Goal: Communication & Community: Answer question/provide support

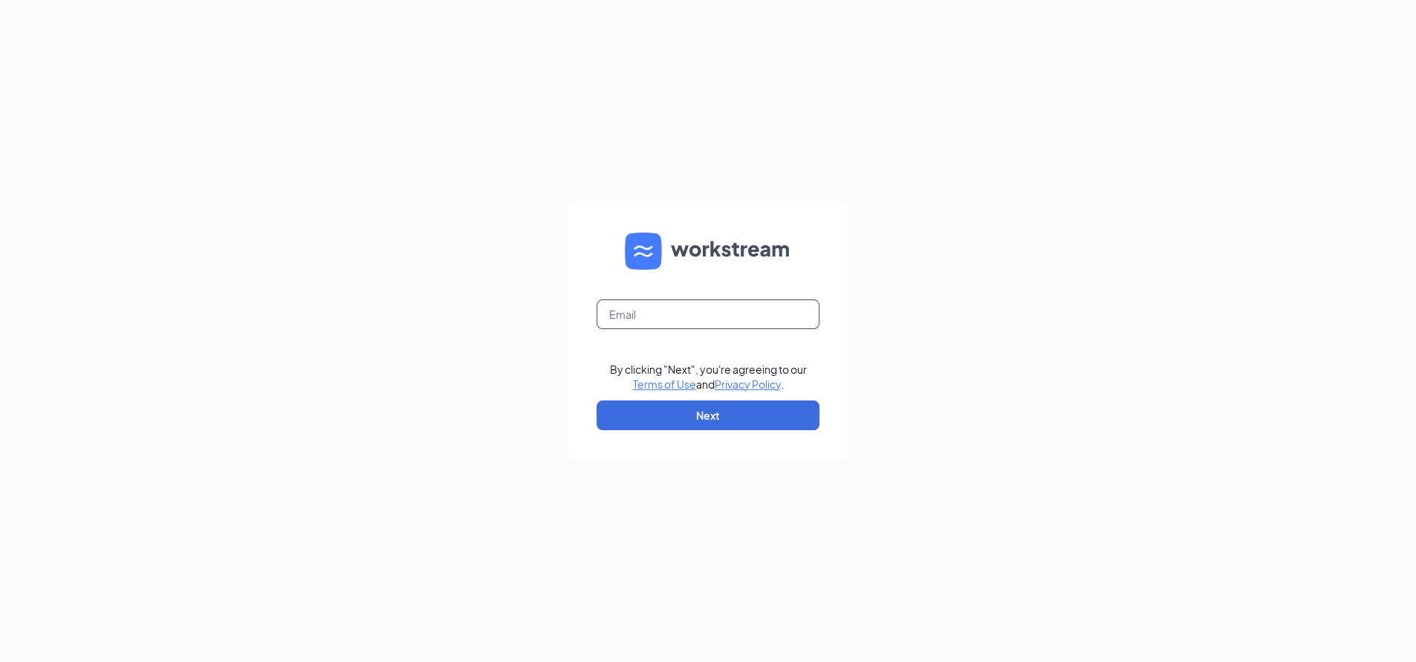
click at [632, 315] on input "text" at bounding box center [708, 314] width 223 height 30
type input "[EMAIL_ADDRESS][DOMAIN_NAME]"
drag, startPoint x: 698, startPoint y: 421, endPoint x: 688, endPoint y: 432, distance: 14.8
click at [688, 432] on form "[EMAIL_ADDRESS][DOMAIN_NAME] By clicking "Next", you're agreeing to our Terms o…" at bounding box center [708, 331] width 282 height 257
click at [684, 412] on button "Next" at bounding box center [708, 416] width 223 height 30
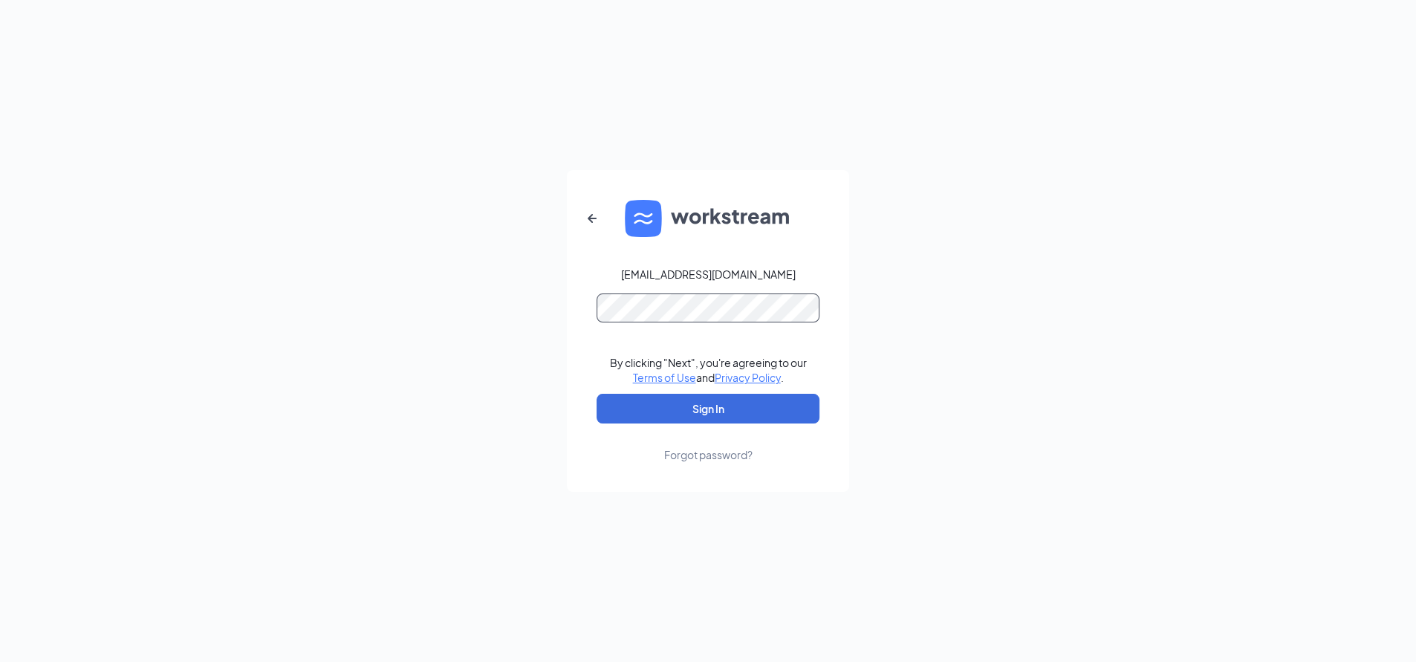
click at [597, 394] on button "Sign In" at bounding box center [708, 409] width 223 height 30
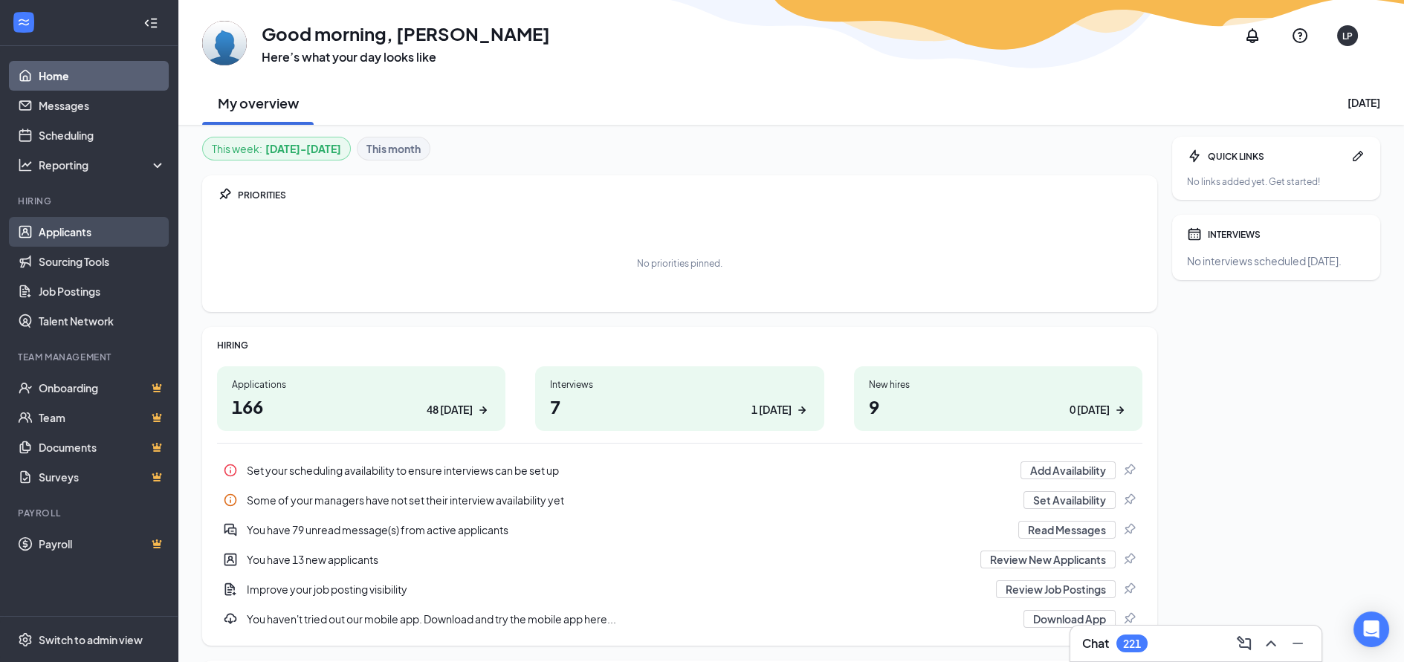
click at [96, 233] on link "Applicants" at bounding box center [102, 232] width 127 height 30
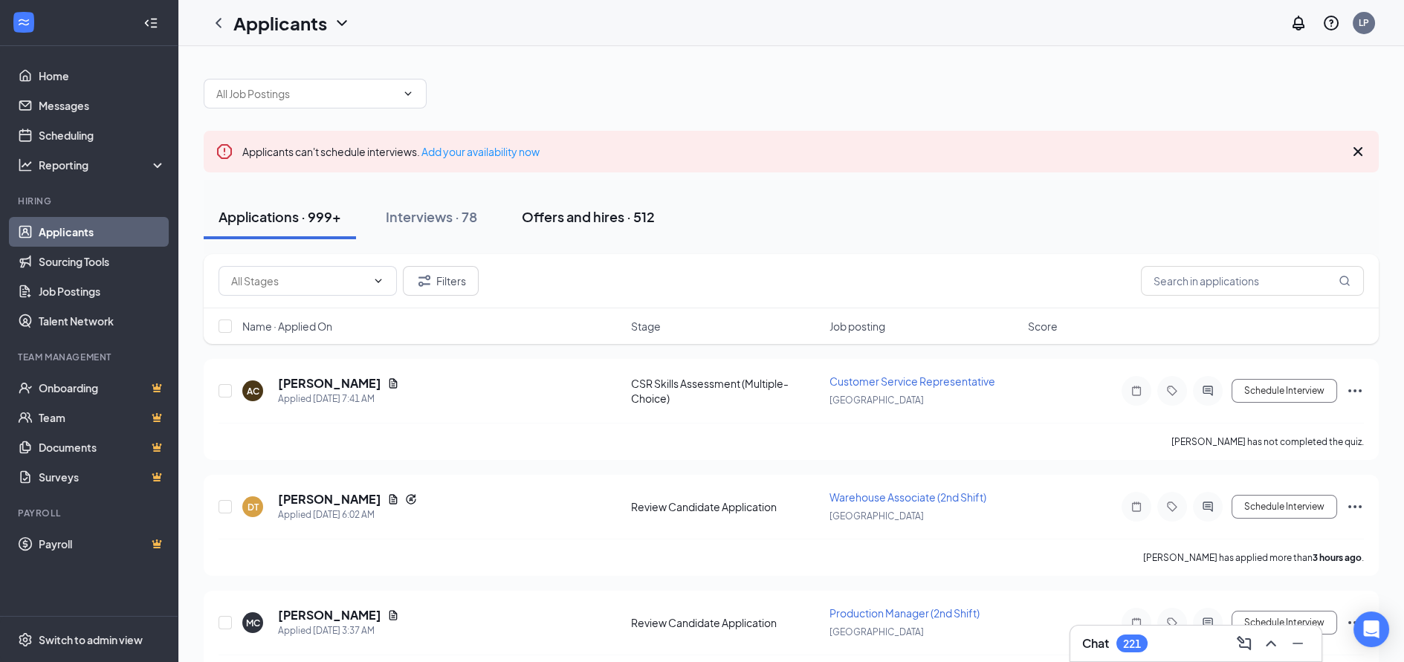
click at [556, 213] on div "Offers and hires · 512" at bounding box center [588, 216] width 133 height 19
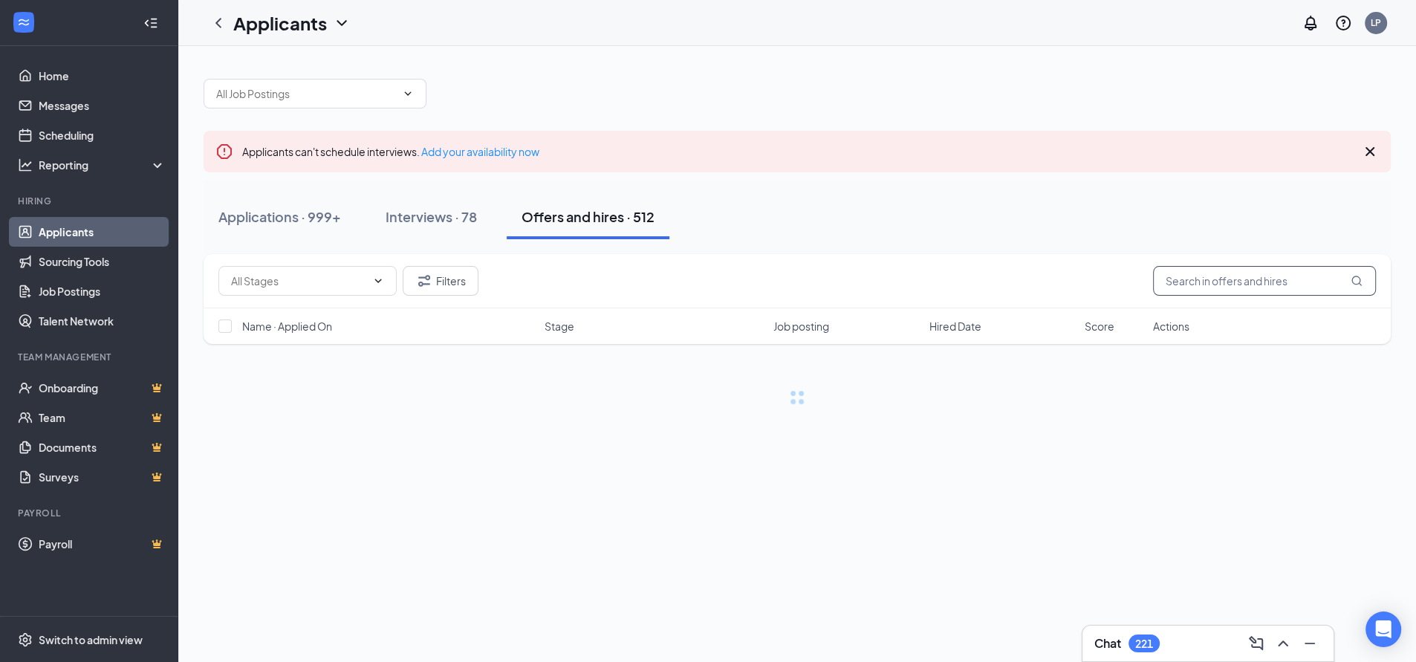
click at [1192, 281] on input "text" at bounding box center [1264, 281] width 223 height 30
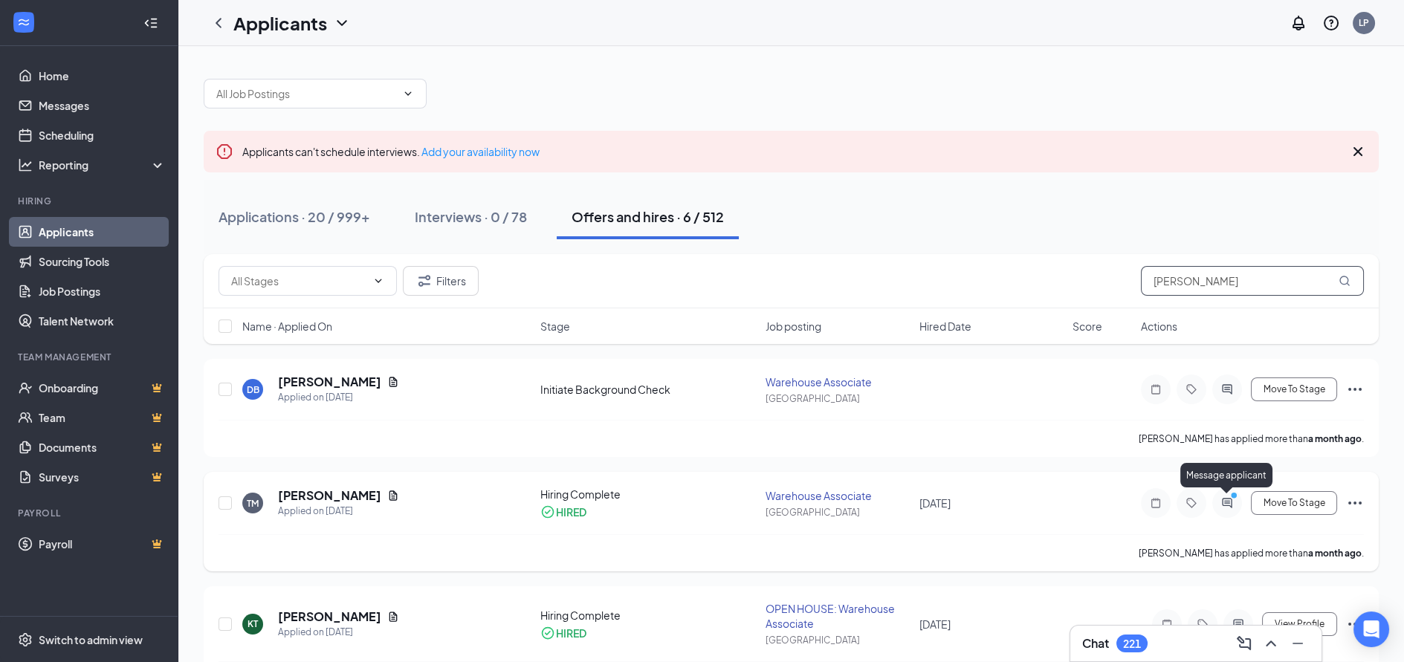
type input "[PERSON_NAME]"
click at [1225, 501] on icon "ActiveChat" at bounding box center [1227, 503] width 10 height 10
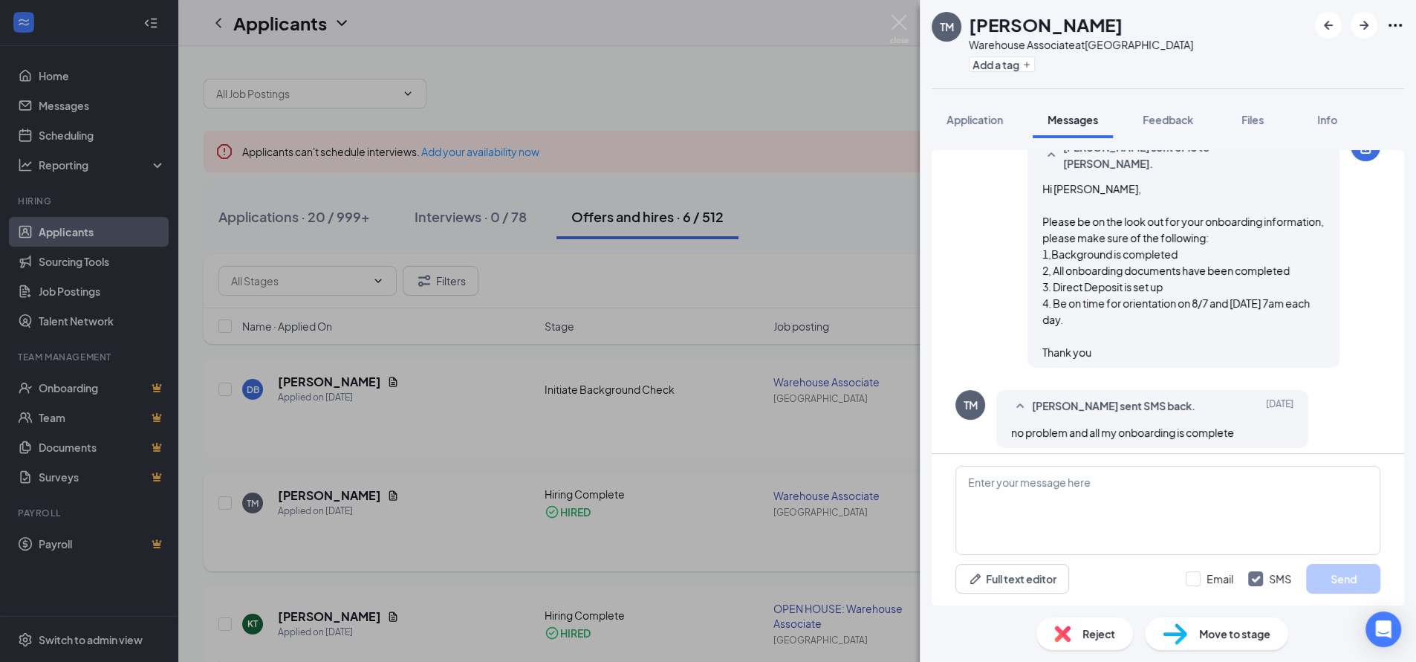
scroll to position [848, 0]
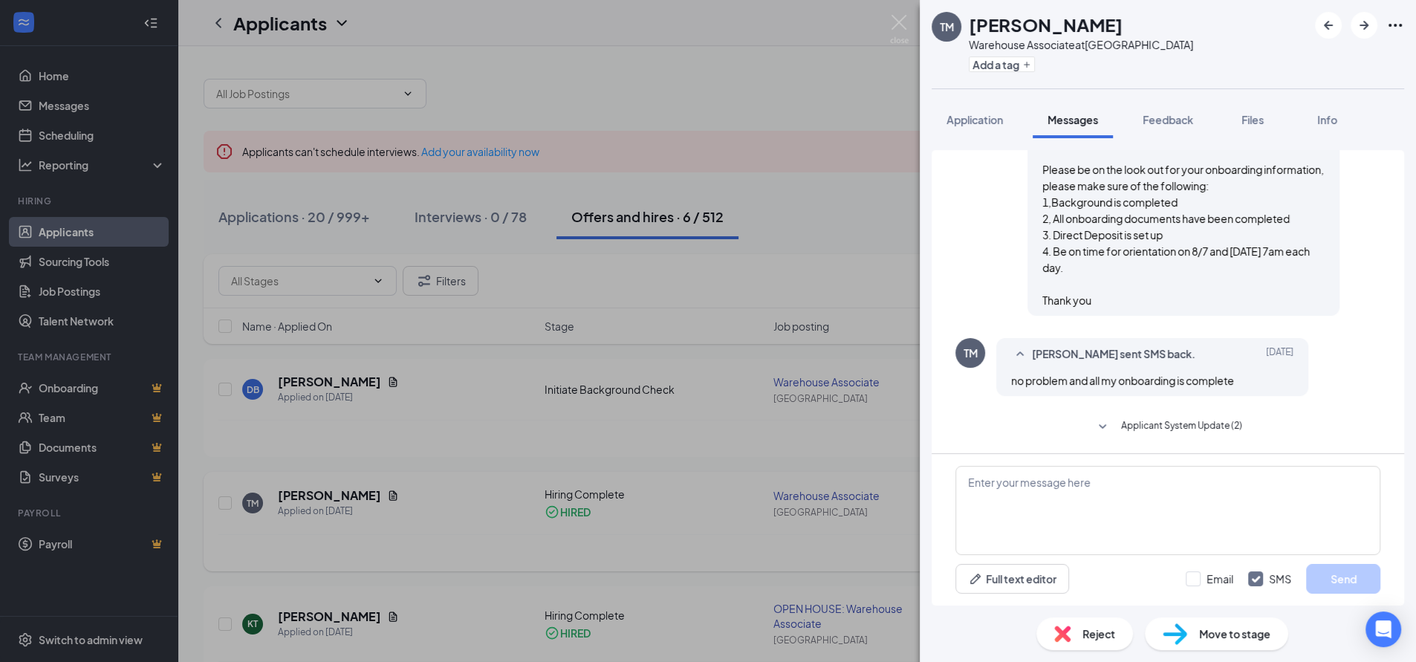
click at [430, 539] on div "TM [PERSON_NAME] Warehouse Associate at [GEOGRAPHIC_DATA] Add a tag Application…" at bounding box center [708, 331] width 1416 height 662
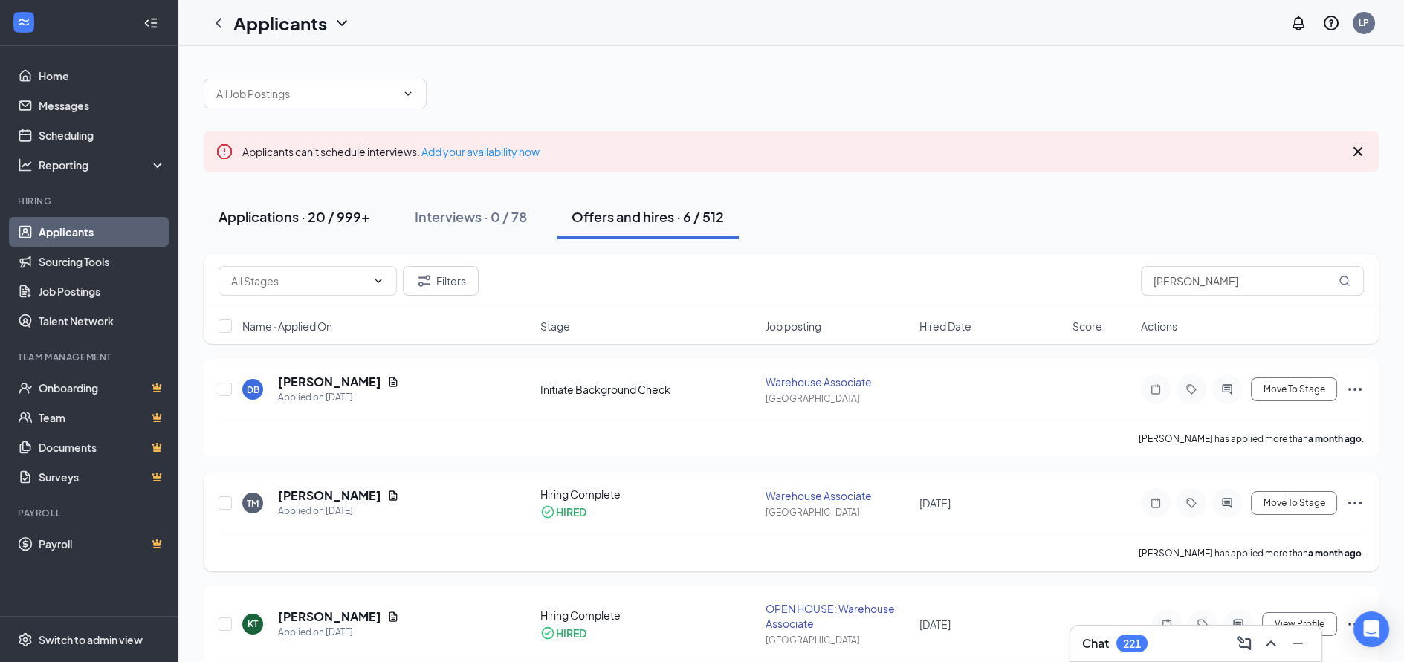
click at [285, 218] on div "Applications · 20 / 999+" at bounding box center [294, 216] width 152 height 19
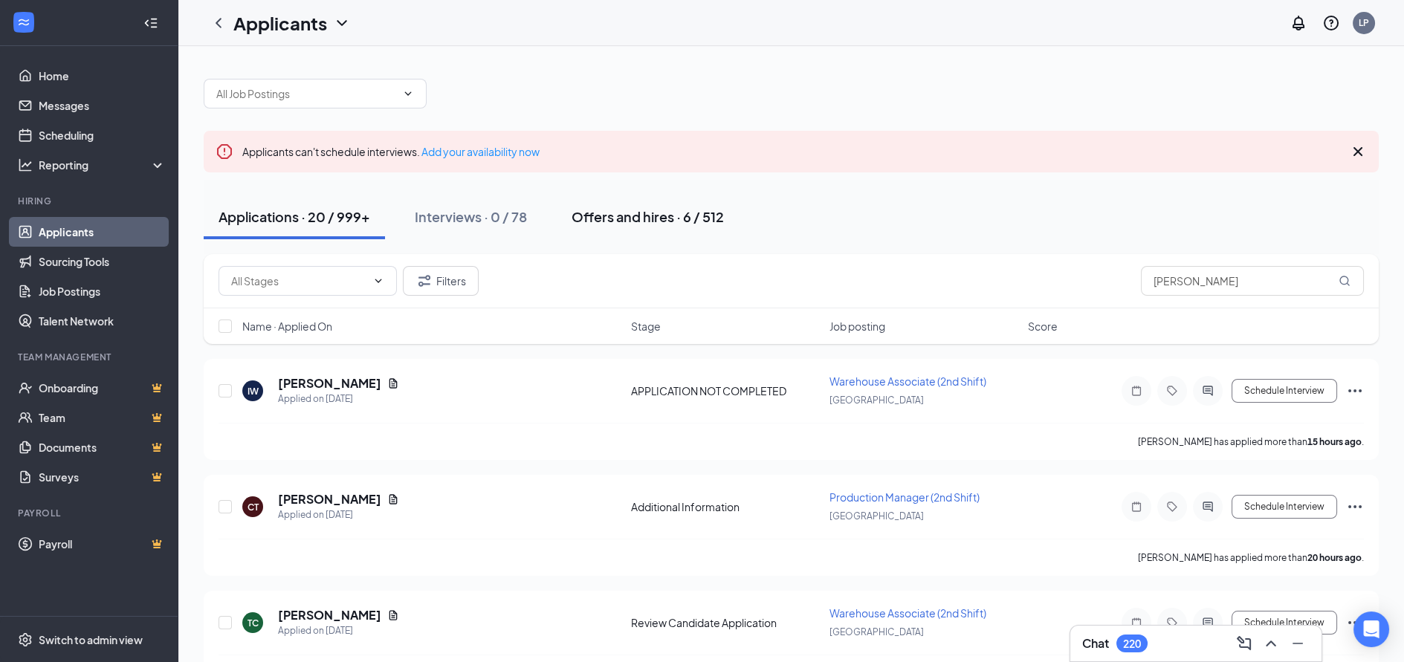
click at [585, 215] on div "Offers and hires · 6 / 512" at bounding box center [647, 216] width 152 height 19
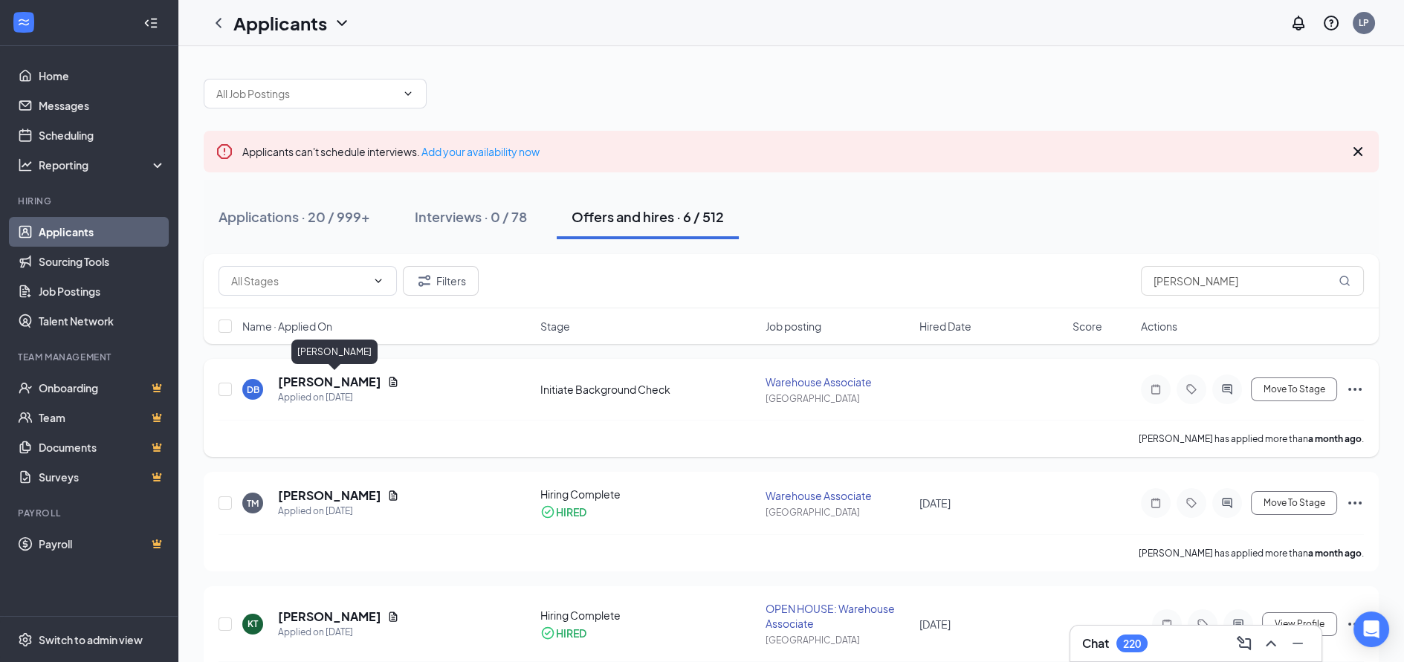
click at [318, 381] on h5 "[PERSON_NAME]" at bounding box center [329, 382] width 103 height 16
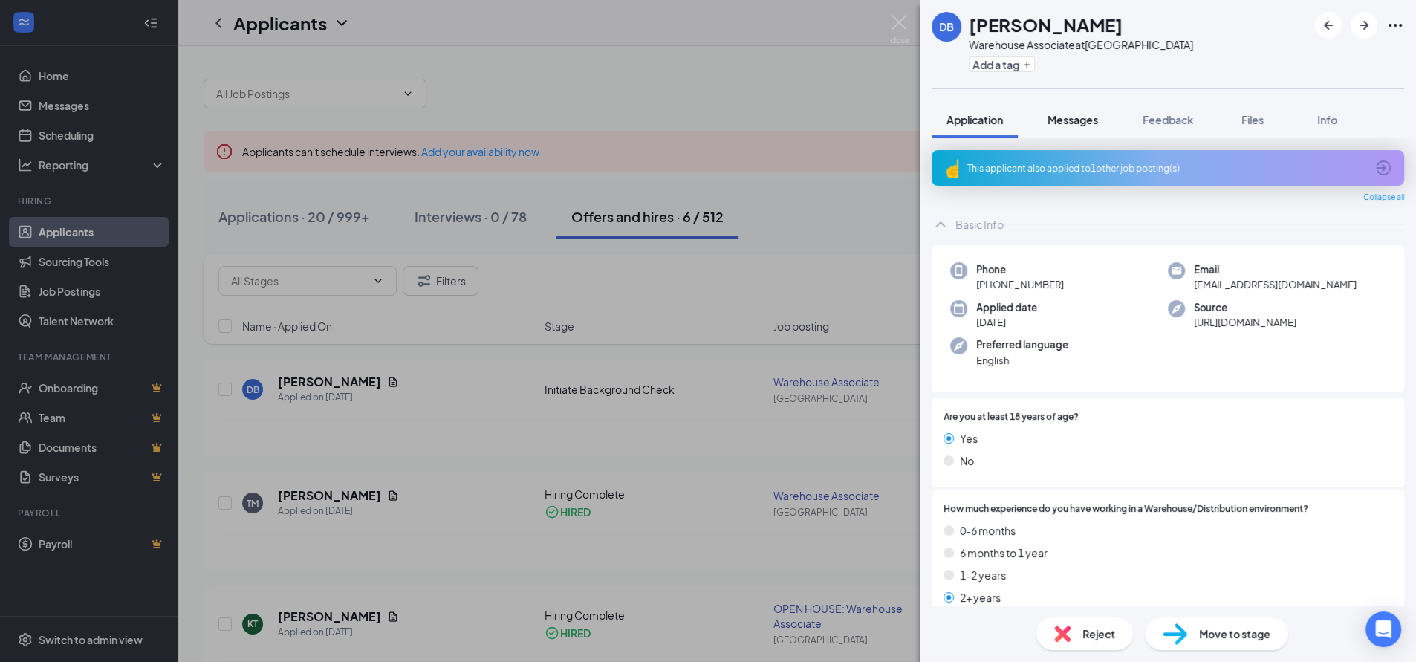
click at [1083, 117] on span "Messages" at bounding box center [1073, 119] width 51 height 13
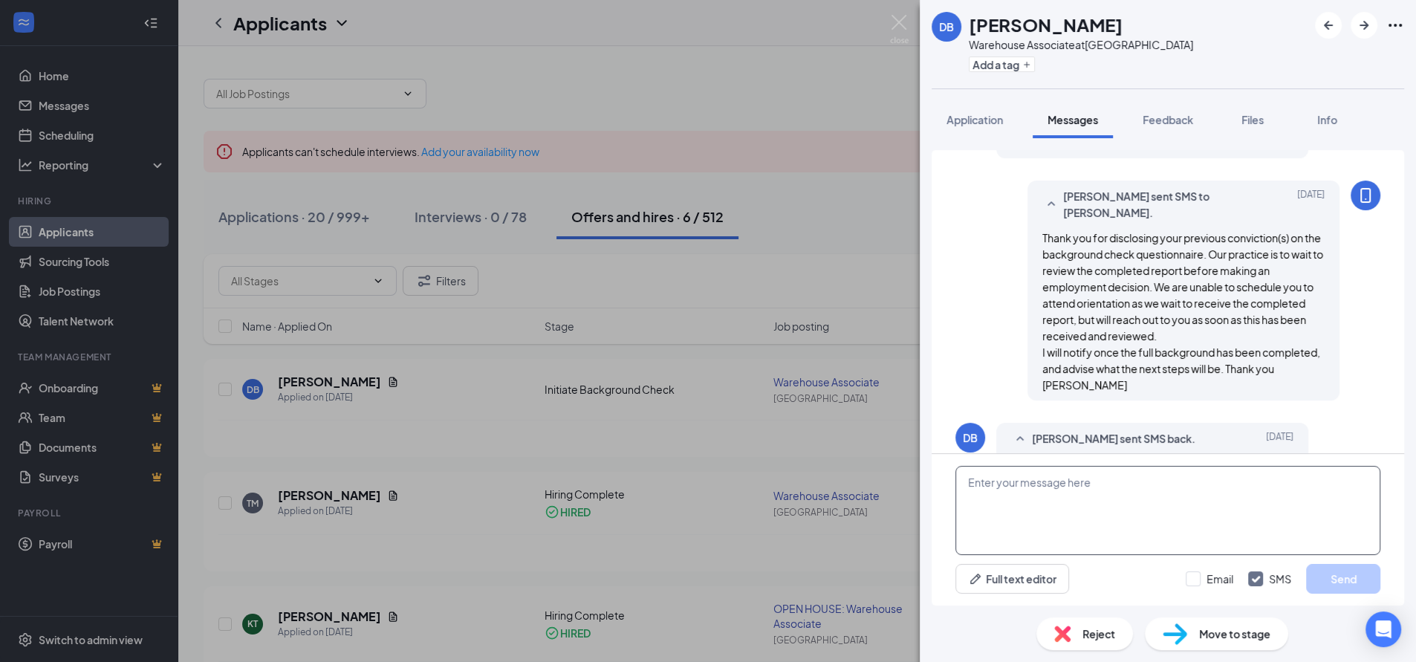
scroll to position [1002, 0]
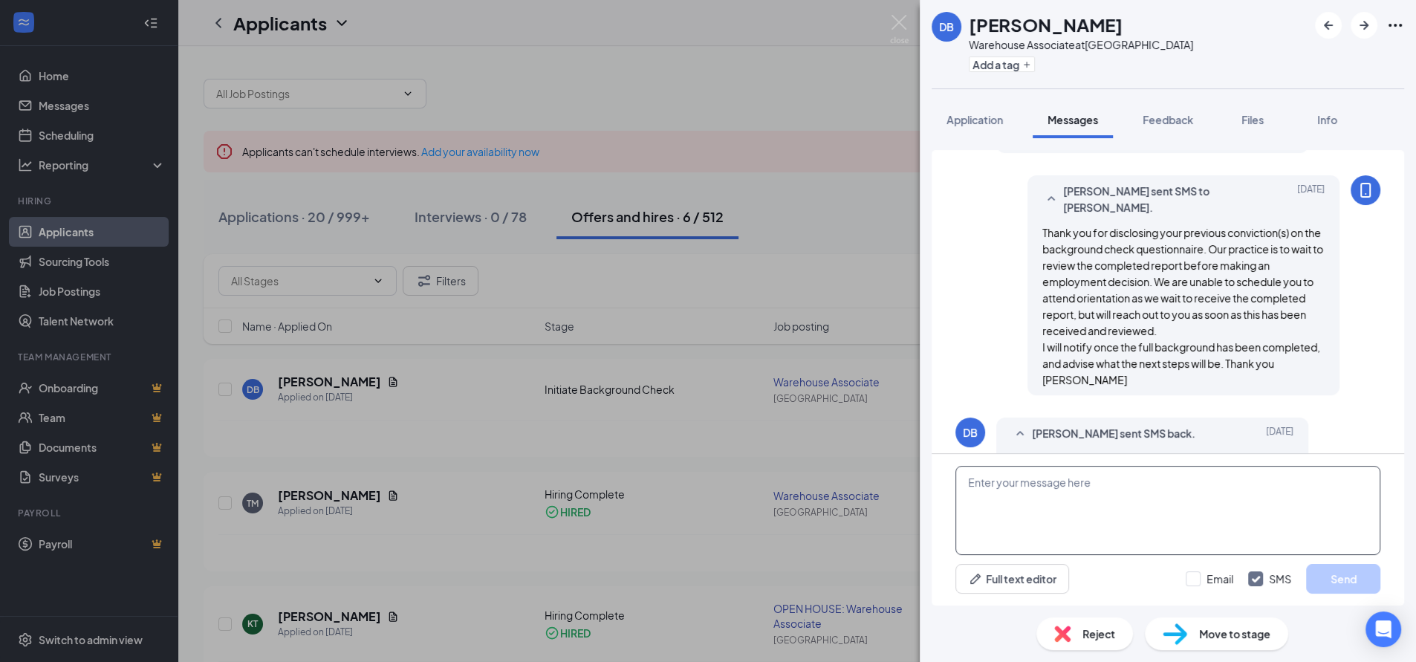
click at [1107, 499] on textarea at bounding box center [1168, 510] width 425 height 89
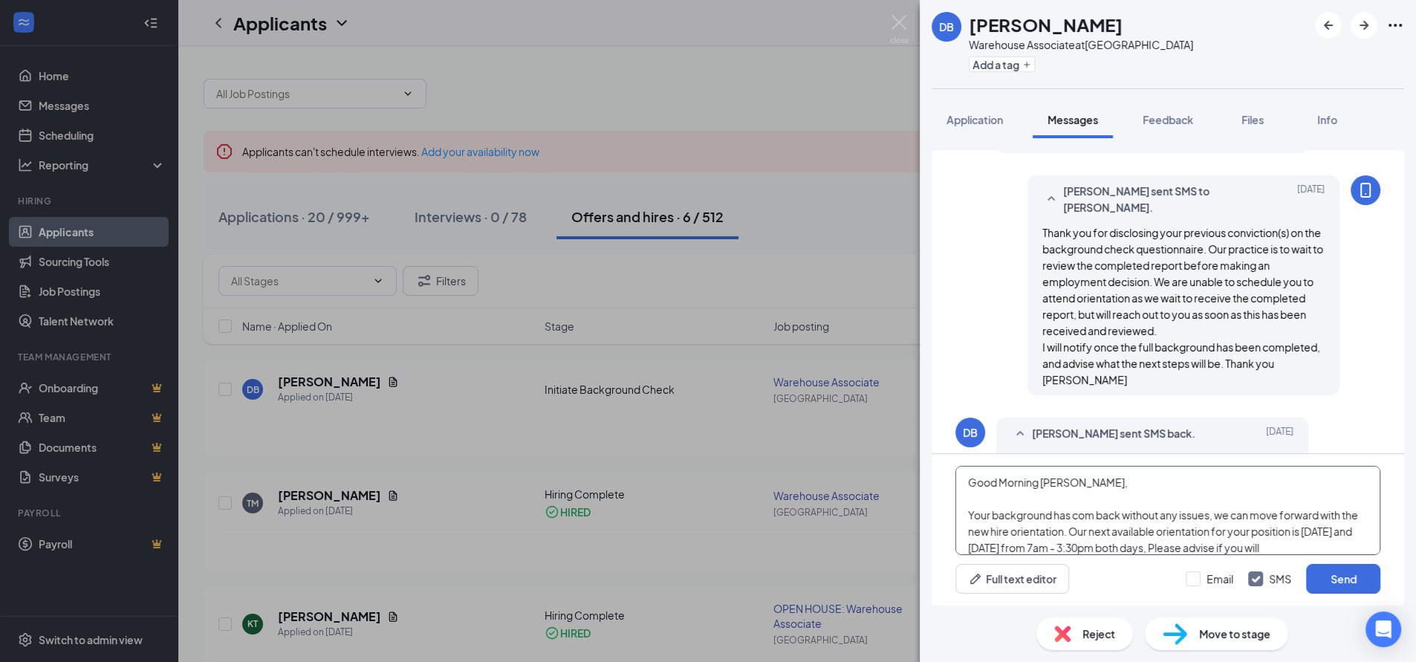
scroll to position [16, 0]
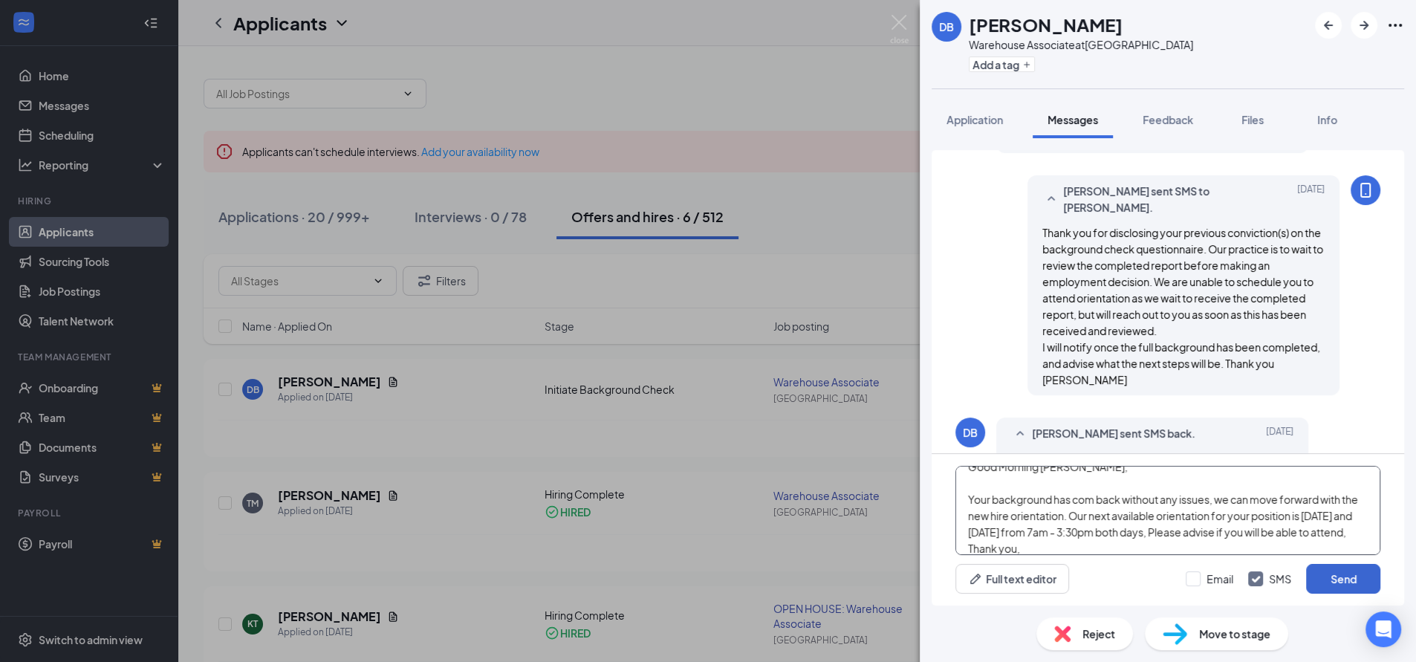
type textarea "Good Morning [PERSON_NAME], Your background has com back without any issues, we…"
click at [1346, 577] on button "Send" at bounding box center [1343, 579] width 74 height 30
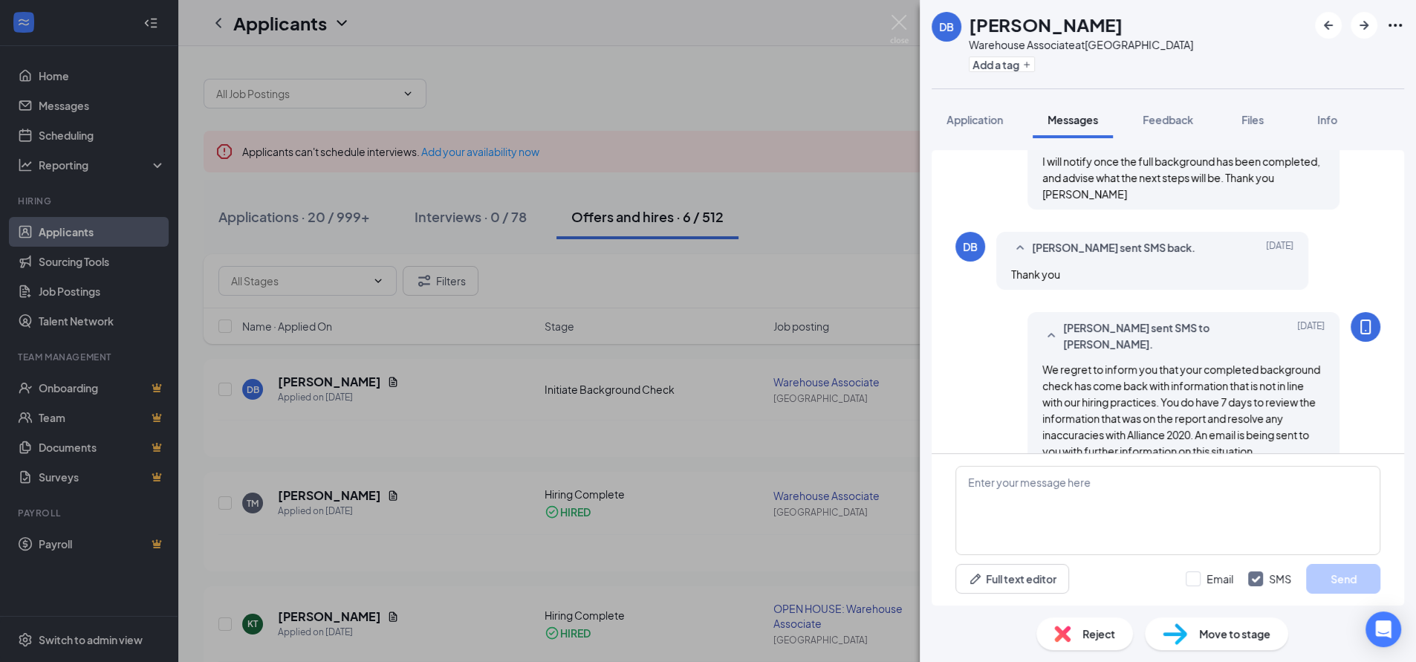
scroll to position [1195, 0]
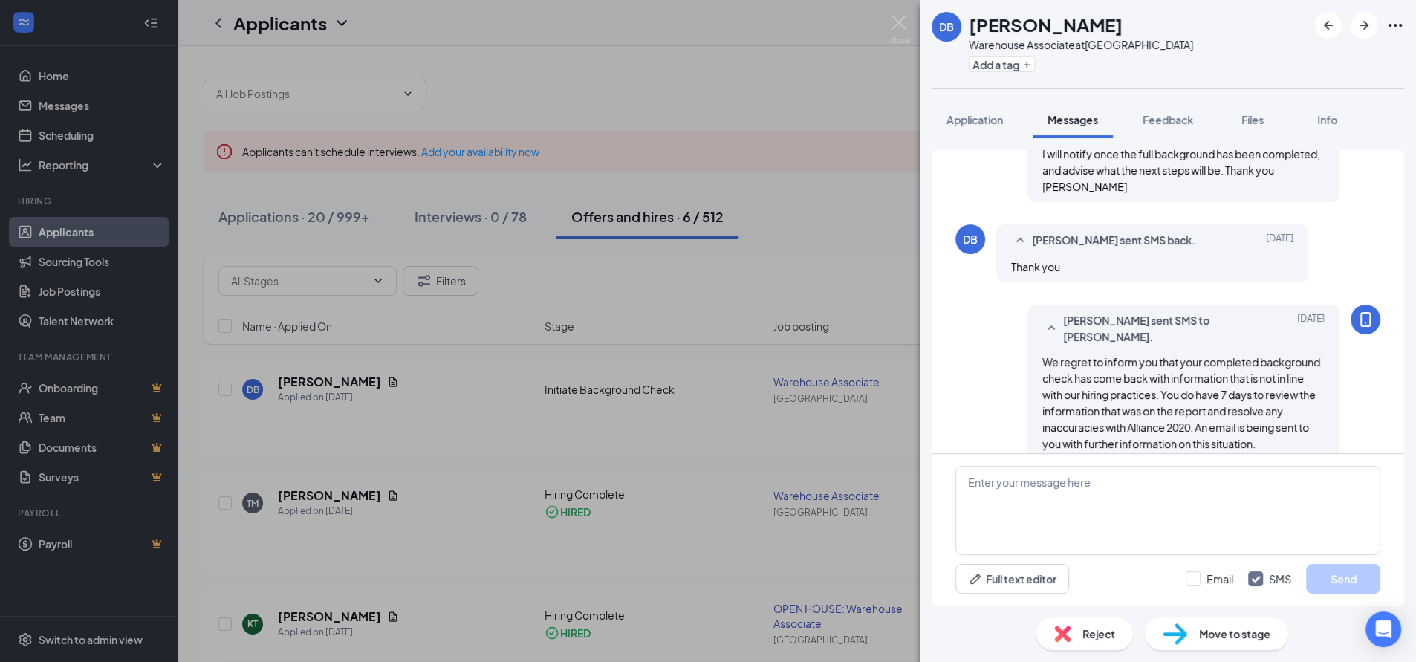
click at [537, 59] on div "DB [PERSON_NAME] Associate at [GEOGRAPHIC_DATA] Add a tag Application Messages …" at bounding box center [708, 331] width 1416 height 662
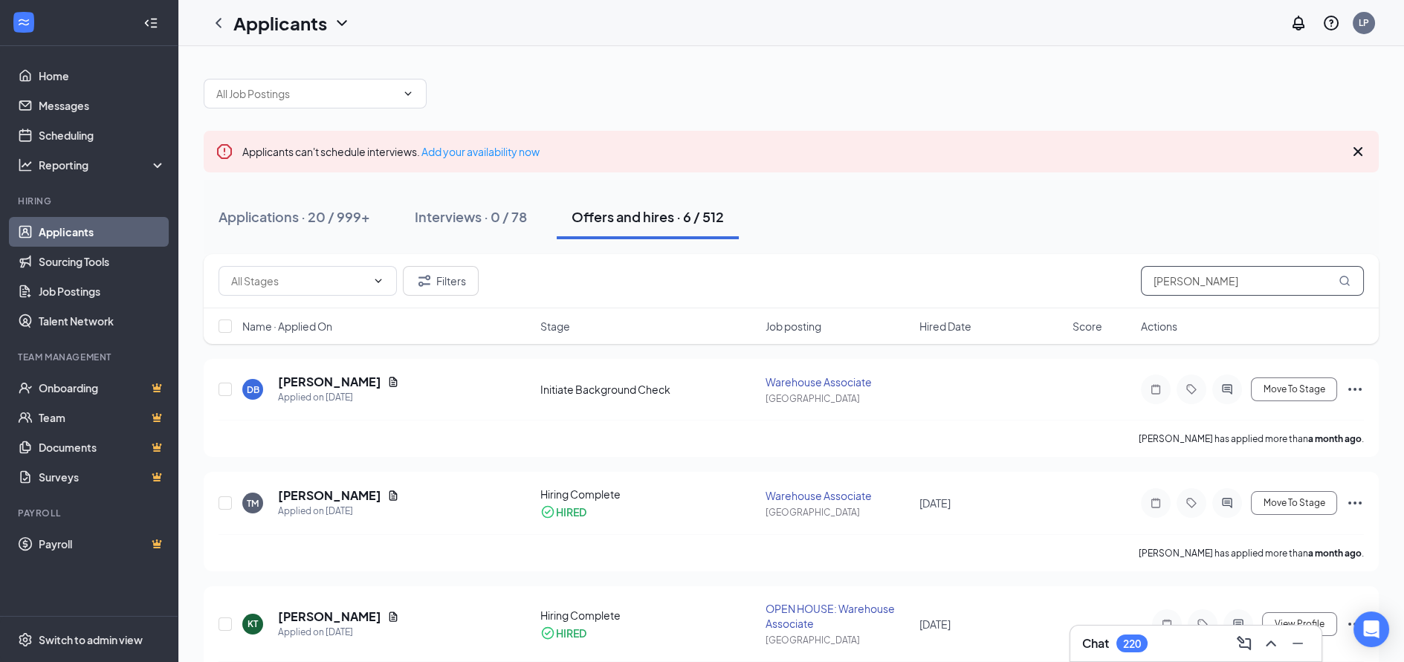
drag, startPoint x: 1225, startPoint y: 281, endPoint x: 953, endPoint y: 285, distance: 272.8
click at [953, 285] on div "Filters [PERSON_NAME]" at bounding box center [790, 281] width 1145 height 30
type input "[PERSON_NAME]"
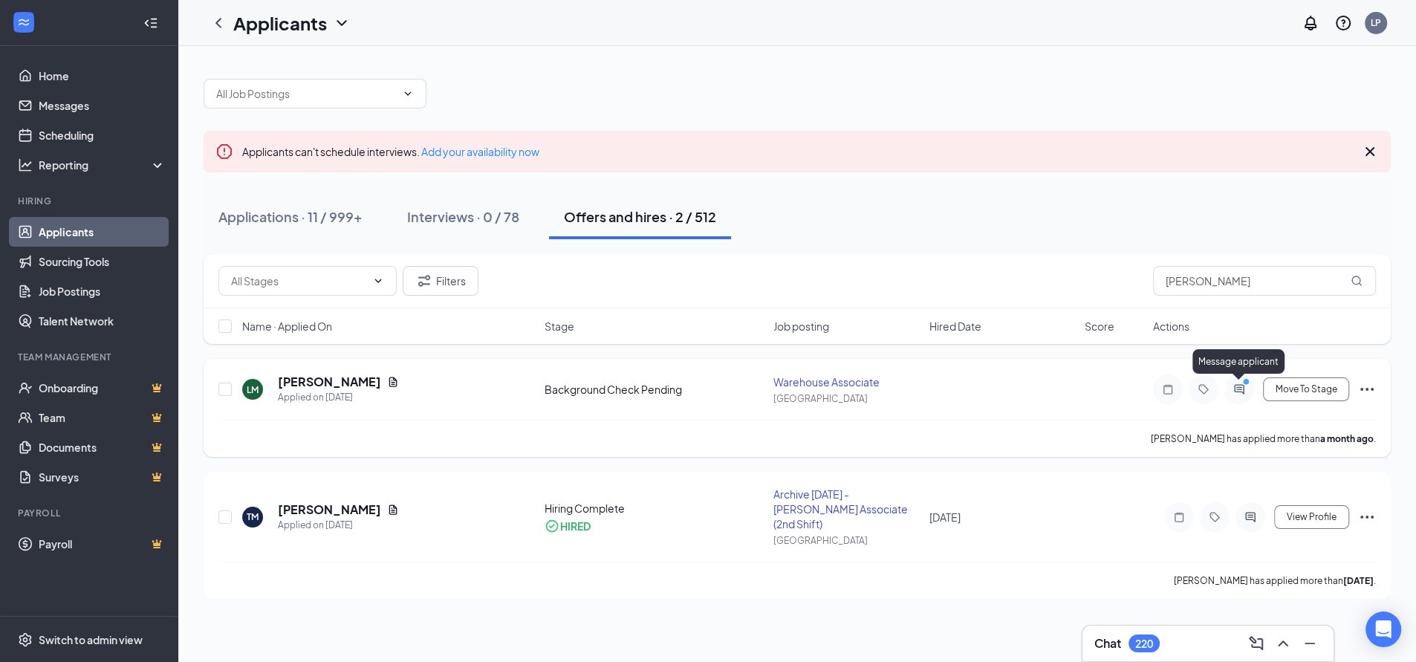
click at [1237, 388] on icon "ActiveChat" at bounding box center [1240, 389] width 18 height 12
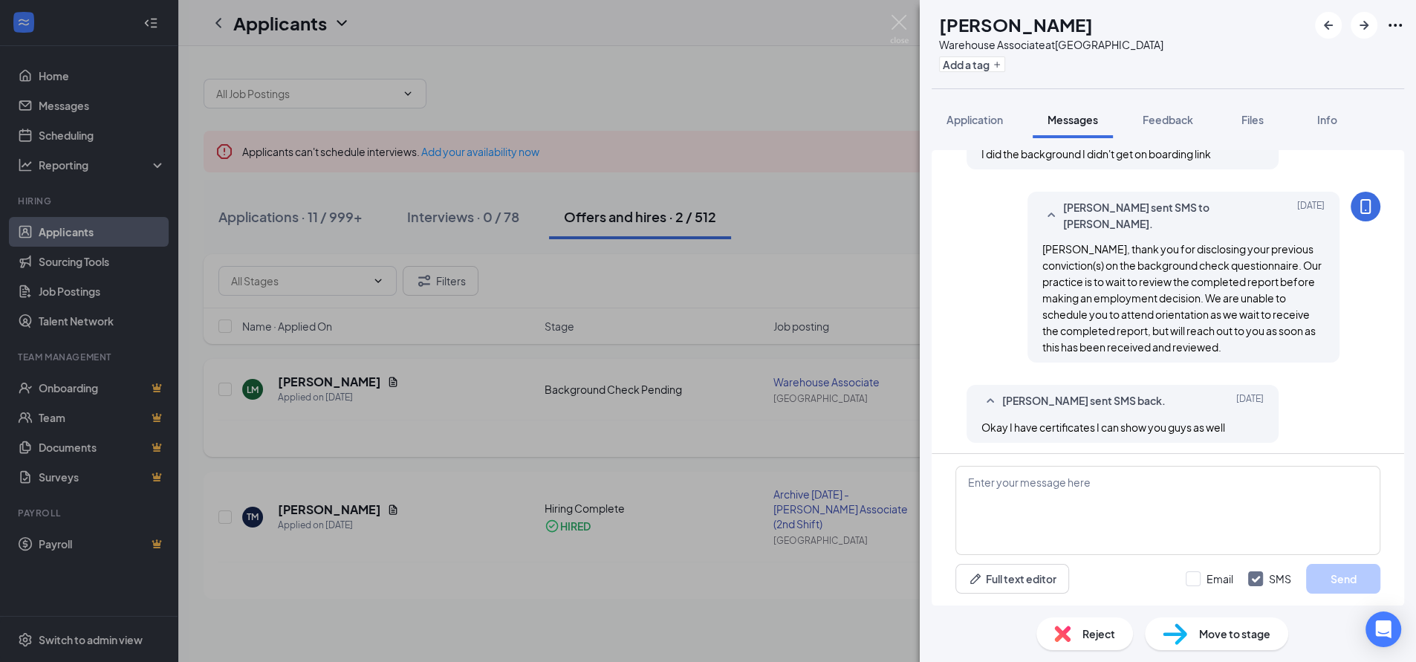
scroll to position [633, 0]
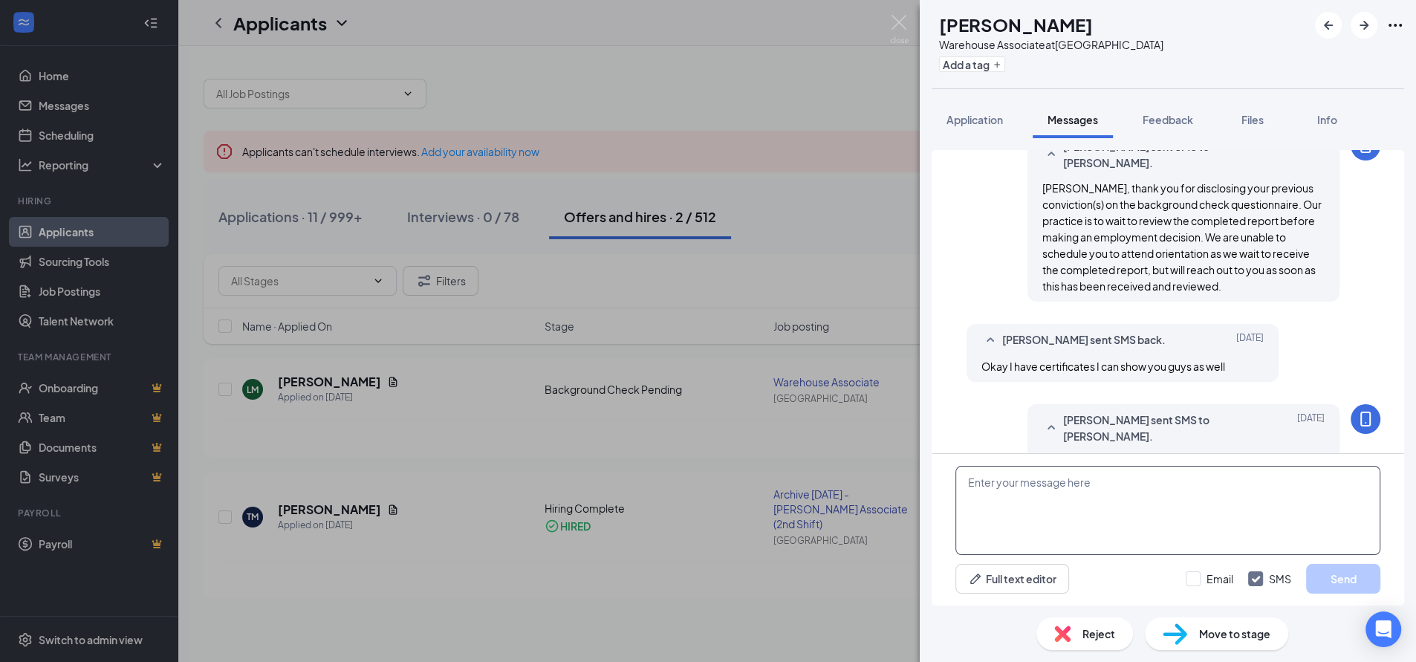
click at [1013, 505] on textarea at bounding box center [1168, 510] width 425 height 89
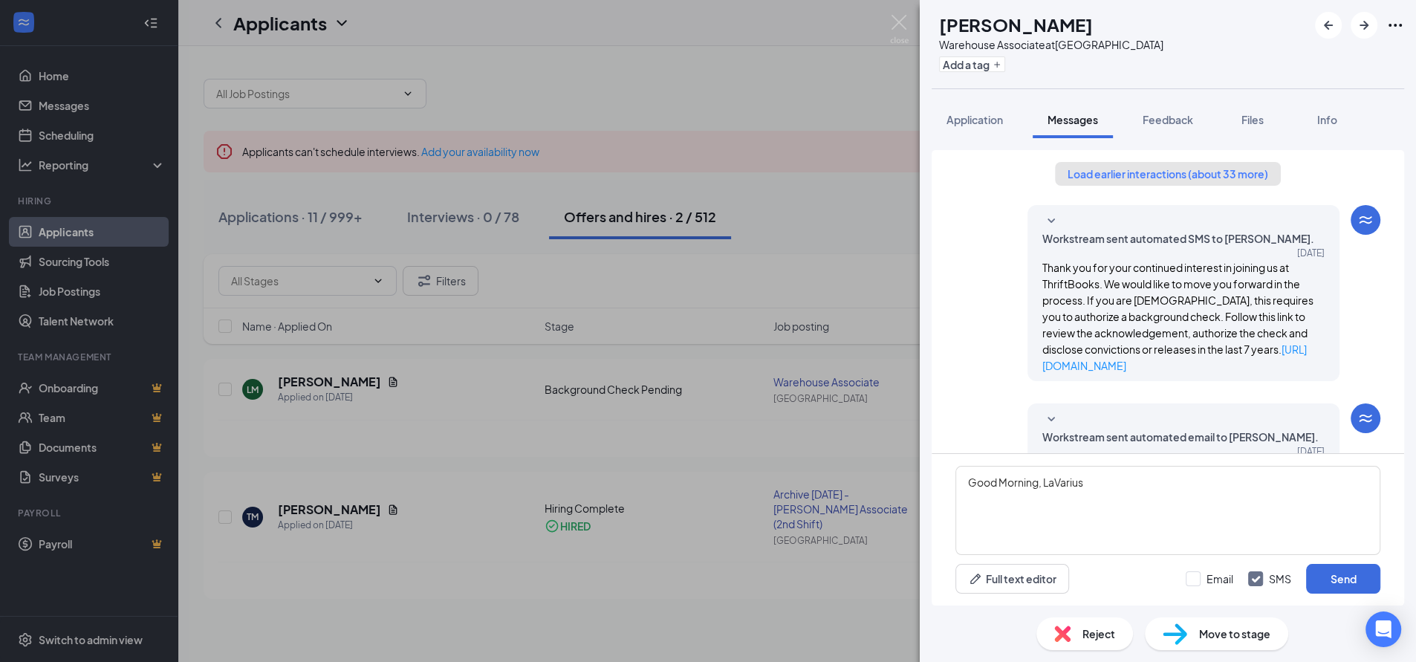
click at [1136, 175] on button "Load earlier interactions (about 33 more)" at bounding box center [1168, 174] width 226 height 24
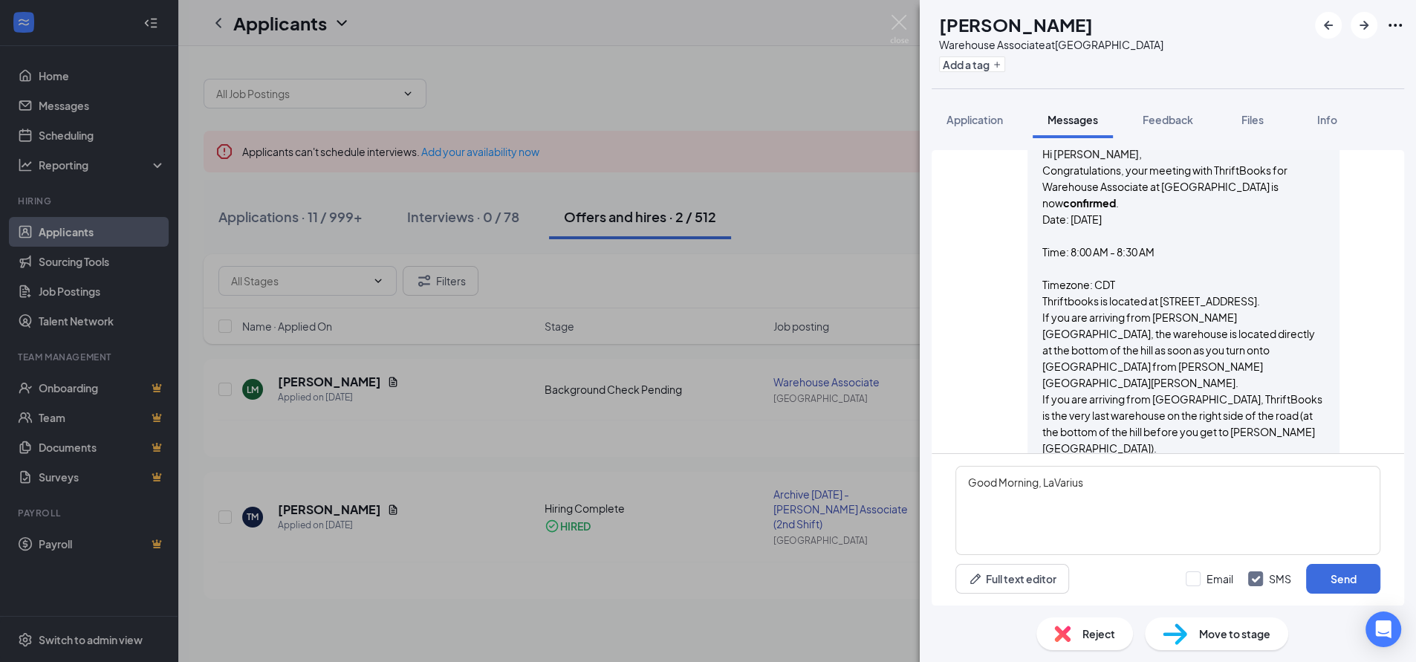
scroll to position [2146, 0]
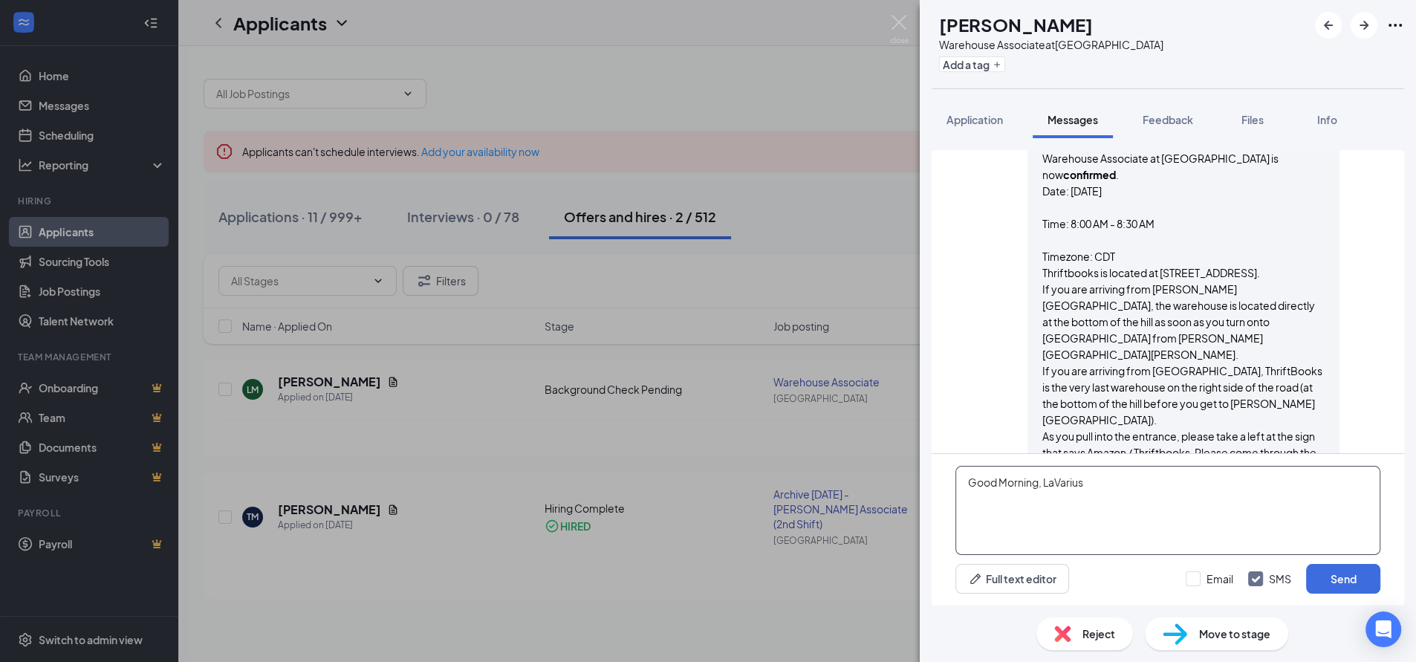
click at [1109, 489] on textarea "Good Morning, LaVarius" at bounding box center [1168, 510] width 425 height 89
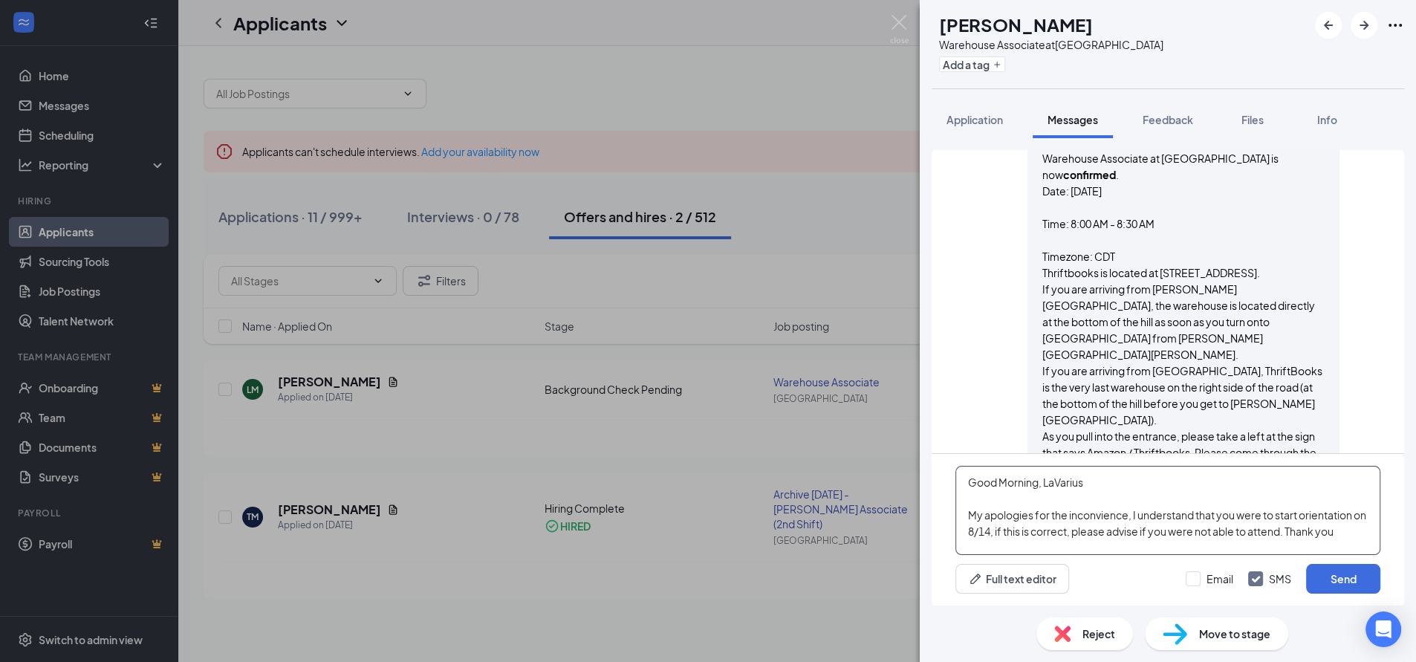
click at [1091, 519] on textarea "Good Morning, LaVarius My apologies for the inconvience, I understand that you …" at bounding box center [1168, 510] width 425 height 89
click at [1092, 519] on textarea "Good Morning, LaVarius My apologies for the inconvience, I understand that you …" at bounding box center [1168, 510] width 425 height 89
type textarea "Good Morning, LaVarius My apologies for the inconvenience, I understand that yo…"
click at [1329, 577] on button "Send" at bounding box center [1343, 579] width 74 height 30
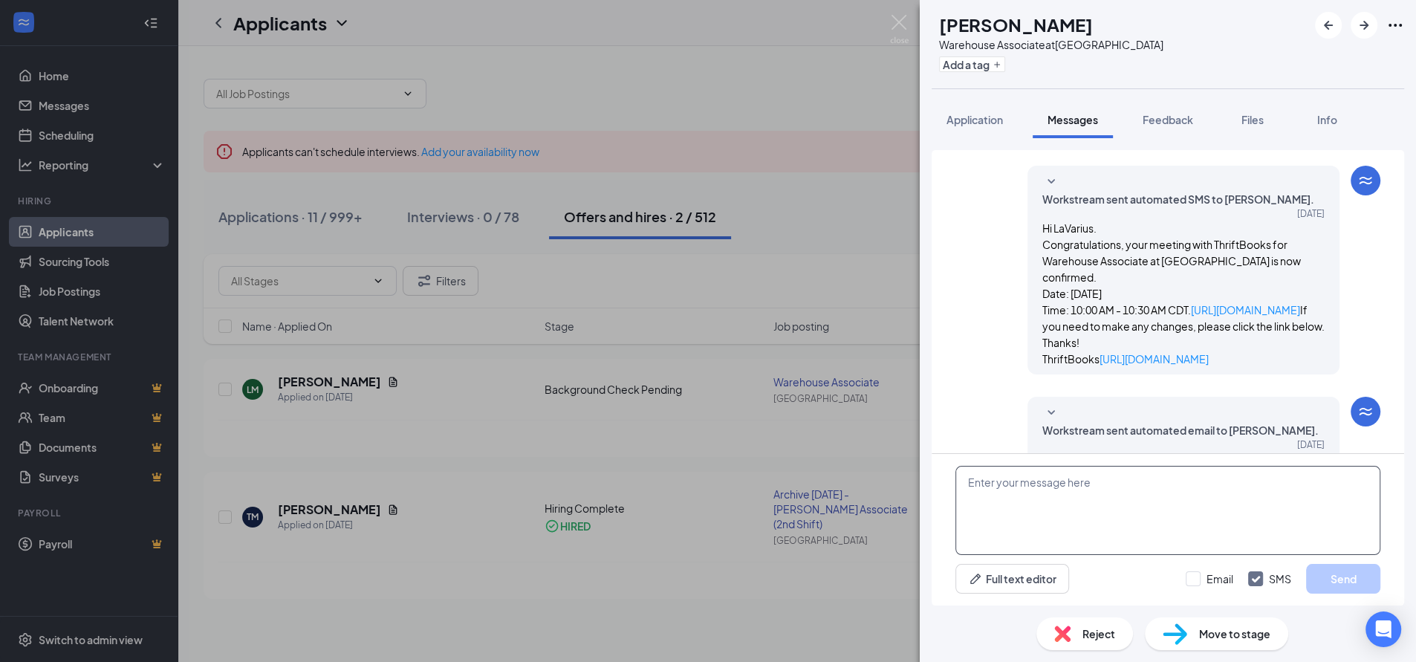
scroll to position [3193, 0]
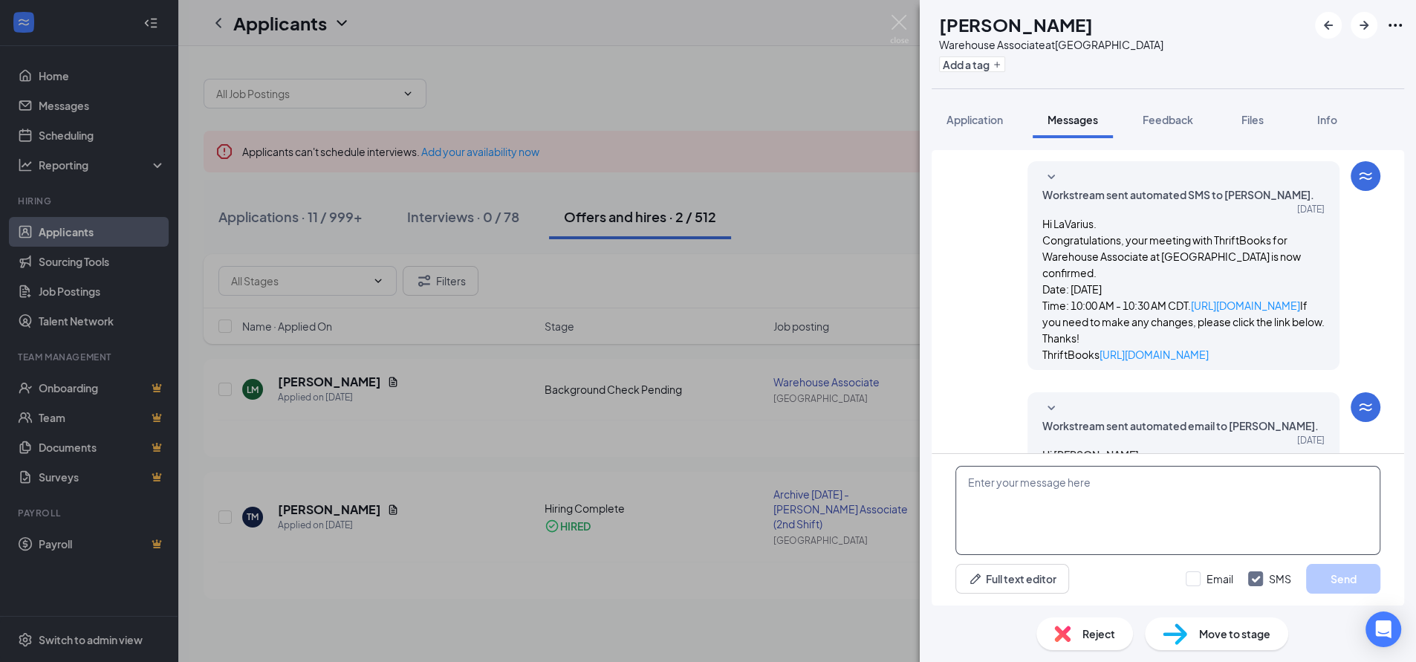
click at [1191, 496] on textarea at bounding box center [1168, 510] width 425 height 89
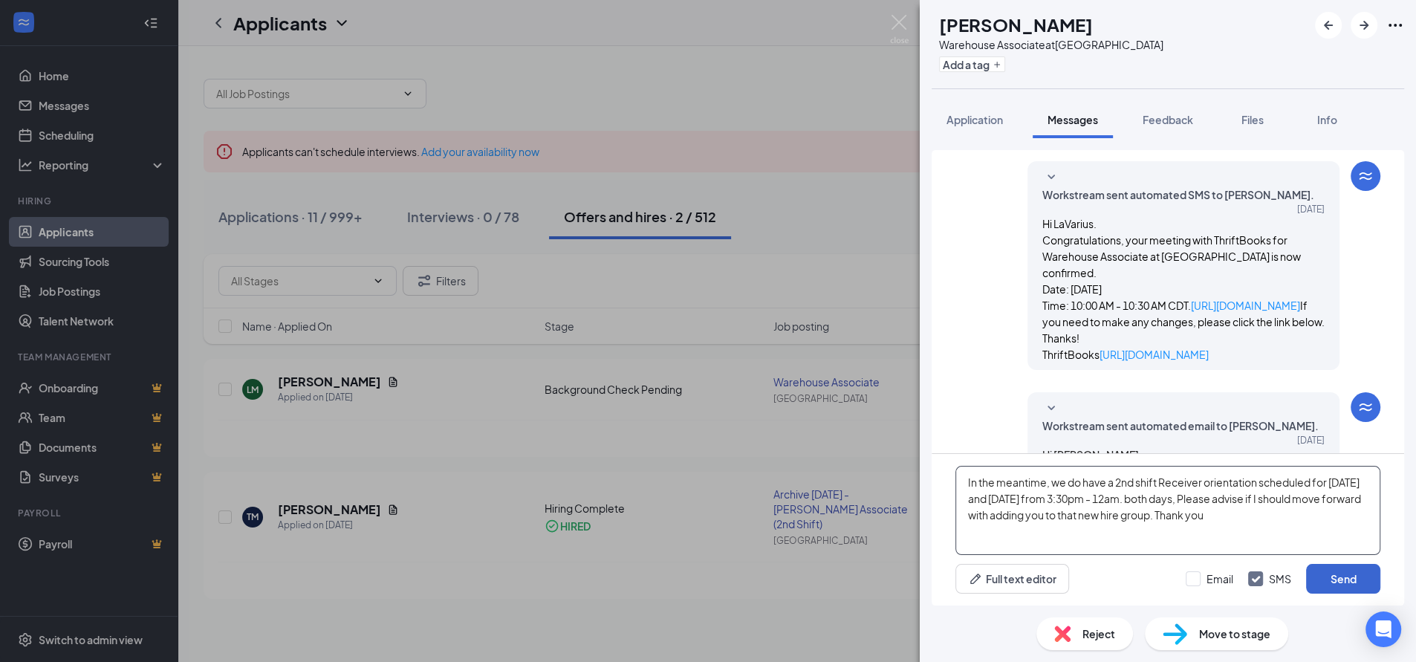
type textarea "In the meantime, we do have a 2nd shift Receiver orientation scheduled for [DAT…"
click at [1329, 579] on button "Send" at bounding box center [1343, 579] width 74 height 30
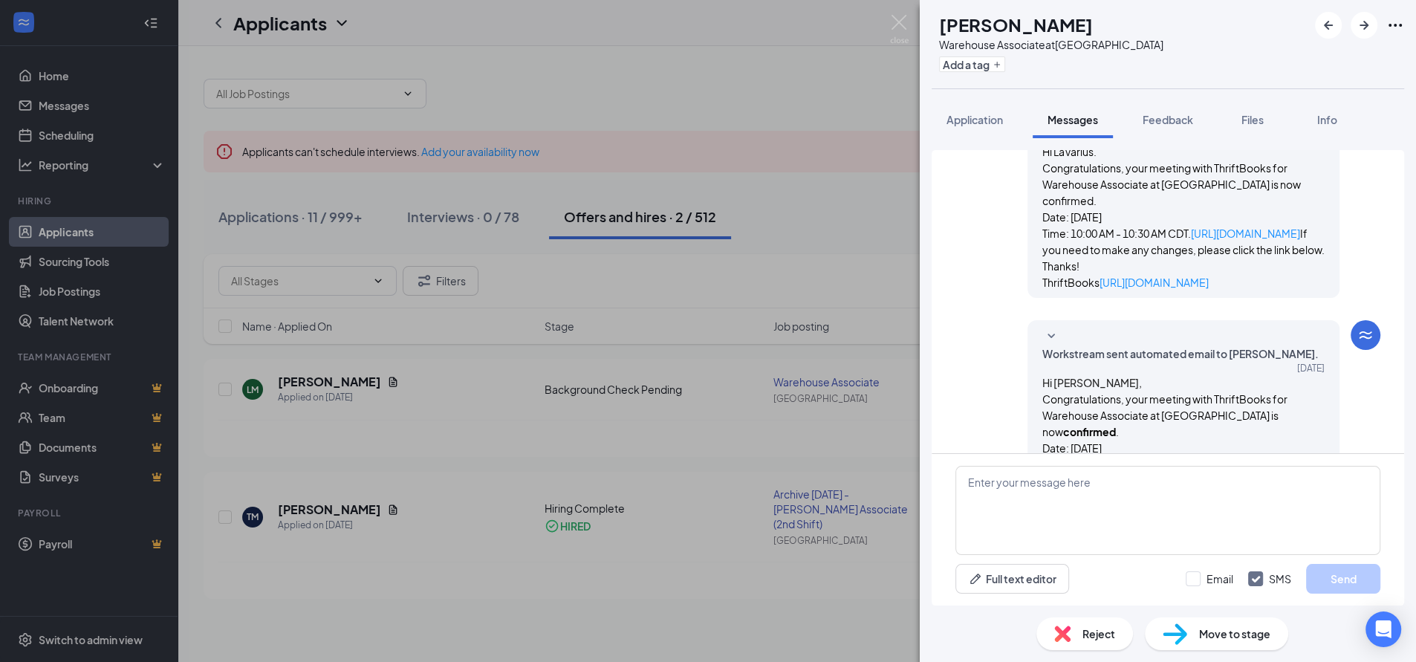
scroll to position [3337, 0]
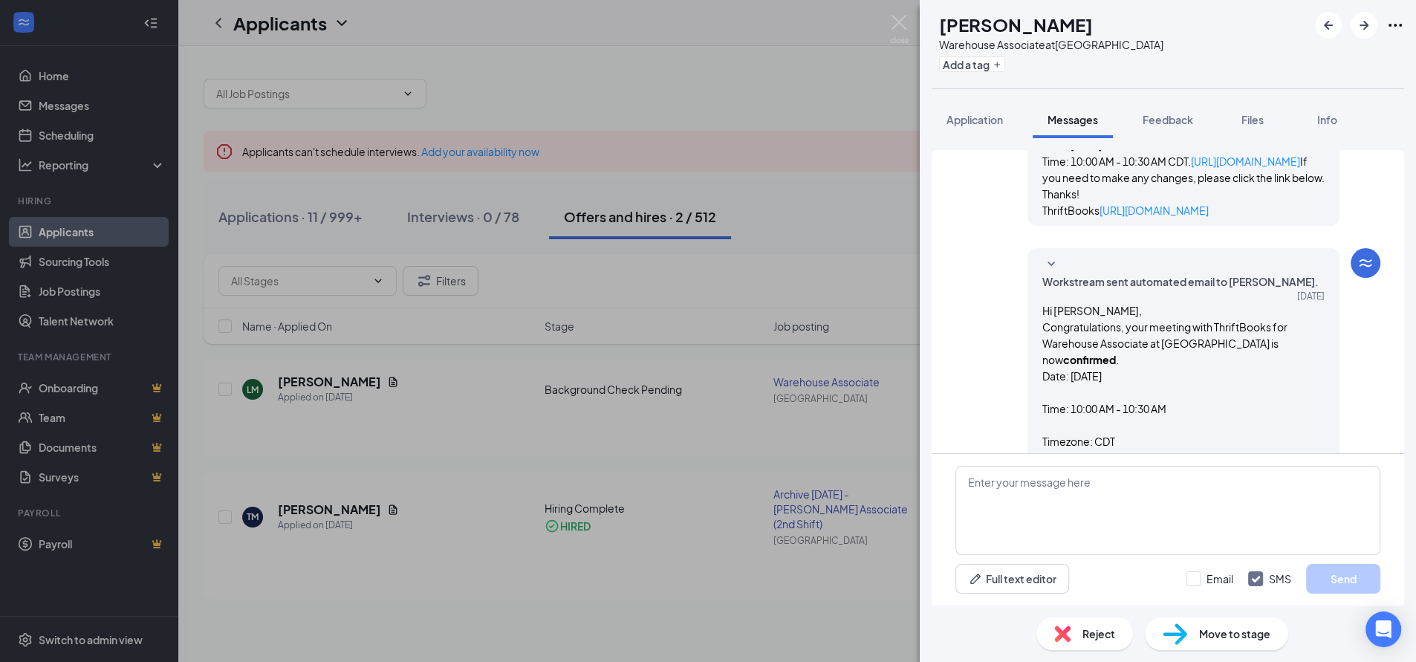
click at [678, 83] on div "[PERSON_NAME] Warehouse Associate at [GEOGRAPHIC_DATA] Add a tag Application Me…" at bounding box center [708, 331] width 1416 height 662
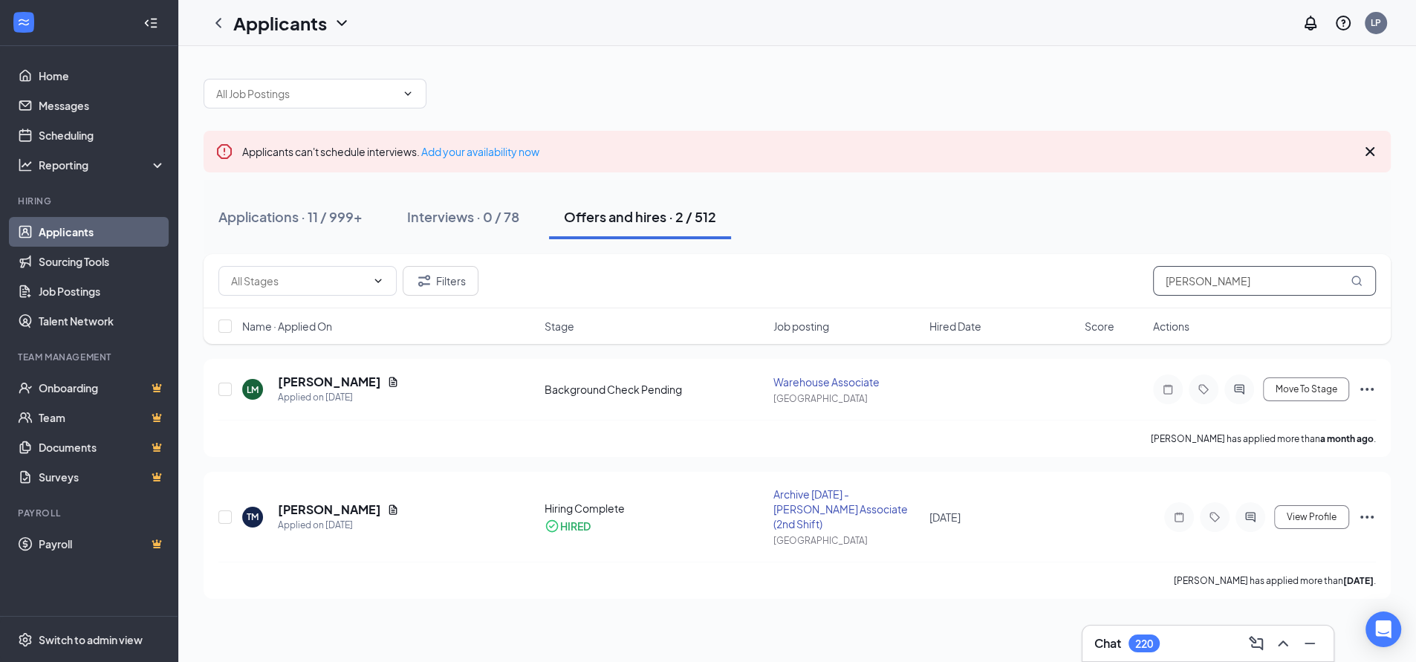
drag, startPoint x: 1232, startPoint y: 279, endPoint x: 965, endPoint y: 297, distance: 268.1
click at [976, 295] on div "Filters [PERSON_NAME]" at bounding box center [797, 281] width 1158 height 30
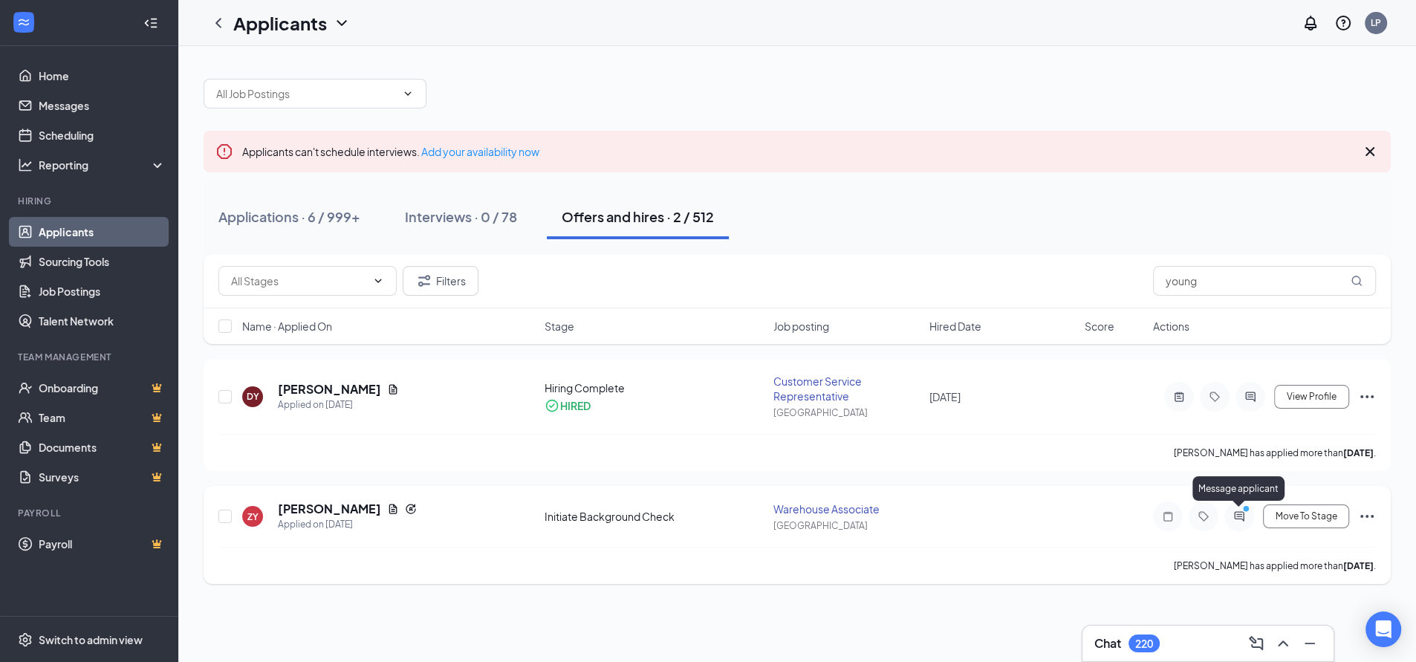
click at [1240, 514] on icon "PrimaryDot" at bounding box center [1249, 511] width 18 height 12
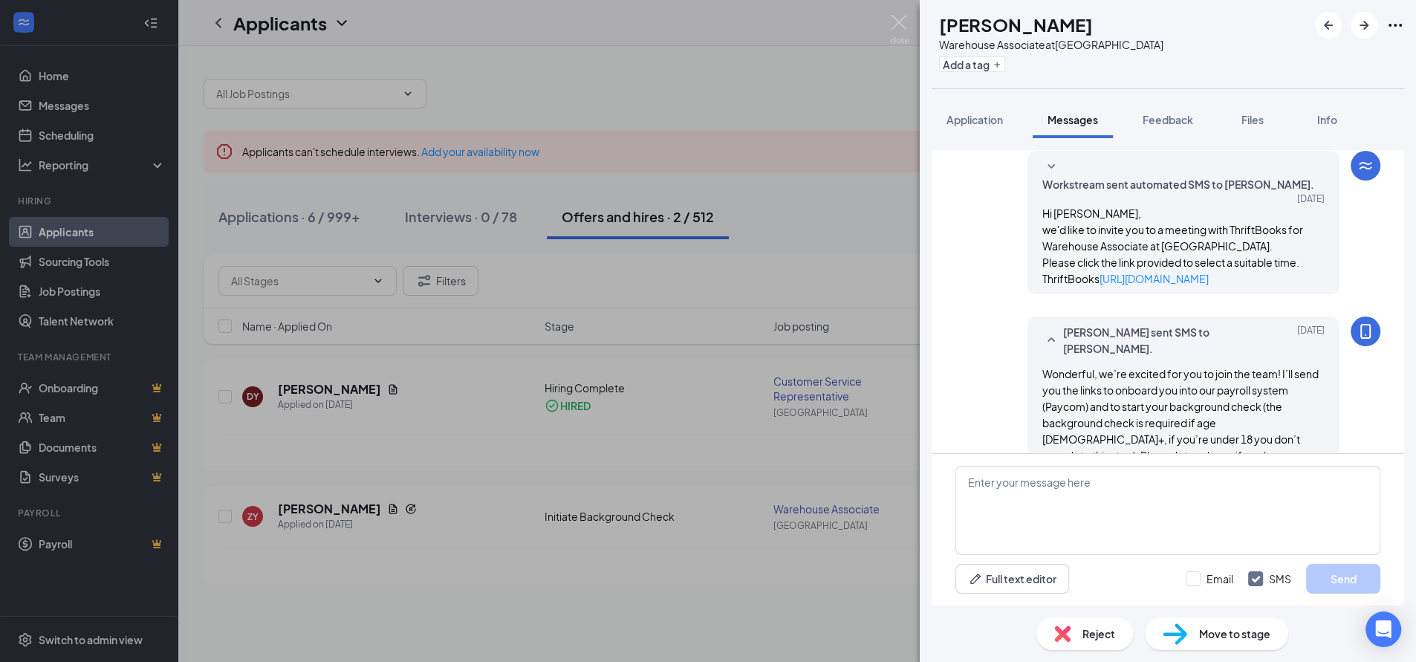
scroll to position [709, 0]
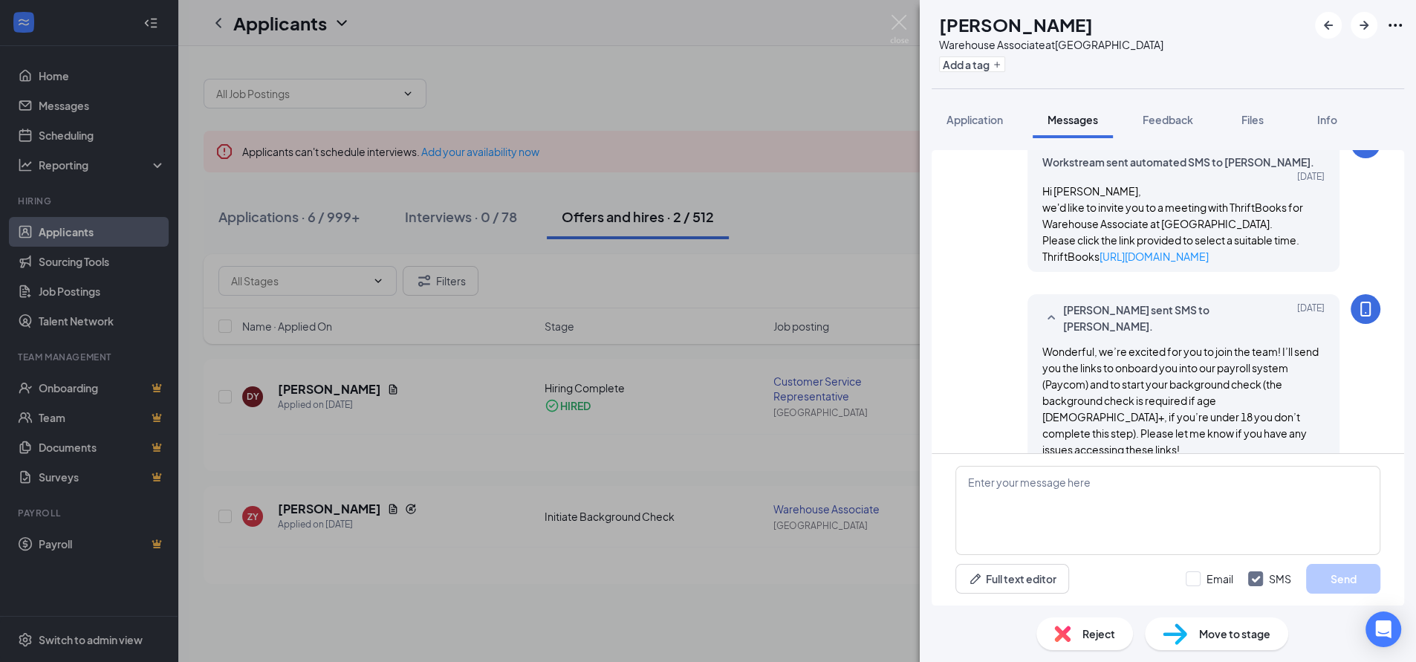
scroll to position [708, 0]
click at [789, 80] on div "ZY [PERSON_NAME] Warehouse Associate at [GEOGRAPHIC_DATA] Add a tag Application…" at bounding box center [708, 331] width 1416 height 662
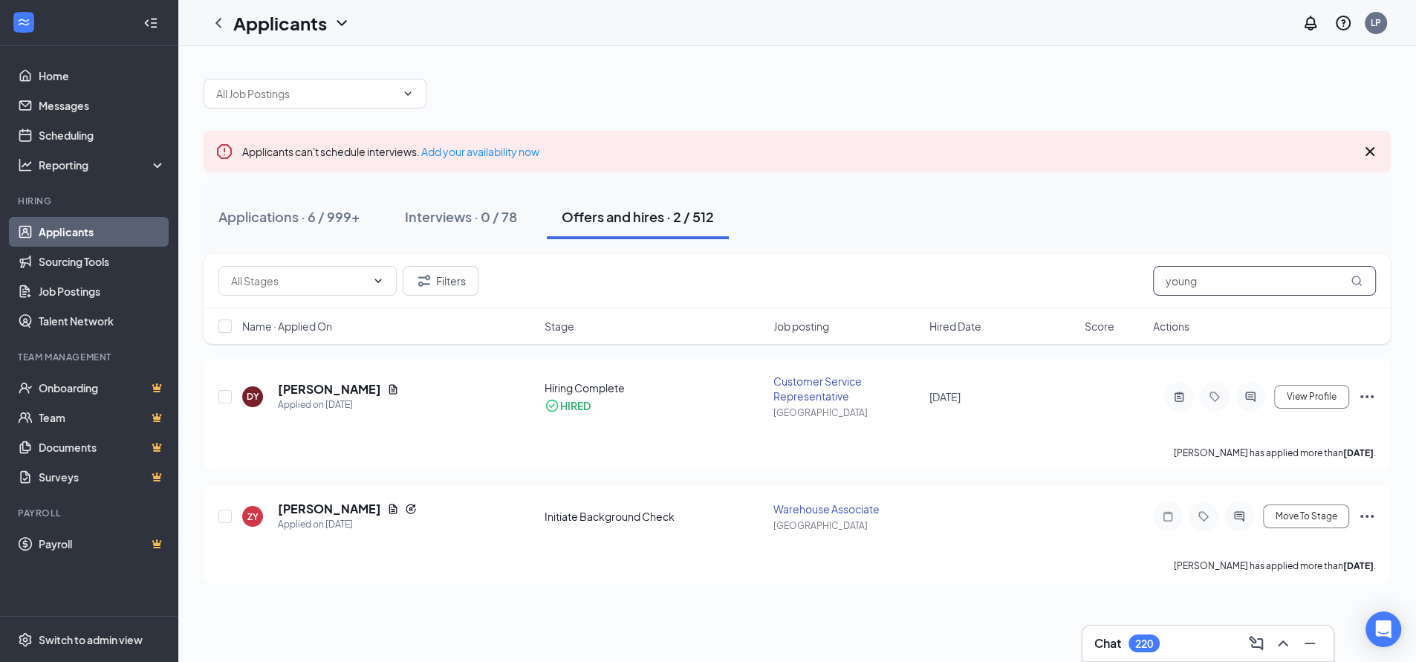
drag, startPoint x: 1217, startPoint y: 283, endPoint x: 1132, endPoint y: 283, distance: 85.5
click at [1133, 283] on div "Filters young" at bounding box center [797, 281] width 1158 height 30
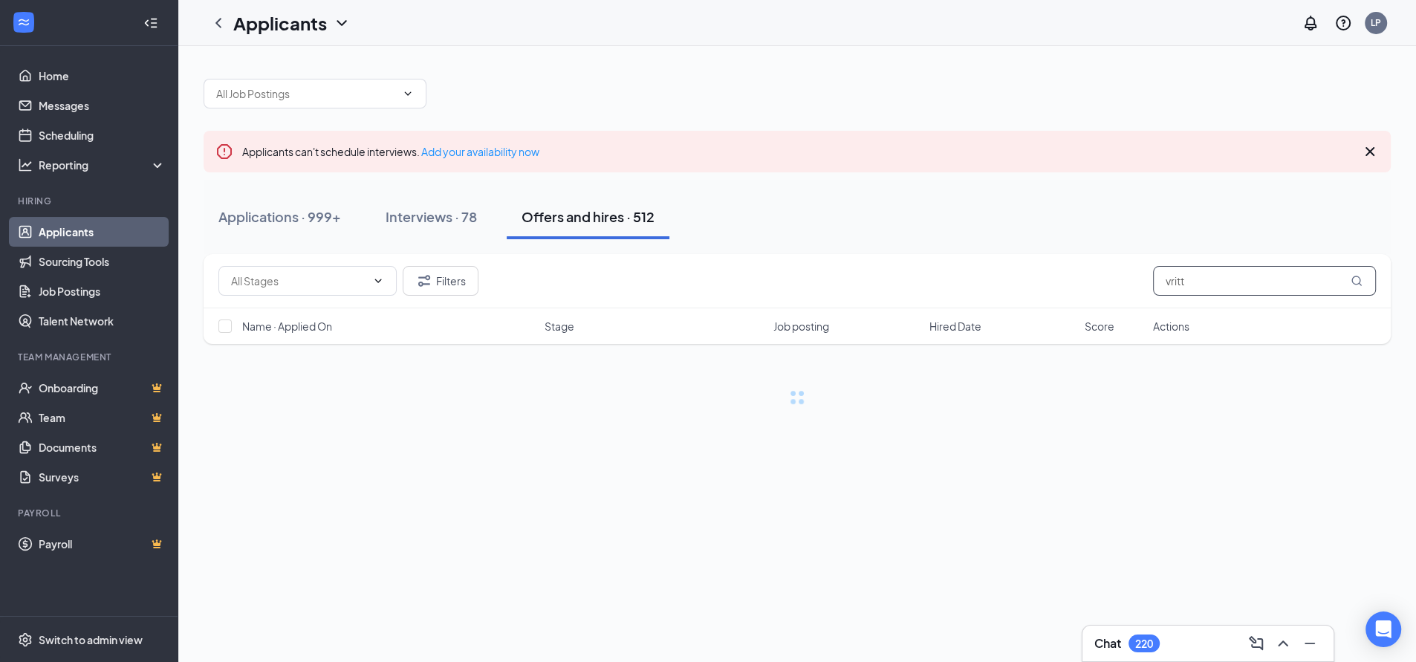
drag, startPoint x: 1173, startPoint y: 284, endPoint x: 1000, endPoint y: 285, distance: 173.2
click at [1005, 287] on div "Filters vritt" at bounding box center [797, 281] width 1158 height 30
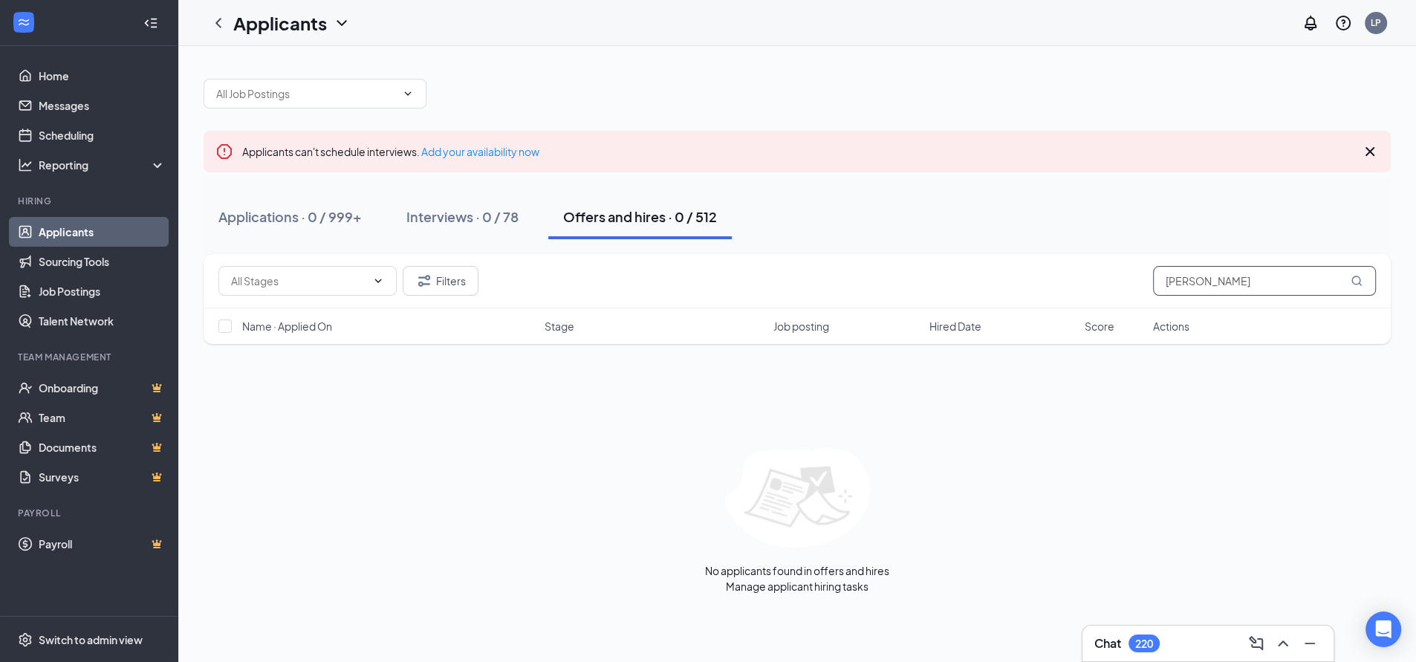
type input "[PERSON_NAME]"
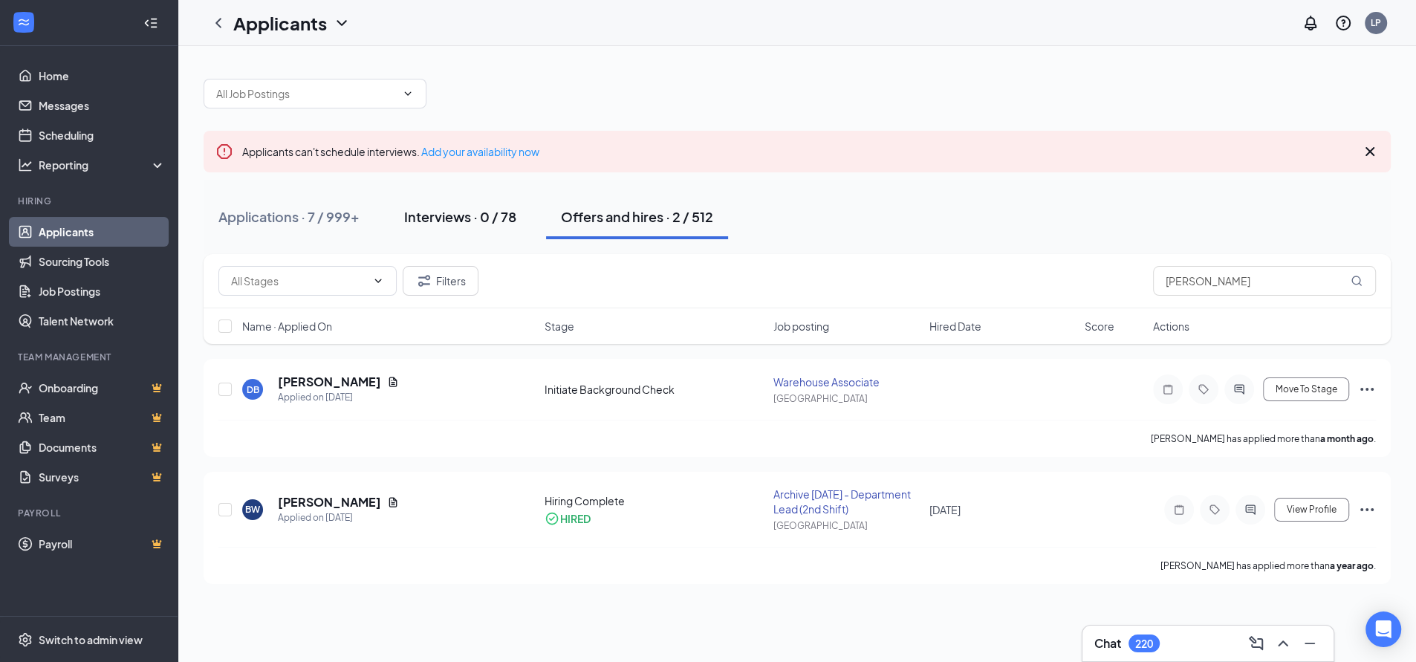
click at [448, 218] on div "Interviews · 0 / 78" at bounding box center [460, 216] width 112 height 19
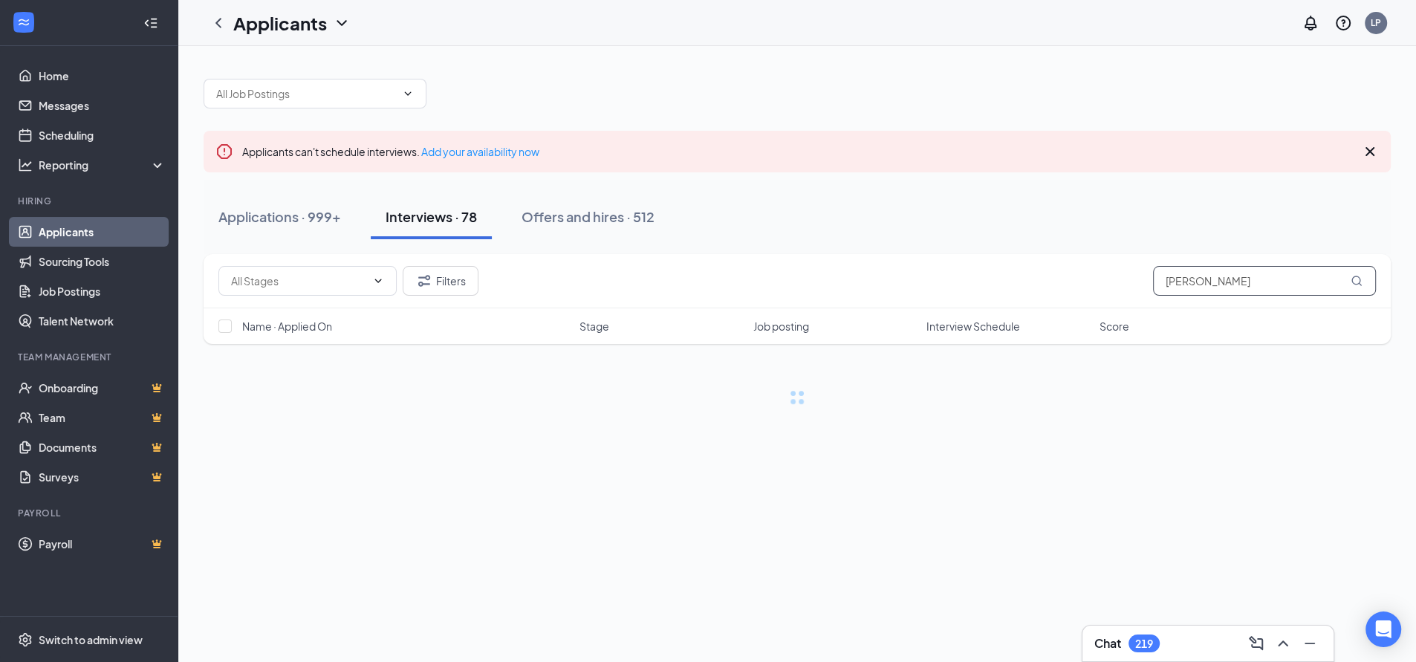
drag, startPoint x: 1196, startPoint y: 280, endPoint x: 1065, endPoint y: 285, distance: 131.6
click at [1067, 285] on div "Filters [PERSON_NAME]" at bounding box center [797, 281] width 1158 height 30
type input "[PERSON_NAME]"
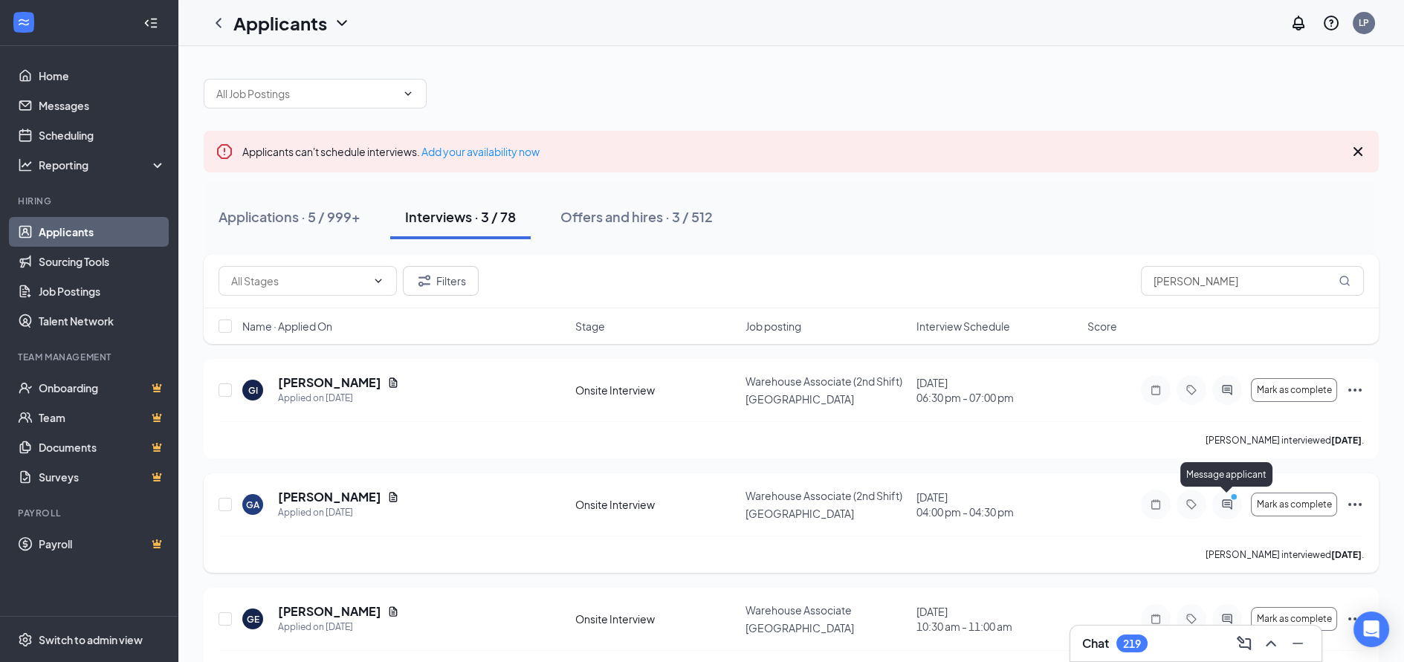
click at [1225, 502] on icon "ActiveChat" at bounding box center [1227, 505] width 18 height 12
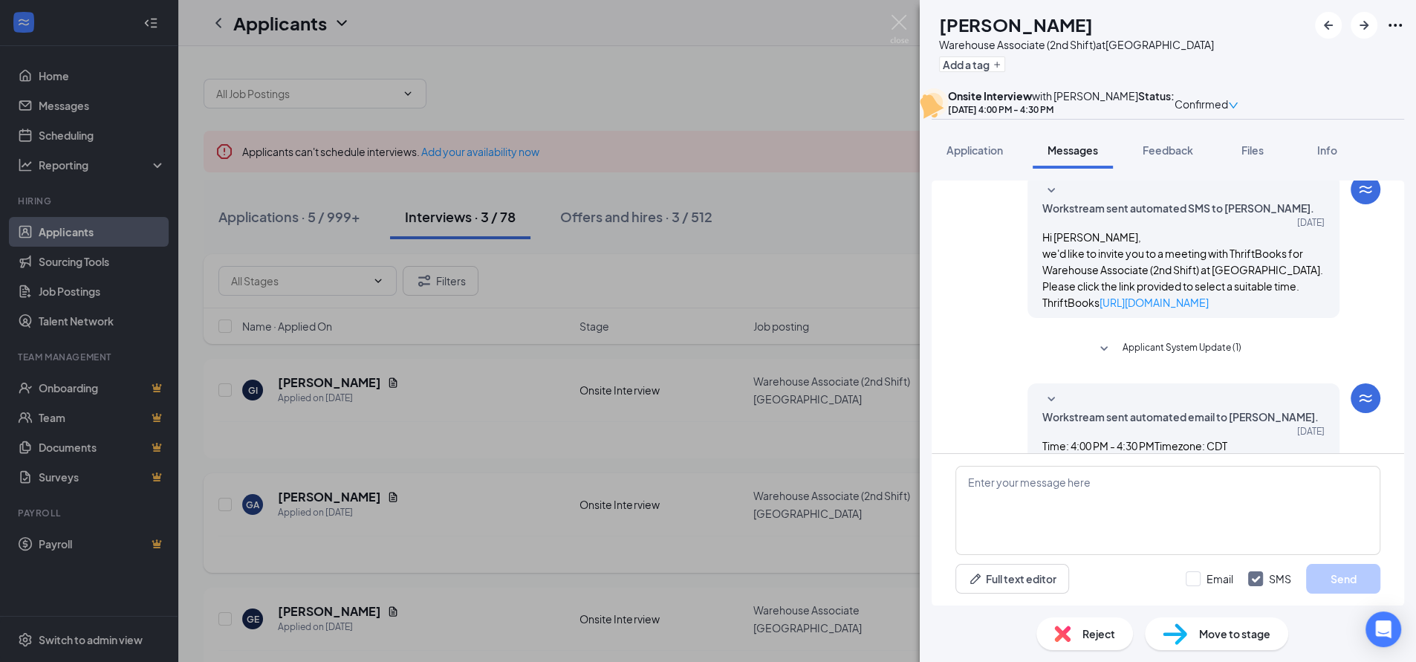
scroll to position [569, 0]
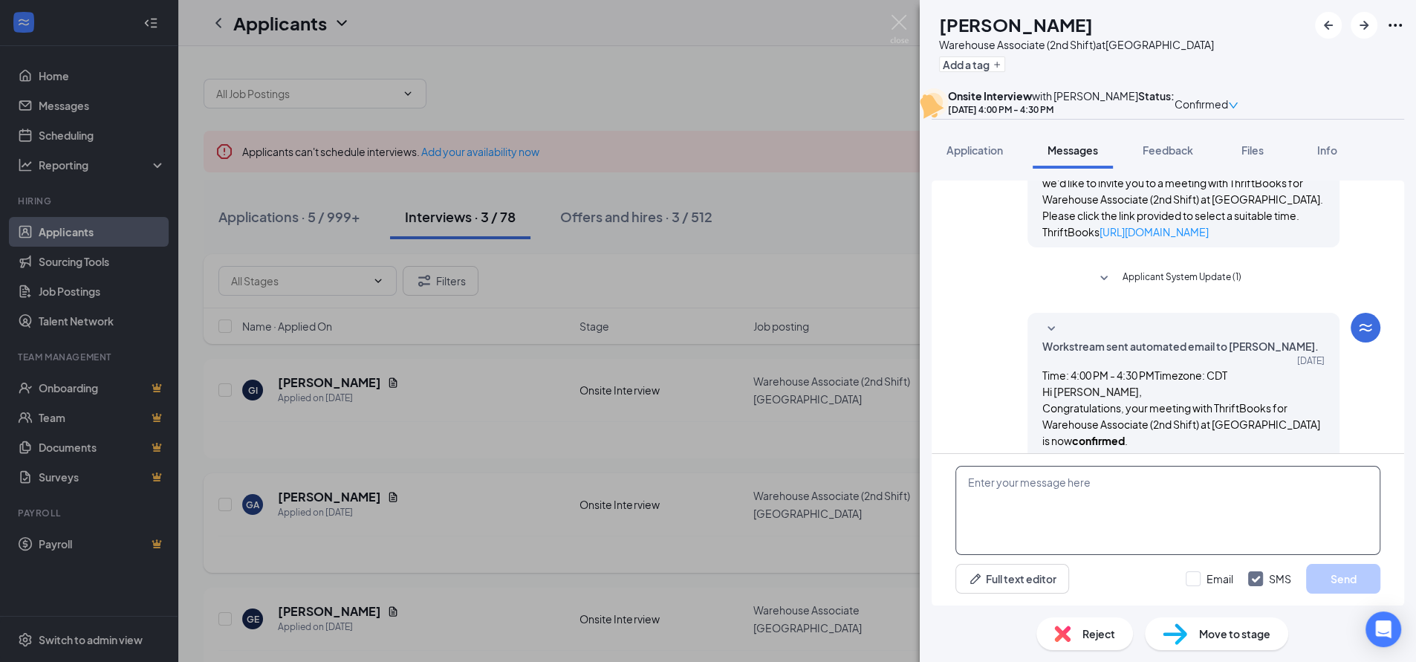
paste textarea "Wonderful, we’re excited for you to join the team! I’ll send you the links to o…"
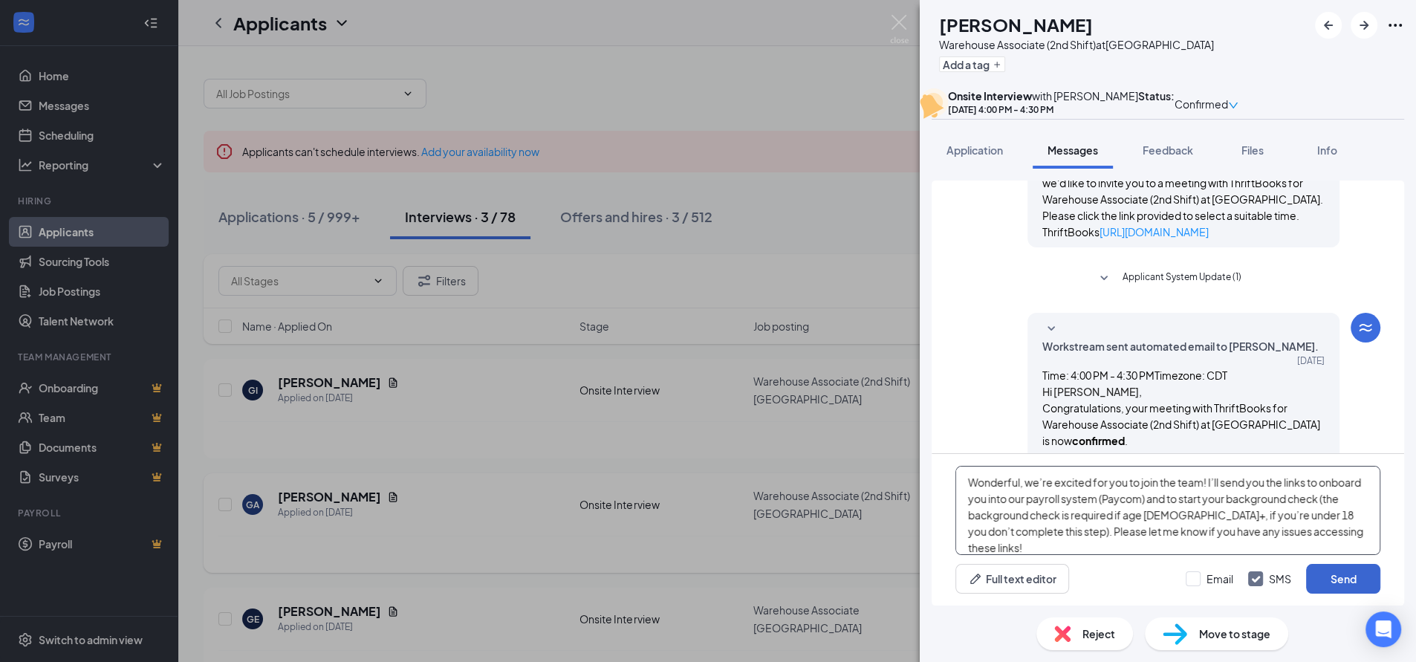
type textarea "Wonderful, we’re excited for you to join the team! I’ll send you the links to o…"
click at [1340, 574] on button "Send" at bounding box center [1343, 579] width 74 height 30
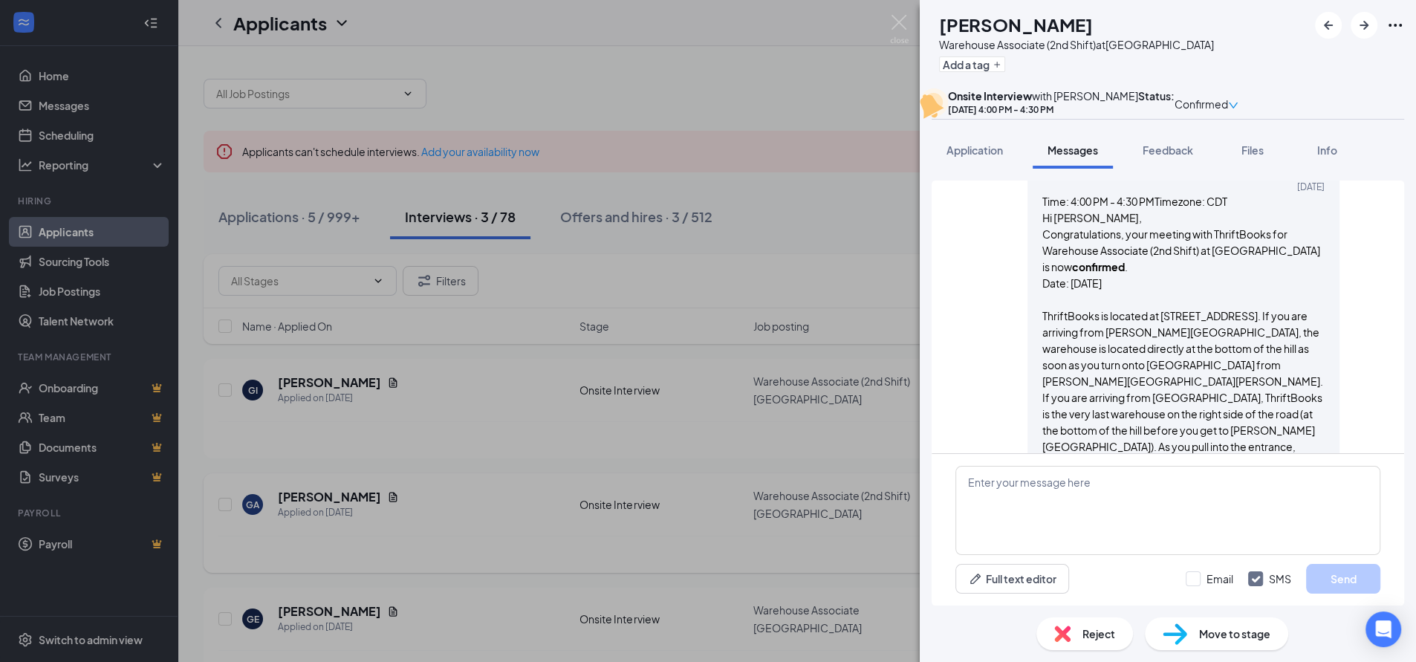
scroll to position [745, 0]
click at [1188, 629] on div "Move to stage" at bounding box center [1216, 634] width 143 height 33
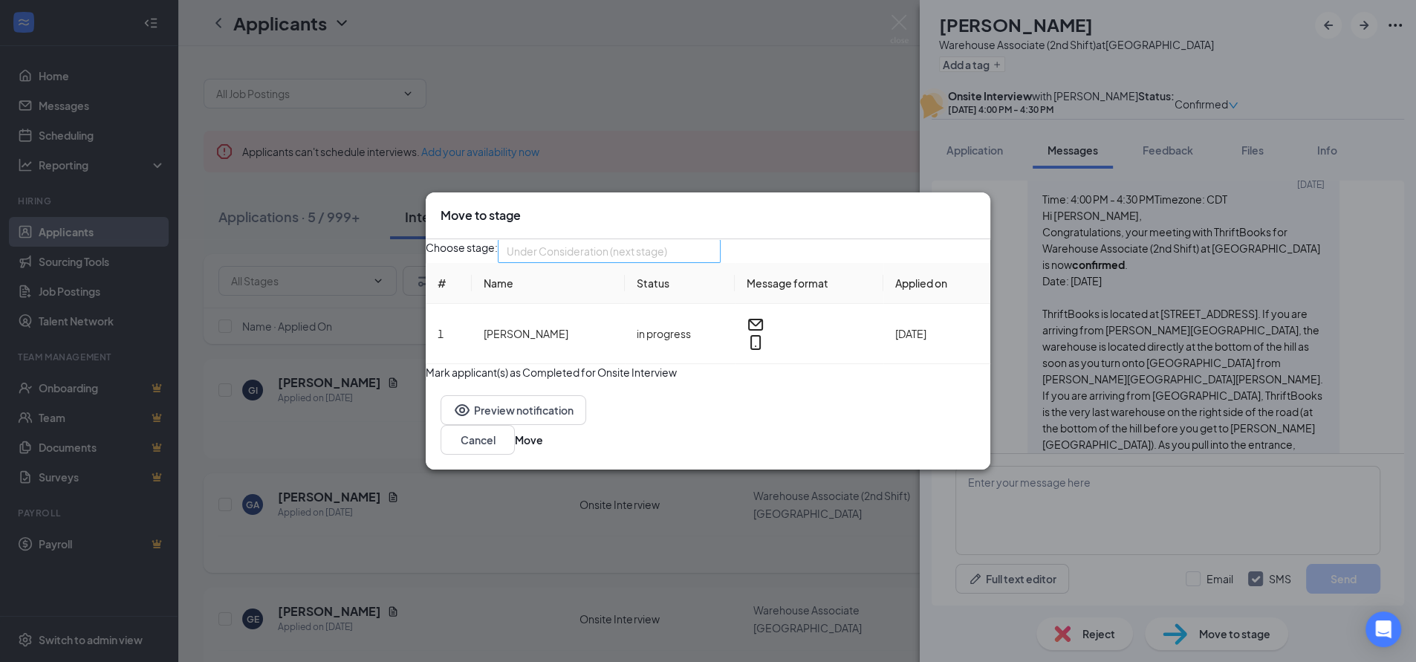
click at [667, 255] on span "Under Consideration (next stage)" at bounding box center [587, 251] width 161 height 22
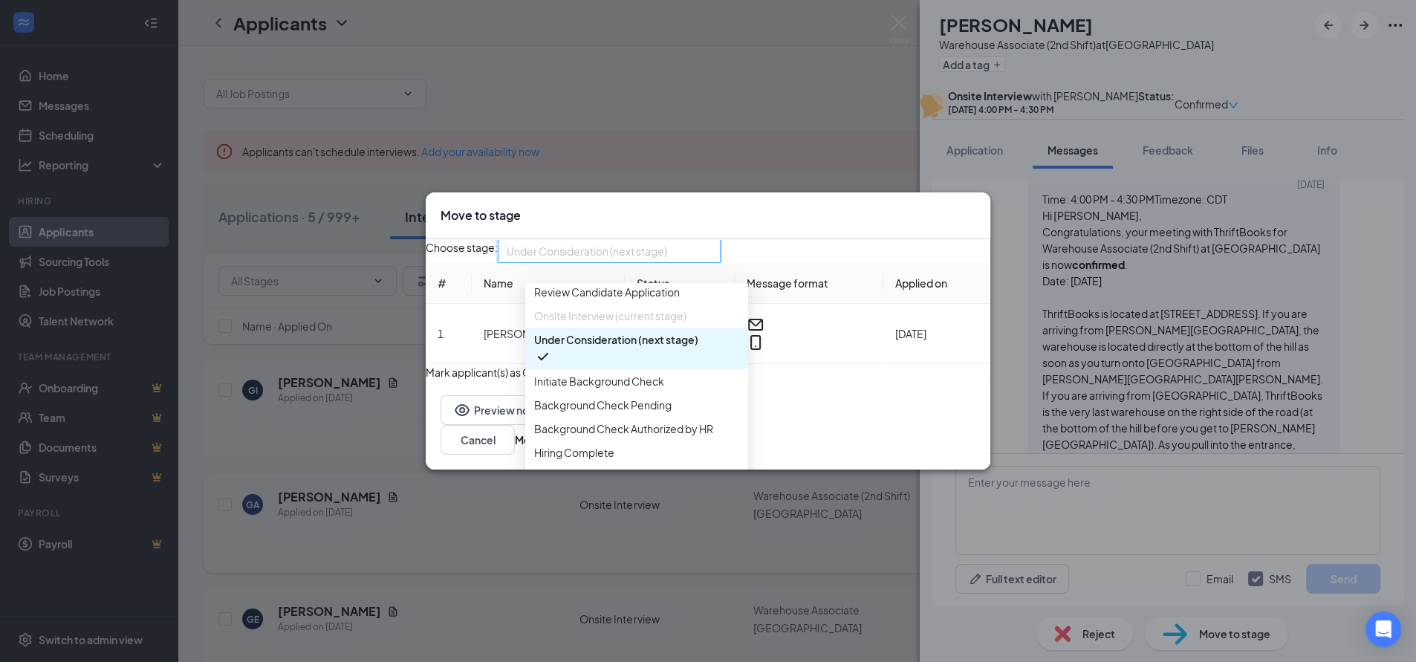
scroll to position [82, 0]
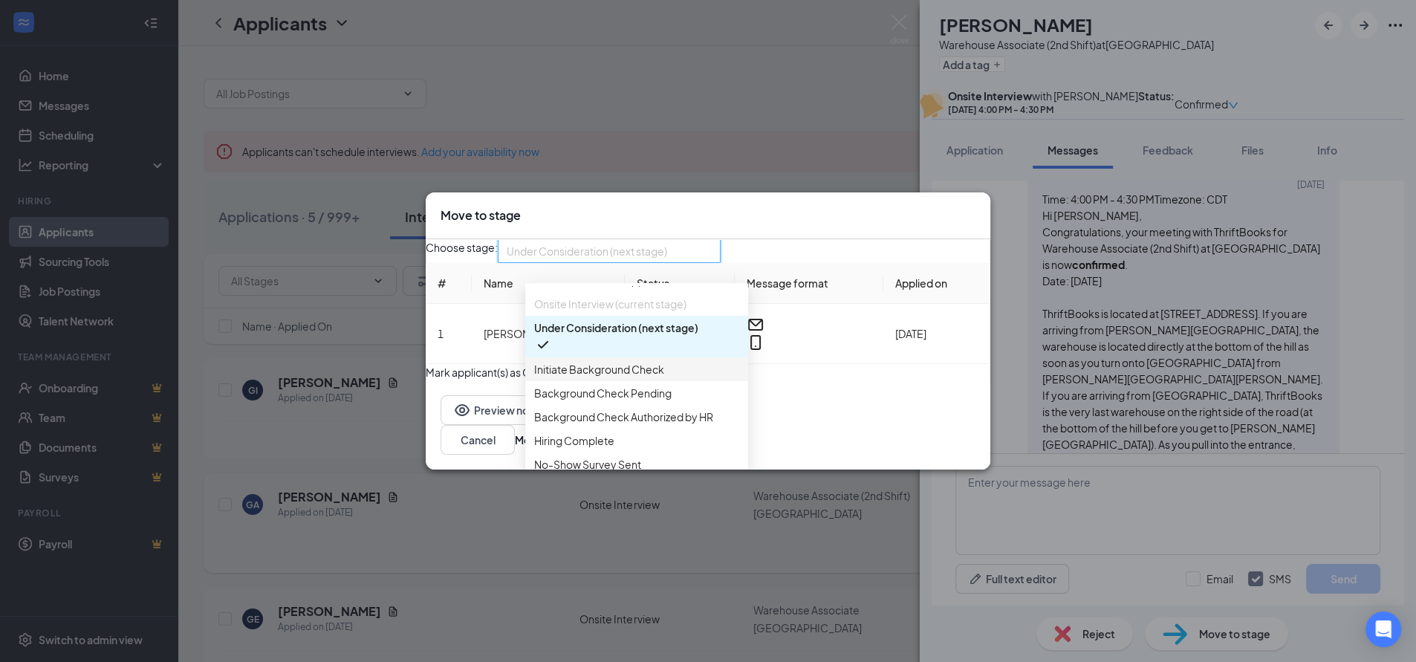
click at [615, 378] on span "Initiate Background Check" at bounding box center [599, 369] width 130 height 16
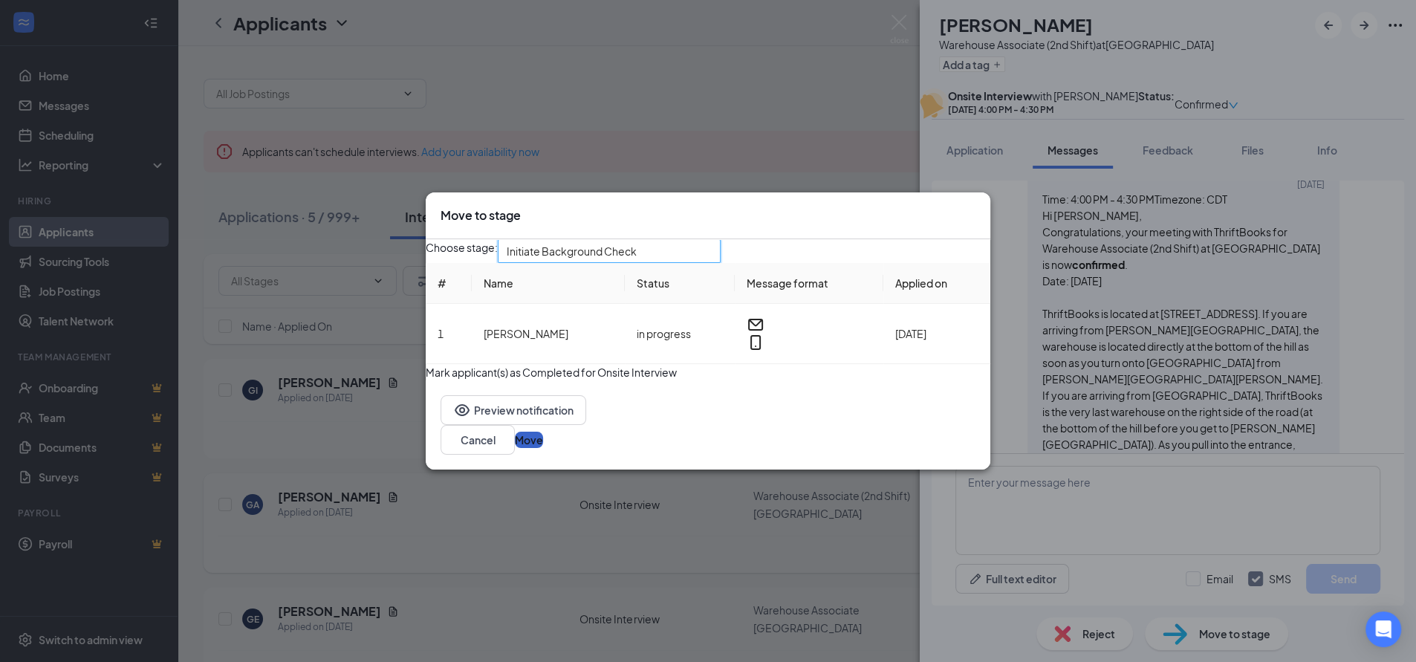
click at [543, 448] on button "Move" at bounding box center [529, 440] width 28 height 16
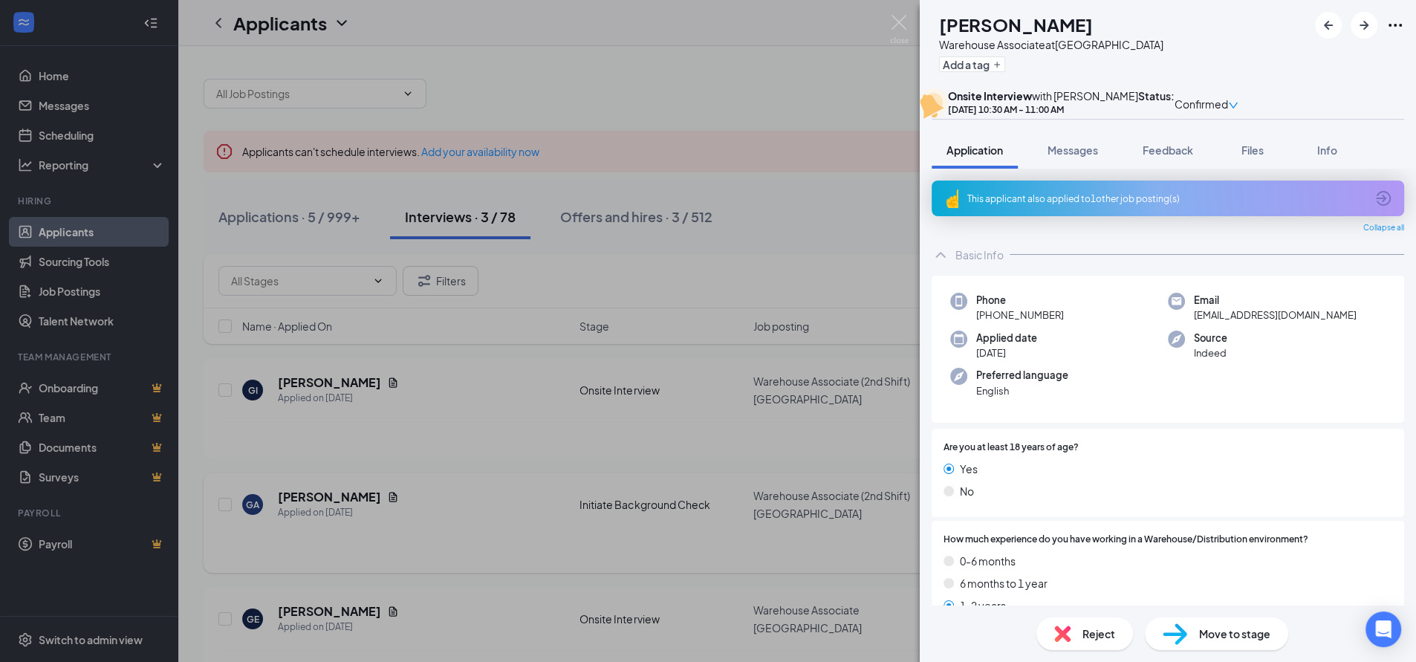
click at [779, 64] on div "GE [PERSON_NAME] Warehouse Associate at [GEOGRAPHIC_DATA] Add a tag Onsite Inte…" at bounding box center [708, 331] width 1416 height 662
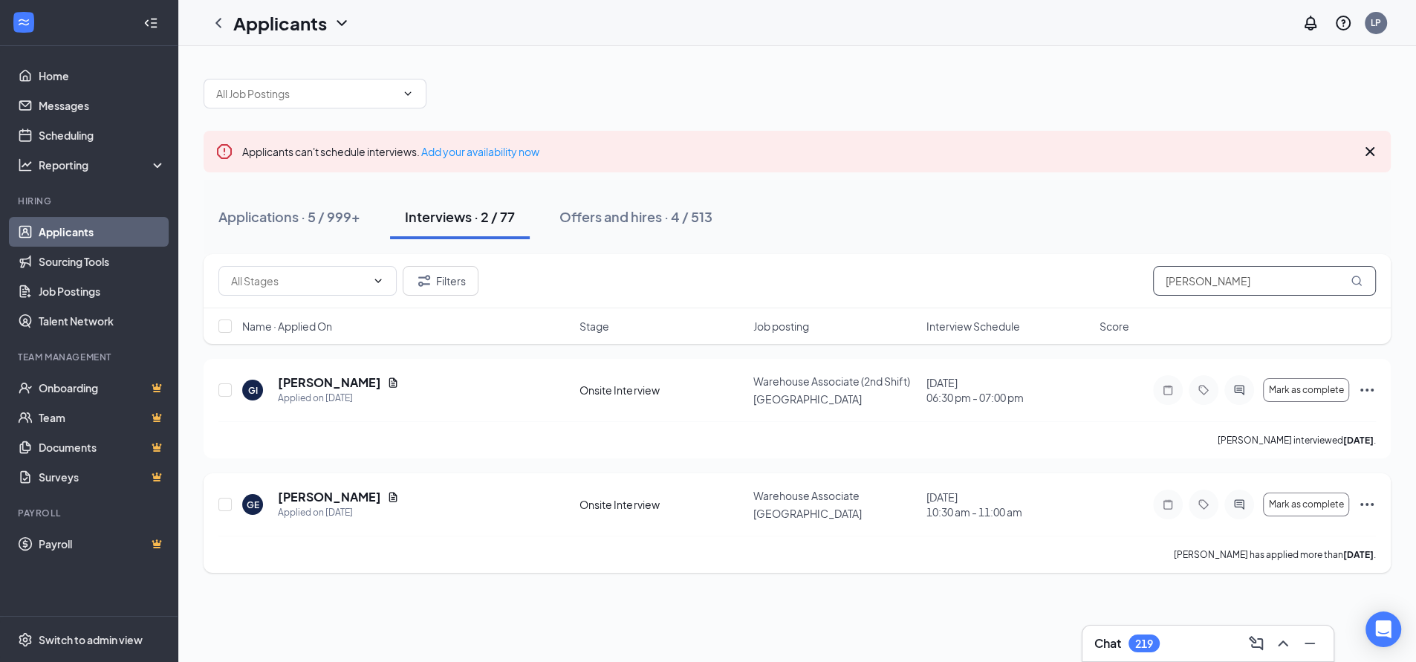
drag, startPoint x: 1239, startPoint y: 285, endPoint x: 1096, endPoint y: 294, distance: 143.0
click at [1099, 294] on div "Filters [PERSON_NAME]" at bounding box center [797, 281] width 1158 height 30
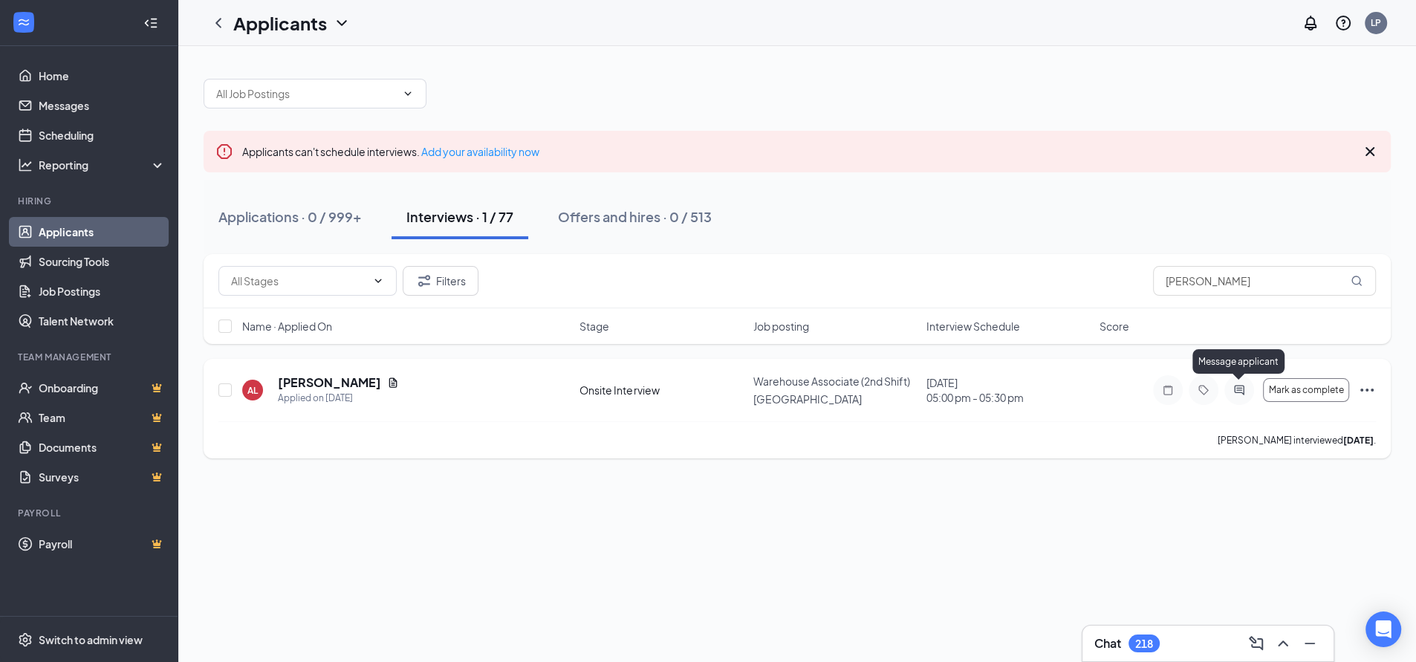
click at [1237, 388] on icon "ActiveChat" at bounding box center [1240, 390] width 18 height 12
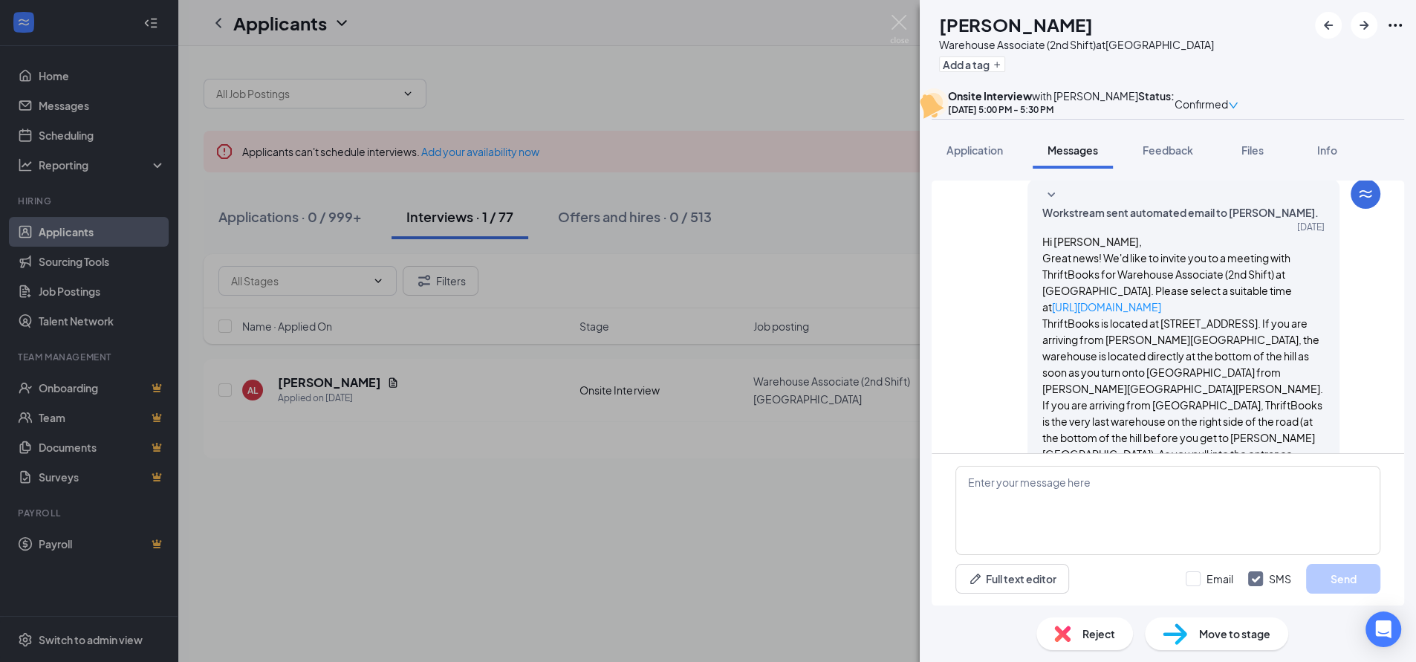
scroll to position [558, 0]
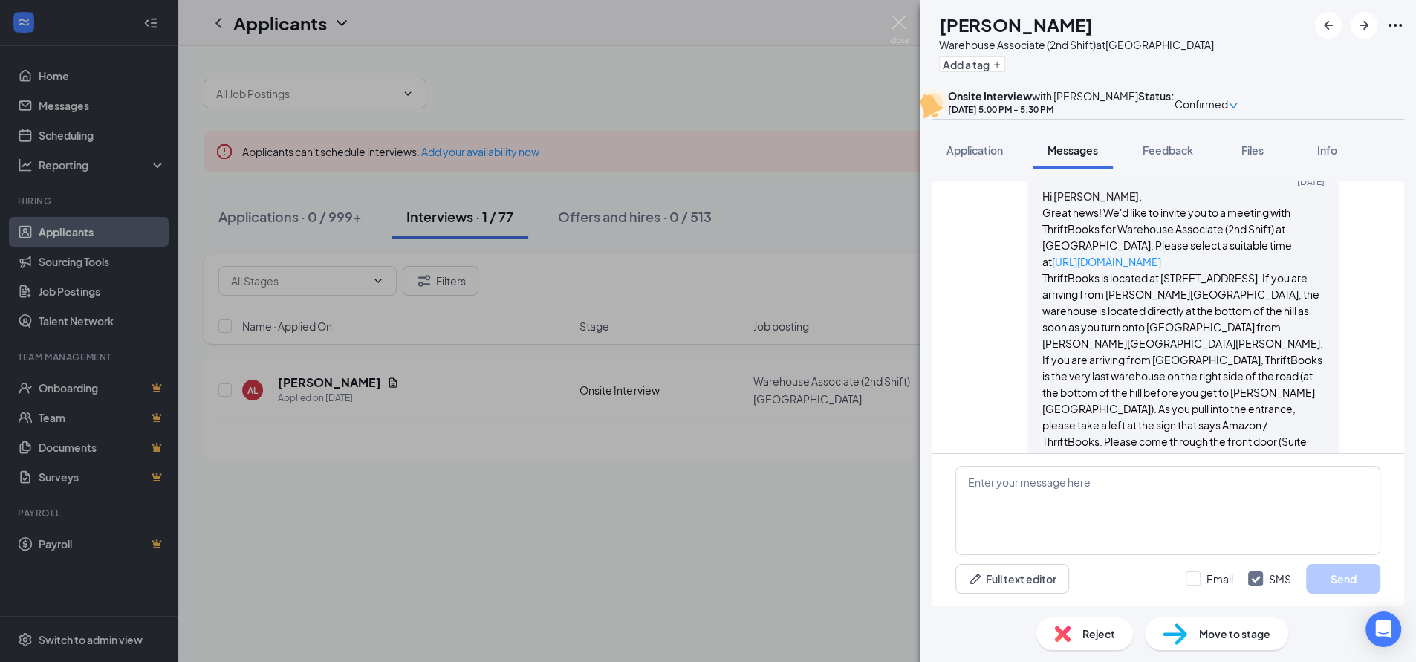
click at [775, 103] on div "AL [PERSON_NAME] Associate (2nd Shift) at [GEOGRAPHIC_DATA] Add a tag Onsite In…" at bounding box center [708, 331] width 1416 height 662
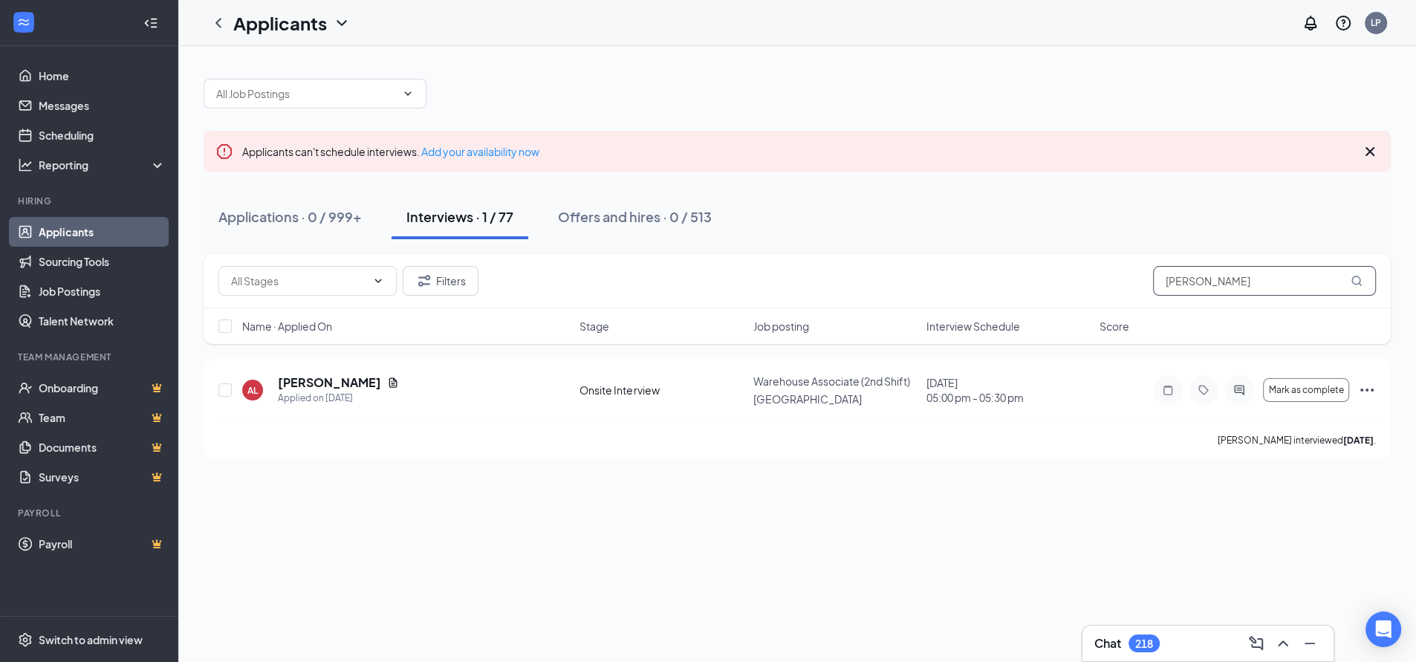
drag, startPoint x: 1174, startPoint y: 285, endPoint x: 1132, endPoint y: 282, distance: 42.5
click at [1133, 282] on div "Filters [PERSON_NAME]" at bounding box center [797, 281] width 1158 height 30
click at [1237, 387] on icon "ActiveChat" at bounding box center [1239, 390] width 10 height 10
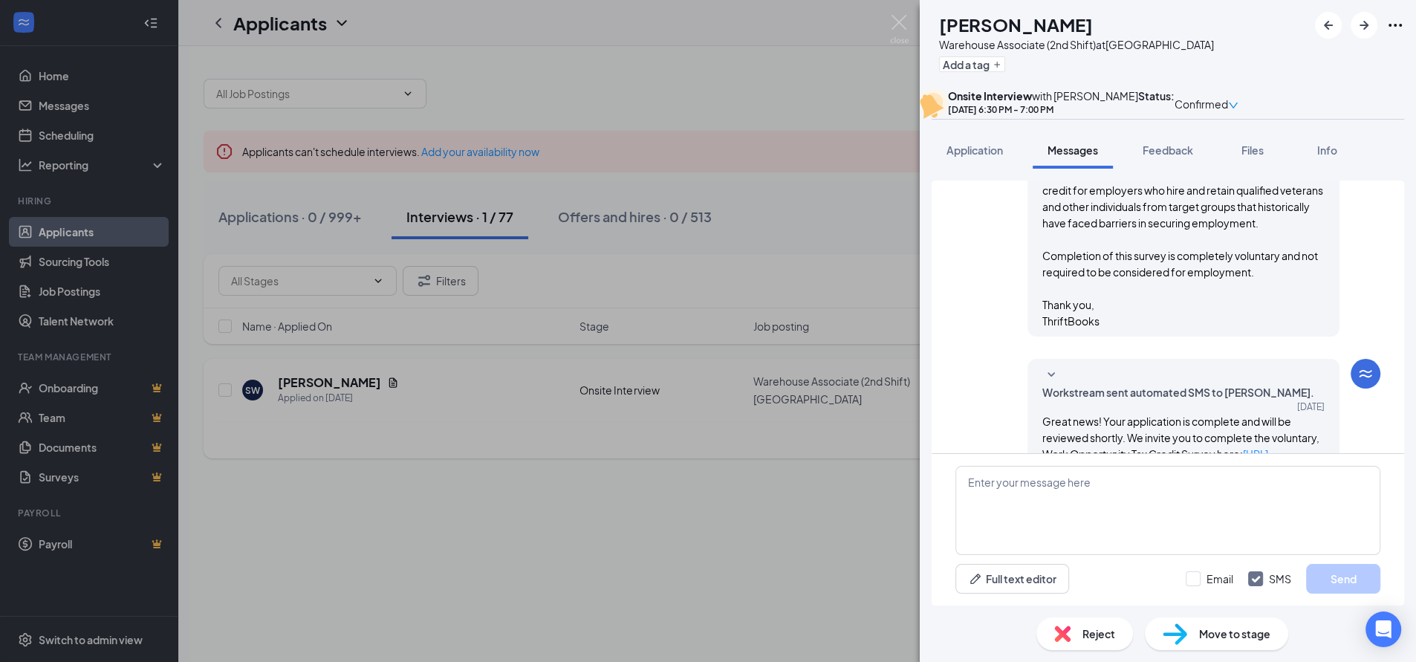
scroll to position [558, 0]
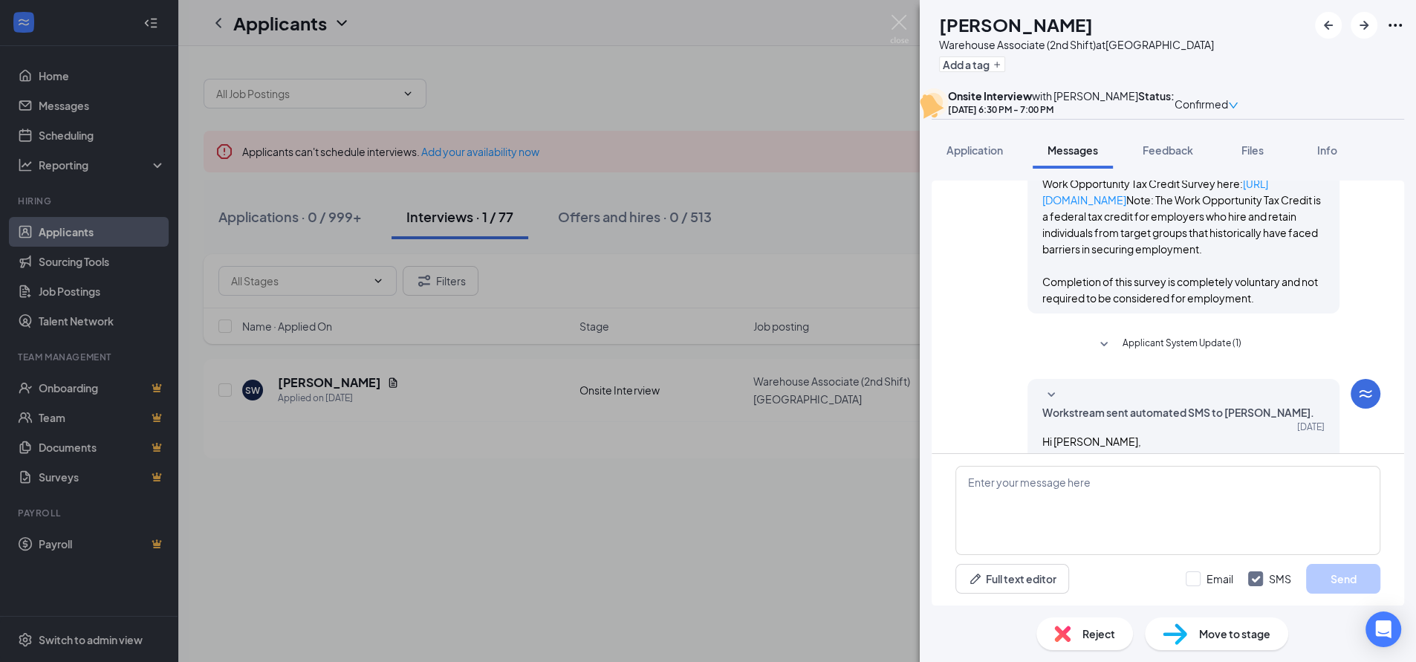
click at [728, 66] on div "SW [PERSON_NAME] Warehouse Associate (2nd Shift) at [GEOGRAPHIC_DATA] Add a tag…" at bounding box center [708, 331] width 1416 height 662
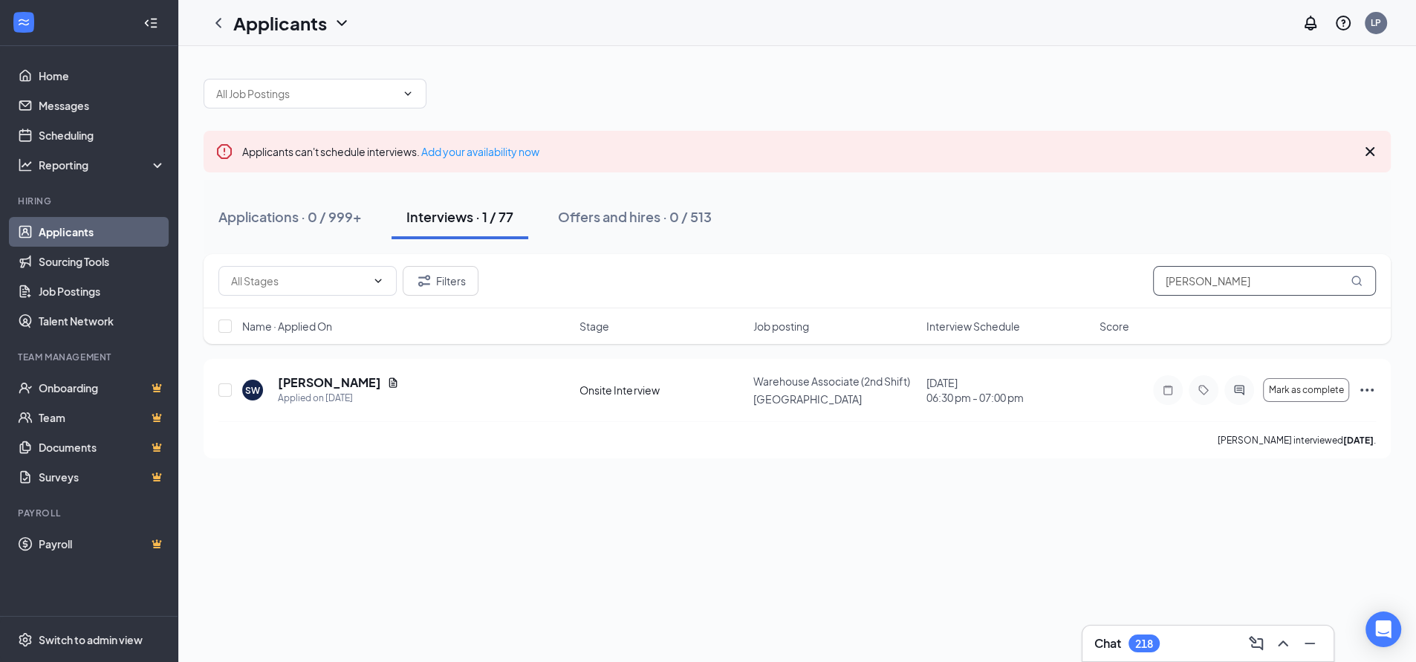
drag, startPoint x: 1241, startPoint y: 285, endPoint x: 1086, endPoint y: 283, distance: 155.3
click at [1086, 283] on div "Filters [PERSON_NAME]" at bounding box center [797, 281] width 1158 height 30
click at [1234, 390] on icon "ActiveChat" at bounding box center [1239, 390] width 10 height 10
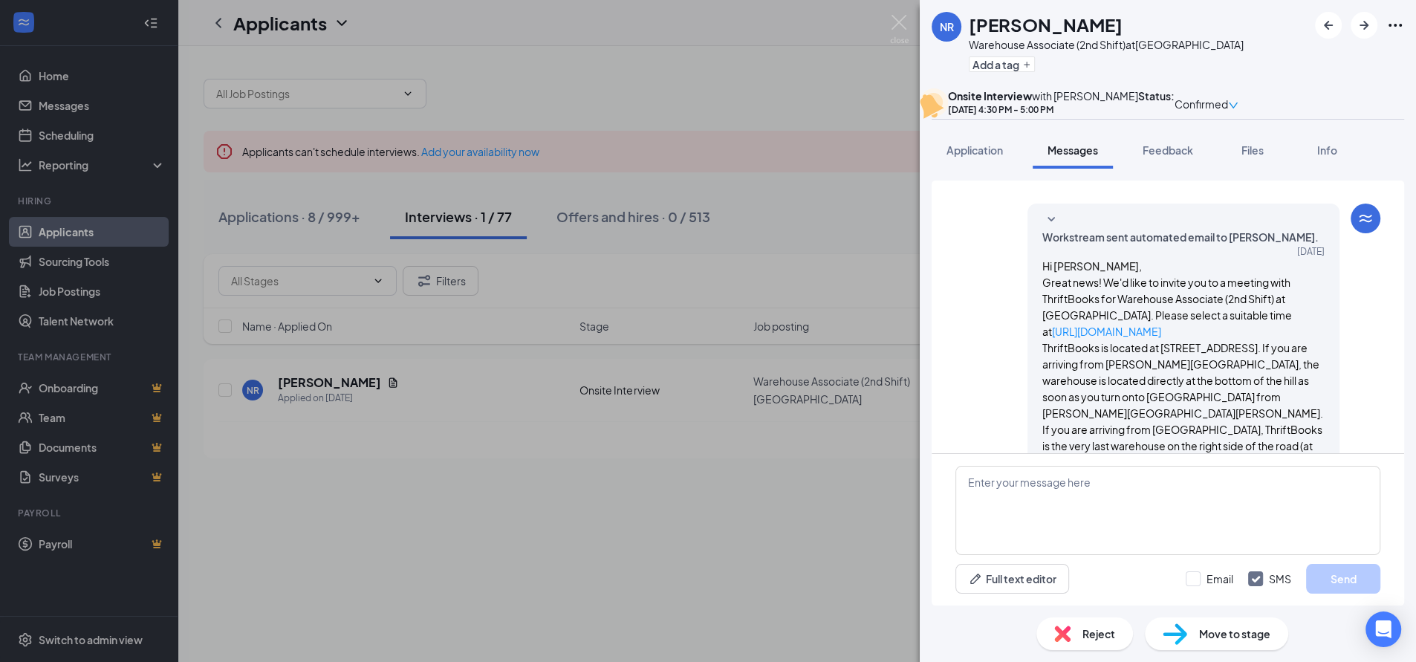
scroll to position [544, 0]
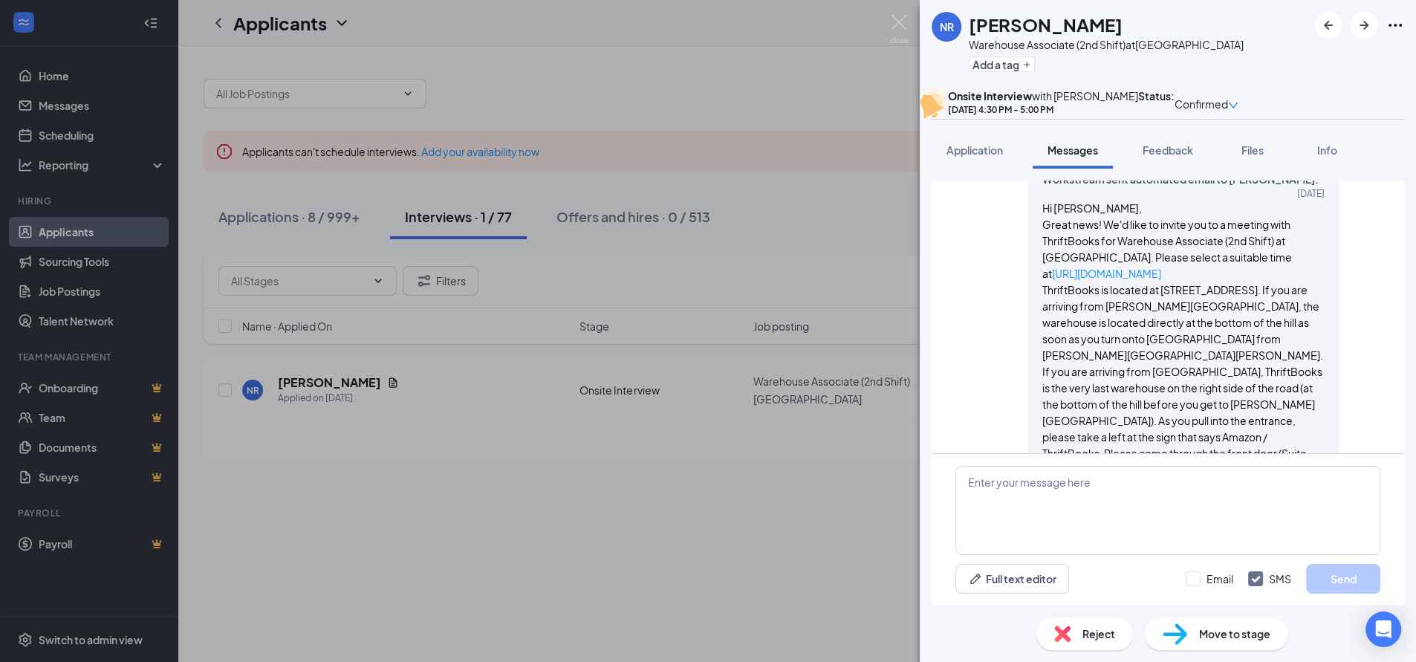
click at [774, 76] on div "NR [PERSON_NAME] Warehouse Associate (2nd Shift) at [GEOGRAPHIC_DATA] Add a tag…" at bounding box center [708, 331] width 1416 height 662
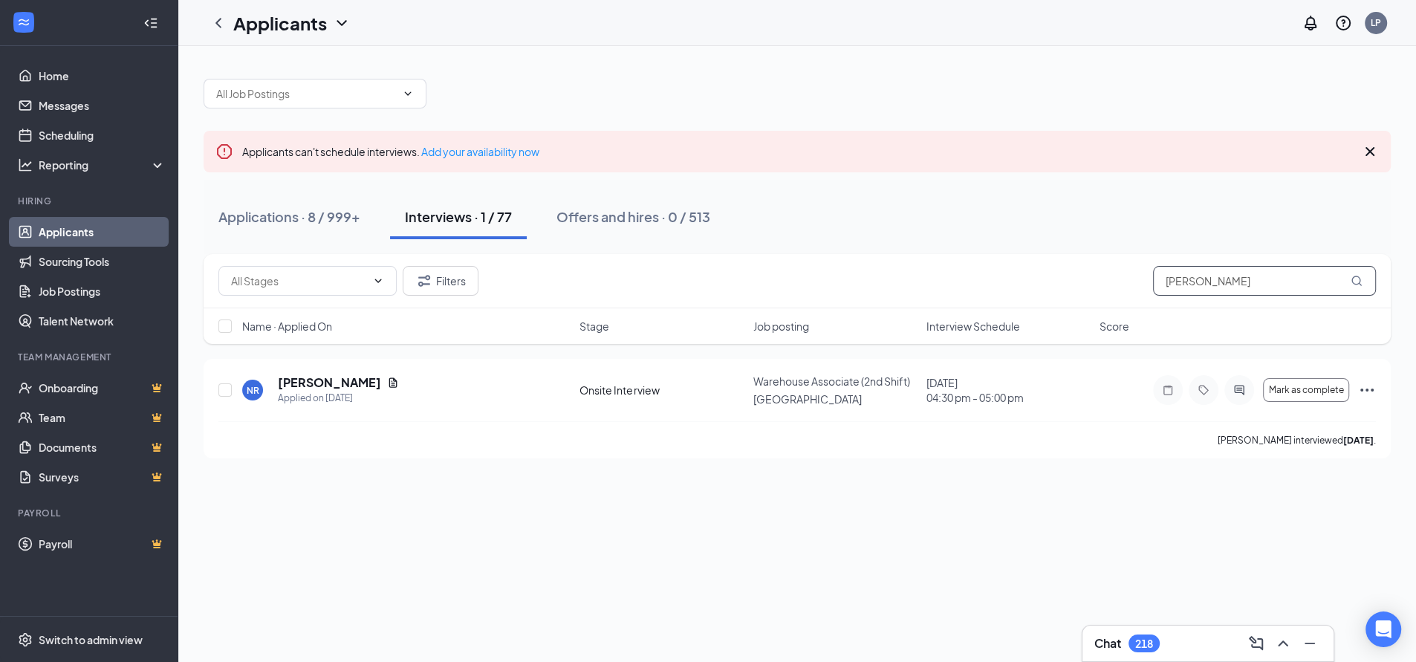
drag, startPoint x: 1200, startPoint y: 275, endPoint x: 1050, endPoint y: 282, distance: 150.3
click at [1050, 282] on div "Filters [PERSON_NAME]" at bounding box center [797, 281] width 1158 height 30
type input "[PERSON_NAME]"
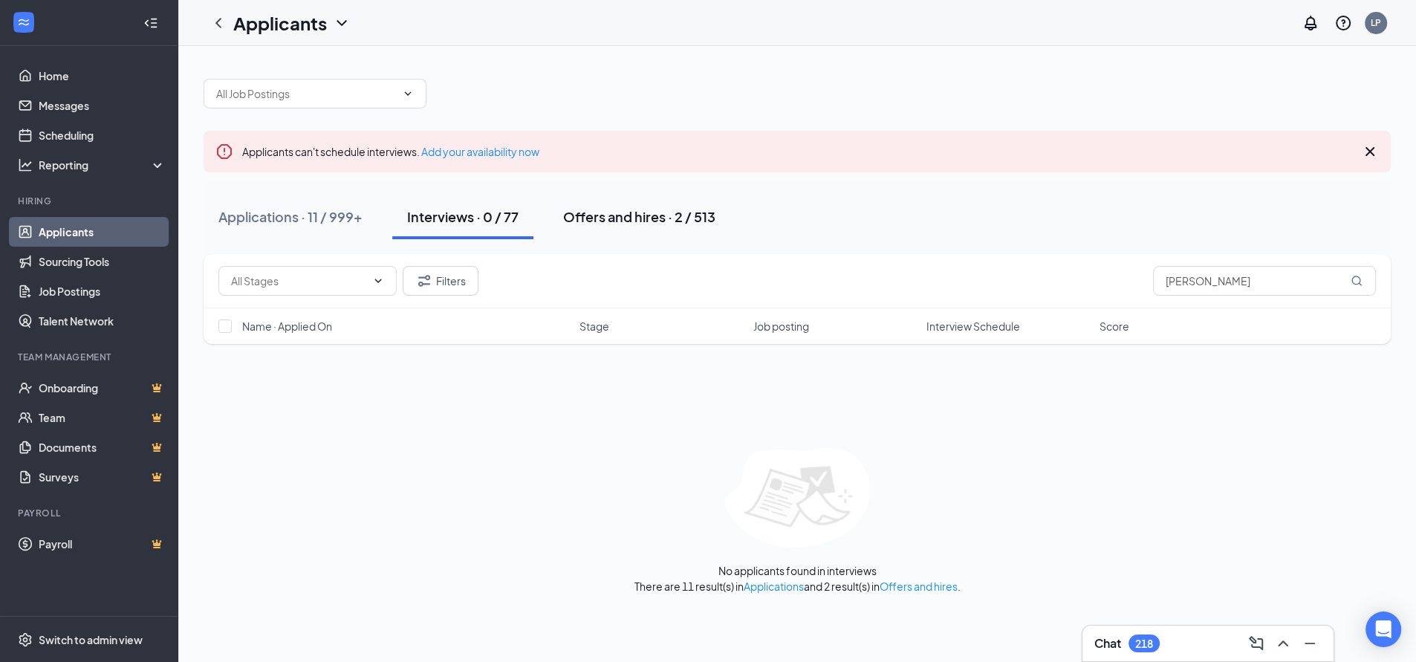
click at [617, 217] on div "Offers and hires · 2 / 513" at bounding box center [639, 216] width 152 height 19
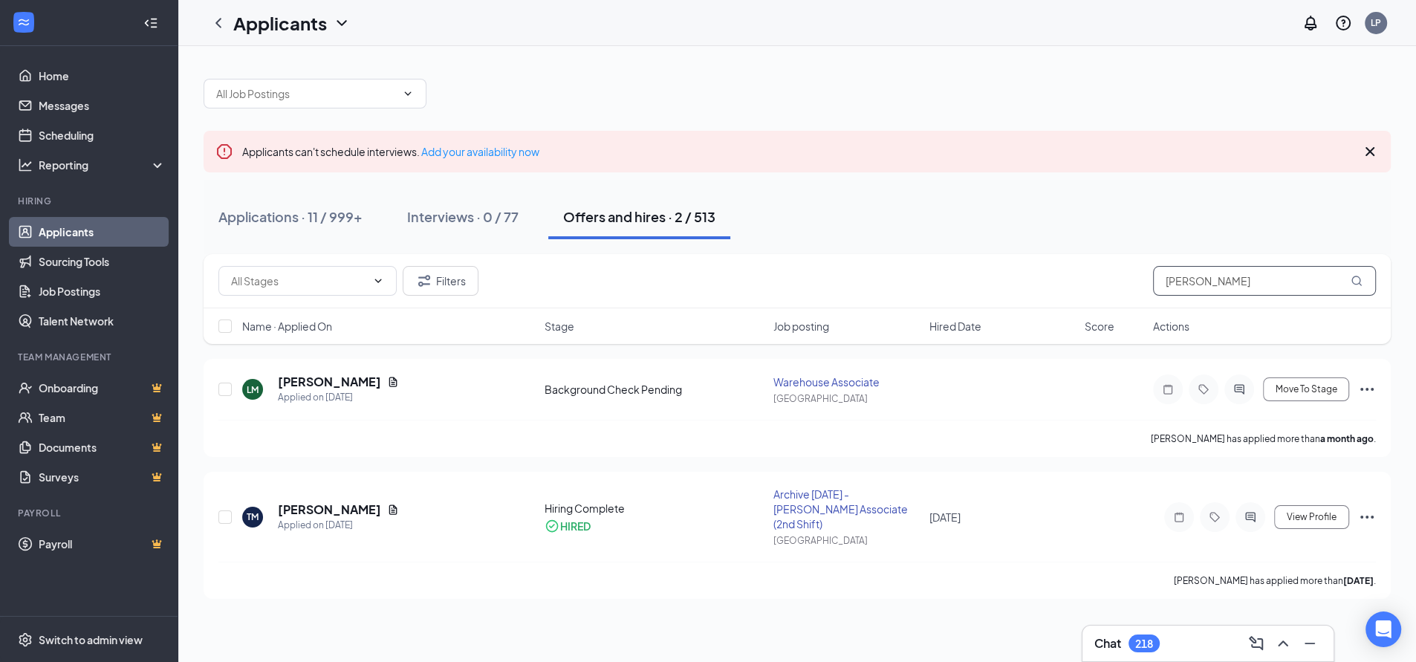
drag, startPoint x: 1245, startPoint y: 285, endPoint x: 1115, endPoint y: 290, distance: 130.1
click at [1115, 290] on div "Filters [PERSON_NAME]" at bounding box center [797, 281] width 1158 height 30
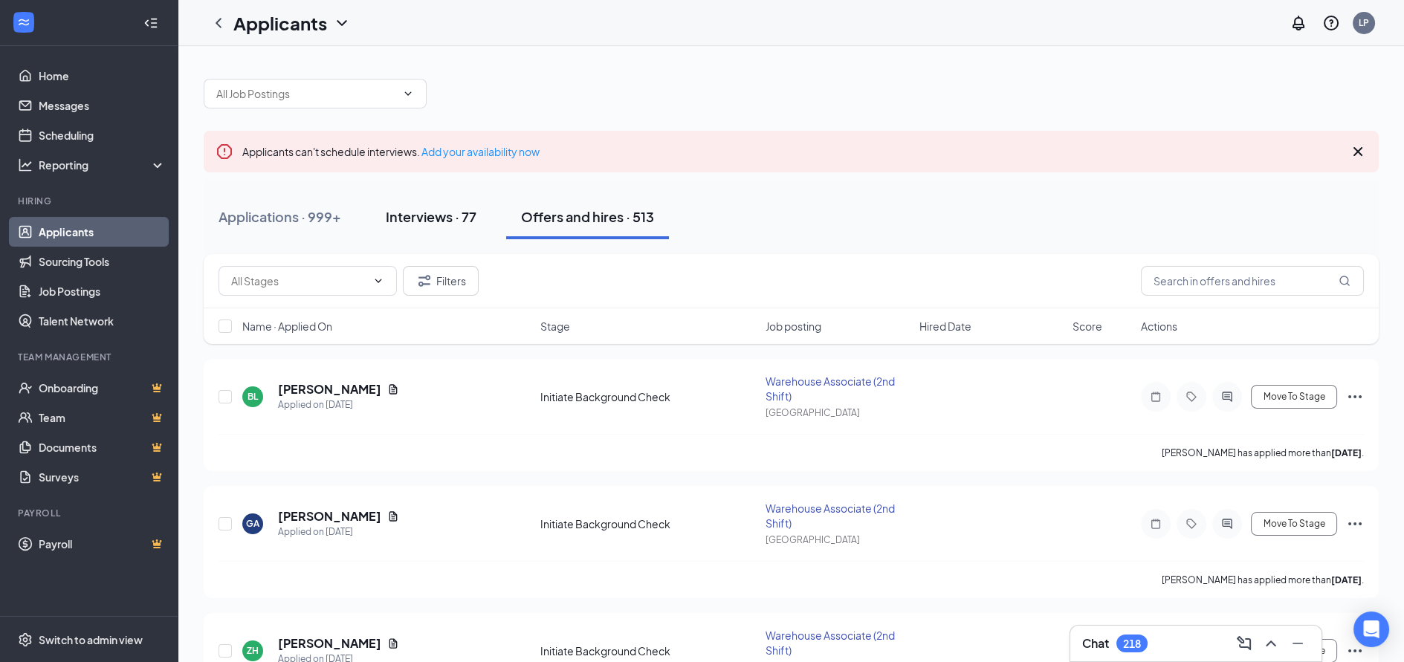
click at [432, 217] on div "Interviews · 77" at bounding box center [431, 216] width 91 height 19
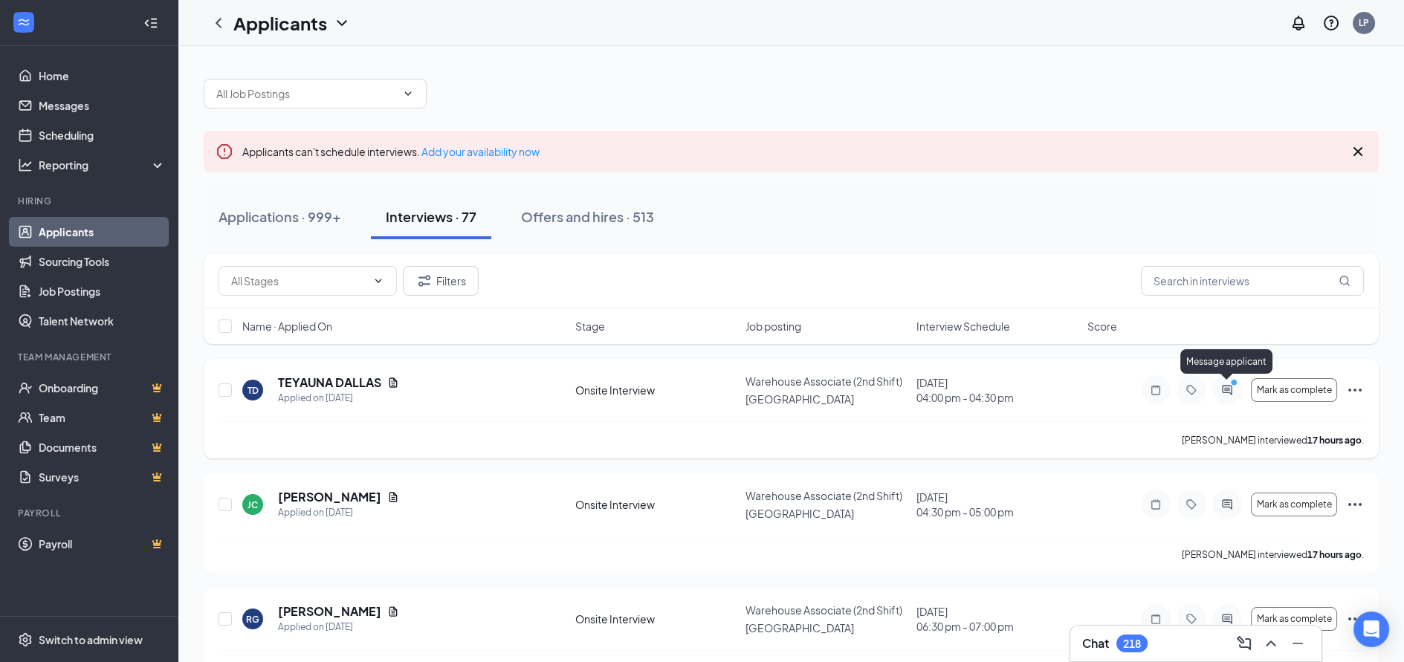
click at [1227, 391] on icon "ActiveChat" at bounding box center [1227, 390] width 18 height 12
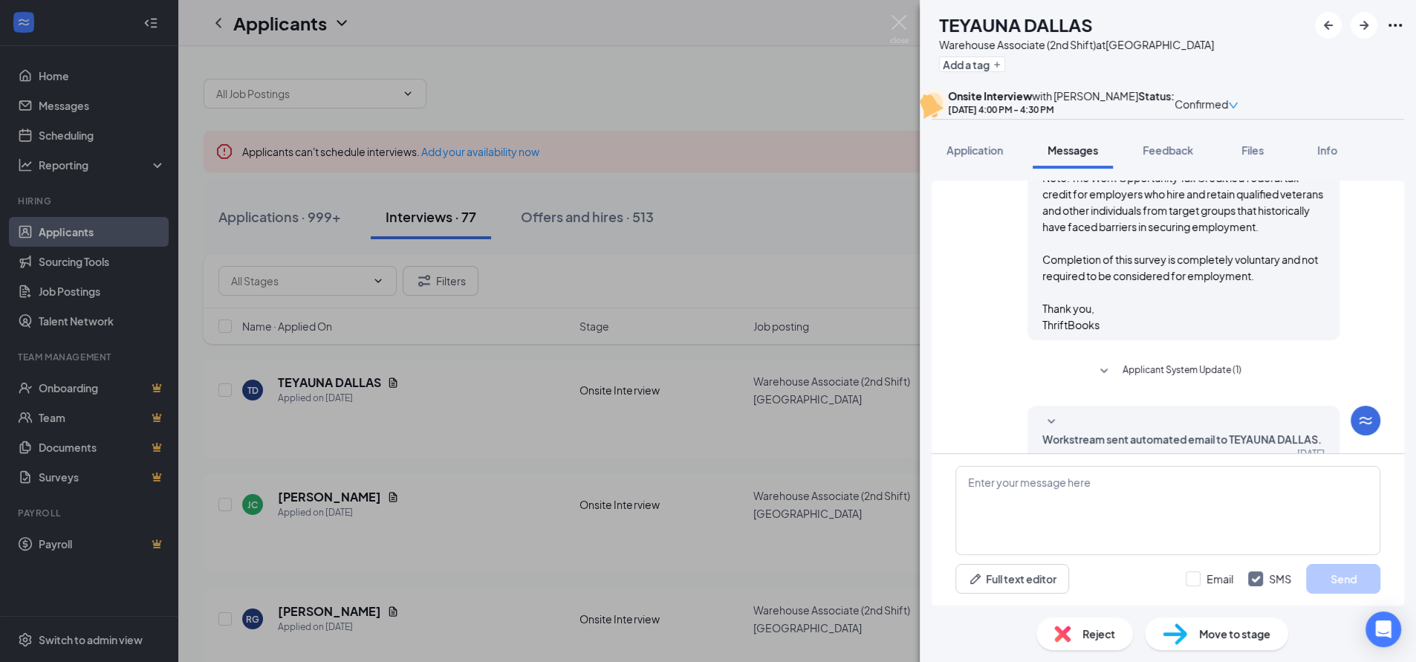
scroll to position [528, 0]
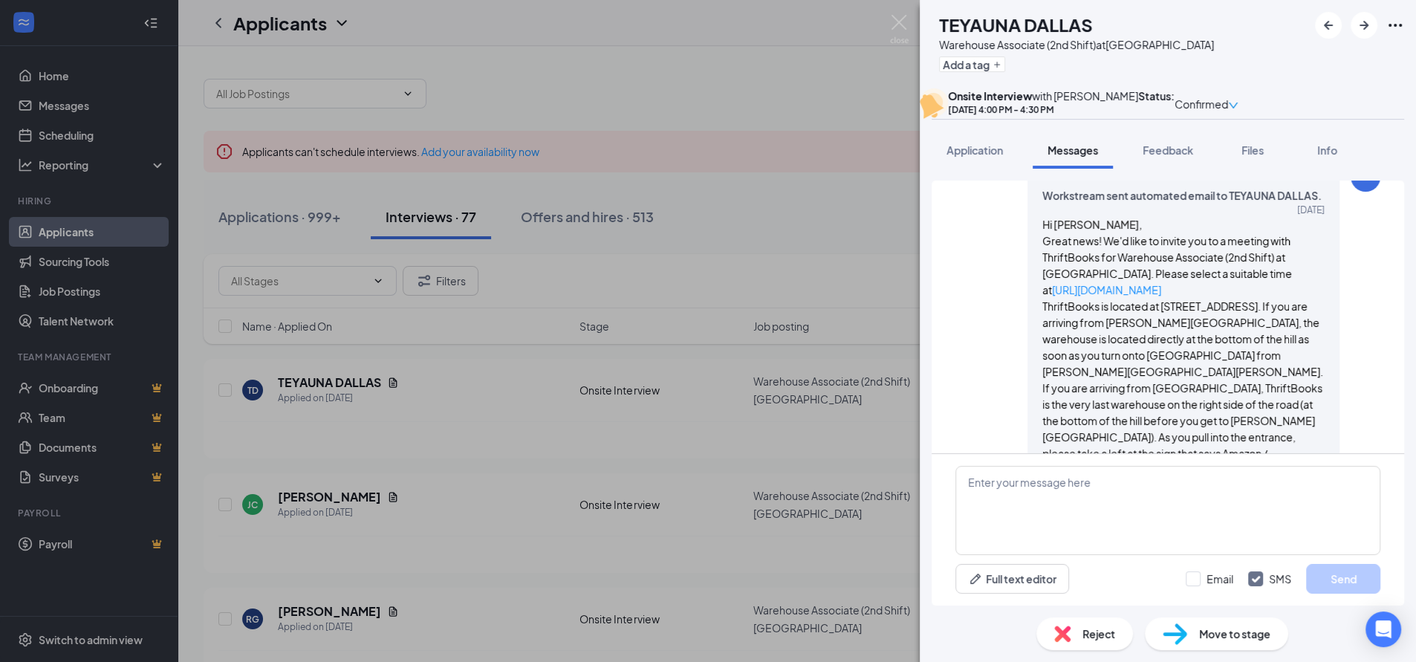
click at [730, 103] on div "TD TEYAUNA DALLAS Warehouse Associate (2nd Shift) at [GEOGRAPHIC_DATA] Add a ta…" at bounding box center [708, 331] width 1416 height 662
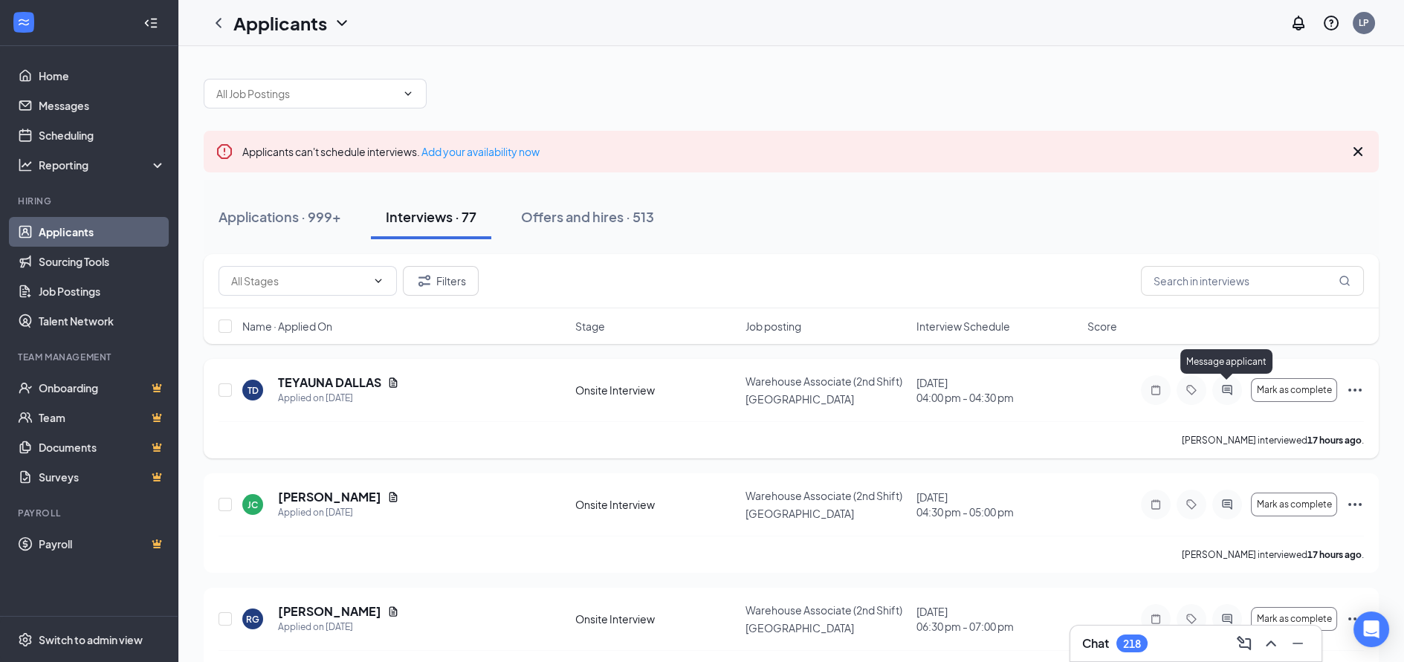
click at [1226, 389] on icon "ActiveChat" at bounding box center [1227, 390] width 18 height 12
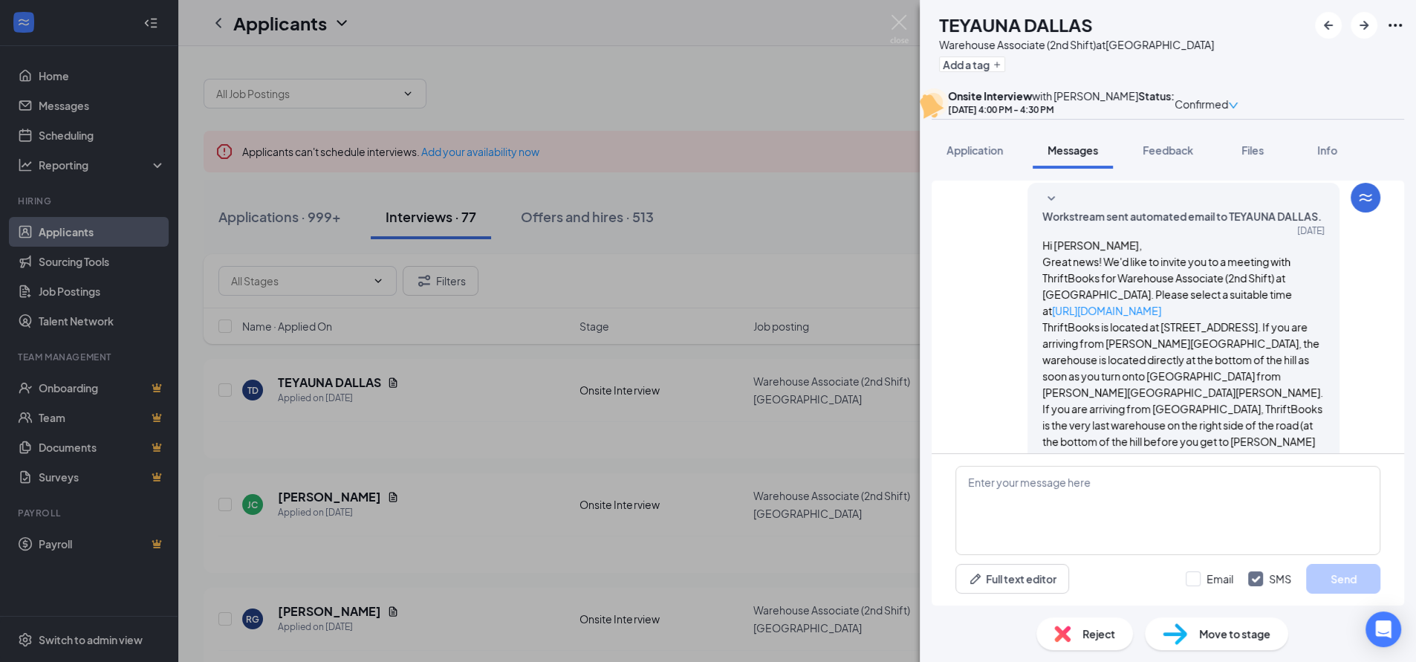
scroll to position [528, 0]
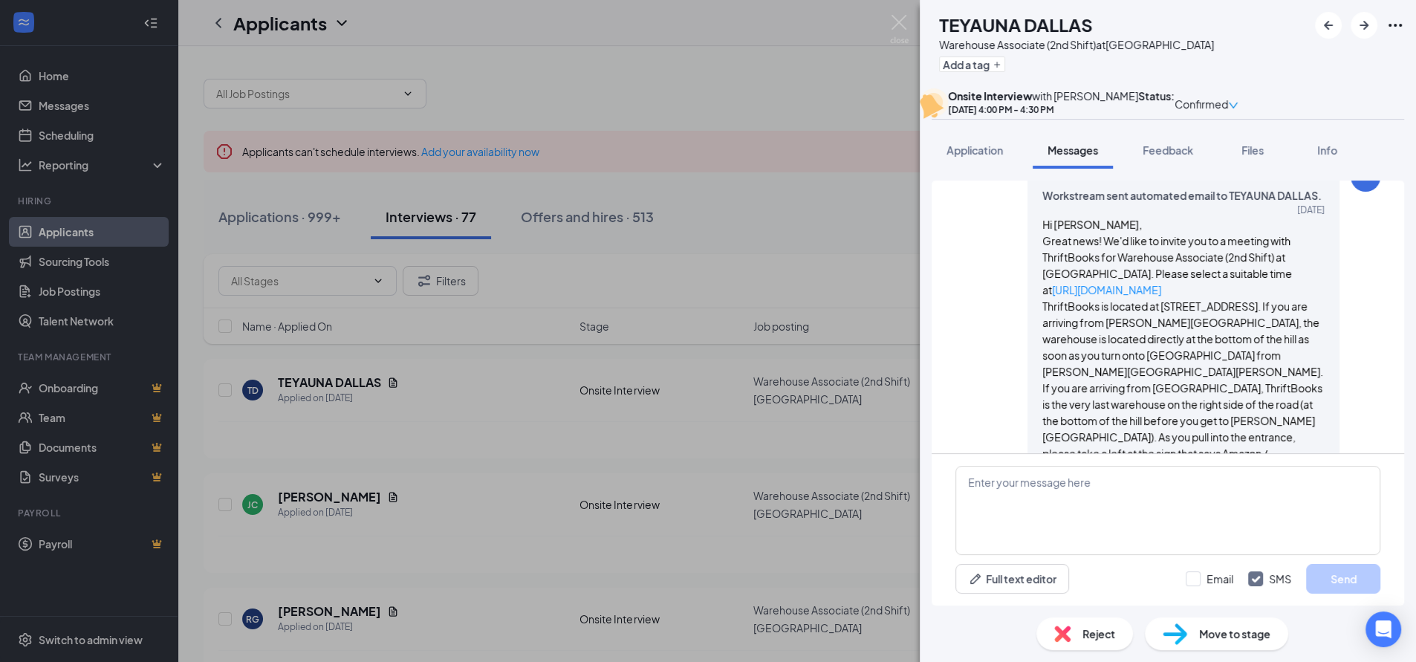
click at [621, 75] on div "TD TEYAUNA DALLAS Warehouse Associate (2nd Shift) at [GEOGRAPHIC_DATA] Add a ta…" at bounding box center [708, 331] width 1416 height 662
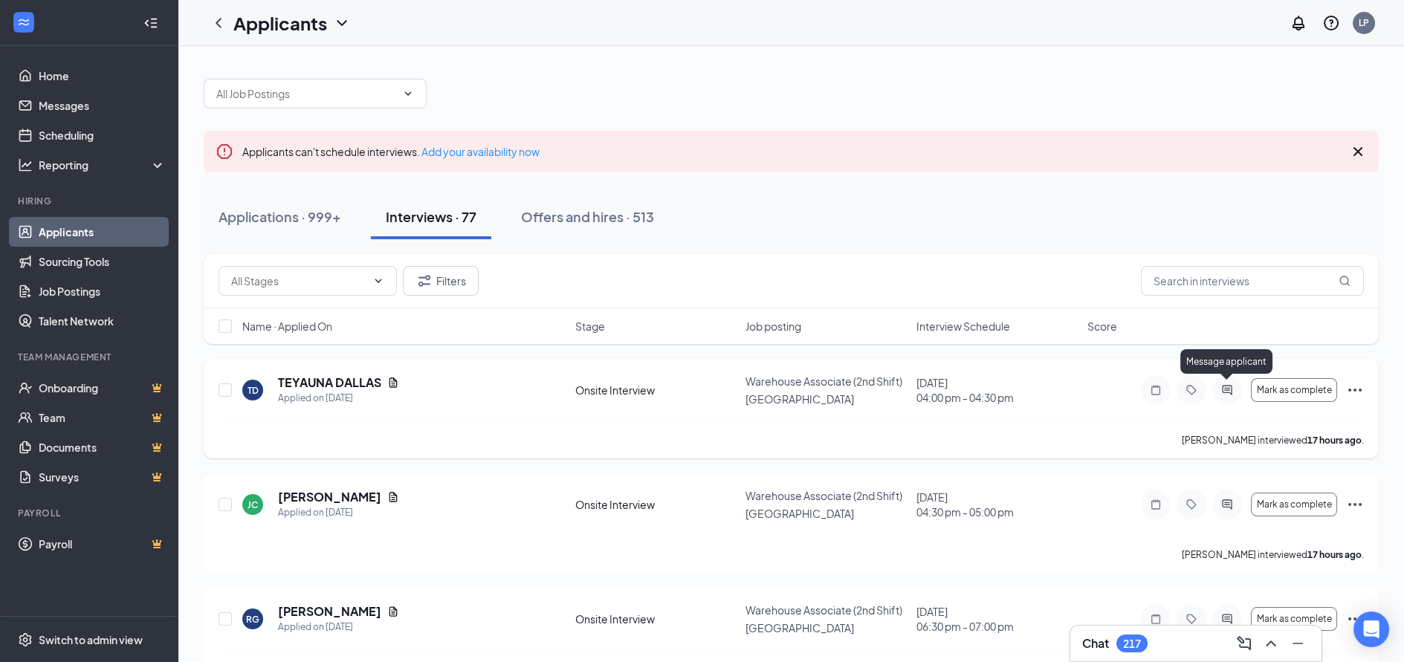
click at [1225, 389] on icon "ActiveChat" at bounding box center [1227, 390] width 10 height 10
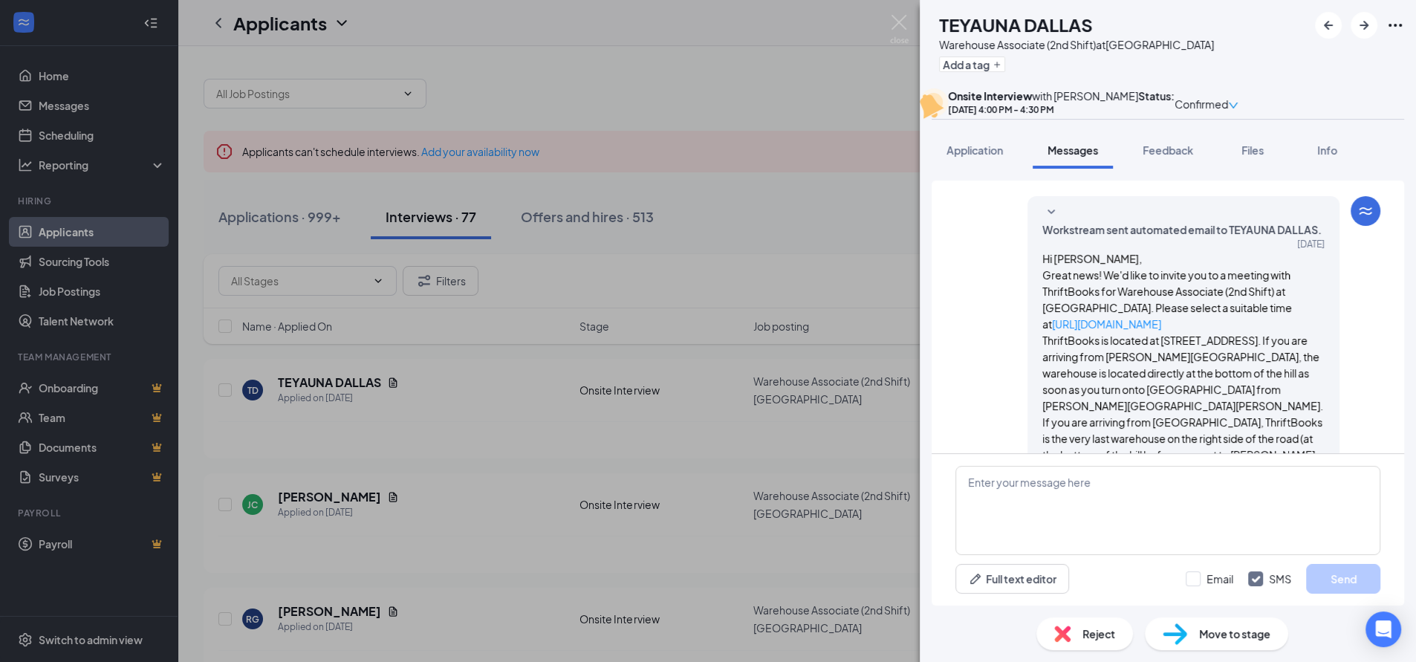
scroll to position [528, 0]
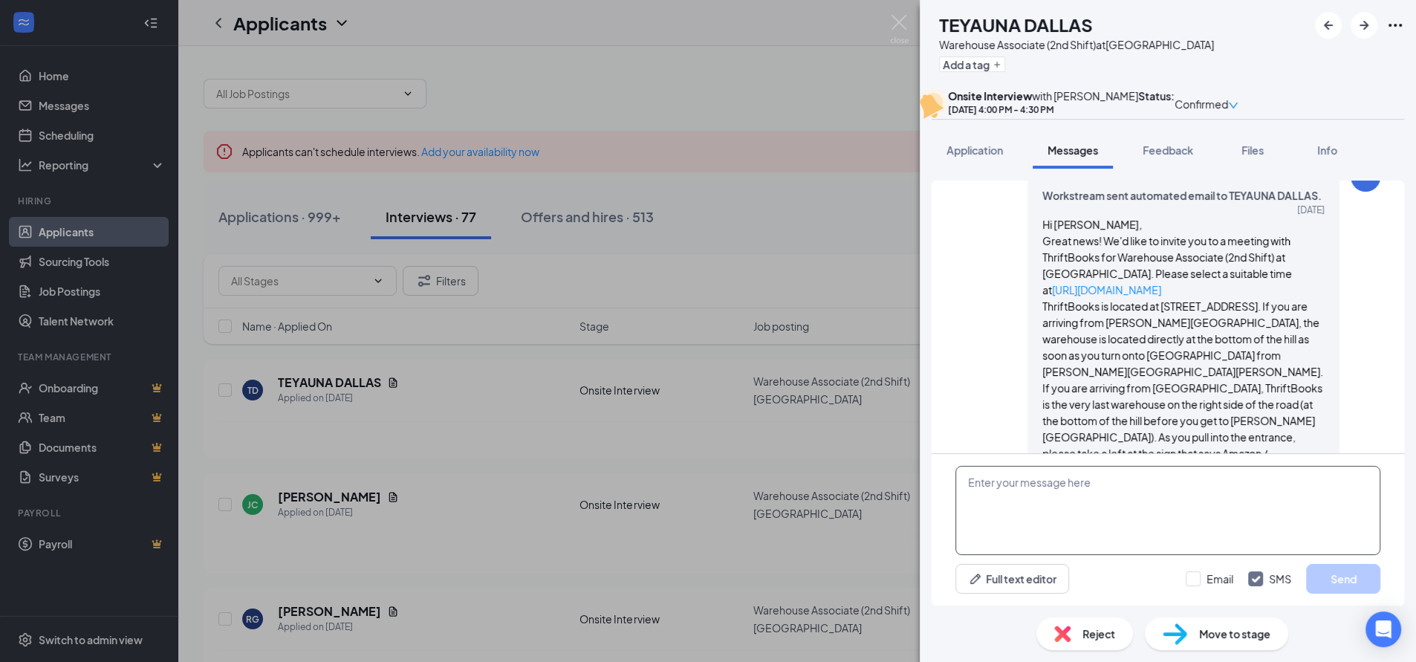
click at [998, 485] on textarea at bounding box center [1168, 510] width 425 height 89
paste textarea "Hi ____, thank you for coming by and interviewing with us! We’d like to offer y…"
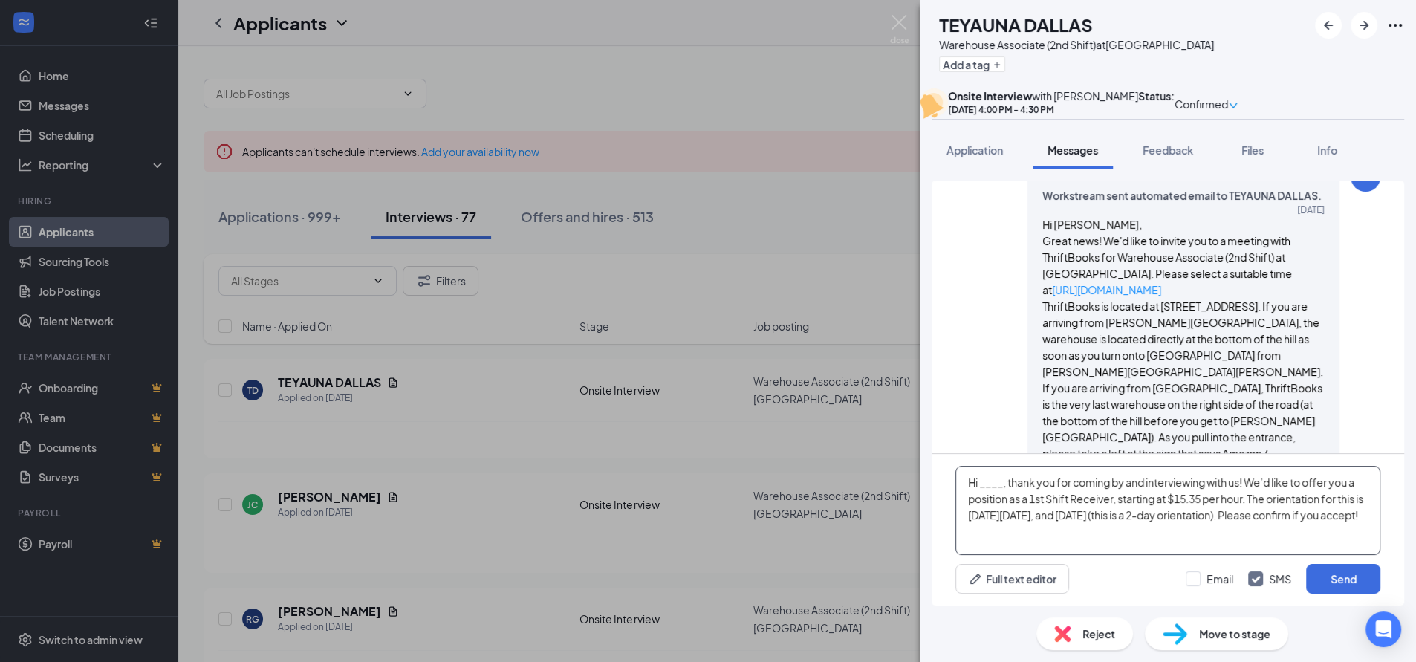
drag, startPoint x: 1004, startPoint y: 490, endPoint x: 985, endPoint y: 488, distance: 19.4
click at [985, 488] on textarea "Hi ____, thank you for coming by and interviewing with us! We’d like to offer y…" at bounding box center [1168, 510] width 425 height 89
click at [1005, 482] on textarea "Hi ____, thank you for coming by and interviewing with us! We’d like to offer y…" at bounding box center [1168, 510] width 425 height 89
click at [1199, 502] on textarea "Hi [PERSON_NAME], thank you for coming by and interviewing with us! We’d like t…" at bounding box center [1168, 510] width 425 height 89
drag, startPoint x: 968, startPoint y: 423, endPoint x: 990, endPoint y: 469, distance: 51.2
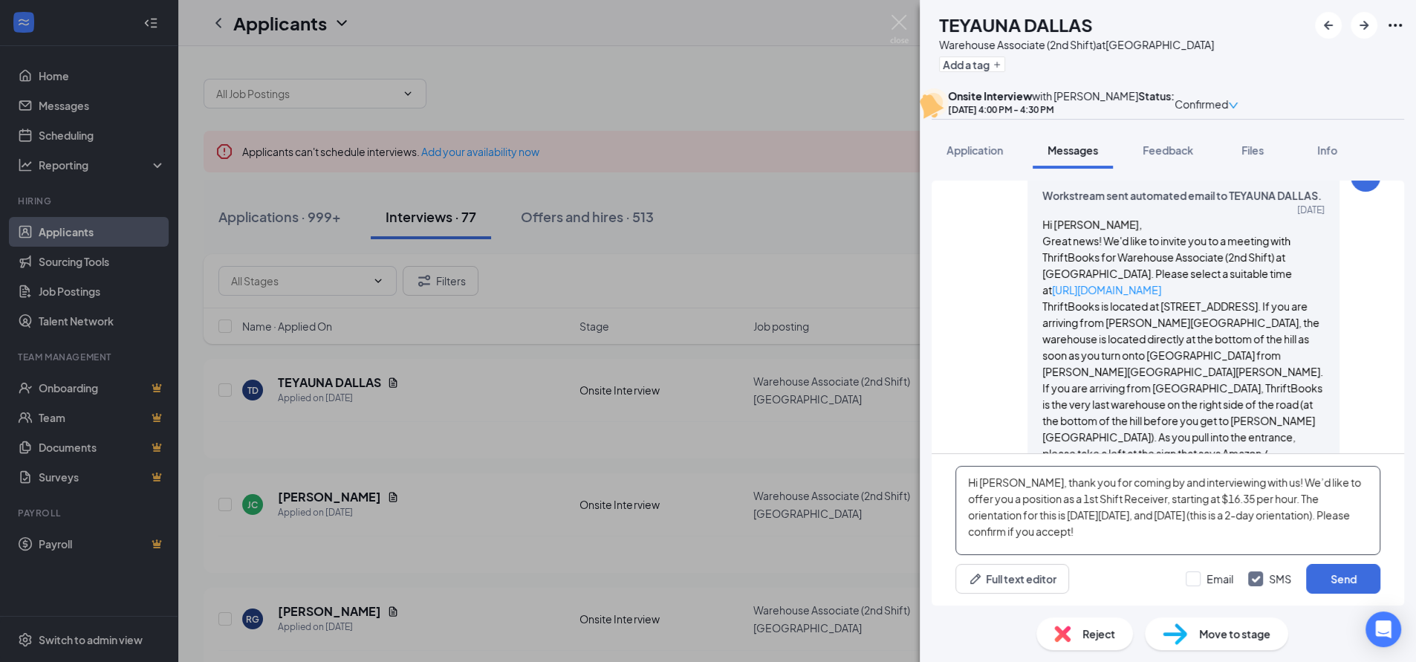
drag, startPoint x: 1012, startPoint y: 515, endPoint x: 1118, endPoint y: 519, distance: 106.3
click at [1118, 519] on textarea "Hi [PERSON_NAME], thank you for coming by and interviewing with us! We’d like t…" at bounding box center [1168, 510] width 425 height 89
drag, startPoint x: 1165, startPoint y: 518, endPoint x: 1257, endPoint y: 522, distance: 92.2
click at [1257, 522] on textarea "Hi [PERSON_NAME], thank you for coming by and interviewing with us! We’d like t…" at bounding box center [1168, 510] width 425 height 89
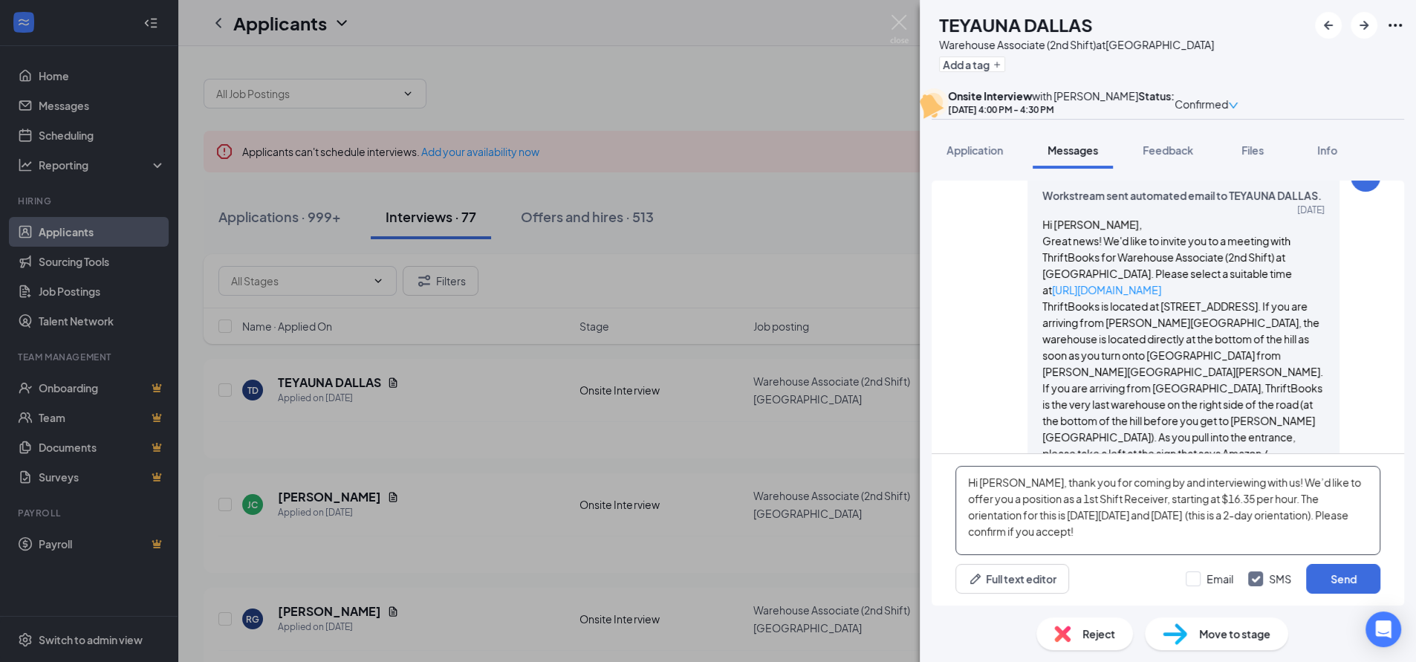
click at [1049, 533] on textarea "Hi [PERSON_NAME], thank you for coming by and interviewing with us! We’d like t…" at bounding box center [1168, 510] width 425 height 89
click at [1055, 499] on textarea "Hi [PERSON_NAME], thank you for coming by and interviewing with us! We’d like t…" at bounding box center [1168, 510] width 425 height 89
type textarea "Hi [PERSON_NAME], thank you for coming by and interviewing with us! We’d like t…"
click at [1332, 576] on button "Send" at bounding box center [1343, 579] width 74 height 30
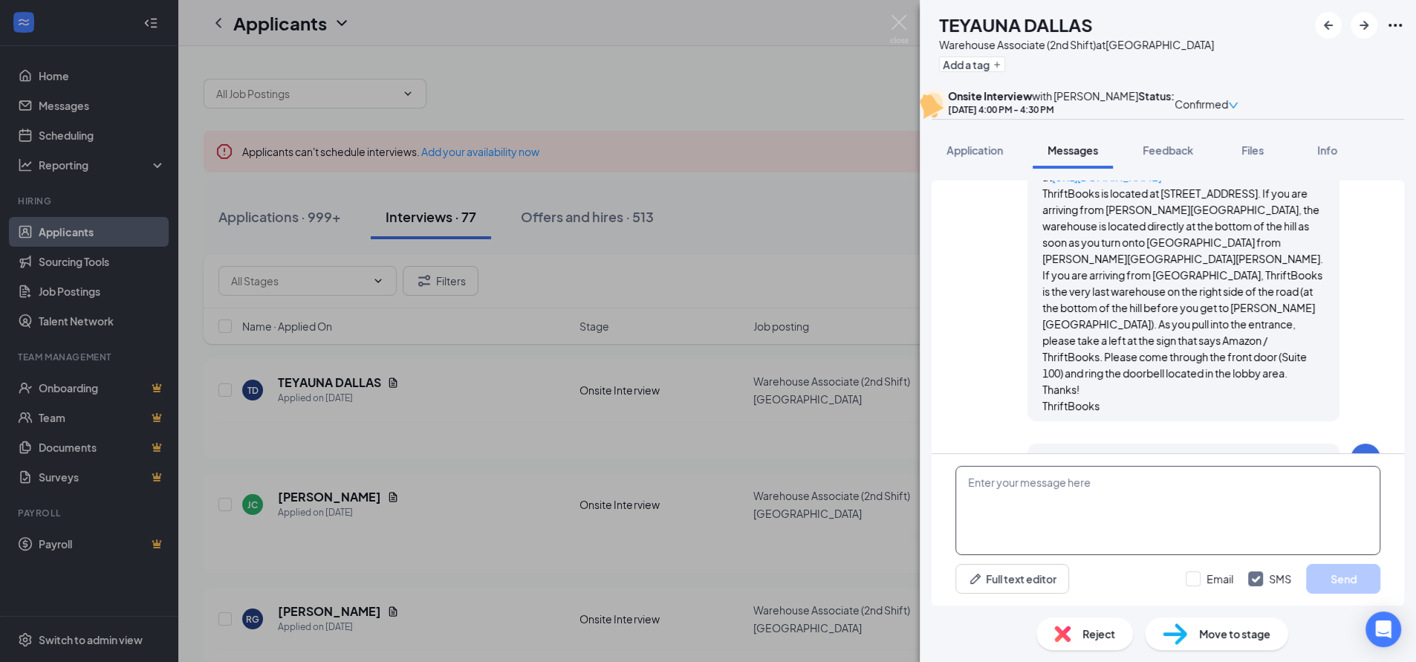
scroll to position [704, 0]
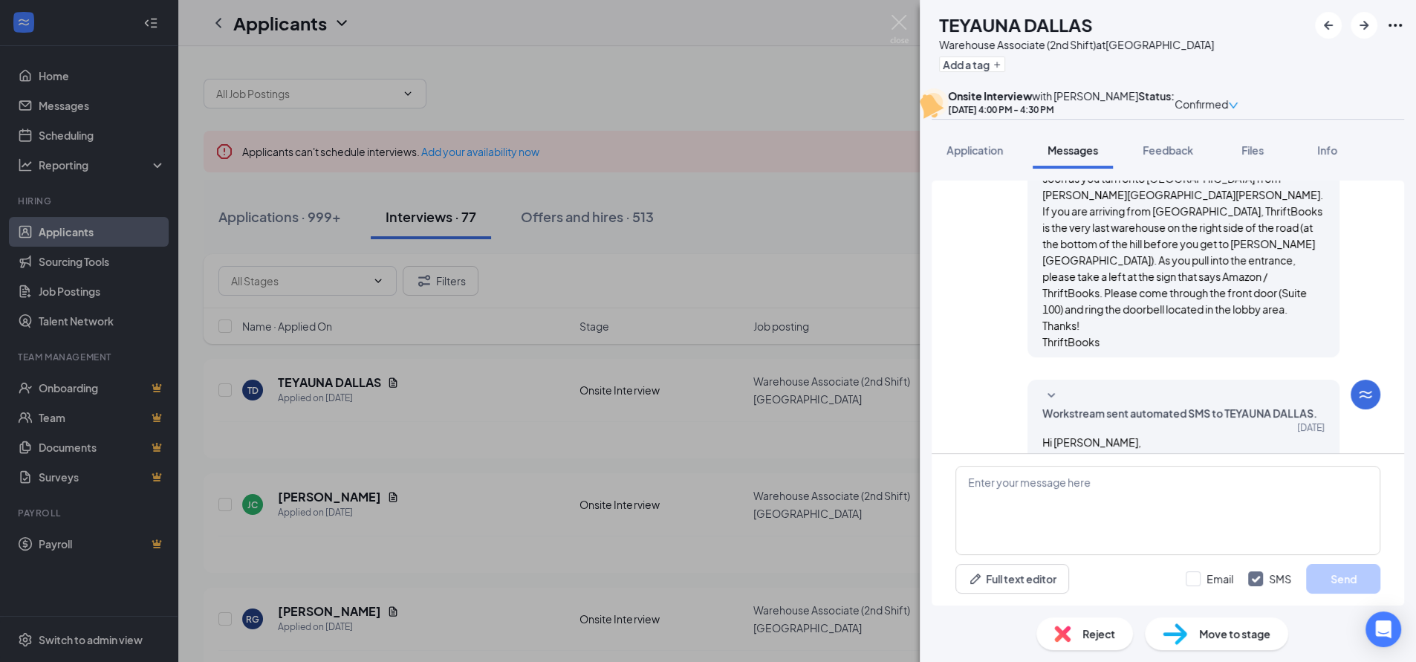
drag, startPoint x: 1029, startPoint y: 343, endPoint x: 1233, endPoint y: 419, distance: 217.5
copy span "Hi [PERSON_NAME], thank you for coming by and interviewing with us! We’d like t…"
click at [745, 227] on div "TD TEYAUNA DALLAS Warehouse Associate (2nd Shift) at [GEOGRAPHIC_DATA] Add a ta…" at bounding box center [708, 331] width 1416 height 662
click at [746, 65] on div "TD TEYAUNA DALLAS Warehouse Associate (2nd Shift) at [GEOGRAPHIC_DATA] Add a ta…" at bounding box center [708, 331] width 1416 height 662
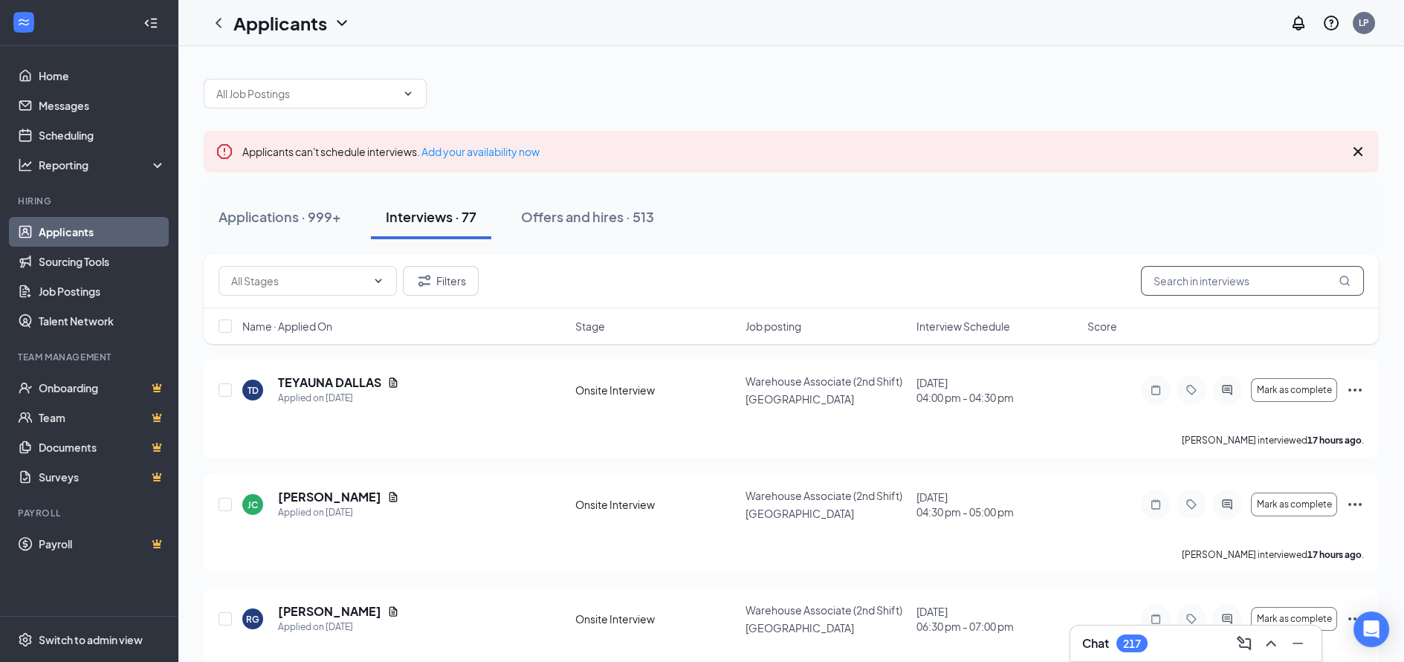
click at [1255, 279] on input "text" at bounding box center [1252, 281] width 223 height 30
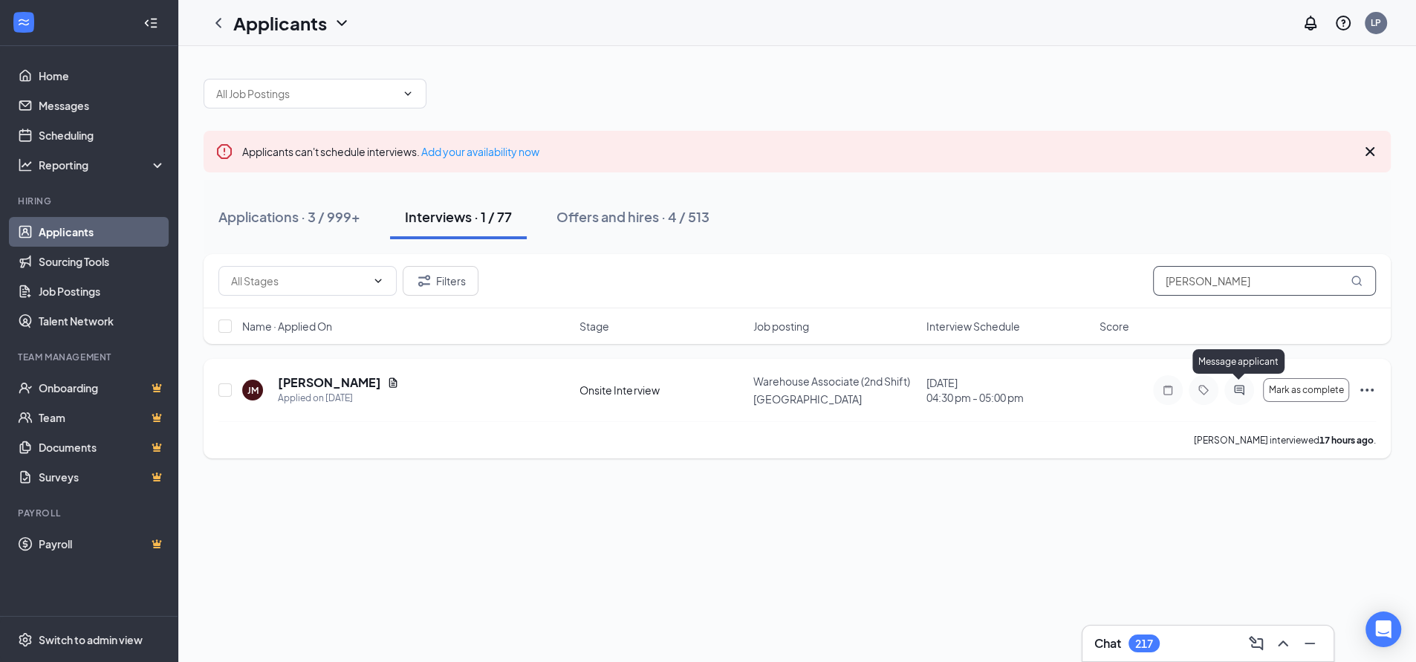
type input "[PERSON_NAME]"
click at [1240, 389] on icon "ActiveChat" at bounding box center [1239, 390] width 10 height 10
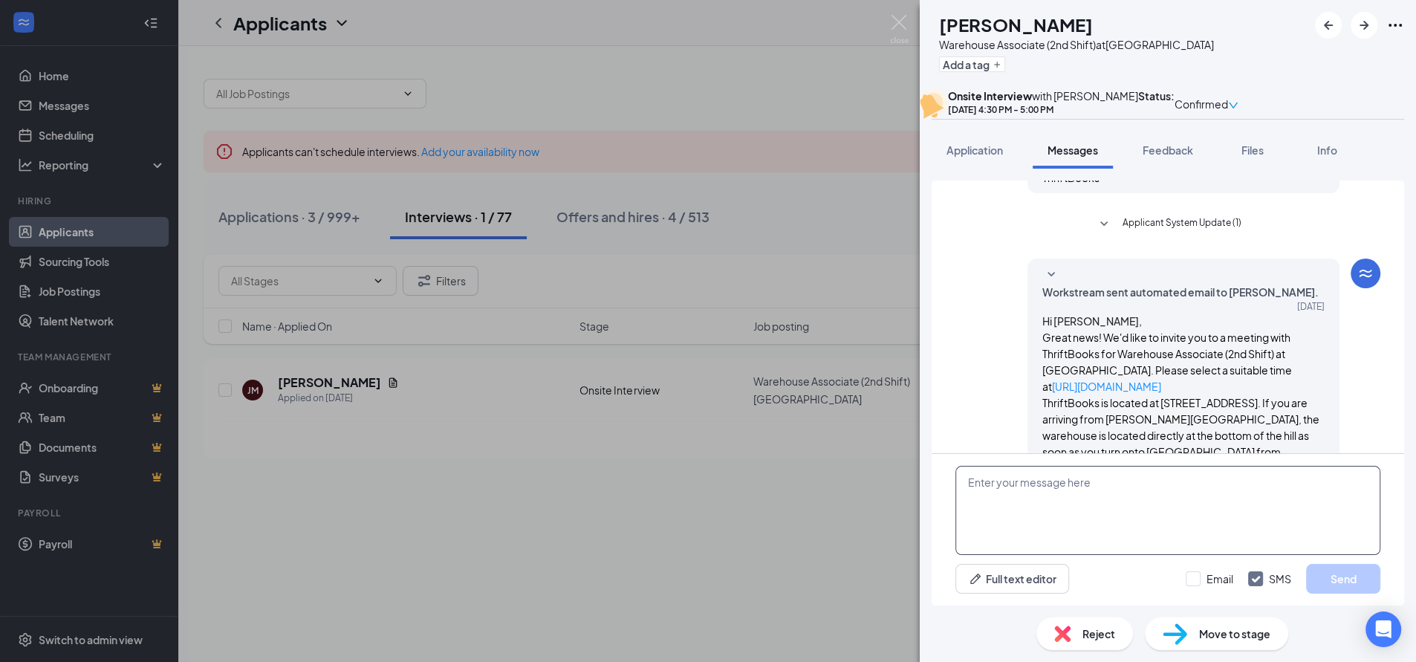
scroll to position [452, 0]
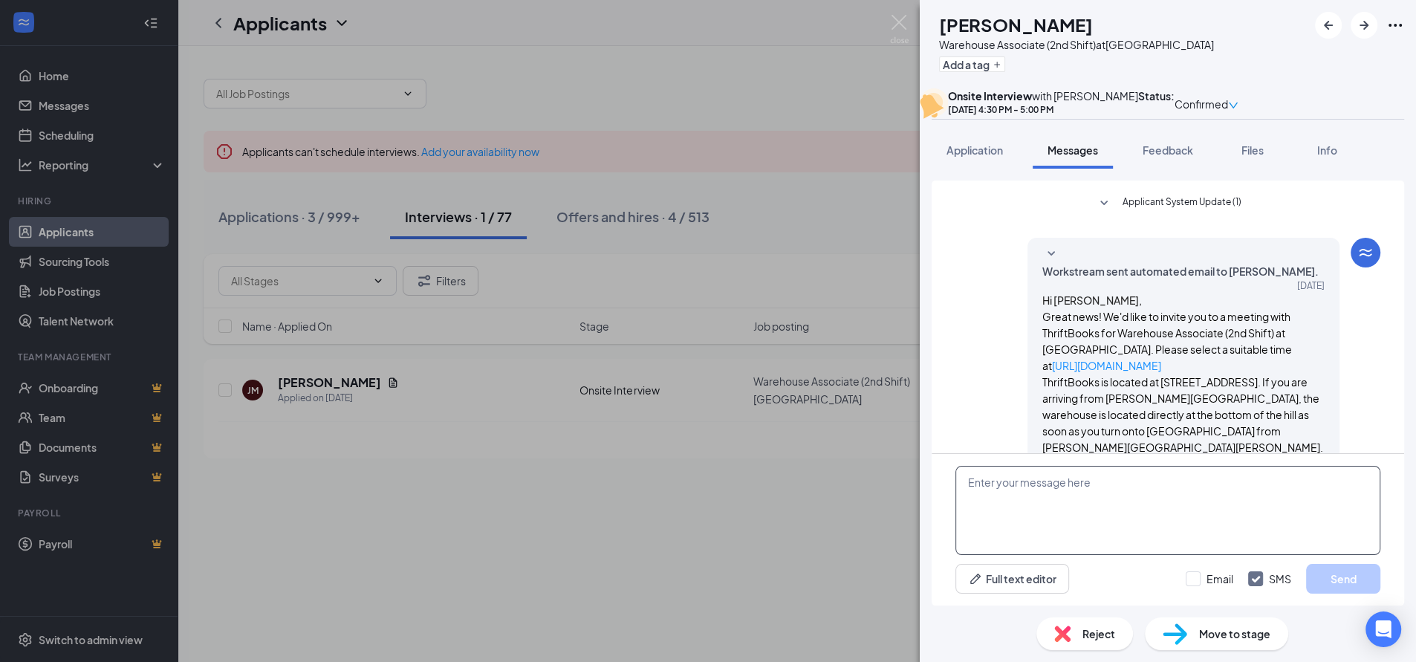
click at [1020, 496] on textarea at bounding box center [1168, 510] width 425 height 89
paste textarea "Hi [PERSON_NAME], thank you for coming by and interviewing with us! We’d like t…"
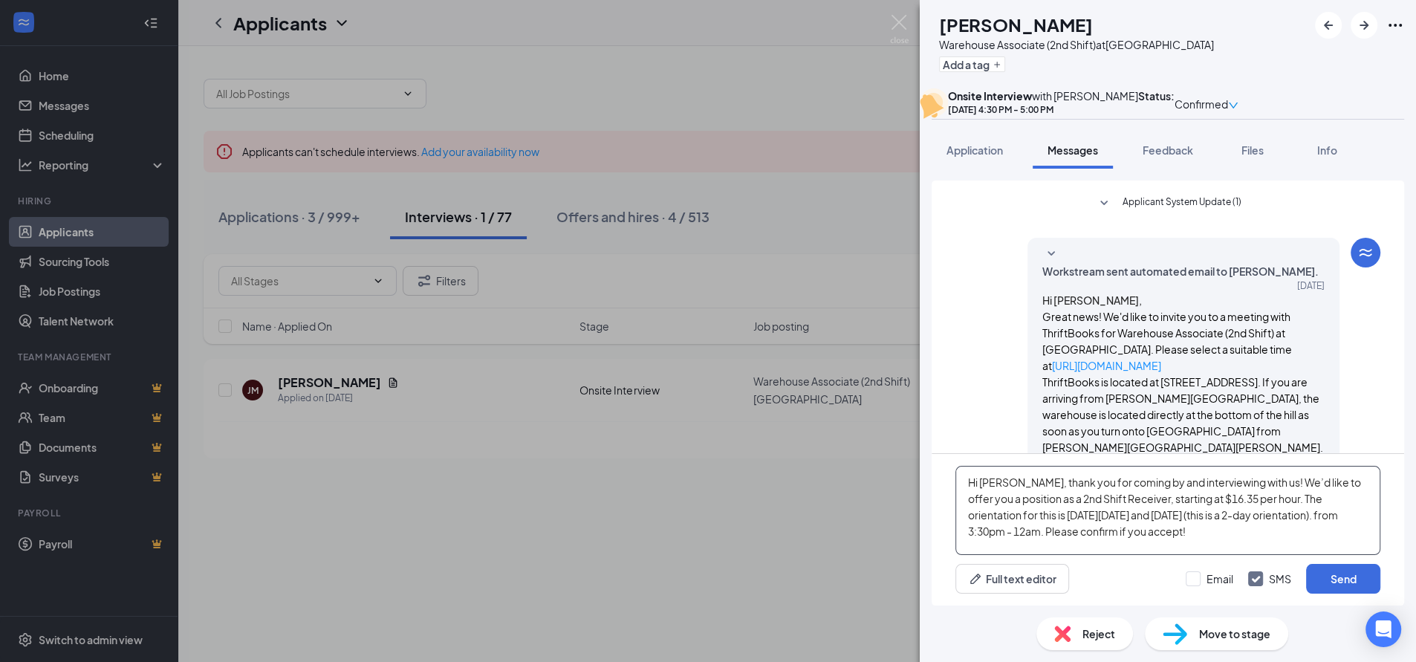
drag, startPoint x: 1020, startPoint y: 485, endPoint x: 990, endPoint y: 485, distance: 29.7
click at [984, 484] on textarea "Hi [PERSON_NAME], thank you for coming by and interviewing with us! We’d like t…" at bounding box center [1168, 510] width 425 height 89
type textarea "Hi [PERSON_NAME], thank you for coming by and interviewing with us! We’d like t…"
click at [1342, 575] on button "Send" at bounding box center [1343, 579] width 74 height 30
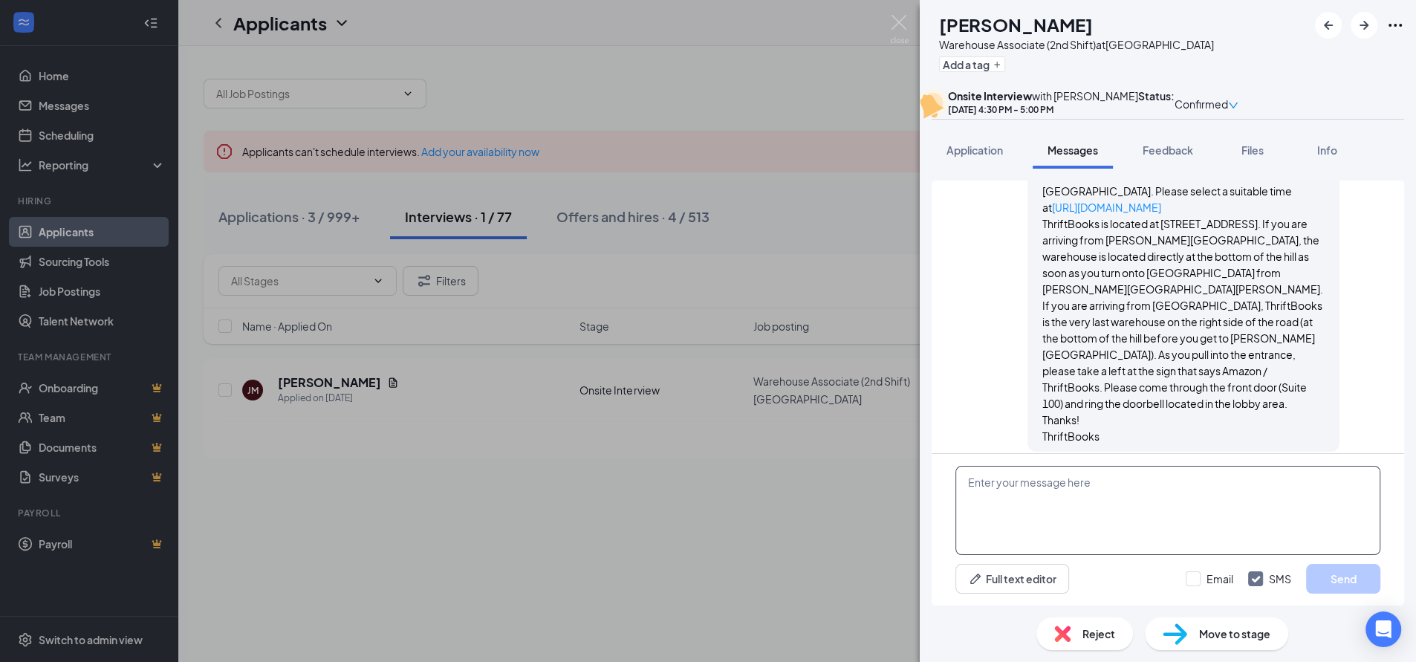
scroll to position [629, 0]
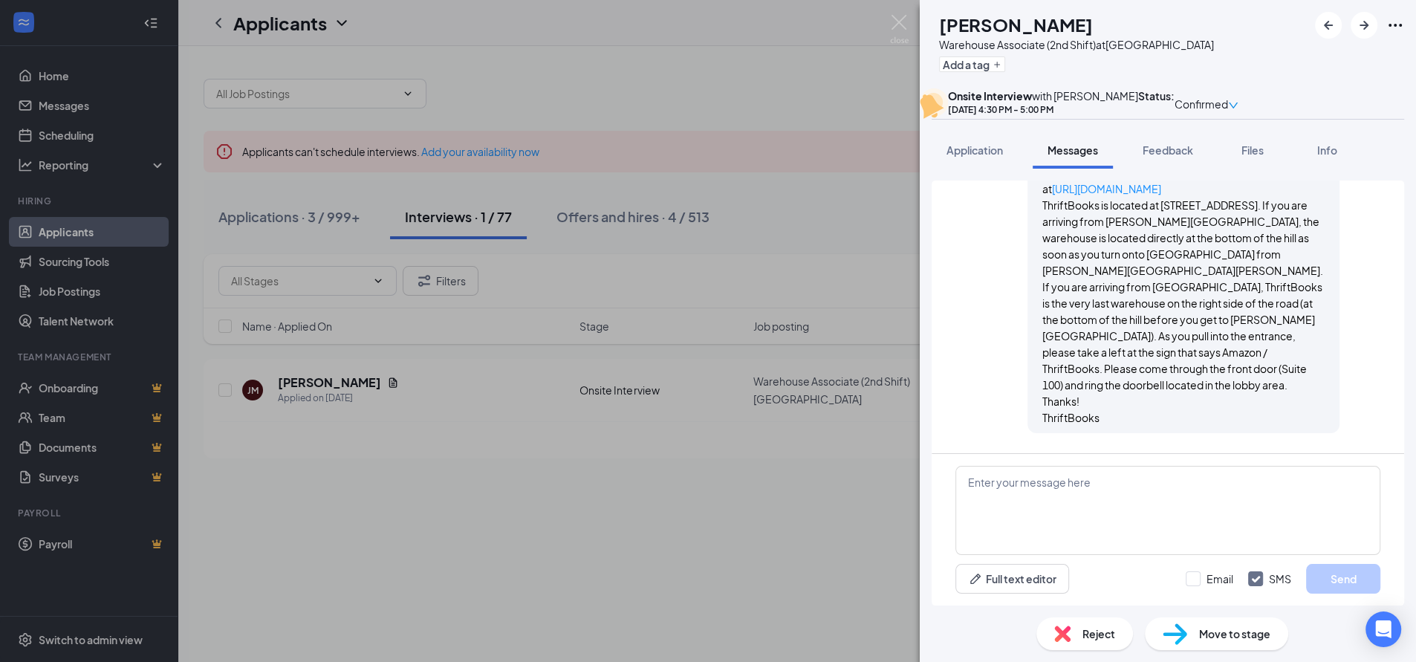
click at [798, 61] on div "[PERSON_NAME] [PERSON_NAME] Warehouse Associate (2nd Shift) at [GEOGRAPHIC_DATA…" at bounding box center [708, 331] width 1416 height 662
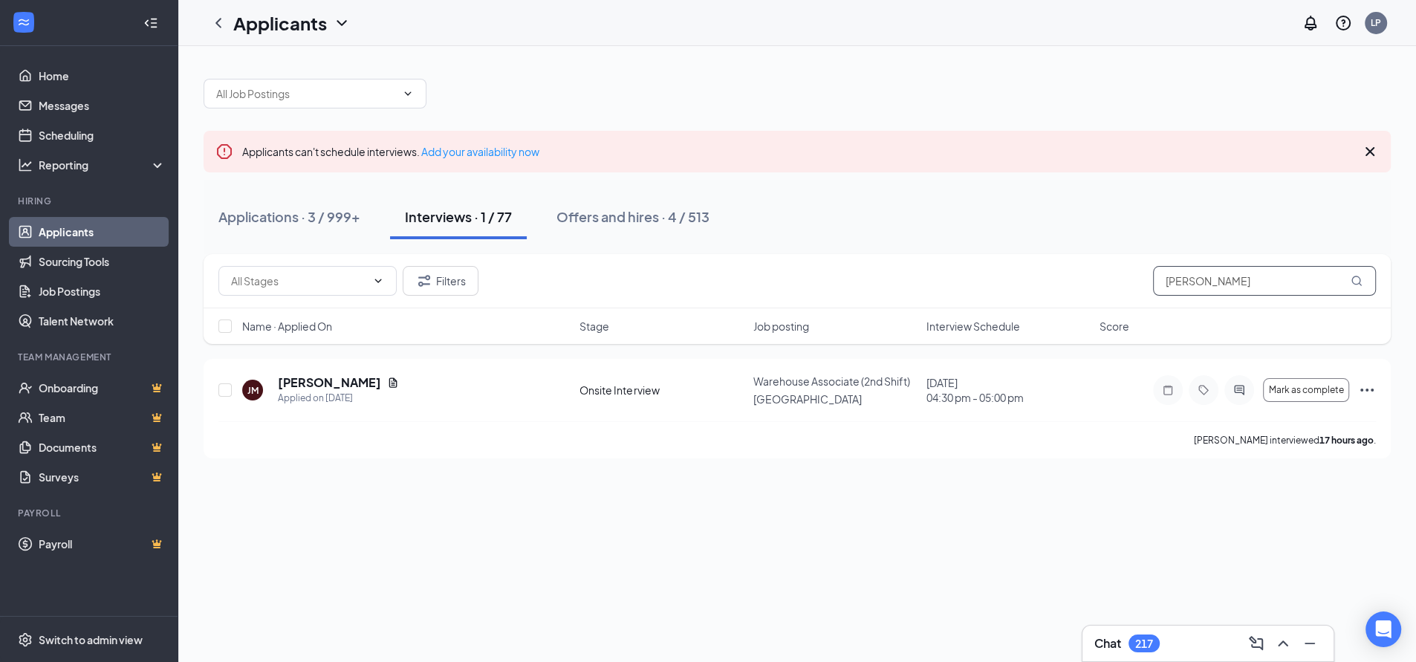
drag, startPoint x: 1211, startPoint y: 282, endPoint x: 1041, endPoint y: 281, distance: 169.4
click at [1041, 281] on div "Filters [PERSON_NAME]" at bounding box center [797, 281] width 1158 height 30
type input "[PERSON_NAME]"
click at [1240, 392] on icon "ActiveChat" at bounding box center [1240, 390] width 18 height 12
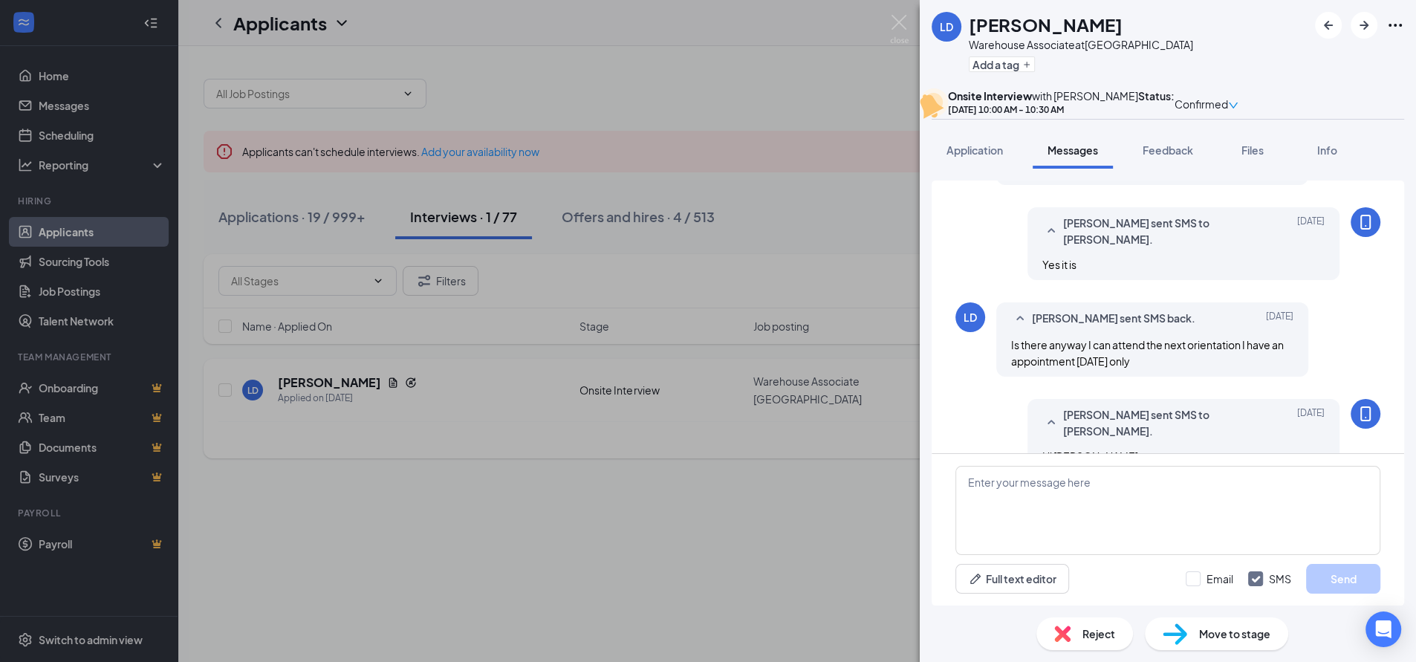
scroll to position [872, 0]
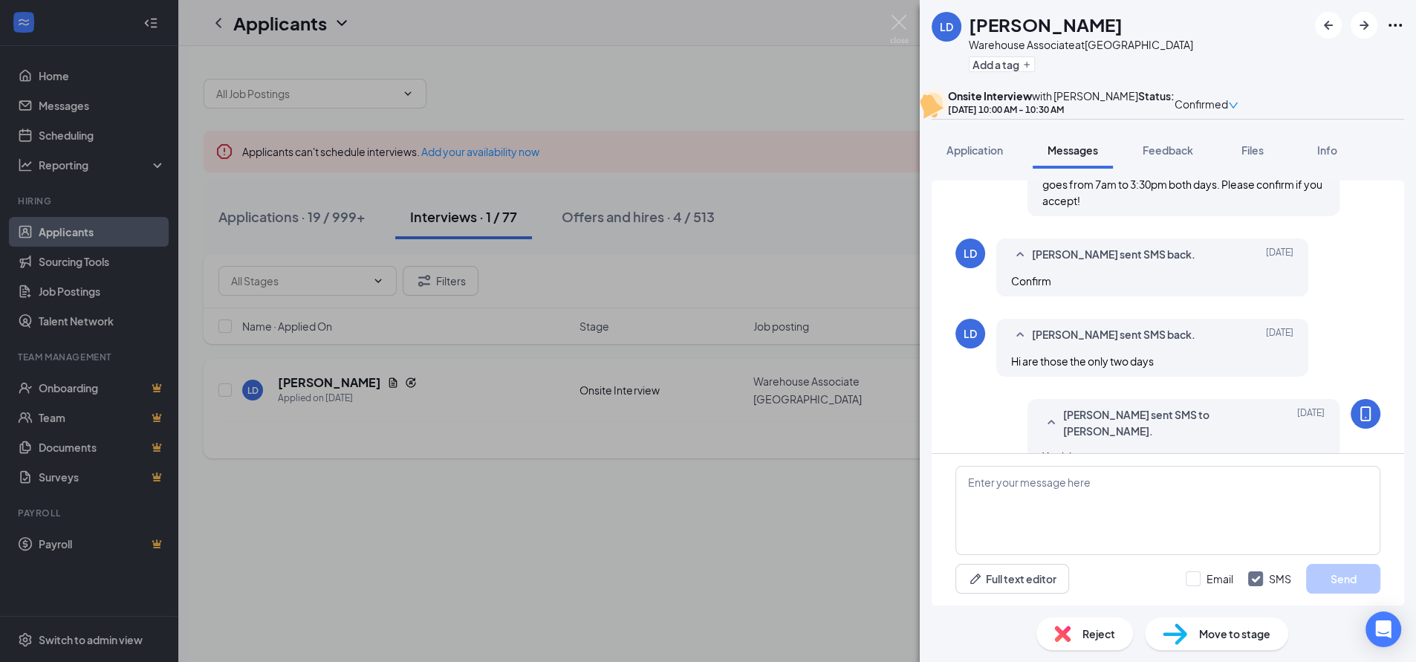
scroll to position [629, 0]
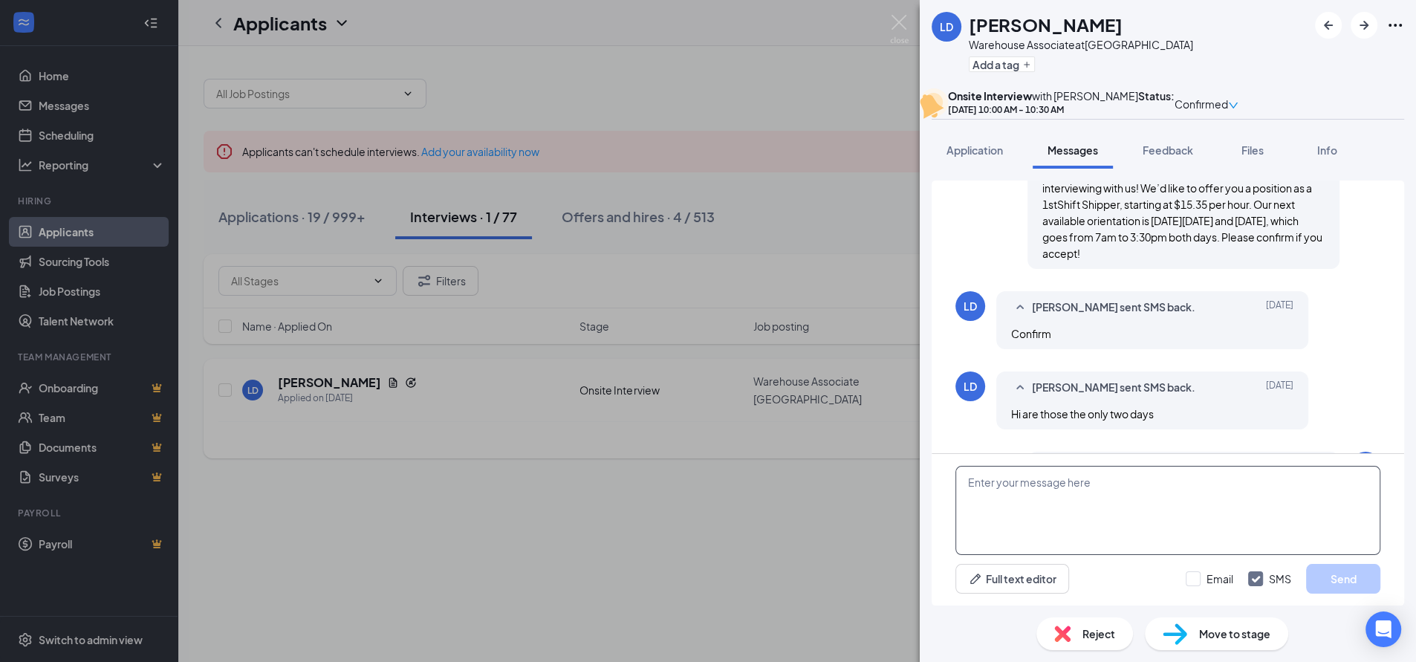
click at [1030, 496] on textarea at bounding box center [1168, 510] width 425 height 89
paste textarea "Hi [PERSON_NAME], thank you for coming by and interviewing with us! We’d like t…"
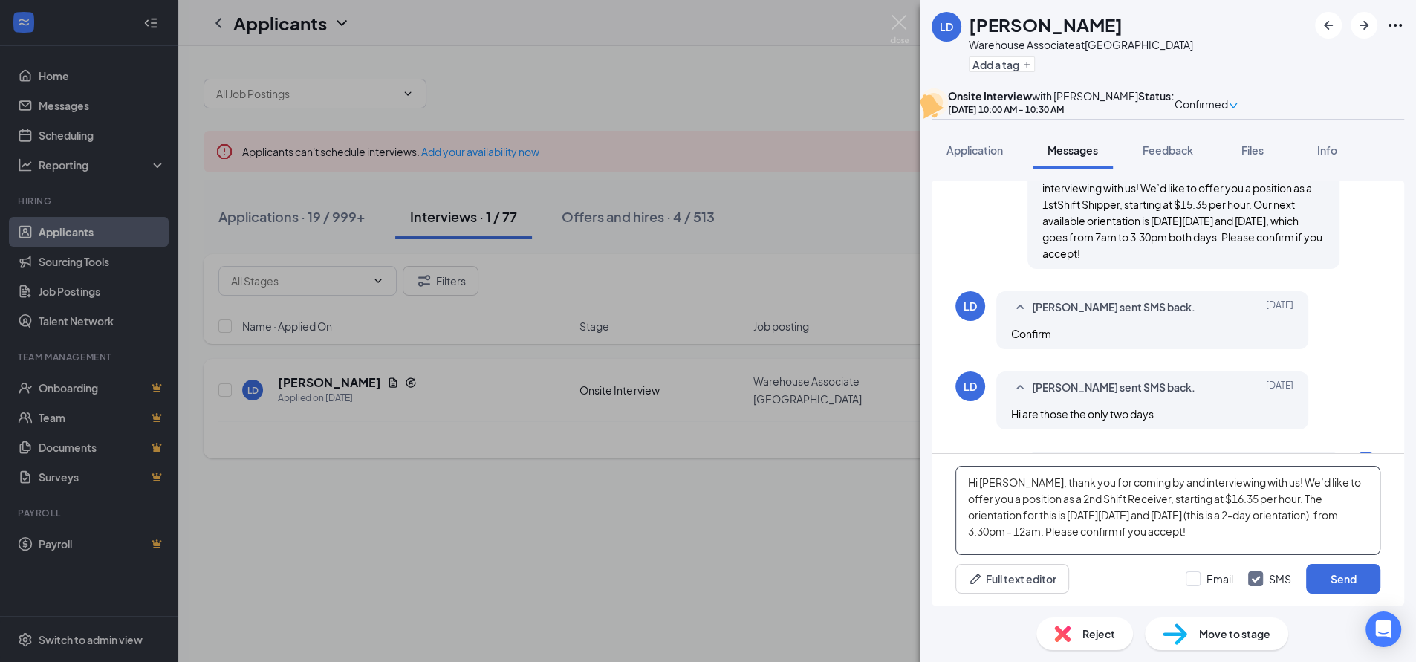
drag, startPoint x: 1020, startPoint y: 485, endPoint x: 979, endPoint y: 485, distance: 40.9
click at [979, 485] on textarea "Hi [PERSON_NAME], thank you for coming by and interviewing with us! We’d like t…" at bounding box center [1168, 510] width 425 height 89
drag, startPoint x: 1057, startPoint y: 502, endPoint x: 1069, endPoint y: 502, distance: 11.1
click at [1069, 502] on textarea "Hi [PERSON_NAME], thank you for coming by and interviewing with us! We’d like t…" at bounding box center [1168, 510] width 425 height 89
click at [1069, 501] on textarea "Hi [PERSON_NAME], thank you for coming by and interviewing with us! We’d like t…" at bounding box center [1168, 510] width 425 height 89
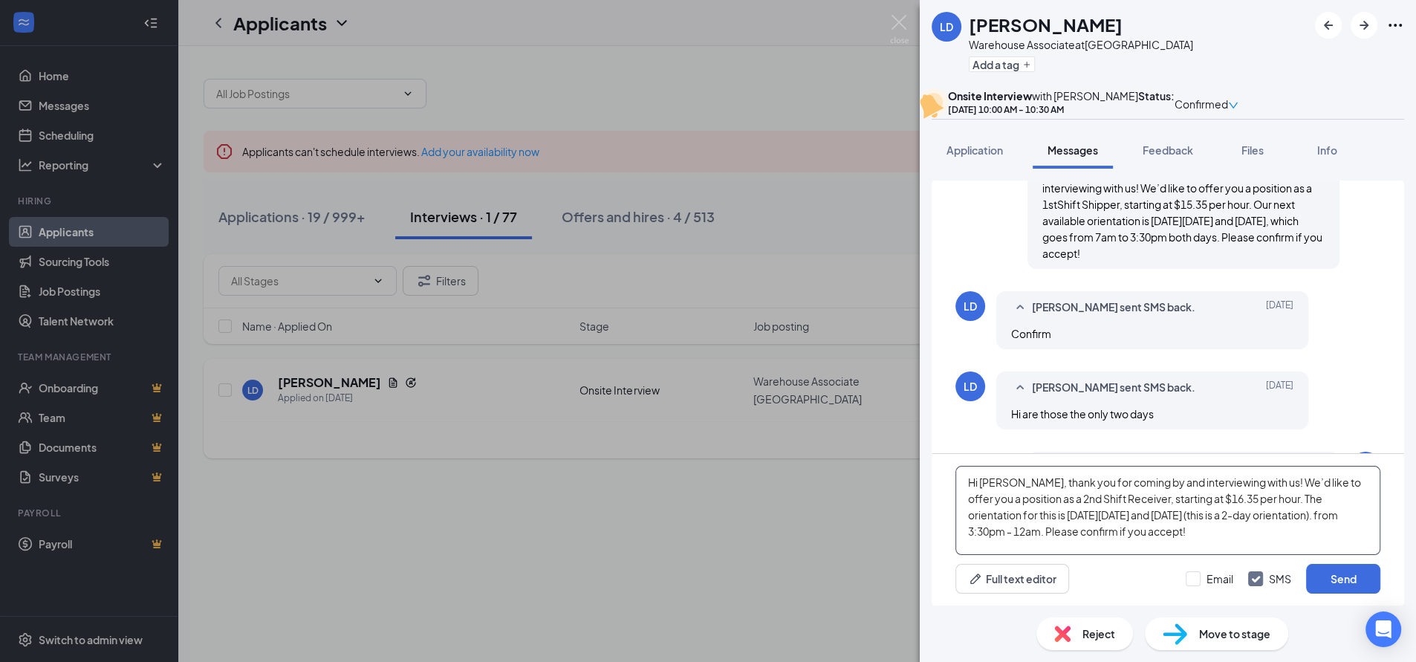
drag, startPoint x: 1060, startPoint y: 498, endPoint x: 1079, endPoint y: 499, distance: 19.3
click at [1079, 499] on textarea "Hi [PERSON_NAME], thank you for coming by and interviewing with us! We’d like t…" at bounding box center [1168, 510] width 425 height 89
click at [1214, 500] on textarea "Hi [PERSON_NAME], thank you for coming by and interviewing with us! We’d like t…" at bounding box center [1168, 510] width 425 height 89
click at [1073, 521] on textarea "Hi [PERSON_NAME], thank you for coming by and interviewing with us! We’d like t…" at bounding box center [1168, 510] width 425 height 89
drag, startPoint x: 1028, startPoint y: 514, endPoint x: 1069, endPoint y: 516, distance: 40.9
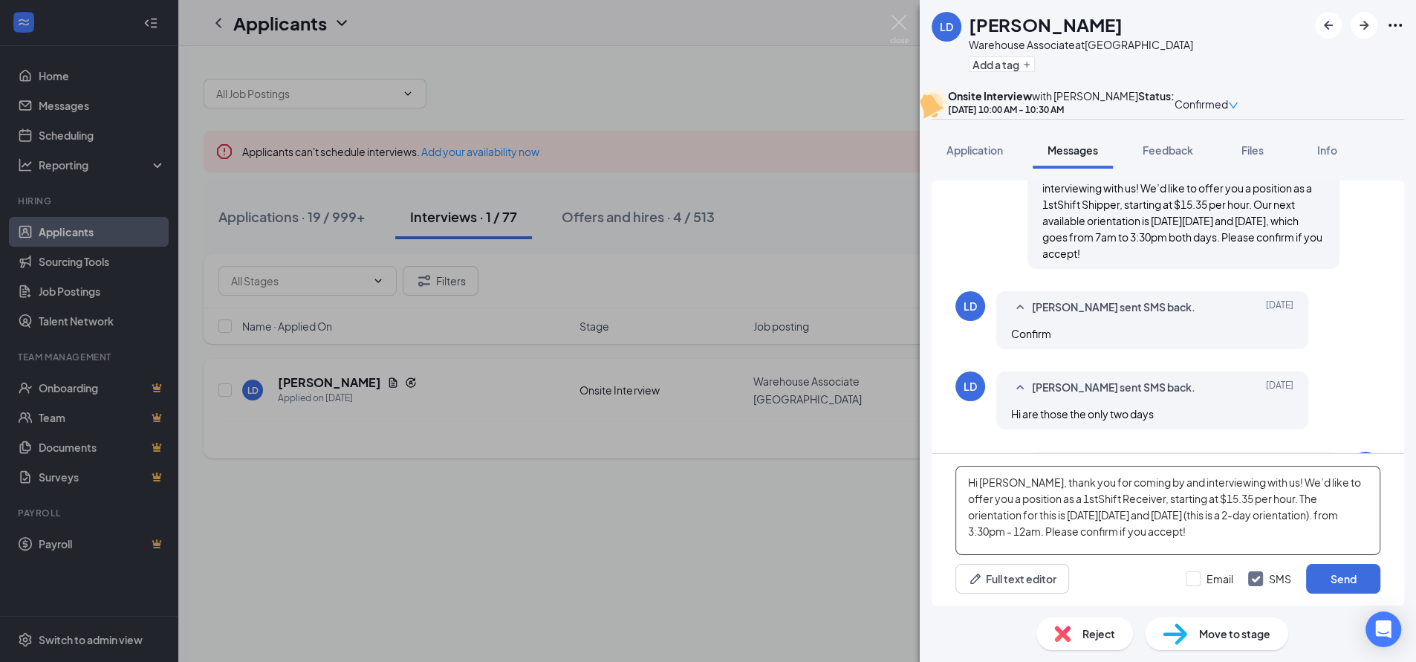
click at [1069, 516] on textarea "Hi [PERSON_NAME], thank you for coming by and interviewing with us! We’d like t…" at bounding box center [1168, 510] width 425 height 89
drag, startPoint x: 1148, startPoint y: 516, endPoint x: 1168, endPoint y: 516, distance: 20.1
click at [1168, 516] on textarea "Hi [PERSON_NAME], thank you for coming by and interviewing with us! We’d like t…" at bounding box center [1168, 510] width 425 height 89
drag, startPoint x: 1195, startPoint y: 516, endPoint x: 1252, endPoint y: 521, distance: 57.5
click at [1252, 521] on textarea "Hi [PERSON_NAME], thank you for coming by and interviewing with us! We’d like t…" at bounding box center [1168, 510] width 425 height 89
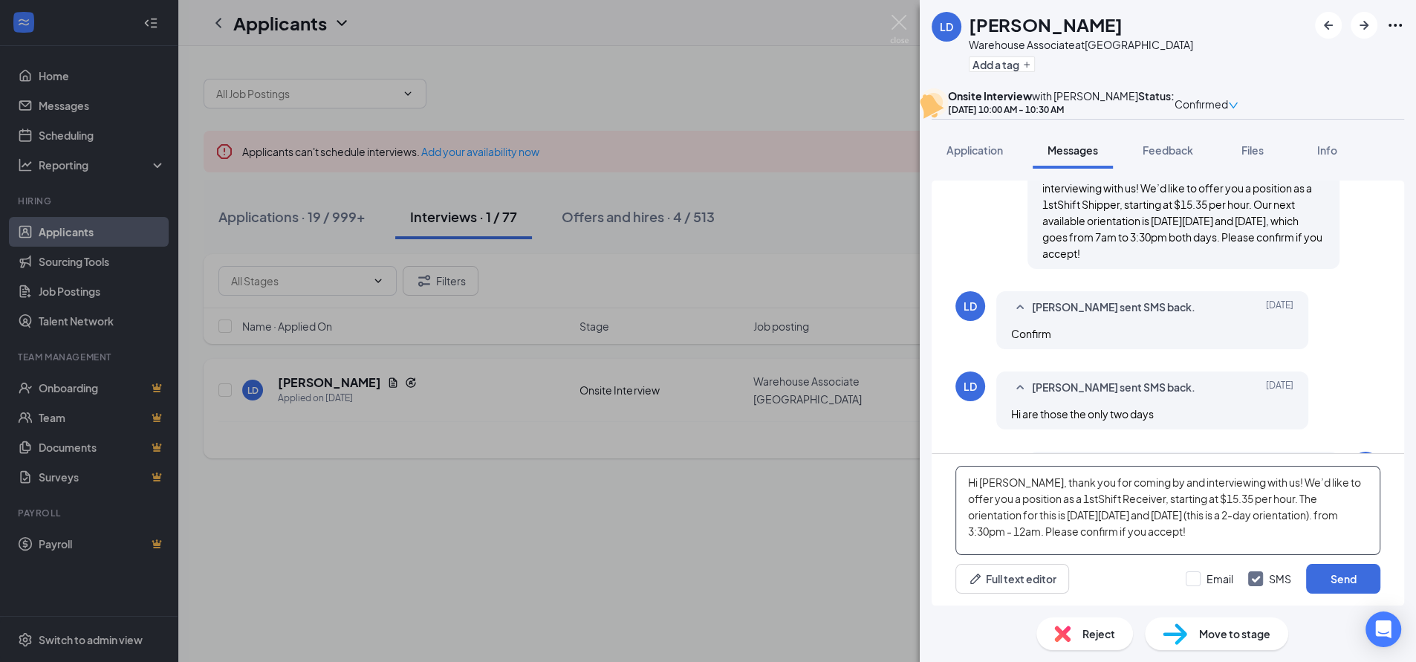
click at [1317, 516] on textarea "Hi [PERSON_NAME], thank you for coming by and interviewing with us! We’d like t…" at bounding box center [1168, 510] width 425 height 89
drag, startPoint x: 1089, startPoint y: 535, endPoint x: 1160, endPoint y: 532, distance: 71.4
click at [1160, 532] on textarea "Hi [PERSON_NAME], thank you for coming by and interviewing with us! We’d like t…" at bounding box center [1168, 510] width 425 height 89
type textarea "Hi [PERSON_NAME], thank you for coming by and interviewing with us! We’d like t…"
click at [1344, 574] on button "Send" at bounding box center [1343, 579] width 74 height 30
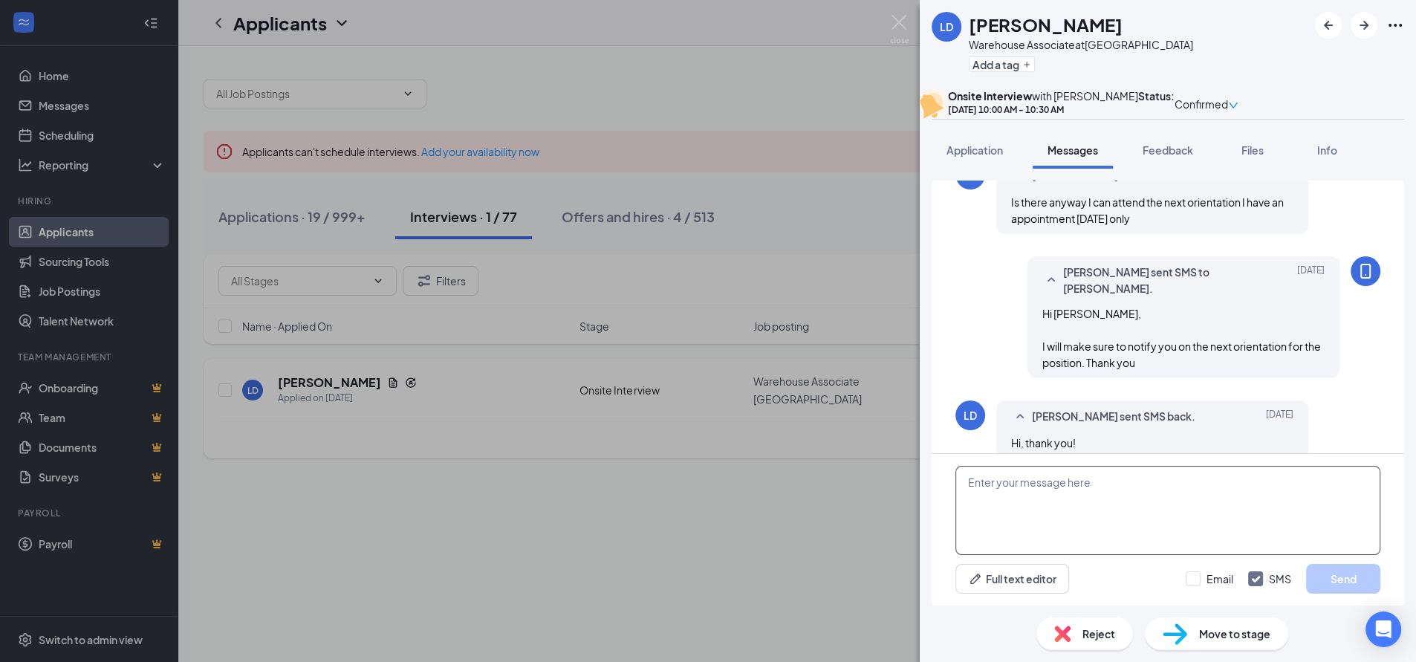
scroll to position [1054, 0]
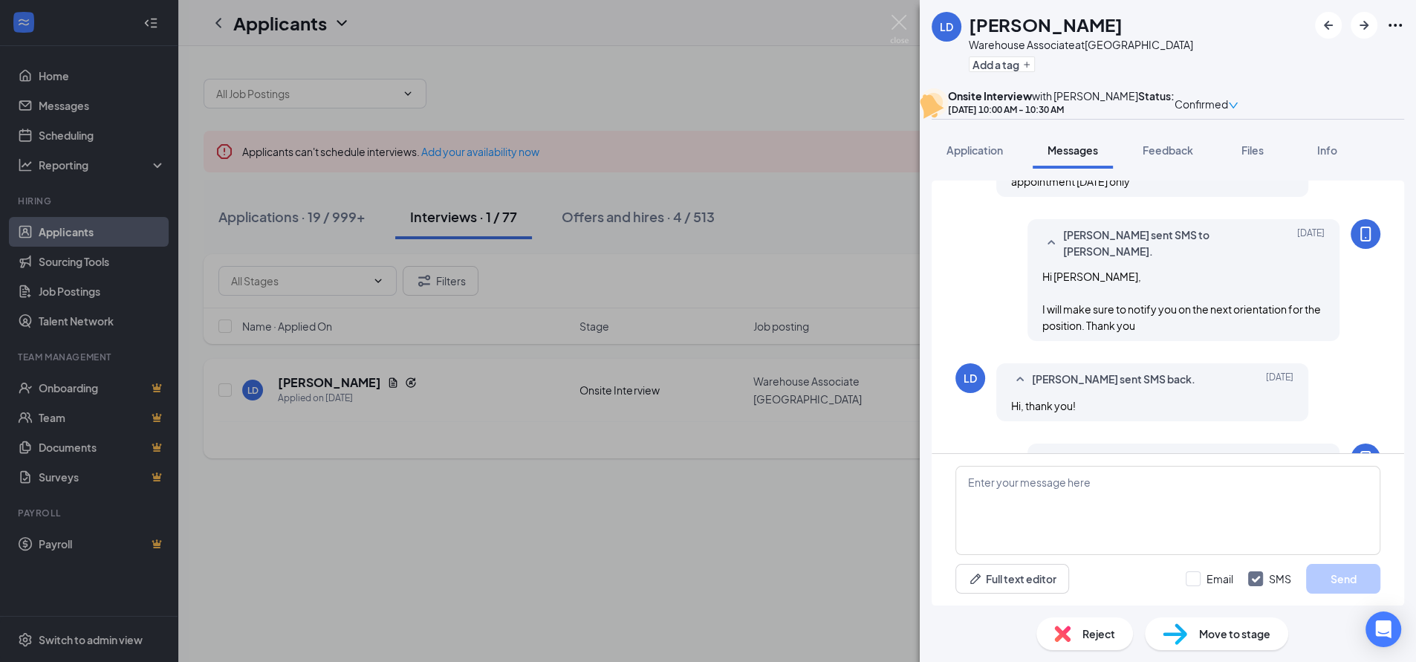
click at [802, 203] on div "LD [PERSON_NAME] Warehouse Associate at [GEOGRAPHIC_DATA] Add a tag Onsite Inte…" at bounding box center [708, 331] width 1416 height 662
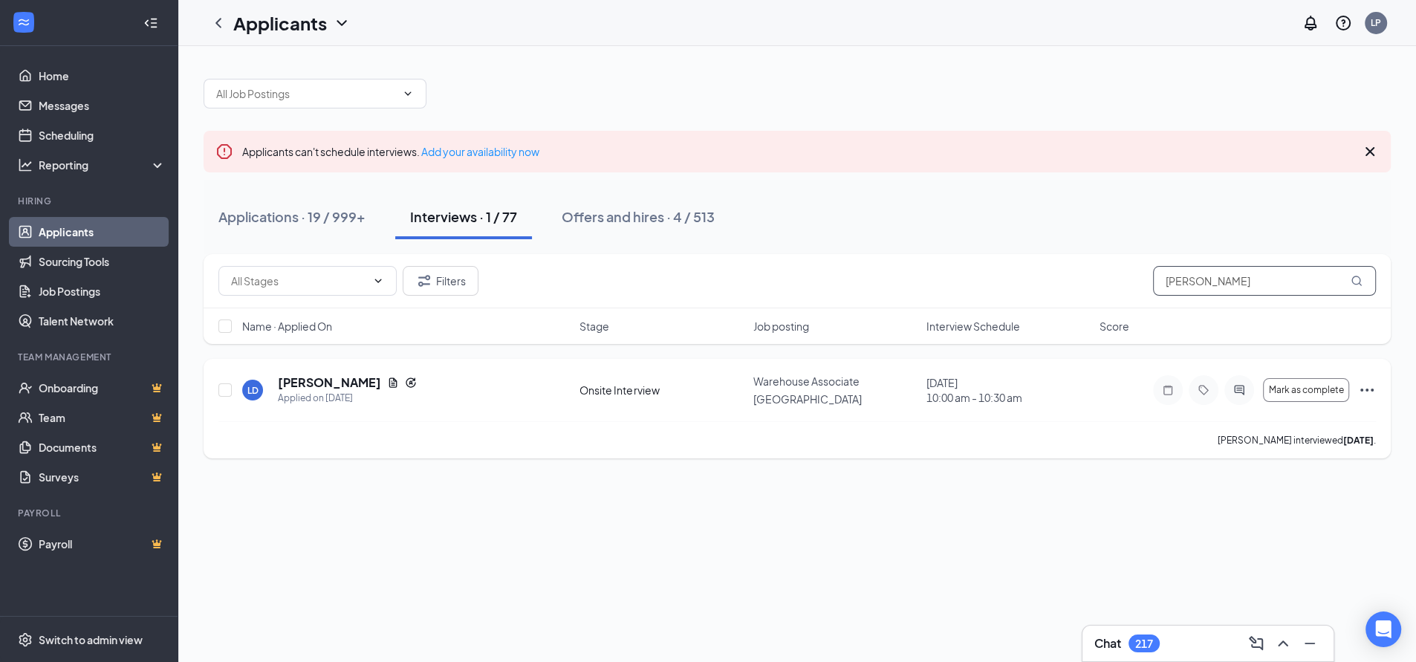
drag, startPoint x: 1219, startPoint y: 279, endPoint x: 1101, endPoint y: 290, distance: 119.4
click at [1101, 290] on div "Filters [PERSON_NAME]" at bounding box center [797, 281] width 1158 height 30
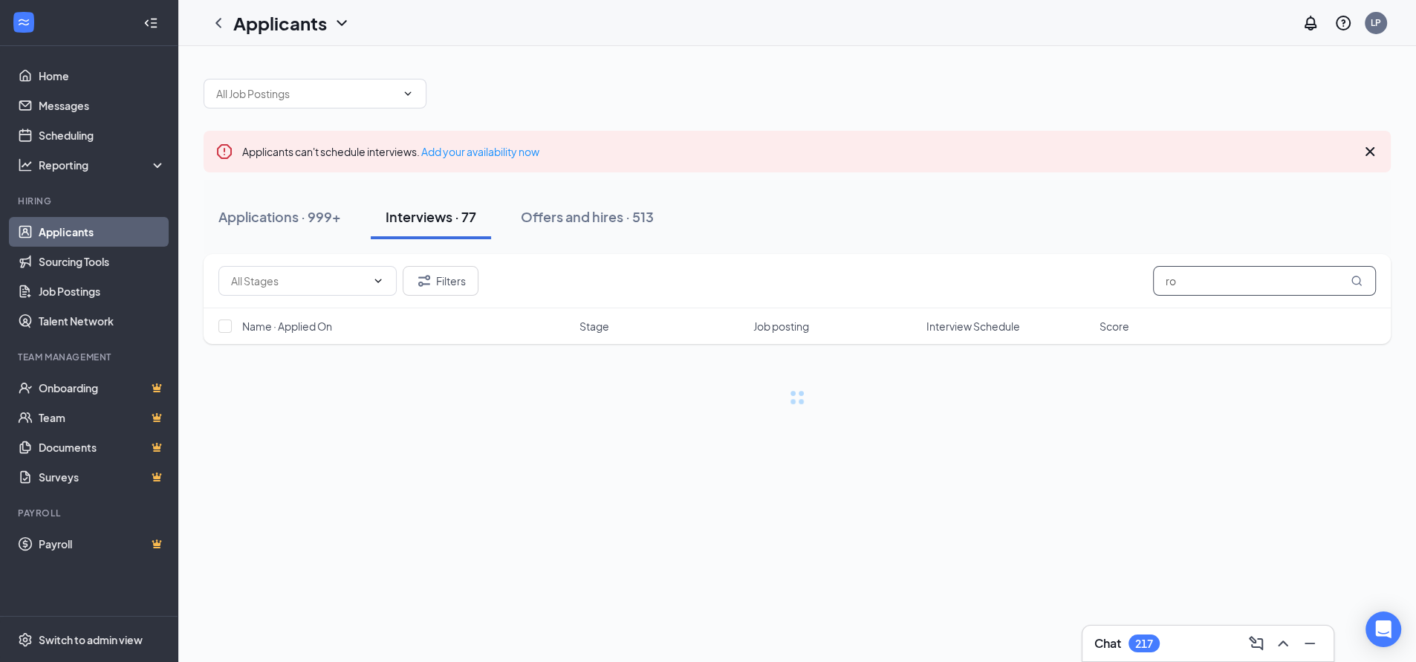
type input "r"
type input "[PERSON_NAME]"
drag, startPoint x: 585, startPoint y: 205, endPoint x: 578, endPoint y: 210, distance: 8.0
click at [582, 206] on button "Offers and hires · 513" at bounding box center [587, 217] width 163 height 45
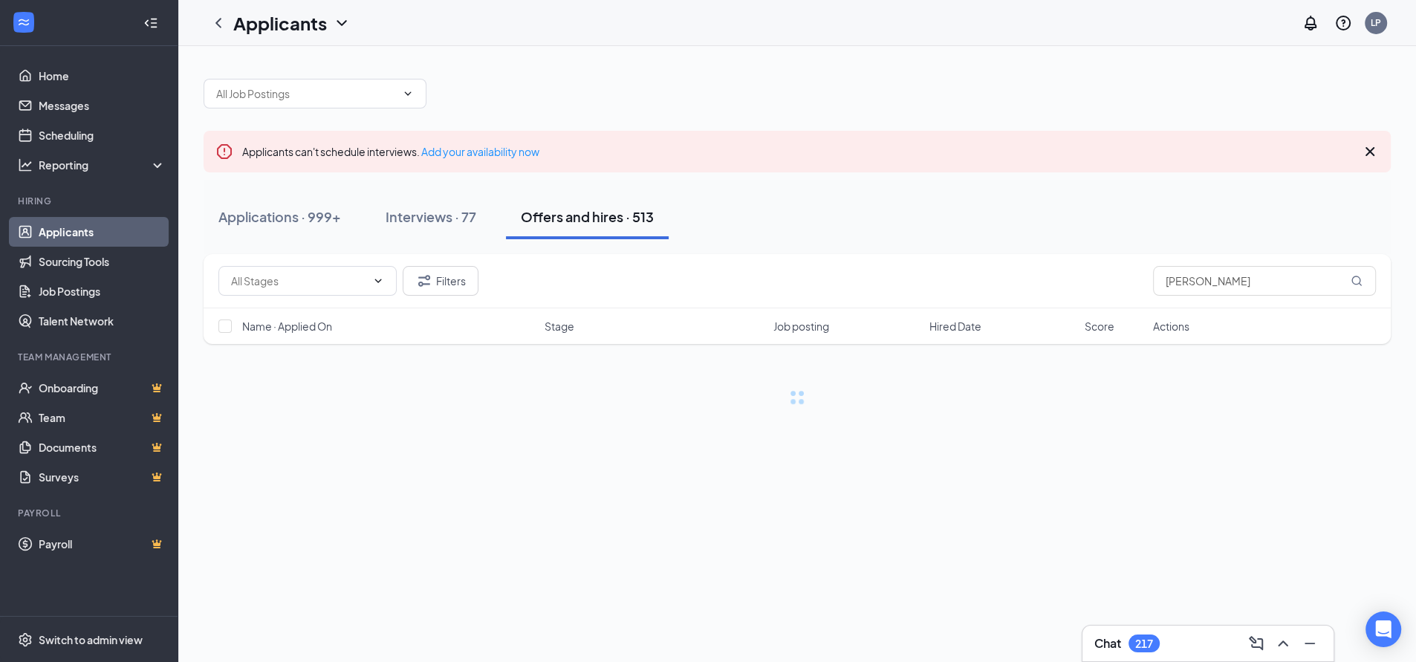
click at [575, 215] on div "Offers and hires · 513" at bounding box center [587, 216] width 133 height 19
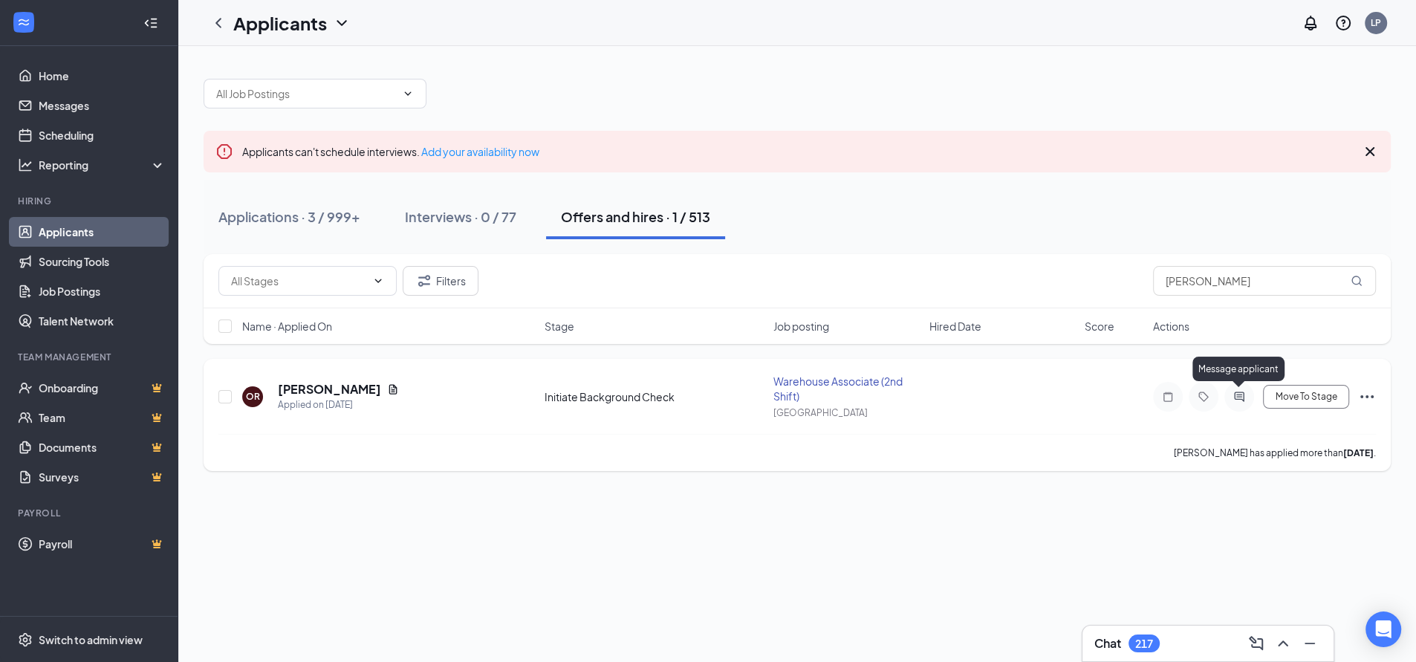
click at [1237, 398] on icon "ActiveChat" at bounding box center [1240, 397] width 18 height 12
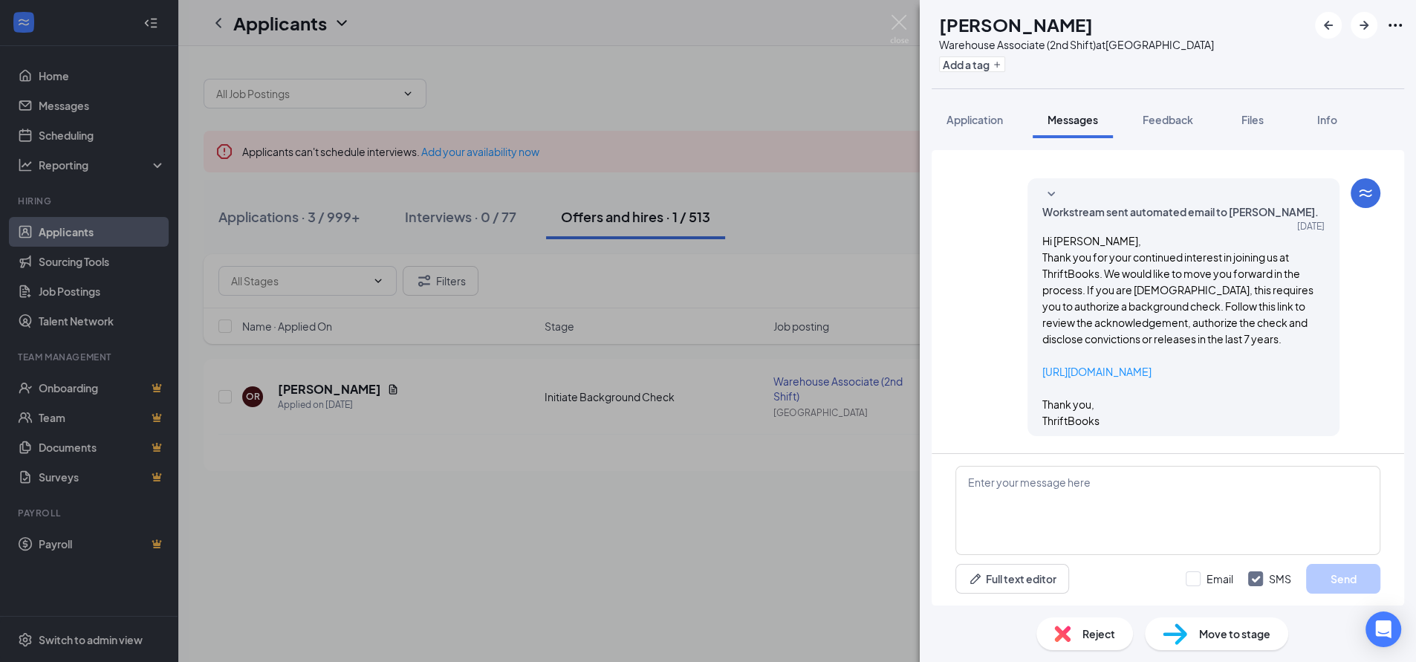
scroll to position [697, 0]
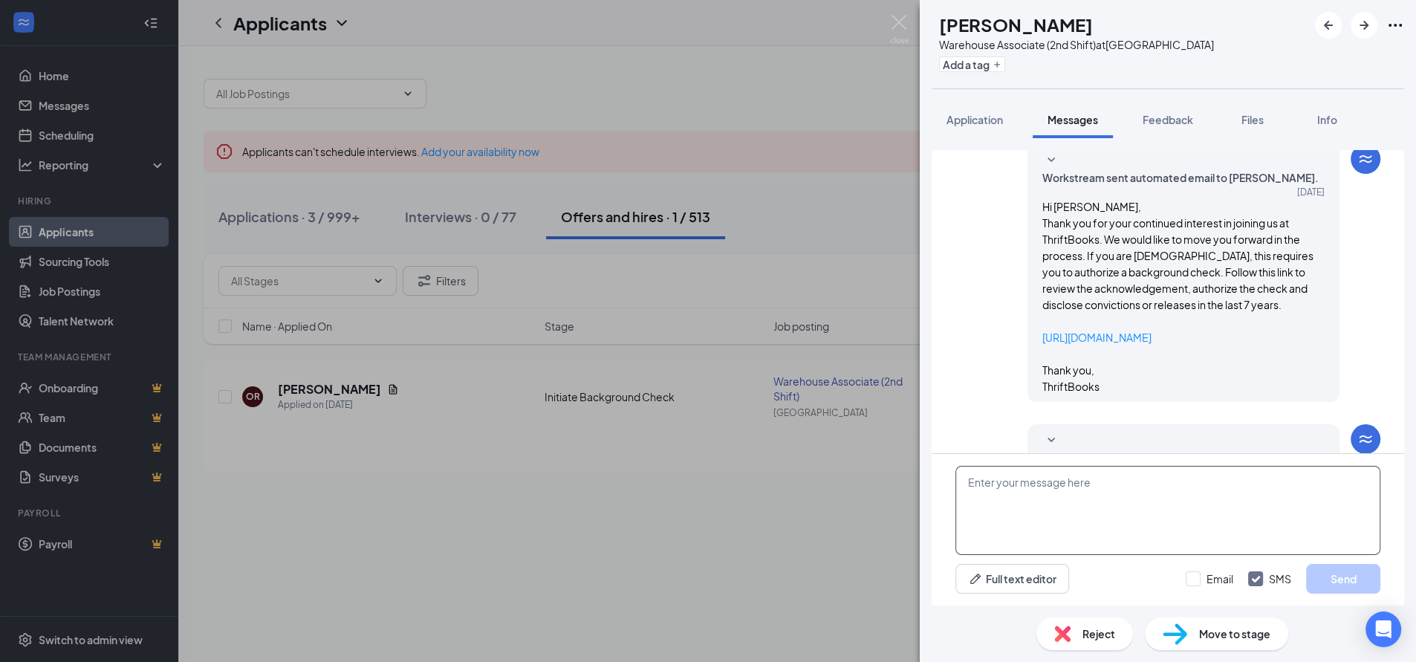
click at [1118, 498] on textarea at bounding box center [1168, 510] width 425 height 89
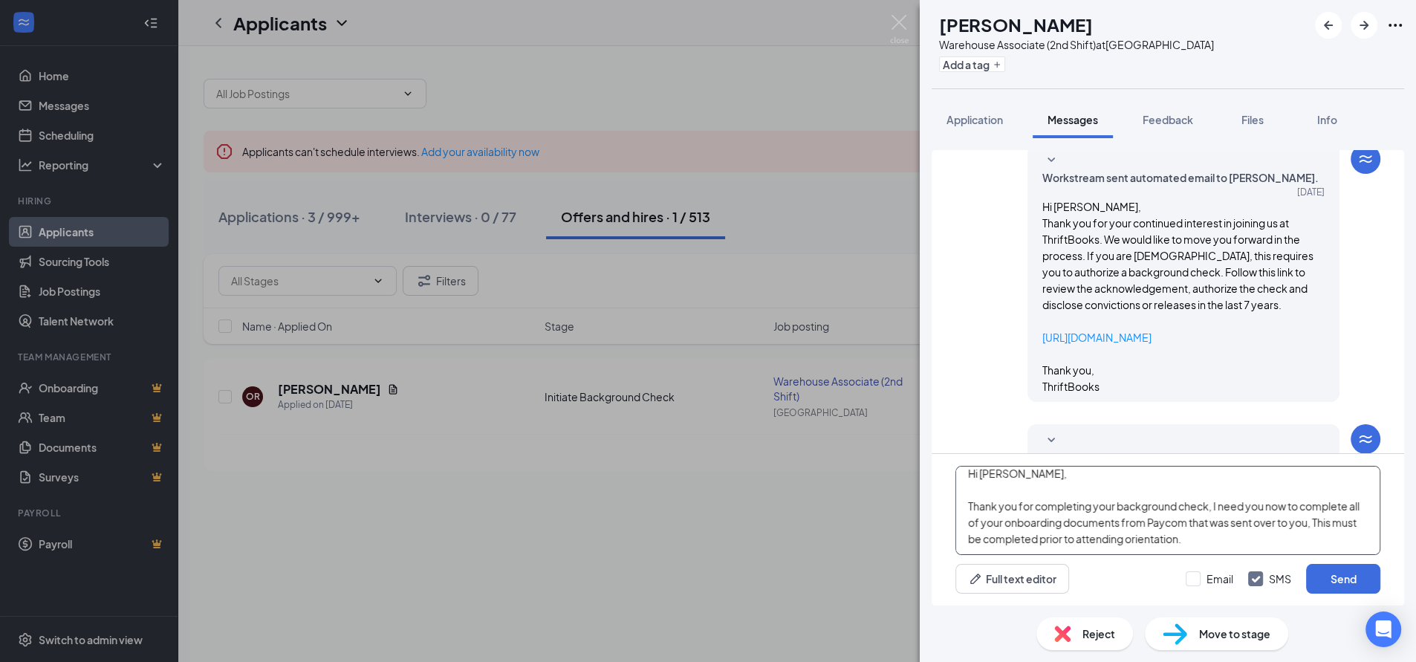
scroll to position [33, 0]
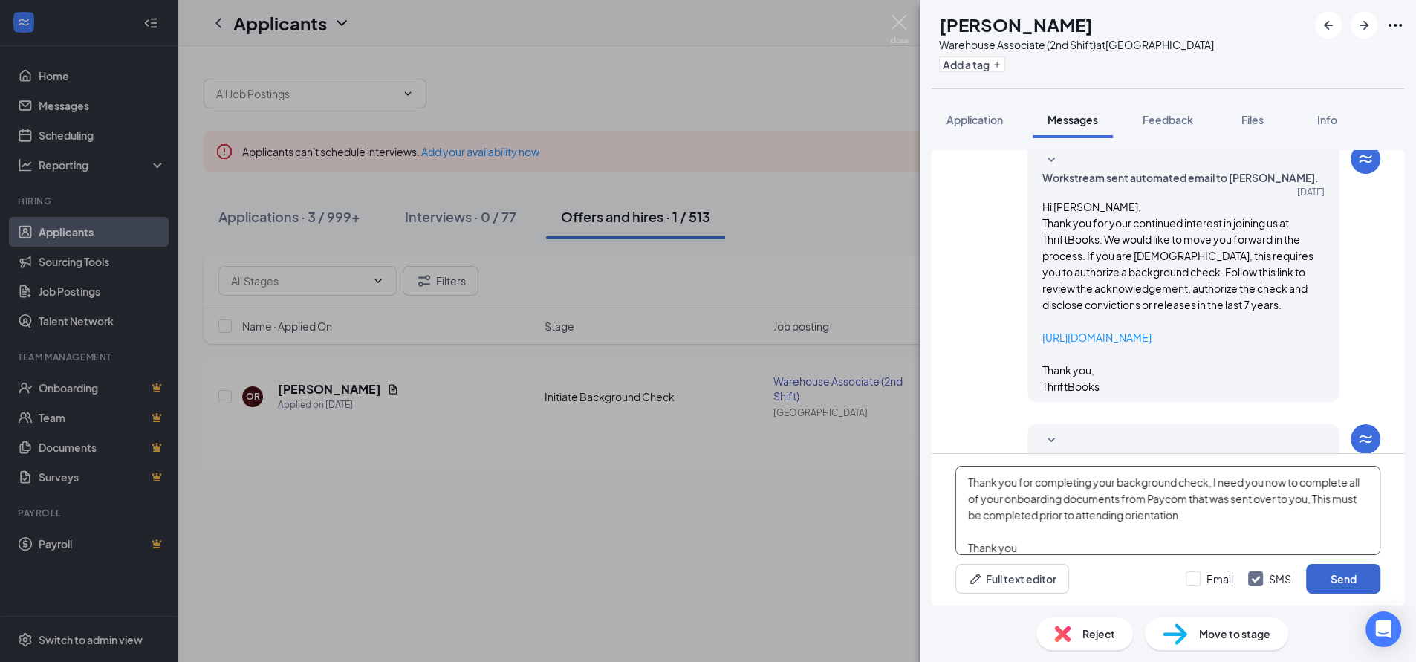
type textarea "Hi [PERSON_NAME], Thank you for completing your background check, I need you no…"
click at [1329, 580] on button "Send" at bounding box center [1343, 579] width 74 height 30
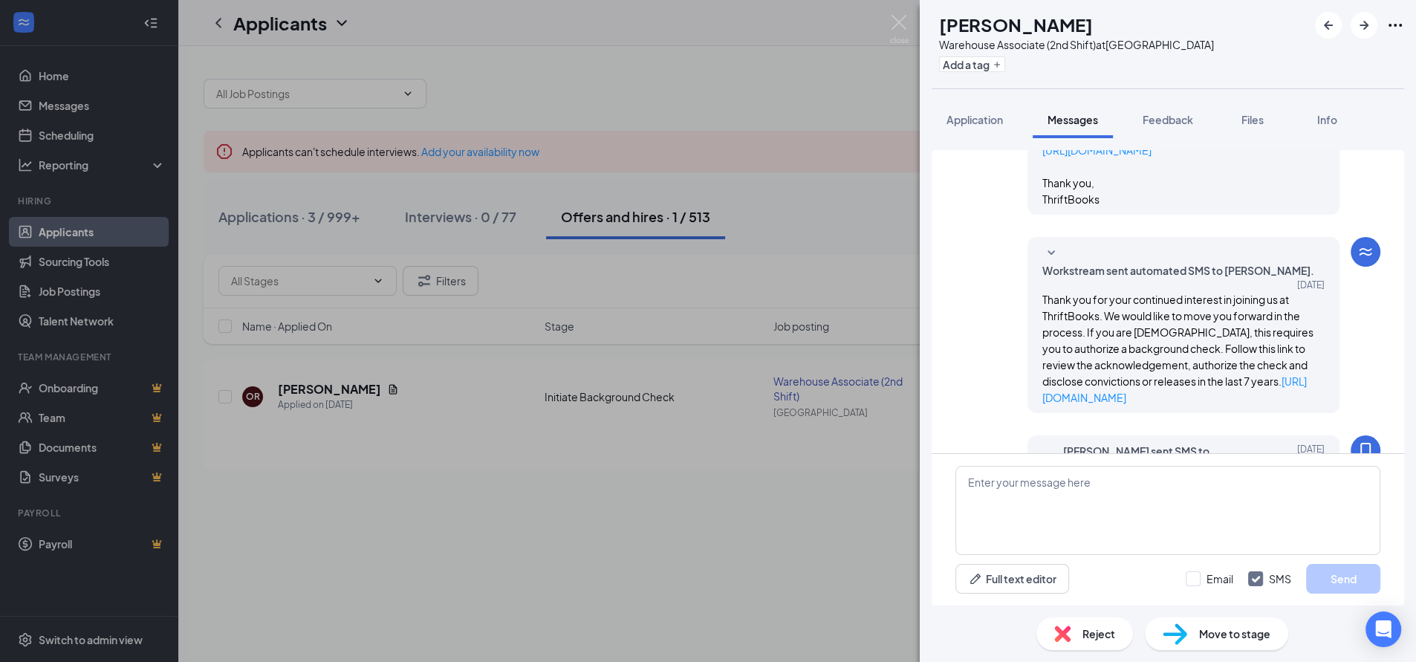
scroll to position [907, 0]
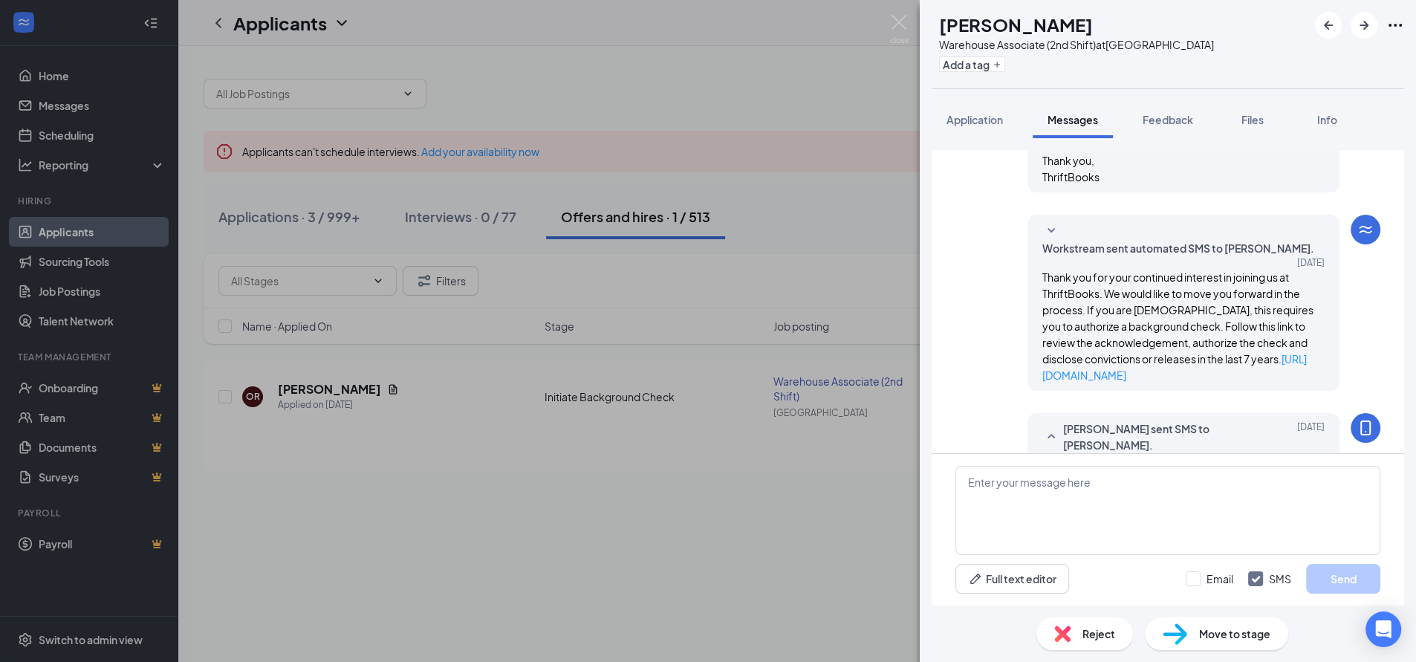
click at [775, 85] on div "OR [PERSON_NAME] Warehouse Associate (2nd Shift) at [GEOGRAPHIC_DATA] Add a tag…" at bounding box center [708, 331] width 1416 height 662
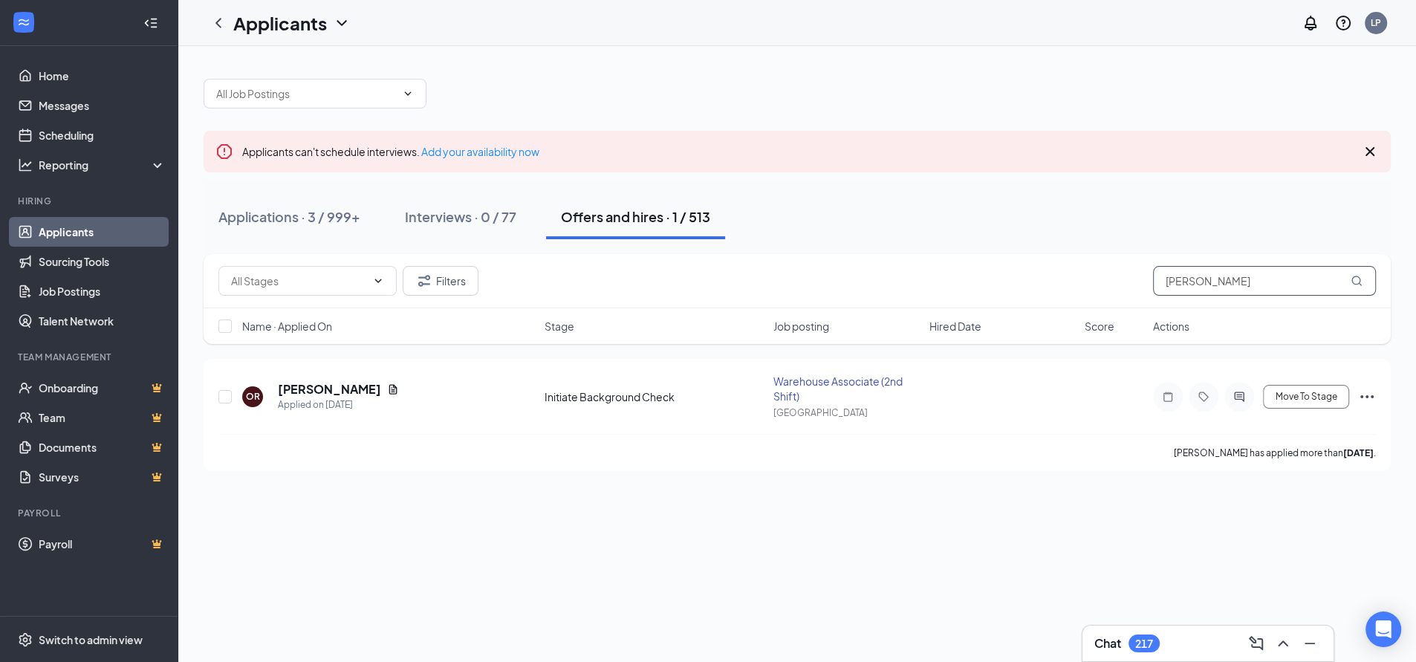
drag, startPoint x: 1241, startPoint y: 285, endPoint x: 1025, endPoint y: 292, distance: 216.4
click at [1044, 291] on div "Filters [PERSON_NAME]" at bounding box center [797, 281] width 1158 height 30
type input "[PERSON_NAME]"
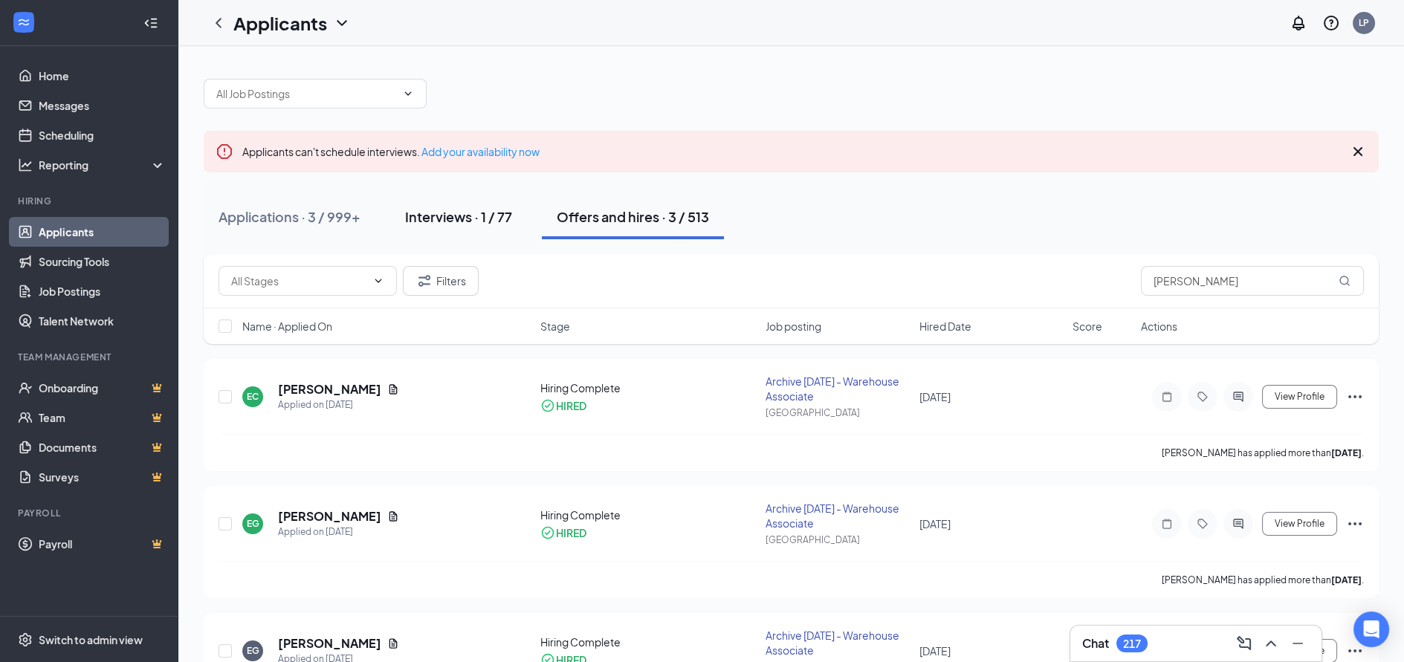
click at [427, 218] on div "Interviews · 1 / 77" at bounding box center [458, 216] width 107 height 19
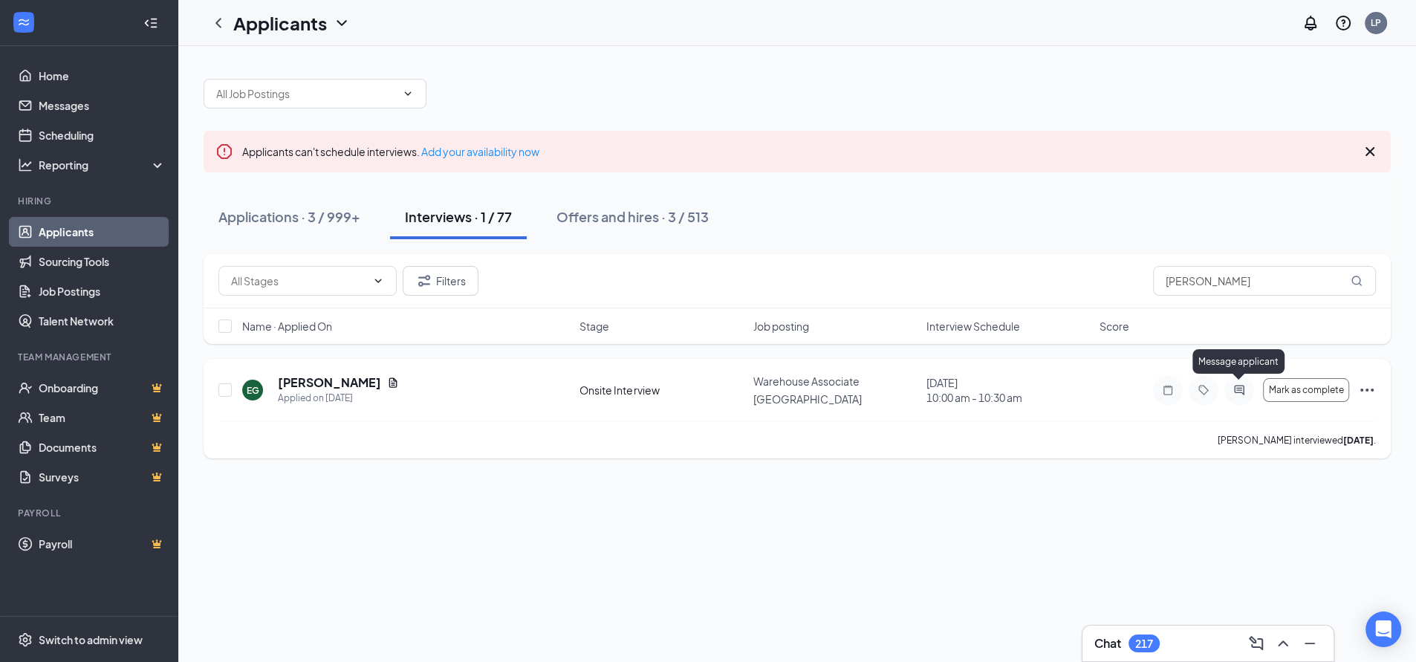
click at [1239, 387] on icon "ActiveChat" at bounding box center [1239, 390] width 10 height 10
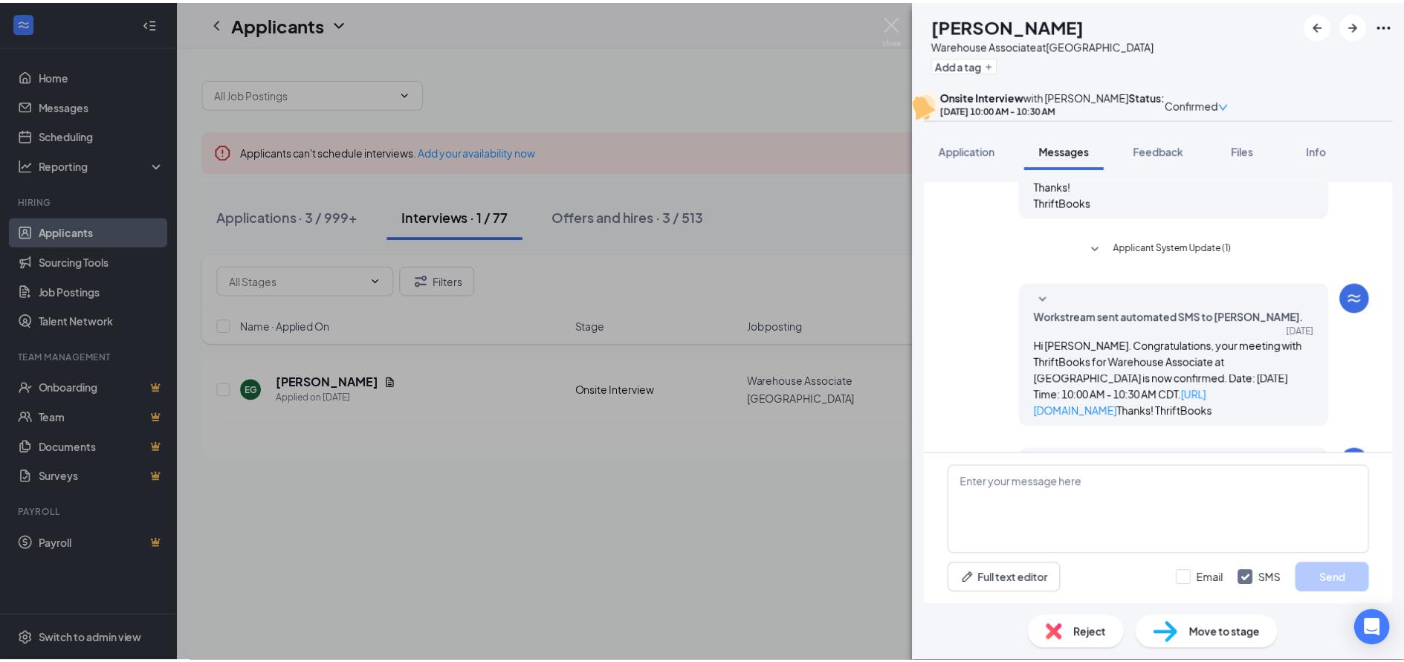
scroll to position [699, 0]
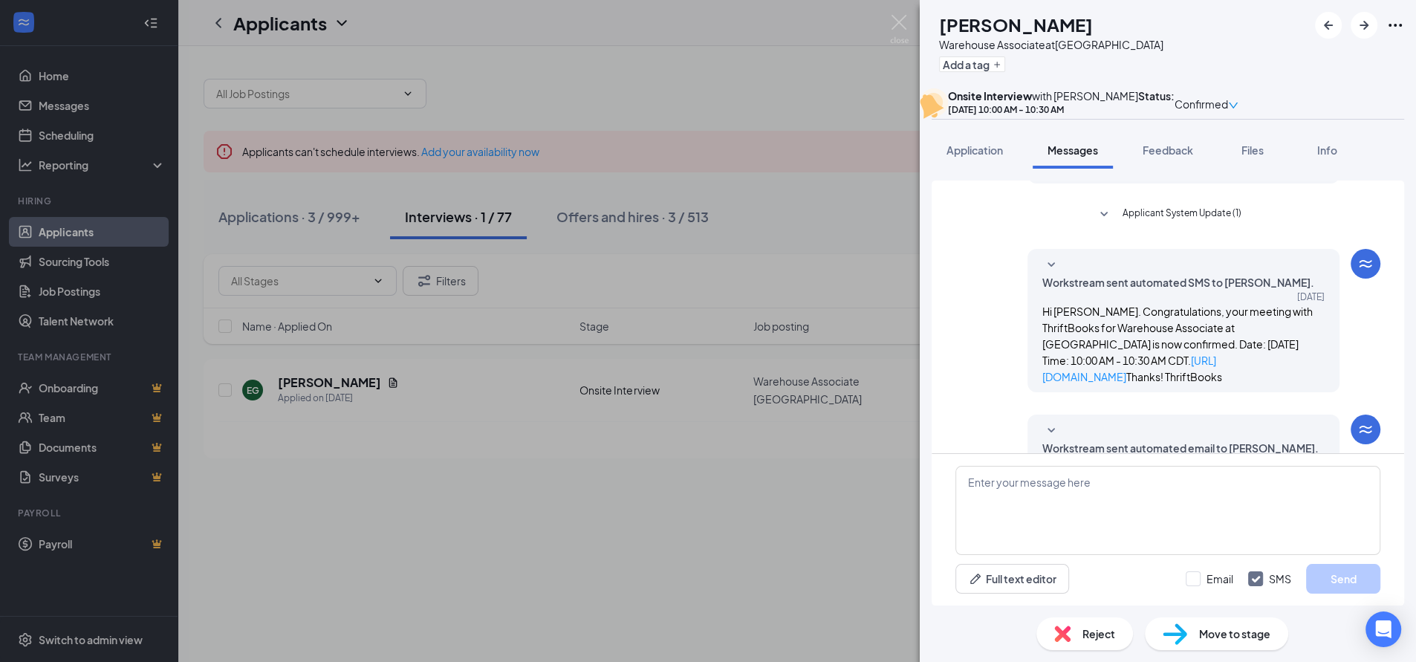
click at [1098, 638] on span "Reject" at bounding box center [1099, 634] width 33 height 16
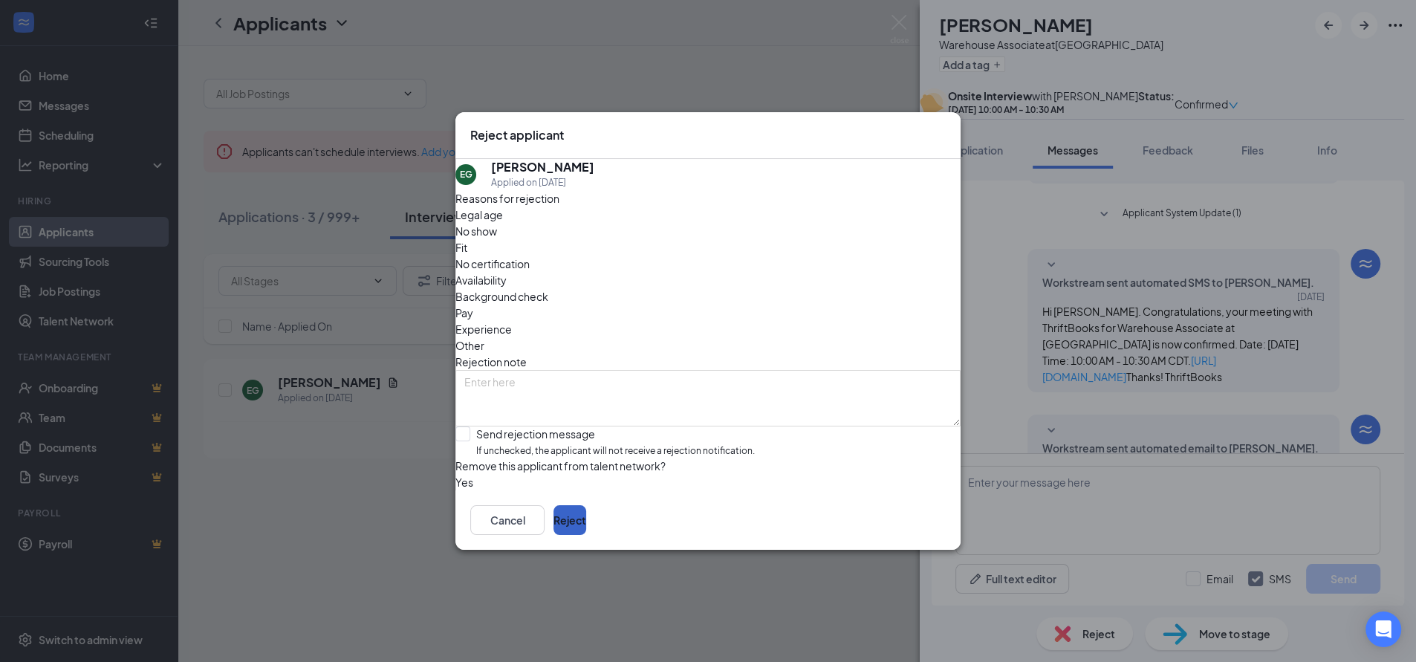
click at [586, 535] on button "Reject" at bounding box center [570, 520] width 33 height 30
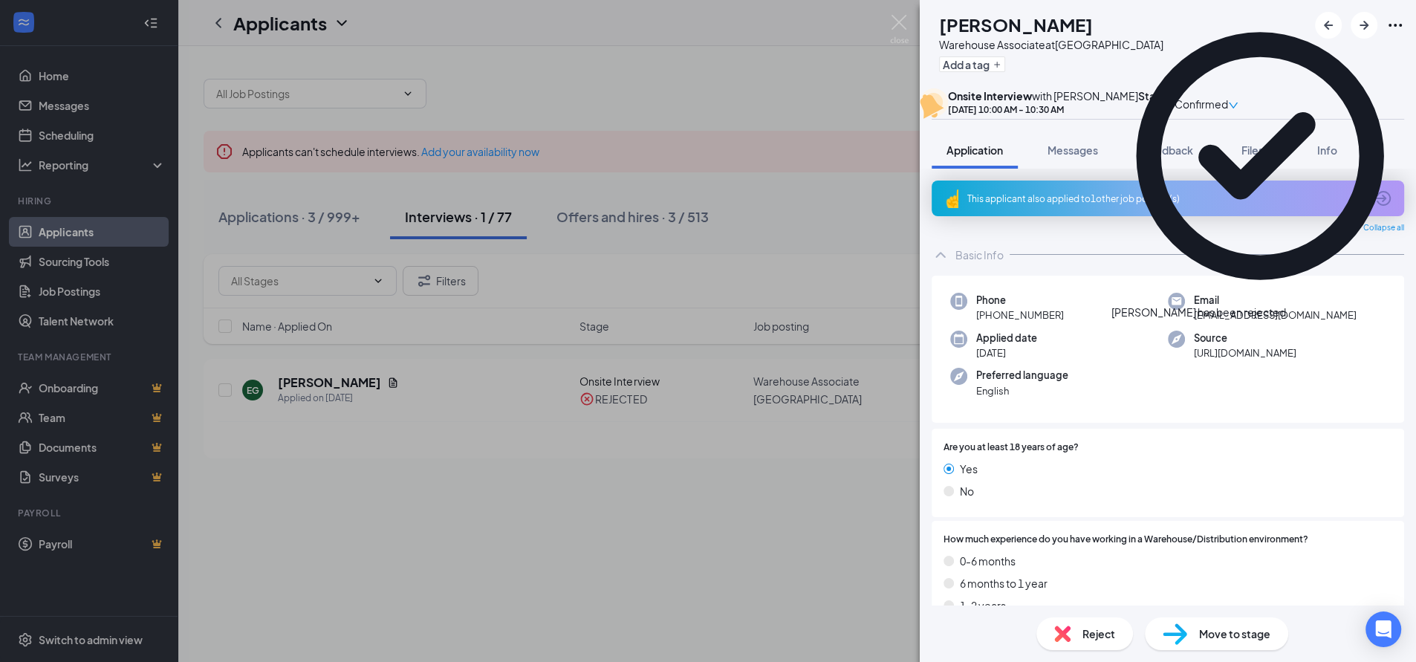
click at [685, 89] on div "EG [PERSON_NAME] Warehouse Associate at [GEOGRAPHIC_DATA] Add a tag Onsite Inte…" at bounding box center [708, 331] width 1416 height 662
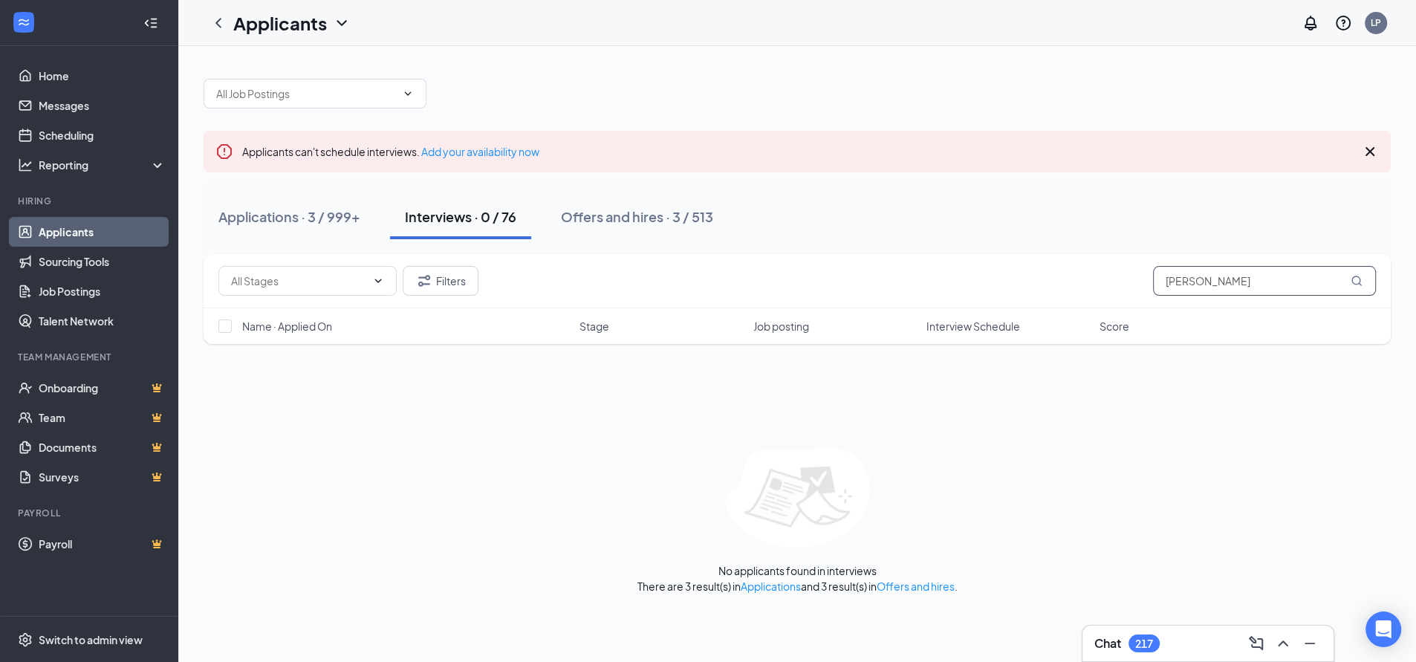
drag, startPoint x: 1173, startPoint y: 279, endPoint x: 1065, endPoint y: 279, distance: 108.5
click at [1066, 279] on div "Filters eliza" at bounding box center [797, 281] width 1158 height 30
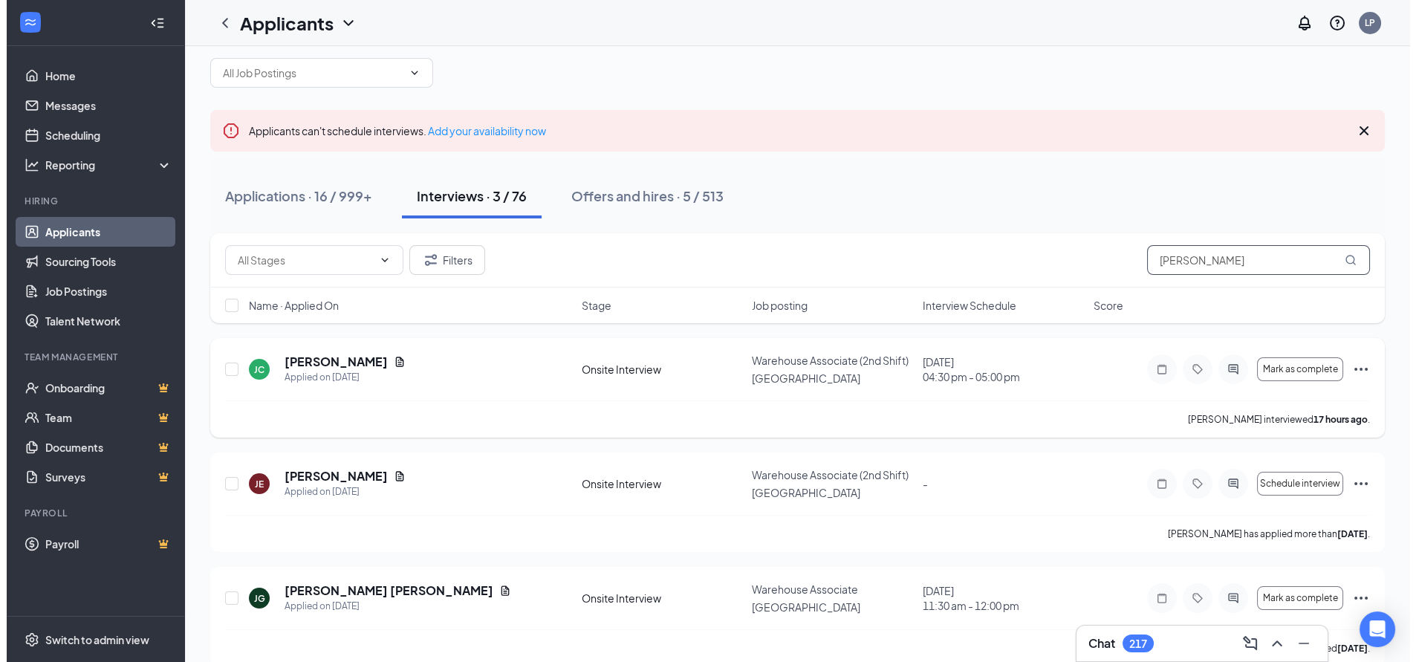
scroll to position [38, 0]
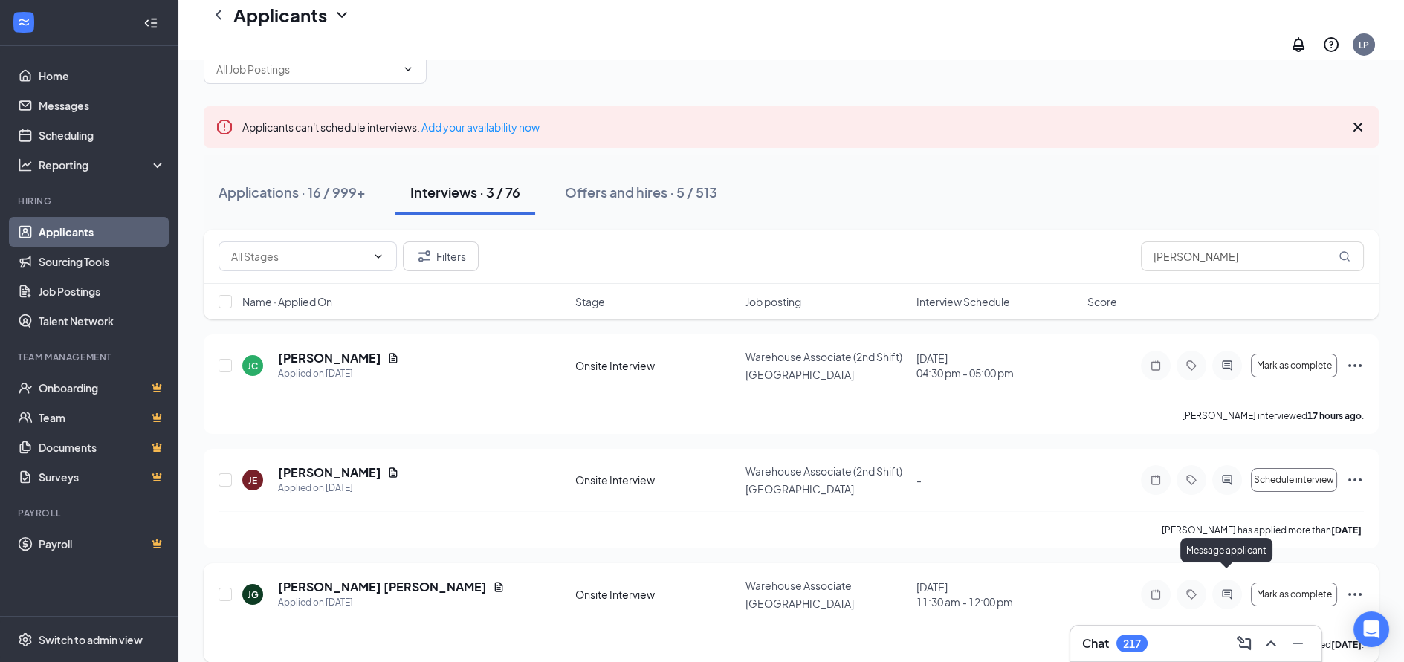
click at [1225, 589] on icon "ActiveChat" at bounding box center [1227, 595] width 18 height 12
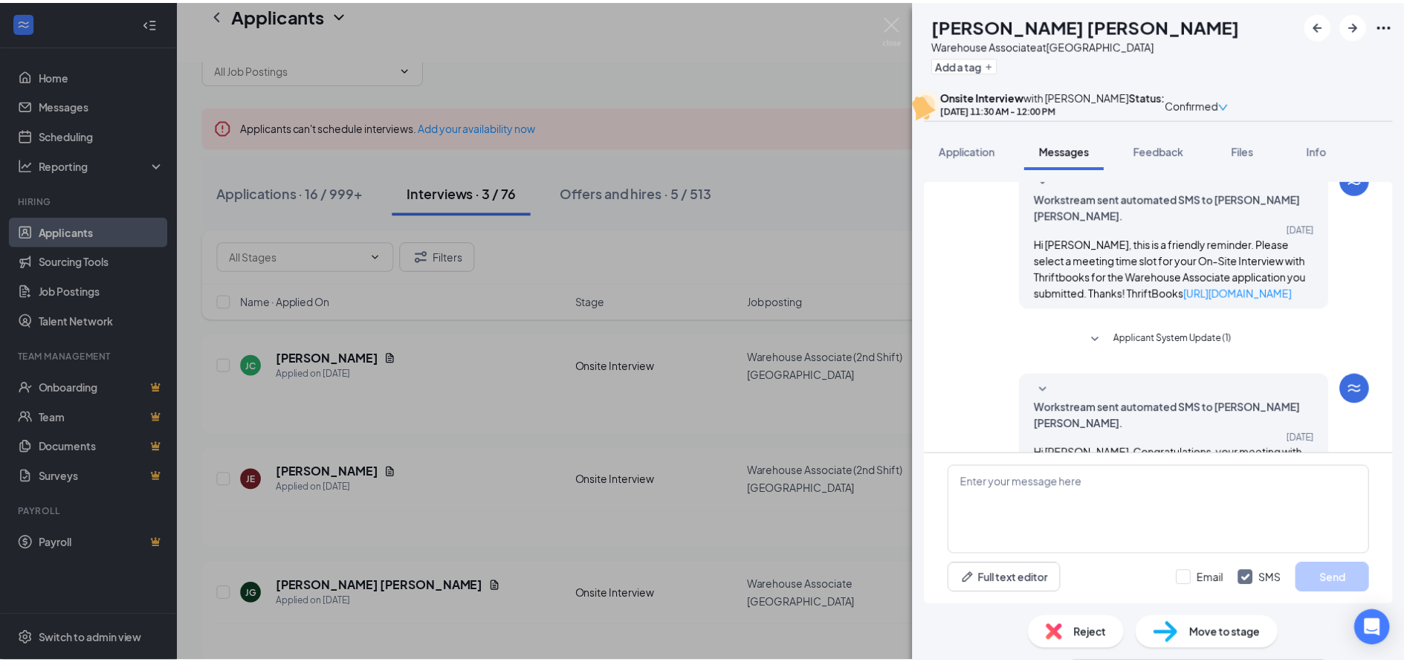
scroll to position [725, 0]
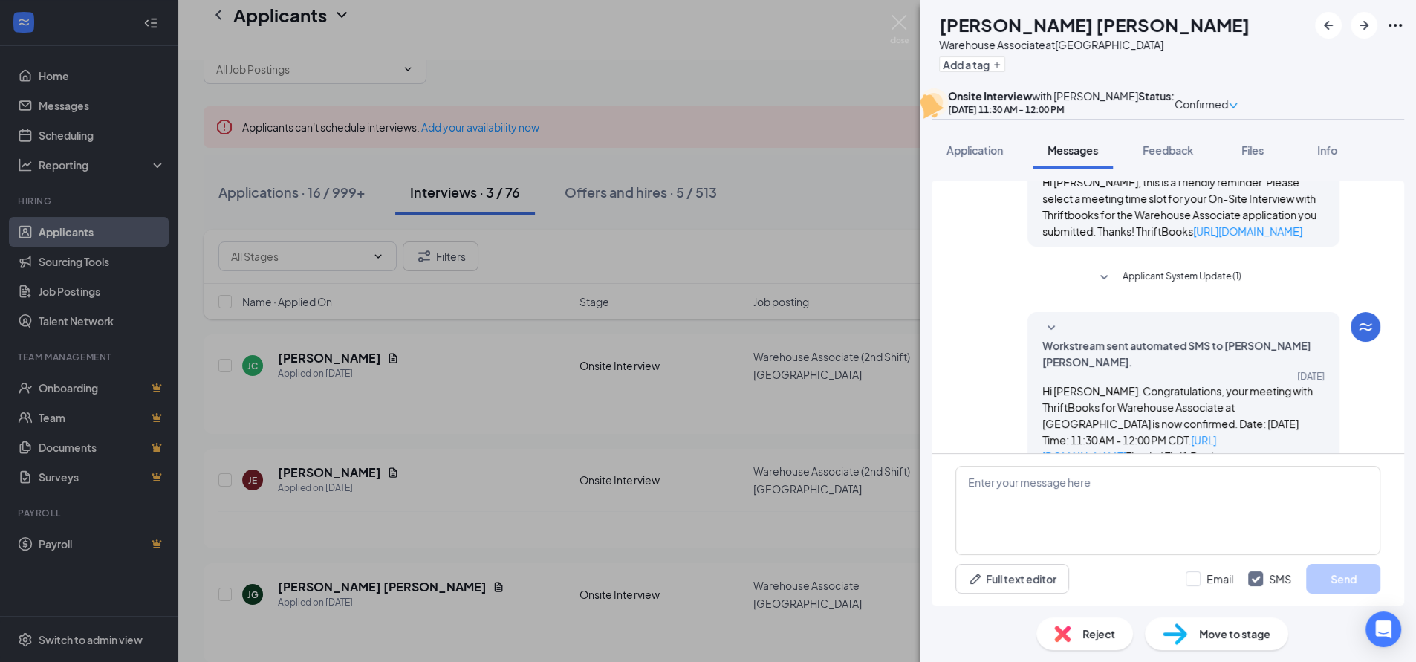
click at [1101, 629] on span "Reject" at bounding box center [1099, 634] width 33 height 16
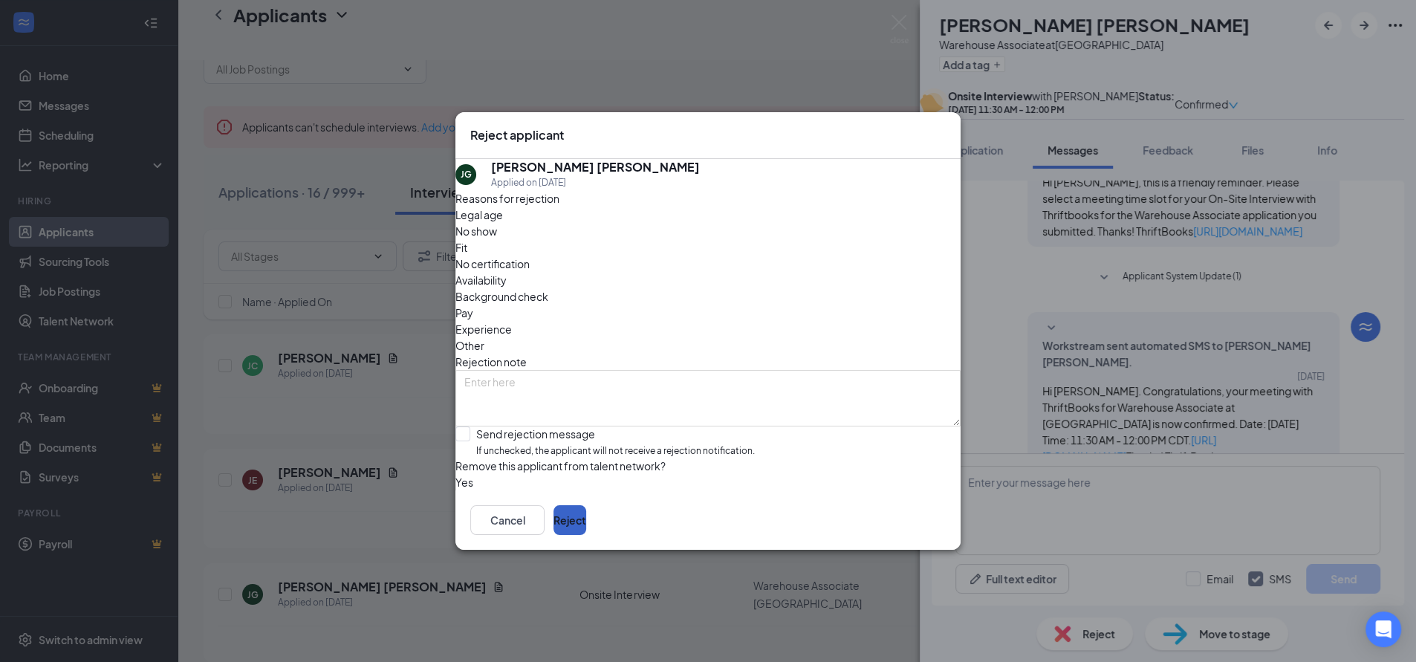
click at [586, 532] on button "Reject" at bounding box center [570, 520] width 33 height 30
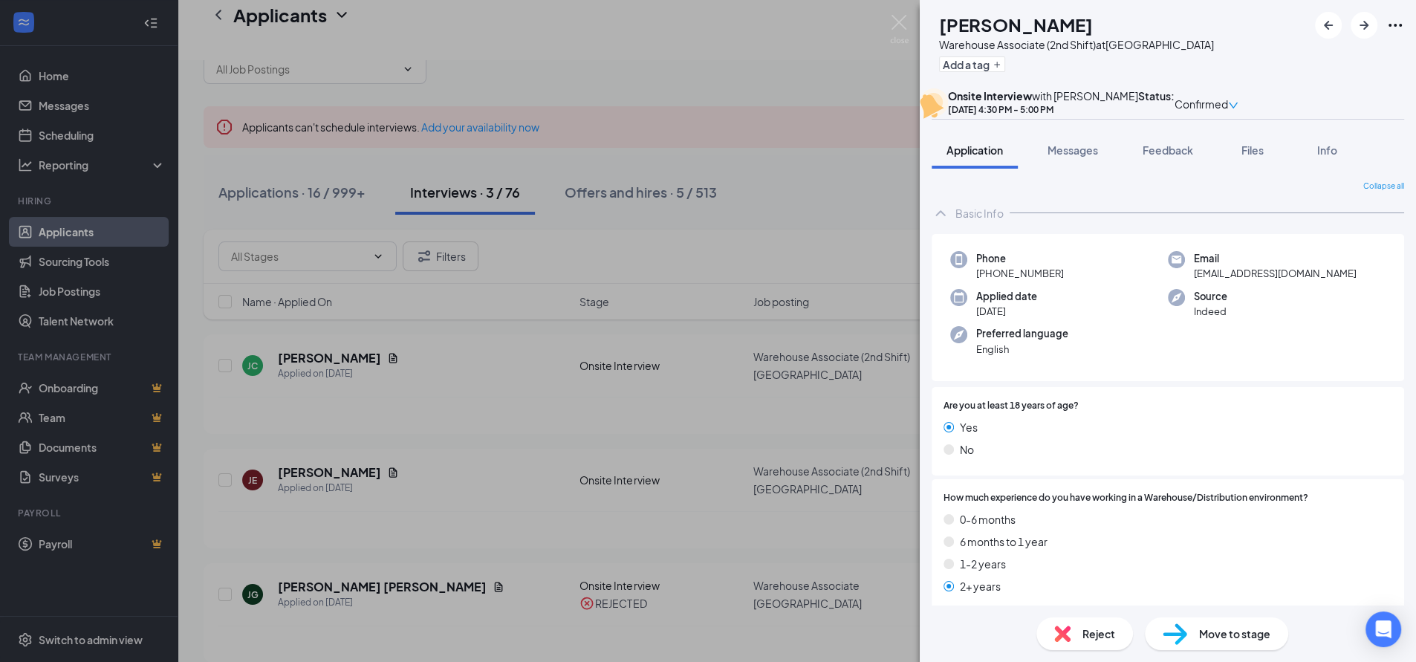
click at [831, 172] on div "[PERSON_NAME] [PERSON_NAME] Warehouse Associate (2nd Shift) at [GEOGRAPHIC_DATA…" at bounding box center [708, 331] width 1416 height 662
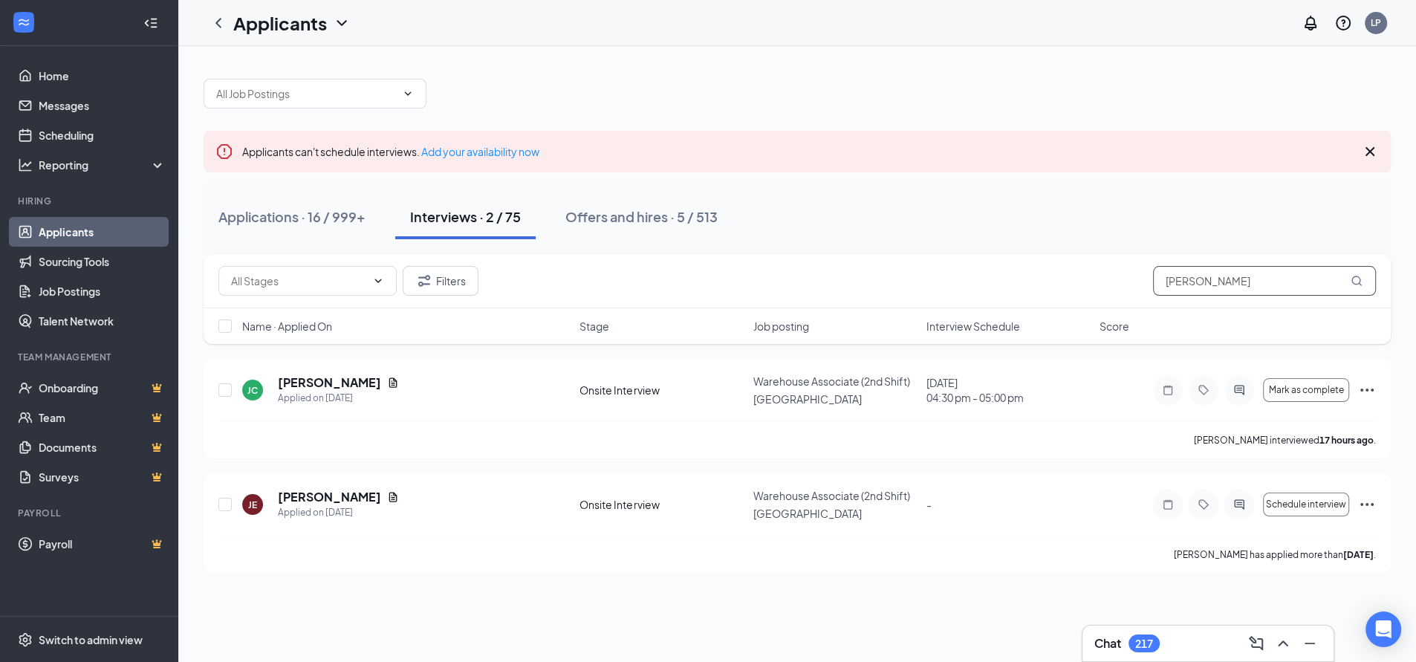
drag, startPoint x: 1188, startPoint y: 291, endPoint x: 1122, endPoint y: 297, distance: 65.7
click at [1139, 297] on div "Filters [PERSON_NAME]" at bounding box center [798, 281] width 1188 height 54
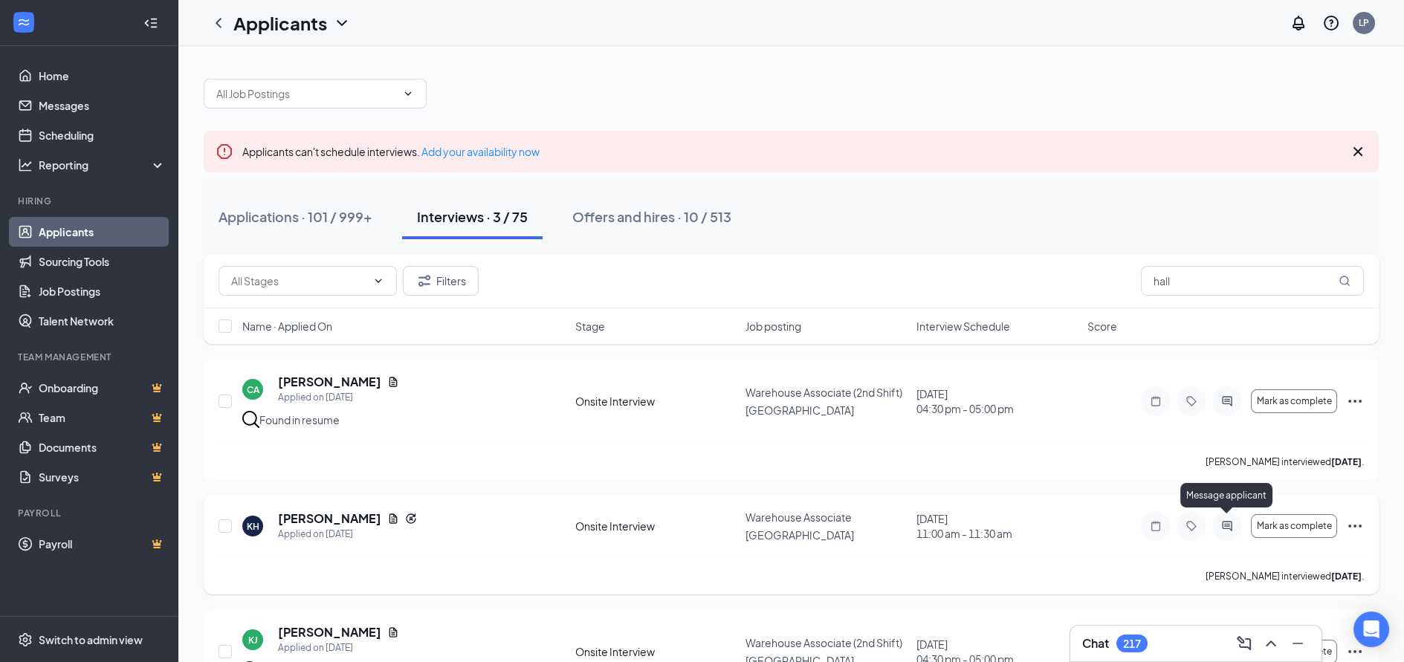
click at [1225, 521] on icon "ActiveChat" at bounding box center [1227, 526] width 10 height 10
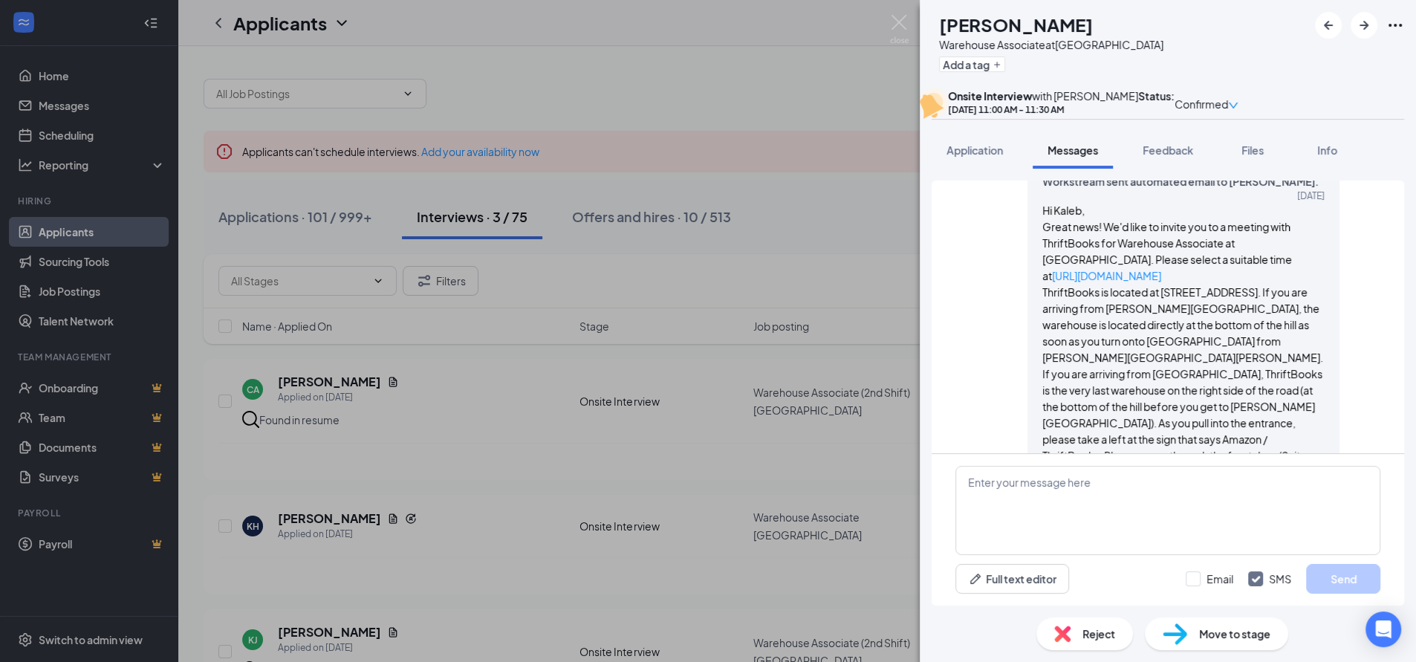
scroll to position [544, 0]
click at [1098, 629] on span "Reject" at bounding box center [1099, 634] width 33 height 16
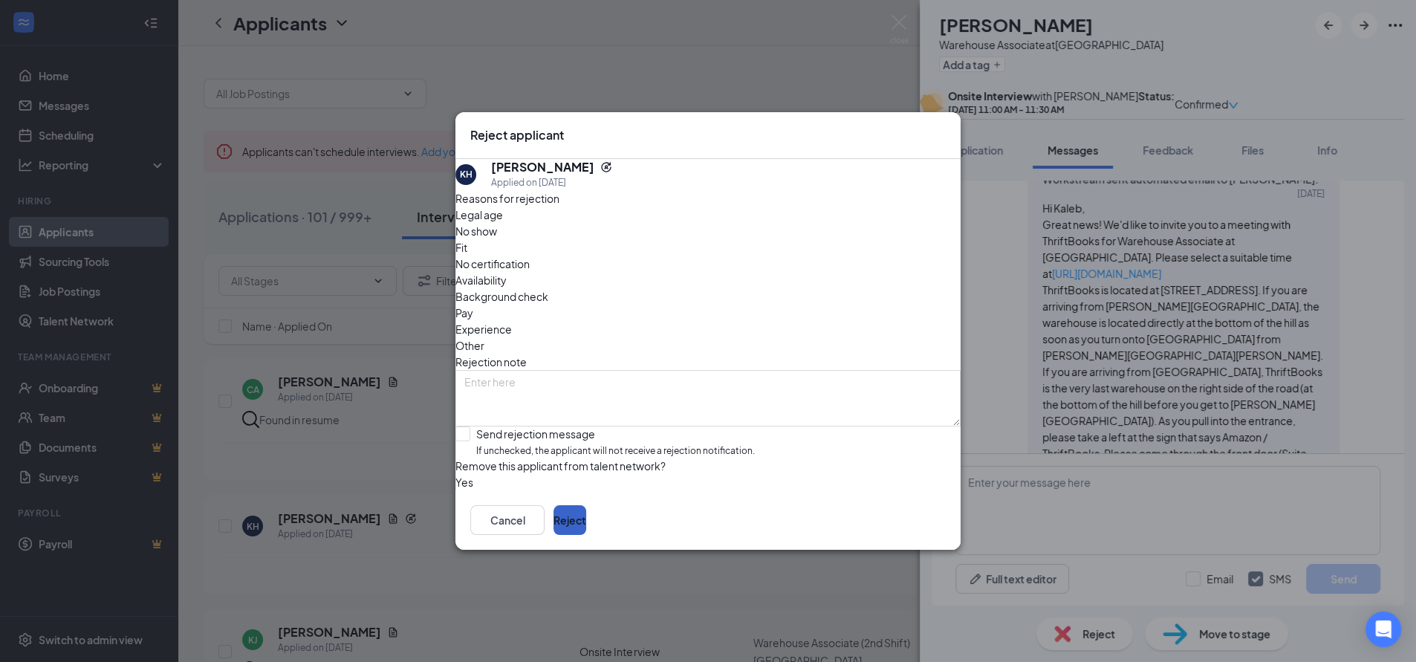
click at [586, 535] on button "Reject" at bounding box center [570, 520] width 33 height 30
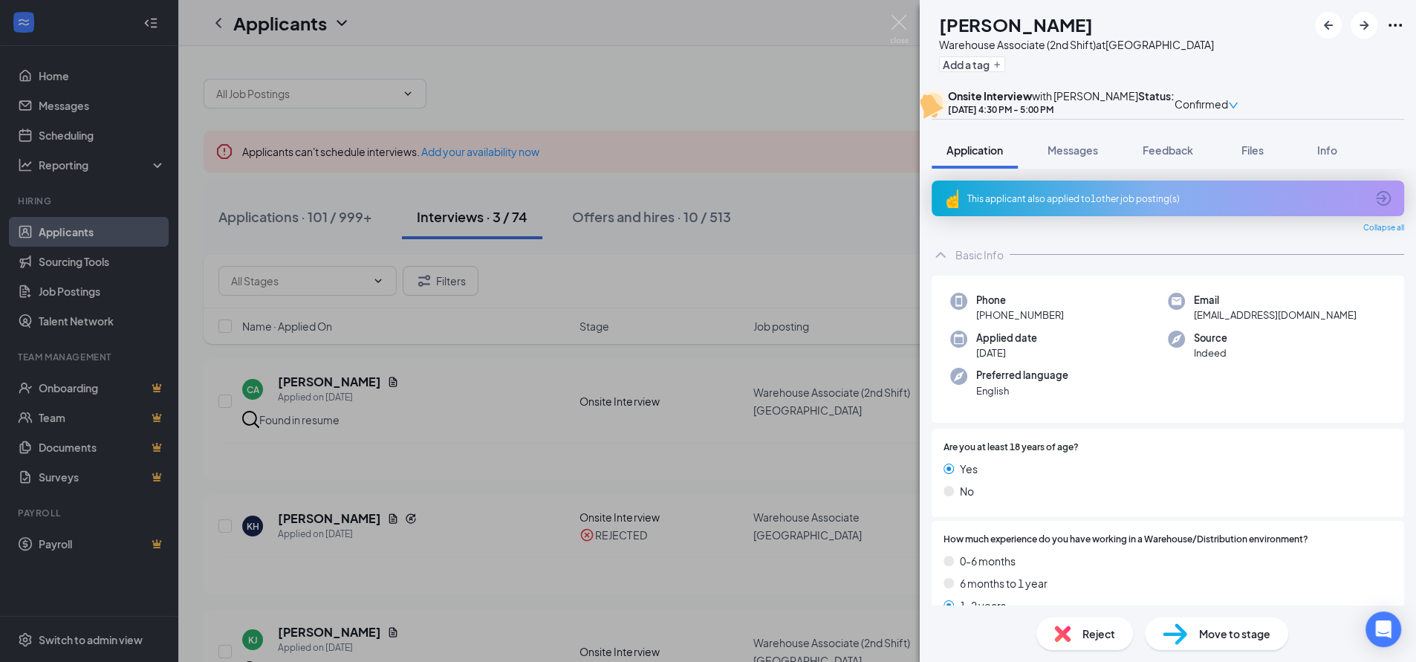
click at [715, 75] on div "[PERSON_NAME] [PERSON_NAME] Warehouse Associate (2nd Shift) at [GEOGRAPHIC_DATA…" at bounding box center [708, 331] width 1416 height 662
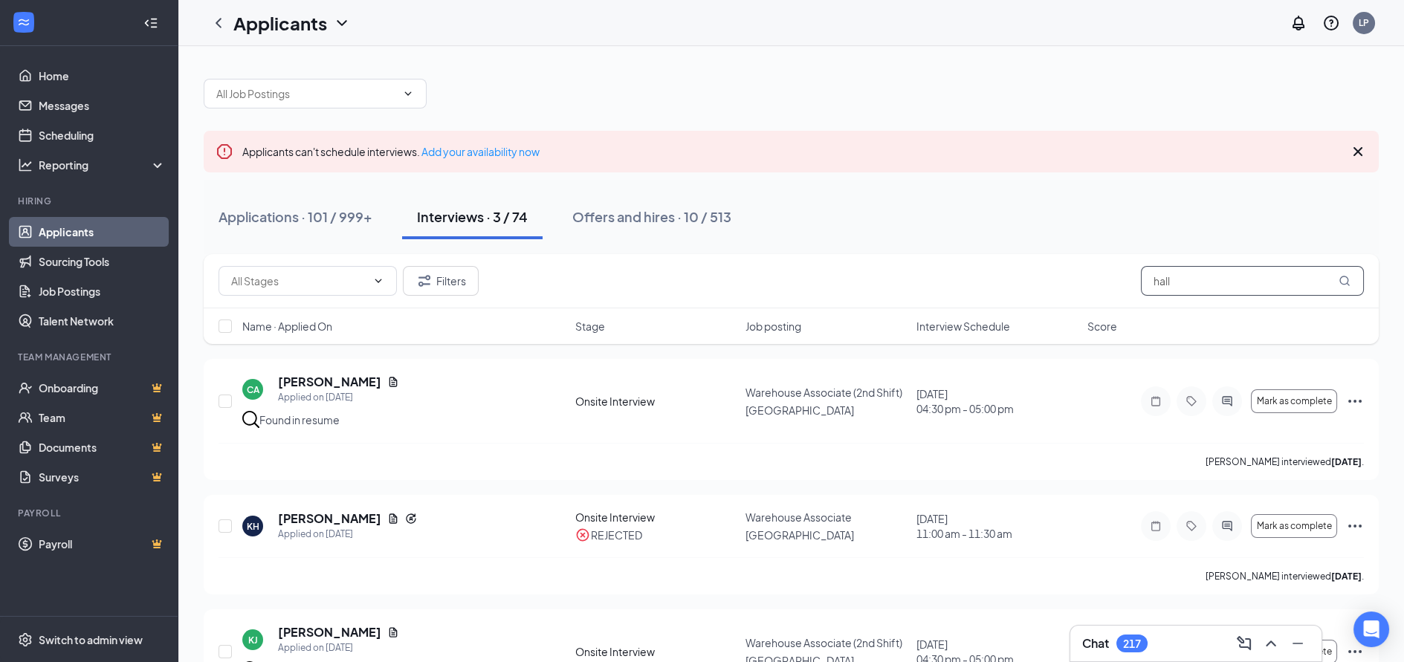
drag, startPoint x: 1183, startPoint y: 276, endPoint x: 1089, endPoint y: 287, distance: 95.0
click at [1098, 294] on div "Filters hall" at bounding box center [790, 281] width 1145 height 30
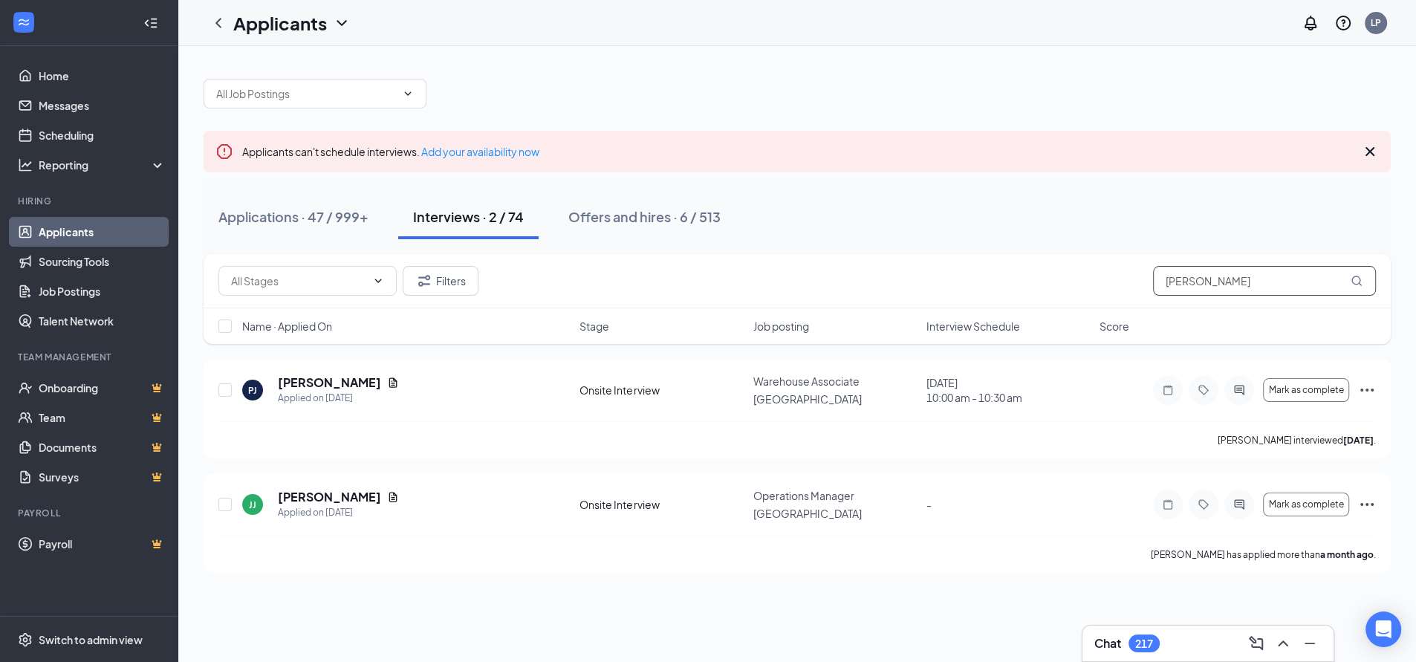
drag, startPoint x: 1222, startPoint y: 279, endPoint x: 1098, endPoint y: 279, distance: 124.1
click at [1098, 279] on div "Filters [PERSON_NAME]" at bounding box center [797, 281] width 1158 height 30
paste input "[PERSON_NAME]"
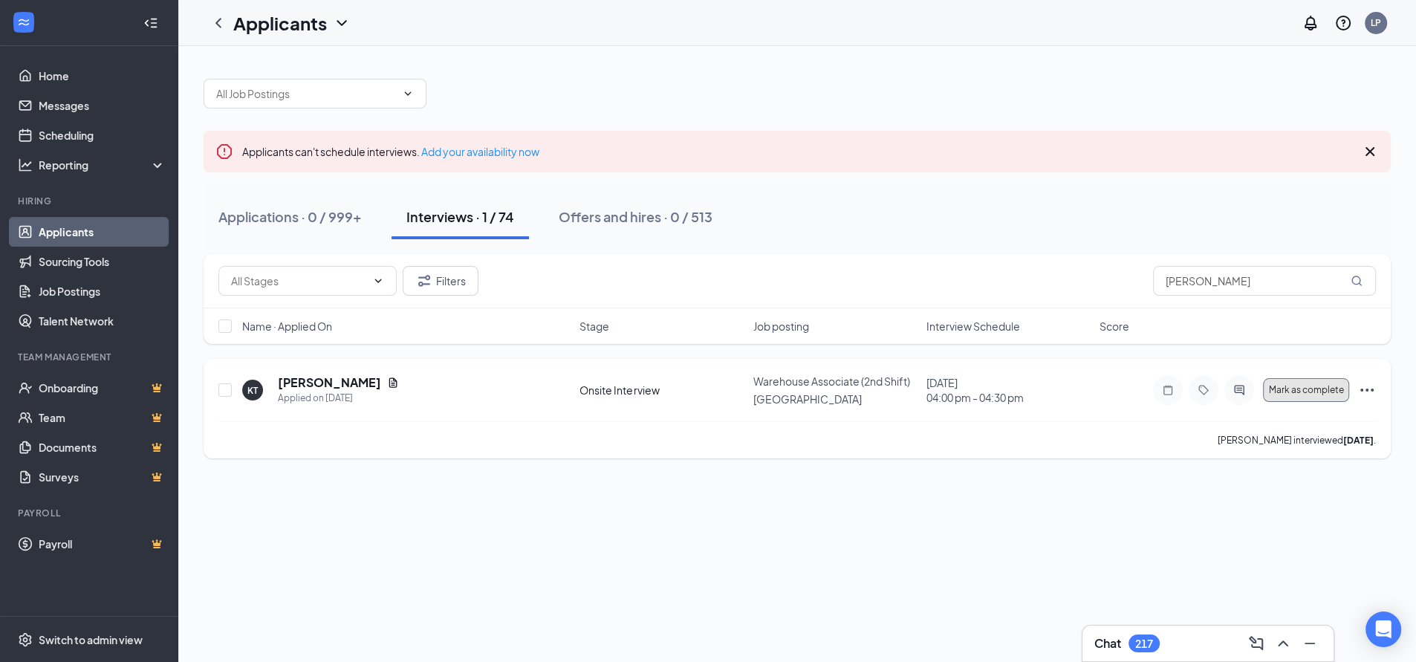
click at [1308, 392] on span "Mark as complete" at bounding box center [1306, 390] width 75 height 10
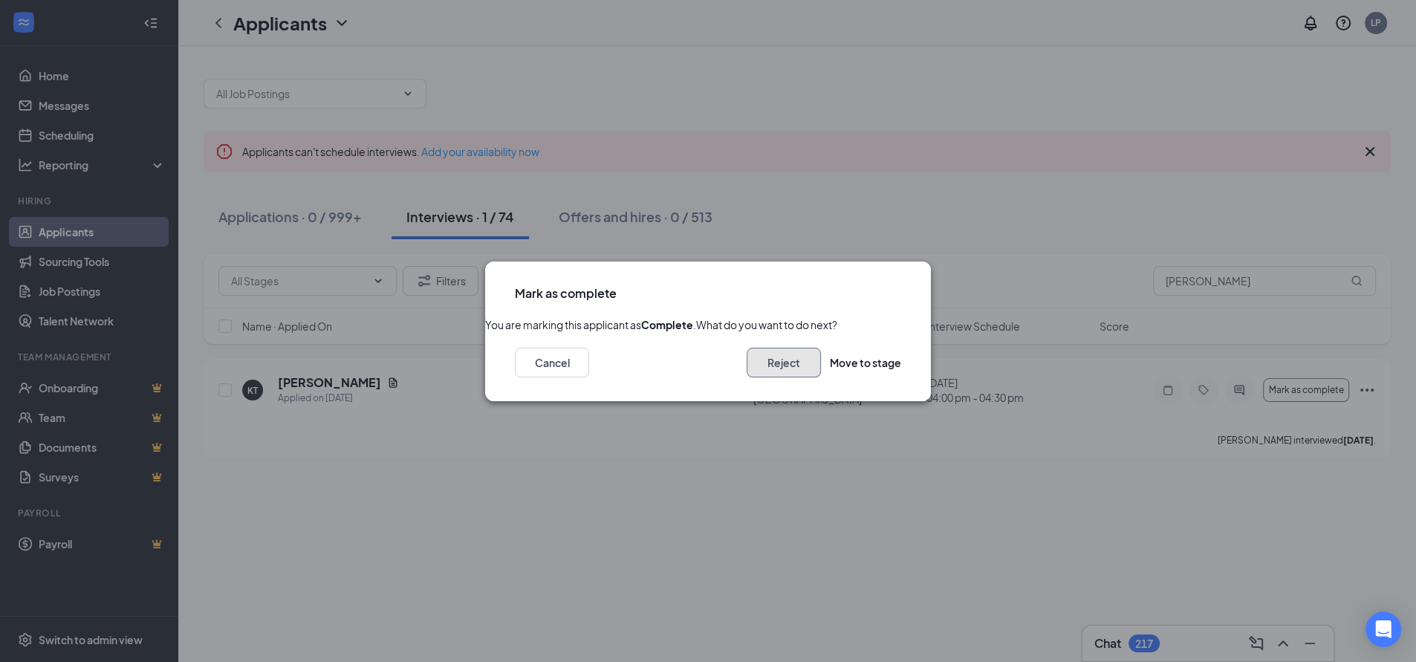
click at [771, 378] on button "Reject" at bounding box center [784, 363] width 74 height 30
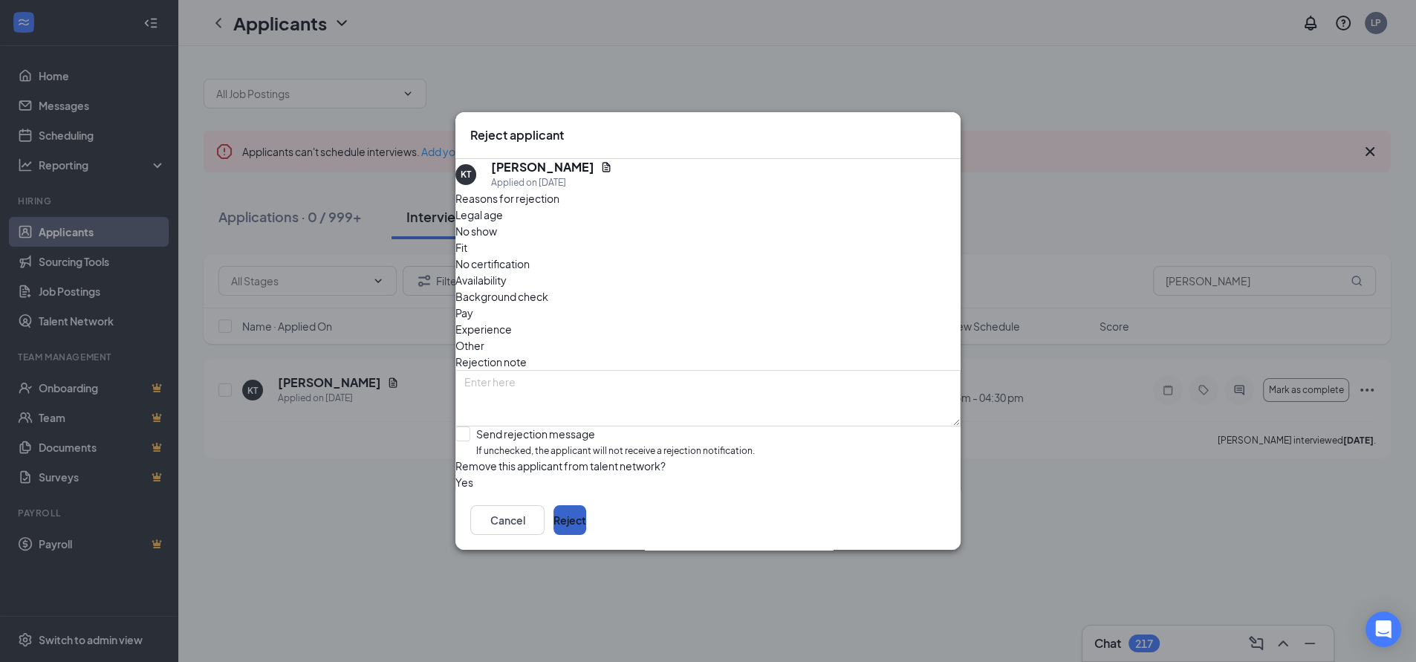
click at [586, 532] on button "Reject" at bounding box center [570, 520] width 33 height 30
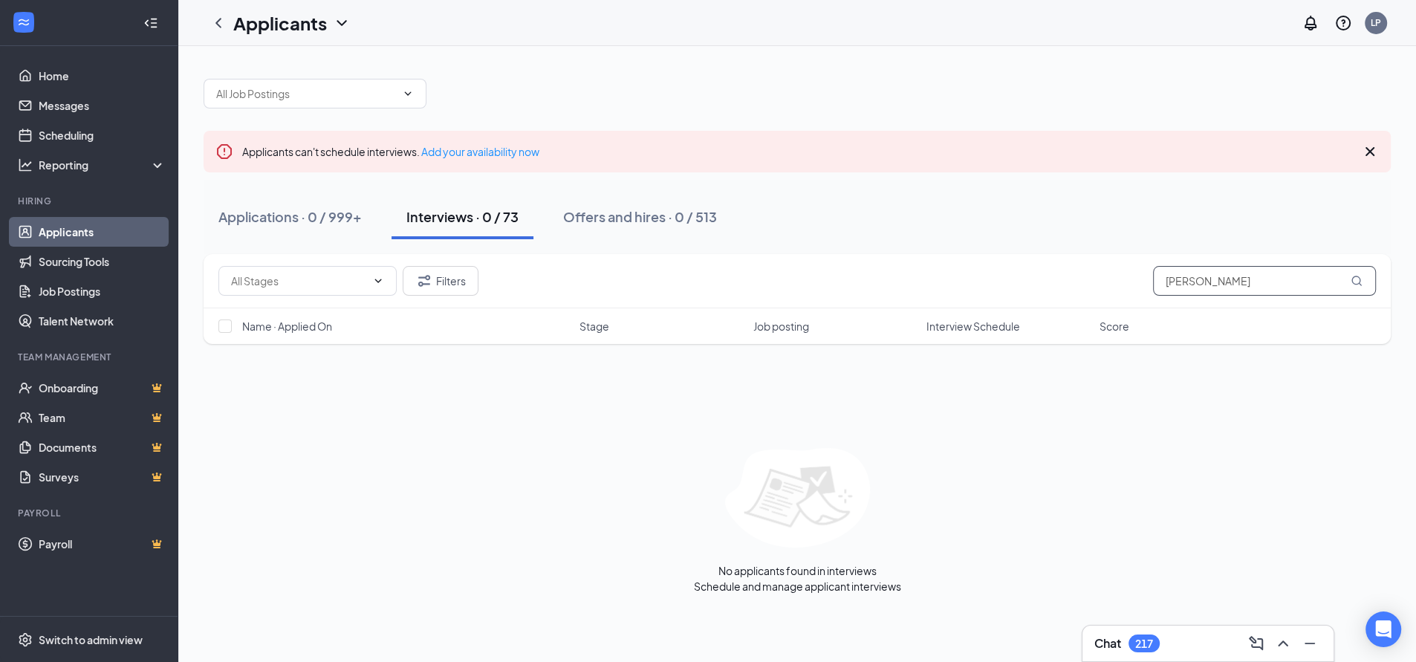
drag, startPoint x: 1274, startPoint y: 278, endPoint x: 1110, endPoint y: 281, distance: 165.0
click at [1107, 281] on div "Filters [PERSON_NAME]" at bounding box center [797, 281] width 1158 height 30
paste input "[PERSON_NAME]"
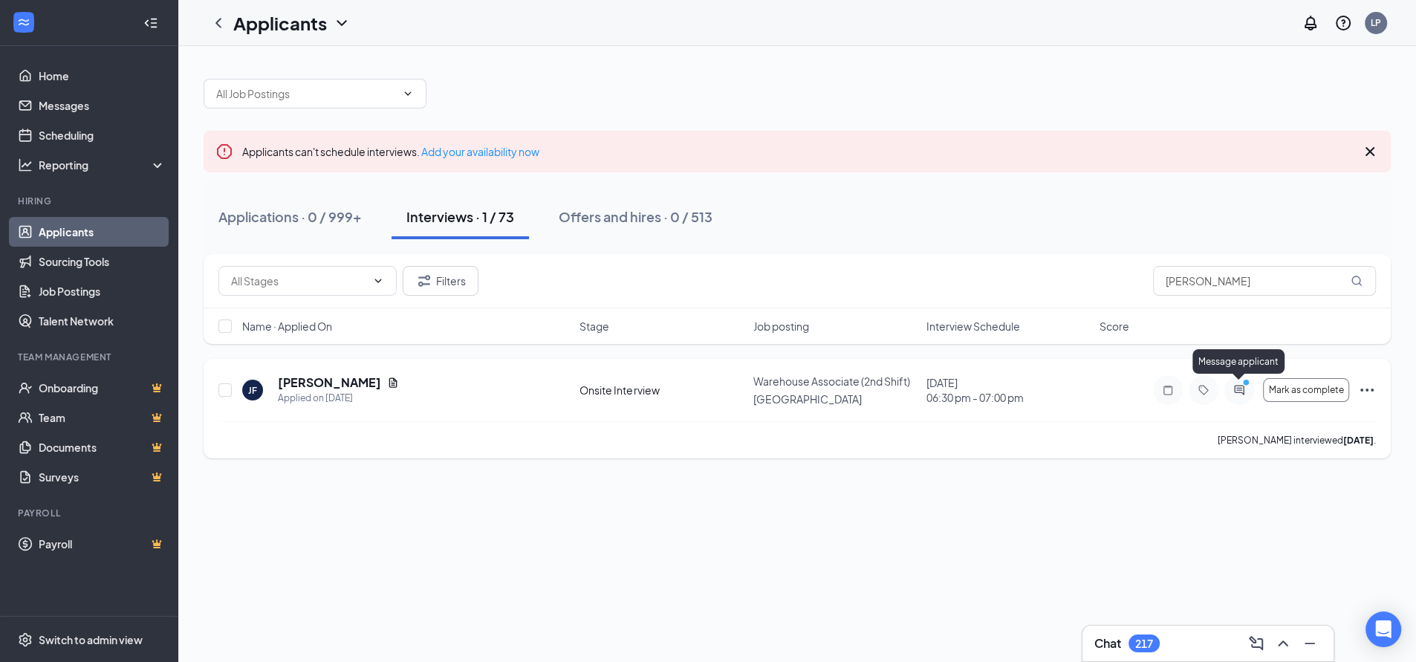
click at [1235, 392] on icon "ActiveChat" at bounding box center [1240, 390] width 18 height 12
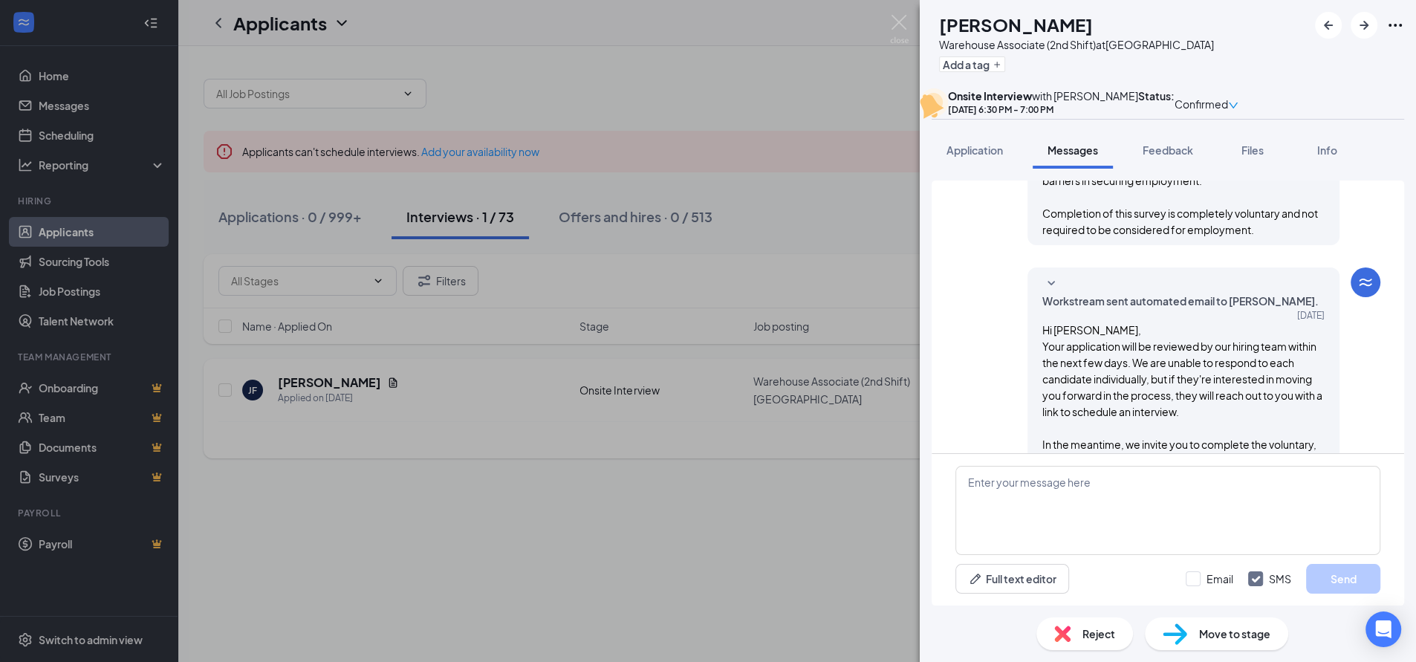
scroll to position [495, 0]
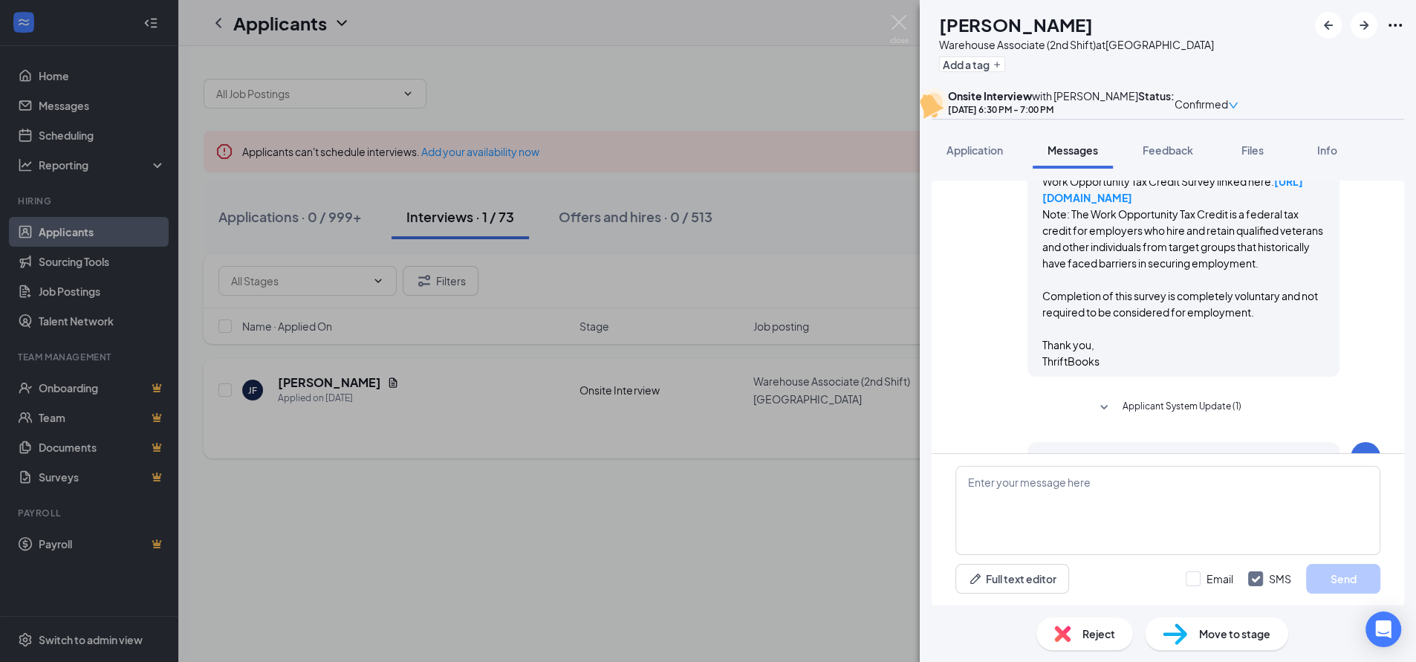
click at [850, 85] on div "[PERSON_NAME] Warehouse Associate (2nd Shift) at [GEOGRAPHIC_DATA] Add a tag On…" at bounding box center [708, 331] width 1416 height 662
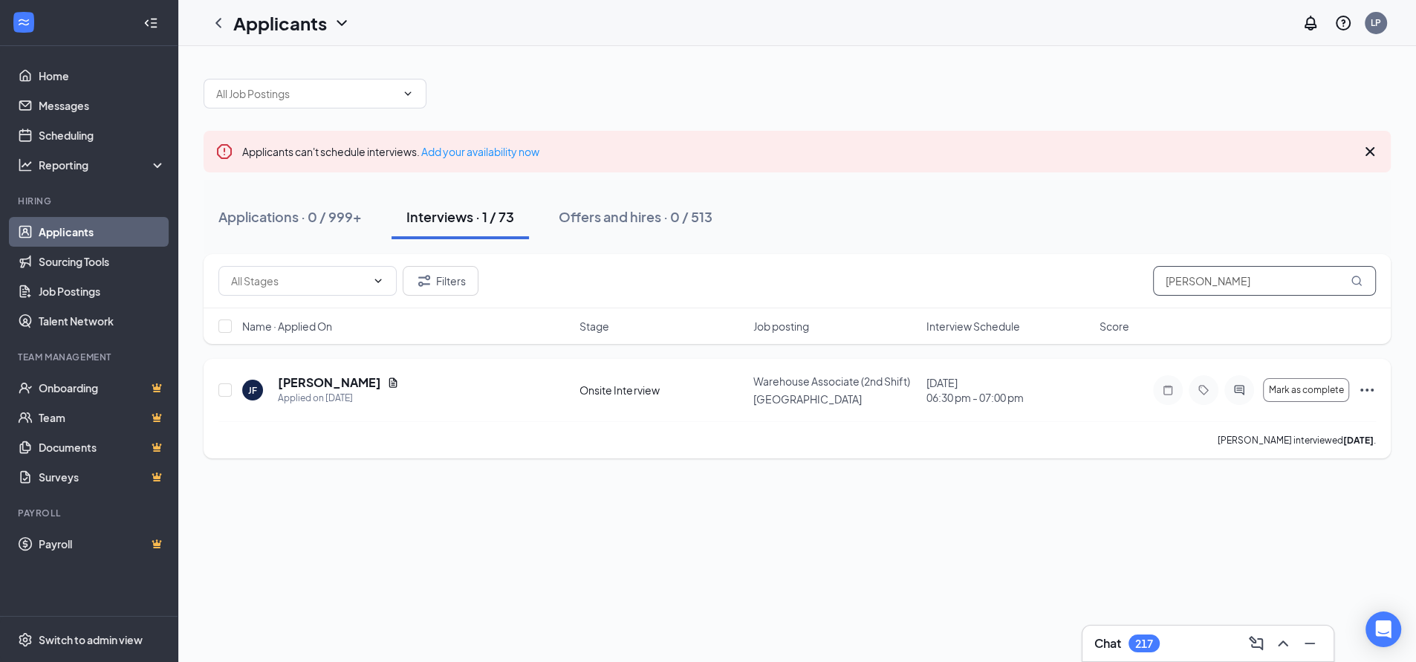
drag, startPoint x: 1263, startPoint y: 284, endPoint x: 1043, endPoint y: 302, distance: 221.5
click at [1043, 302] on div "Filters [PERSON_NAME]" at bounding box center [798, 281] width 1188 height 54
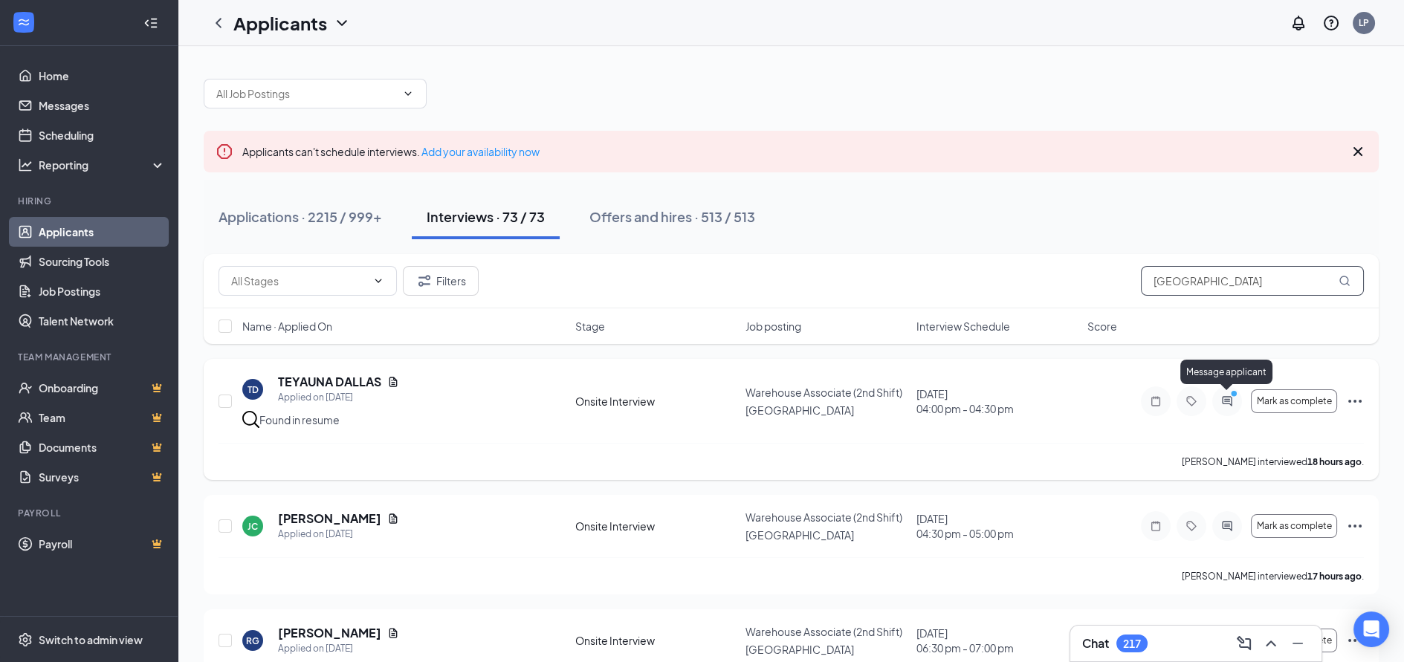
type input "[GEOGRAPHIC_DATA]"
click at [1227, 398] on icon "PrimaryDot" at bounding box center [1236, 395] width 18 height 12
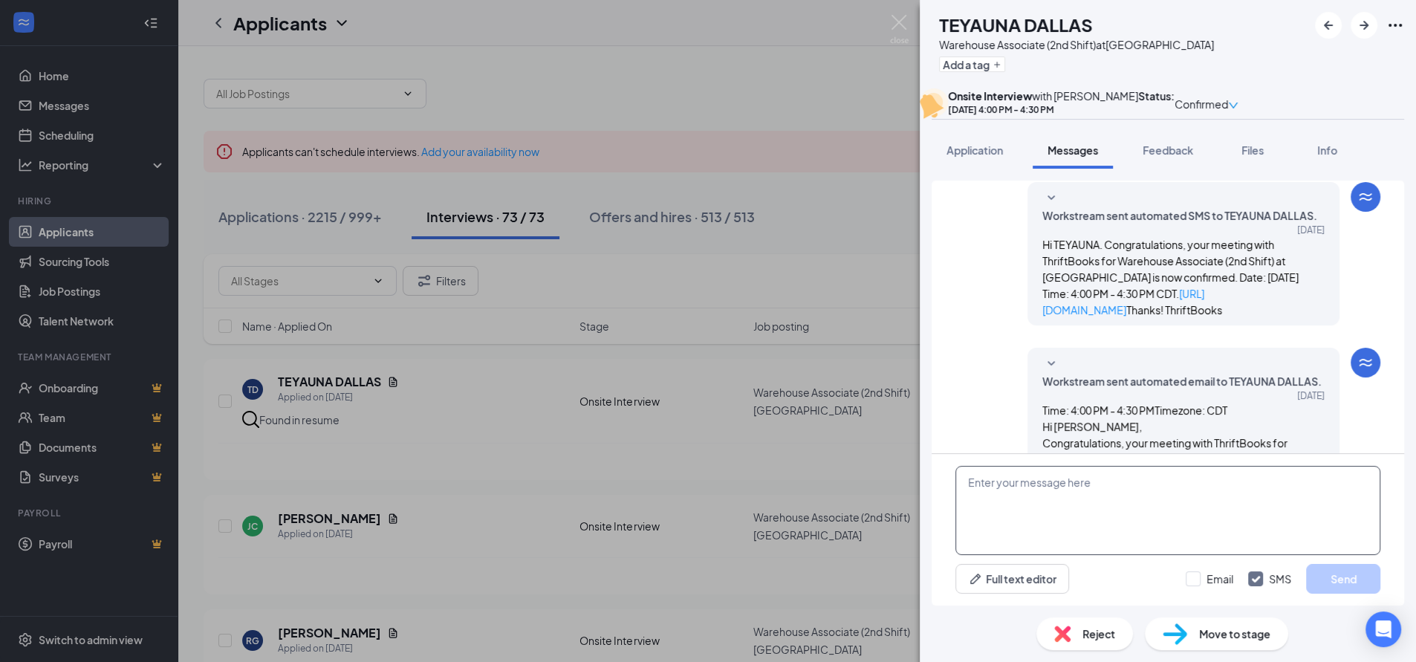
scroll to position [672, 0]
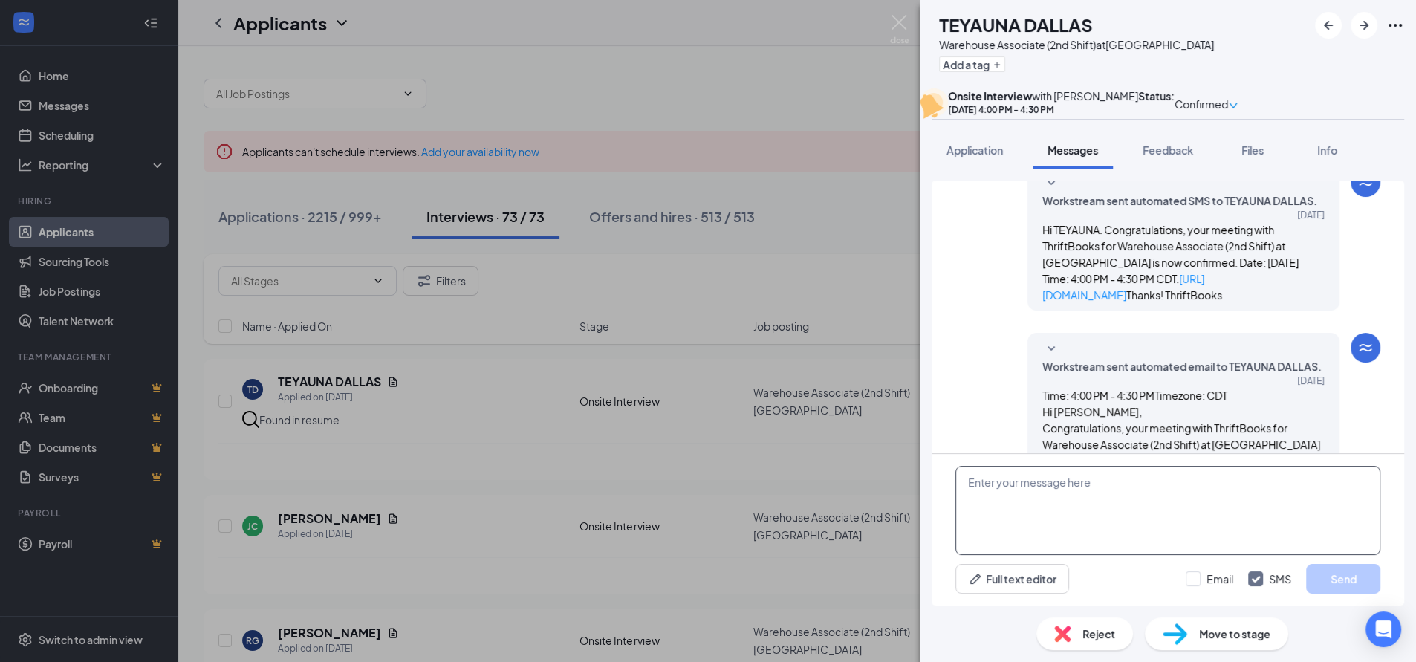
click at [1089, 505] on textarea at bounding box center [1168, 510] width 425 height 89
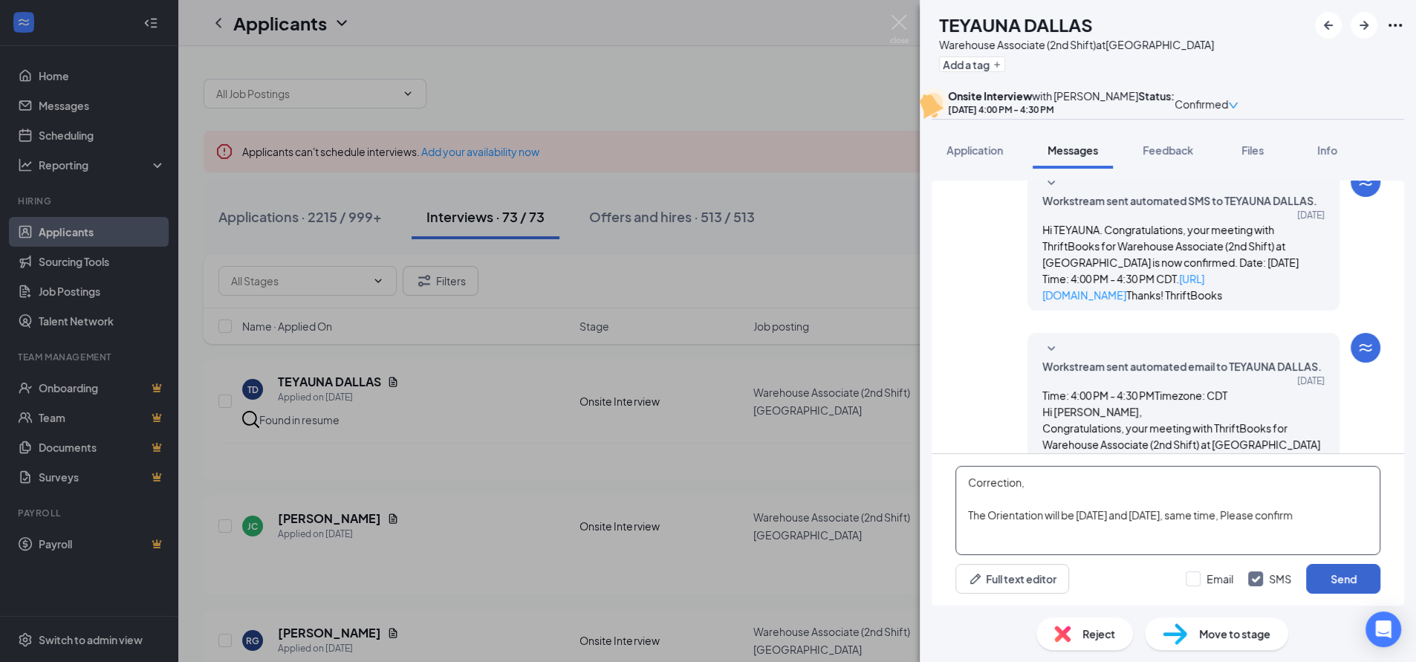
type textarea "Correction, The Orientation will be [DATE] and [DATE], same time, Please confirm"
click at [1342, 575] on button "Send" at bounding box center [1343, 579] width 74 height 30
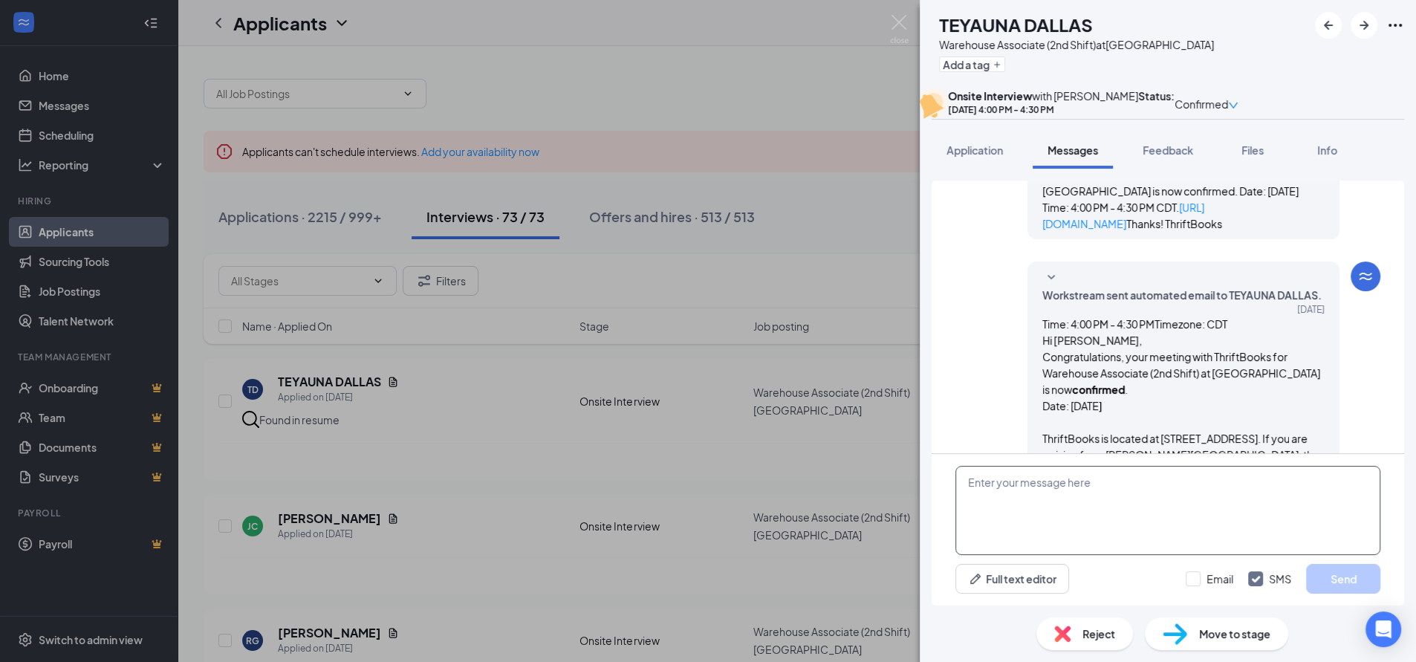
scroll to position [816, 0]
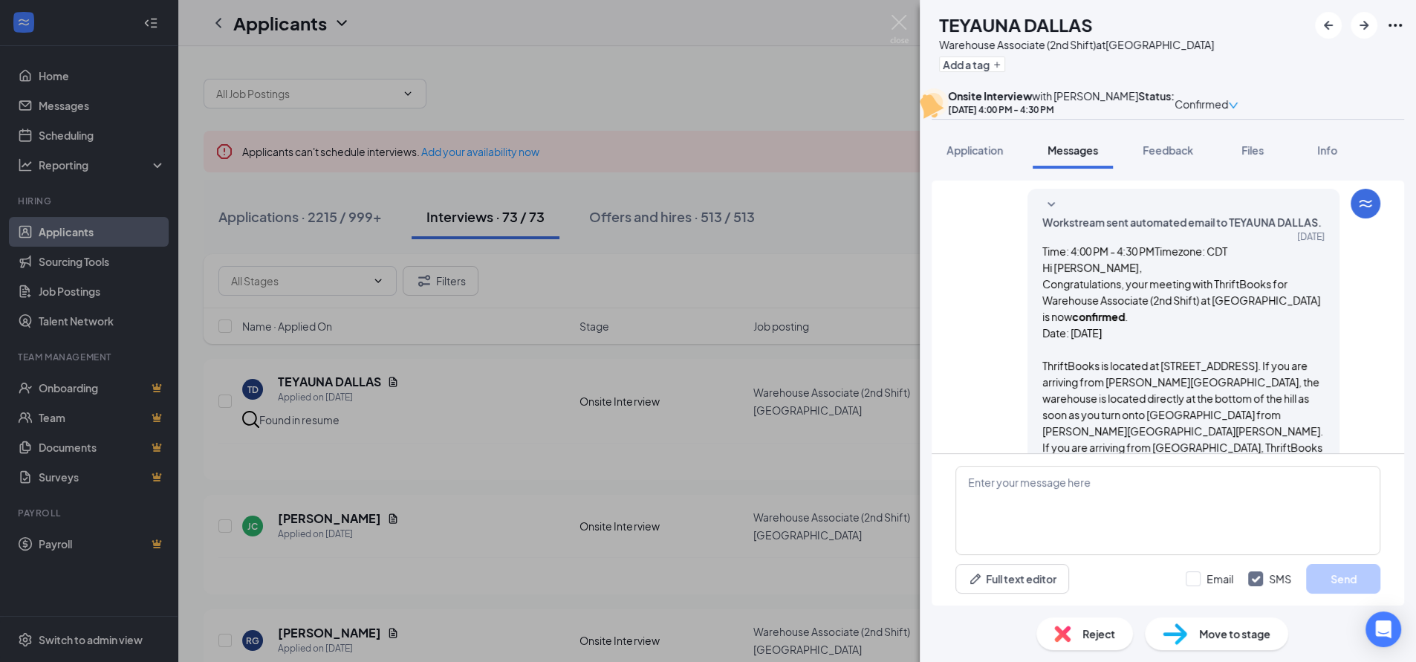
drag, startPoint x: 1028, startPoint y: 375, endPoint x: 1167, endPoint y: 436, distance: 152.7
copy span "Correction, The Orientation will be [DATE] and [DATE], same time, Please confirm"
drag, startPoint x: 799, startPoint y: 222, endPoint x: 775, endPoint y: 207, distance: 28.4
click at [800, 221] on div "TD TEYAUNA DALLAS Warehouse Associate (2nd Shift) at [GEOGRAPHIC_DATA] Add a ta…" at bounding box center [708, 331] width 1416 height 662
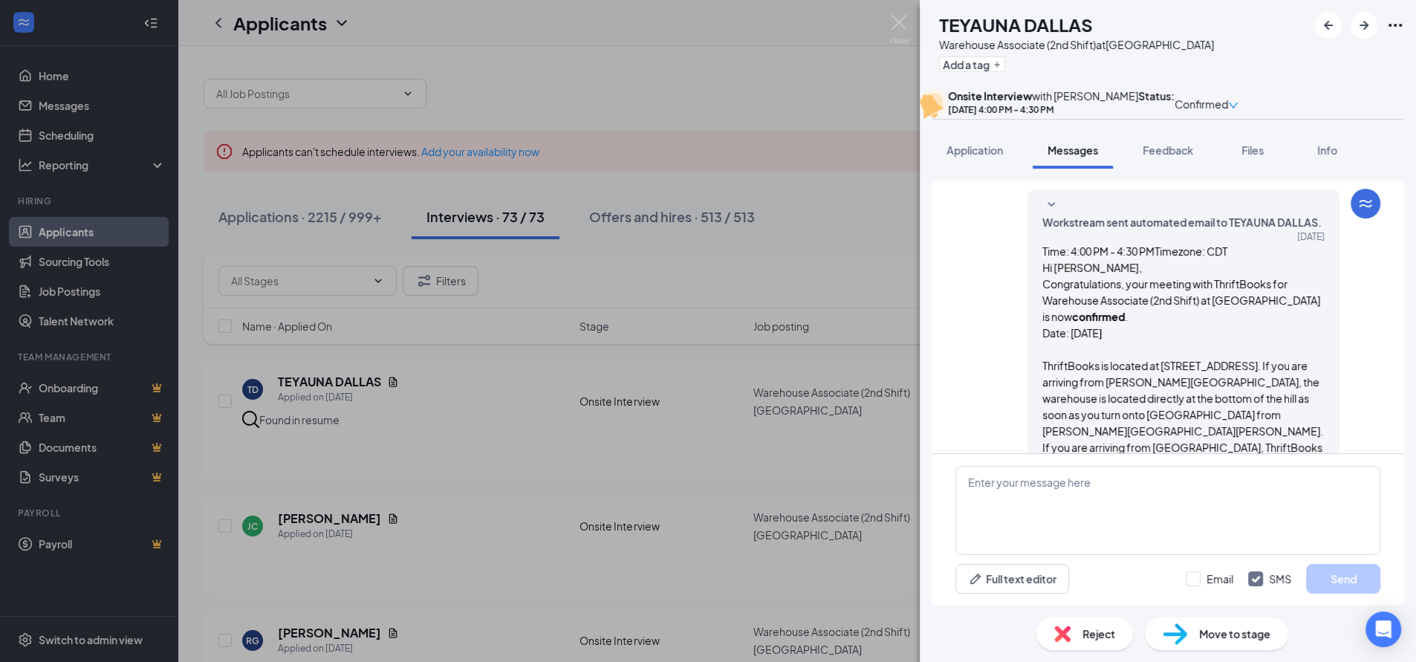
click at [736, 74] on div "TD TEYAUNA DALLAS Warehouse Associate (2nd Shift) at [GEOGRAPHIC_DATA] Add a ta…" at bounding box center [708, 331] width 1416 height 662
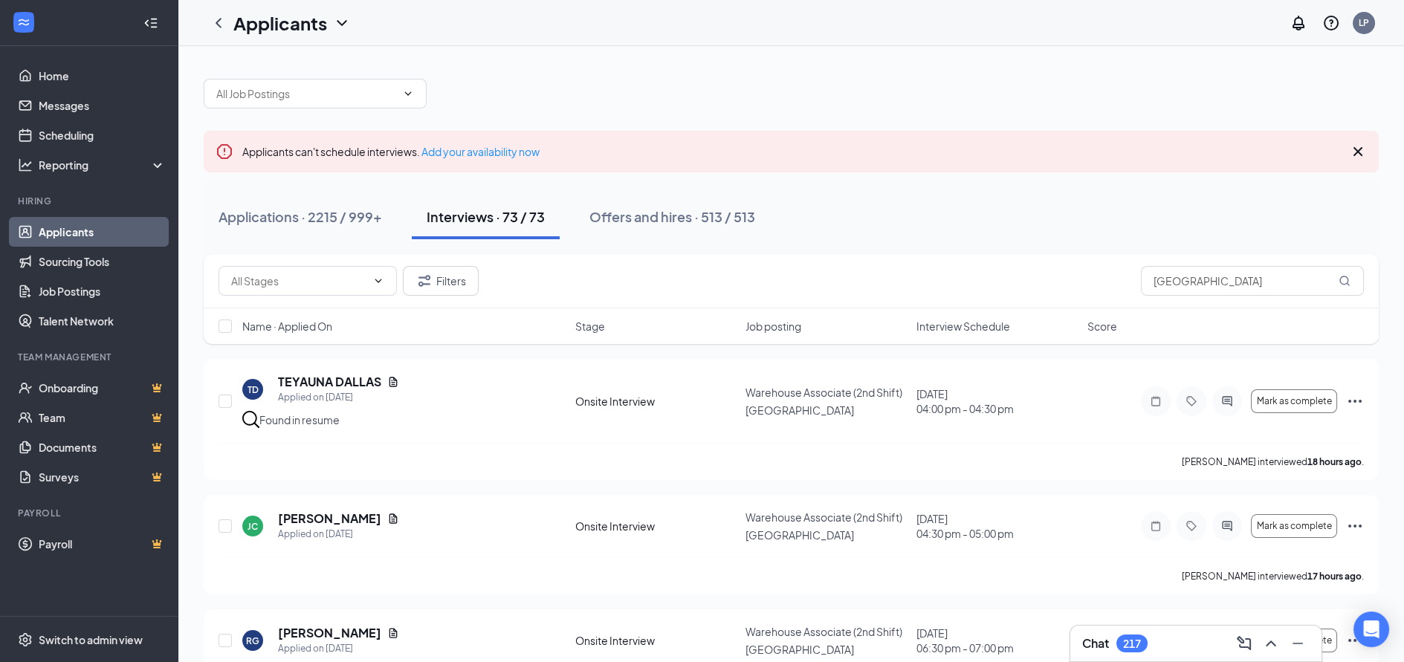
click at [736, 74] on div at bounding box center [791, 86] width 1175 height 45
drag, startPoint x: 1223, startPoint y: 285, endPoint x: 1089, endPoint y: 285, distance: 133.8
click at [1090, 285] on div "Filters Dallas" at bounding box center [790, 281] width 1145 height 30
type input "[PERSON_NAME]"
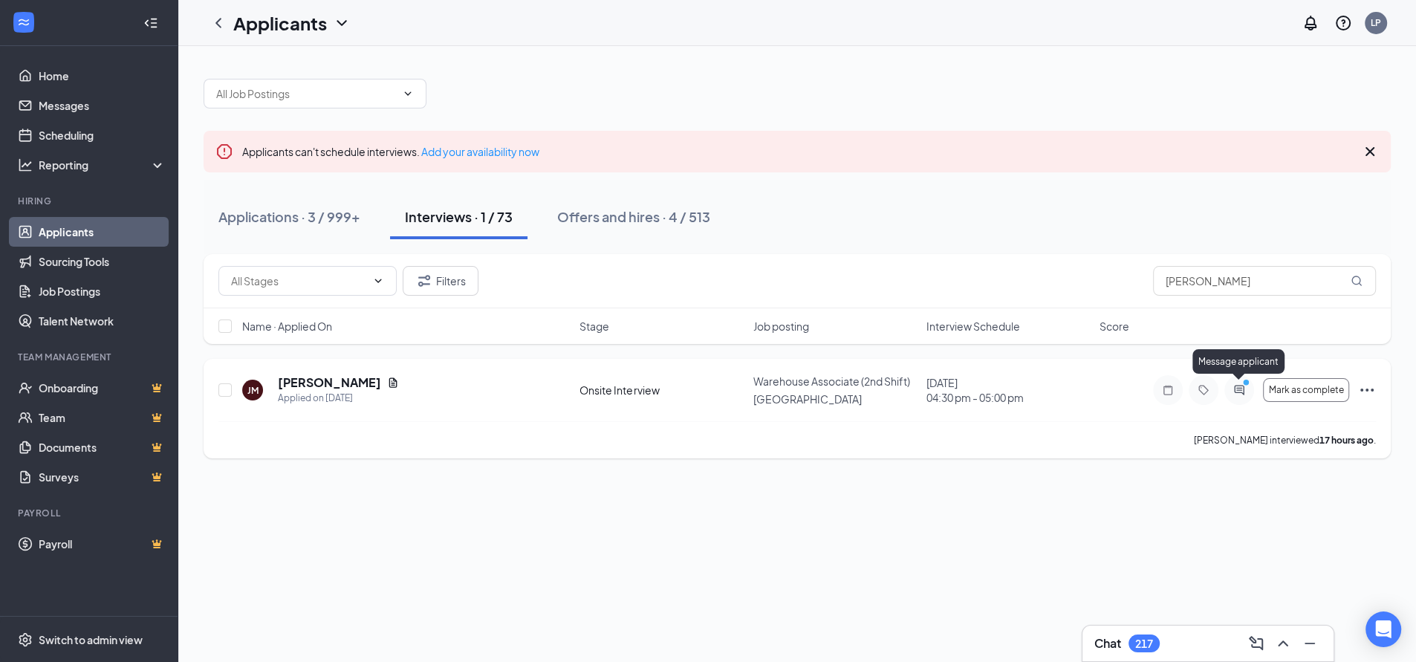
click at [1236, 390] on icon "ActiveChat" at bounding box center [1240, 390] width 18 height 12
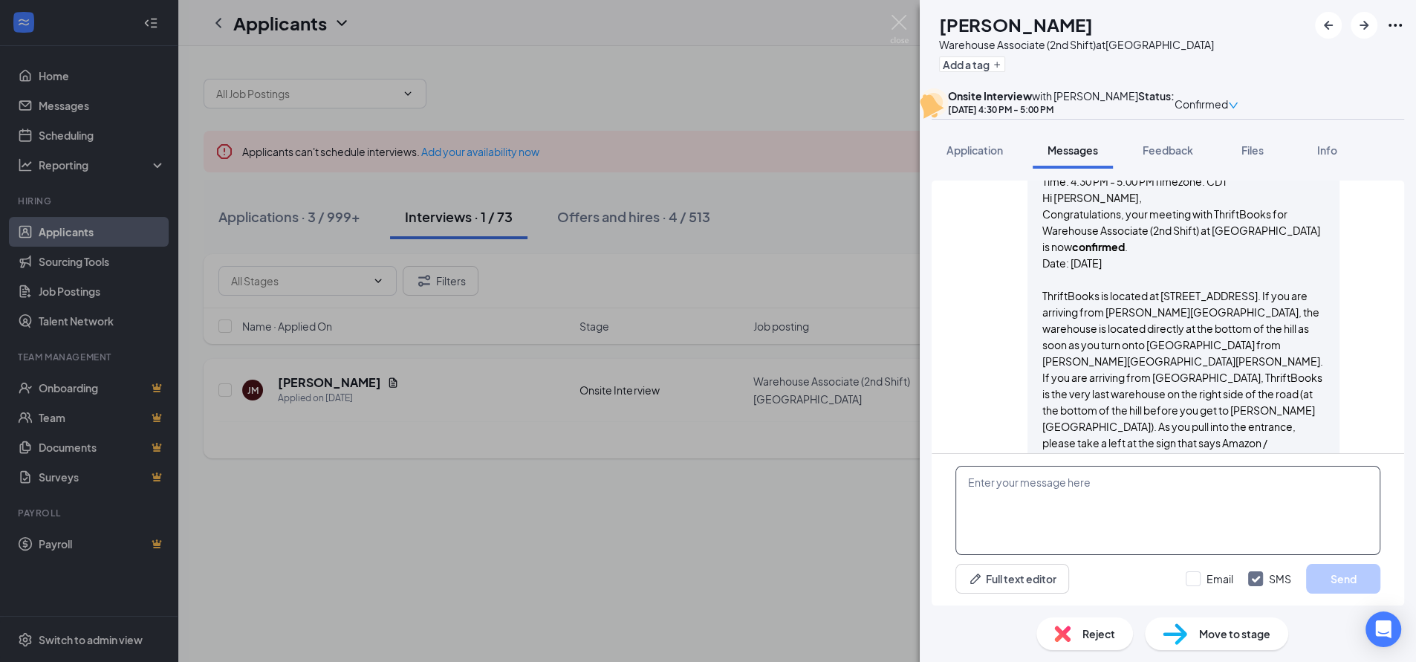
scroll to position [606, 0]
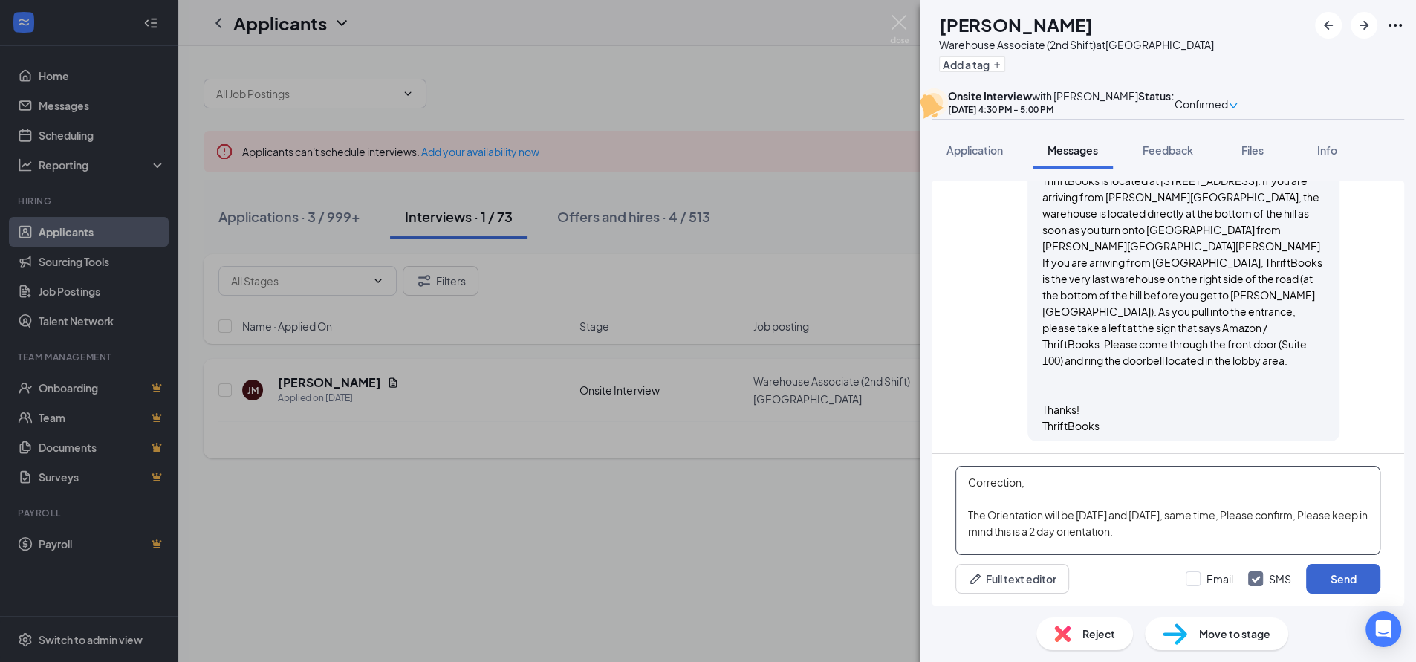
type textarea "Correction, The Orientation will be [DATE] and [DATE], same time, Please confir…"
click at [1355, 577] on button "Send" at bounding box center [1343, 579] width 74 height 30
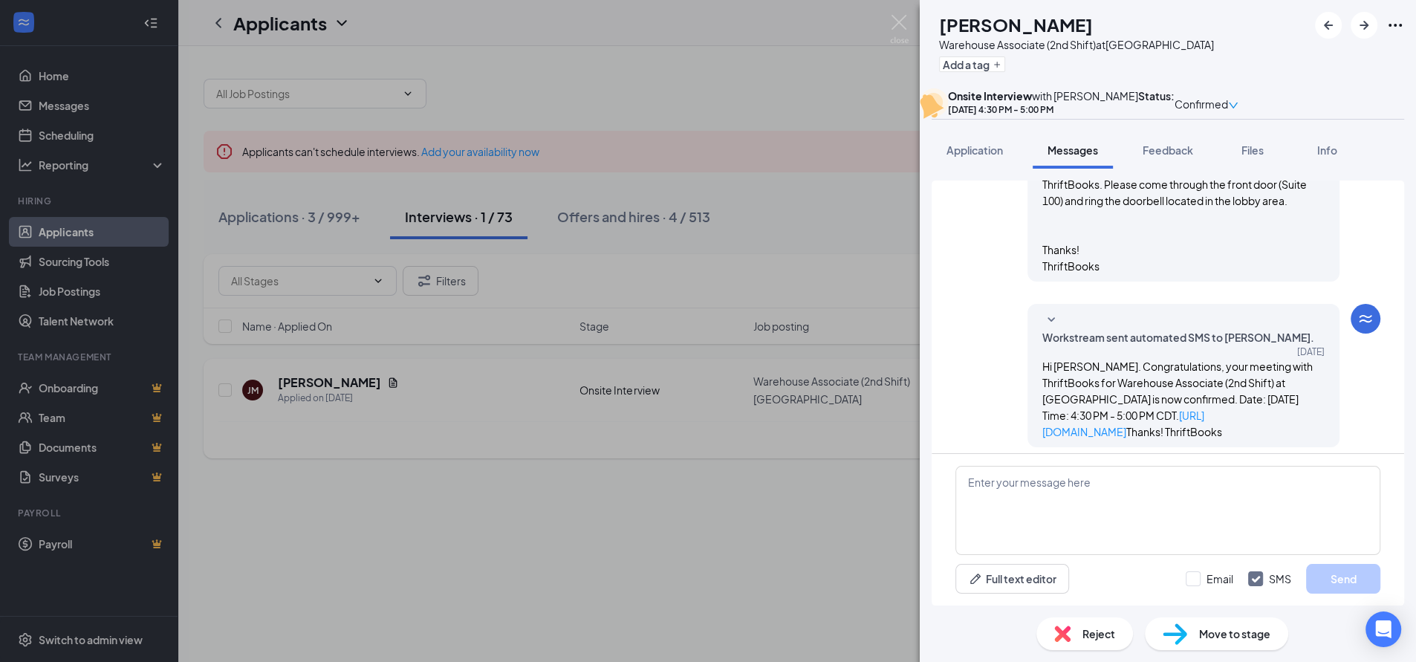
scroll to position [767, 0]
click at [704, 77] on div "[PERSON_NAME] [PERSON_NAME] Warehouse Associate (2nd Shift) at [GEOGRAPHIC_DATA…" at bounding box center [708, 331] width 1416 height 662
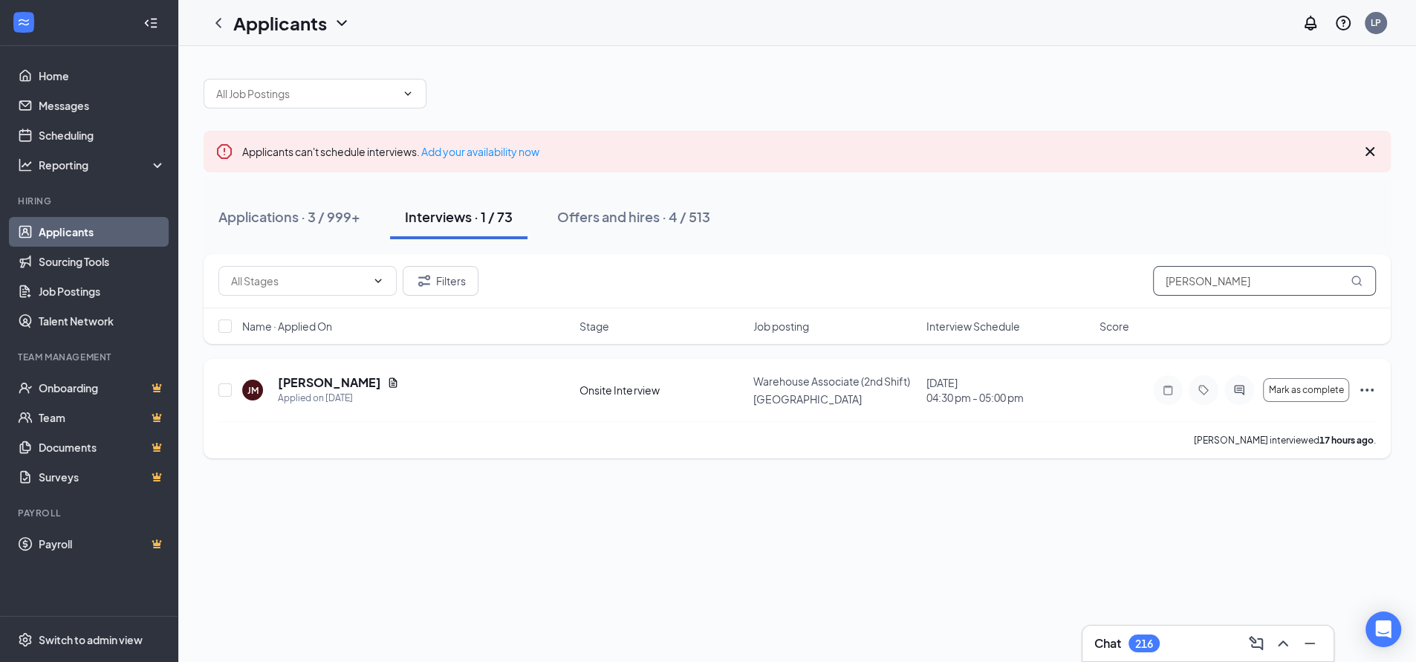
drag, startPoint x: 1227, startPoint y: 276, endPoint x: 1133, endPoint y: 284, distance: 93.9
click at [1133, 284] on div "Filters [PERSON_NAME]" at bounding box center [797, 281] width 1158 height 30
paste input "[PERSON_NAME]"
type input "[PERSON_NAME]"
click at [292, 380] on h5 "[PERSON_NAME]" at bounding box center [329, 383] width 103 height 16
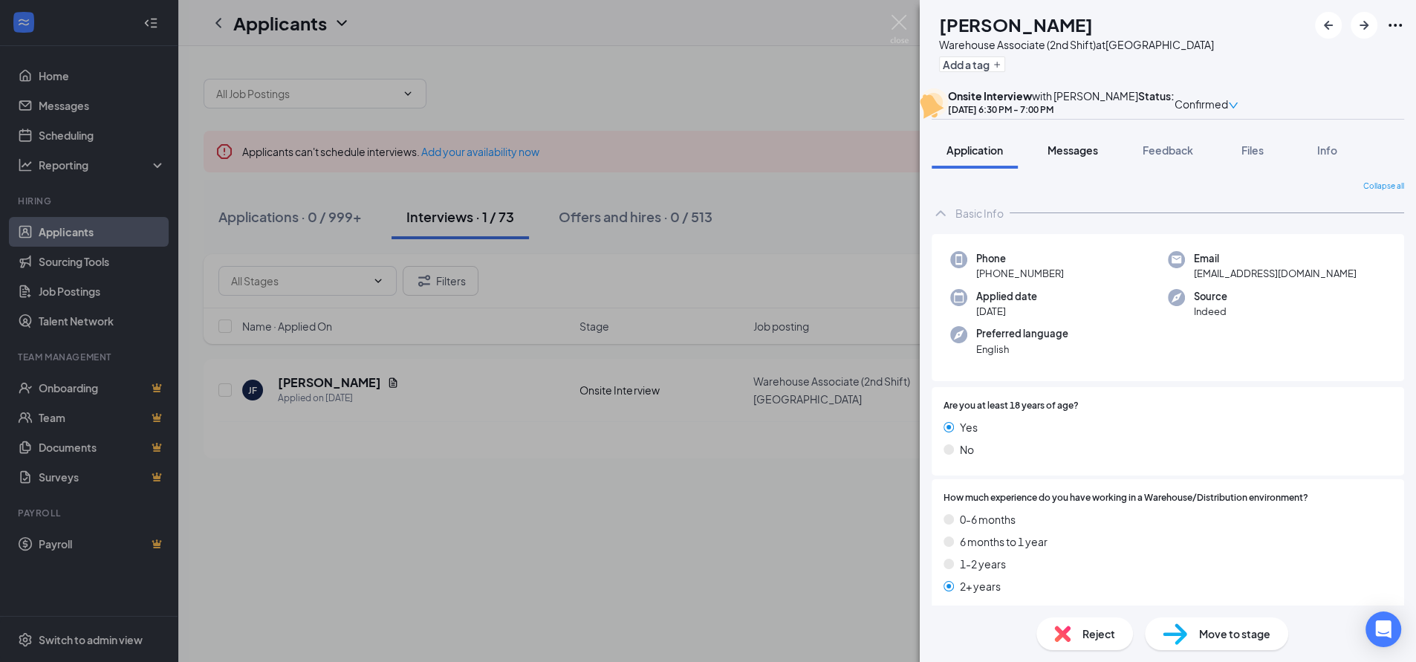
click at [1072, 157] on span "Messages" at bounding box center [1073, 149] width 51 height 13
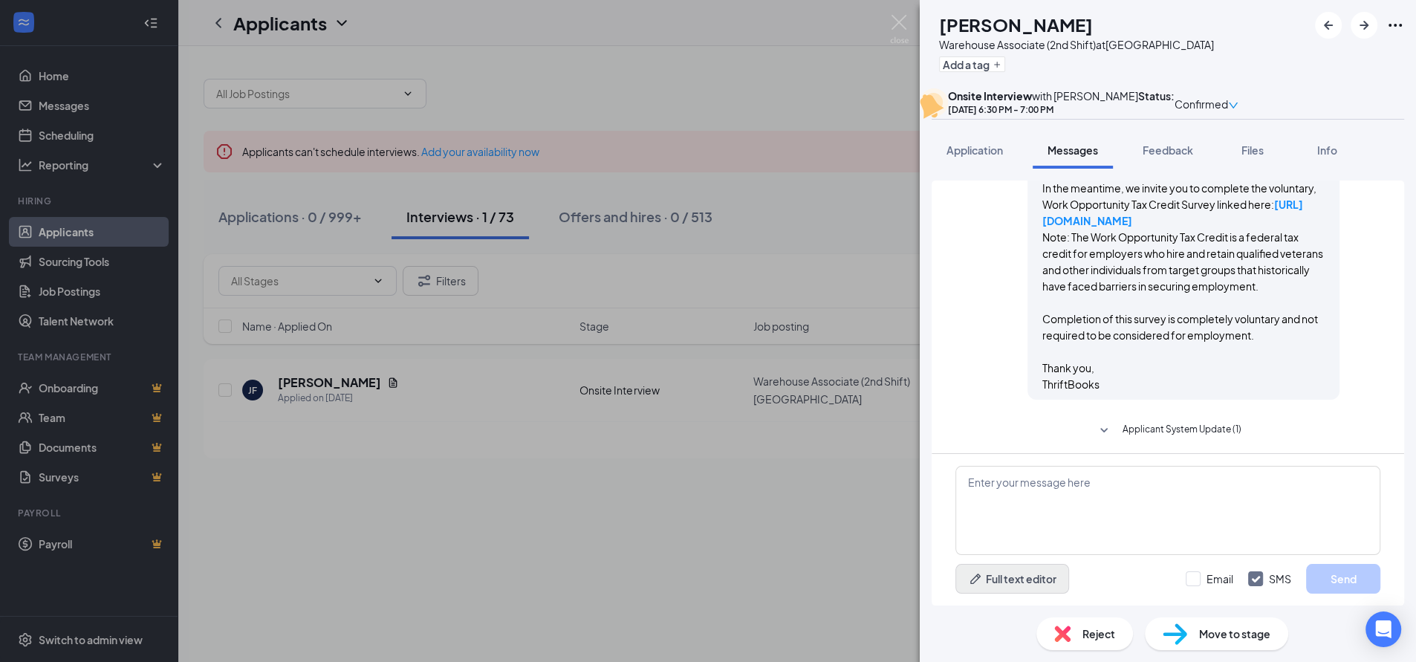
scroll to position [495, 0]
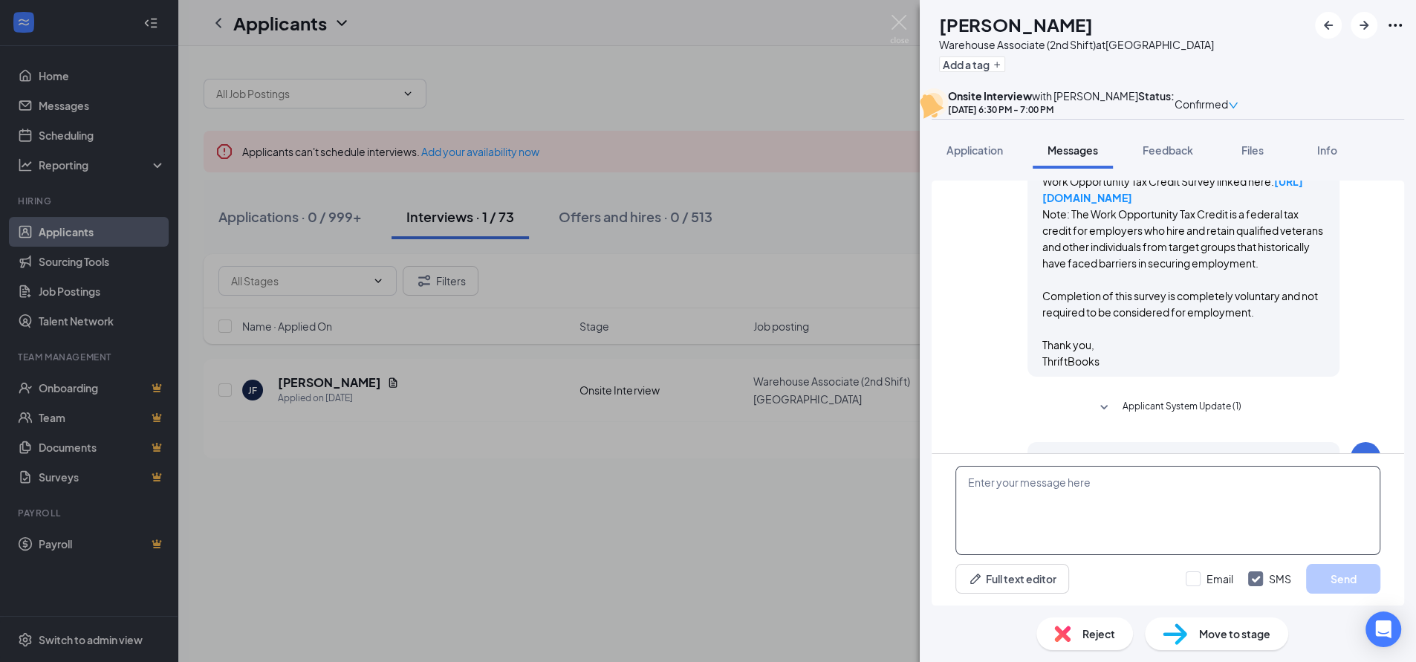
click at [999, 501] on textarea at bounding box center [1168, 510] width 425 height 89
paste textarea "Hi ____, thank you for coming by and interviewing with us! We’d like to offer y…"
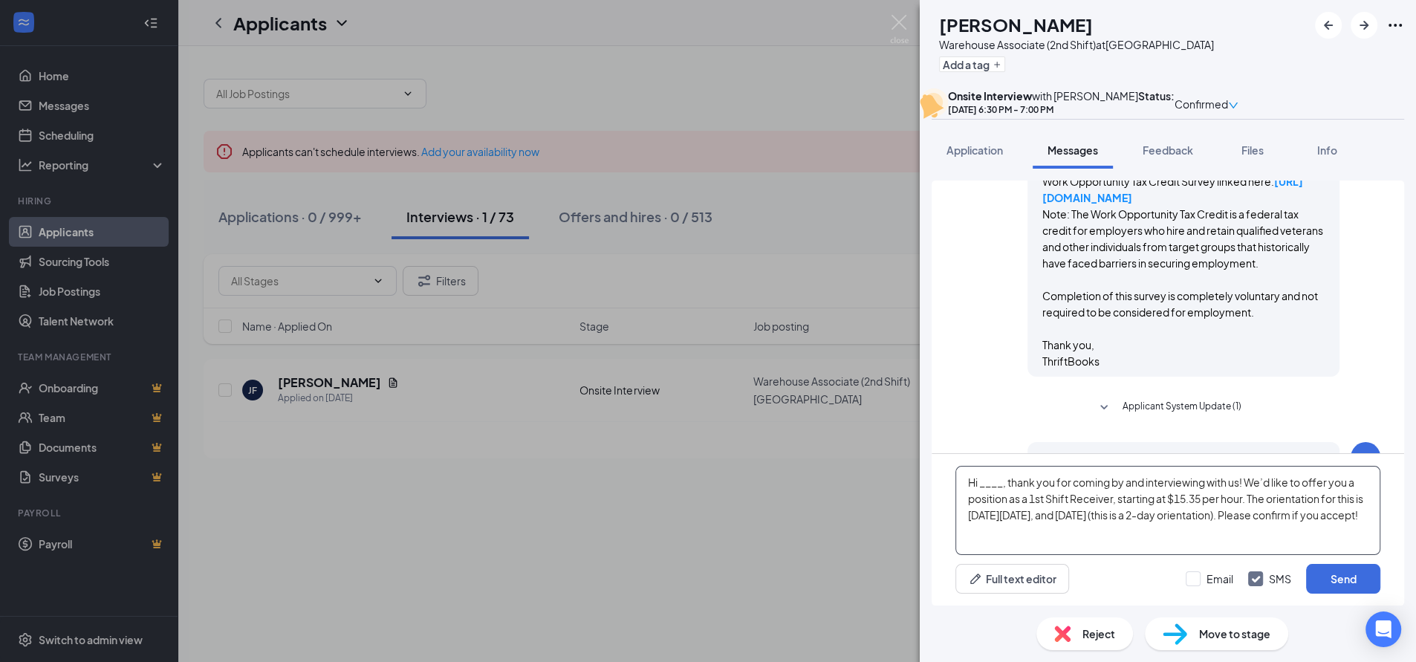
click at [1005, 485] on textarea "Hi ____, thank you for coming by and interviewing with us! We’d like to offer y…" at bounding box center [1168, 510] width 425 height 89
drag, startPoint x: 1032, startPoint y: 502, endPoint x: 1046, endPoint y: 502, distance: 14.1
click at [1046, 502] on textarea "Hi [PERSON_NAME], thank you for coming by and interviewing with us! We’d like t…" at bounding box center [1168, 510] width 425 height 89
click at [1196, 506] on textarea "Hi [PERSON_NAME], thank you for coming by and interviewing with us! We’d like t…" at bounding box center [1168, 510] width 425 height 89
click at [1081, 500] on textarea "Hi [PERSON_NAME], thank you for coming by and interviewing with us! We’d like t…" at bounding box center [1168, 510] width 425 height 89
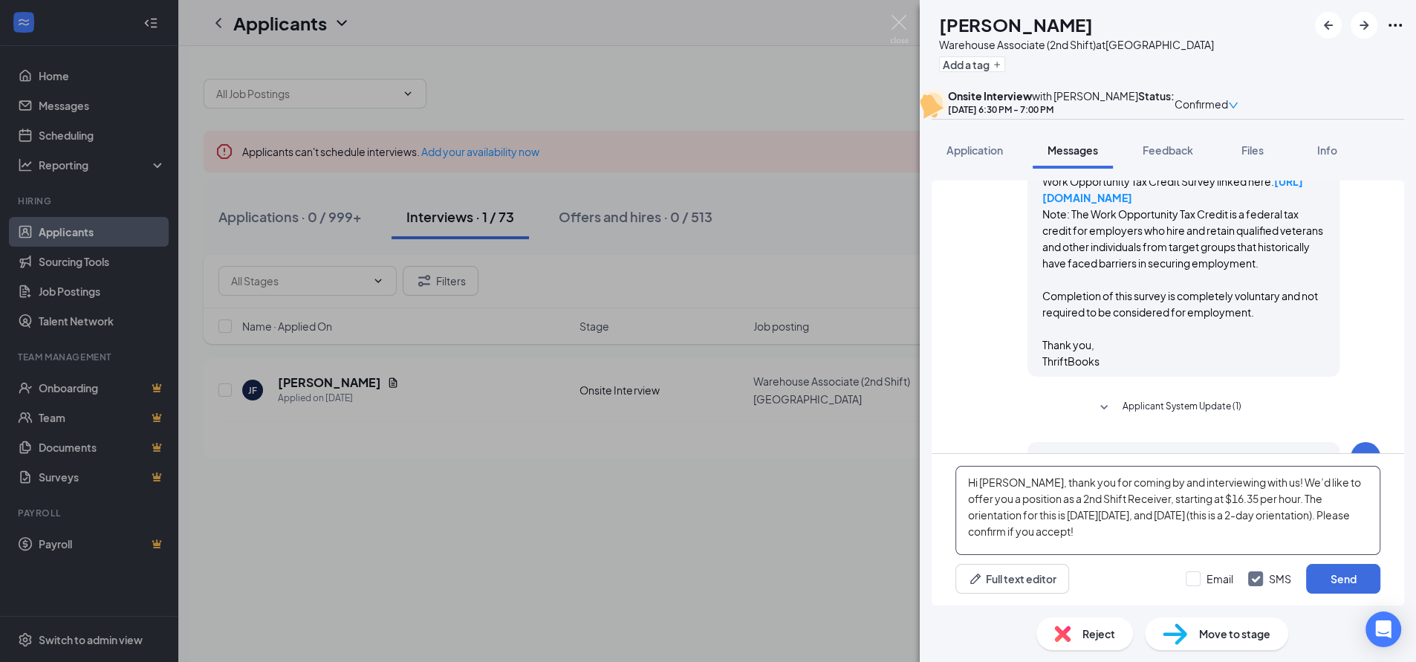
drag, startPoint x: 992, startPoint y: 516, endPoint x: 1098, endPoint y: 514, distance: 105.5
click at [1098, 514] on textarea "Hi [PERSON_NAME], thank you for coming by and interviewing with us! We’d like t…" at bounding box center [1168, 510] width 425 height 89
drag, startPoint x: 1167, startPoint y: 516, endPoint x: 1261, endPoint y: 518, distance: 94.4
click at [1261, 518] on textarea "Hi [PERSON_NAME], thank you for coming by and interviewing with us! We’d like t…" at bounding box center [1168, 510] width 425 height 89
click at [1032, 537] on textarea "Hi [PERSON_NAME], thank you for coming by and interviewing with us! We’d like t…" at bounding box center [1168, 510] width 425 height 89
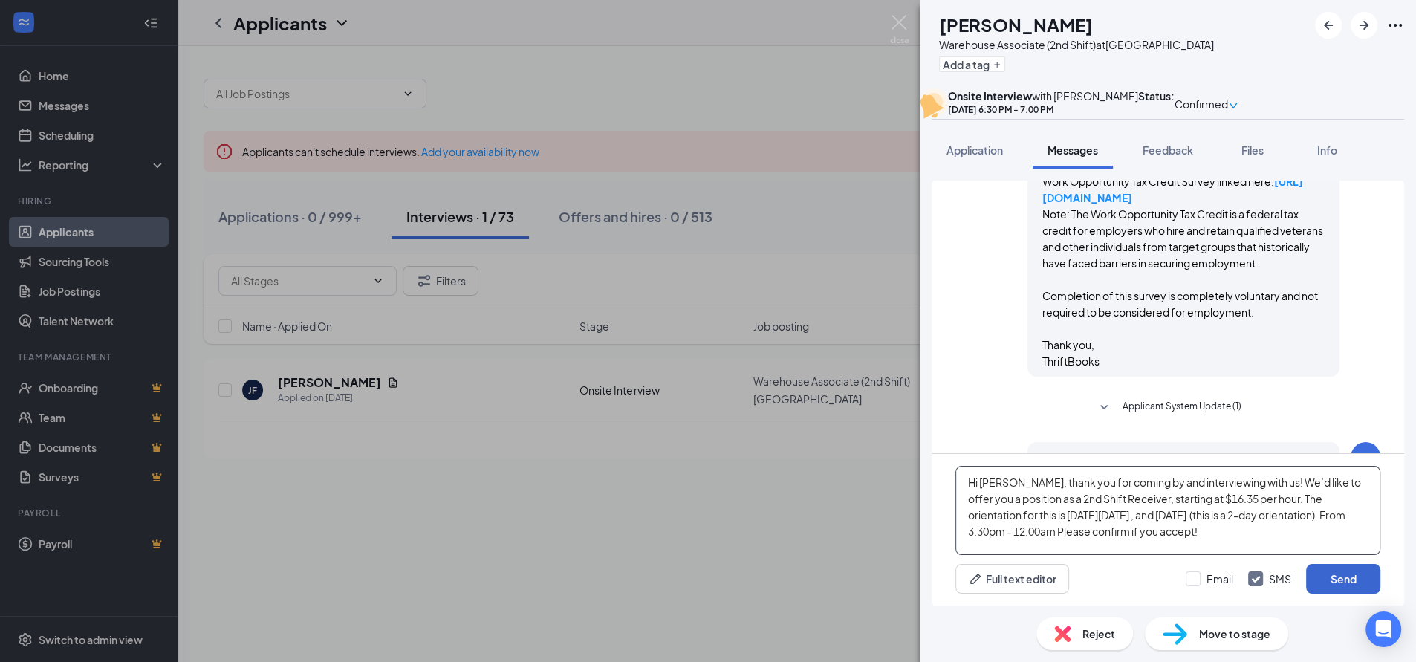
type textarea "Hi [PERSON_NAME], thank you for coming by and interviewing with us! We’d like t…"
click at [1335, 577] on button "Send" at bounding box center [1343, 579] width 74 height 30
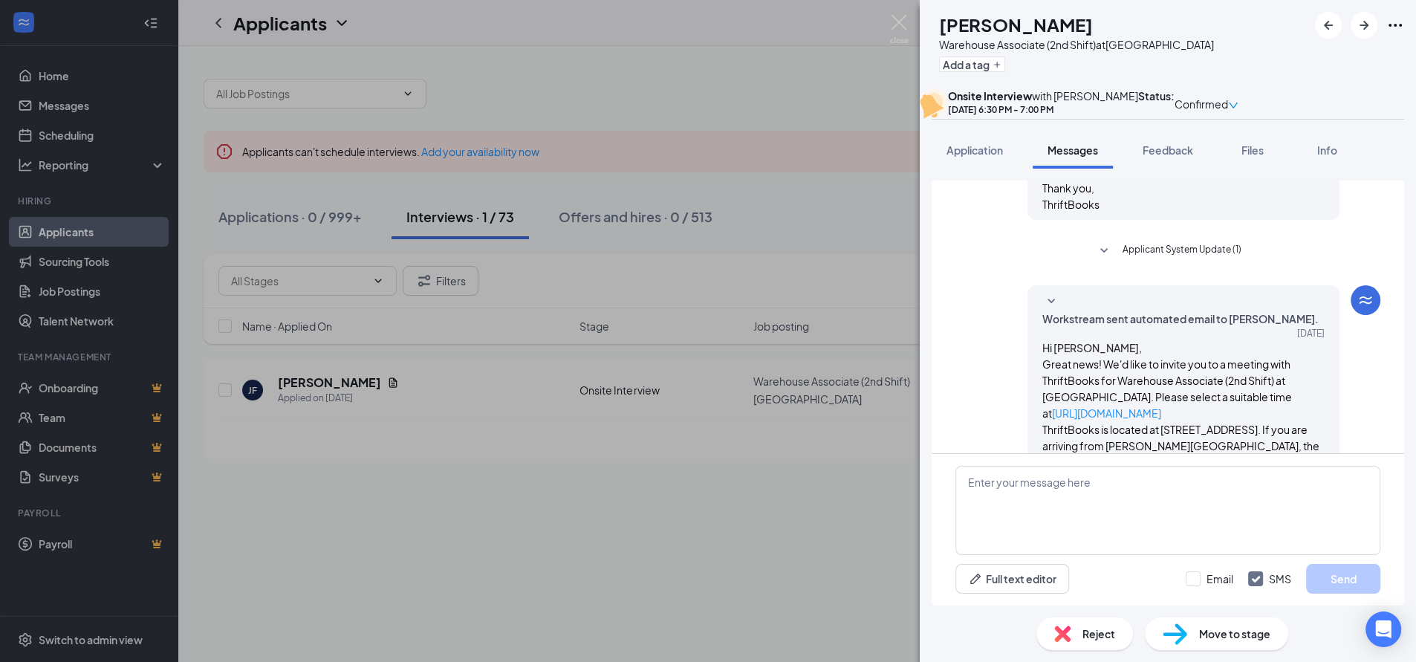
scroll to position [656, 0]
click at [768, 107] on div "[PERSON_NAME] Warehouse Associate (2nd Shift) at [GEOGRAPHIC_DATA] Add a tag On…" at bounding box center [708, 331] width 1416 height 662
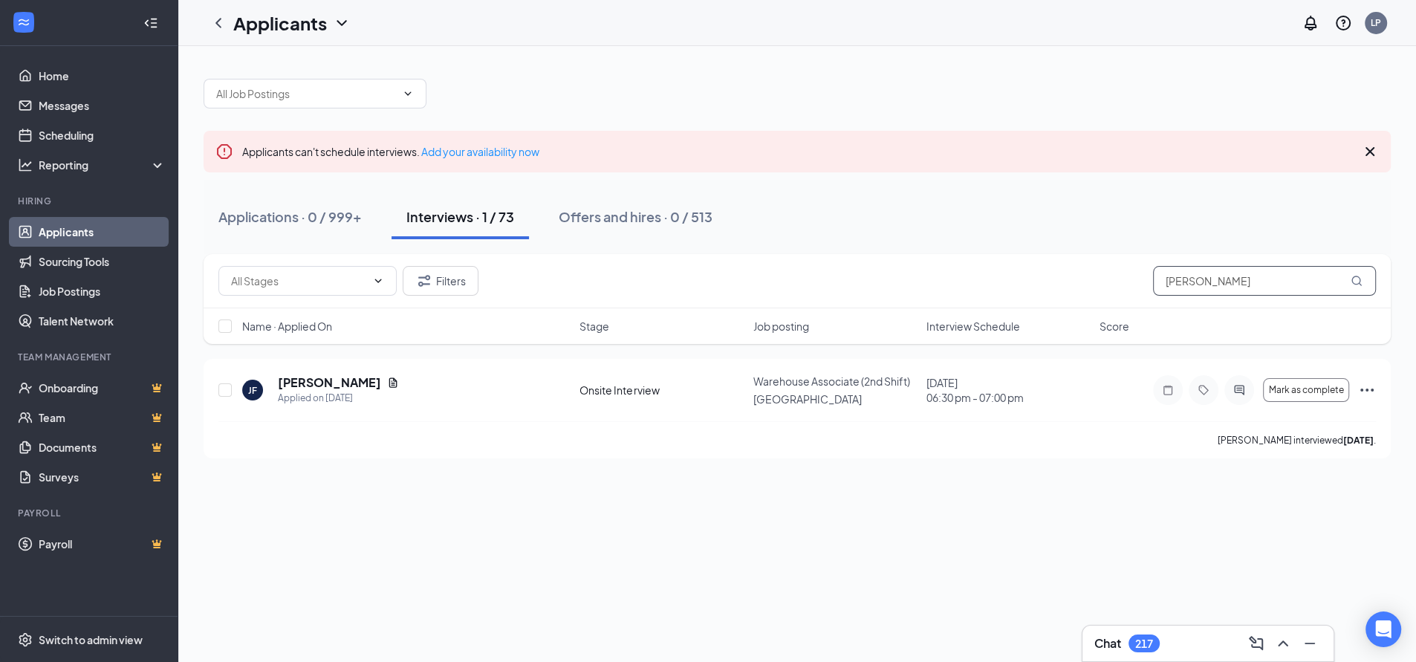
drag, startPoint x: 1238, startPoint y: 289, endPoint x: 1048, endPoint y: 297, distance: 190.4
click at [1071, 297] on div "Filters [PERSON_NAME]" at bounding box center [798, 281] width 1188 height 54
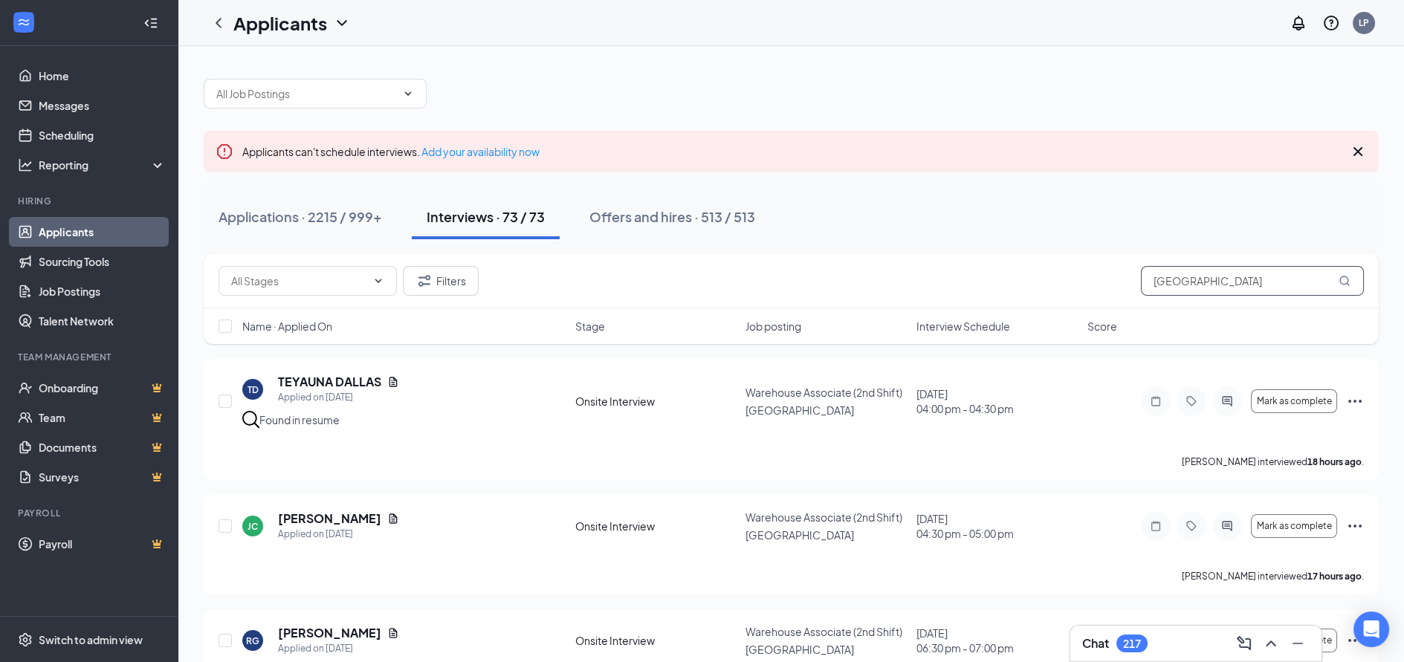
drag, startPoint x: 1203, startPoint y: 285, endPoint x: 1118, endPoint y: 287, distance: 84.7
click at [1118, 287] on div "Filters Dallas" at bounding box center [790, 281] width 1145 height 30
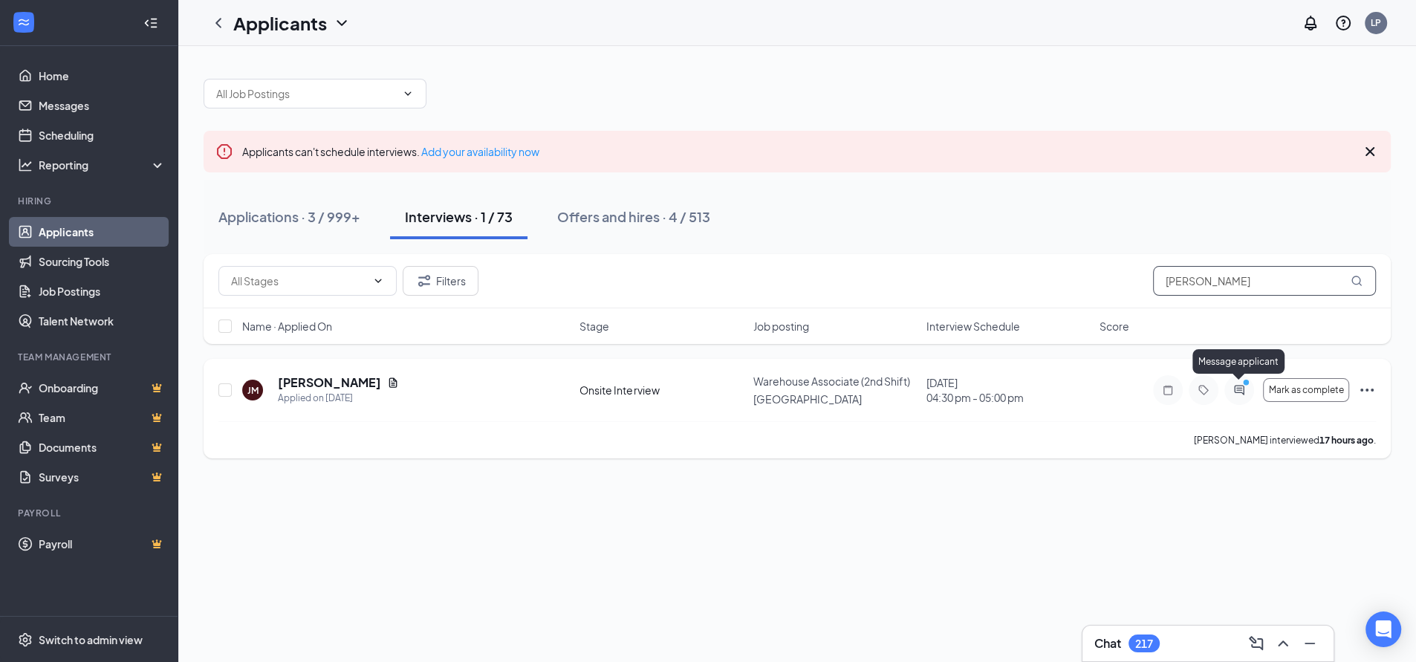
type input "[PERSON_NAME]"
click at [1238, 389] on icon "ActiveChat" at bounding box center [1239, 390] width 10 height 10
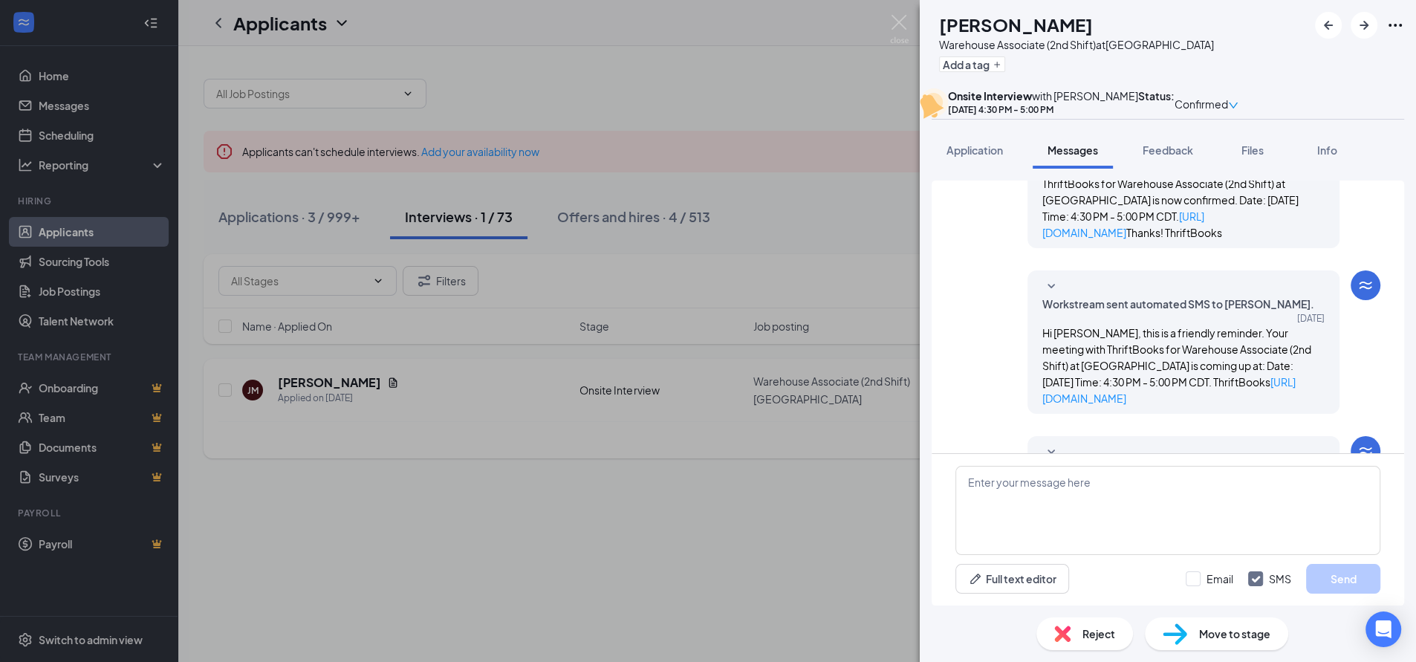
scroll to position [707, 0]
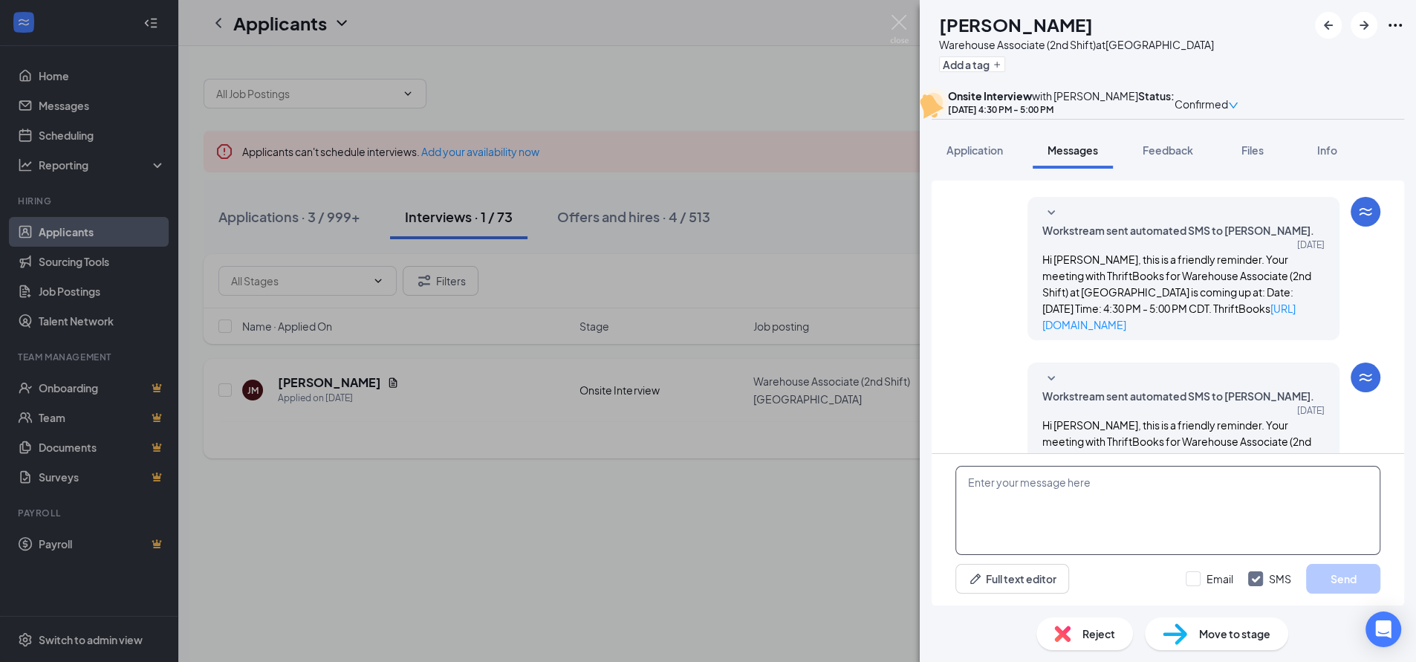
click at [1094, 499] on textarea at bounding box center [1168, 510] width 425 height 89
type textarea "[PERSON_NAME], This is a 2 day Orientation, can you attend both days ?"
click at [1353, 580] on button "Send" at bounding box center [1343, 579] width 74 height 30
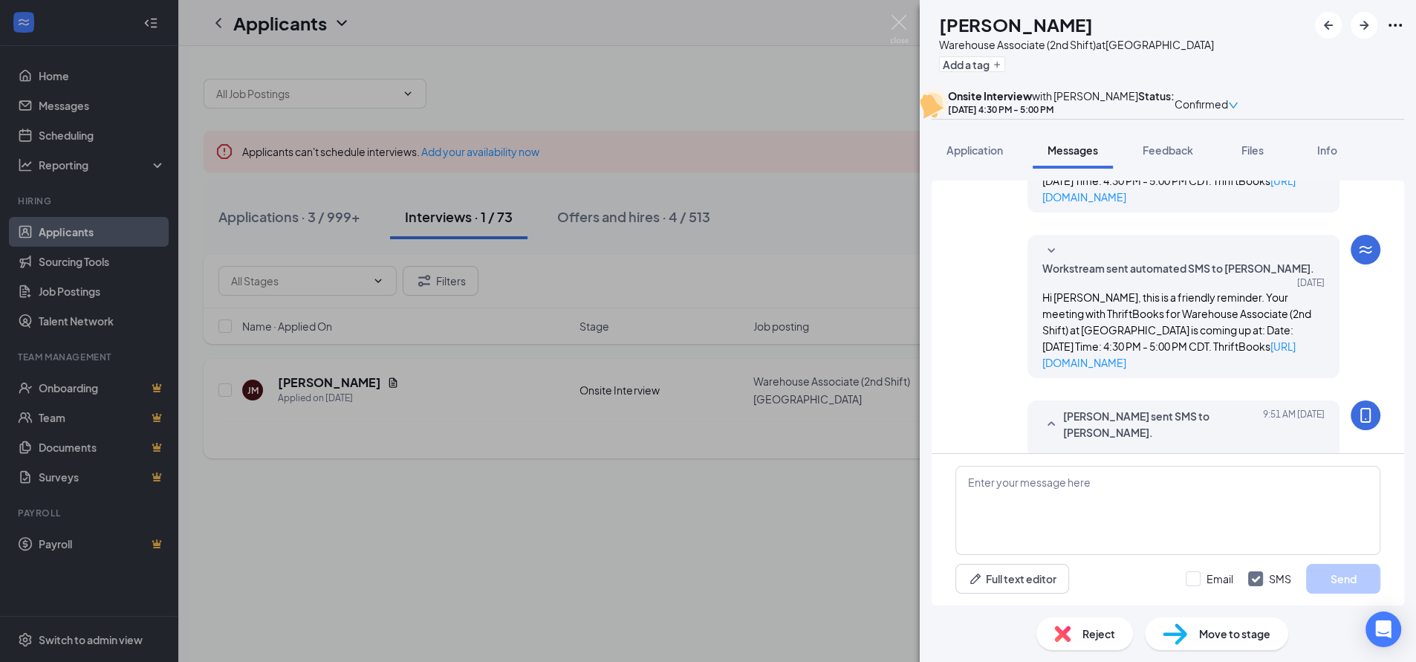
click at [680, 521] on div "[PERSON_NAME] [PERSON_NAME] Warehouse Associate (2nd Shift) at [GEOGRAPHIC_DATA…" at bounding box center [708, 331] width 1416 height 662
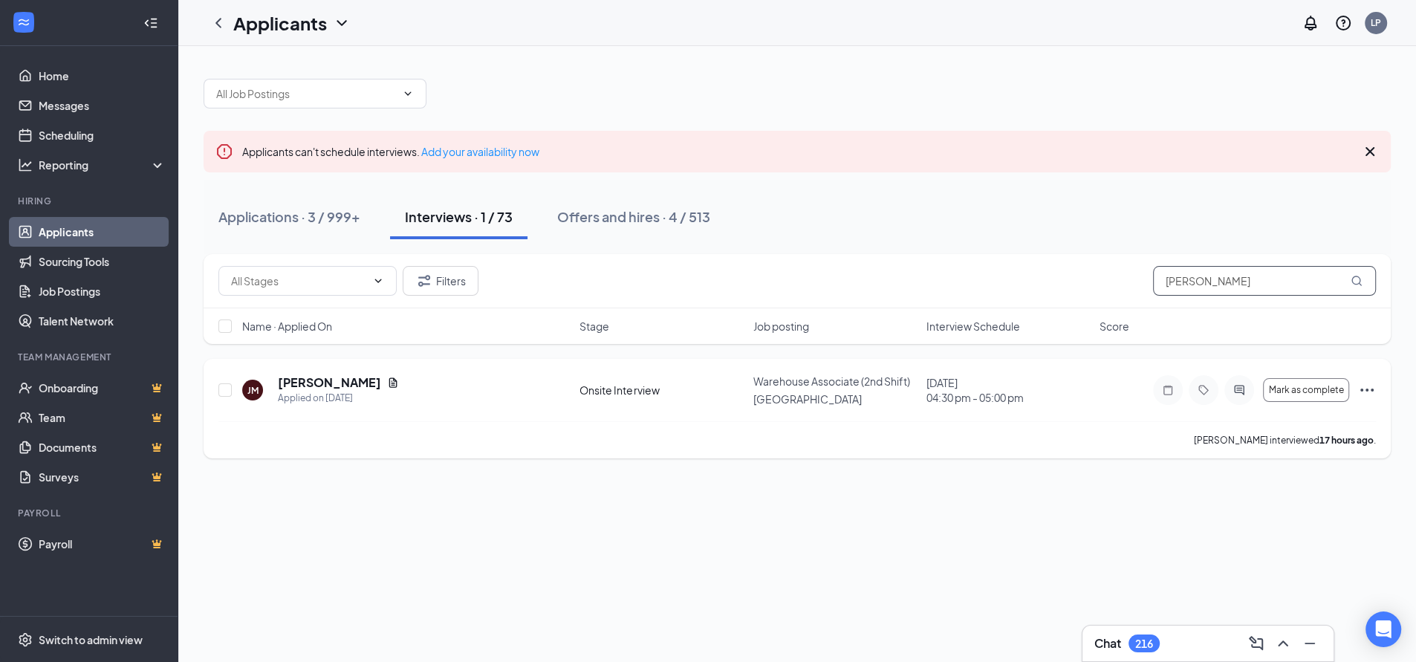
drag, startPoint x: 1220, startPoint y: 280, endPoint x: 1099, endPoint y: 288, distance: 121.4
click at [1099, 288] on div "Filters [PERSON_NAME]" at bounding box center [797, 281] width 1158 height 30
type input "[GEOGRAPHIC_DATA]"
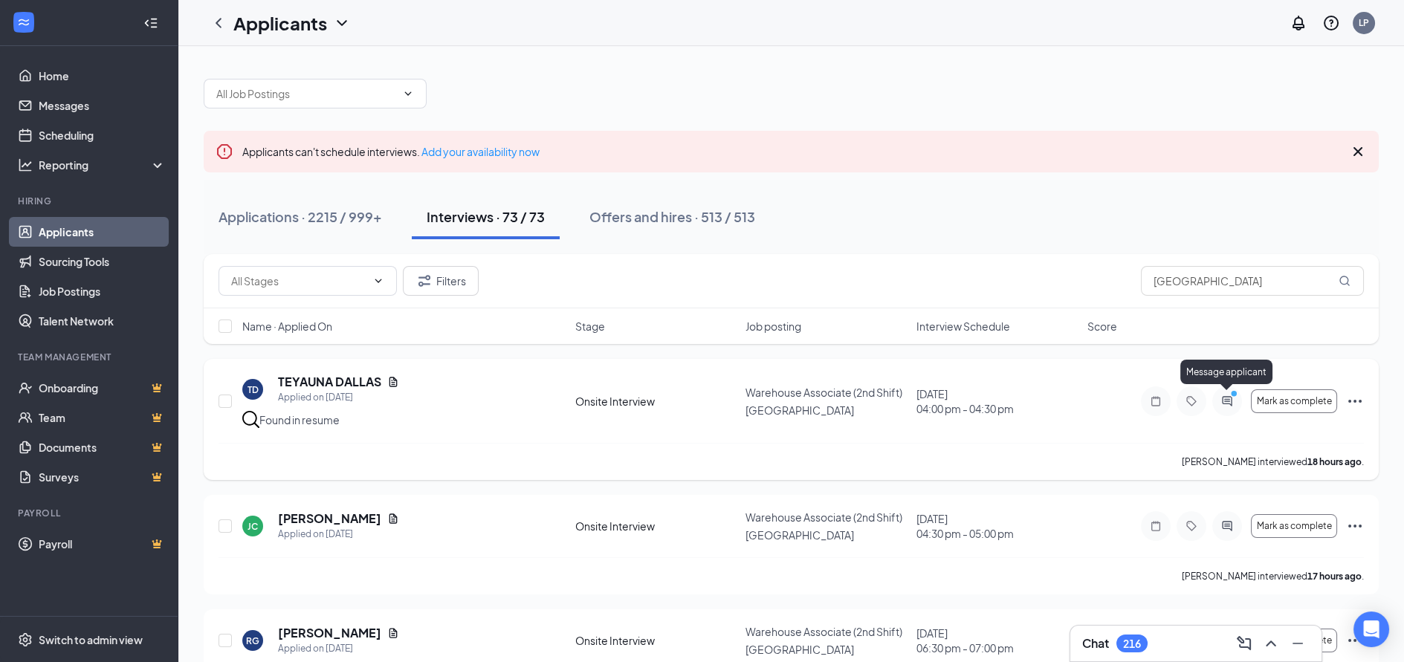
click at [1227, 399] on icon "PrimaryDot" at bounding box center [1236, 395] width 18 height 12
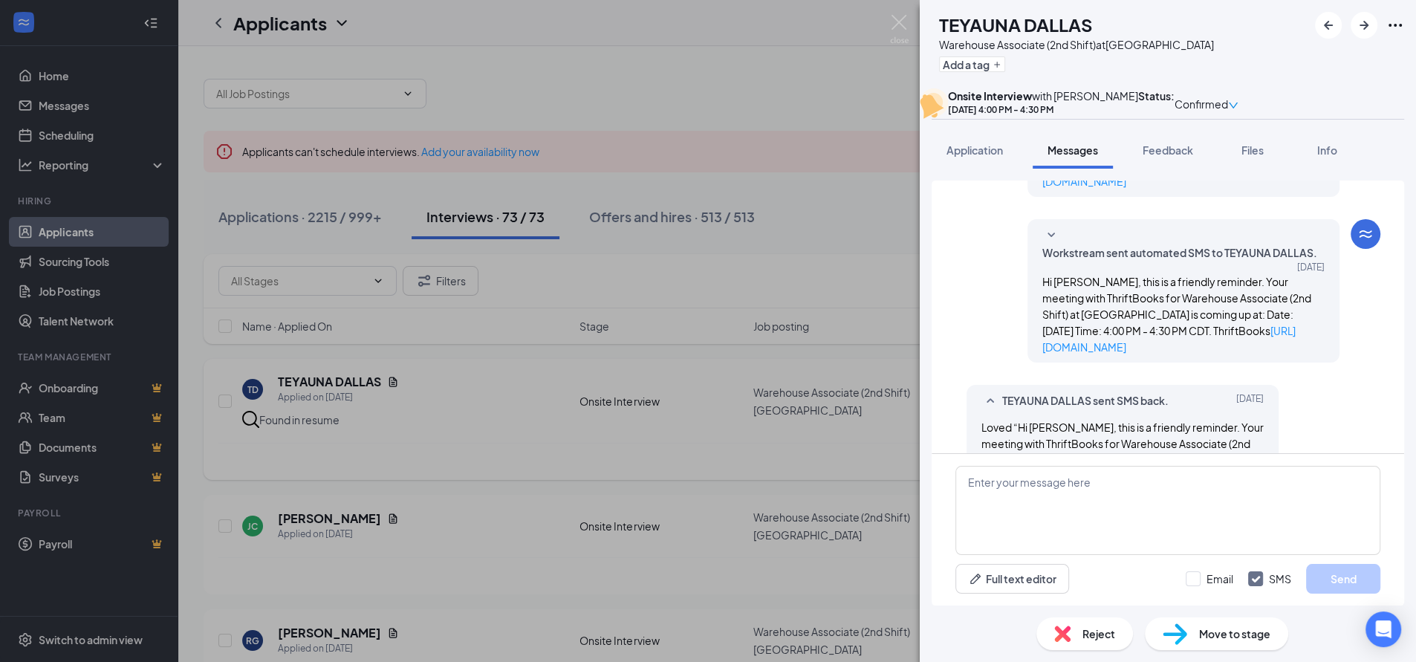
scroll to position [842, 0]
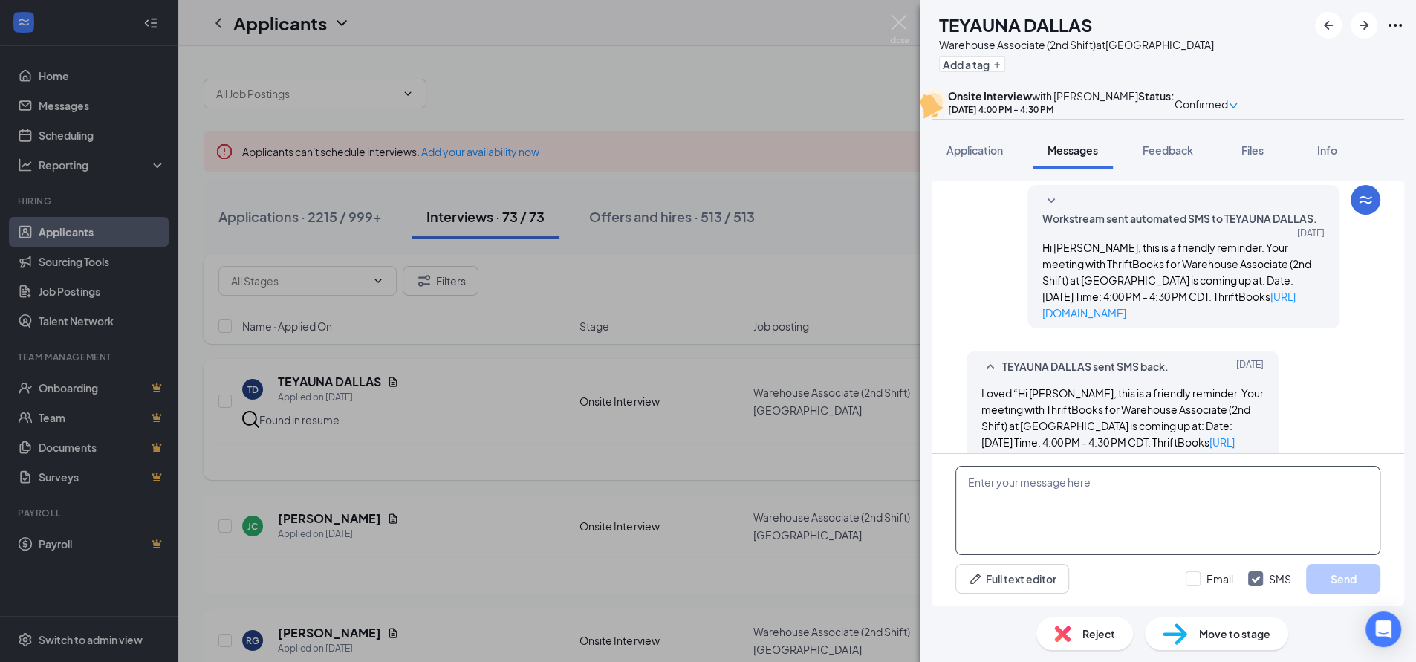
click at [1002, 513] on textarea at bounding box center [1168, 510] width 425 height 89
paste textarea "Wonderful, we’re excited for you to join the team! I’ll send you the links to o…"
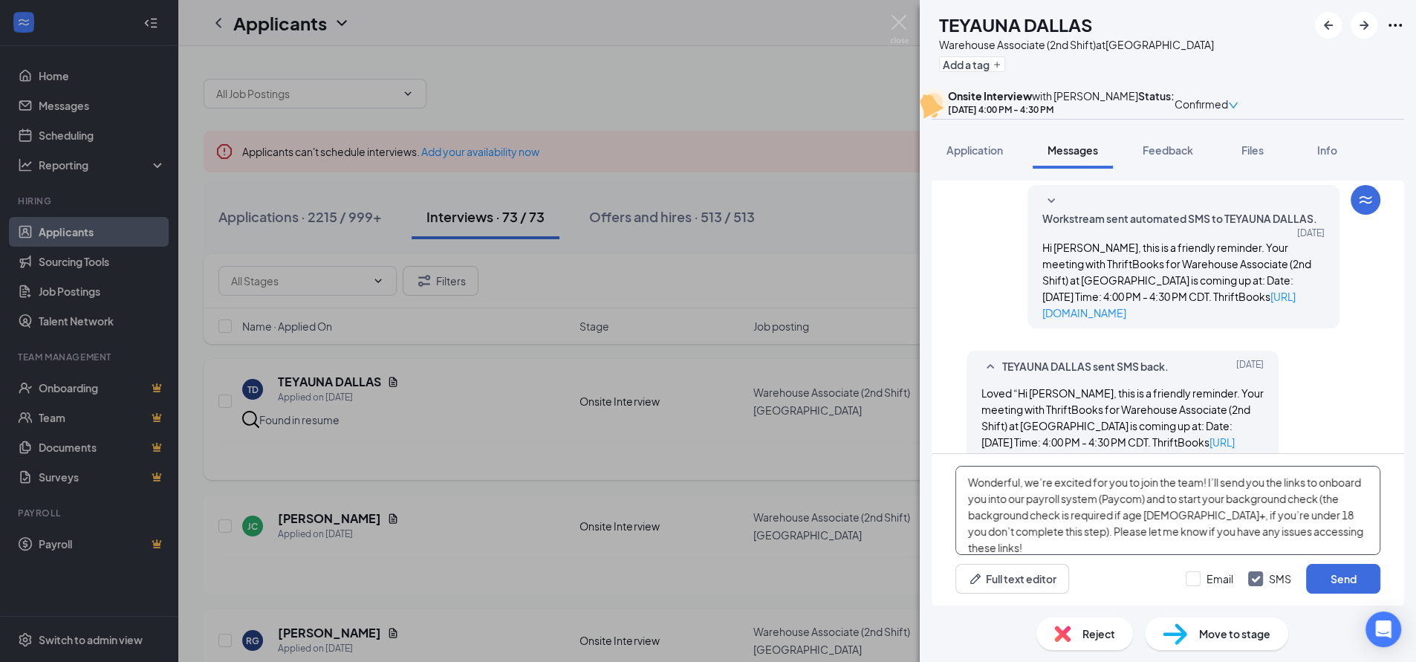
type textarea "Wonderful, we’re excited for you to join the team! I’ll send you the links to o…"
click at [1195, 638] on div "Move to stage" at bounding box center [1216, 634] width 143 height 33
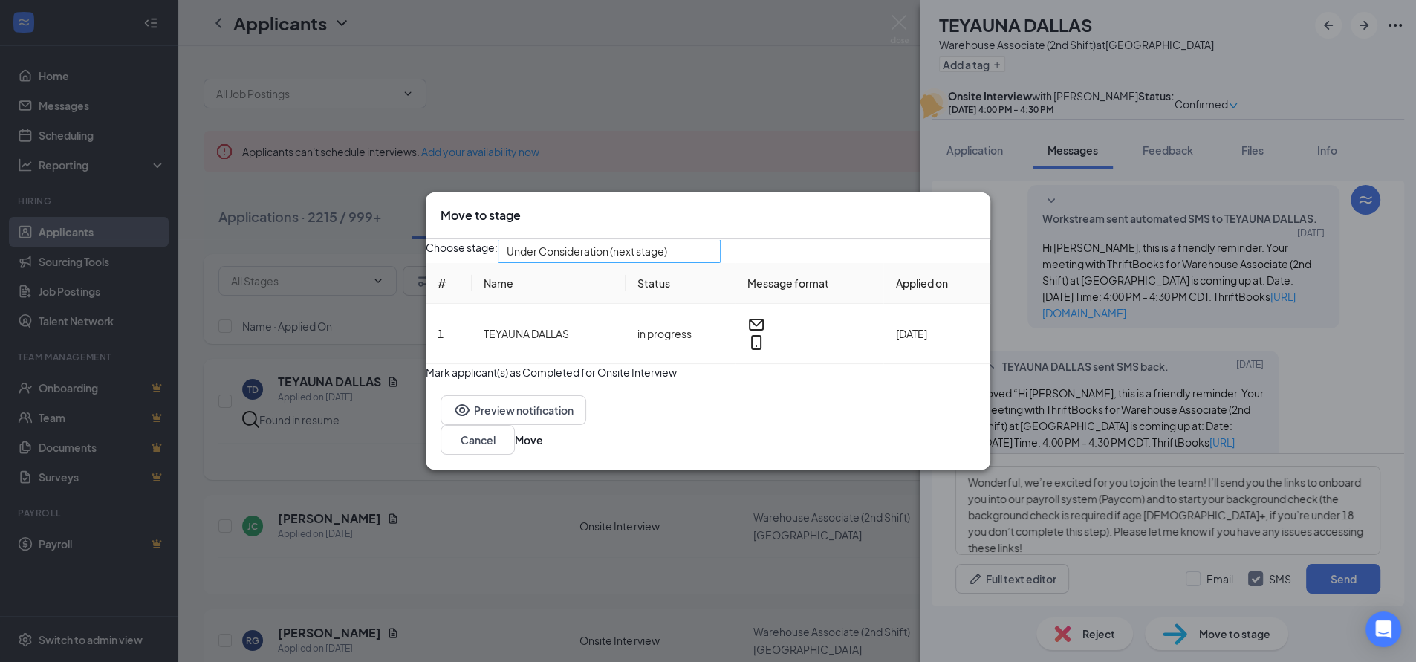
click at [667, 248] on span "Under Consideration (next stage)" at bounding box center [587, 251] width 161 height 22
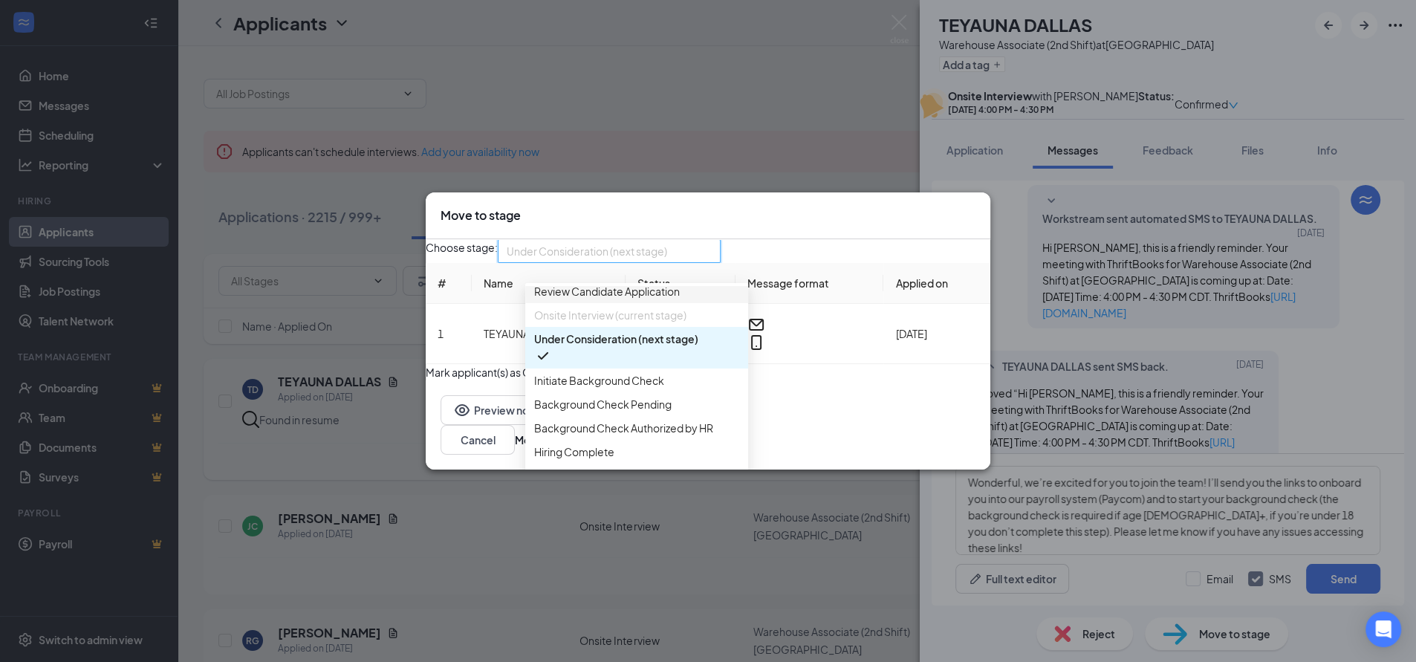
scroll to position [82, 0]
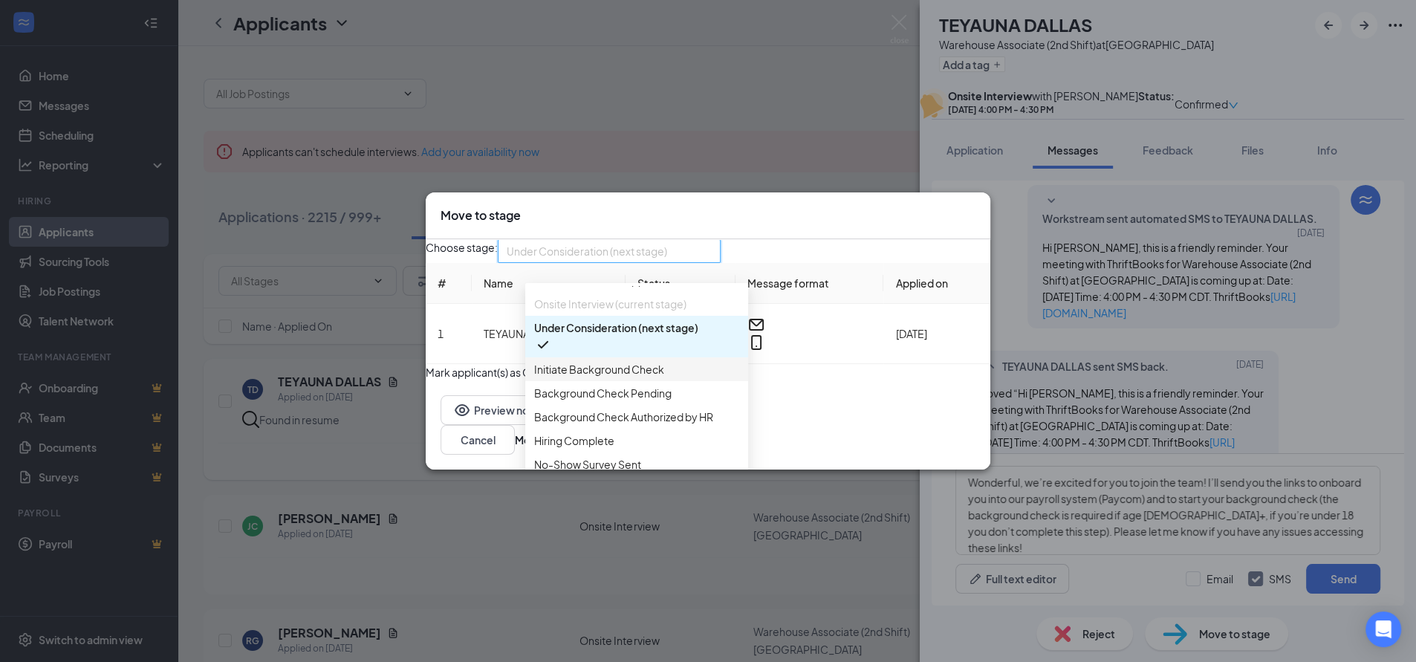
click at [613, 375] on span "Initiate Background Check" at bounding box center [599, 369] width 130 height 16
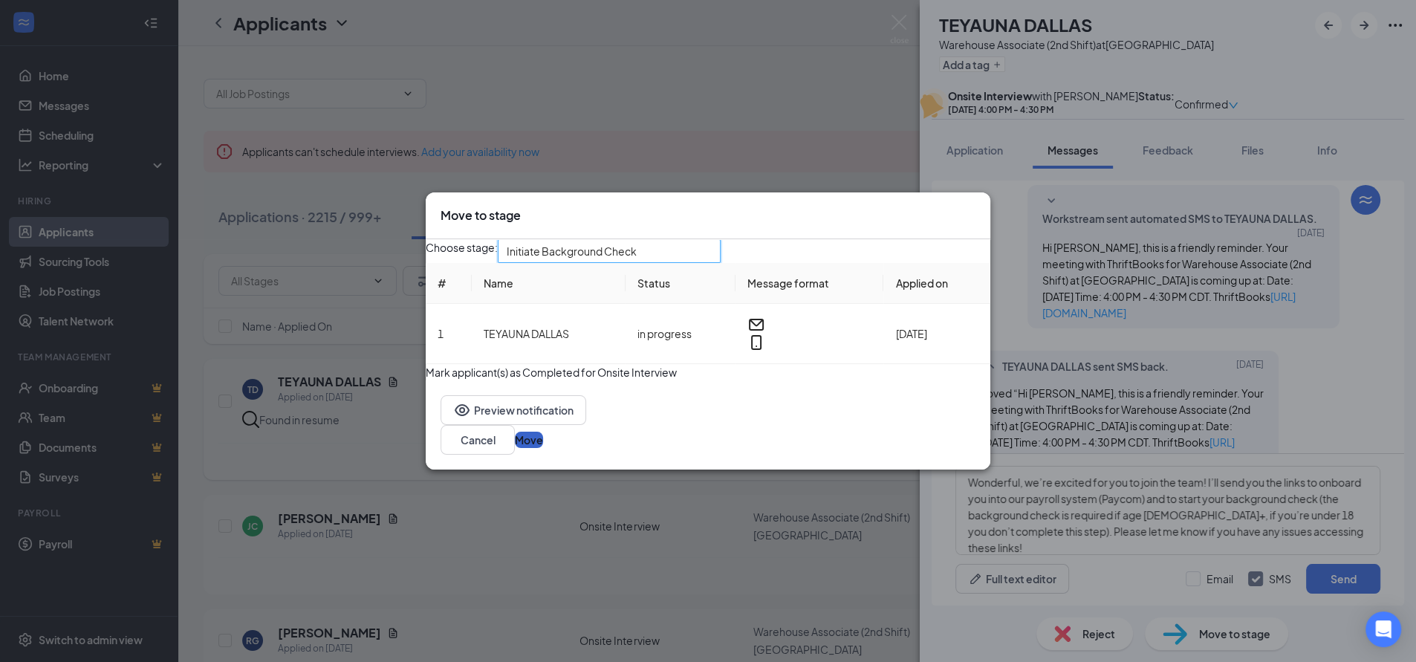
click at [543, 448] on button "Move" at bounding box center [529, 440] width 28 height 16
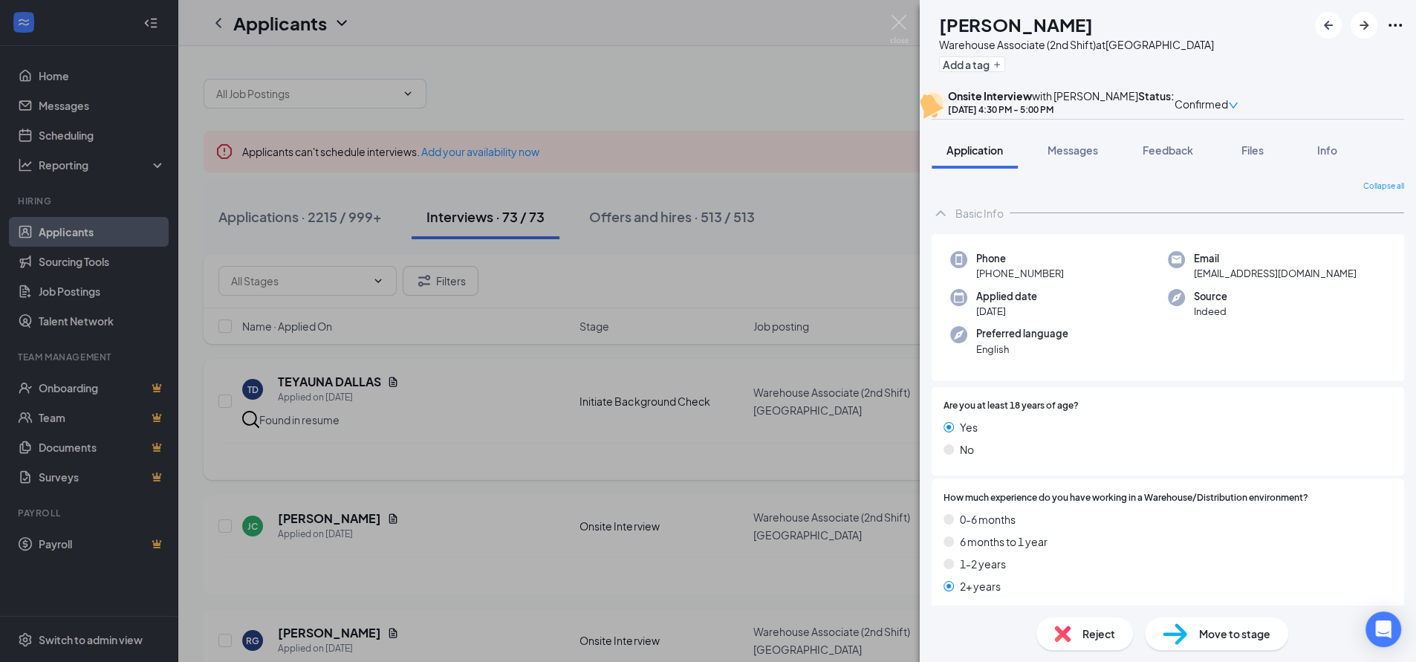
click at [616, 95] on div "[PERSON_NAME] [PERSON_NAME] Warehouse Associate (2nd Shift) at [GEOGRAPHIC_DATA…" at bounding box center [708, 331] width 1416 height 662
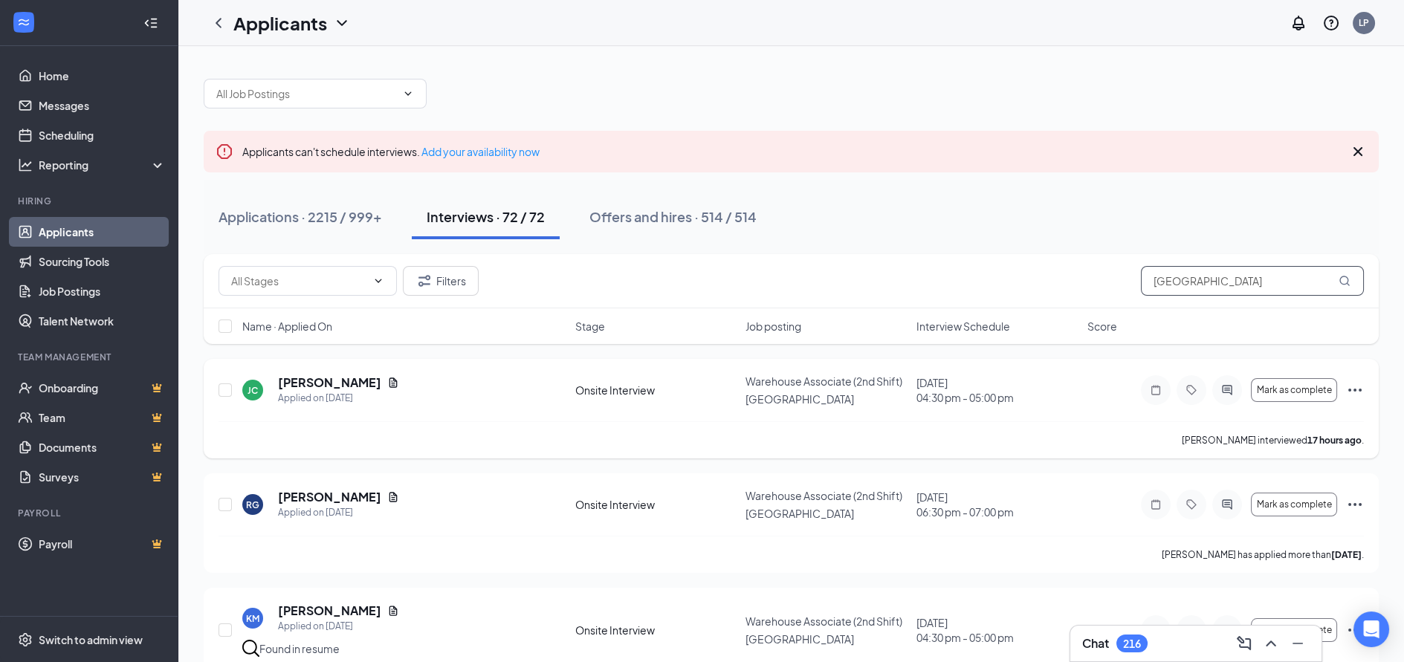
drag, startPoint x: 1214, startPoint y: 286, endPoint x: 1046, endPoint y: 287, distance: 168.7
click at [1093, 287] on div "Filters Dallas" at bounding box center [790, 281] width 1145 height 30
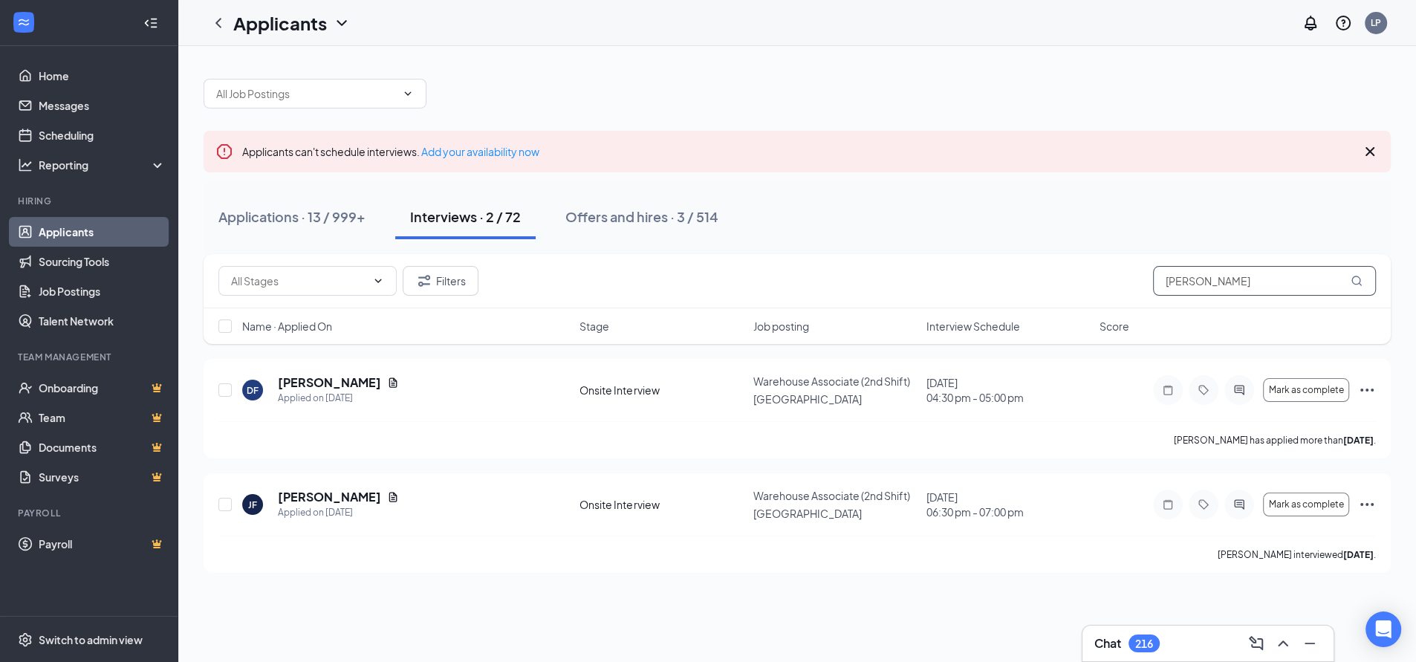
click at [1215, 283] on input "[PERSON_NAME]" at bounding box center [1264, 281] width 223 height 30
type input "[PERSON_NAME]"
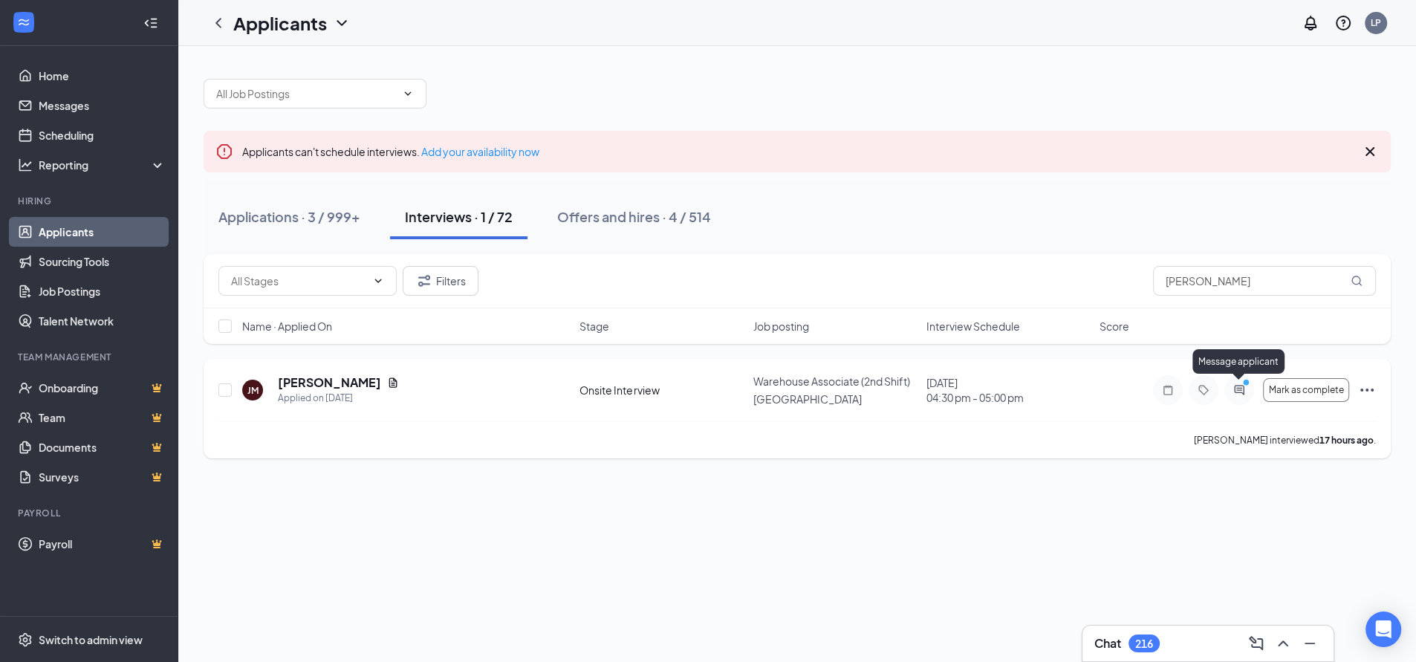
click at [1239, 392] on icon "ActiveChat" at bounding box center [1239, 390] width 10 height 10
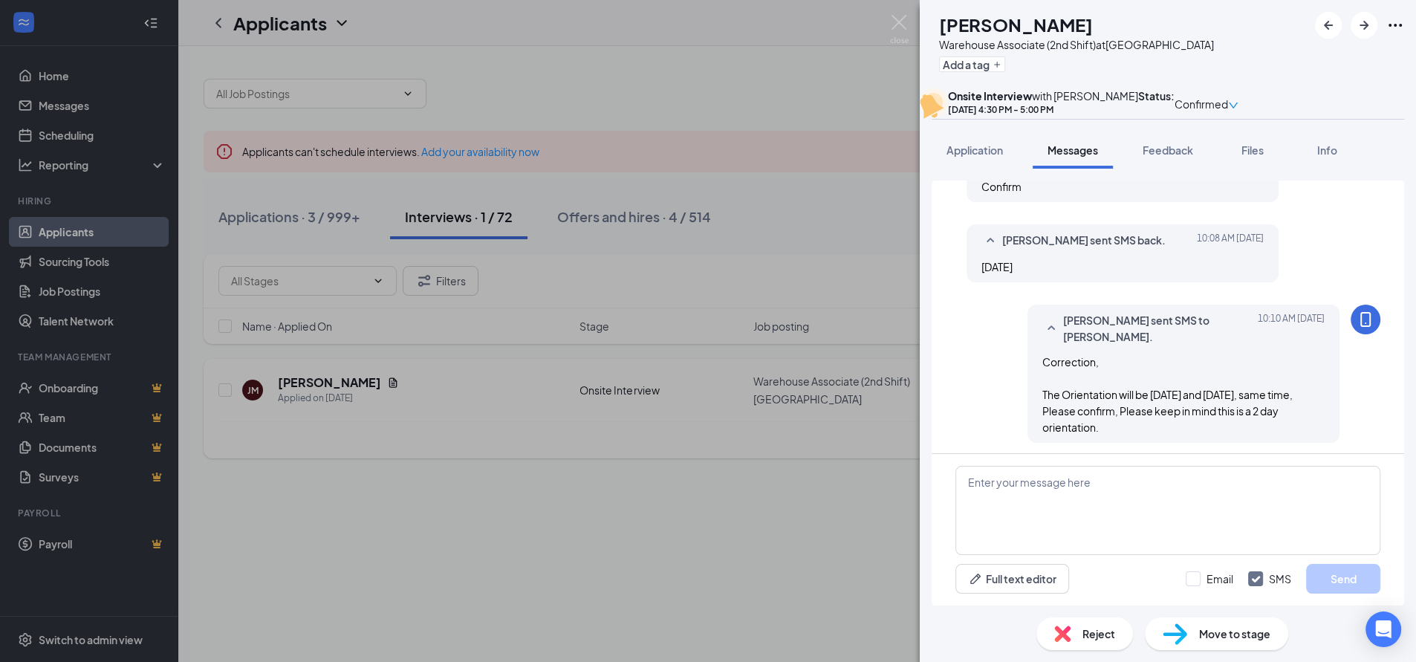
scroll to position [803, 0]
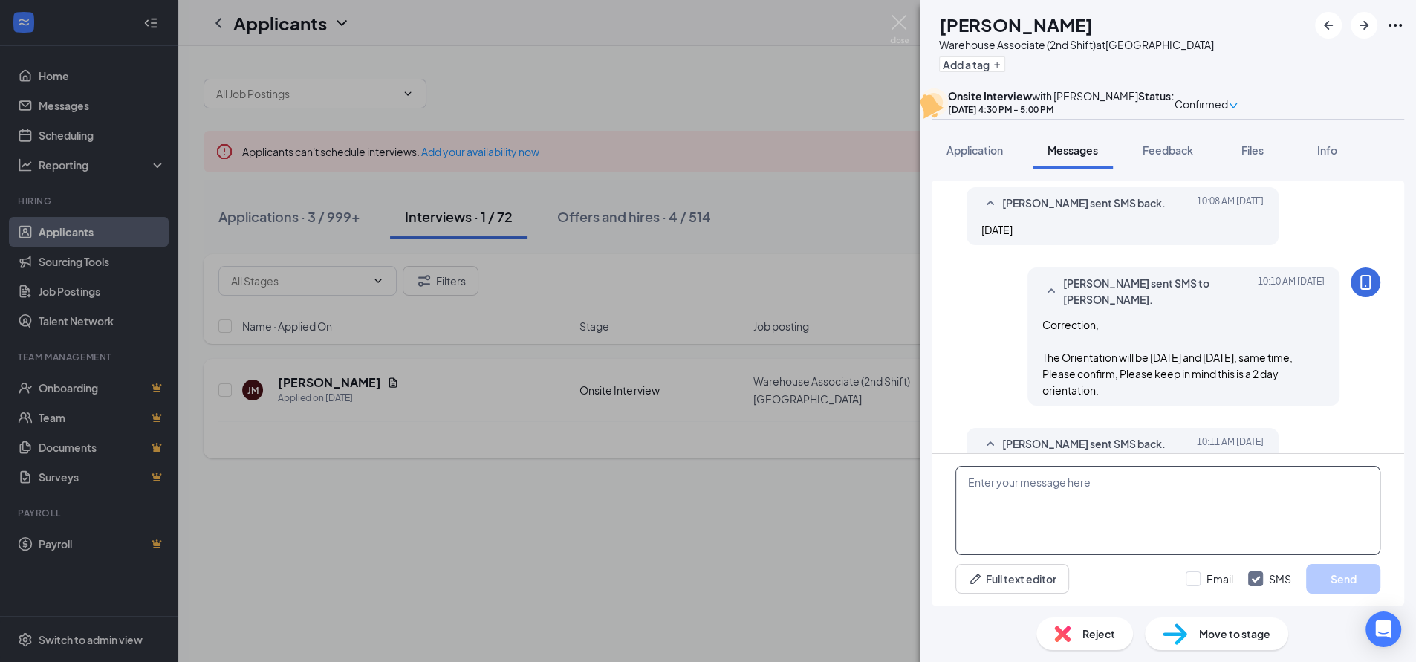
paste textarea "Wonderful, we’re excited for you to join the team! I’ll send you the links to o…"
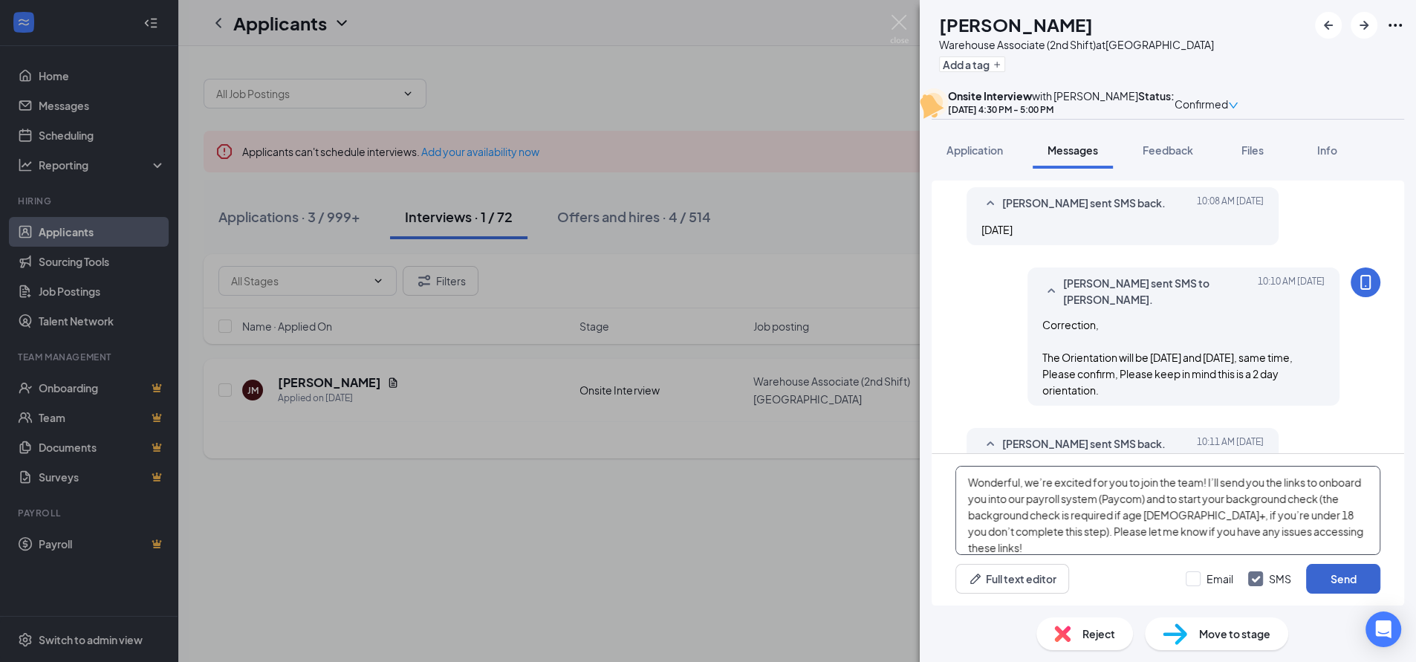
type textarea "Wonderful, we’re excited for you to join the team! I’ll send you the links to o…"
click at [1331, 574] on button "Send" at bounding box center [1343, 579] width 74 height 30
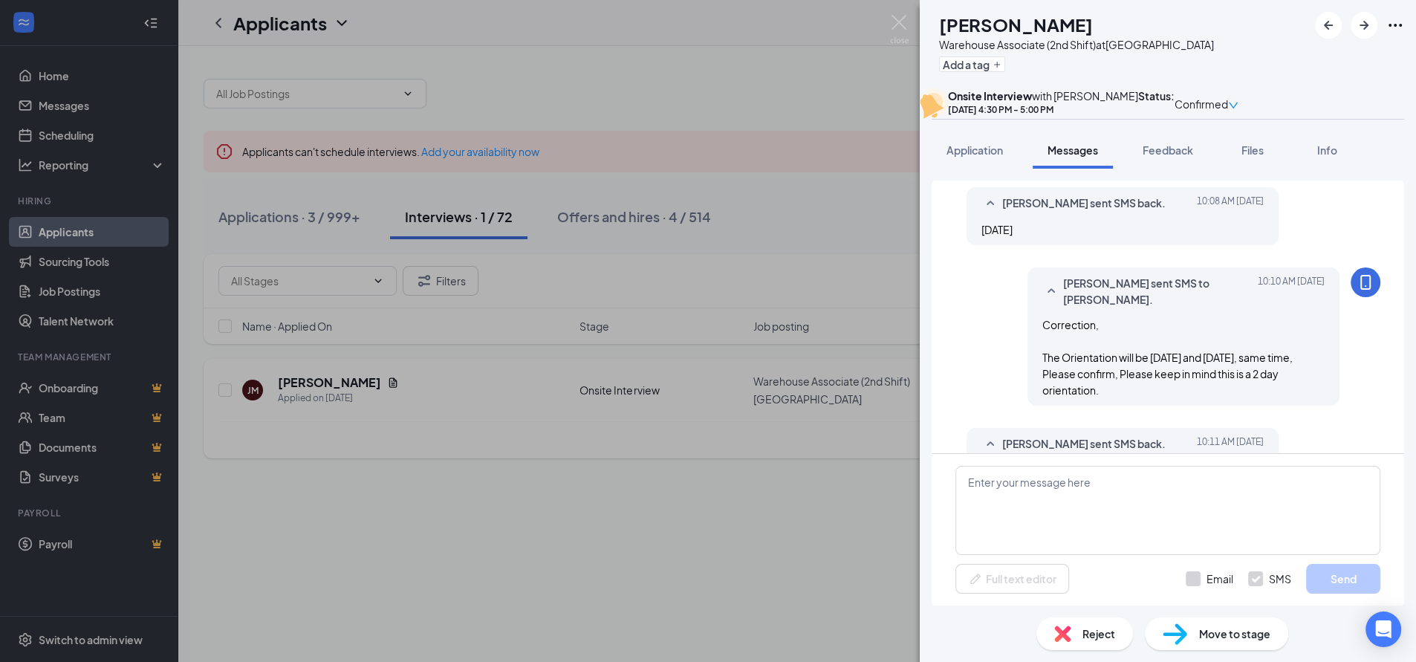
click at [1196, 632] on div "Move to stage" at bounding box center [1216, 634] width 143 height 33
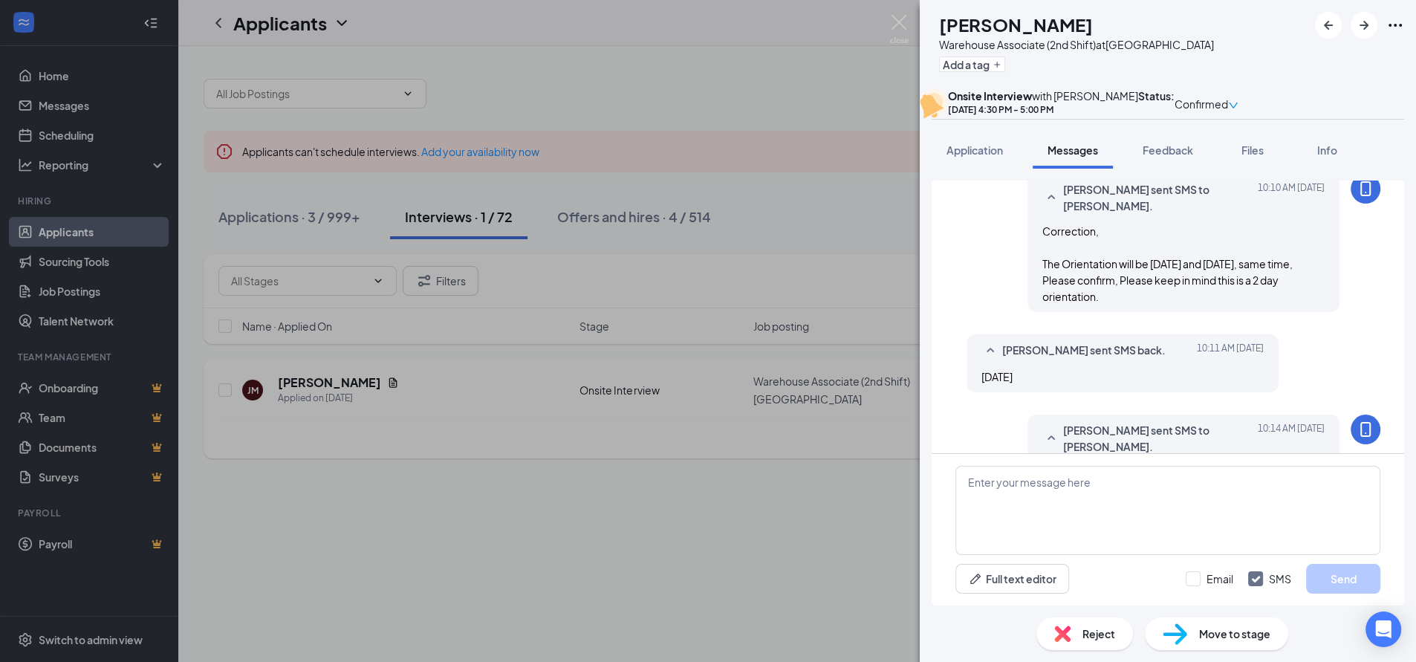
scroll to position [979, 0]
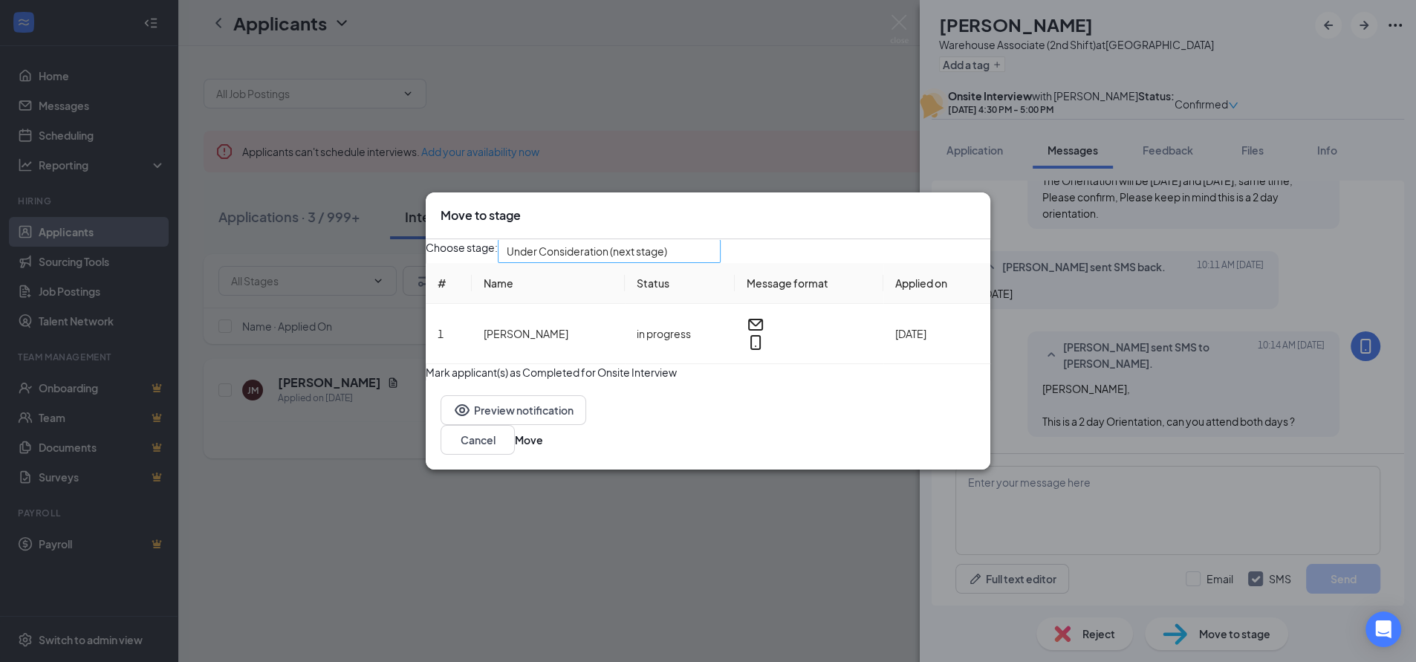
click at [667, 256] on span "Under Consideration (next stage)" at bounding box center [587, 251] width 161 height 22
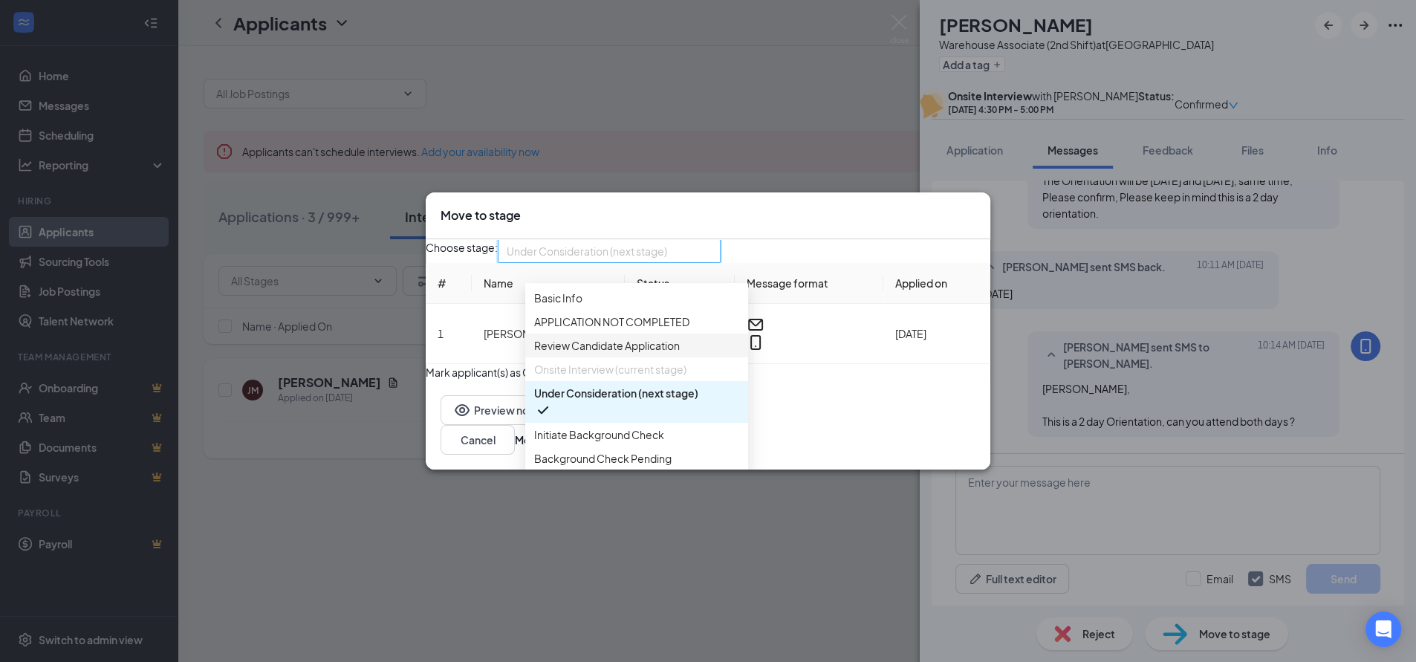
scroll to position [82, 0]
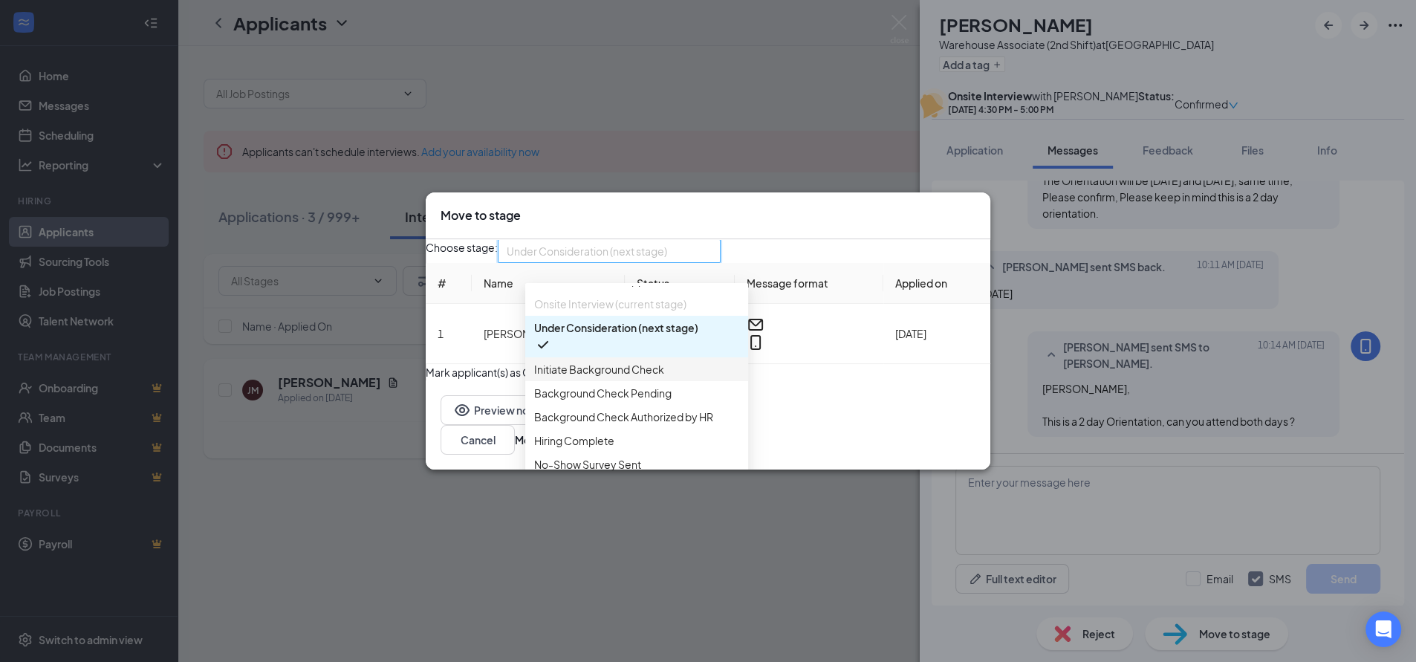
click at [623, 376] on span "Initiate Background Check" at bounding box center [599, 369] width 130 height 16
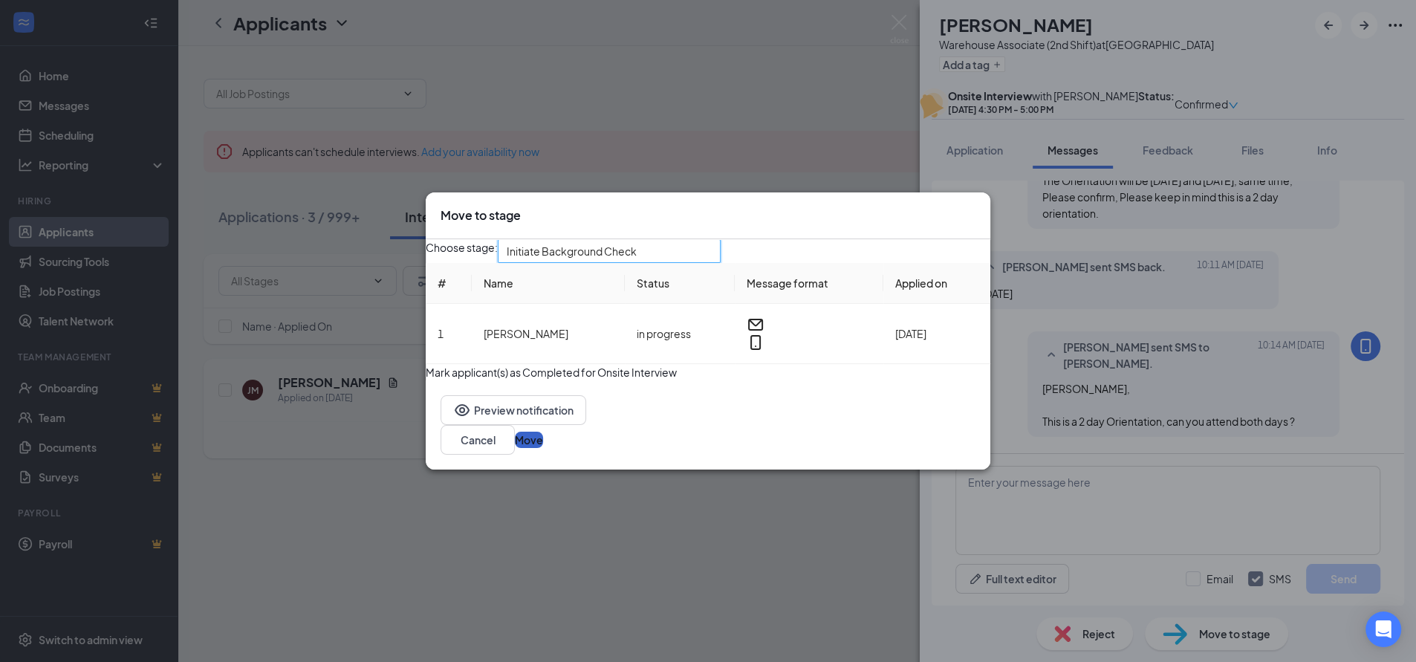
click at [543, 448] on button "Move" at bounding box center [529, 440] width 28 height 16
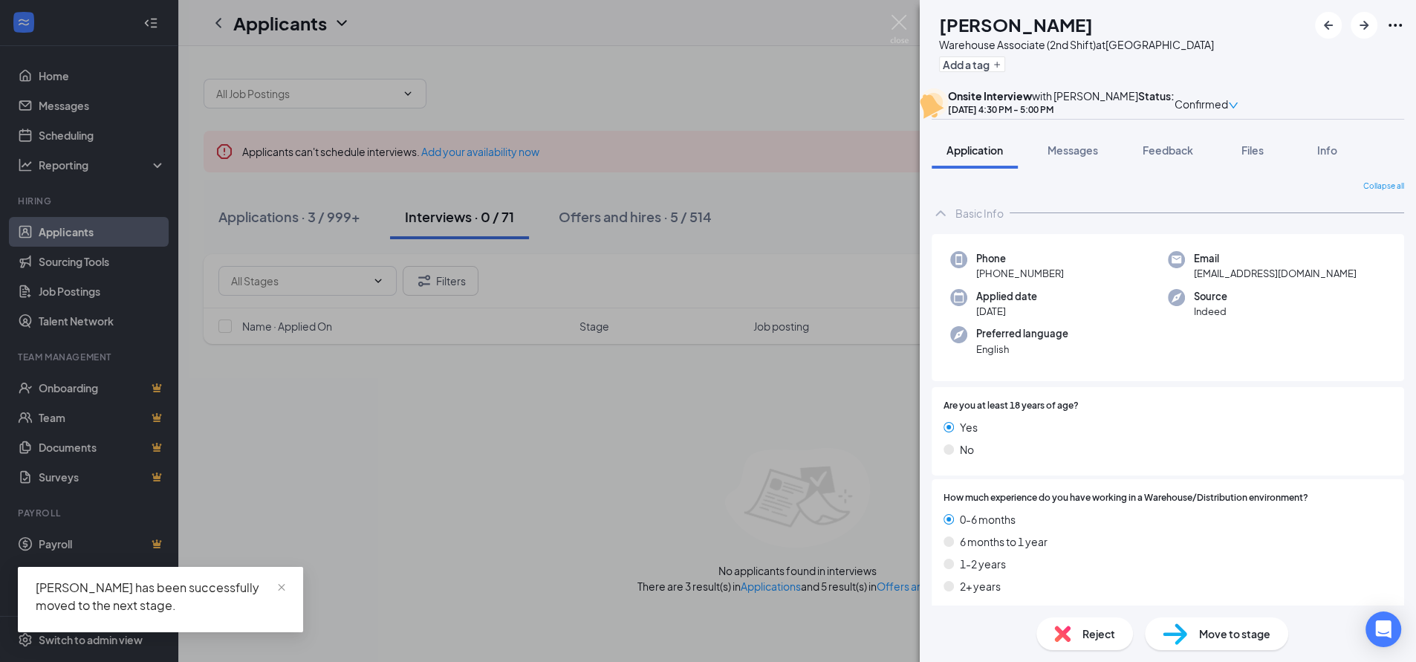
click at [559, 416] on div "[PERSON_NAME] [PERSON_NAME] Warehouse Associate (2nd Shift) at [GEOGRAPHIC_DATA…" at bounding box center [708, 331] width 1416 height 662
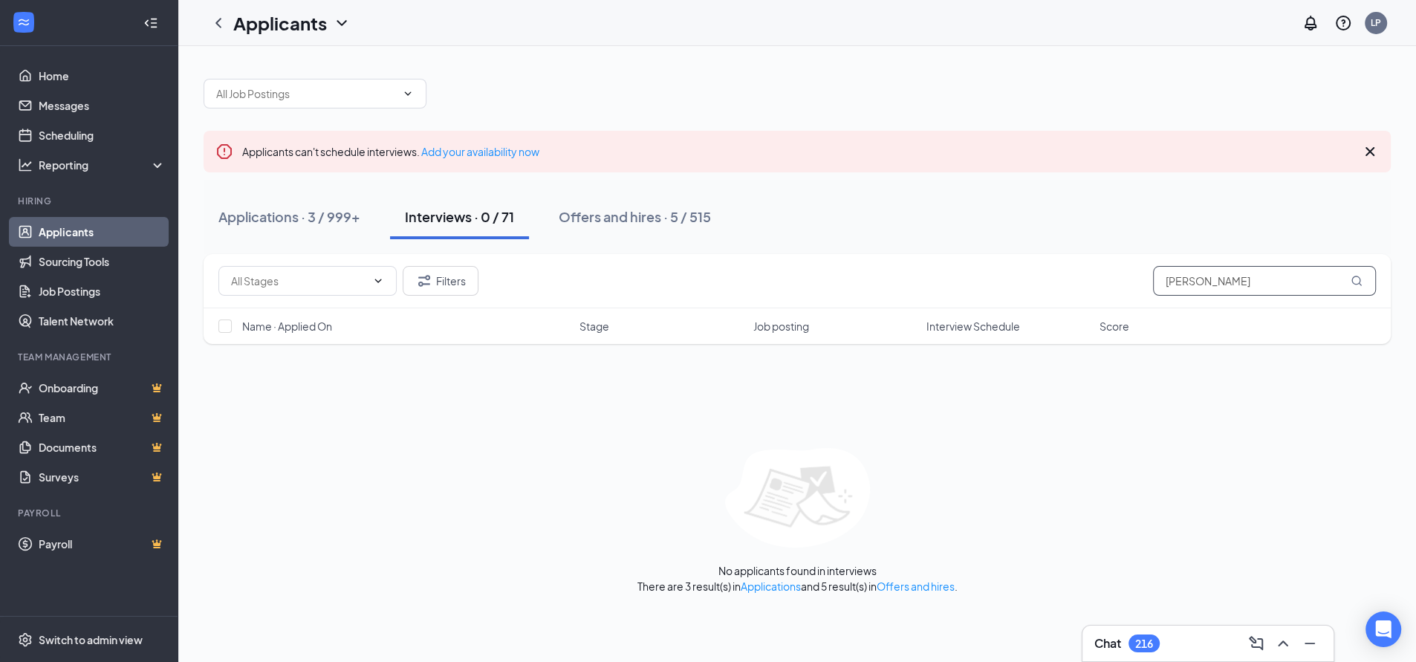
drag, startPoint x: 1205, startPoint y: 283, endPoint x: 1092, endPoint y: 291, distance: 113.3
click at [1099, 291] on div "Filters [PERSON_NAME]" at bounding box center [797, 281] width 1158 height 30
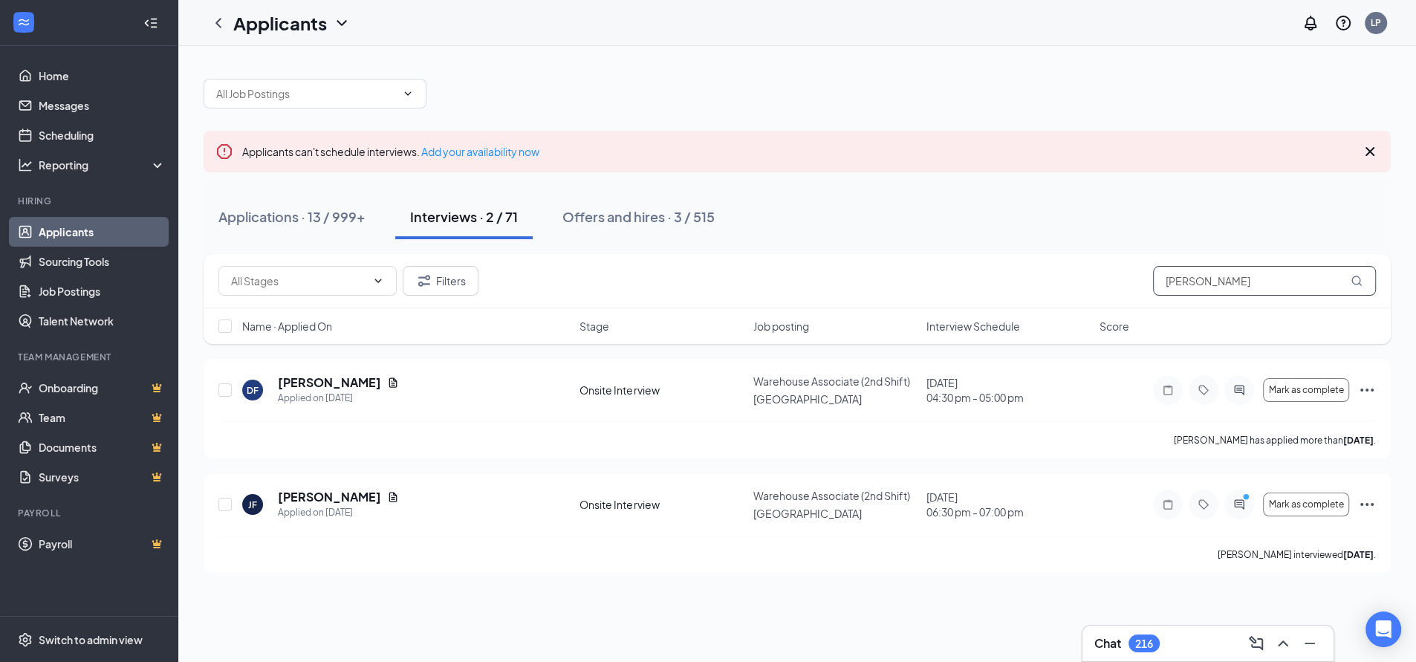
drag, startPoint x: 1220, startPoint y: 282, endPoint x: 1082, endPoint y: 294, distance: 138.7
click at [1084, 294] on div "Filters [PERSON_NAME]" at bounding box center [797, 281] width 1158 height 30
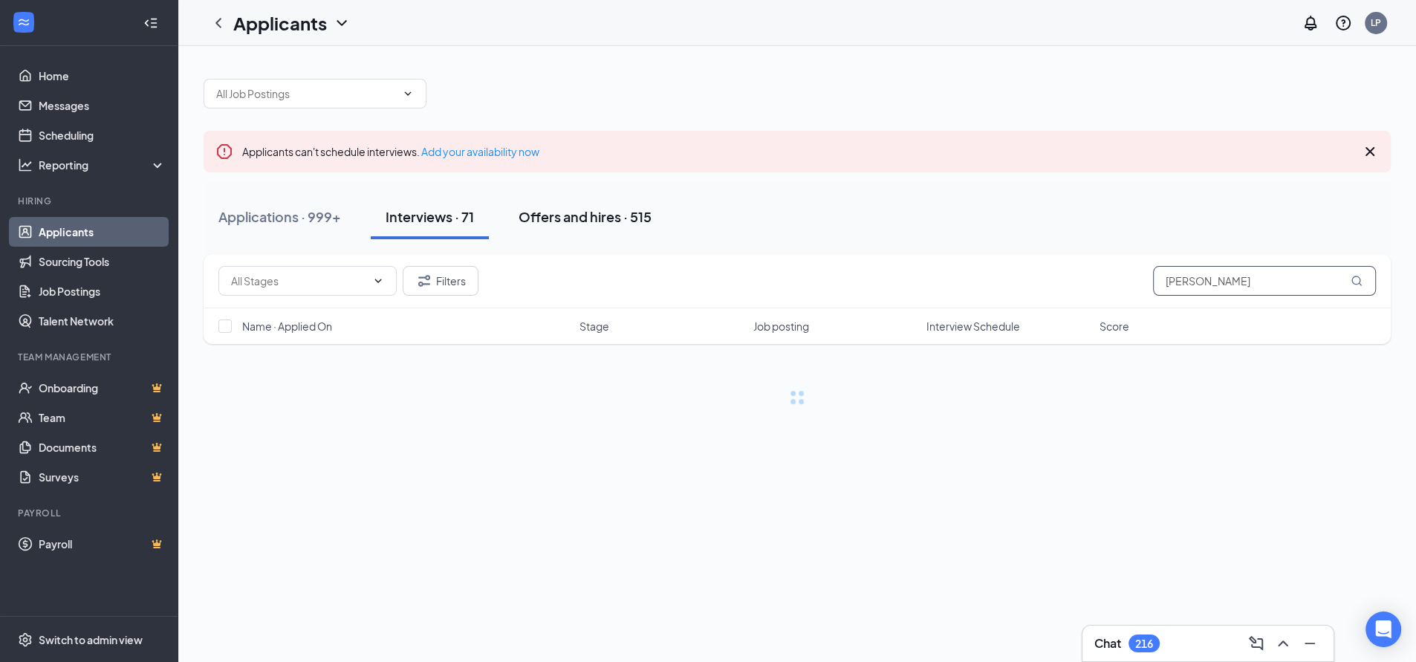
type input "[PERSON_NAME]"
click at [612, 216] on div "Offers and hires · 515" at bounding box center [585, 216] width 133 height 19
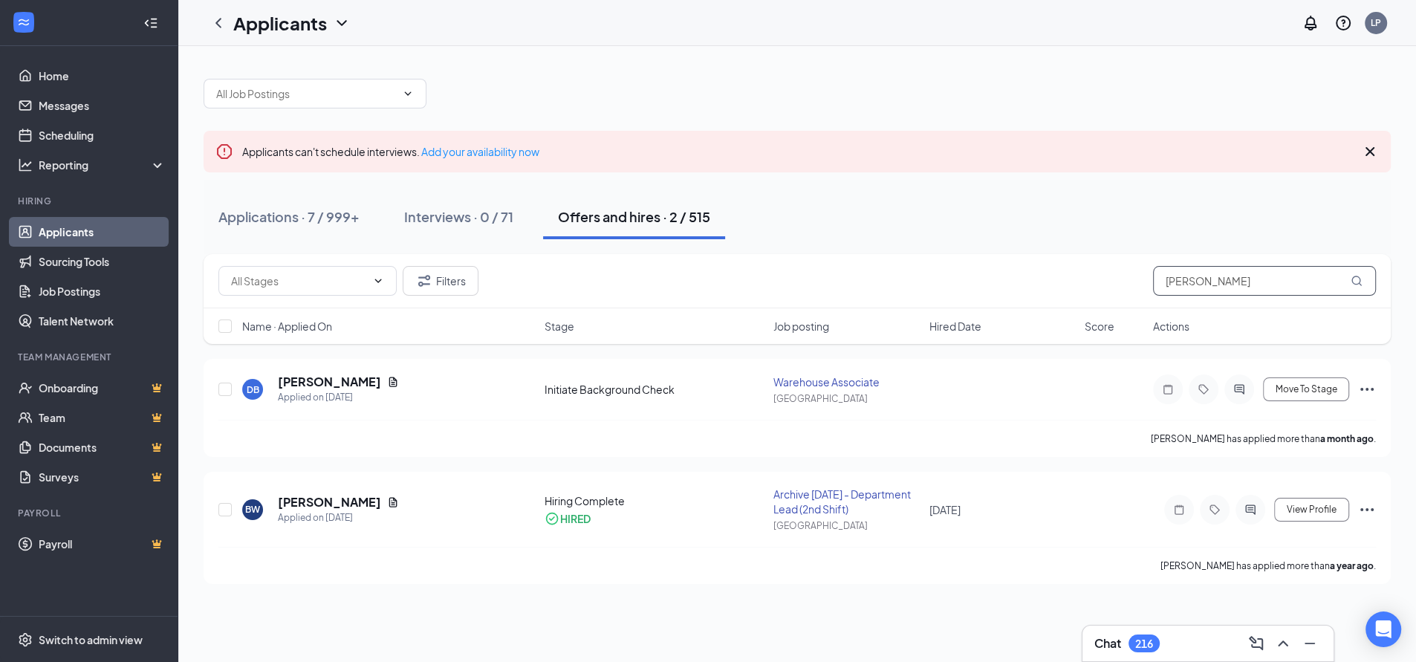
drag, startPoint x: 1208, startPoint y: 282, endPoint x: 1088, endPoint y: 282, distance: 120.4
click at [1089, 282] on div "Filters [PERSON_NAME]" at bounding box center [797, 281] width 1158 height 30
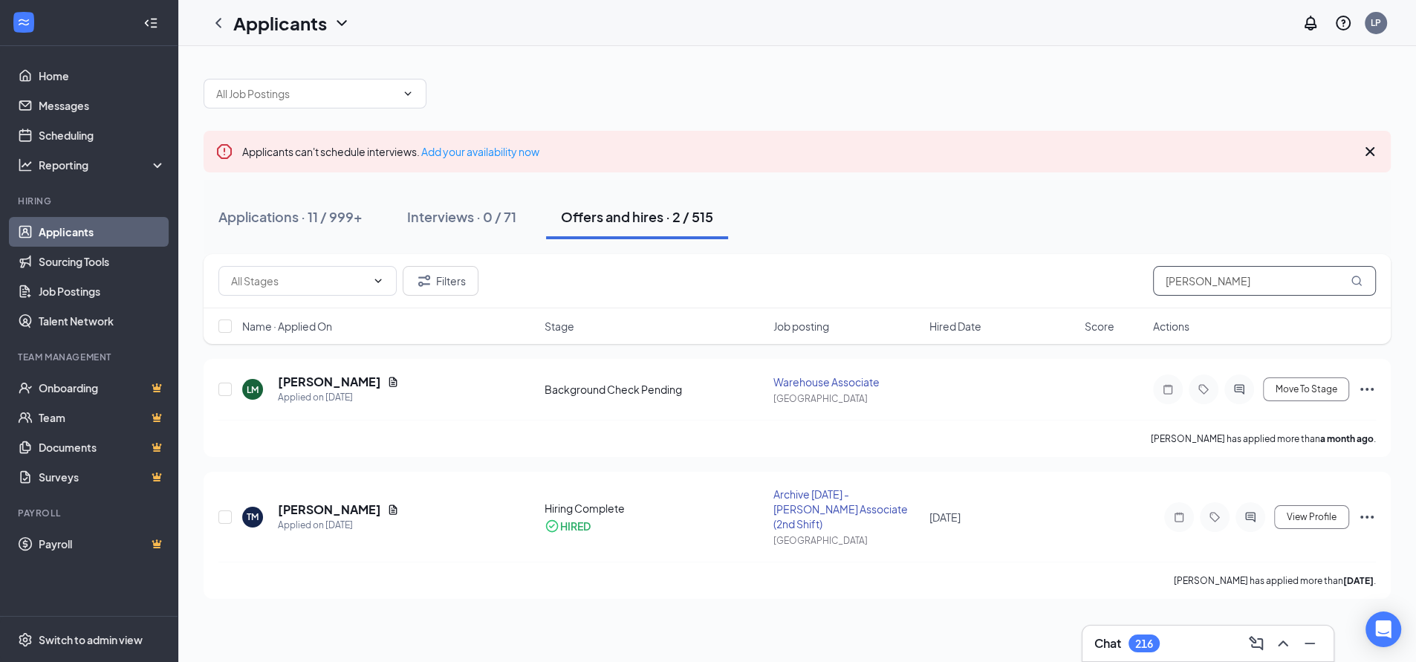
drag, startPoint x: 1236, startPoint y: 282, endPoint x: 1092, endPoint y: 282, distance: 143.4
click at [1092, 282] on div "Filters [PERSON_NAME]" at bounding box center [797, 281] width 1158 height 30
paste input "[PERSON_NAME]"
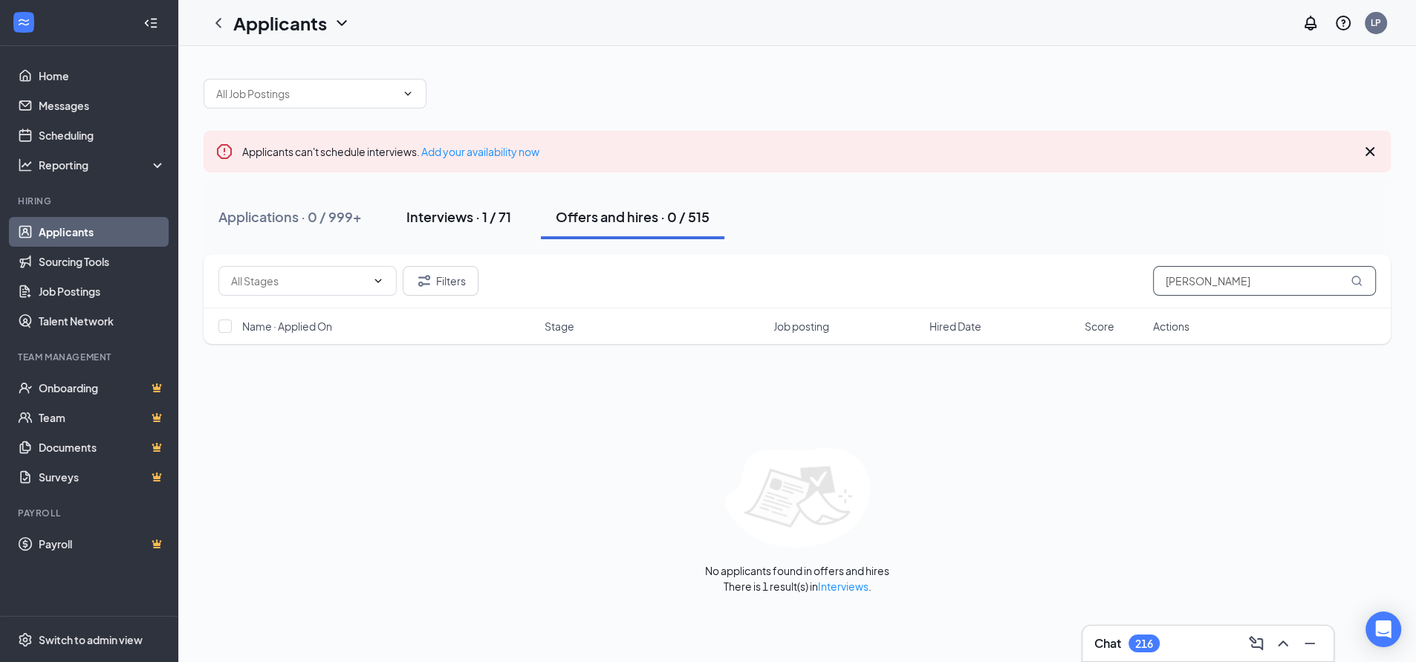
type input "[PERSON_NAME]"
click at [458, 210] on div "Interviews · 1 / 71" at bounding box center [458, 216] width 105 height 19
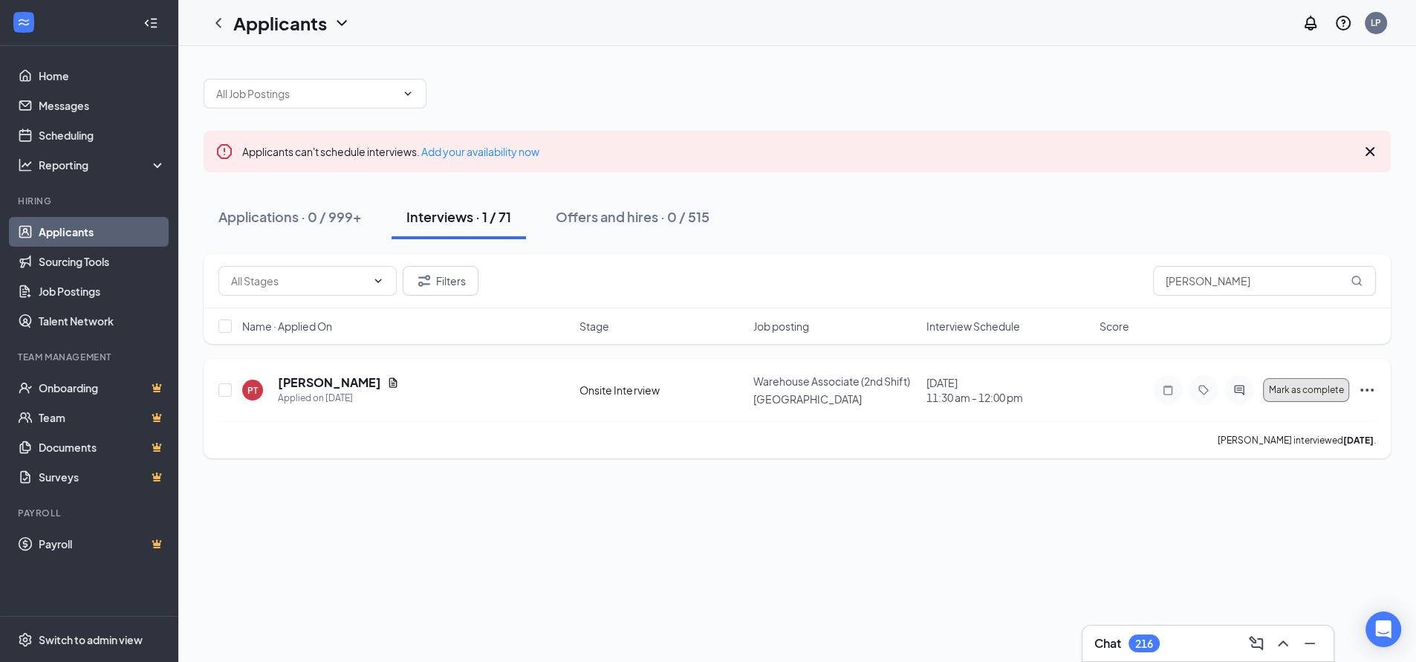
click at [1300, 392] on span "Mark as complete" at bounding box center [1306, 390] width 75 height 10
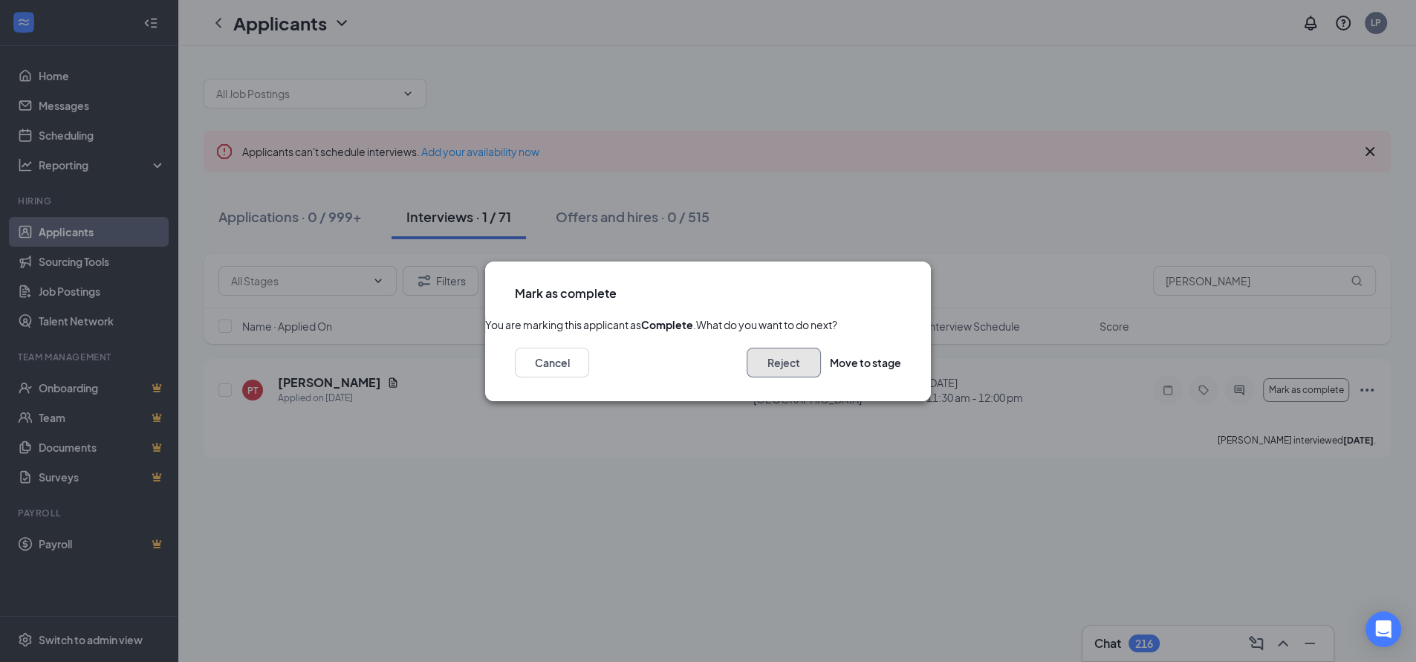
click at [757, 378] on button "Reject" at bounding box center [784, 363] width 74 height 30
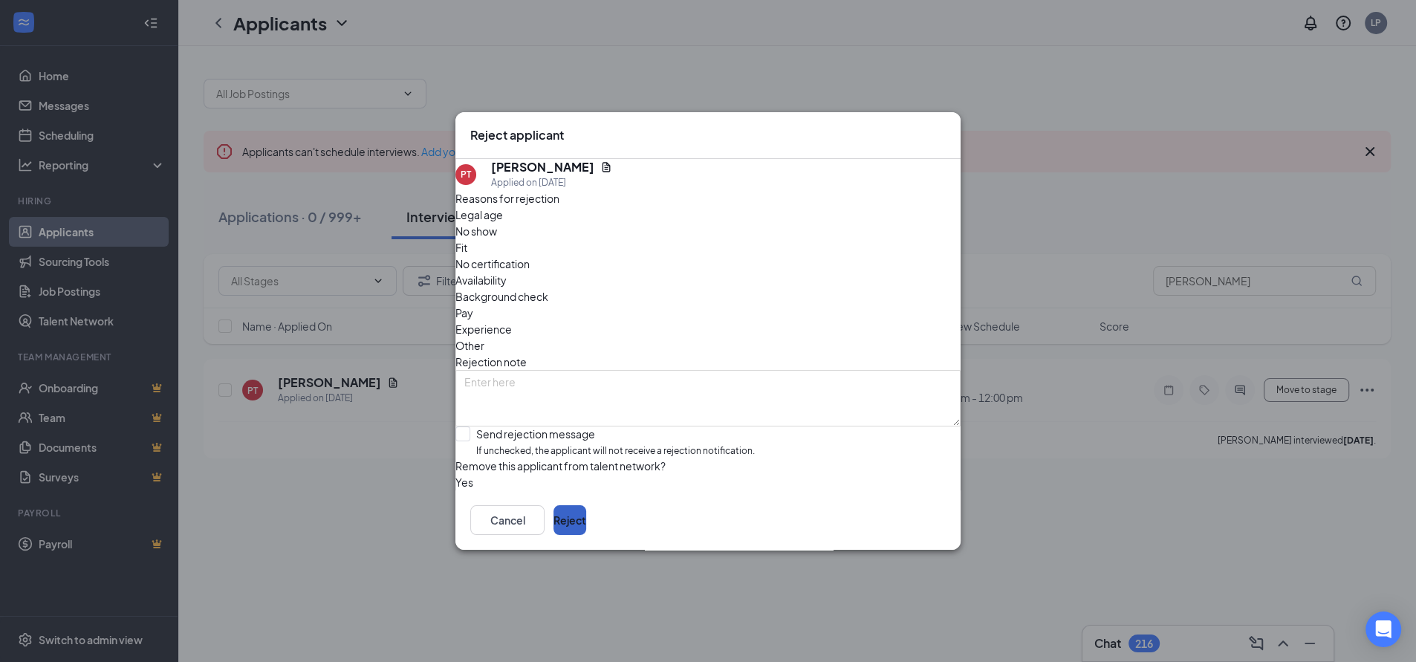
click at [586, 528] on button "Reject" at bounding box center [570, 520] width 33 height 30
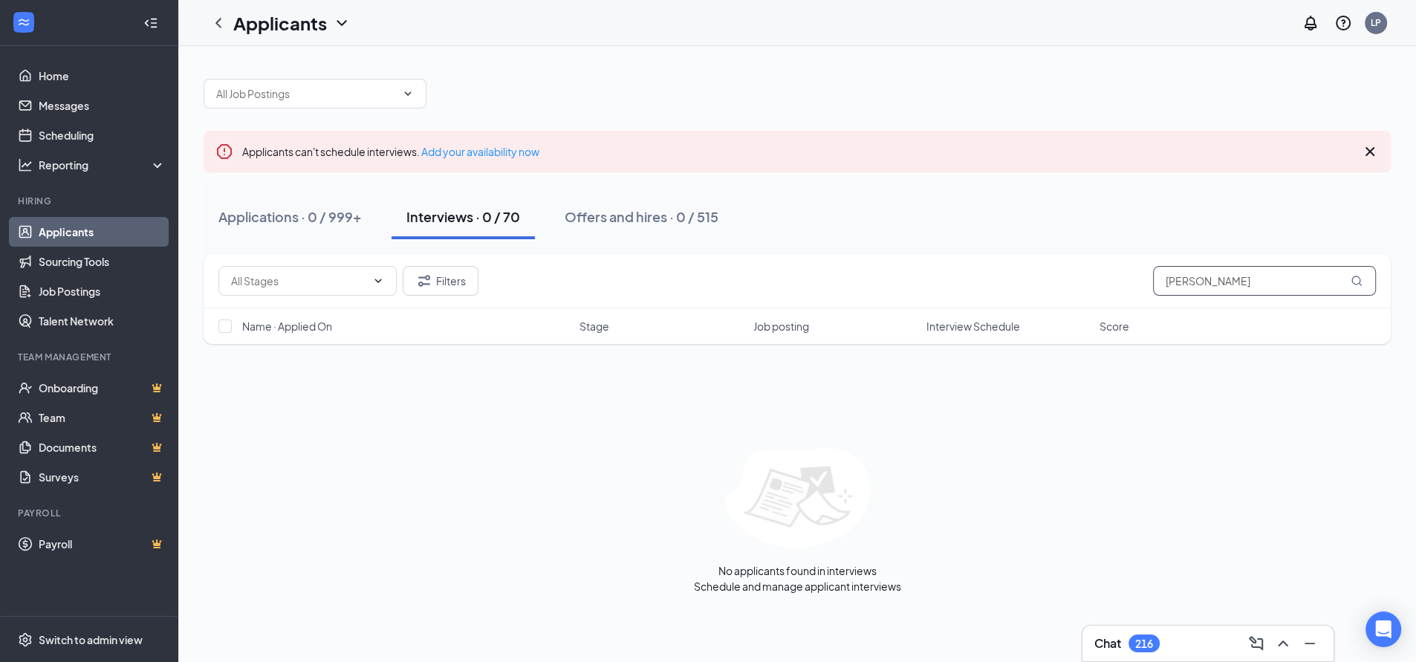
drag, startPoint x: 1231, startPoint y: 282, endPoint x: 1109, endPoint y: 279, distance: 121.9
click at [1109, 279] on div "Filters [PERSON_NAME]" at bounding box center [797, 281] width 1158 height 30
paste input "[PERSON_NAME]"
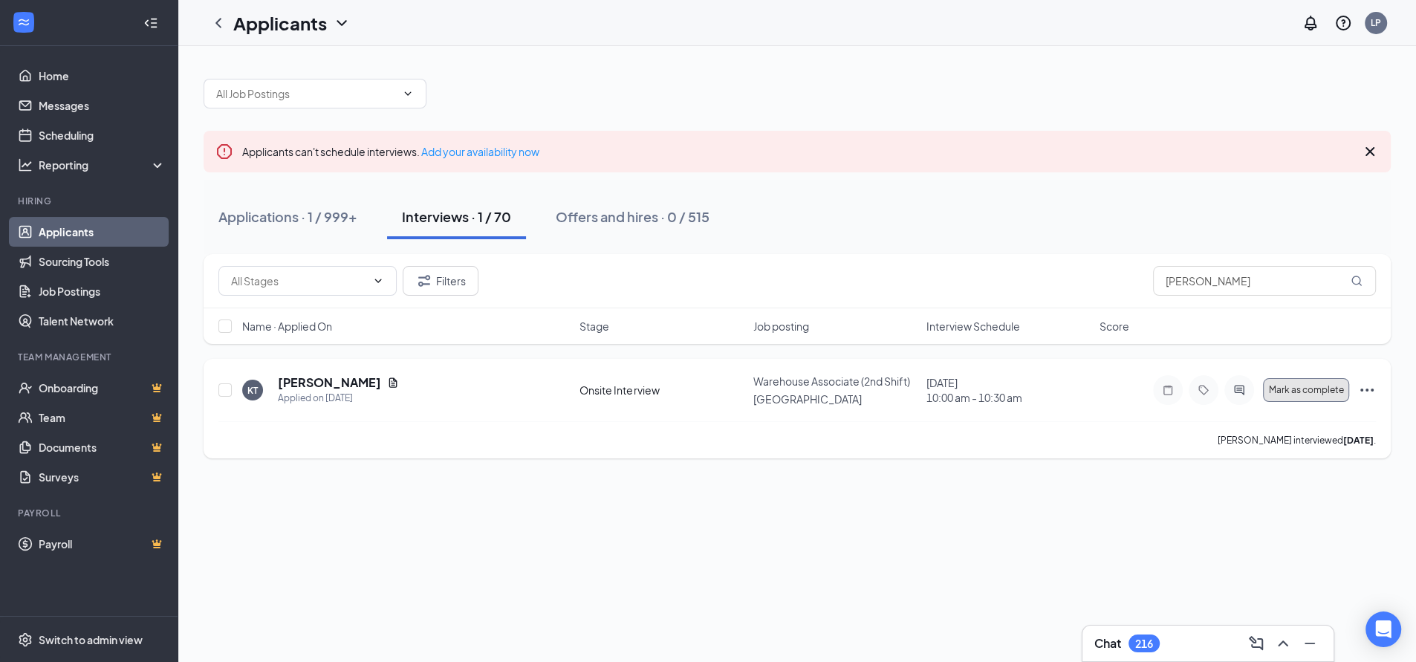
click at [1311, 385] on span "Mark as complete" at bounding box center [1306, 390] width 75 height 10
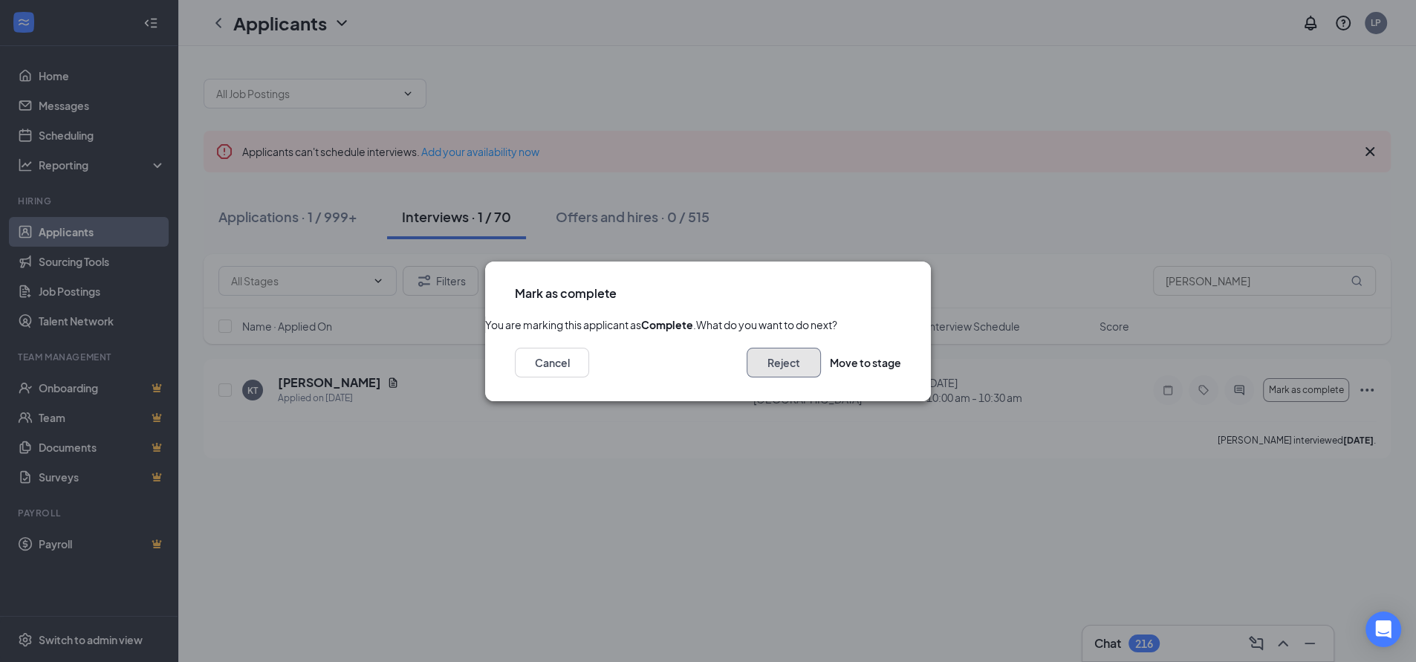
click at [765, 378] on button "Reject" at bounding box center [784, 363] width 74 height 30
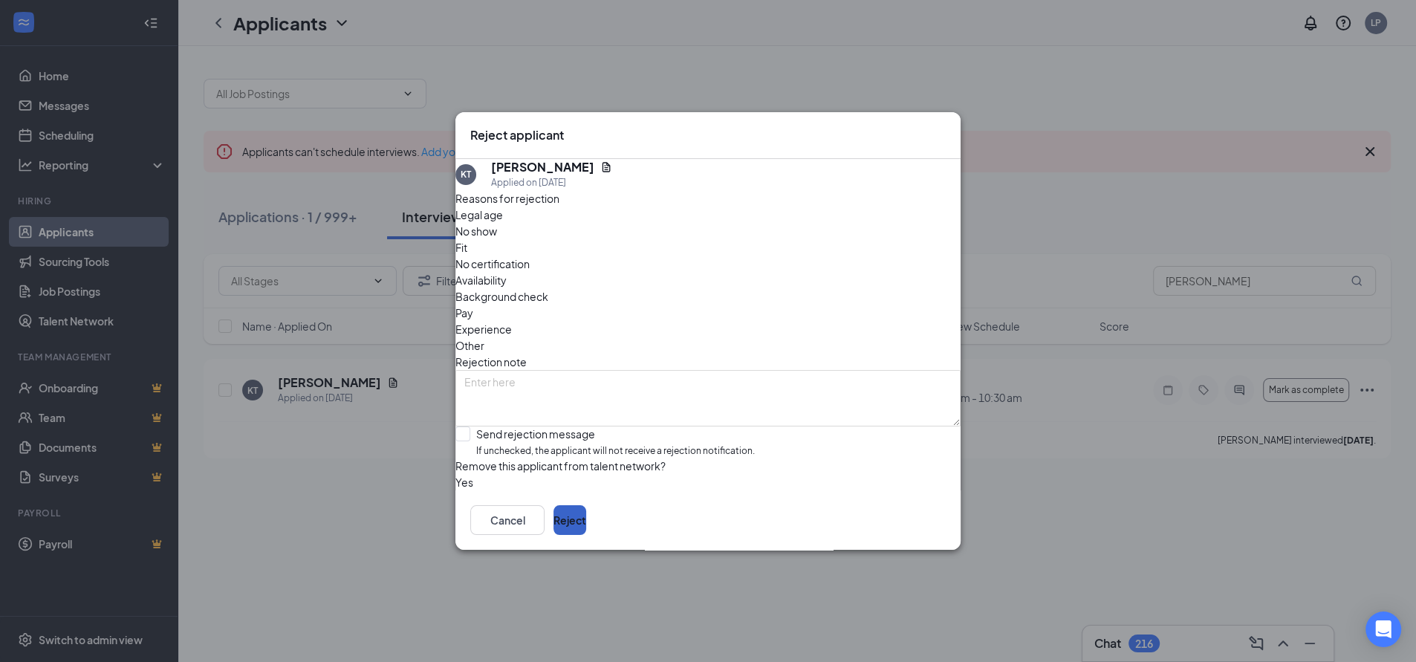
click at [586, 532] on button "Reject" at bounding box center [570, 520] width 33 height 30
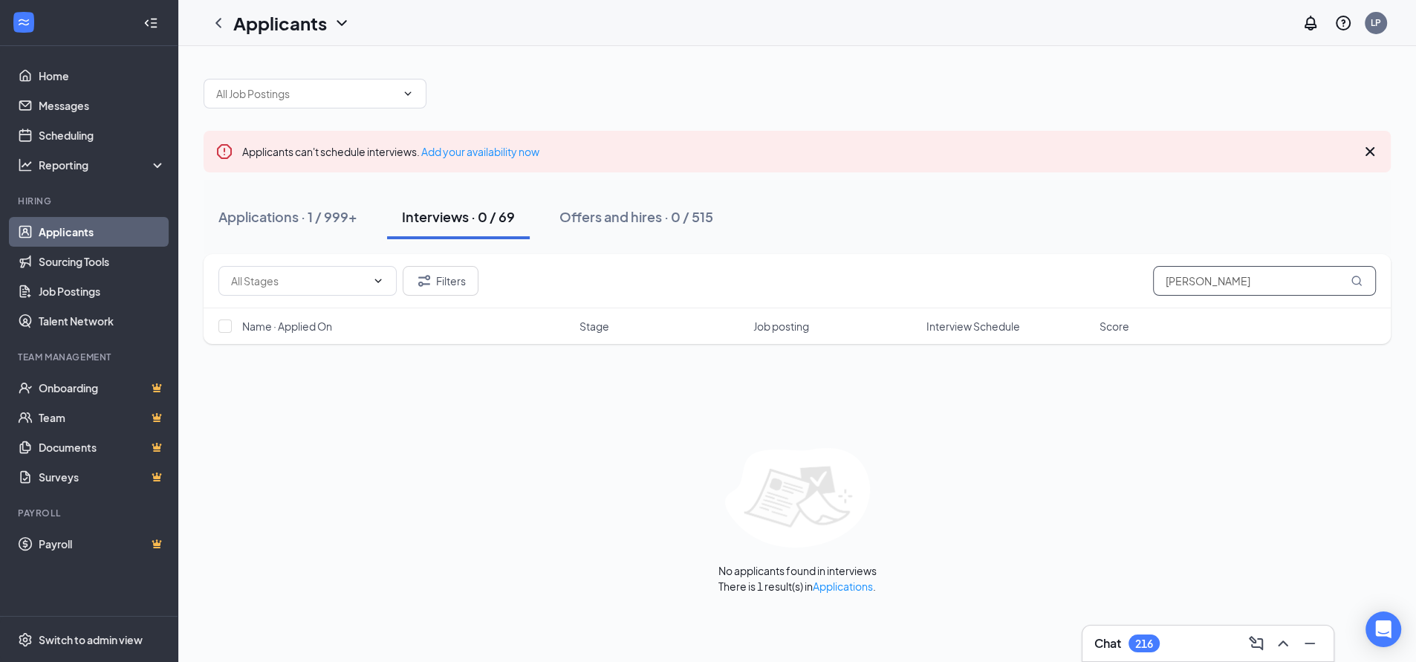
drag, startPoint x: 1248, startPoint y: 279, endPoint x: 1053, endPoint y: 271, distance: 195.6
click at [1053, 271] on div "Filters [PERSON_NAME]" at bounding box center [797, 281] width 1158 height 30
paste input "[PERSON_NAME]"
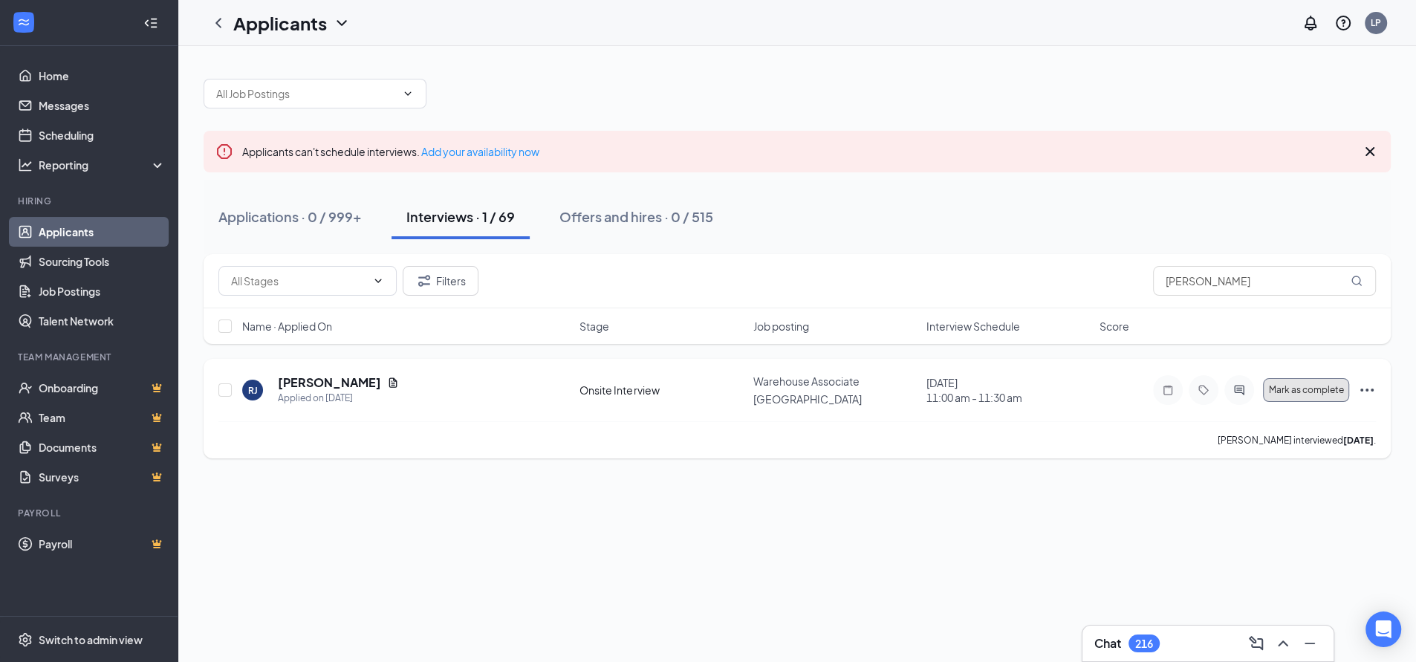
click at [1286, 389] on span "Mark as complete" at bounding box center [1306, 390] width 75 height 10
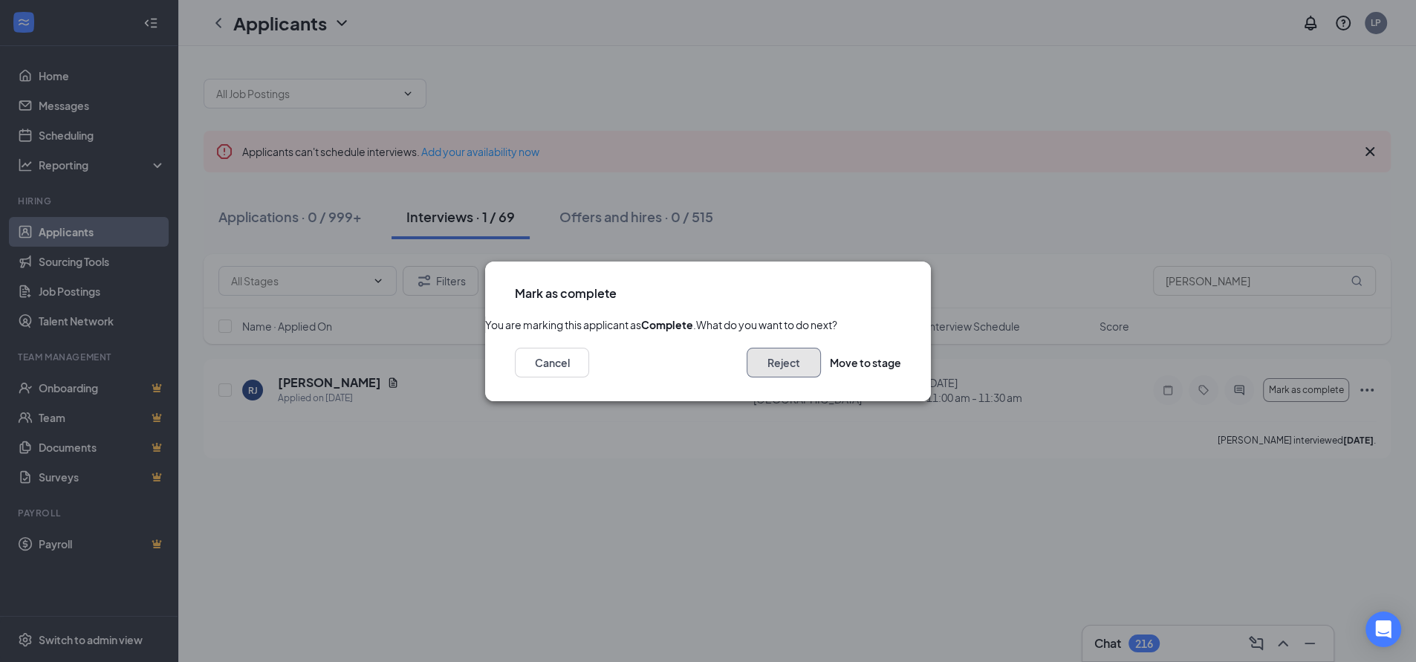
click at [756, 378] on button "Reject" at bounding box center [784, 363] width 74 height 30
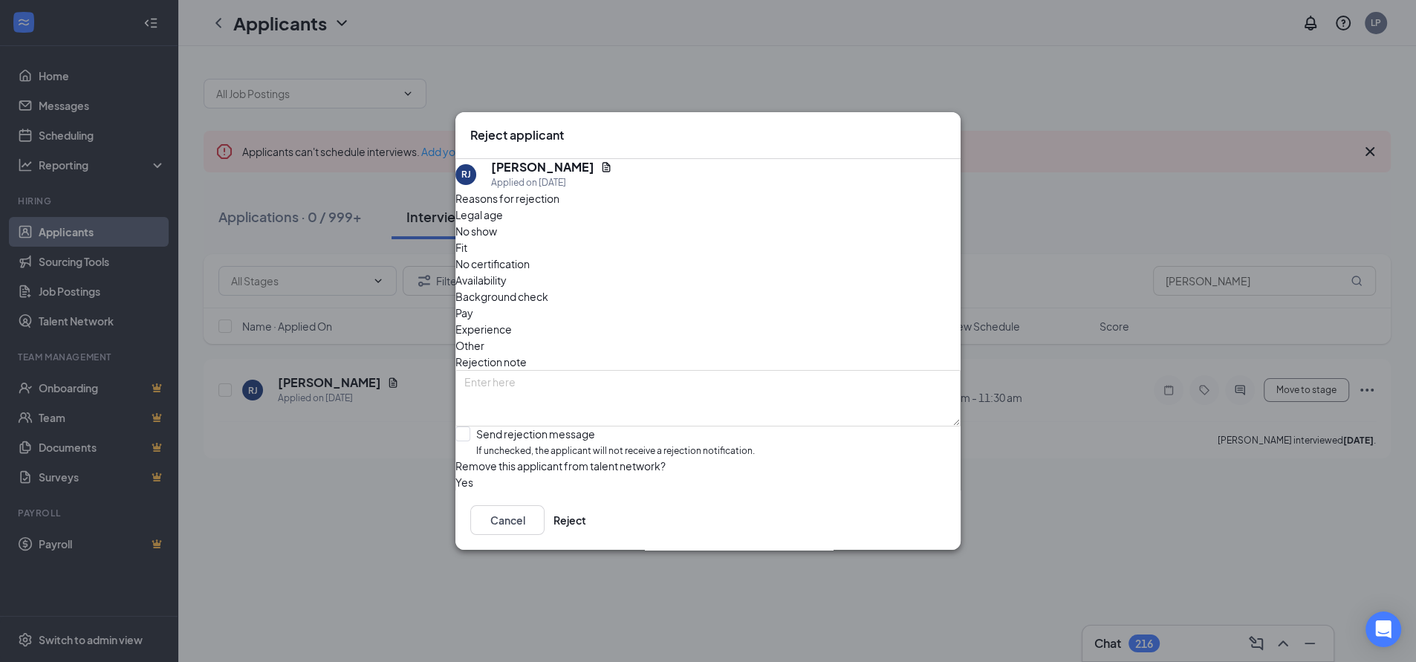
click at [497, 239] on span "No show" at bounding box center [477, 231] width 42 height 16
click at [586, 535] on button "Reject" at bounding box center [570, 520] width 33 height 30
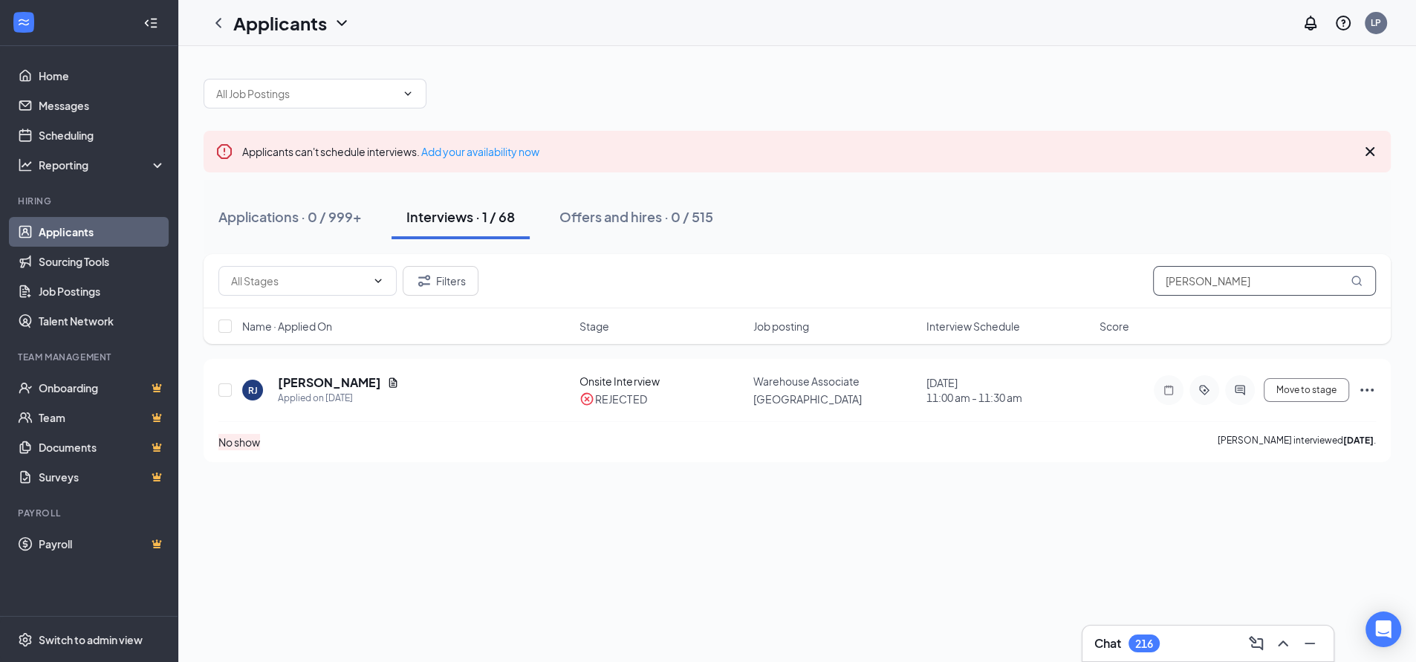
click at [1217, 273] on input "[PERSON_NAME]" at bounding box center [1264, 281] width 223 height 30
drag, startPoint x: 1240, startPoint y: 281, endPoint x: 1125, endPoint y: 282, distance: 114.5
click at [1125, 282] on div "Filters [PERSON_NAME]" at bounding box center [797, 281] width 1158 height 30
paste input "[PERSON_NAME]"
click at [1272, 389] on span "Mark as complete" at bounding box center [1306, 390] width 75 height 10
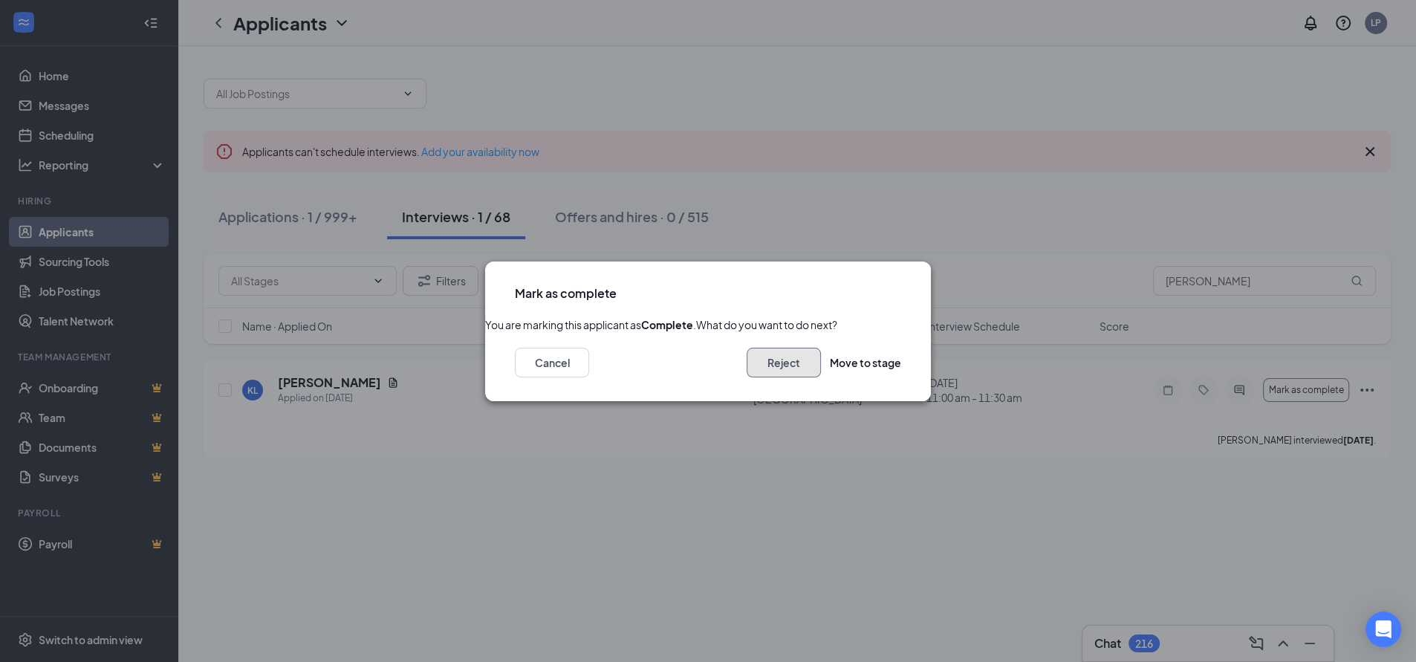
click at [770, 378] on button "Reject" at bounding box center [784, 363] width 74 height 30
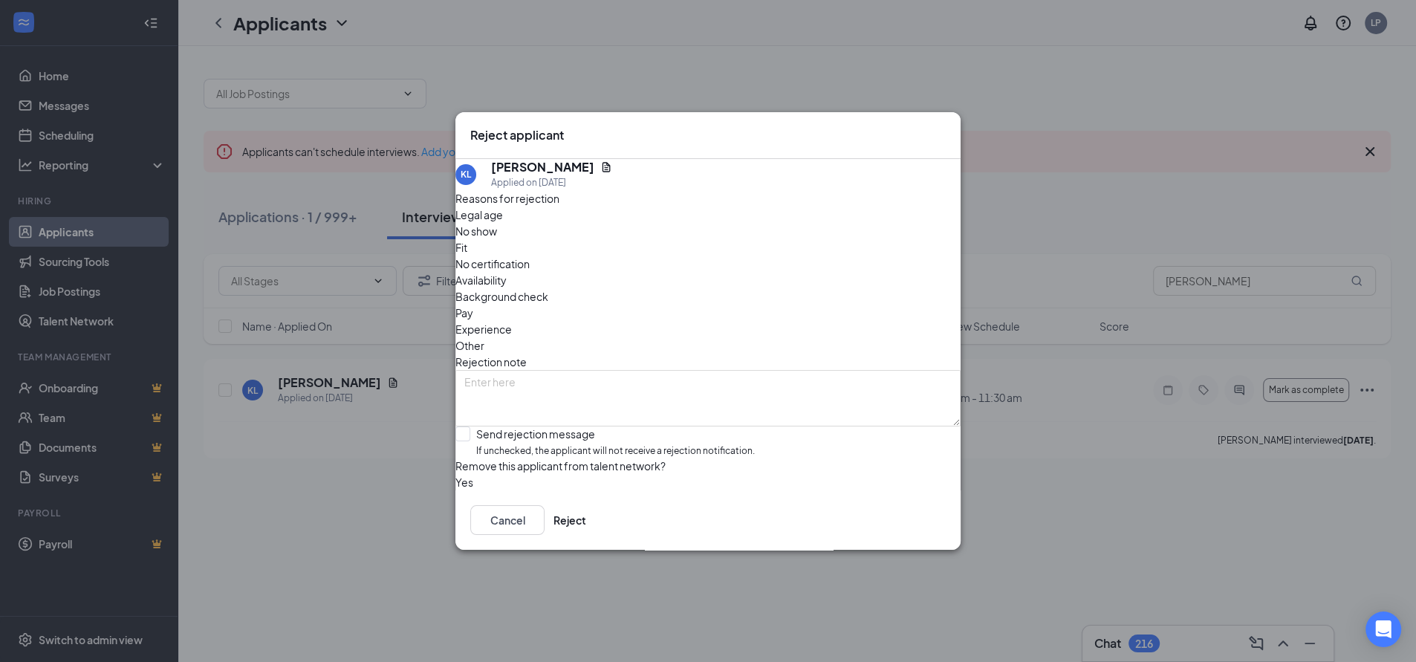
click at [497, 239] on span "No show" at bounding box center [477, 231] width 42 height 16
click at [586, 535] on button "Reject" at bounding box center [570, 520] width 33 height 30
drag, startPoint x: 295, startPoint y: 97, endPoint x: 368, endPoint y: 102, distance: 73.0
click at [349, 83] on span at bounding box center [315, 94] width 223 height 30
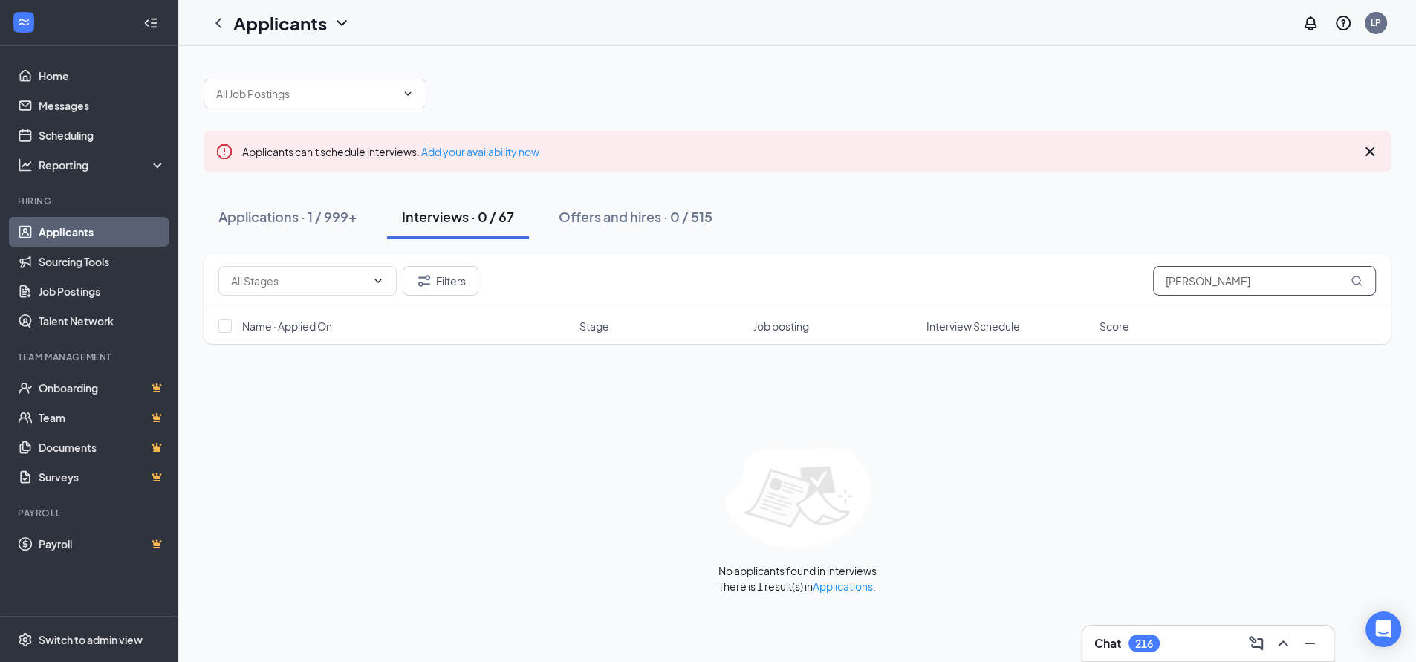
drag, startPoint x: 1245, startPoint y: 279, endPoint x: 1129, endPoint y: 281, distance: 116.7
click at [1099, 283] on div "Filters [PERSON_NAME]" at bounding box center [797, 281] width 1158 height 30
paste input "[PERSON_NAME]"
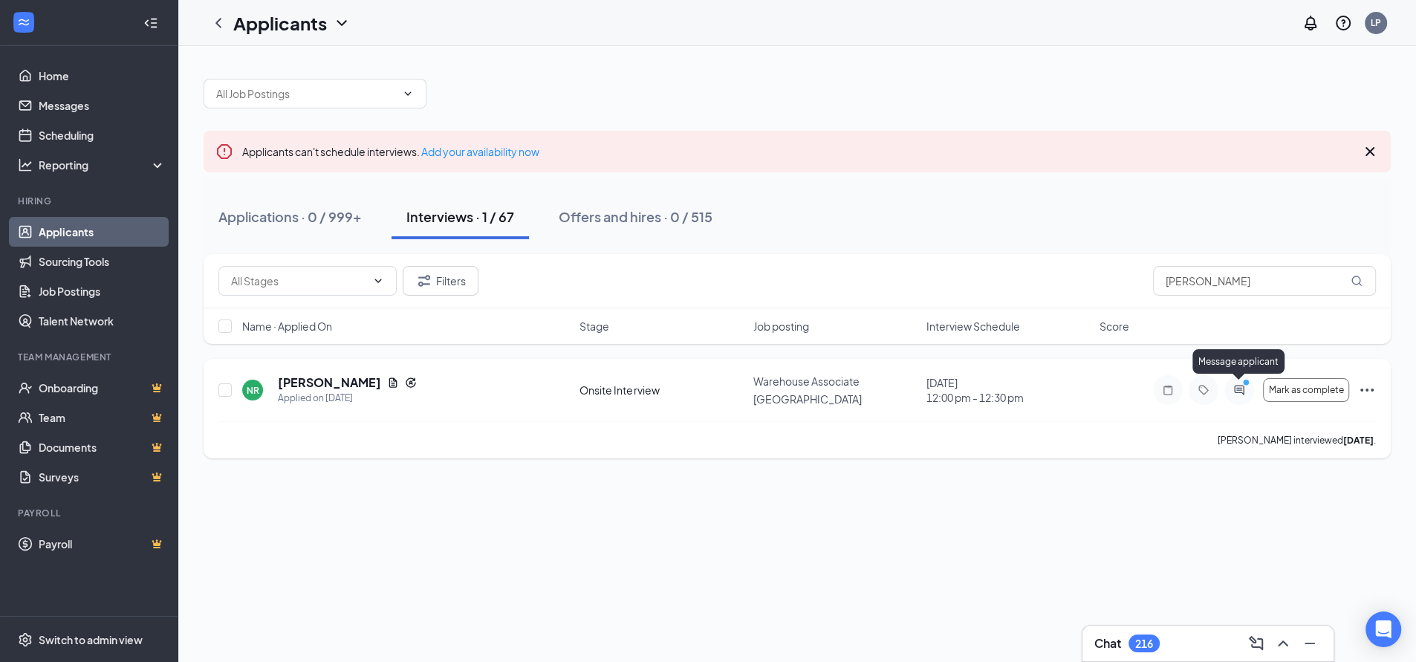
click at [1240, 390] on icon "ActiveChat" at bounding box center [1240, 390] width 18 height 12
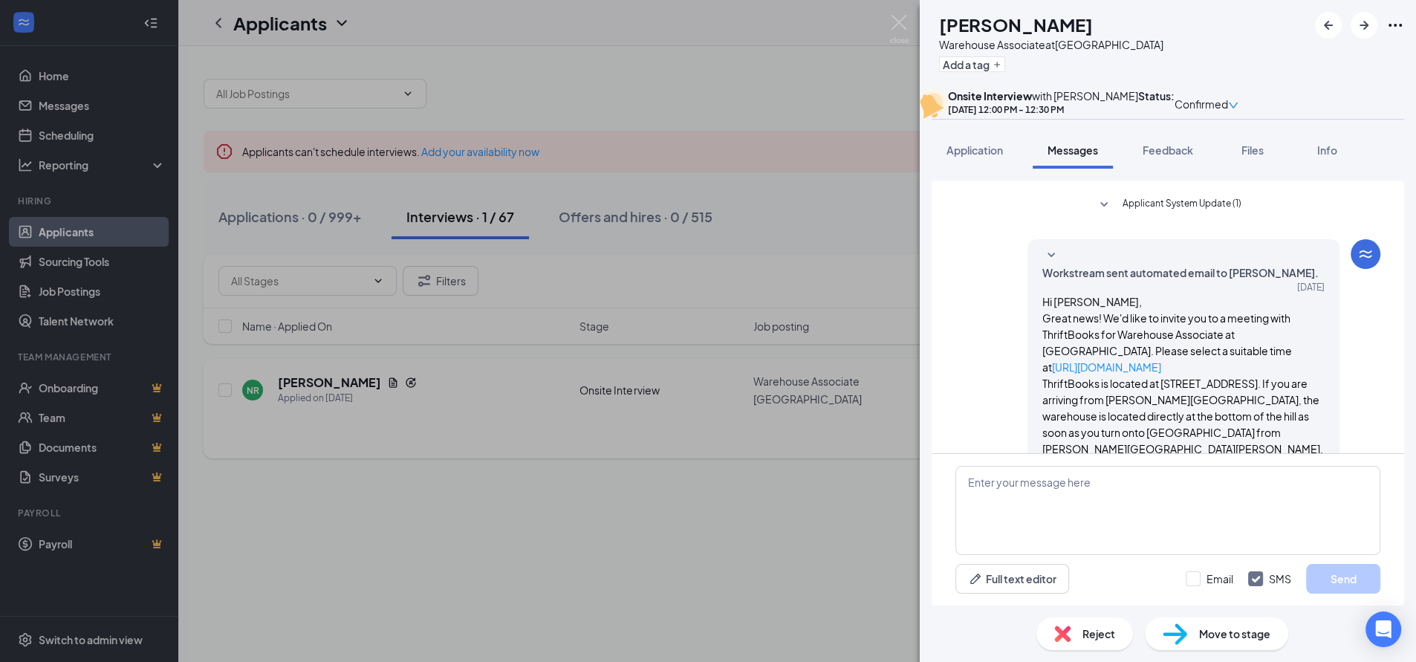
scroll to position [511, 0]
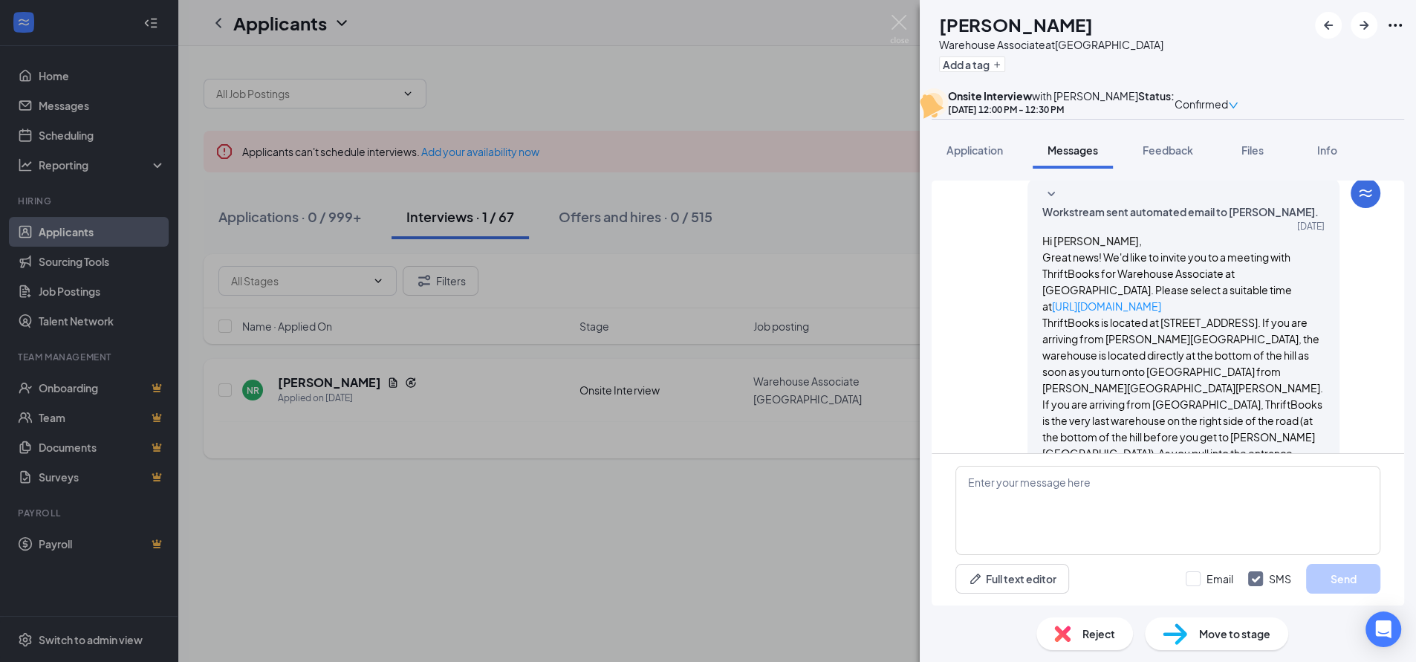
click at [1096, 635] on span "Reject" at bounding box center [1099, 634] width 33 height 16
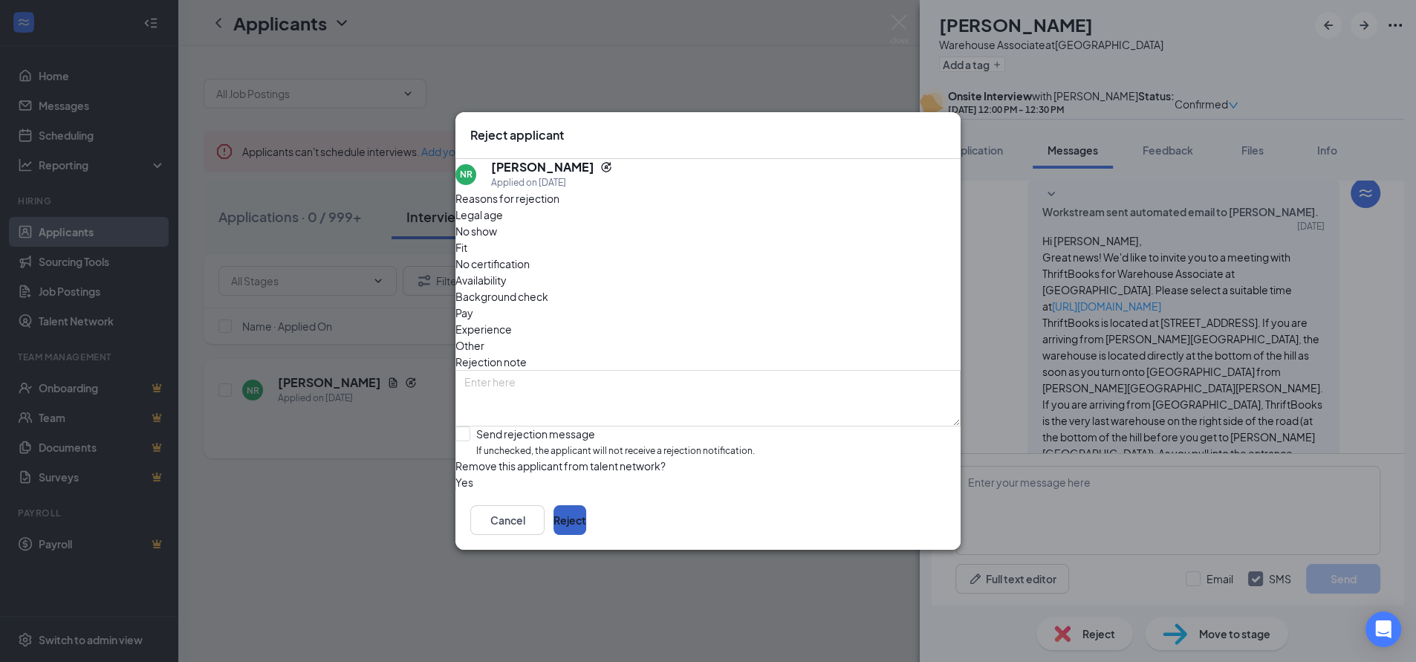
click at [586, 530] on button "Reject" at bounding box center [570, 520] width 33 height 30
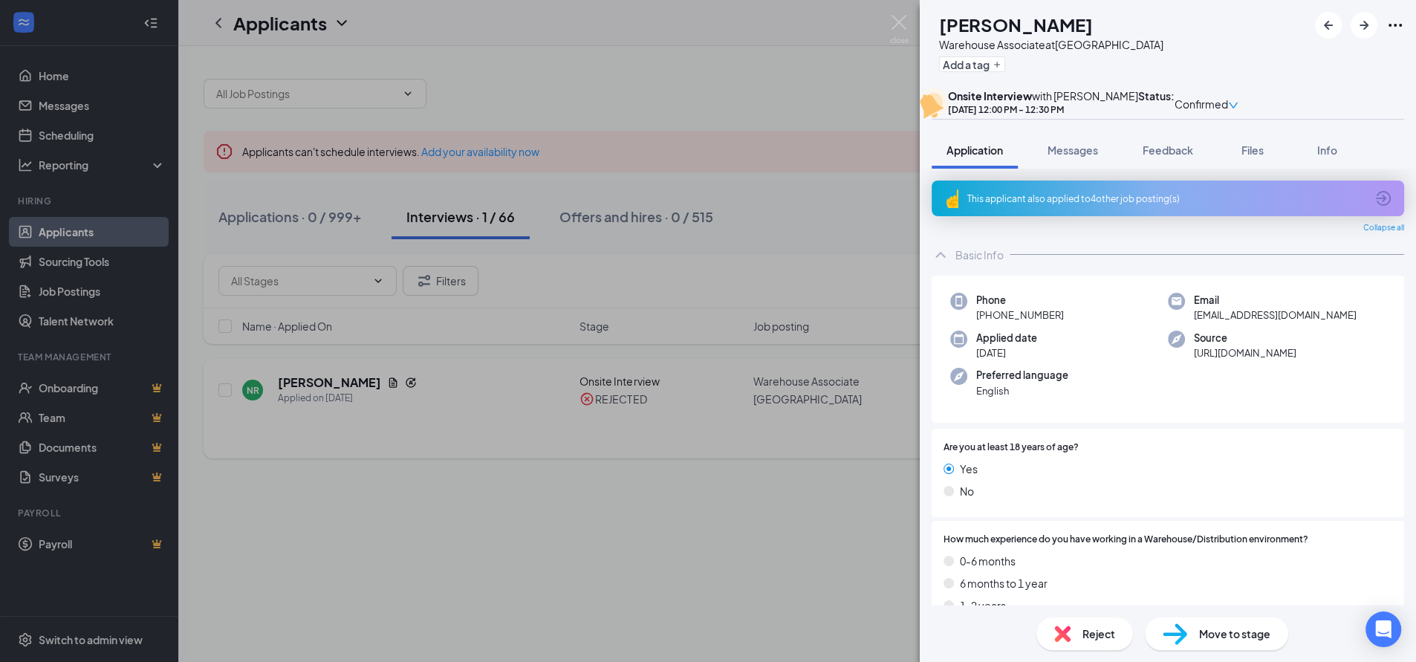
click at [755, 144] on div "NR [PERSON_NAME] Warehouse Associate at [GEOGRAPHIC_DATA] Add a tag Onsite Inte…" at bounding box center [708, 331] width 1416 height 662
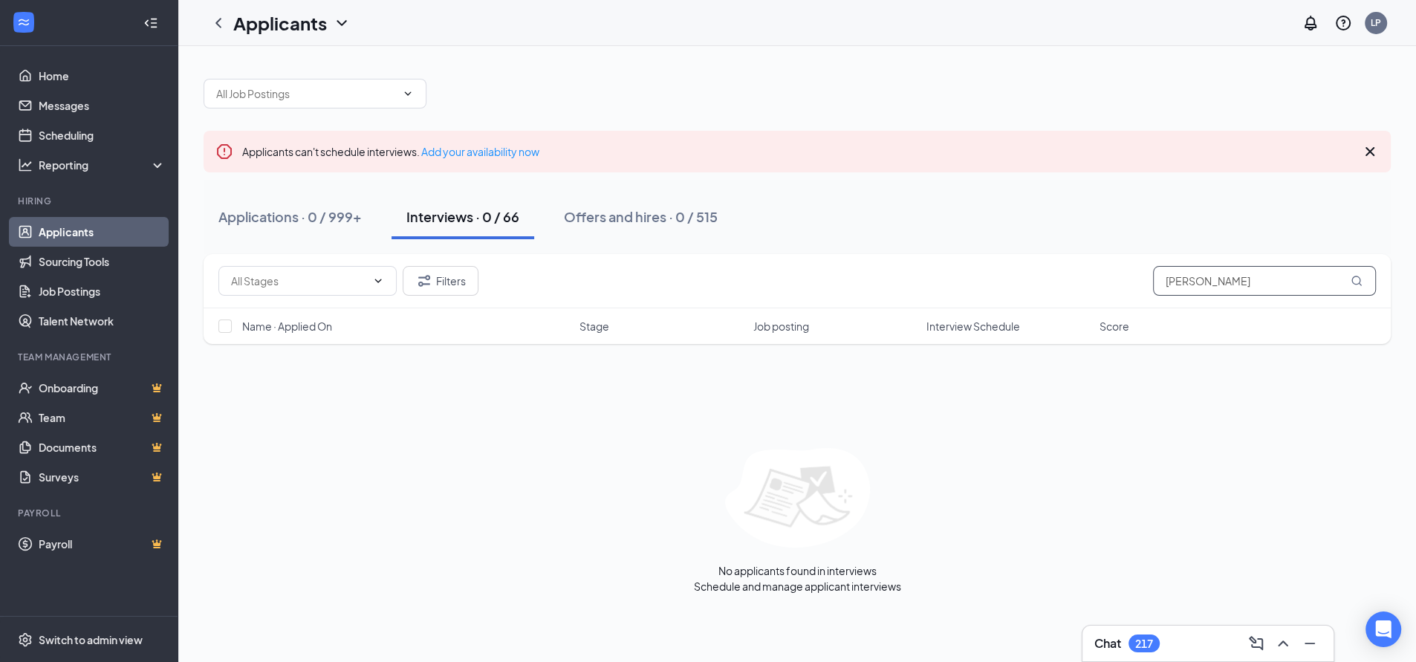
drag, startPoint x: 1185, startPoint y: 283, endPoint x: 1133, endPoint y: 282, distance: 52.0
click at [1133, 283] on div "Filters [PERSON_NAME]" at bounding box center [797, 281] width 1158 height 30
paste input "[PERSON_NAME]"
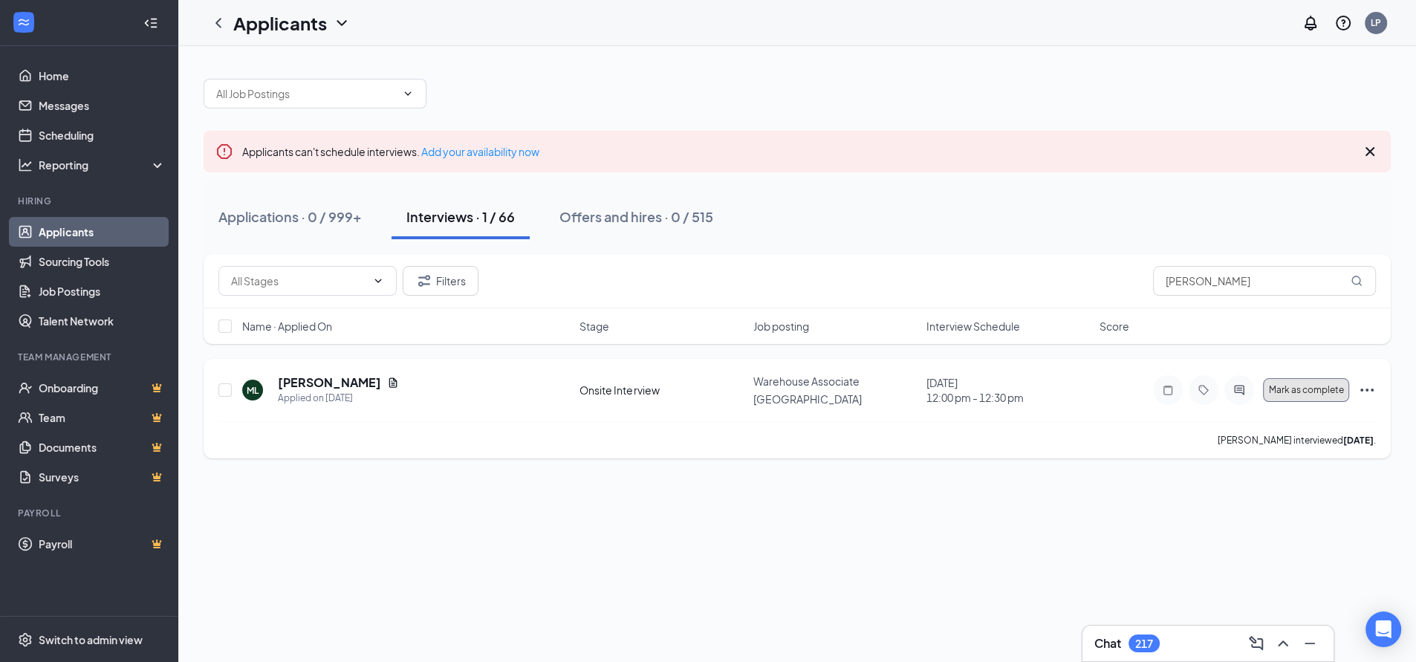
click at [1300, 387] on span "Mark as complete" at bounding box center [1306, 390] width 75 height 10
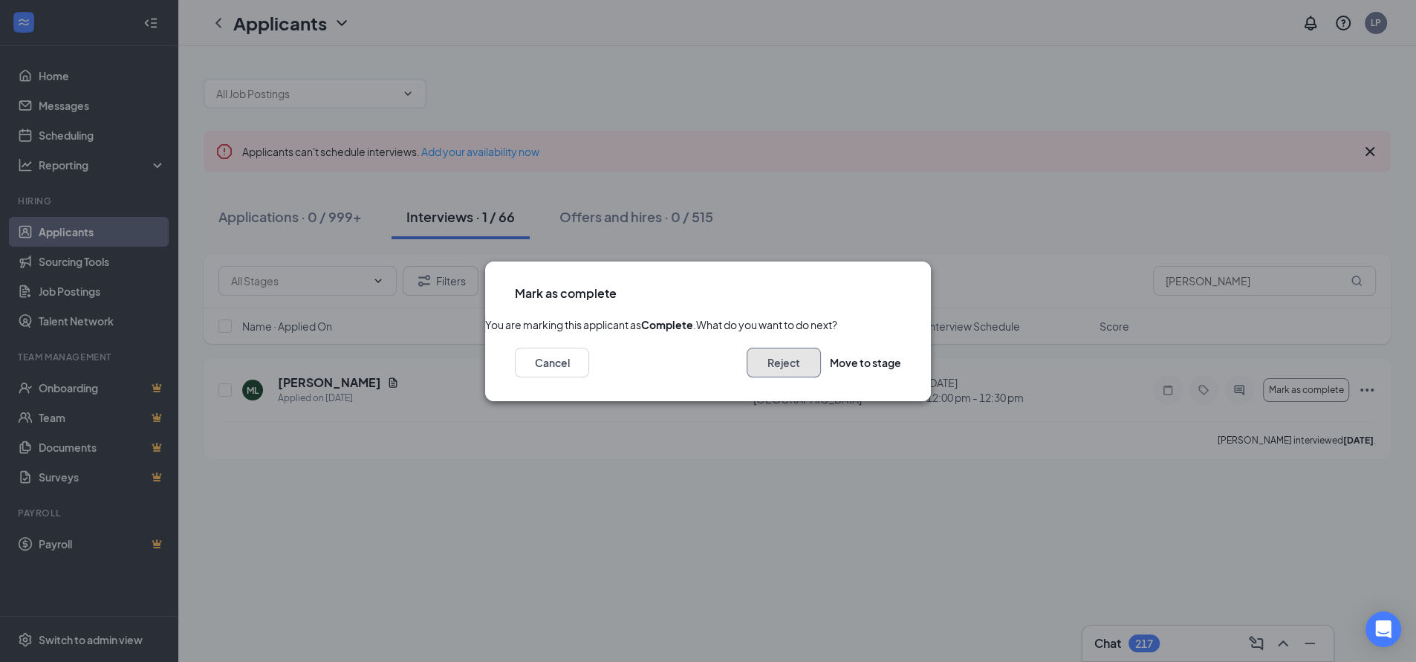
click at [764, 378] on button "Reject" at bounding box center [784, 363] width 74 height 30
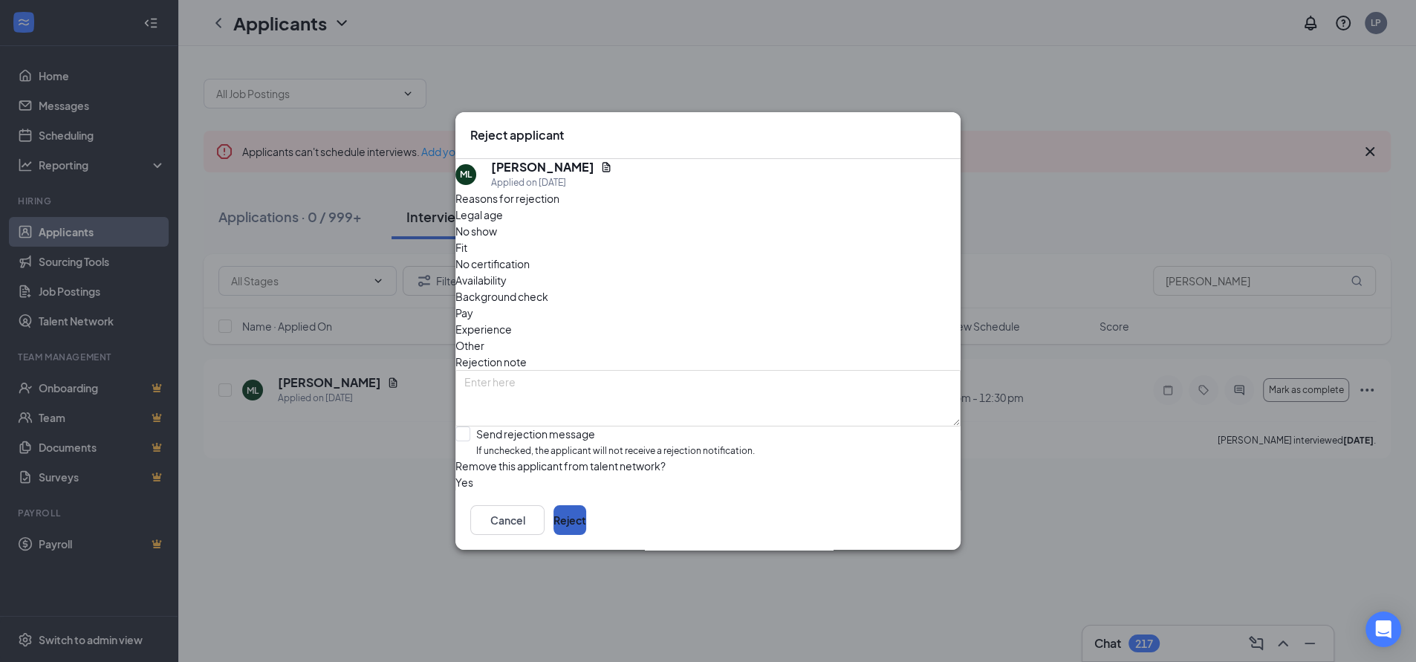
click at [586, 535] on button "Reject" at bounding box center [570, 520] width 33 height 30
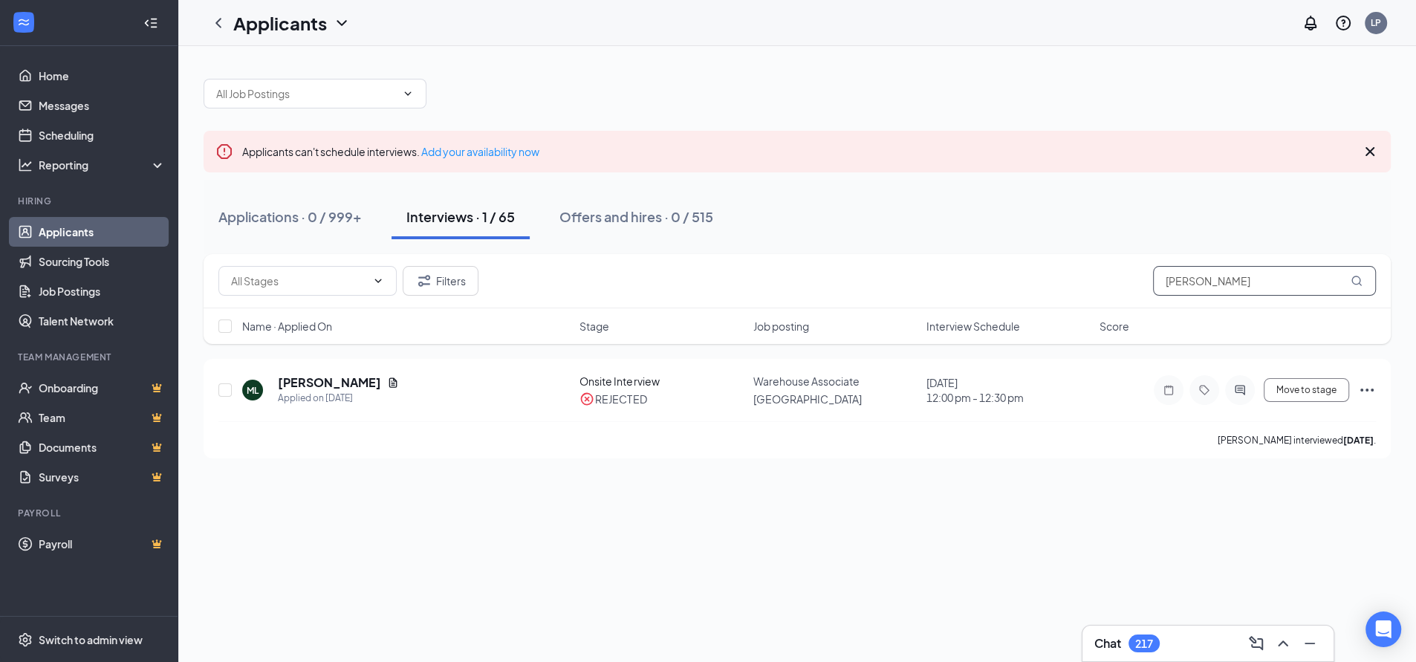
drag, startPoint x: 1253, startPoint y: 288, endPoint x: 1089, endPoint y: 279, distance: 164.4
click at [1083, 279] on div "Filters [PERSON_NAME]" at bounding box center [797, 281] width 1158 height 30
paste input "[PERSON_NAME]"
type input "[PERSON_NAME]"
click at [1287, 392] on span "Mark as complete" at bounding box center [1306, 390] width 75 height 10
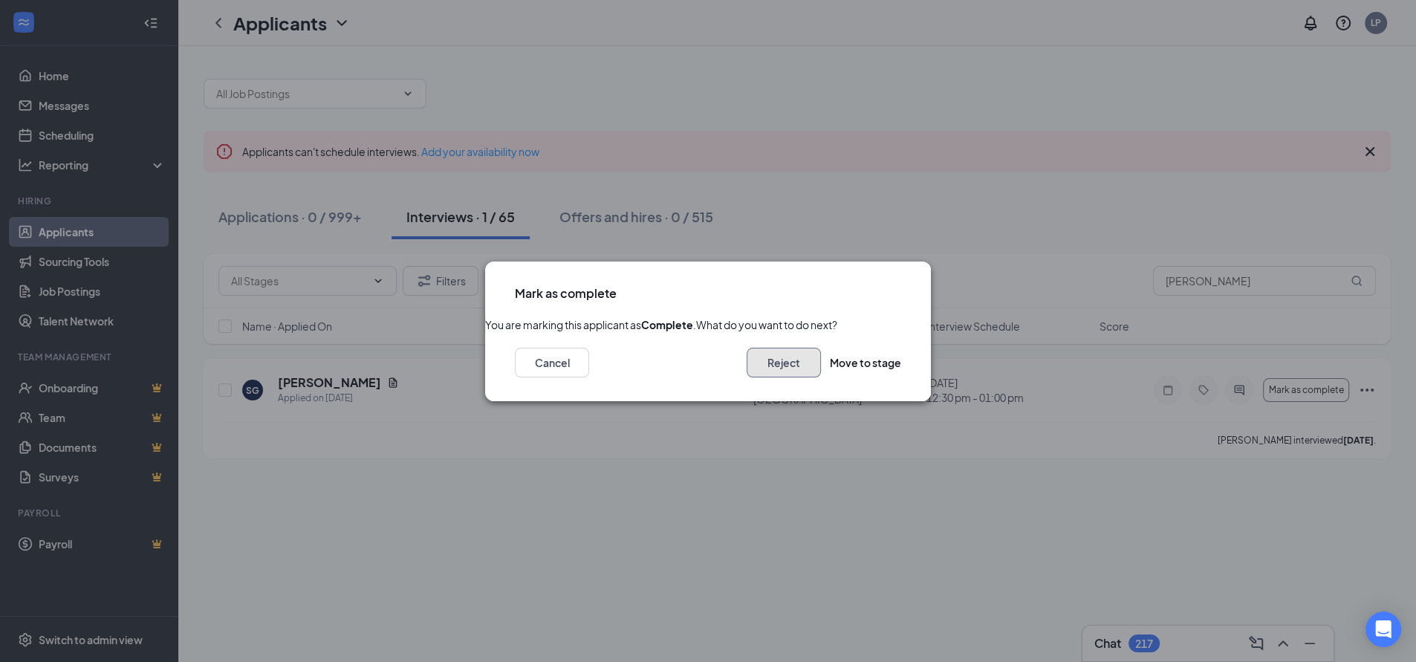
click at [748, 378] on button "Reject" at bounding box center [784, 363] width 74 height 30
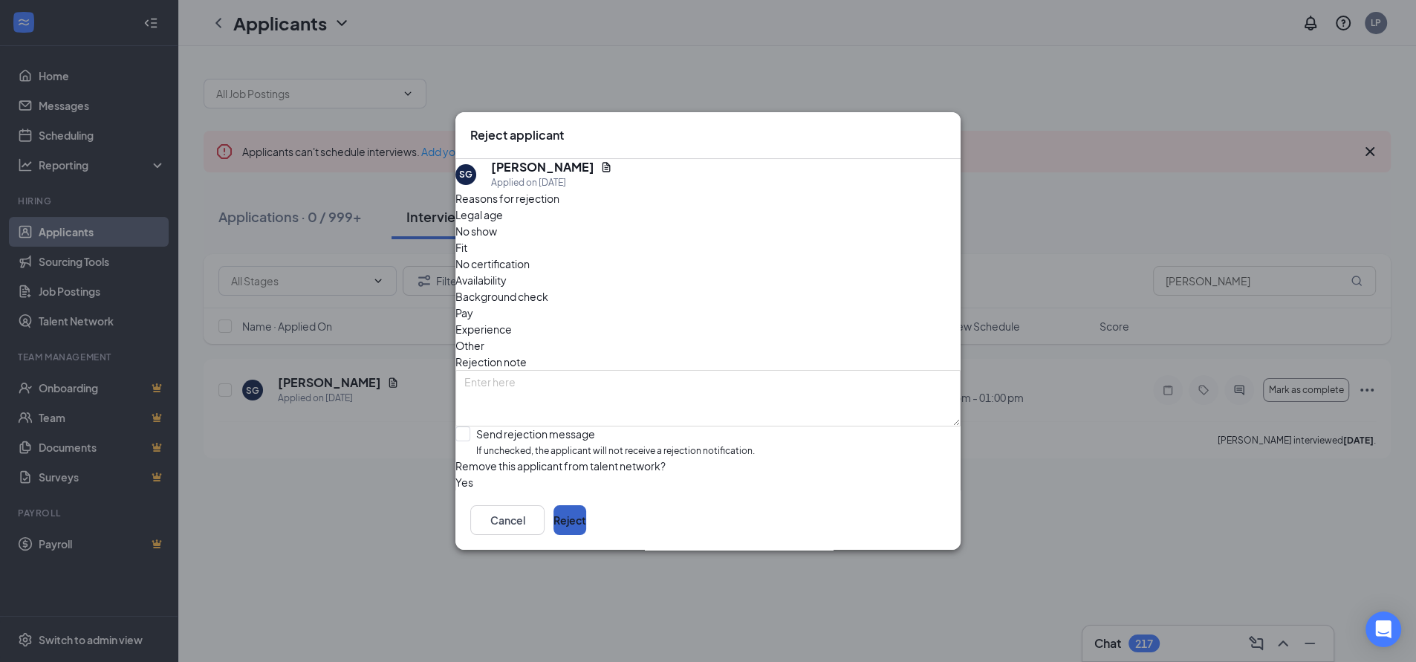
click at [586, 524] on button "Reject" at bounding box center [570, 520] width 33 height 30
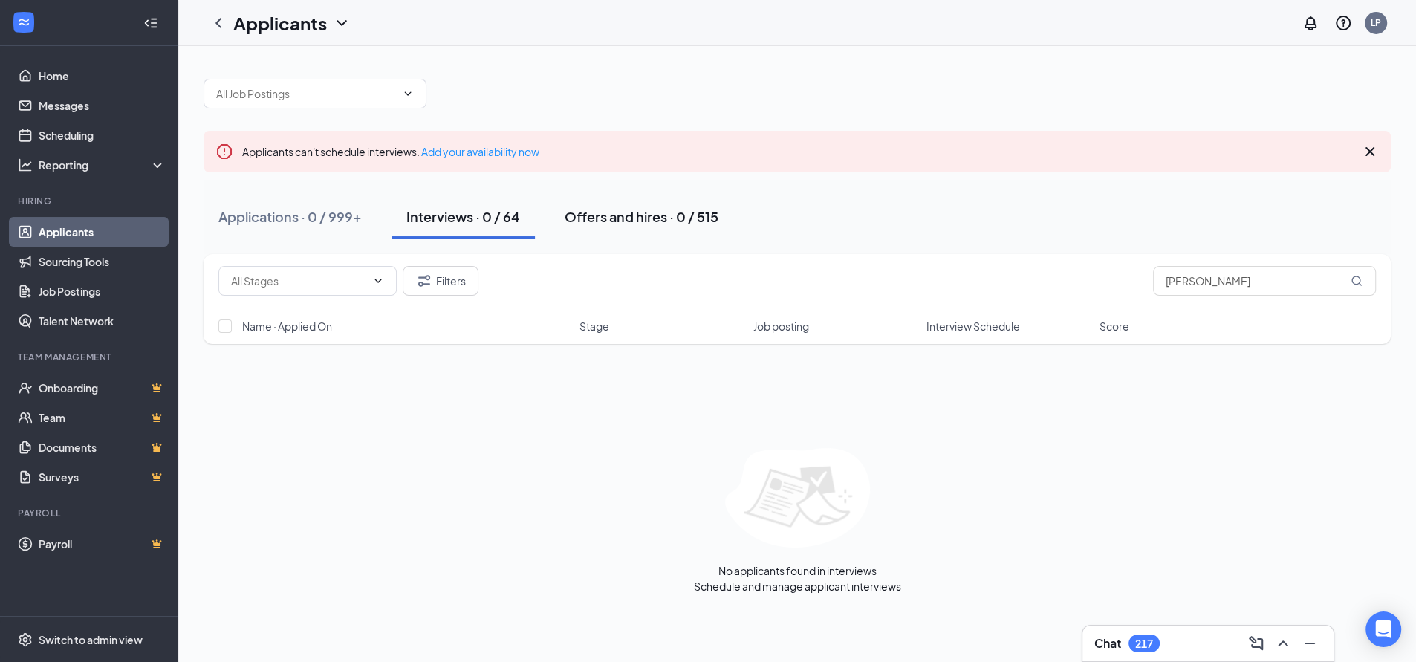
click at [589, 218] on div "Offers and hires · 0 / 515" at bounding box center [642, 216] width 154 height 19
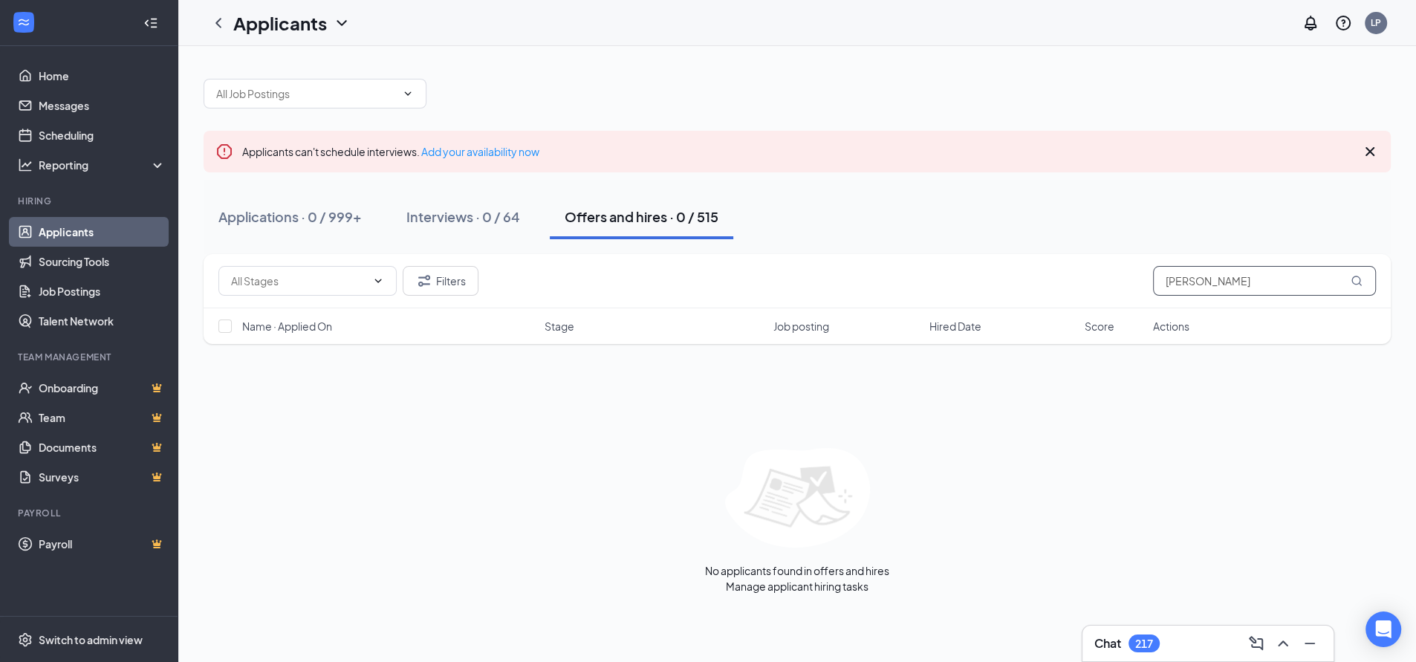
drag, startPoint x: 1261, startPoint y: 286, endPoint x: 1104, endPoint y: 278, distance: 157.0
click at [1104, 278] on div "Filters [PERSON_NAME]" at bounding box center [797, 281] width 1158 height 30
paste input "[PERSON_NAME]"
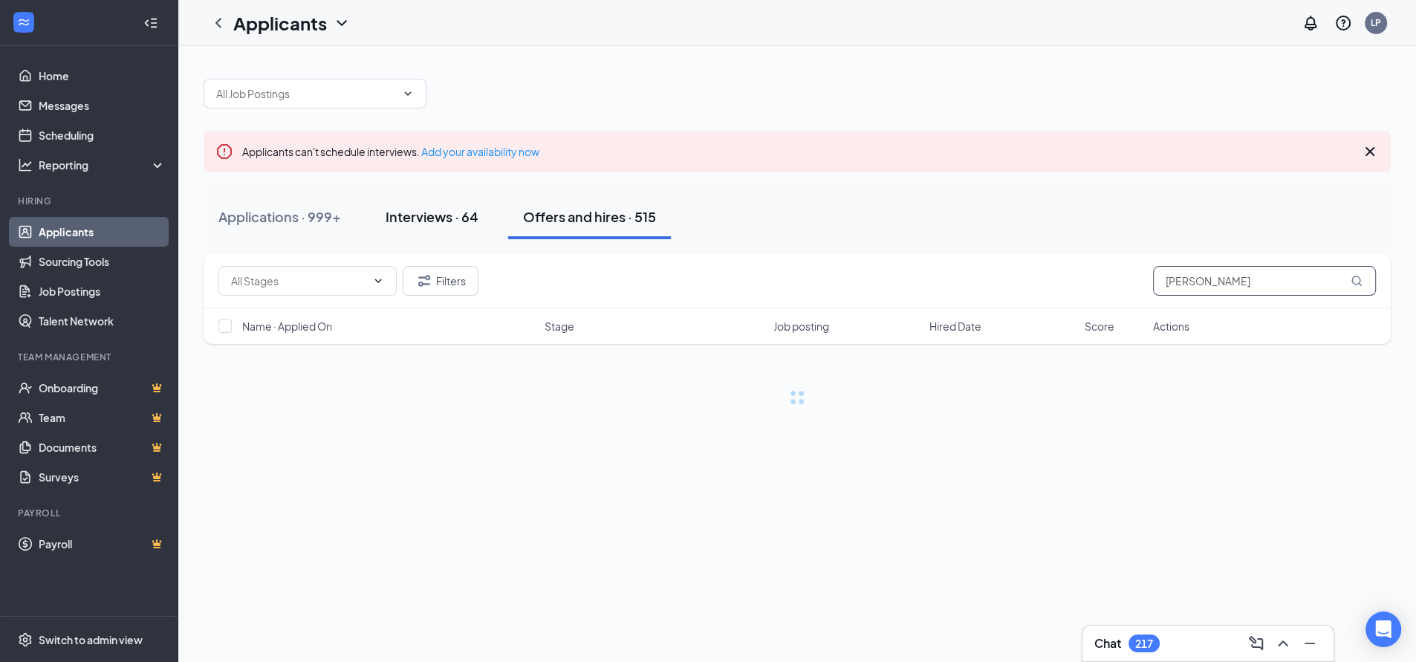
type input "[PERSON_NAME]"
click at [403, 213] on div "Interviews · 64" at bounding box center [432, 216] width 93 height 19
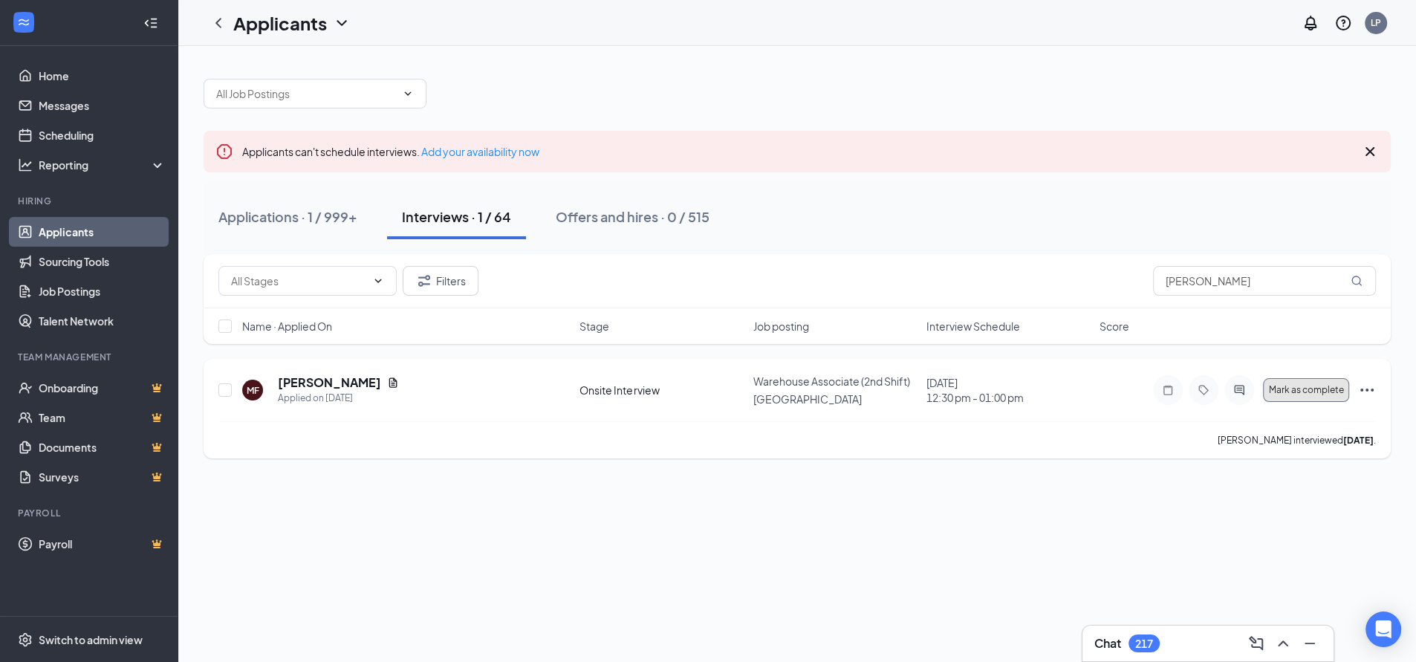
click at [1316, 389] on span "Mark as complete" at bounding box center [1306, 390] width 75 height 10
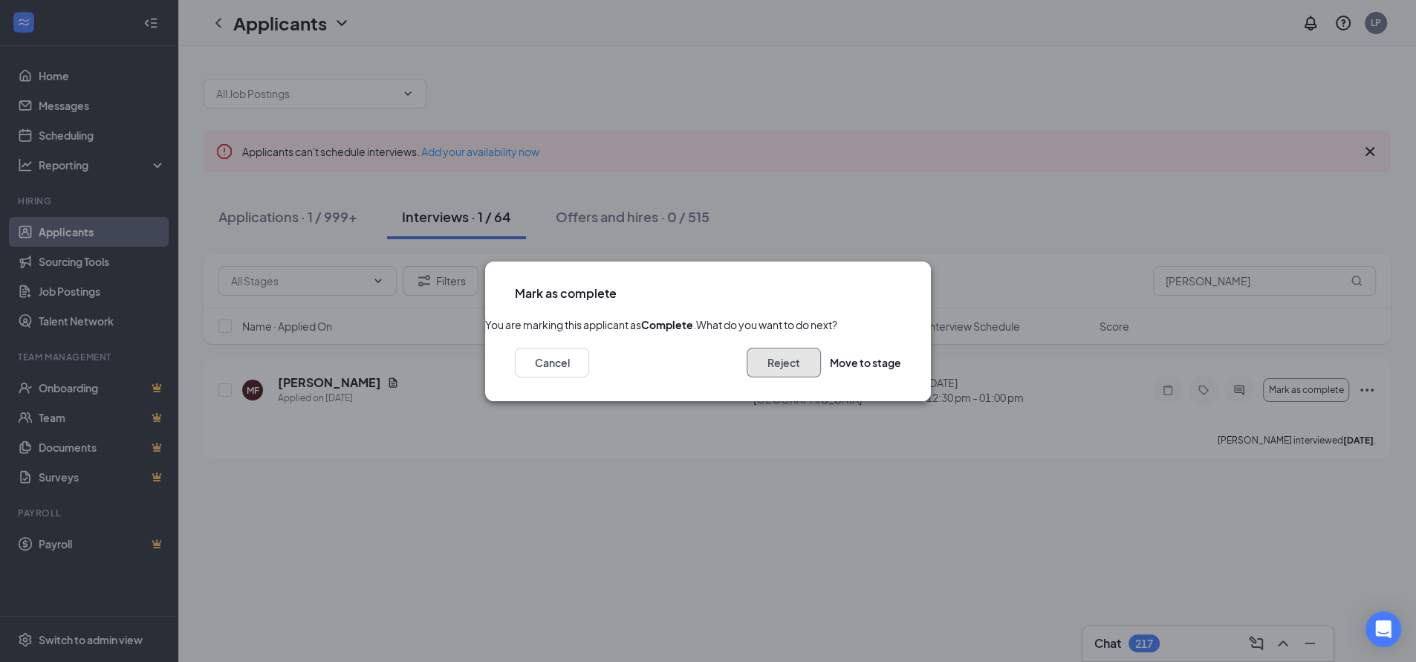
click at [747, 378] on button "Reject" at bounding box center [784, 363] width 74 height 30
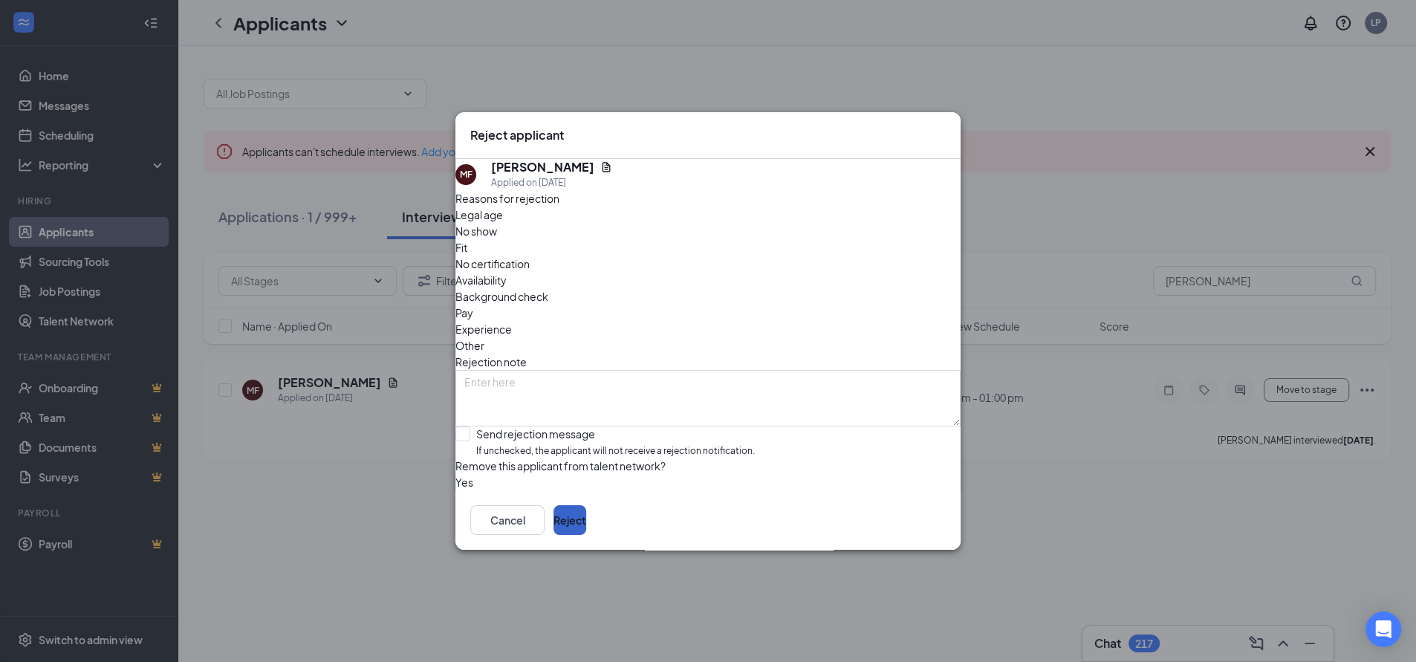
click at [586, 535] on button "Reject" at bounding box center [570, 520] width 33 height 30
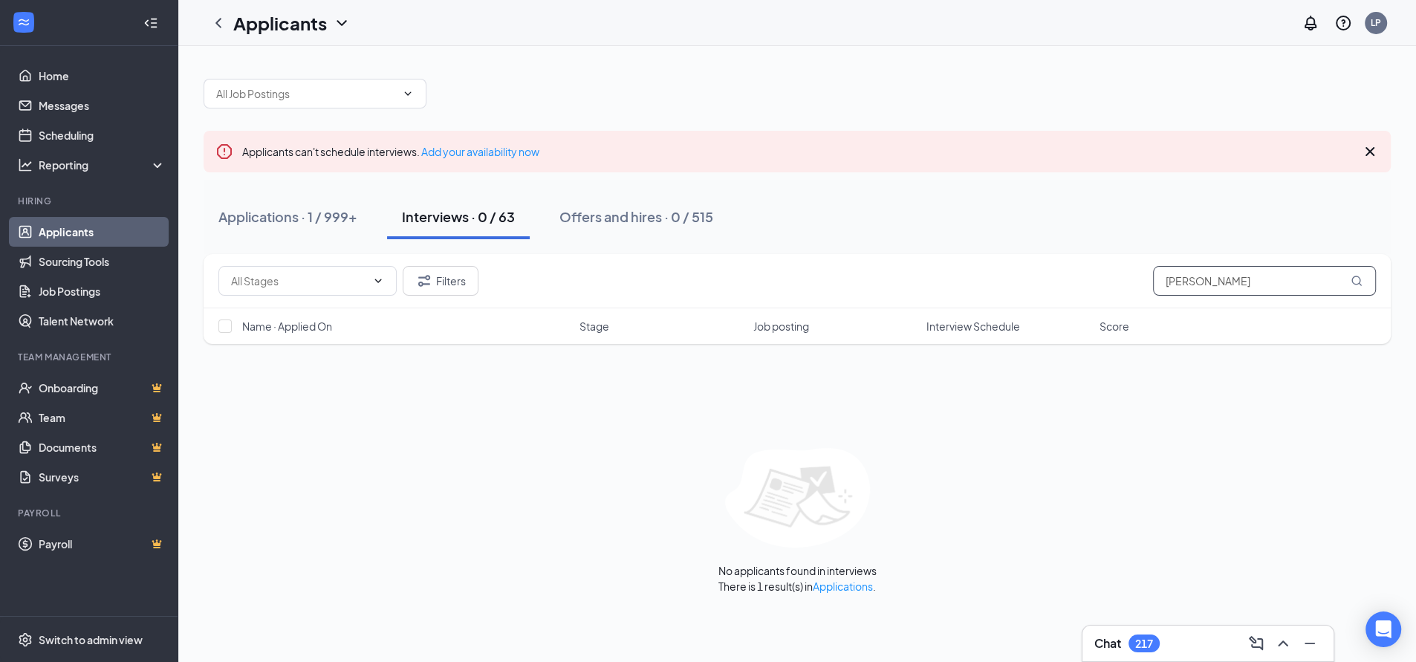
drag, startPoint x: 1179, startPoint y: 285, endPoint x: 1073, endPoint y: 288, distance: 105.6
click at [1072, 288] on div "Filters [PERSON_NAME]" at bounding box center [797, 281] width 1158 height 30
paste input "[PERSON_NAME]"
click at [1095, 495] on div "No applicants found in interviews There is 1 result(s) in Applications ." at bounding box center [798, 521] width 1188 height 146
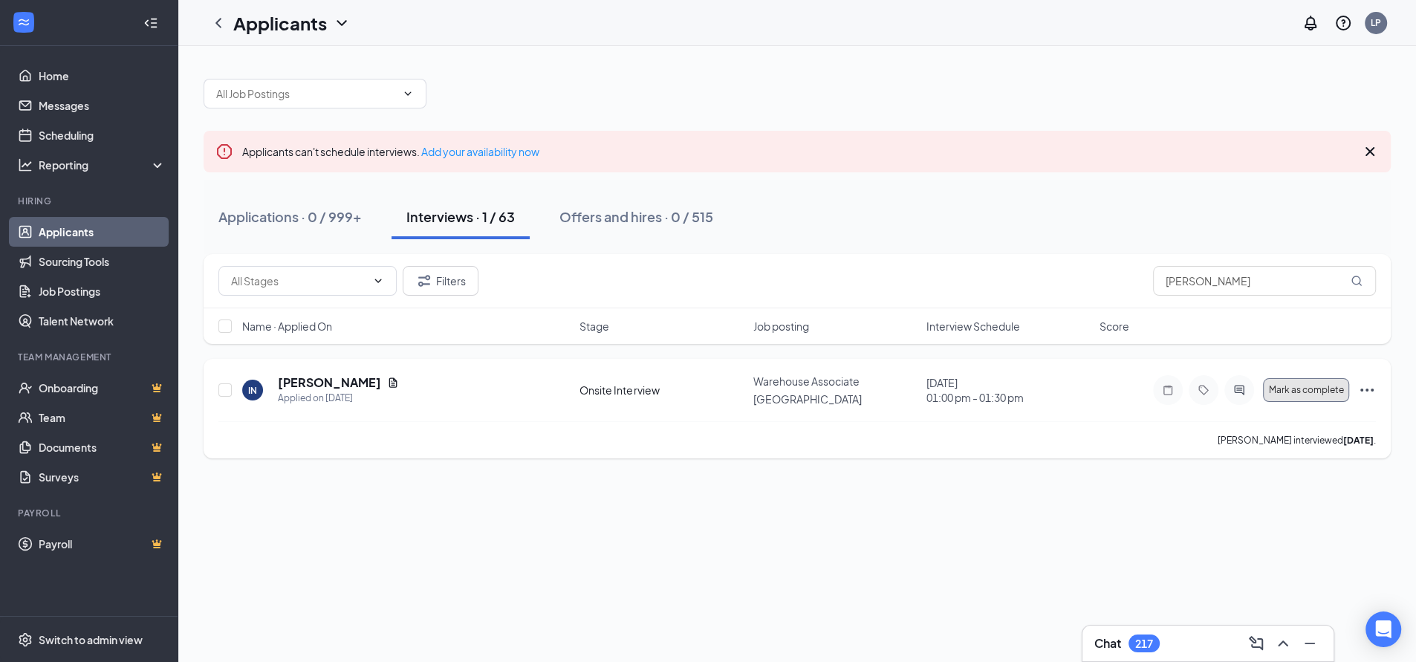
click at [1294, 389] on span "Mark as complete" at bounding box center [1306, 390] width 75 height 10
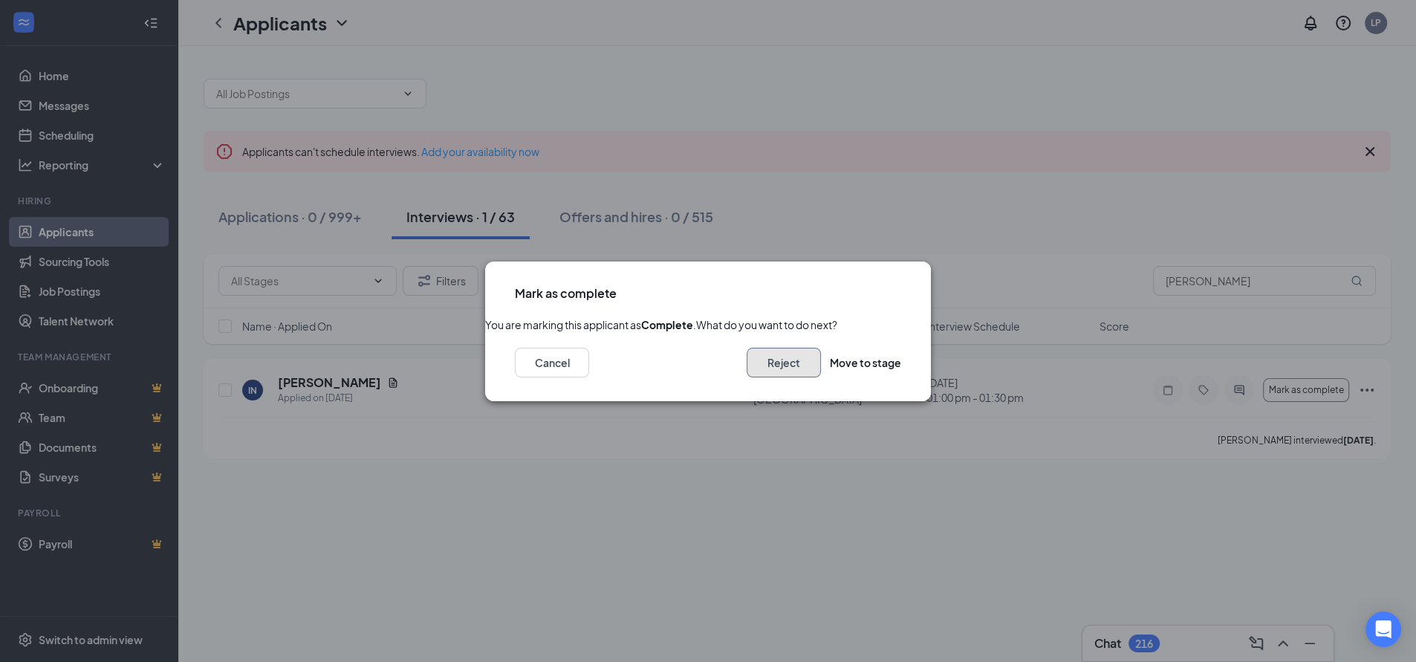
click at [747, 378] on button "Reject" at bounding box center [784, 363] width 74 height 30
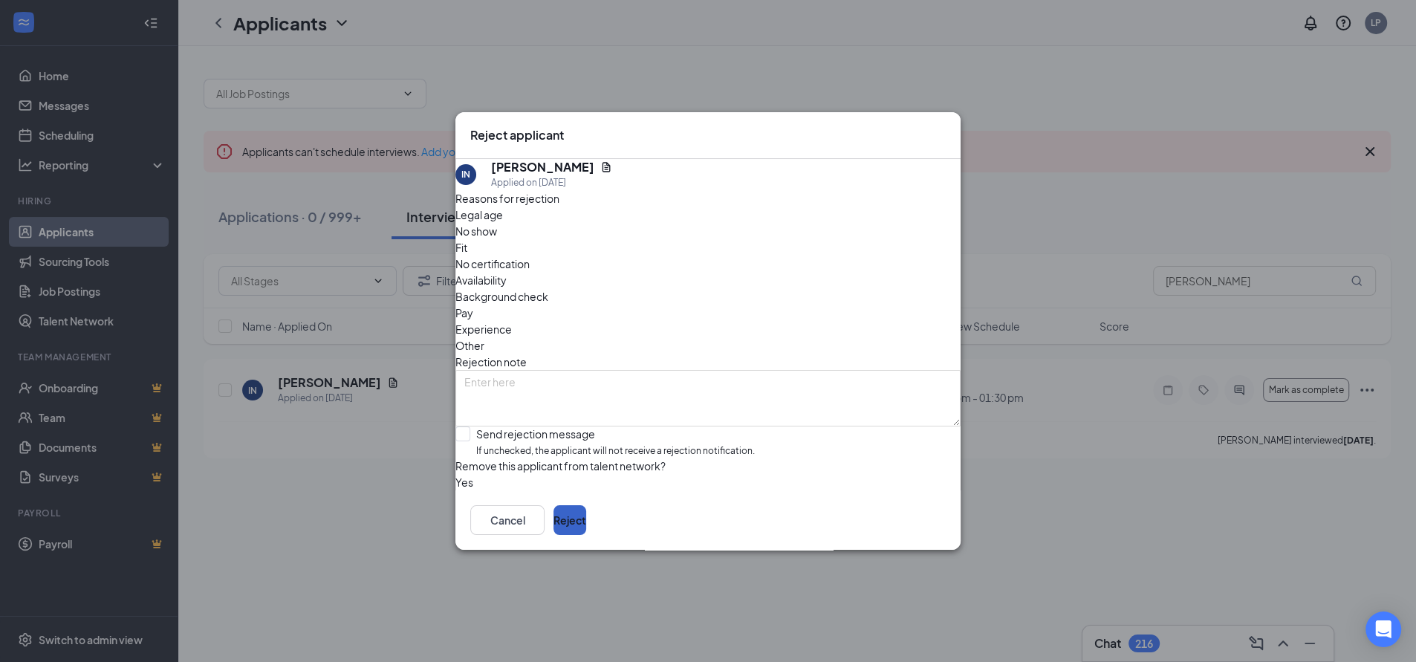
click at [586, 533] on button "Reject" at bounding box center [570, 520] width 33 height 30
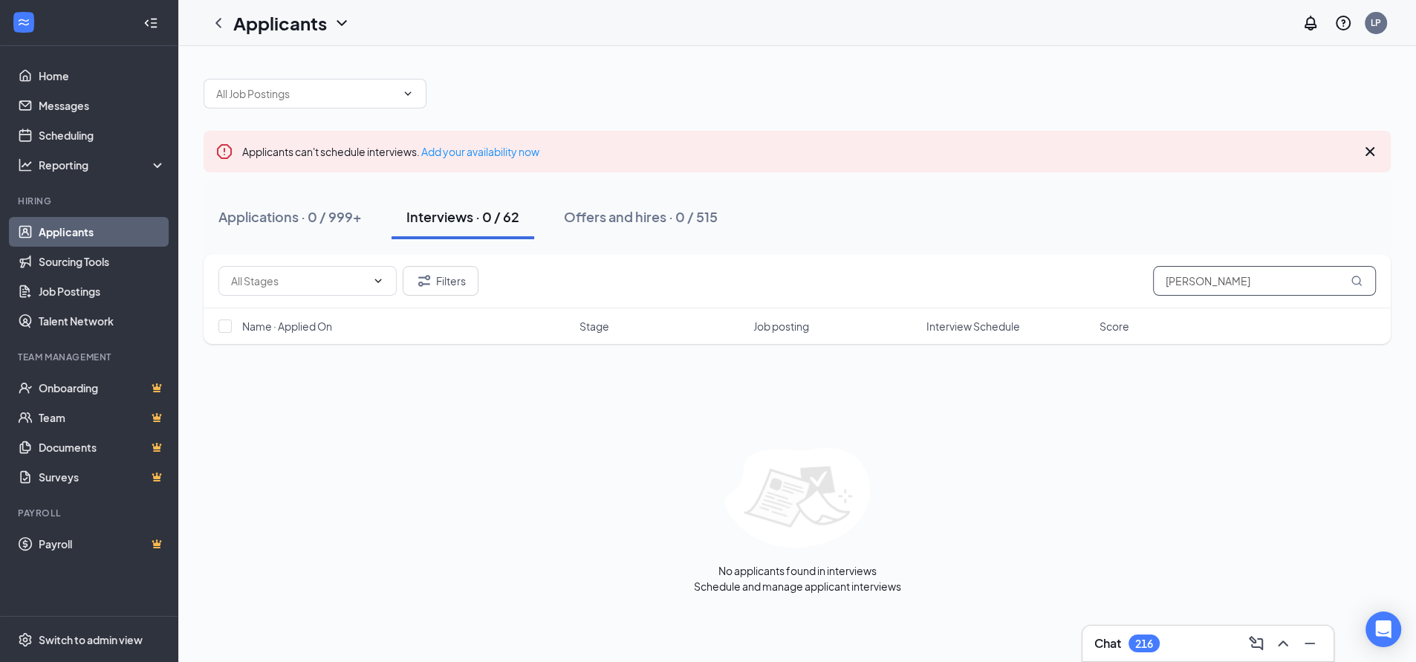
drag, startPoint x: 1256, startPoint y: 283, endPoint x: 1208, endPoint y: 290, distance: 48.0
click at [1119, 285] on div "Filters [PERSON_NAME]" at bounding box center [797, 281] width 1158 height 30
paste input "[PERSON_NAME]"
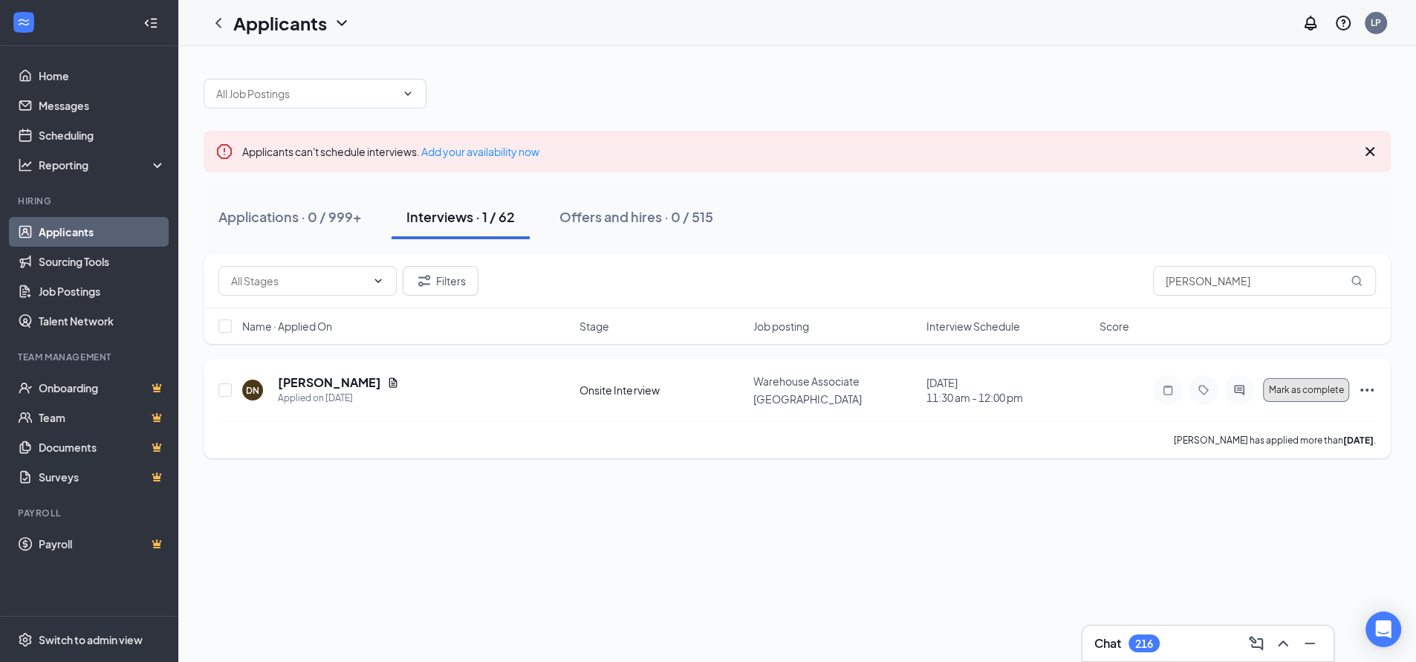
click at [1292, 397] on button "Mark as complete" at bounding box center [1306, 390] width 86 height 24
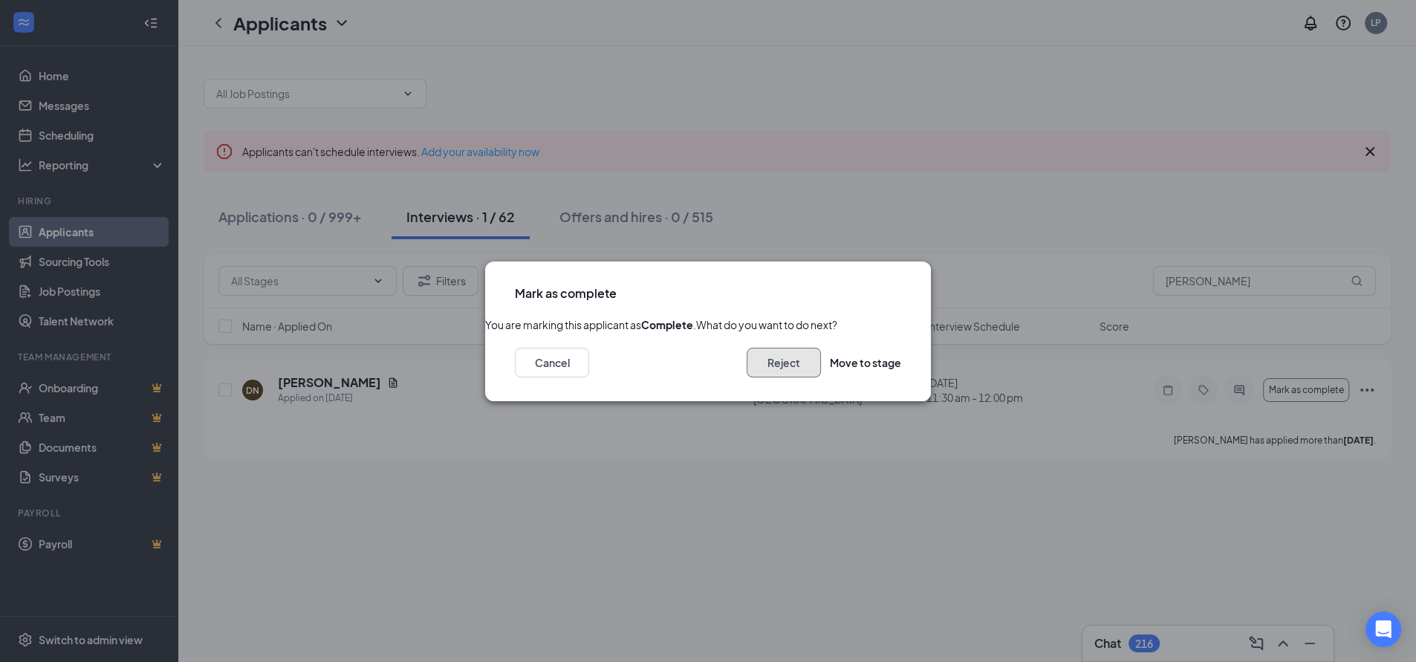
click at [747, 378] on button "Reject" at bounding box center [784, 363] width 74 height 30
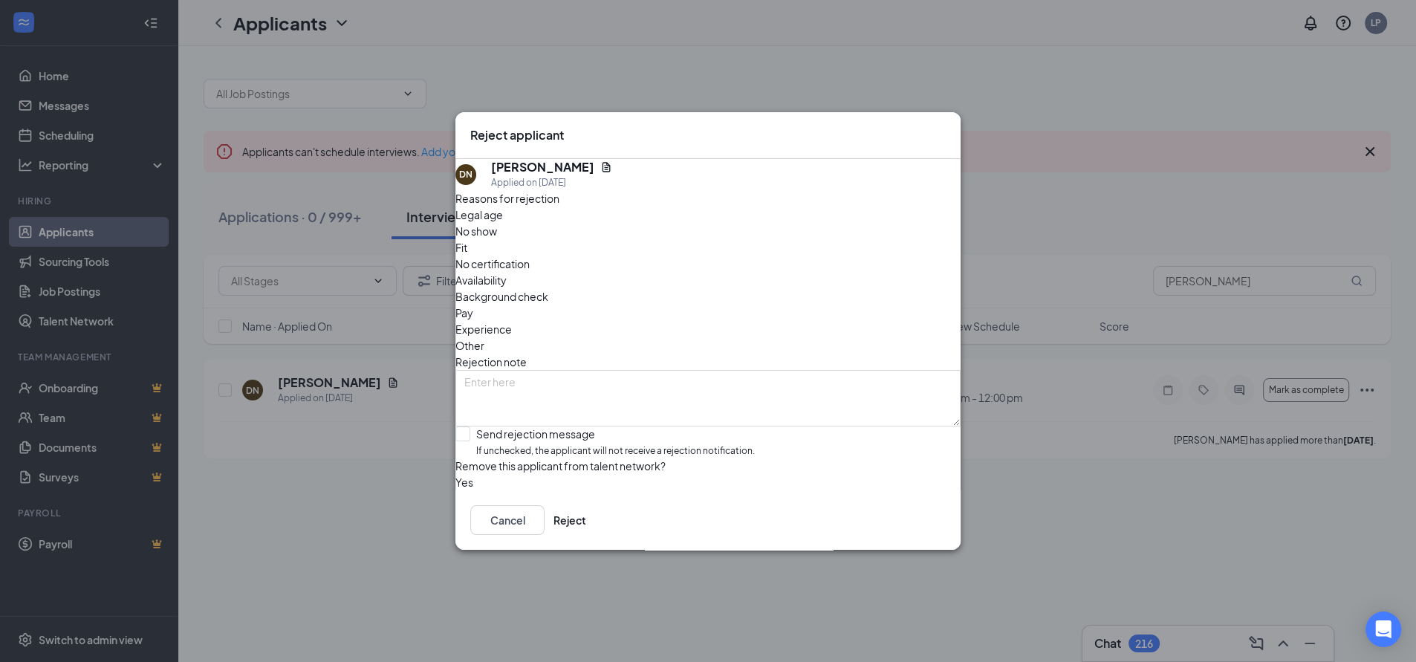
click at [497, 238] on span "No show" at bounding box center [477, 231] width 42 height 16
click at [586, 534] on button "Reject" at bounding box center [570, 520] width 33 height 30
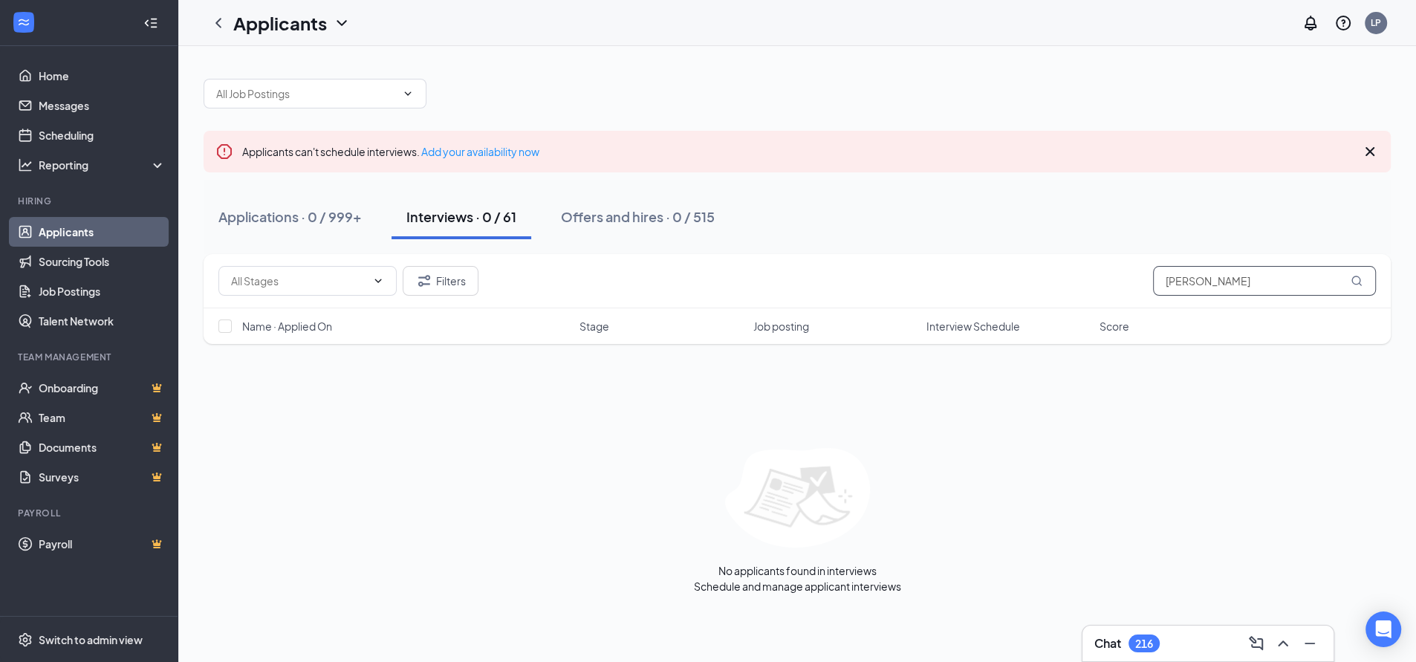
drag, startPoint x: 1248, startPoint y: 282, endPoint x: 1184, endPoint y: 293, distance: 65.5
click at [1185, 293] on input "[PERSON_NAME]" at bounding box center [1264, 281] width 223 height 30
type input "D"
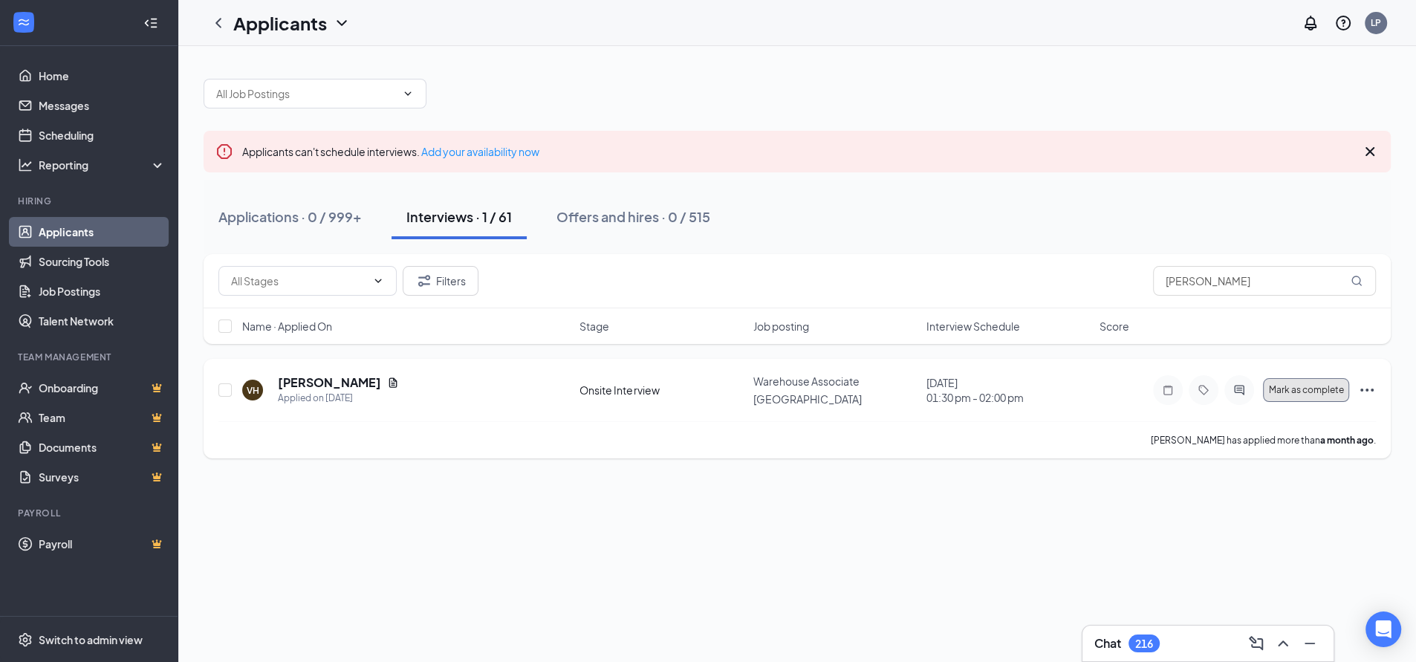
click at [1287, 392] on span "Mark as complete" at bounding box center [1306, 390] width 75 height 10
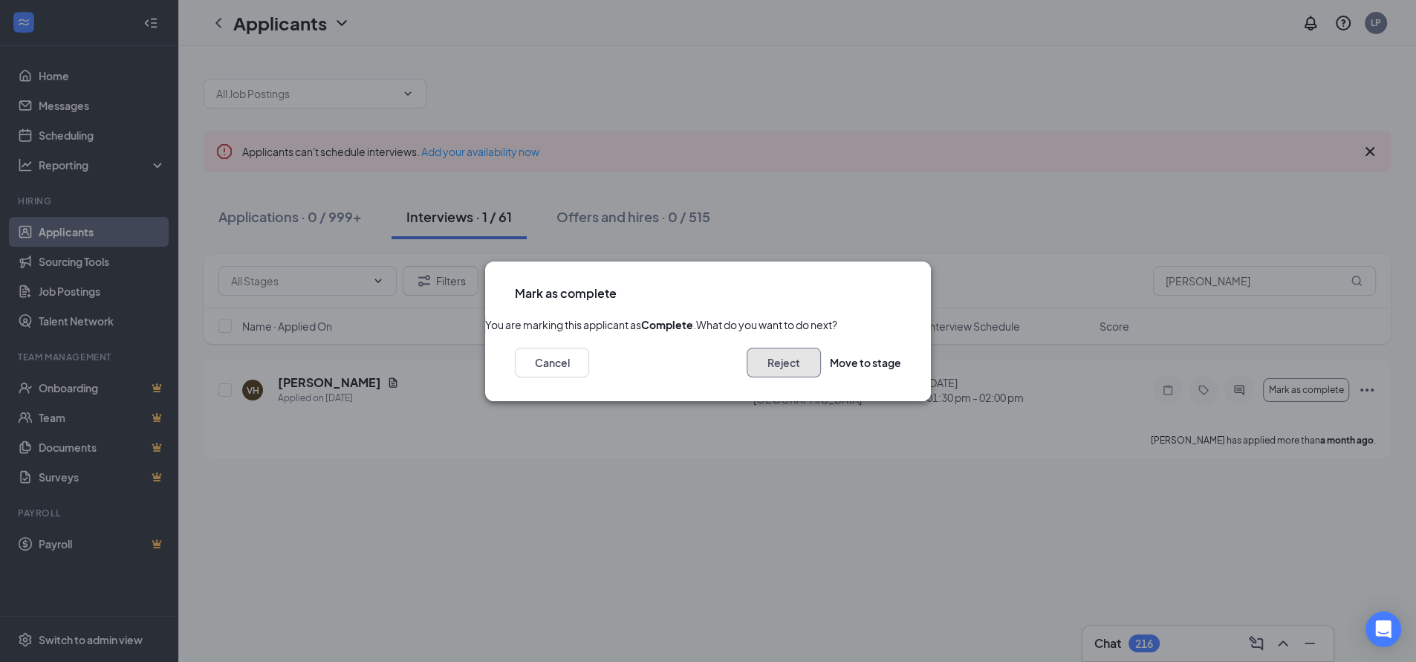
click at [773, 378] on button "Reject" at bounding box center [784, 363] width 74 height 30
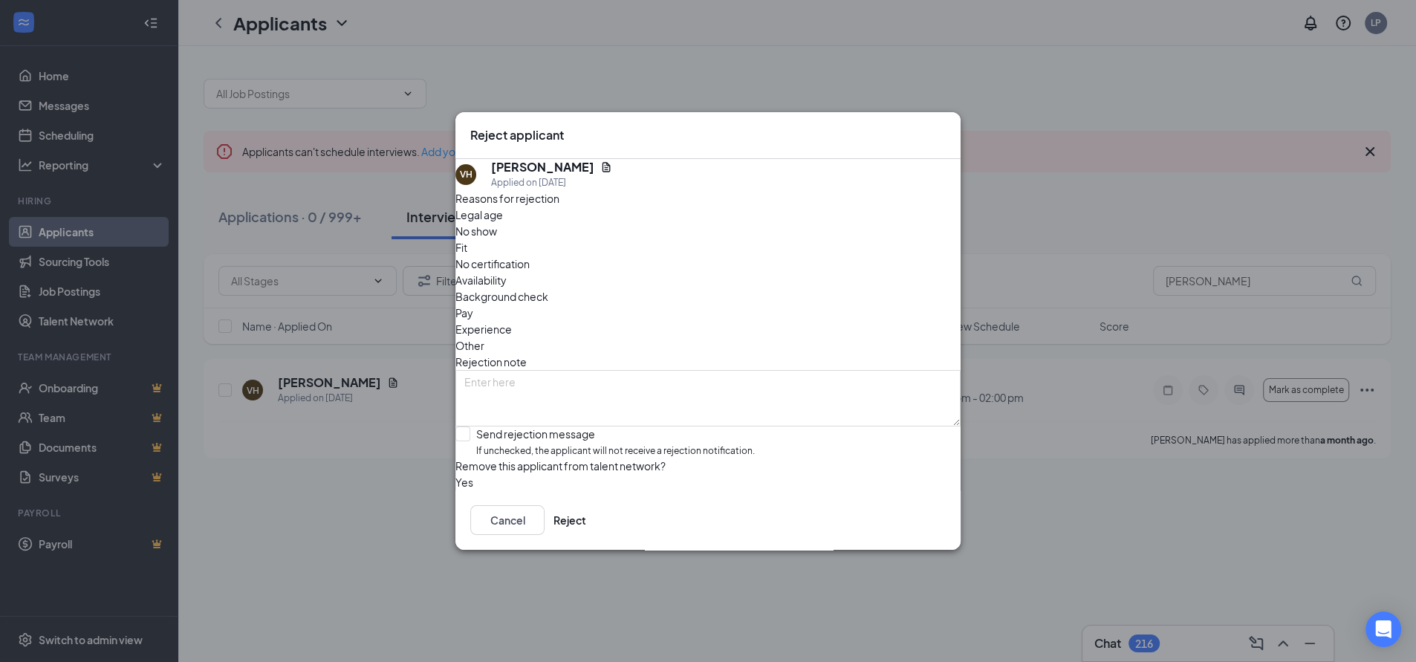
click at [497, 239] on span "No show" at bounding box center [477, 231] width 42 height 16
click at [586, 529] on button "Reject" at bounding box center [570, 520] width 33 height 30
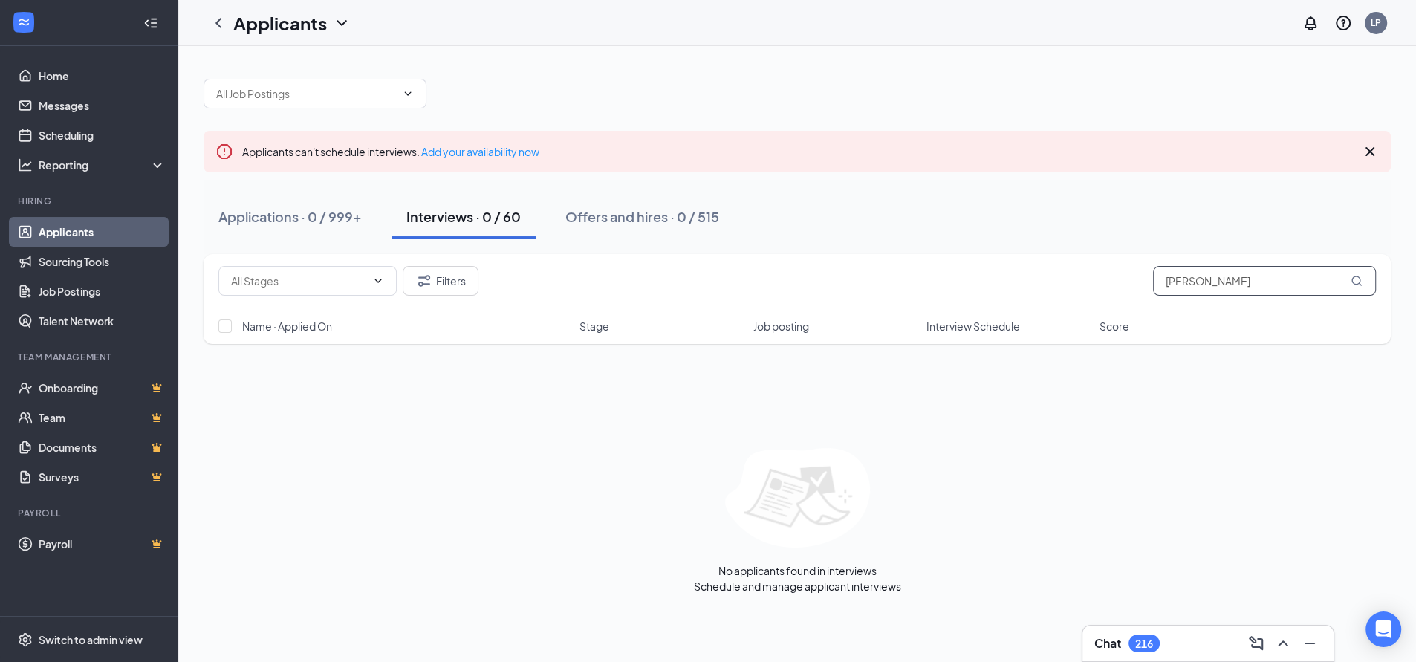
drag, startPoint x: 1241, startPoint y: 285, endPoint x: 1095, endPoint y: 285, distance: 145.7
click at [1096, 285] on div "Filters [PERSON_NAME]" at bounding box center [797, 281] width 1158 height 30
paste input "[PERSON_NAME]"
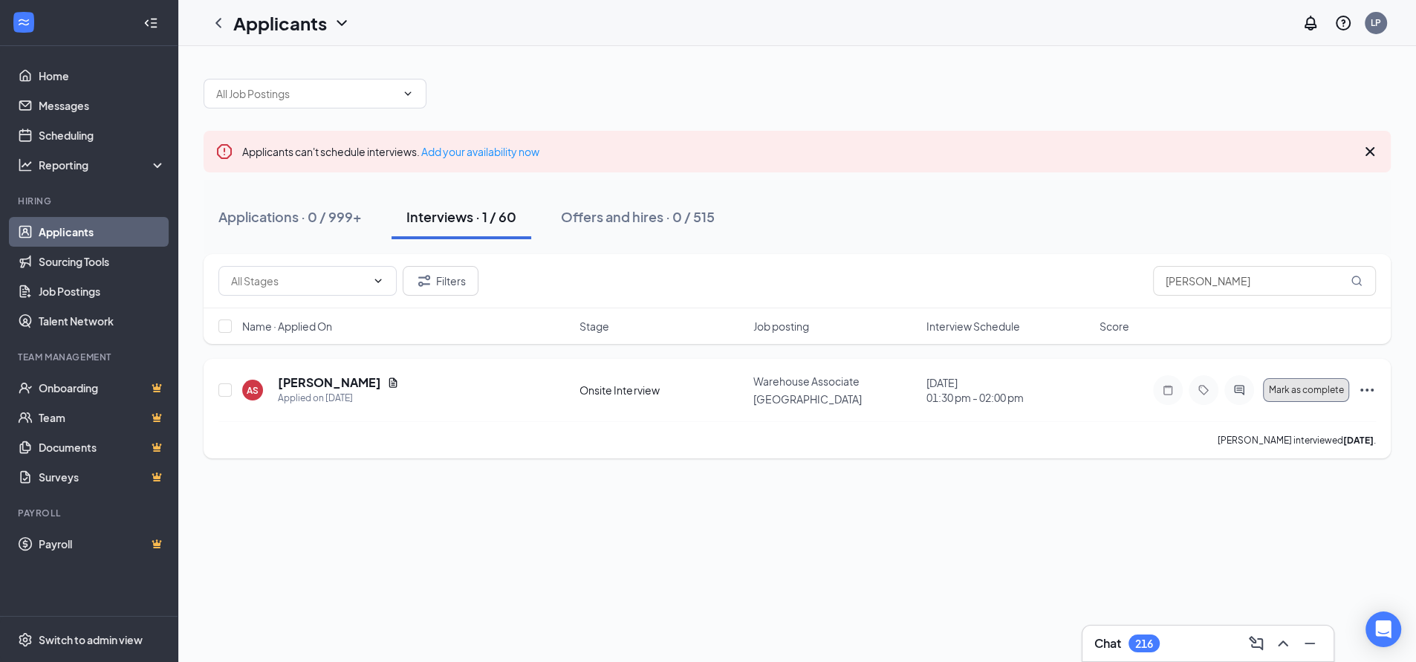
click at [1283, 388] on span "Mark as complete" at bounding box center [1306, 390] width 75 height 10
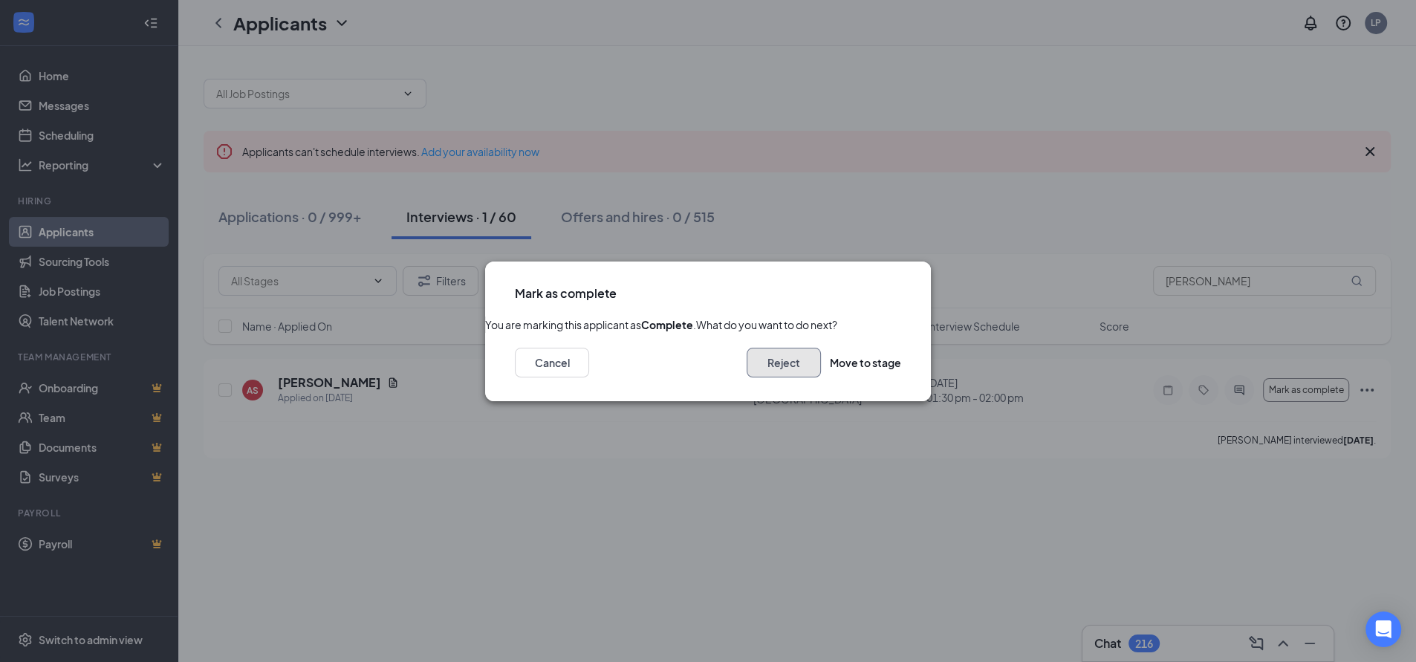
click at [774, 378] on button "Reject" at bounding box center [784, 363] width 74 height 30
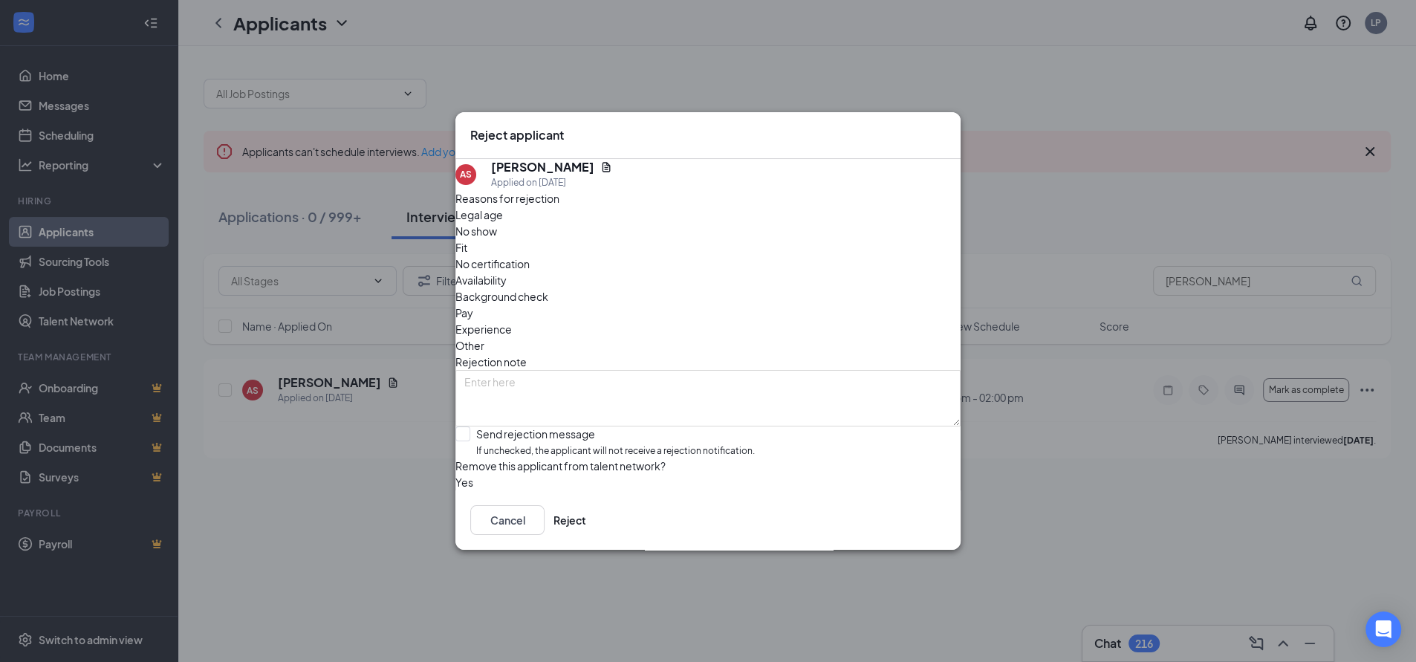
click at [497, 238] on span "No show" at bounding box center [477, 231] width 42 height 16
drag, startPoint x: 928, startPoint y: 540, endPoint x: 917, endPoint y: 521, distance: 21.7
click at [586, 535] on button "Reject" at bounding box center [570, 520] width 33 height 30
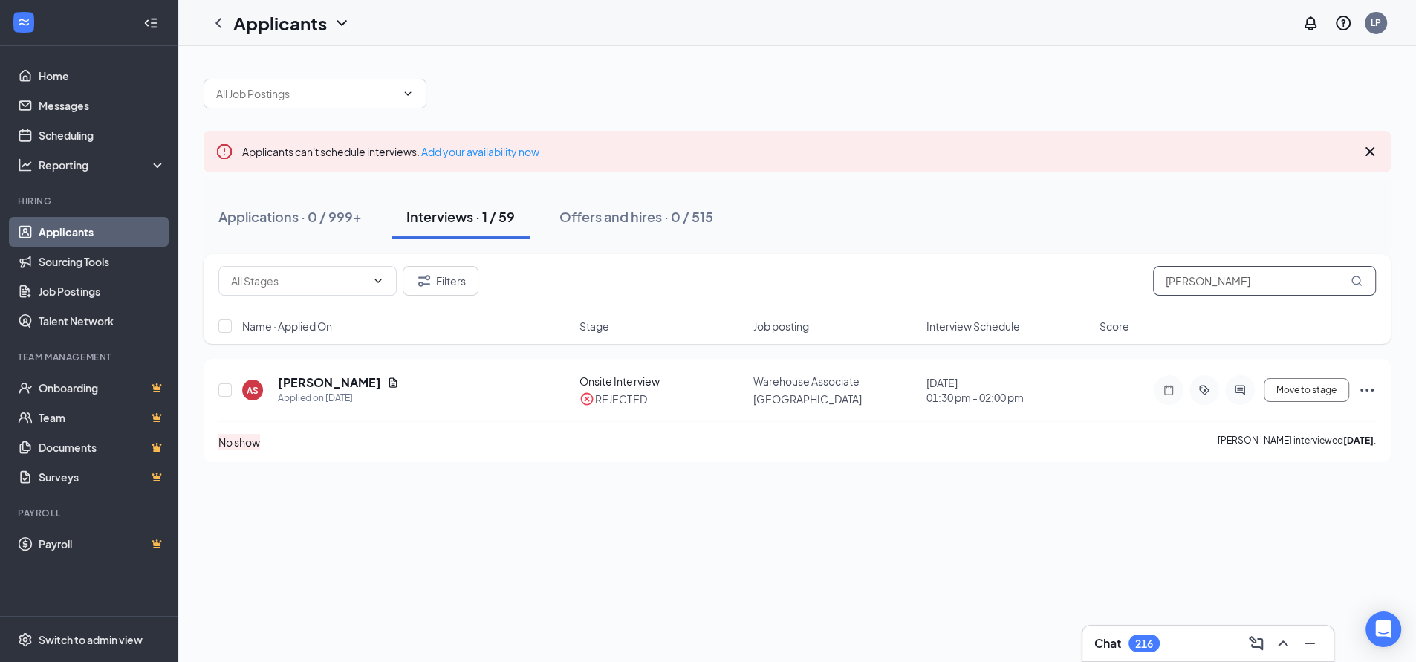
drag, startPoint x: 1124, startPoint y: 290, endPoint x: 1132, endPoint y: 296, distance: 9.5
click at [1068, 295] on div "Filters Abril Sierra" at bounding box center [797, 281] width 1158 height 30
paste input "[PERSON_NAME]"
click at [1281, 391] on span "Mark as complete" at bounding box center [1306, 390] width 75 height 10
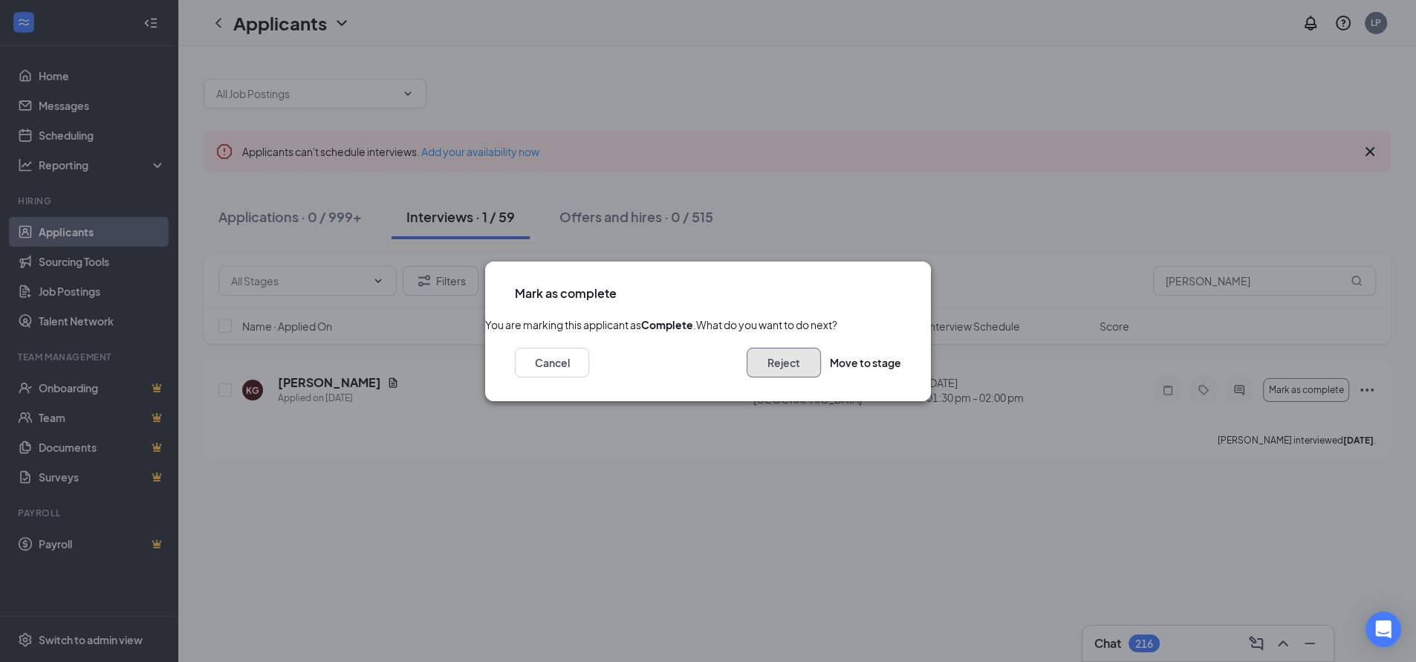
click at [766, 378] on button "Reject" at bounding box center [784, 363] width 74 height 30
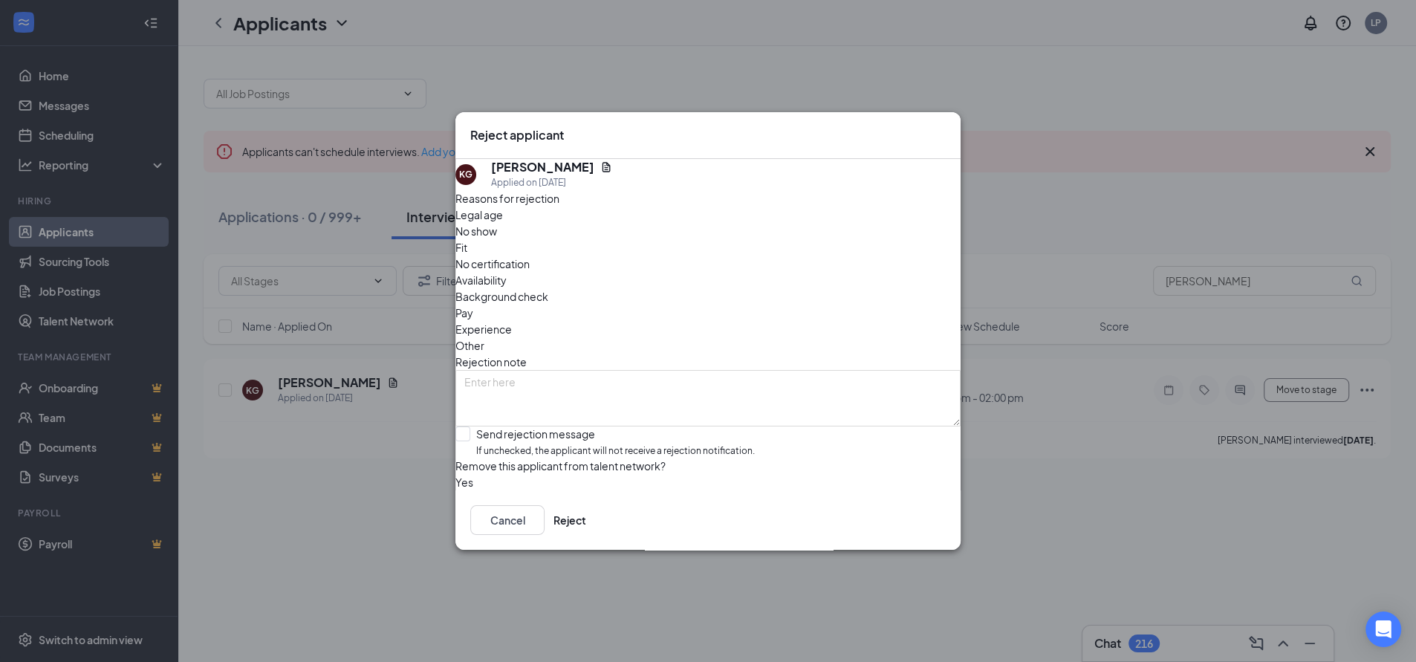
click at [497, 239] on span "No show" at bounding box center [477, 231] width 42 height 16
click at [586, 535] on button "Reject" at bounding box center [570, 520] width 33 height 30
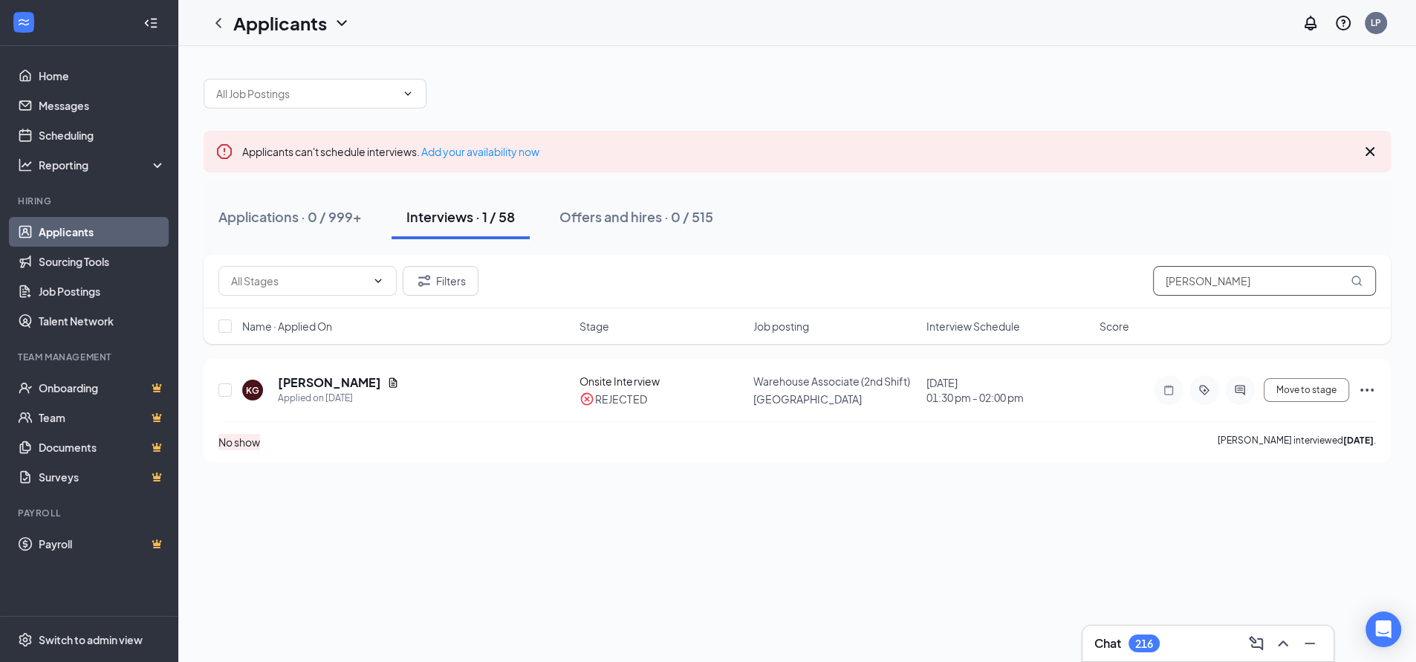
drag, startPoint x: 1158, startPoint y: 282, endPoint x: 1067, endPoint y: 282, distance: 90.7
click at [1067, 282] on div "Filters [PERSON_NAME]" at bounding box center [797, 281] width 1158 height 30
paste input "de Jacks"
type input "[PERSON_NAME]"
click at [1243, 393] on icon "ActiveChat" at bounding box center [1239, 390] width 10 height 10
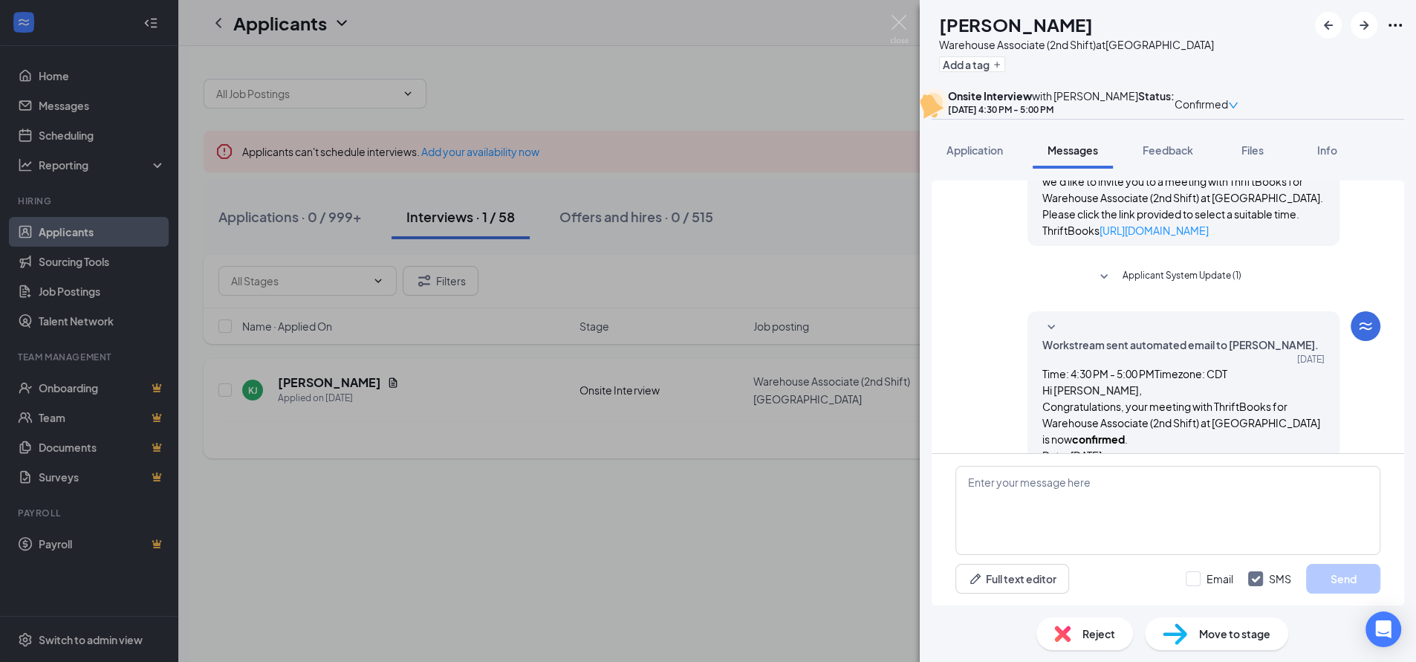
scroll to position [509, 0]
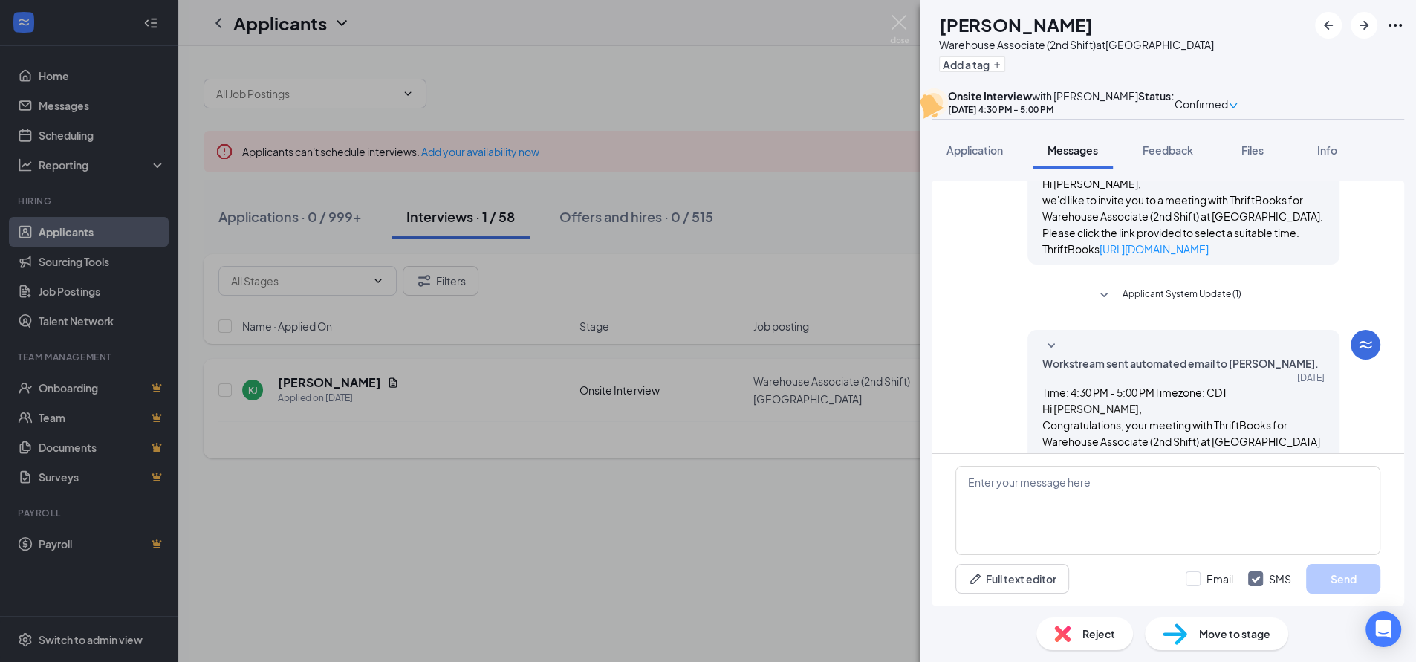
scroll to position [592, 0]
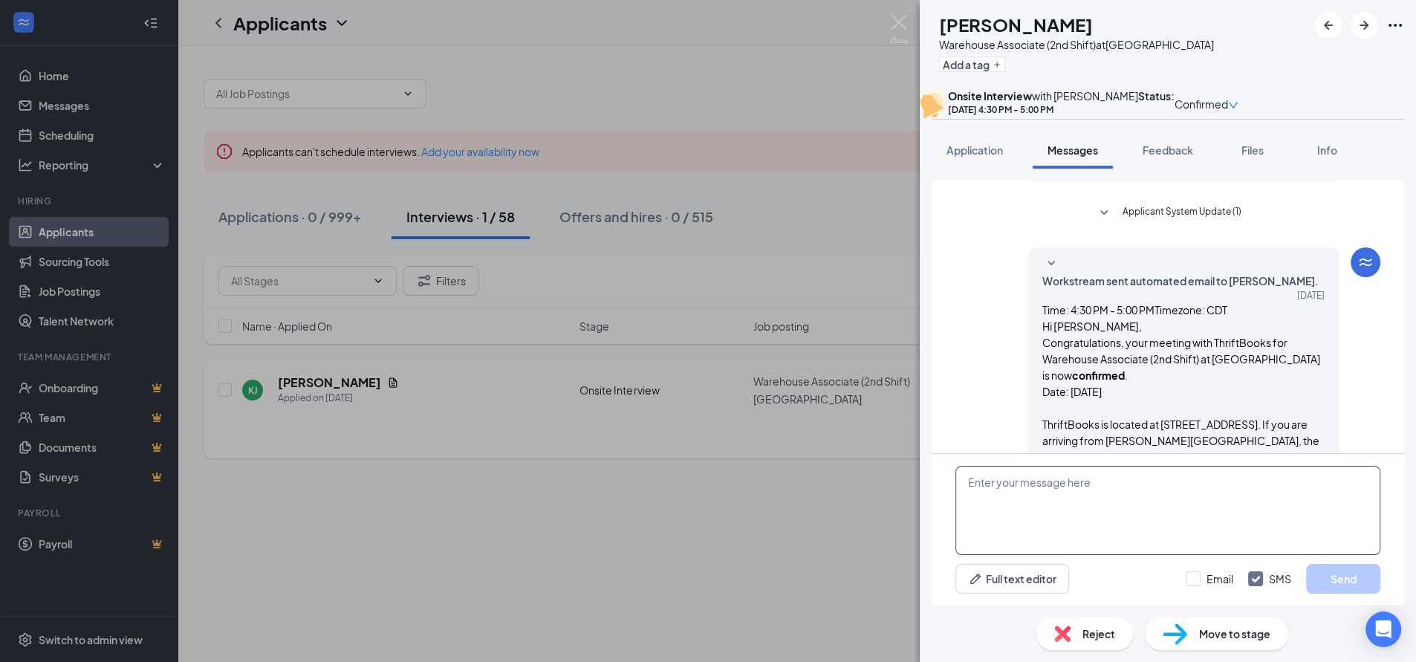
click at [1057, 505] on textarea at bounding box center [1168, 510] width 425 height 89
type textarea "G"
click at [997, 490] on textarea at bounding box center [1168, 510] width 425 height 89
paste textarea "Wonderful, we’re excited for you to join the team! I’ll send you the links to o…"
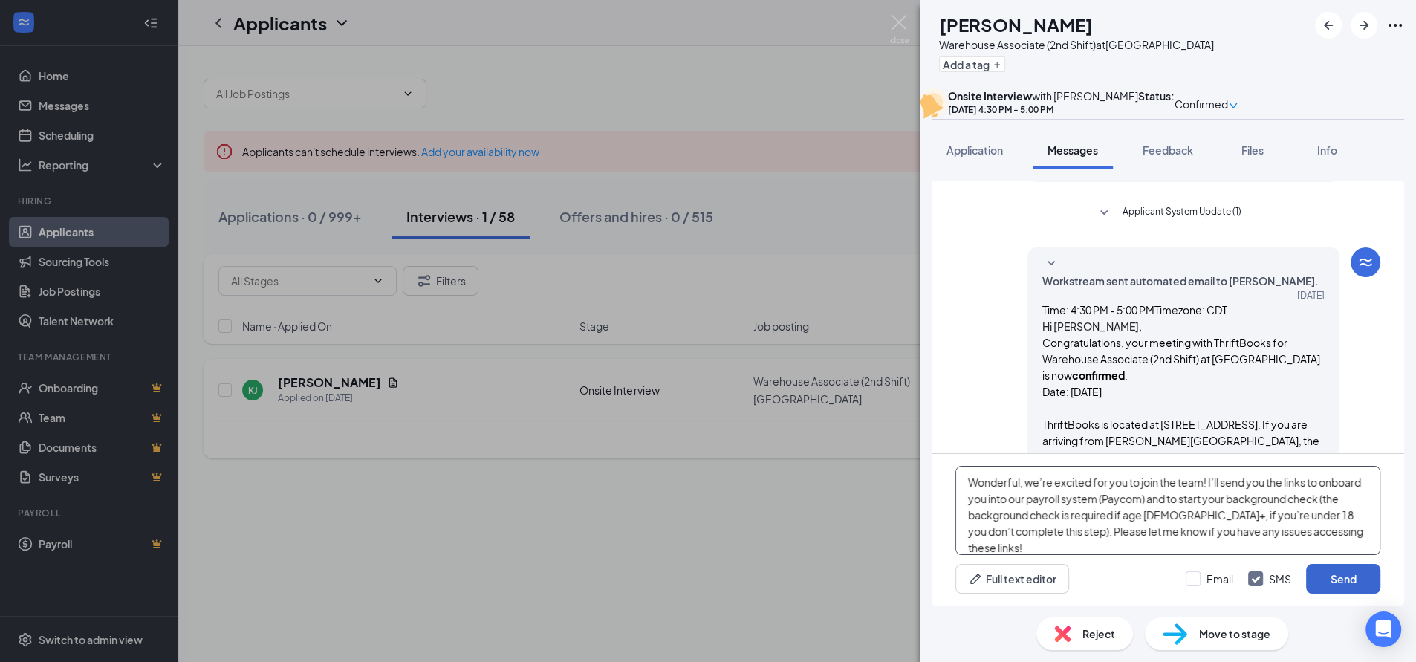
type textarea "Wonderful, we’re excited for you to join the team! I’ll send you the links to o…"
click at [1354, 580] on button "Send" at bounding box center [1343, 579] width 74 height 30
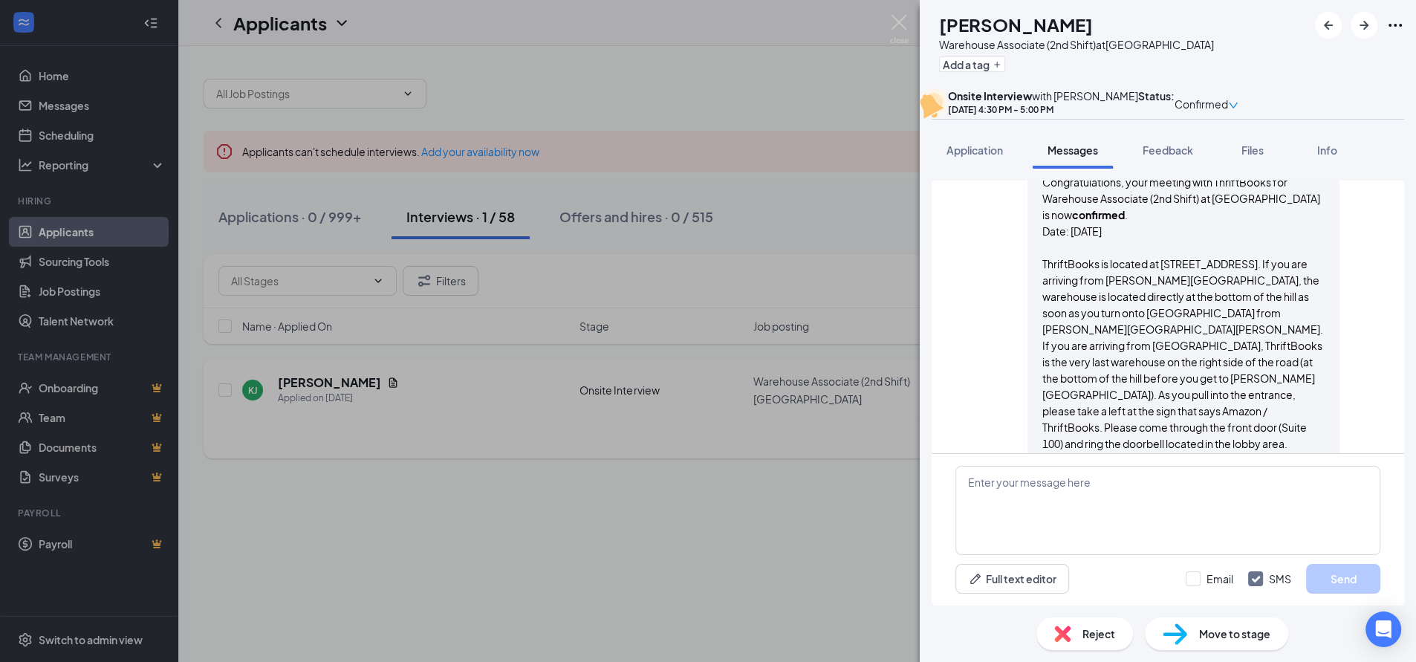
scroll to position [753, 0]
click at [1171, 637] on img at bounding box center [1175, 634] width 25 height 22
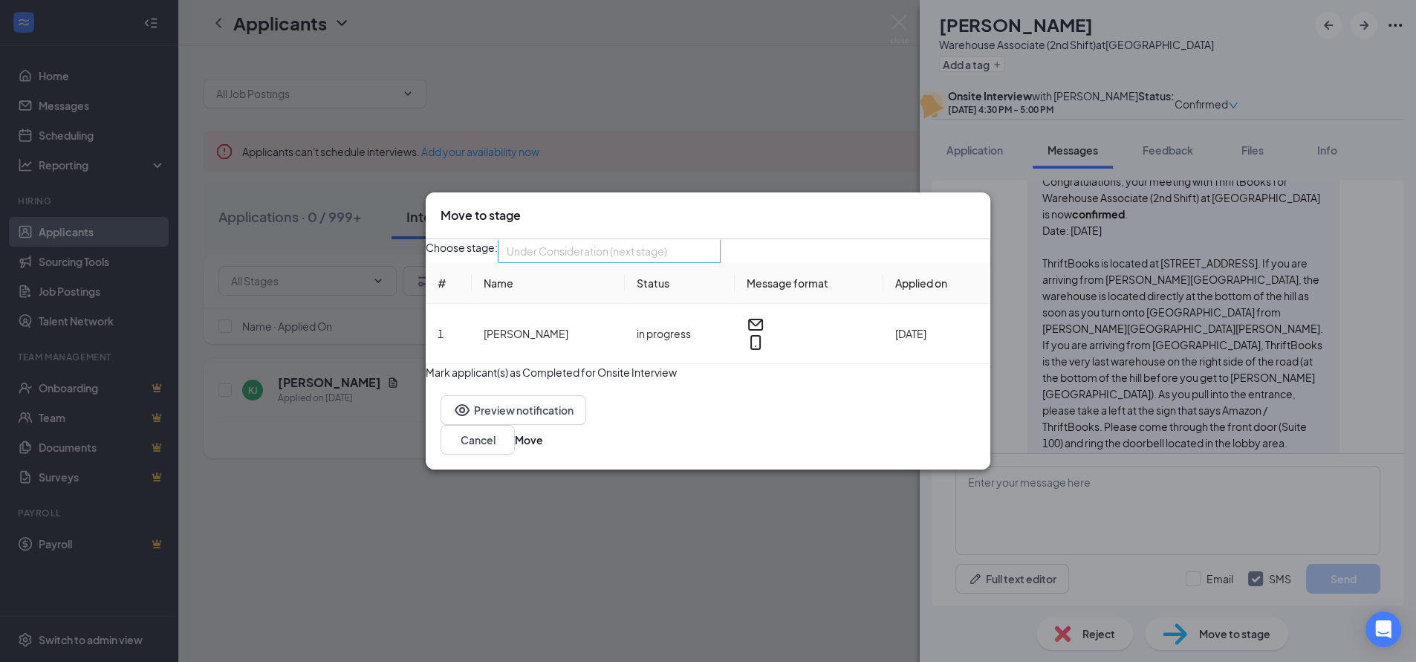
click at [655, 252] on span "Under Consideration (next stage)" at bounding box center [587, 251] width 161 height 22
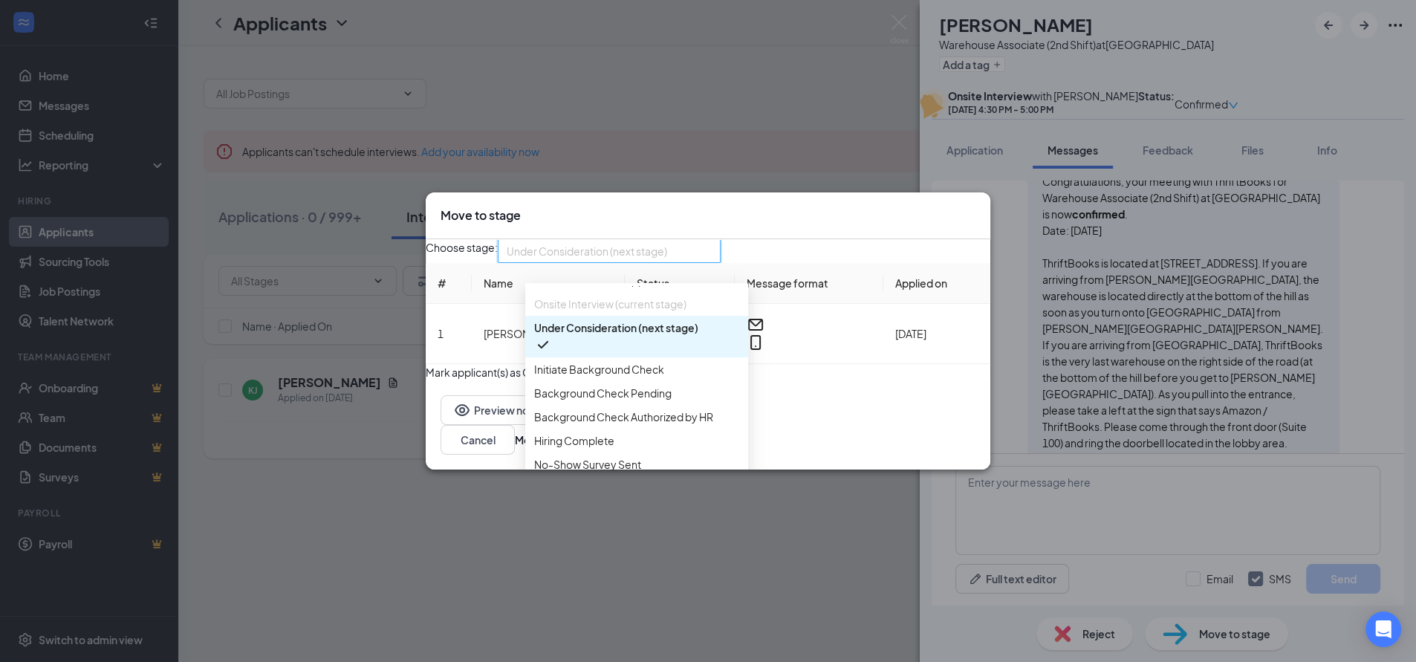
scroll to position [153, 0]
click at [576, 361] on span "Initiate Background Check" at bounding box center [599, 369] width 130 height 16
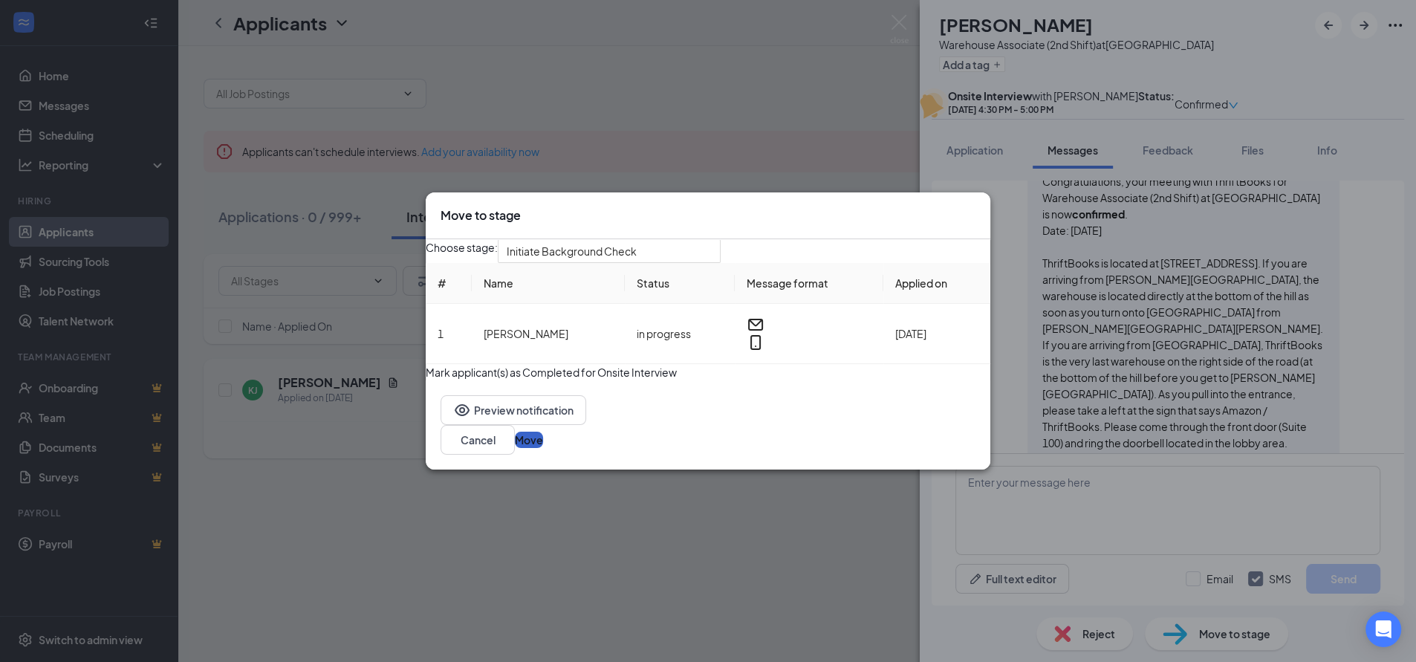
click at [543, 448] on button "Move" at bounding box center [529, 440] width 28 height 16
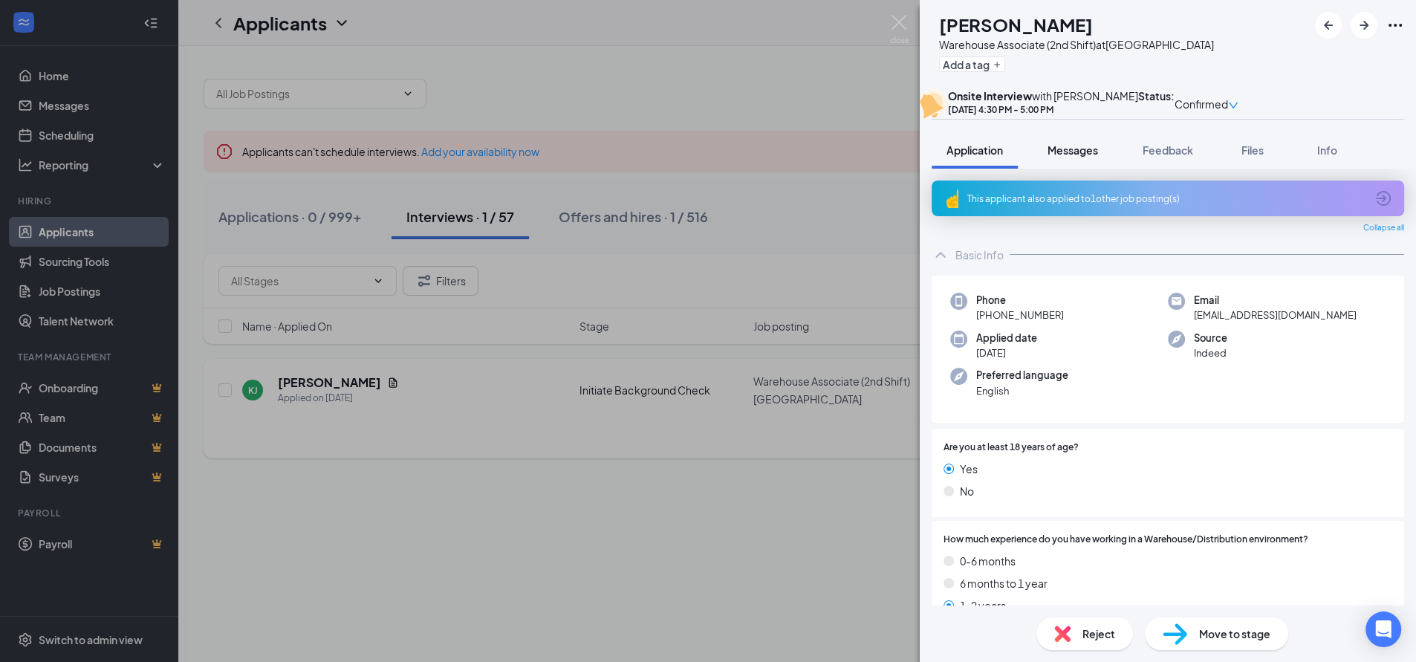
click at [1090, 157] on span "Messages" at bounding box center [1073, 149] width 51 height 13
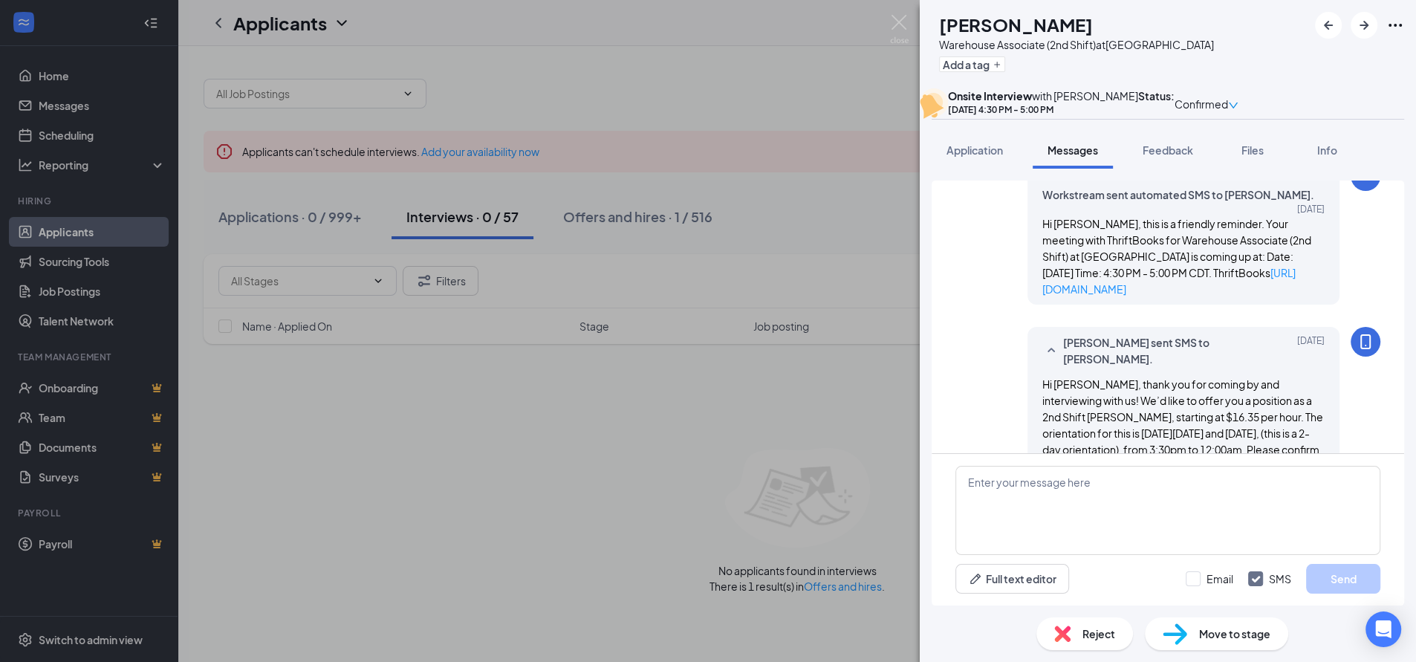
scroll to position [201, 0]
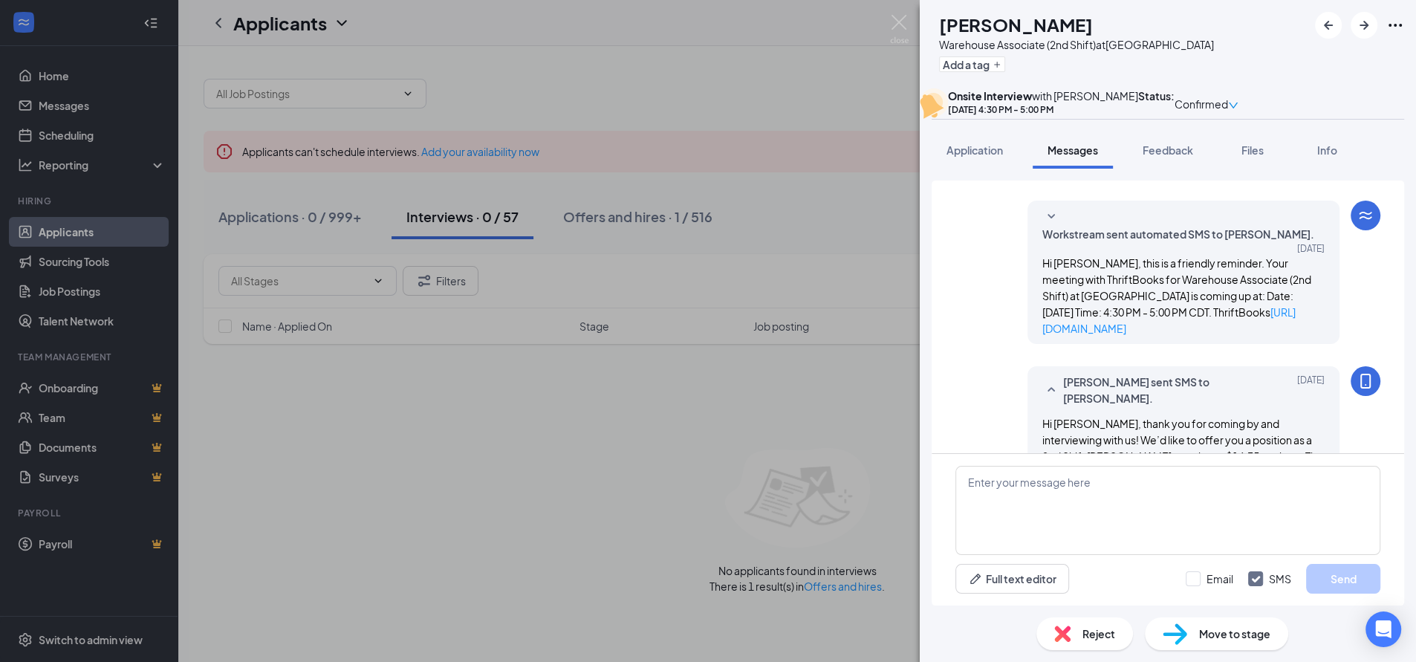
click at [636, 416] on div "[PERSON_NAME] [PERSON_NAME] Warehouse Associate (2nd Shift) at [GEOGRAPHIC_DATA…" at bounding box center [708, 331] width 1416 height 662
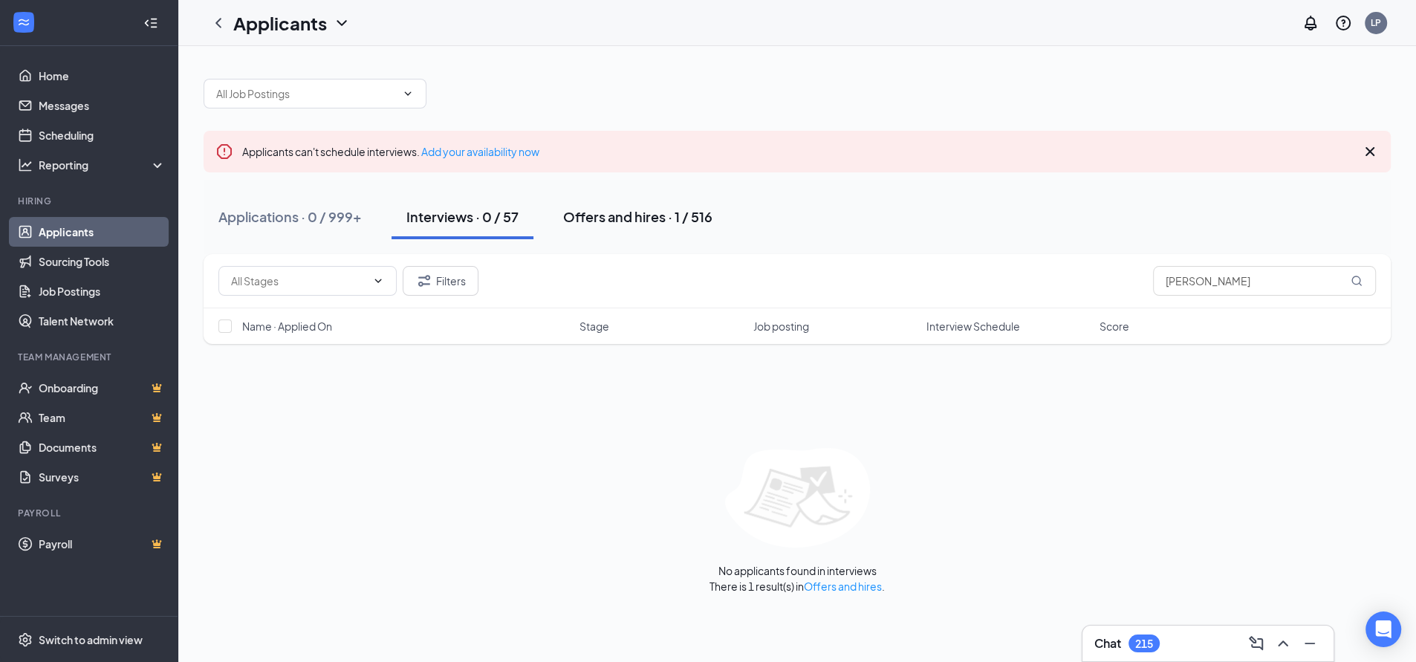
click at [583, 213] on div "Offers and hires · 1 / 516" at bounding box center [637, 216] width 149 height 19
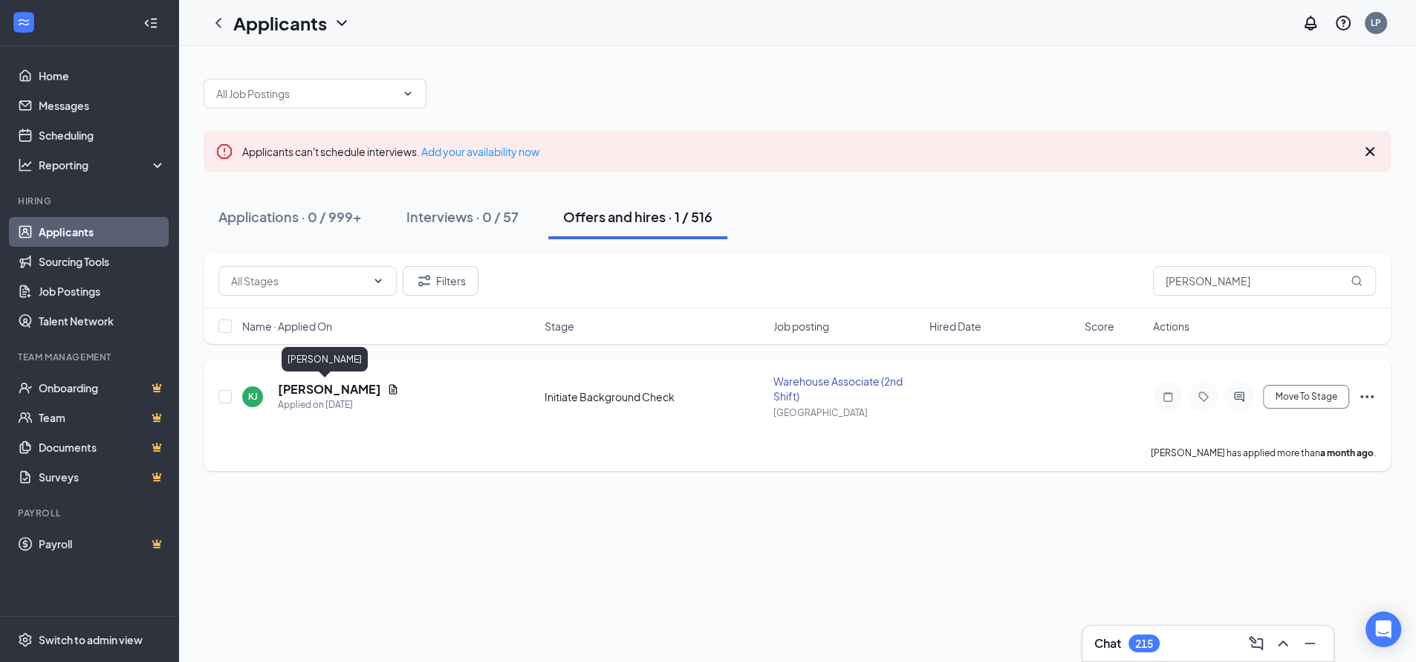
click at [307, 389] on h5 "[PERSON_NAME]" at bounding box center [329, 389] width 103 height 16
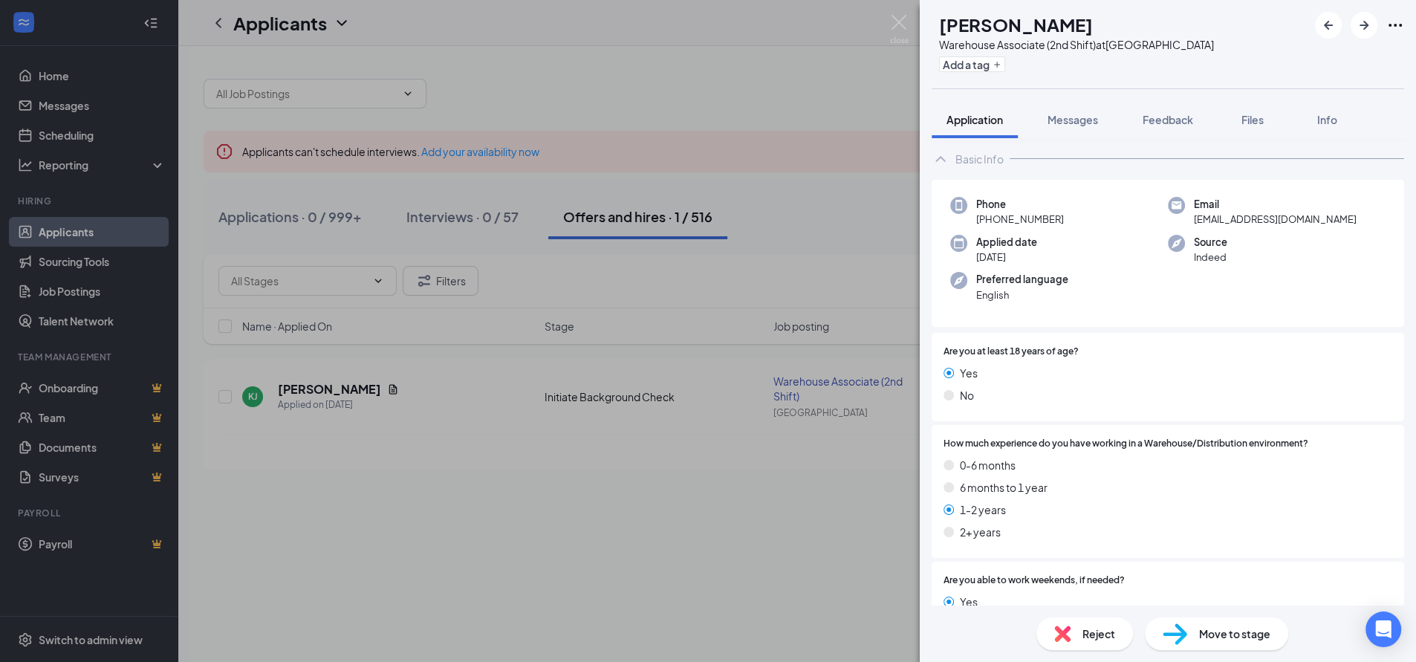
scroll to position [412, 0]
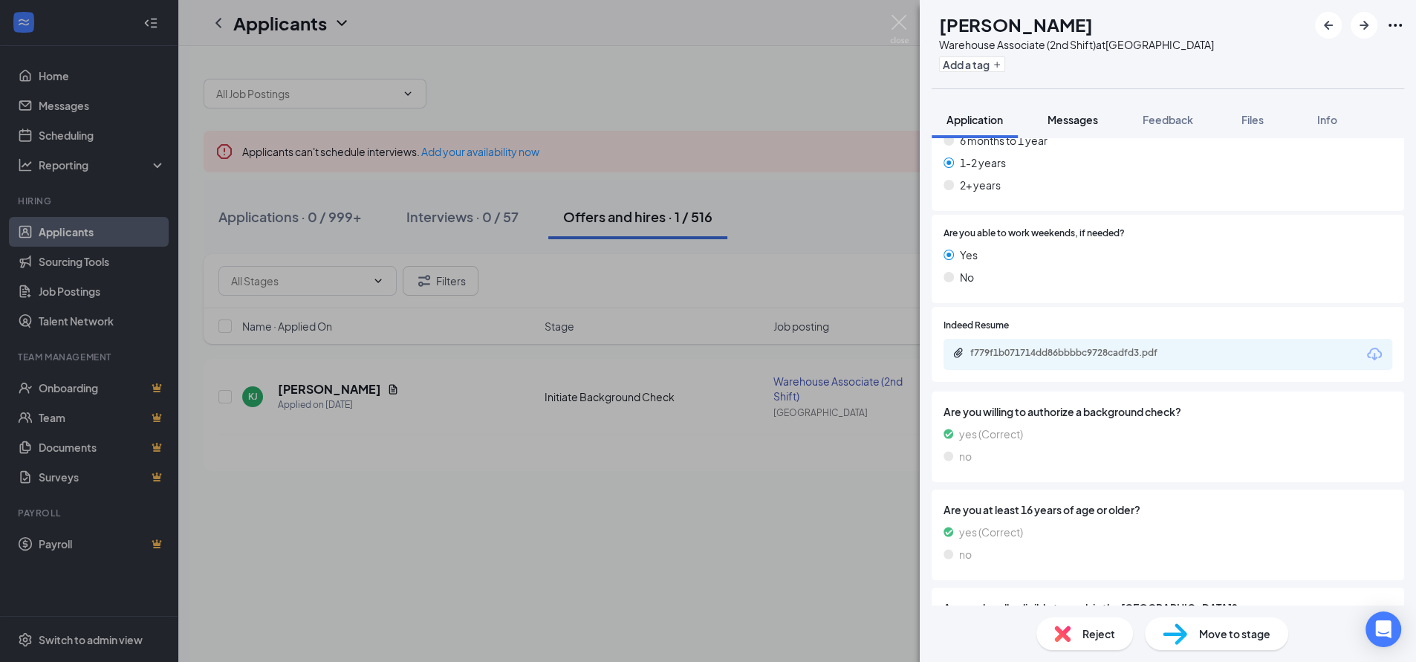
drag, startPoint x: 1070, startPoint y: 117, endPoint x: 1071, endPoint y: 129, distance: 11.9
click at [1071, 117] on span "Messages" at bounding box center [1073, 119] width 51 height 13
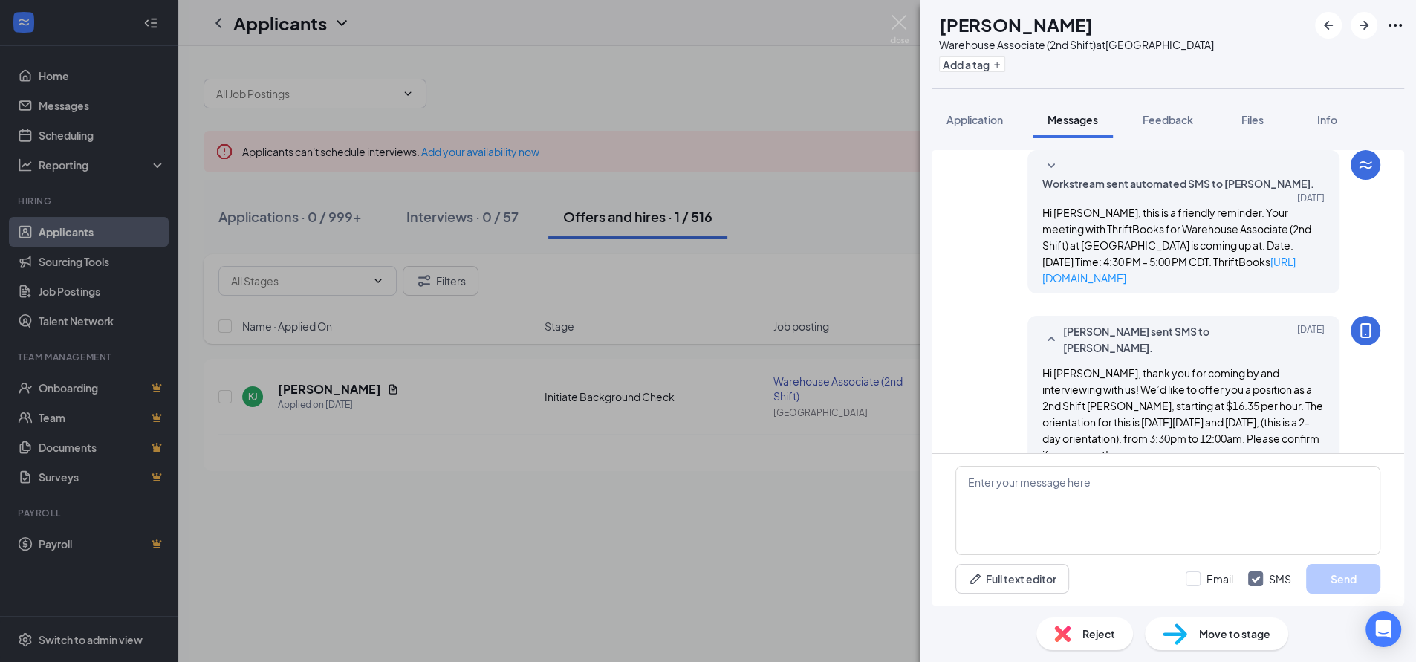
scroll to position [138, 0]
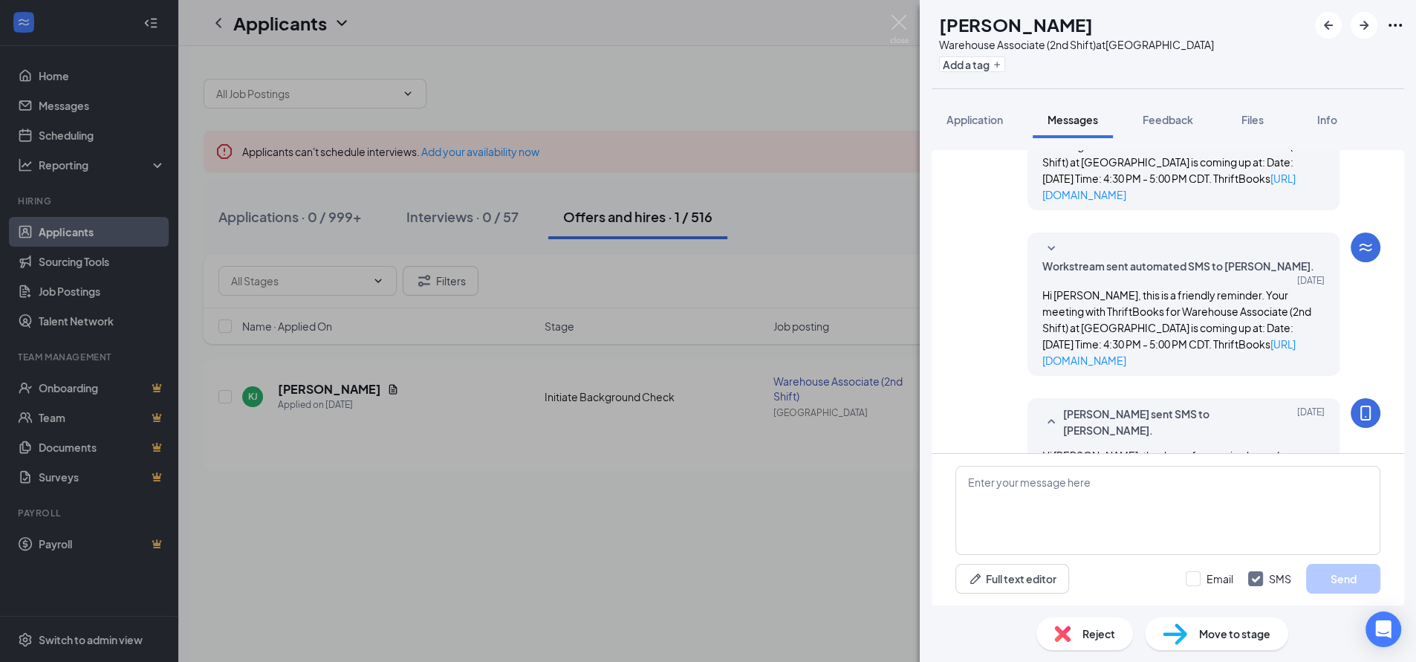
click at [707, 59] on div "[PERSON_NAME] [PERSON_NAME] Warehouse Associate (2nd Shift) at [GEOGRAPHIC_DATA…" at bounding box center [708, 331] width 1416 height 662
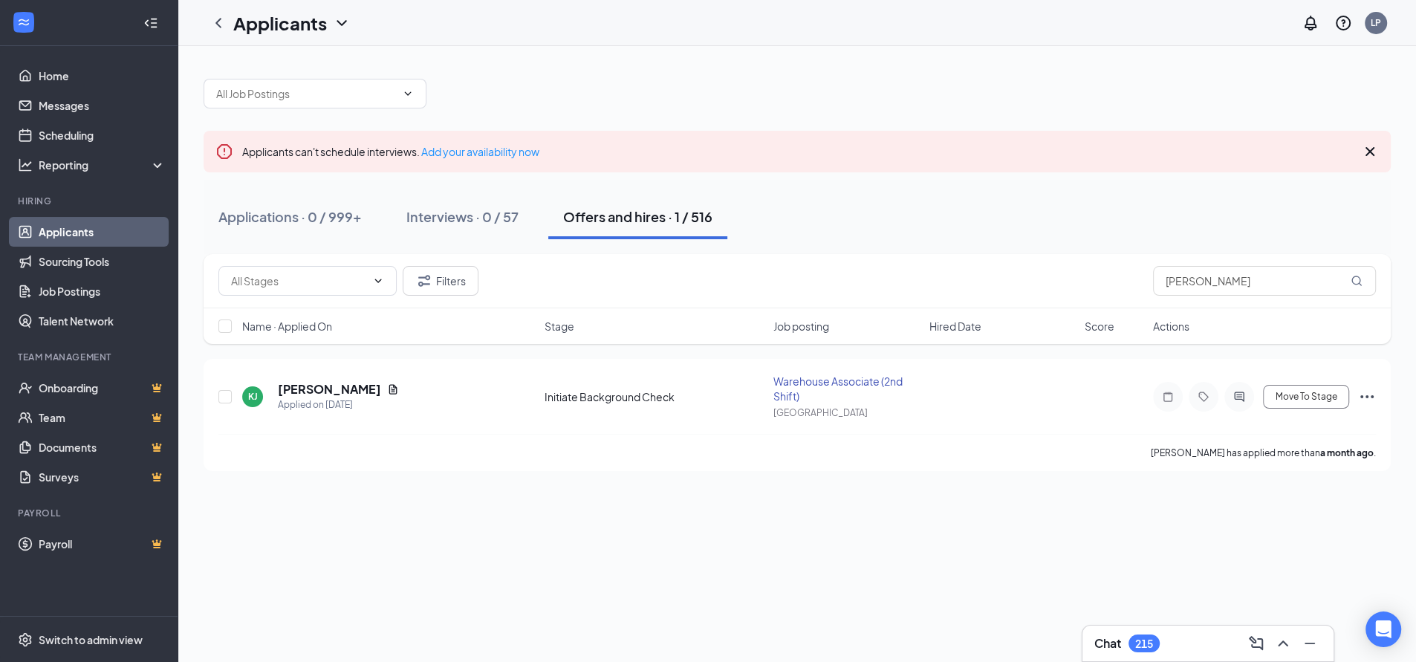
drag, startPoint x: 496, startPoint y: 222, endPoint x: 623, endPoint y: 236, distance: 127.9
click at [496, 221] on div "Interviews · 0 / 57" at bounding box center [462, 216] width 112 height 19
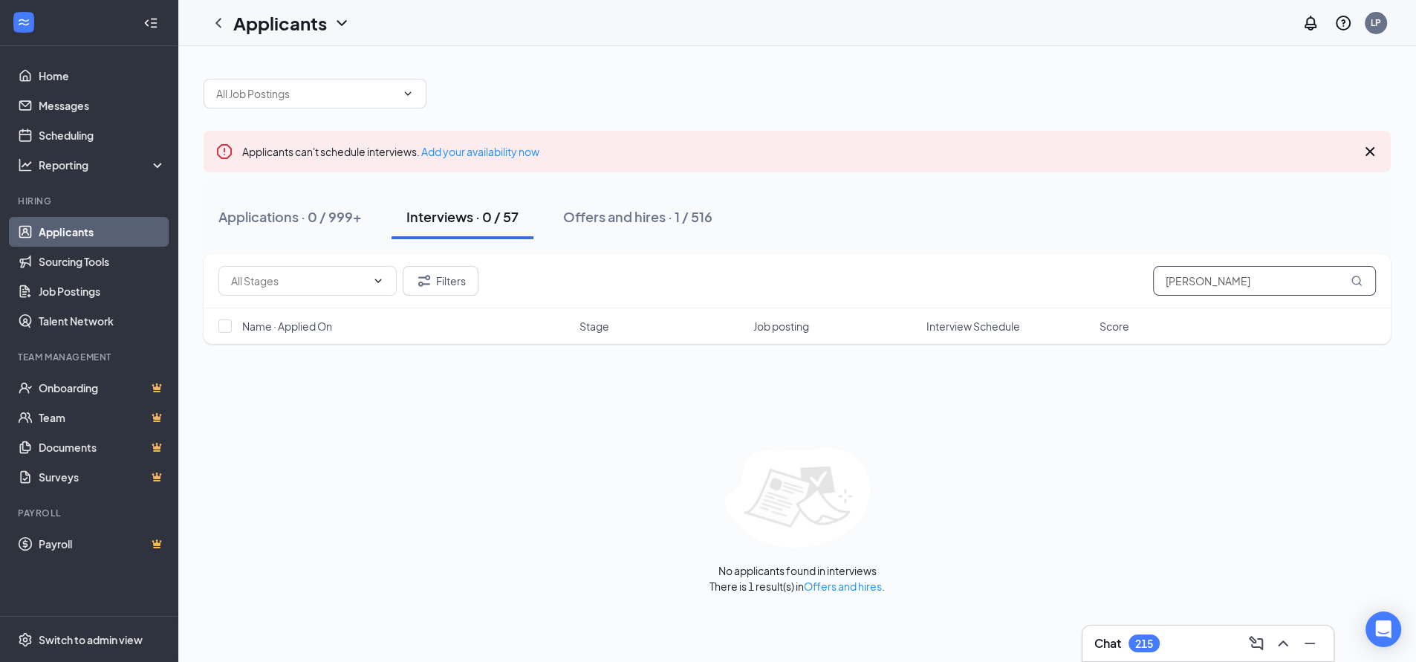
drag, startPoint x: 1262, startPoint y: 281, endPoint x: 1110, endPoint y: 283, distance: 152.4
click at [1110, 283] on div "Filters [PERSON_NAME]" at bounding box center [797, 281] width 1158 height 30
paste input "[PERSON_NAME]"
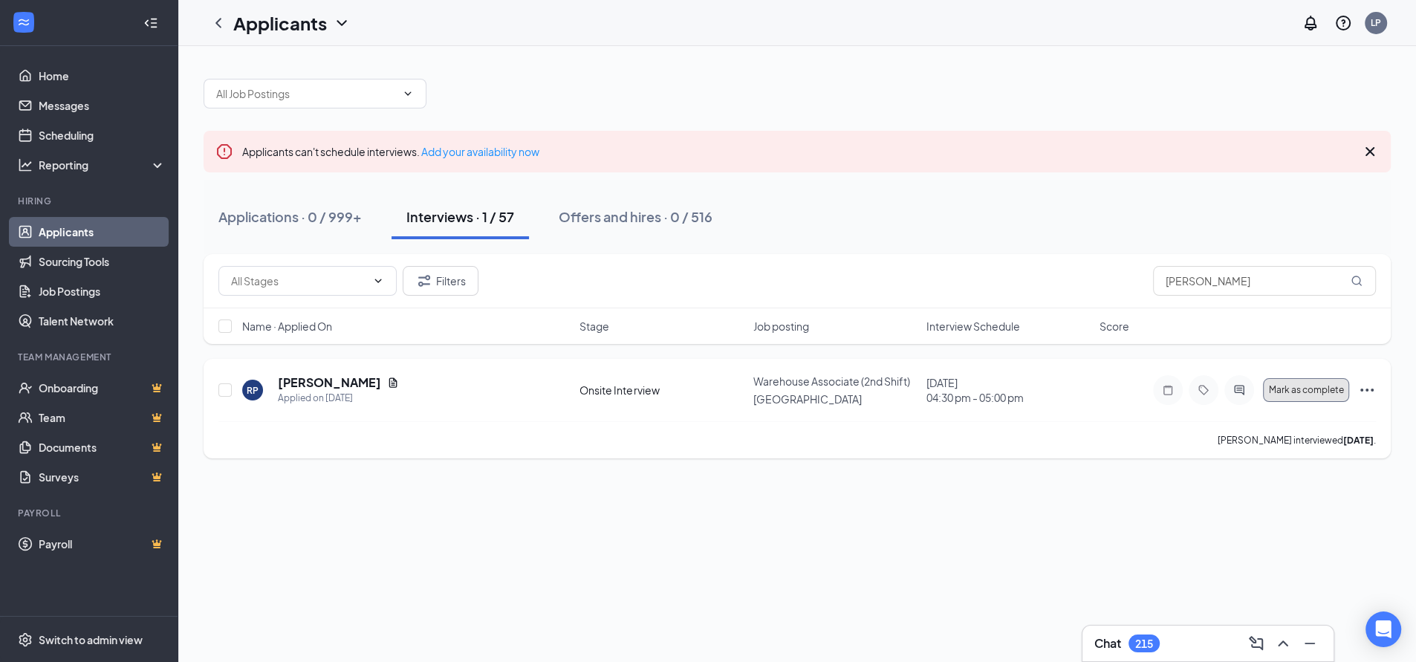
click at [1294, 391] on span "Mark as complete" at bounding box center [1306, 390] width 75 height 10
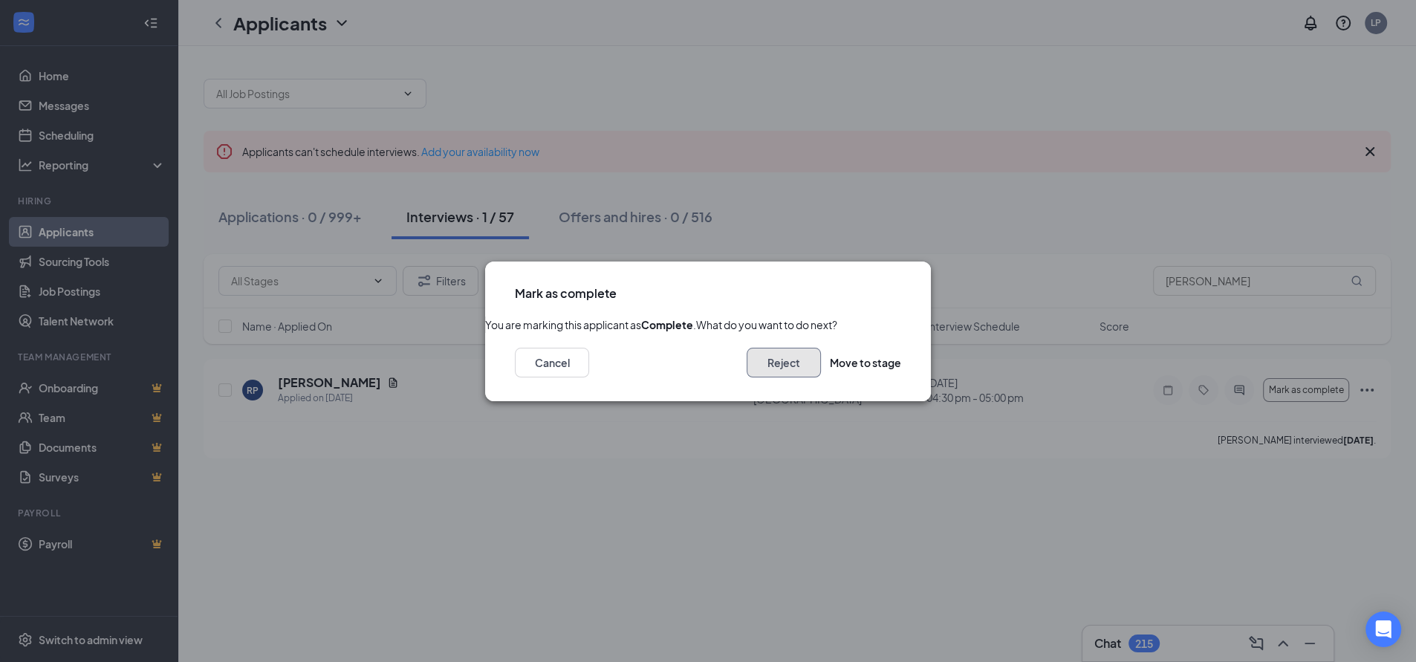
click at [762, 378] on button "Reject" at bounding box center [784, 363] width 74 height 30
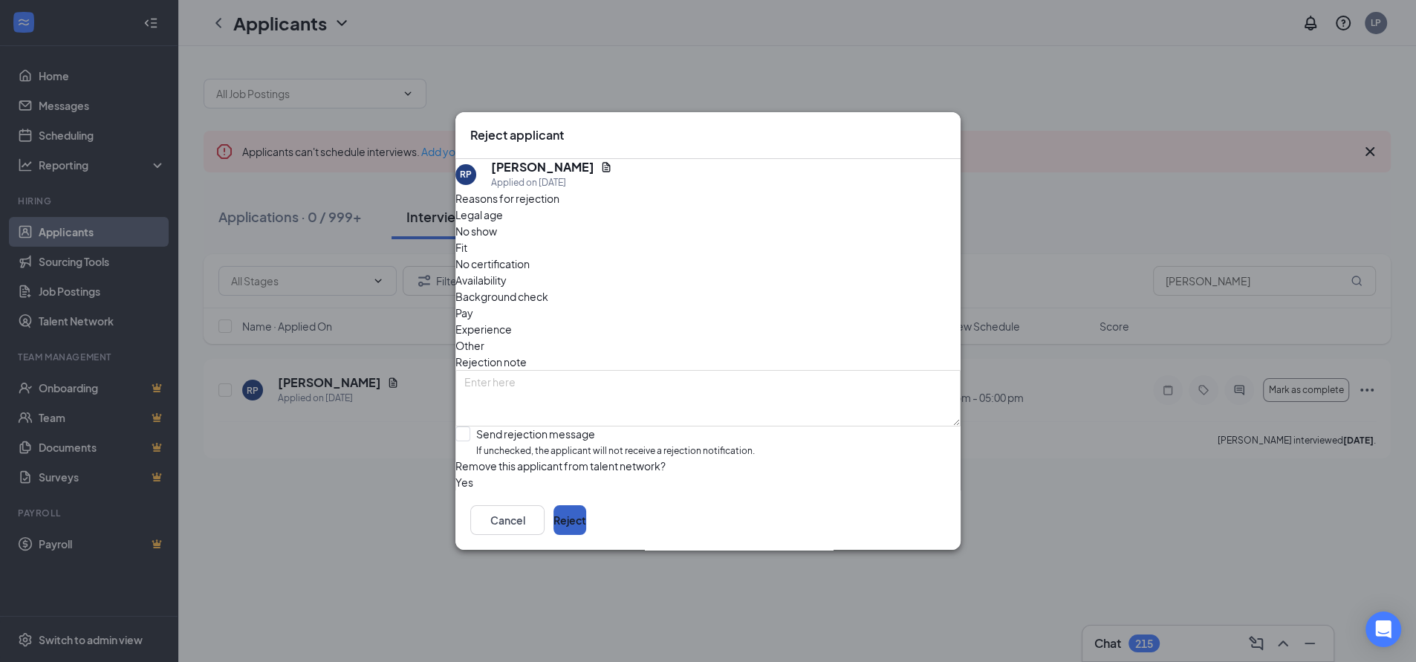
click at [586, 530] on button "Reject" at bounding box center [570, 520] width 33 height 30
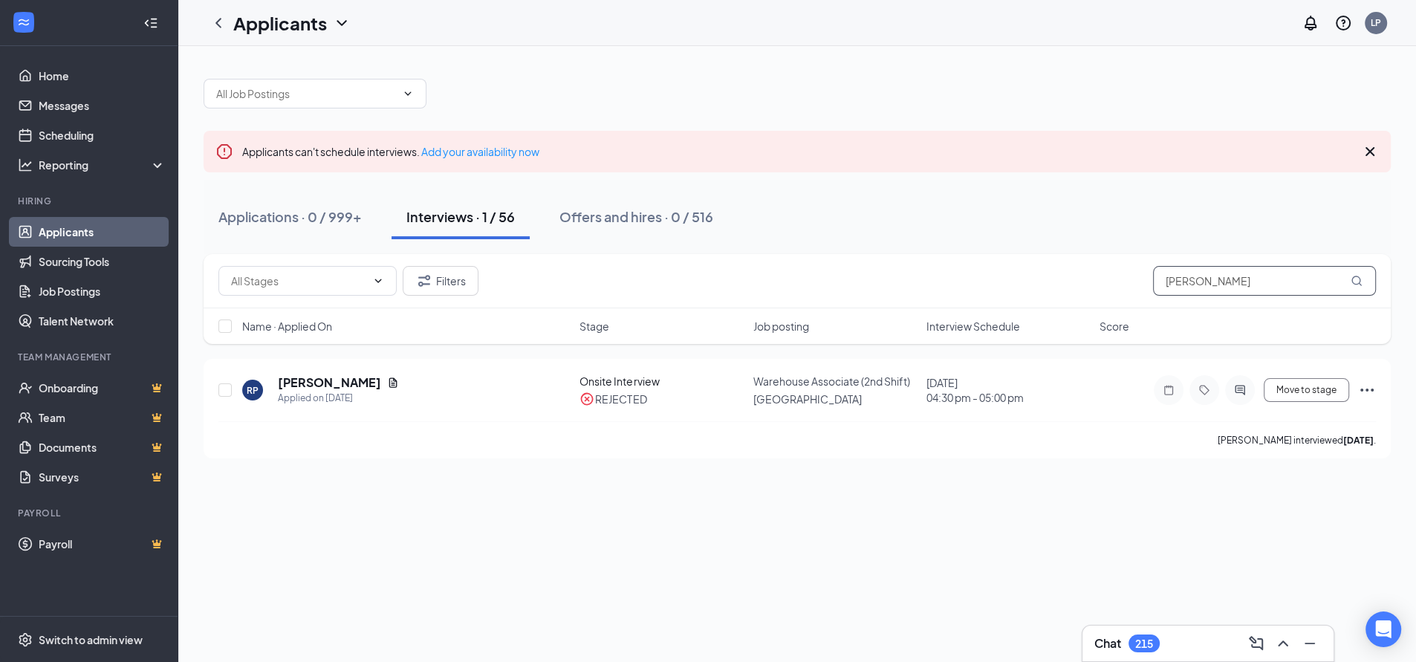
drag, startPoint x: 1248, startPoint y: 285, endPoint x: 1105, endPoint y: 284, distance: 142.7
click at [1105, 284] on div "Filters [PERSON_NAME]" at bounding box center [797, 281] width 1158 height 30
paste input "[PERSON_NAME]"
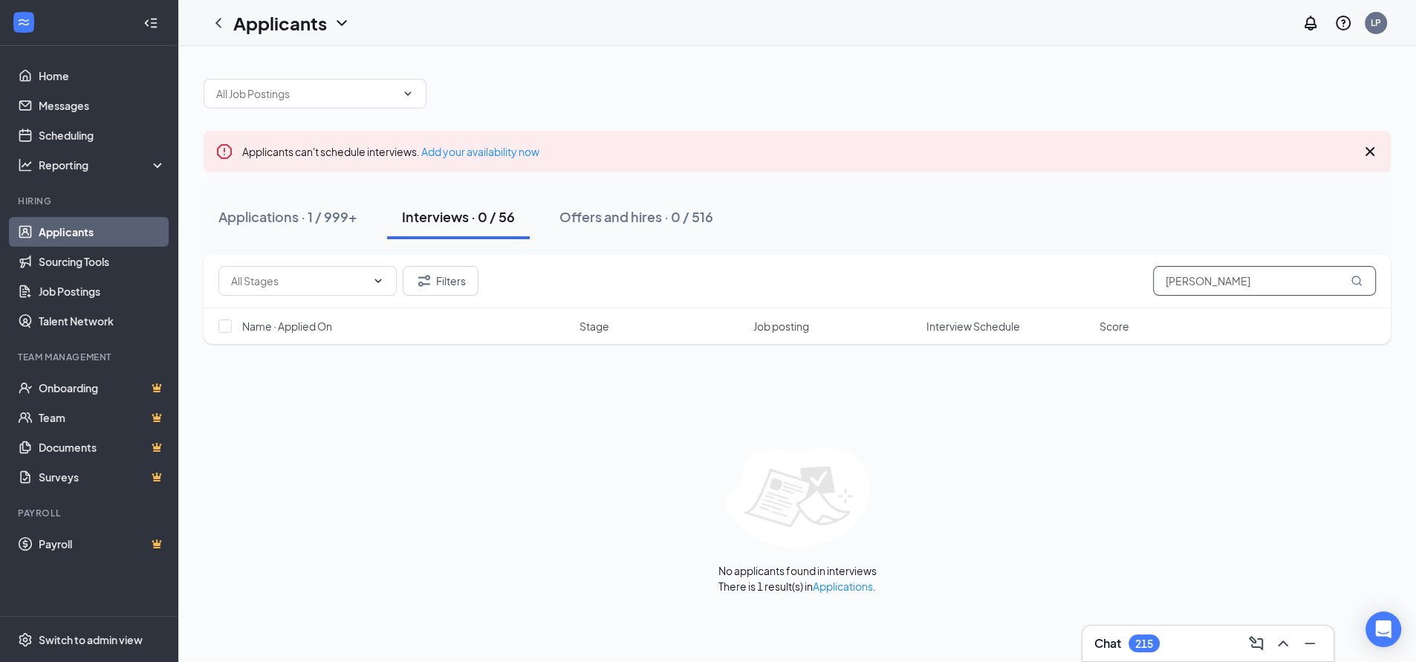
drag, startPoint x: 1227, startPoint y: 283, endPoint x: 1131, endPoint y: 287, distance: 95.9
click at [1131, 287] on div "Filters [PERSON_NAME]" at bounding box center [797, 281] width 1158 height 30
paste input "[PERSON_NAME]"
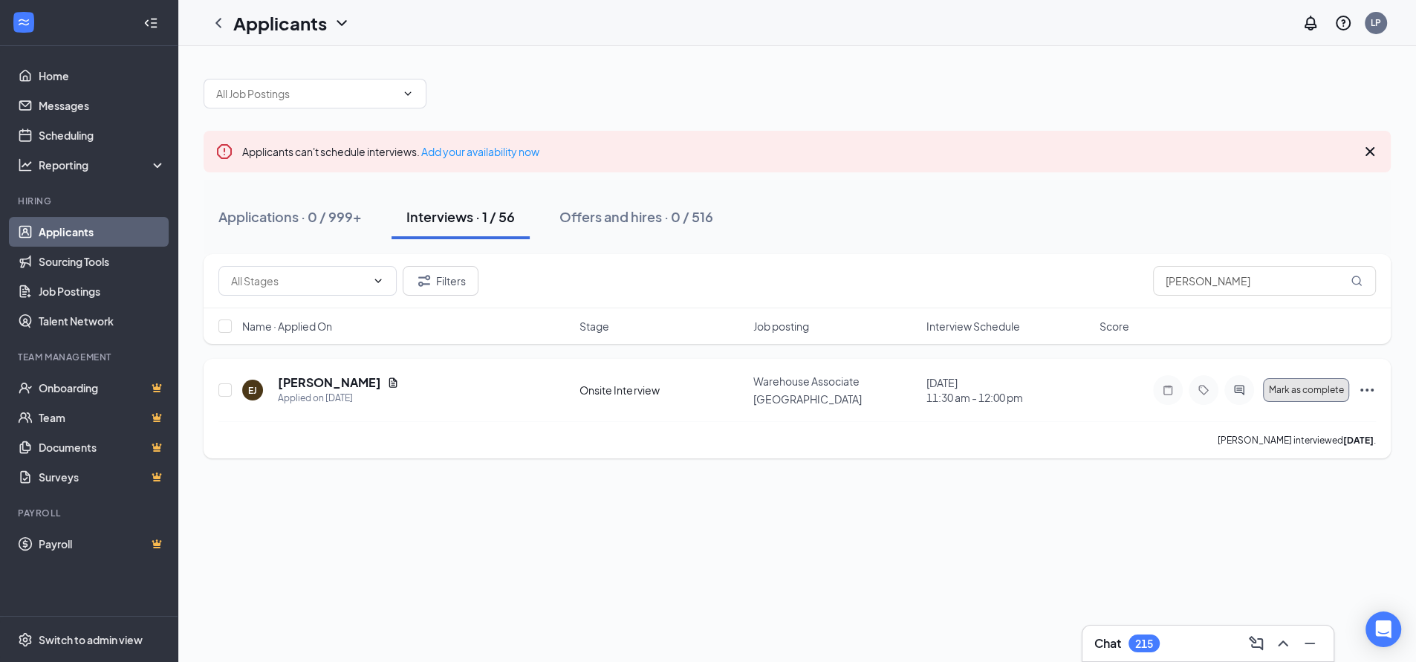
click at [1274, 390] on span "Mark as complete" at bounding box center [1306, 390] width 75 height 10
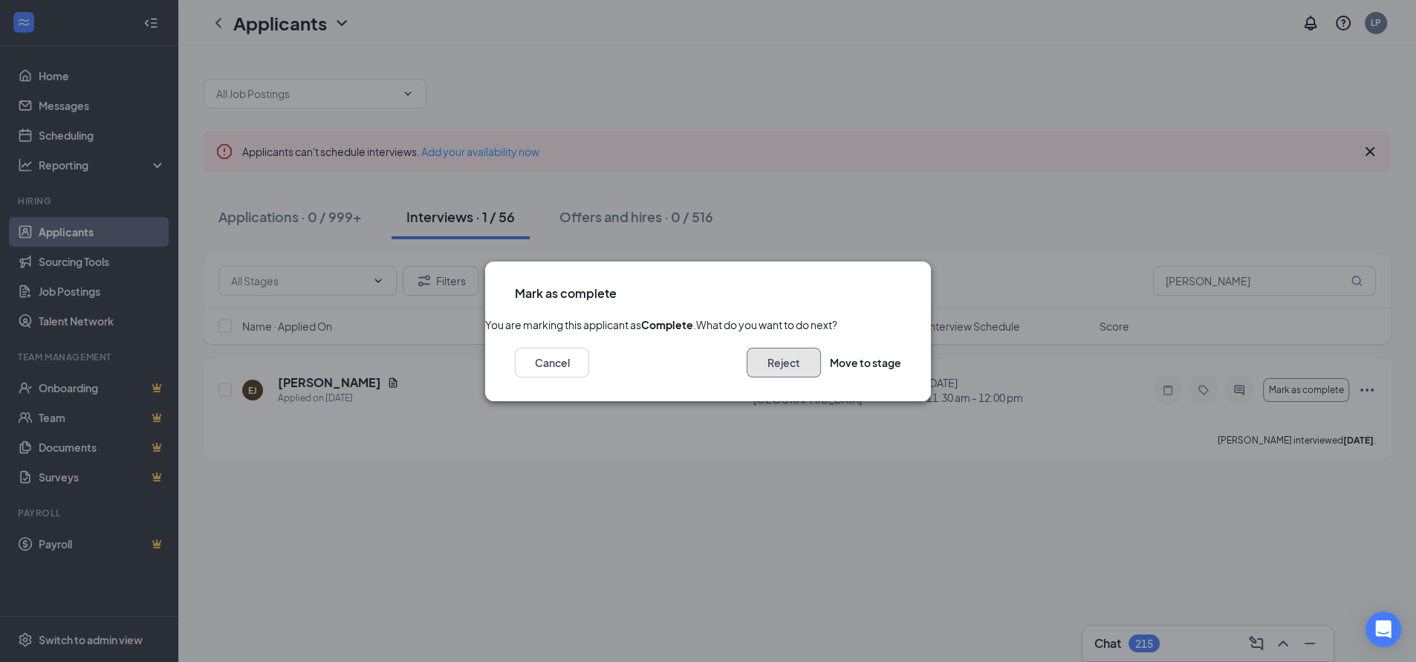
click at [747, 378] on button "Reject" at bounding box center [784, 363] width 74 height 30
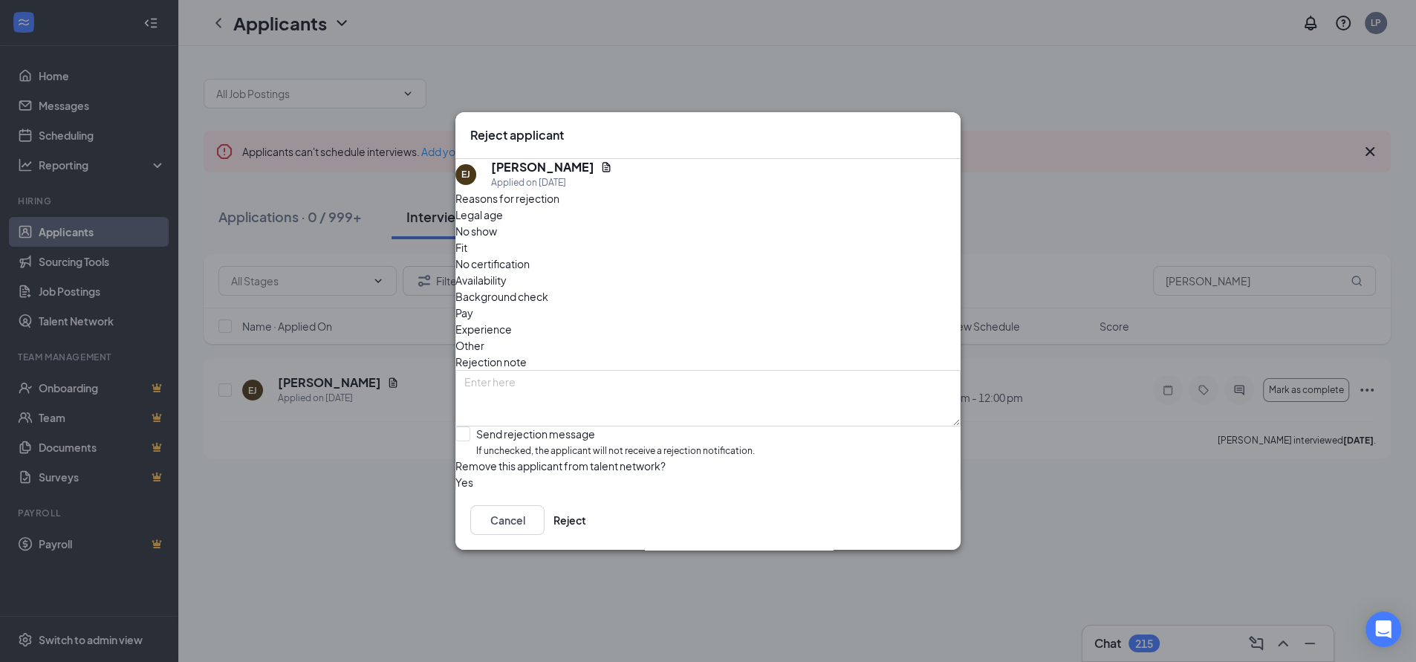
click at [497, 239] on span "No show" at bounding box center [477, 231] width 42 height 16
click at [586, 532] on button "Reject" at bounding box center [570, 520] width 33 height 30
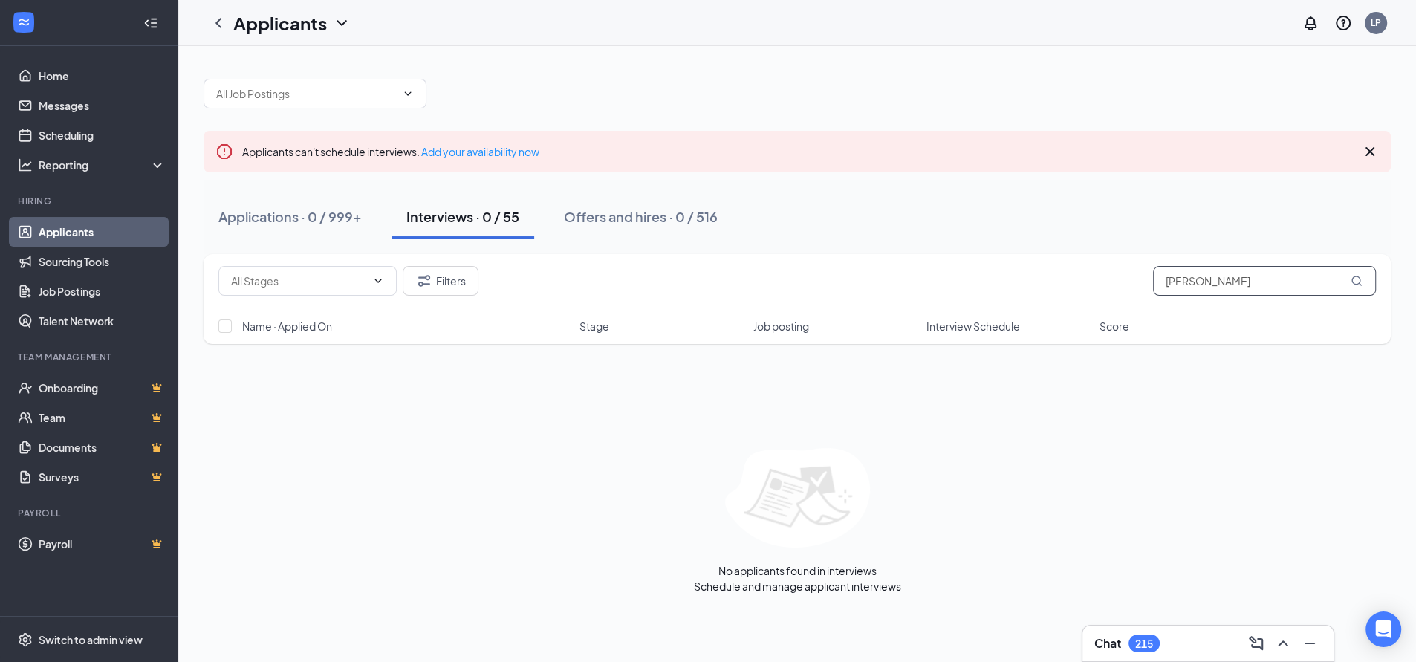
drag, startPoint x: 1223, startPoint y: 282, endPoint x: 1125, endPoint y: 278, distance: 98.2
click at [1080, 282] on div "Filters [PERSON_NAME]" at bounding box center [797, 281] width 1158 height 30
paste input "[PERSON_NAME]"
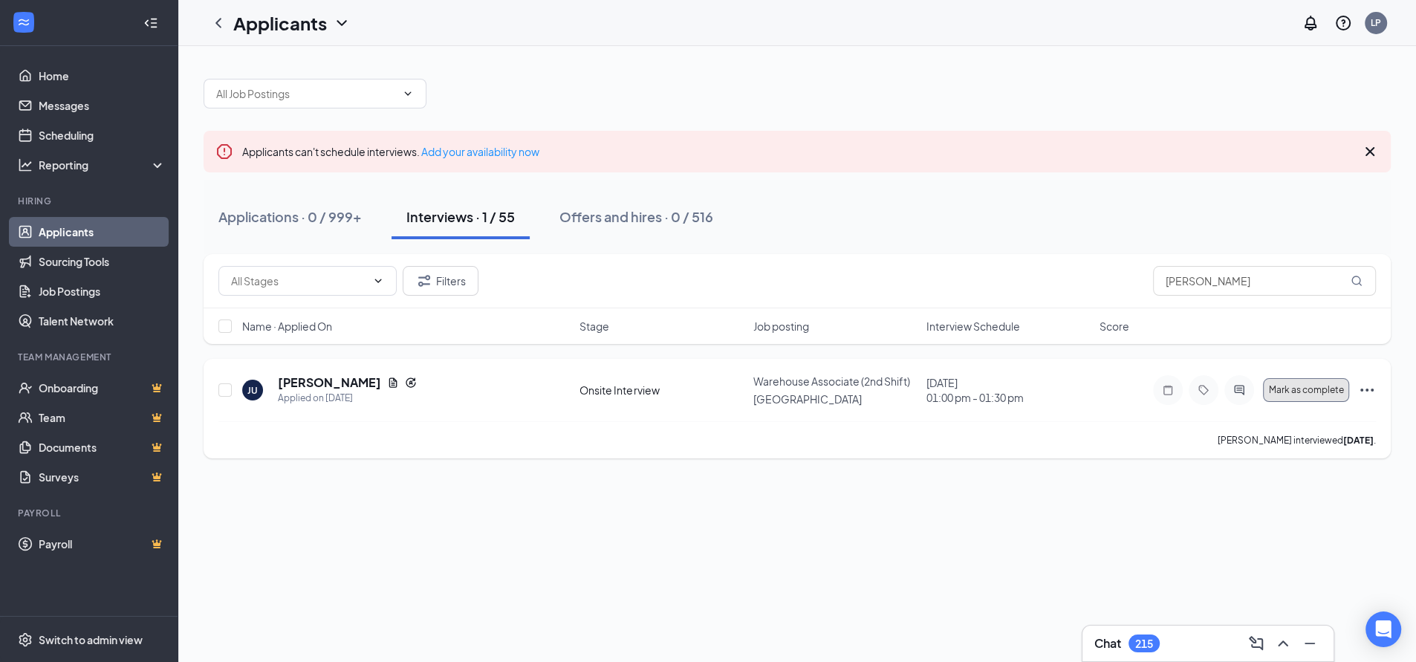
click at [1273, 392] on span "Mark as complete" at bounding box center [1306, 390] width 75 height 10
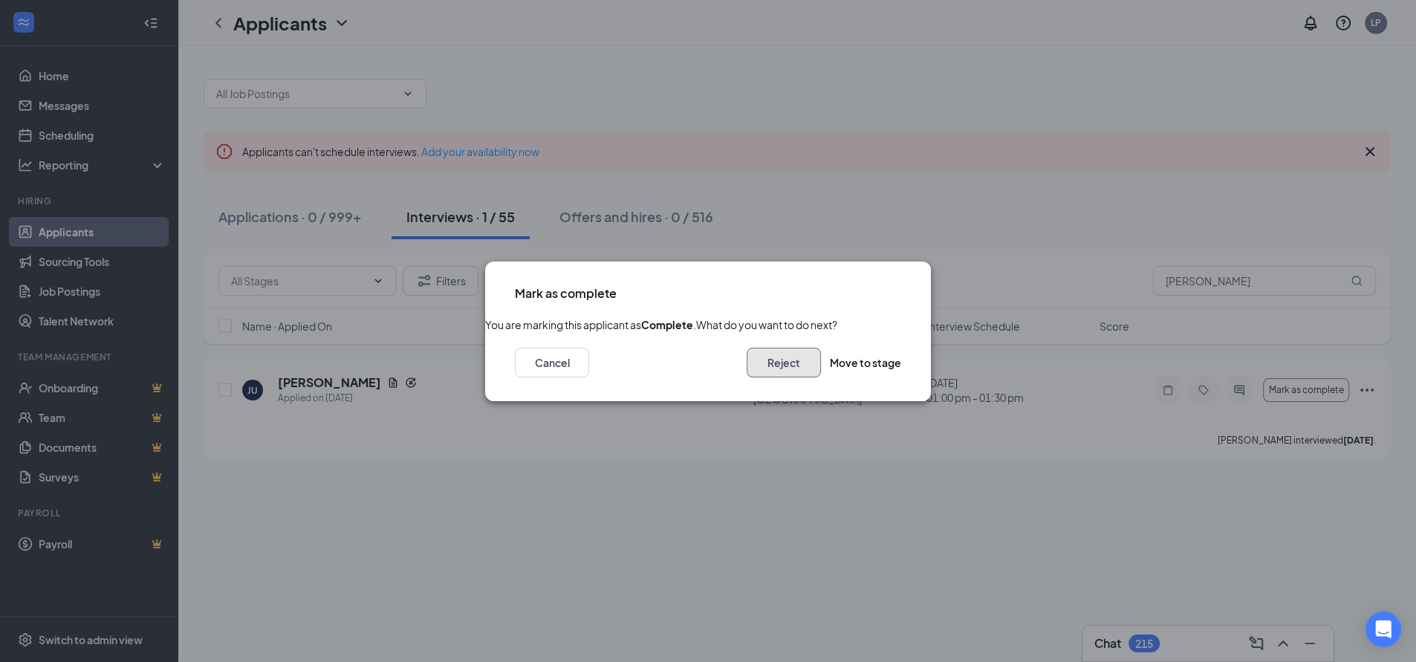
click at [759, 378] on button "Reject" at bounding box center [784, 363] width 74 height 30
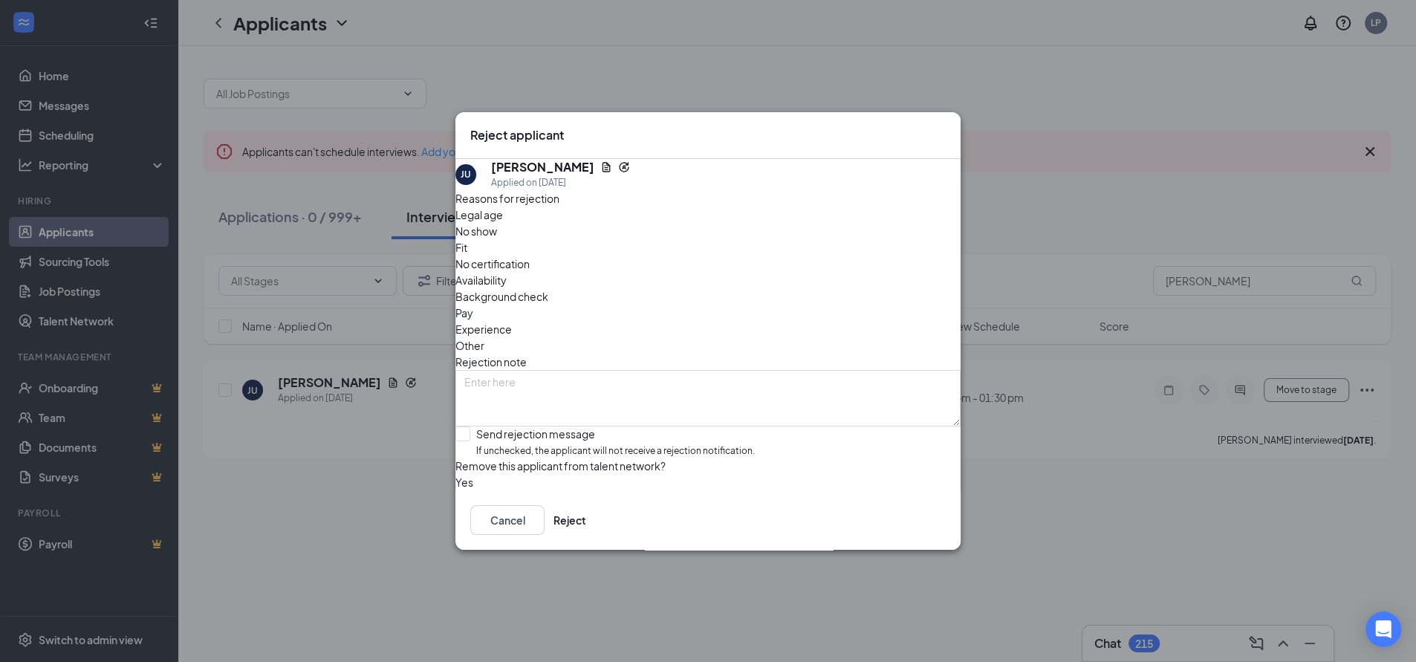
click at [497, 237] on span "No show" at bounding box center [477, 231] width 42 height 16
click at [586, 533] on button "Reject" at bounding box center [570, 520] width 33 height 30
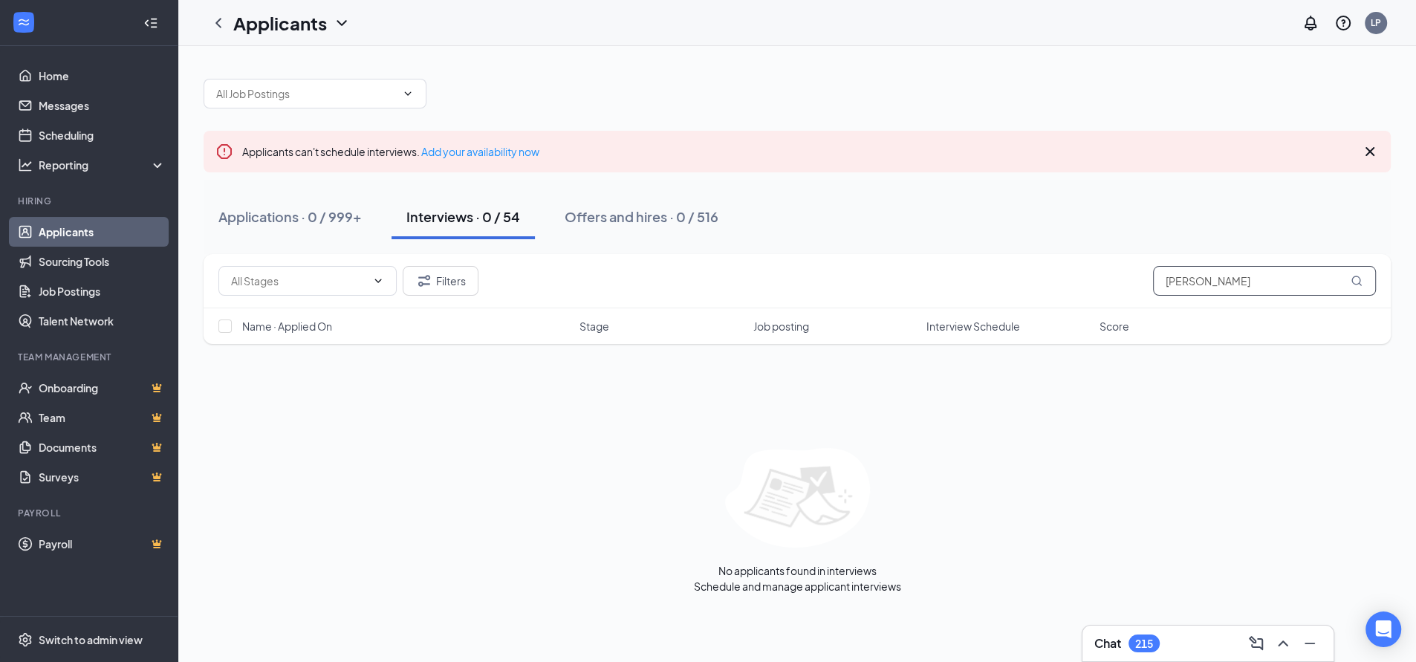
drag, startPoint x: 1269, startPoint y: 274, endPoint x: 1106, endPoint y: 280, distance: 163.6
click at [1106, 280] on div "Filters [PERSON_NAME]" at bounding box center [797, 281] width 1158 height 30
paste input "[PERSON_NAME]"
drag, startPoint x: 1244, startPoint y: 283, endPoint x: 1162, endPoint y: 279, distance: 81.8
click at [1162, 279] on input "[PERSON_NAME]" at bounding box center [1264, 281] width 223 height 30
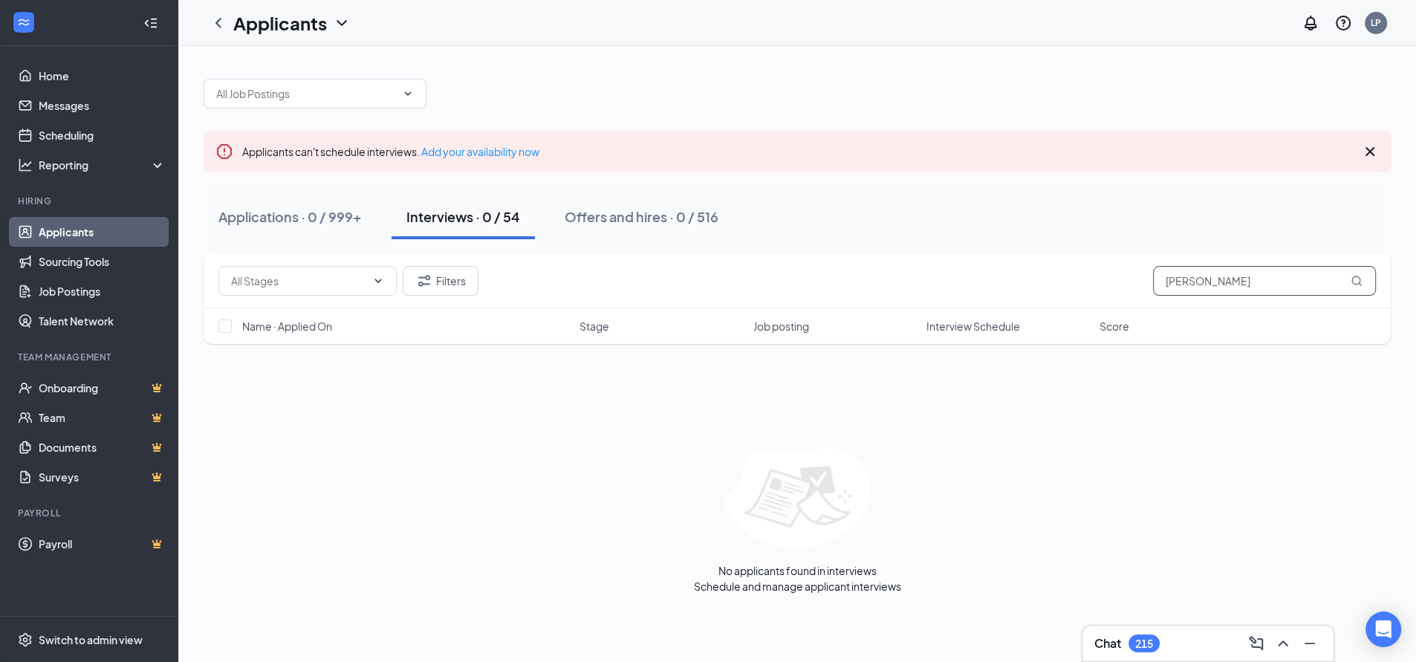
paste input "[PERSON_NAME]"
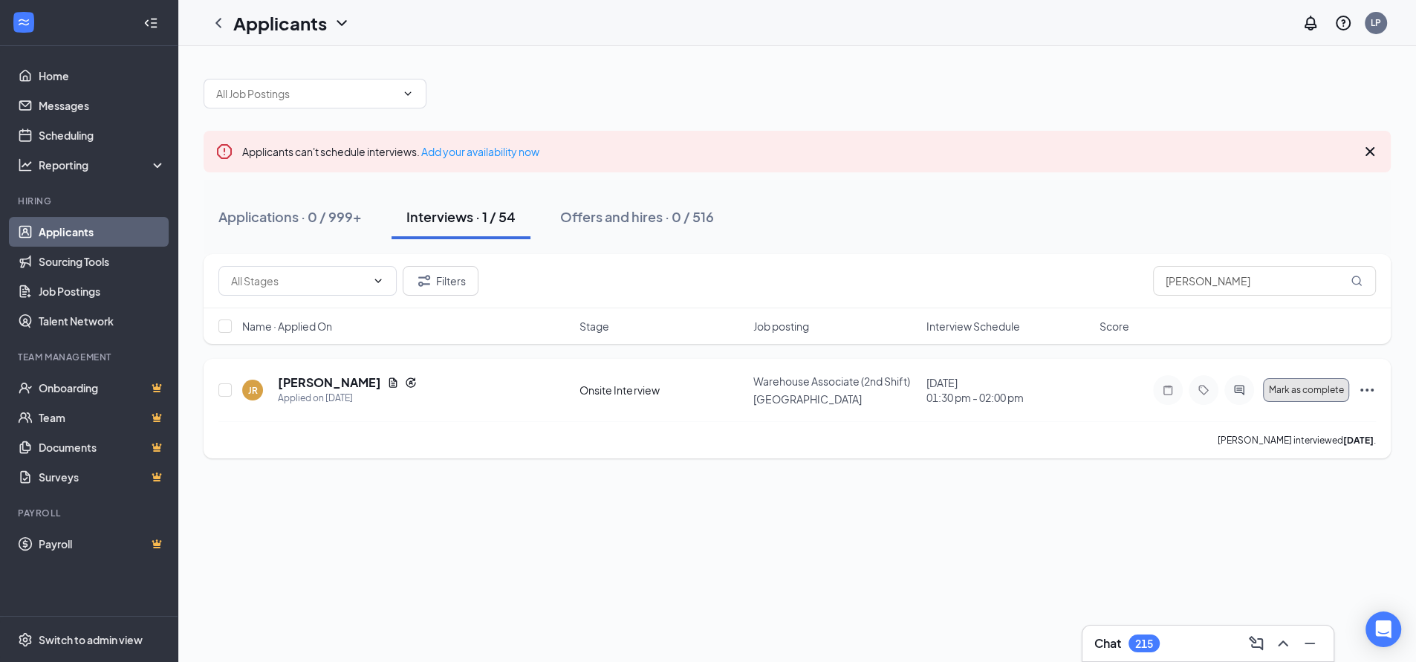
click at [1281, 392] on span "Mark as complete" at bounding box center [1306, 390] width 75 height 10
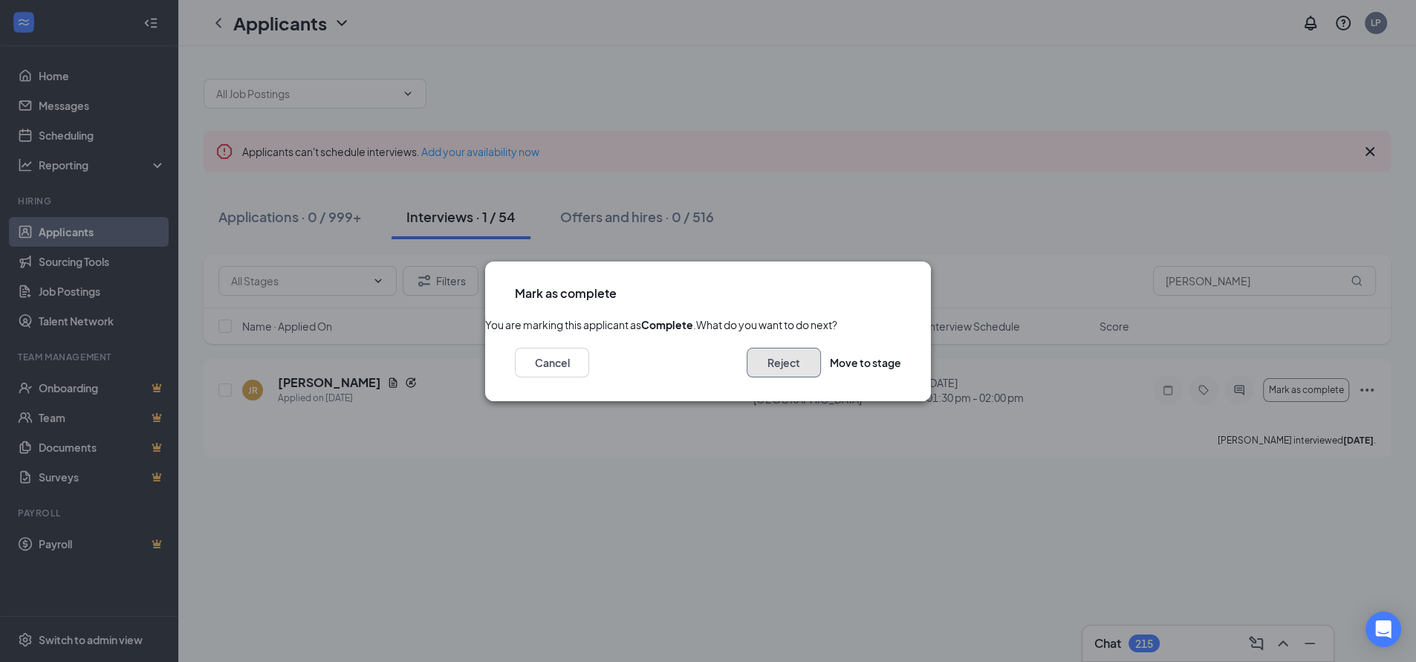
click at [747, 378] on button "Reject" at bounding box center [784, 363] width 74 height 30
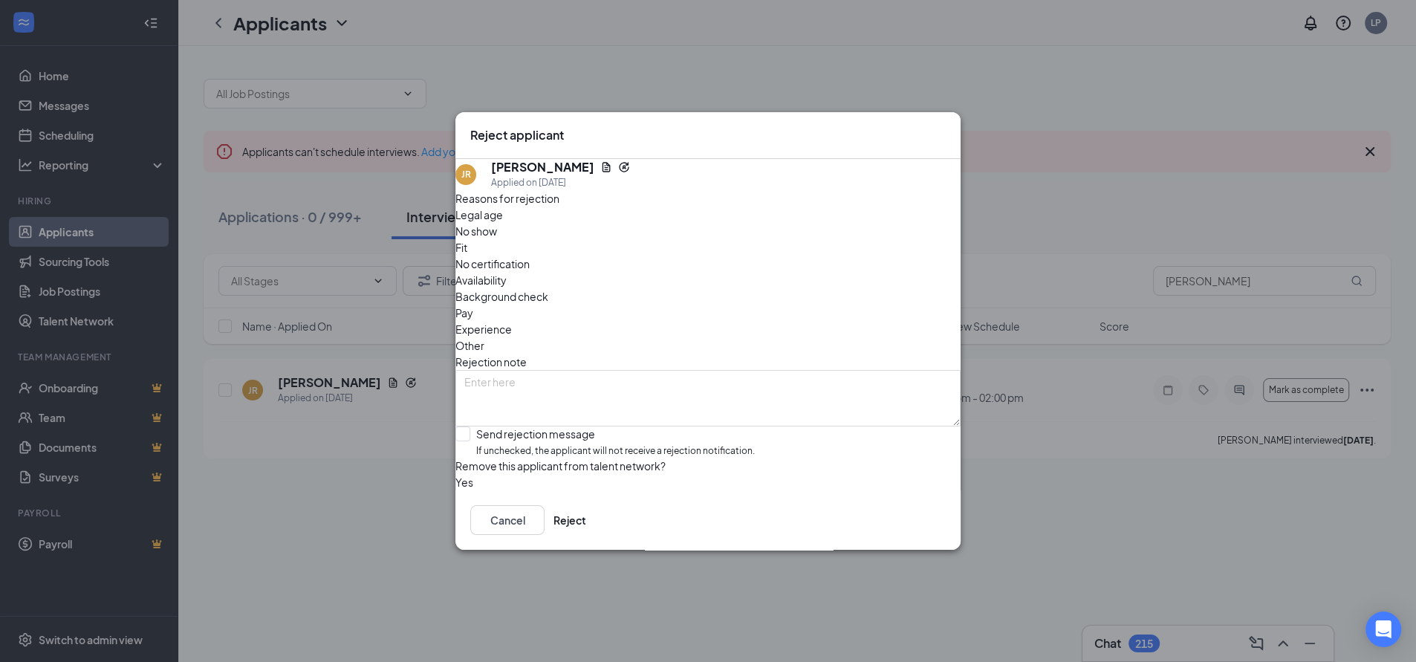
click at [497, 239] on span "No show" at bounding box center [477, 231] width 42 height 16
click at [586, 531] on button "Reject" at bounding box center [570, 520] width 33 height 30
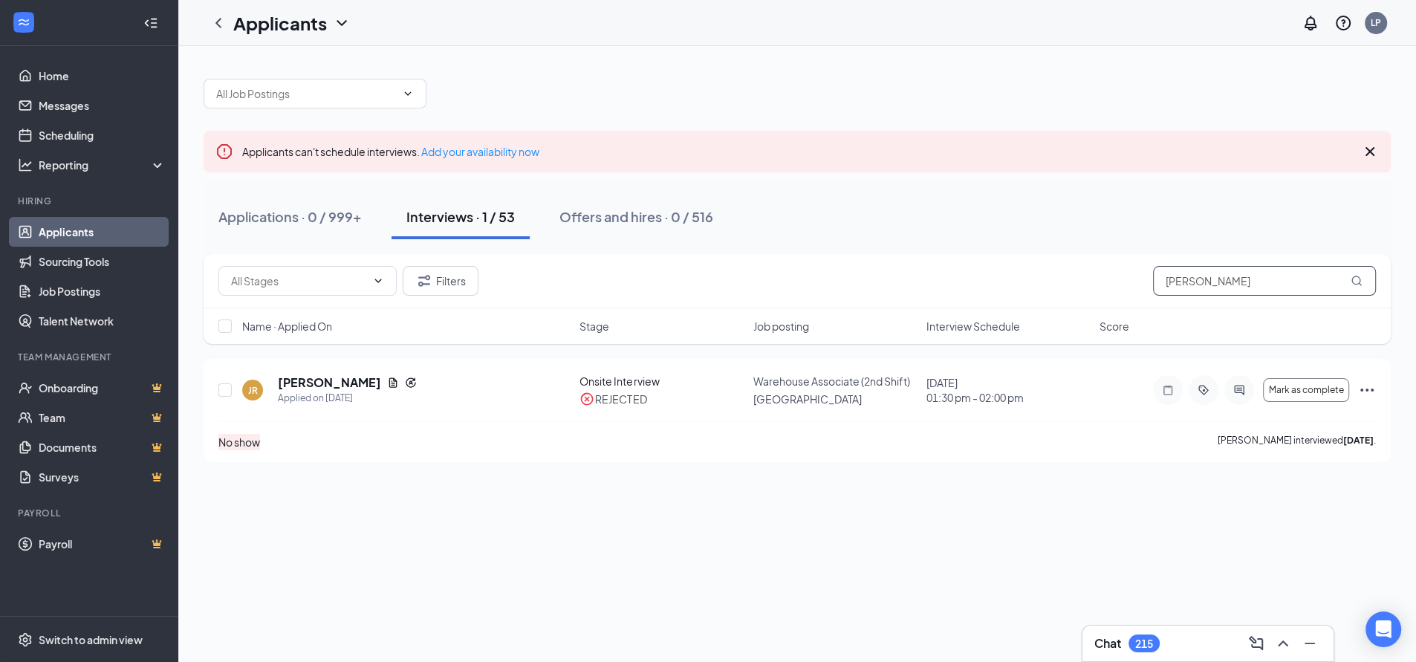
drag, startPoint x: 1275, startPoint y: 282, endPoint x: 1119, endPoint y: 276, distance: 156.1
click at [1114, 276] on div "Filters [PERSON_NAME]" at bounding box center [797, 281] width 1158 height 30
paste input "[PERSON_NAME]"
click at [1307, 387] on span "Mark as complete" at bounding box center [1306, 390] width 75 height 10
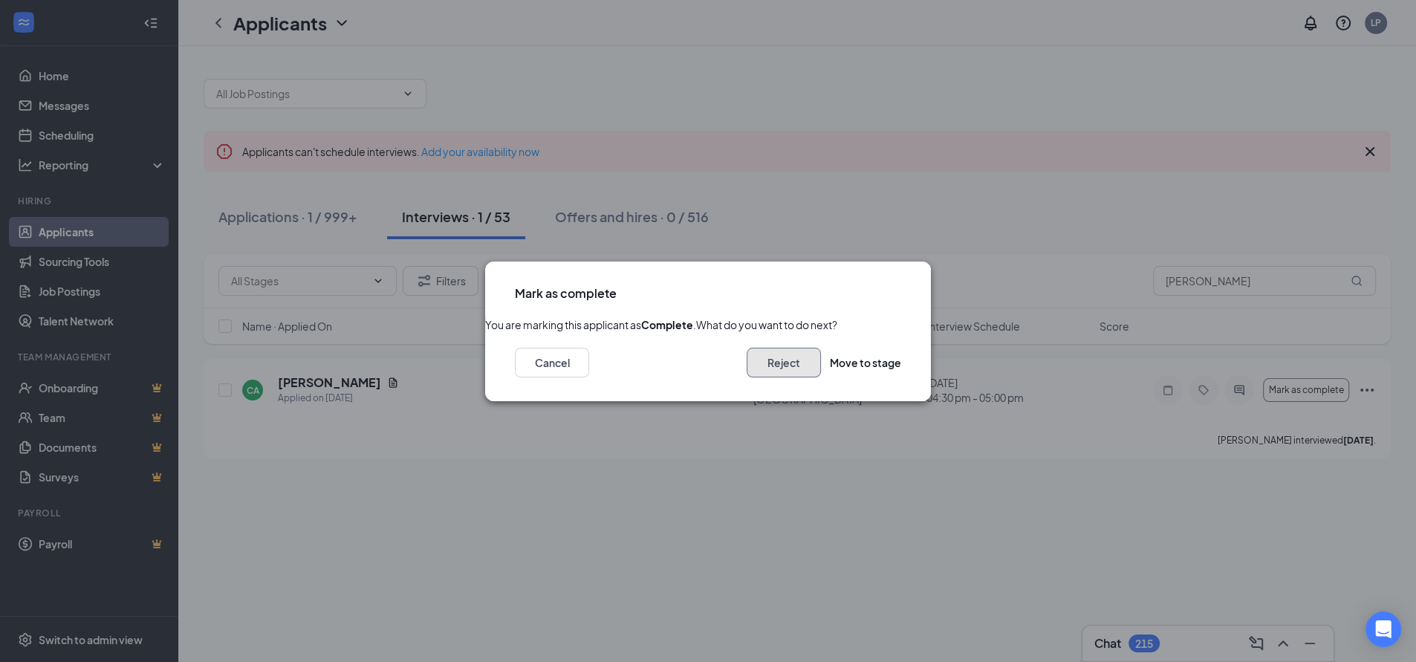
click at [770, 378] on button "Reject" at bounding box center [784, 363] width 74 height 30
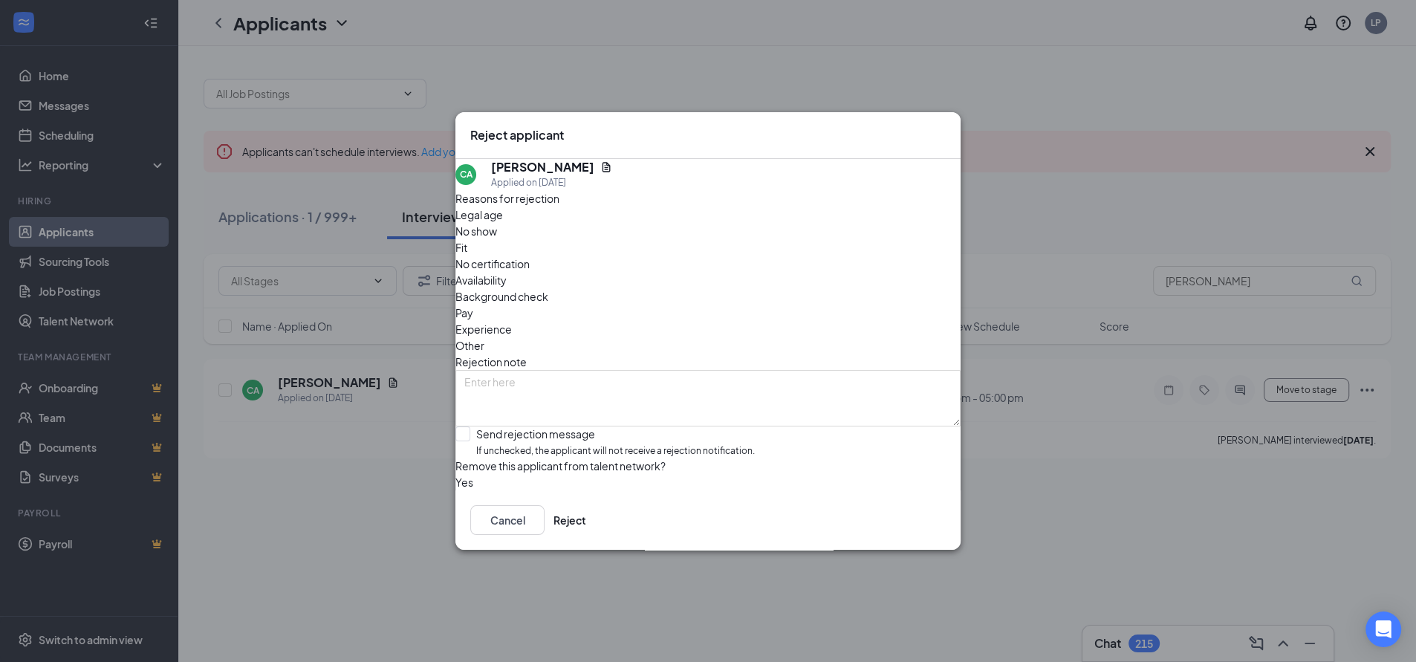
click at [497, 239] on span "No show" at bounding box center [477, 231] width 42 height 16
click at [586, 535] on button "Reject" at bounding box center [570, 520] width 33 height 30
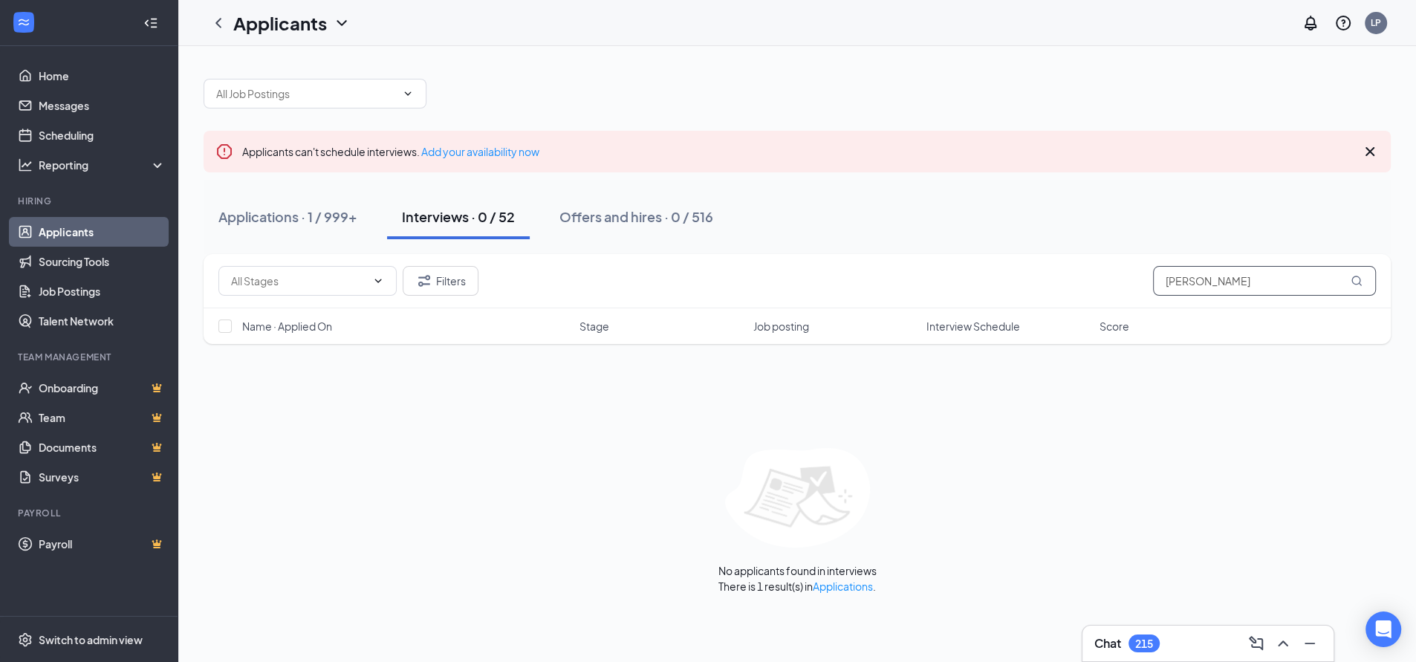
drag, startPoint x: 1253, startPoint y: 285, endPoint x: 1058, endPoint y: 265, distance: 195.7
click at [1053, 265] on div "Filters [PERSON_NAME]" at bounding box center [798, 281] width 1188 height 54
paste input "[PERSON_NAME]"
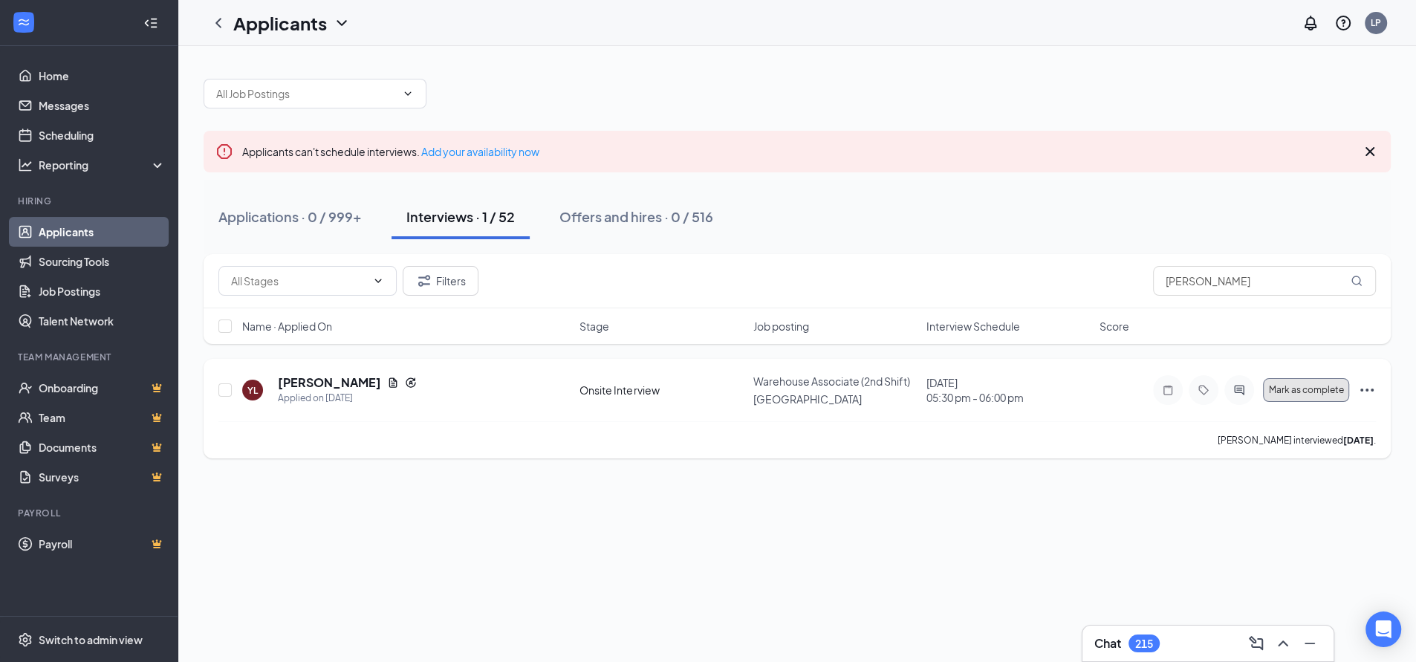
click at [1309, 390] on span "Mark as complete" at bounding box center [1306, 390] width 75 height 10
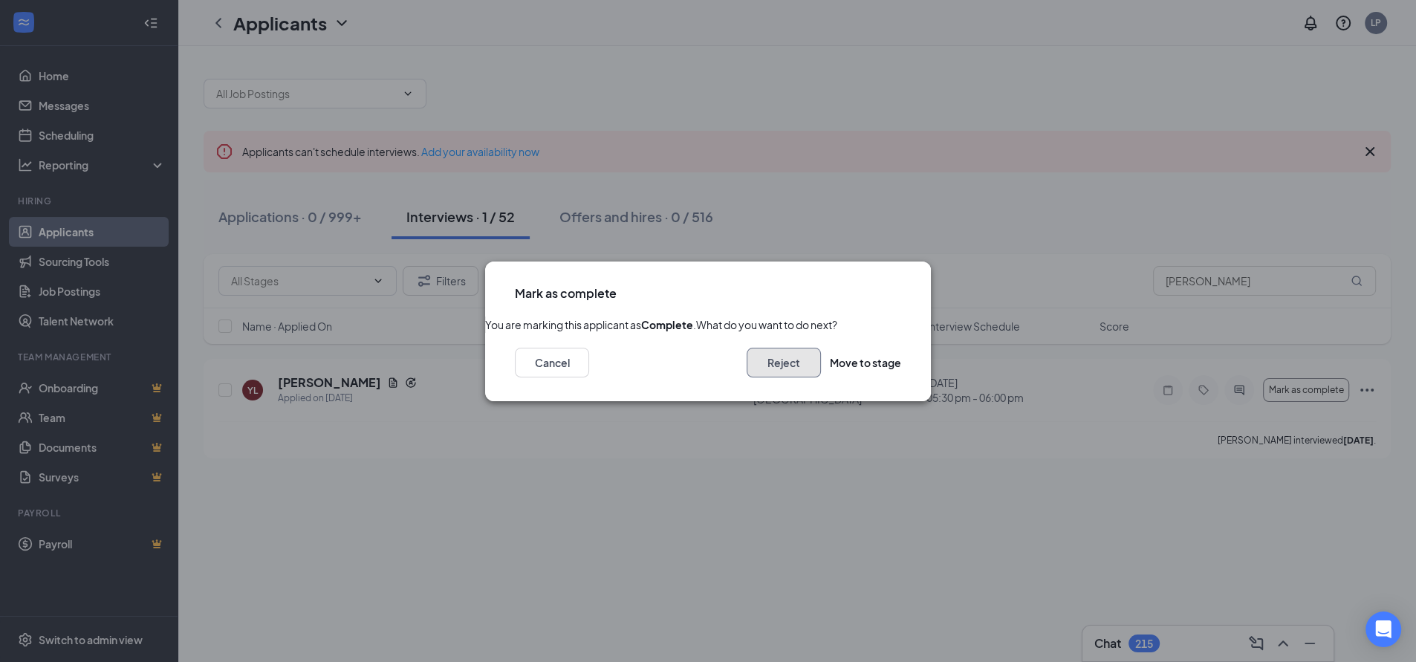
click at [773, 378] on button "Reject" at bounding box center [784, 363] width 74 height 30
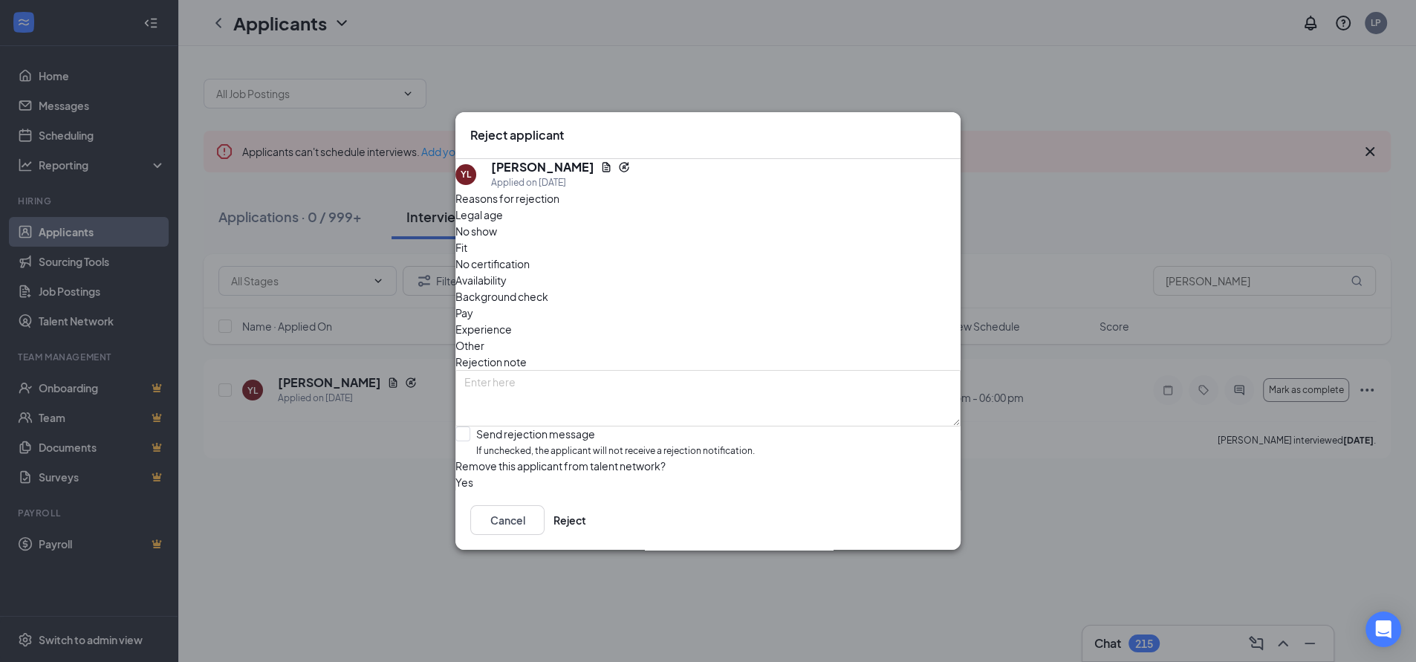
click at [497, 239] on span "No show" at bounding box center [477, 231] width 42 height 16
click at [586, 534] on button "Reject" at bounding box center [570, 520] width 33 height 30
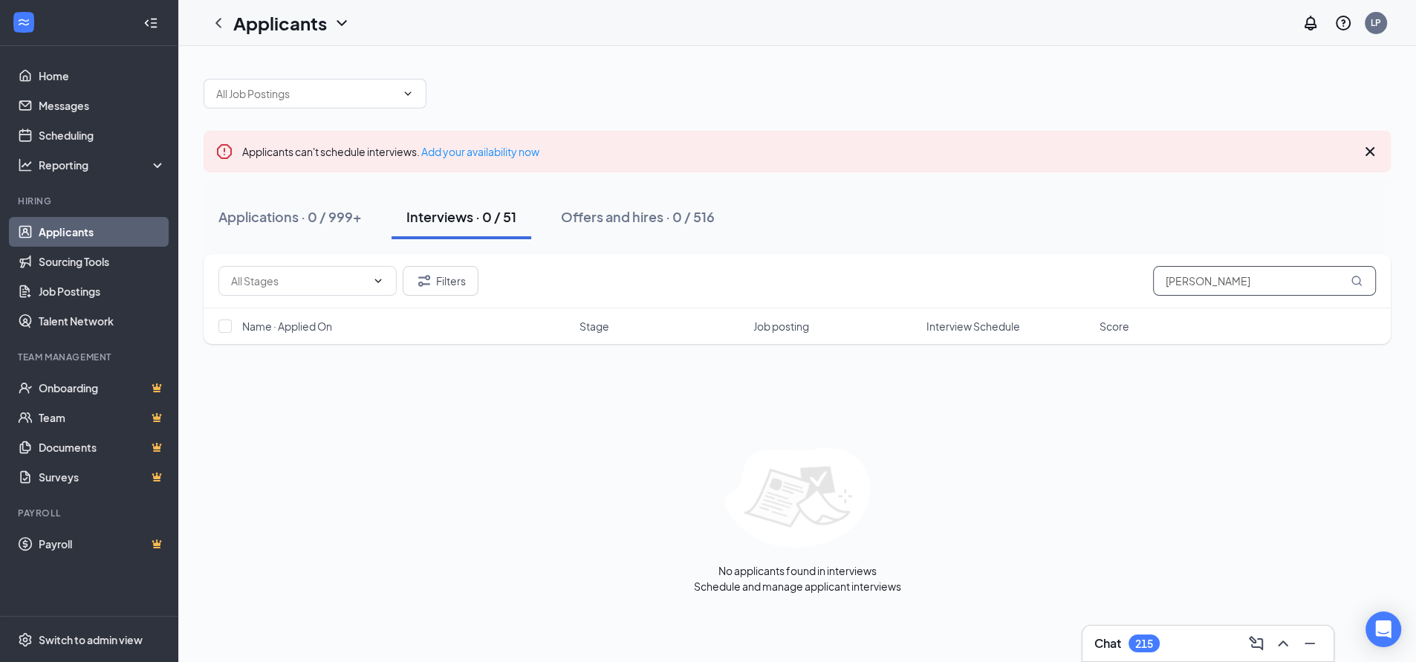
drag, startPoint x: 1217, startPoint y: 288, endPoint x: 1121, endPoint y: 284, distance: 95.2
click at [1121, 284] on div "Filters [PERSON_NAME]" at bounding box center [797, 281] width 1158 height 30
paste input "[PERSON_NAME]"
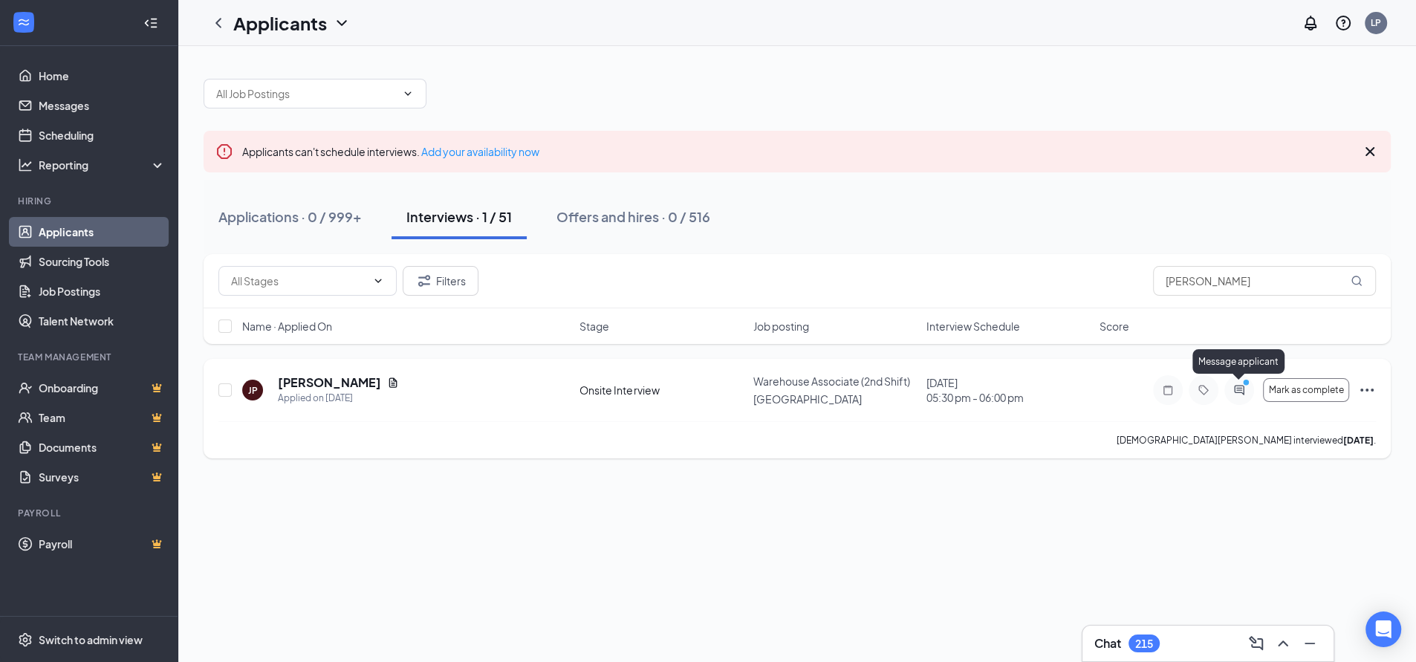
click at [1241, 390] on icon "ActiveChat" at bounding box center [1240, 390] width 18 height 12
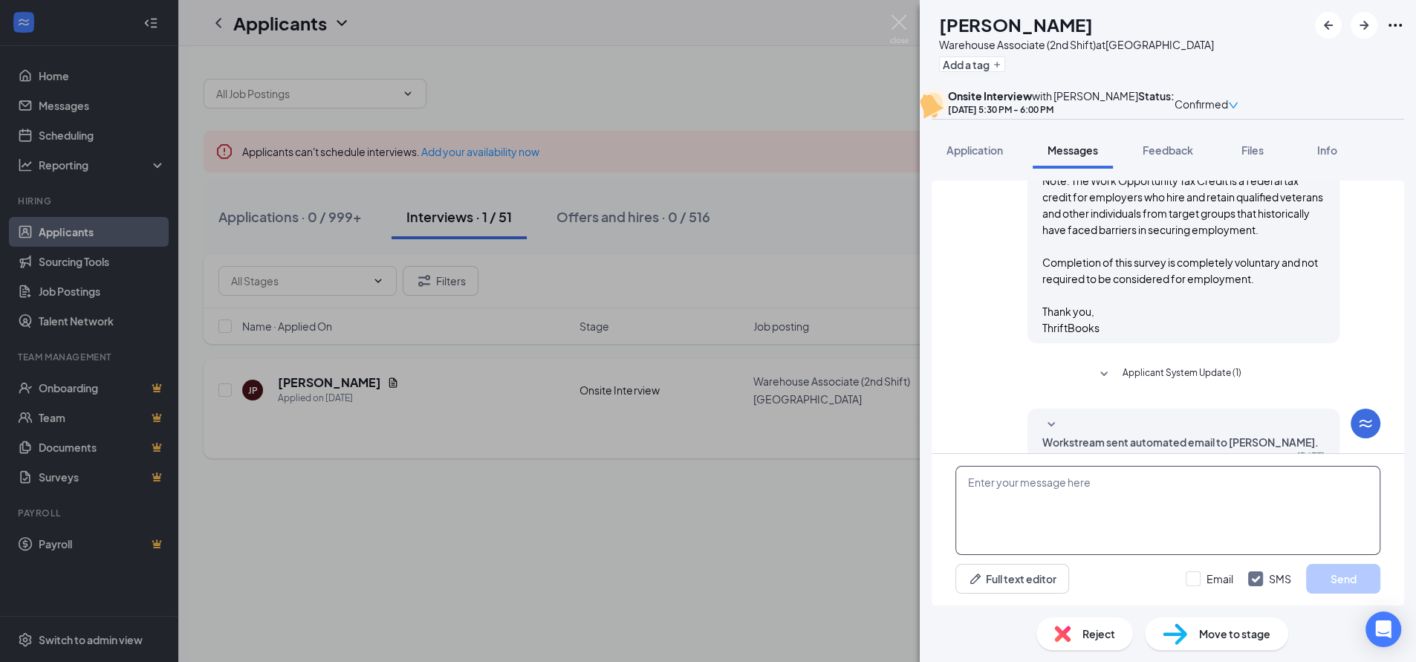
scroll to position [495, 0]
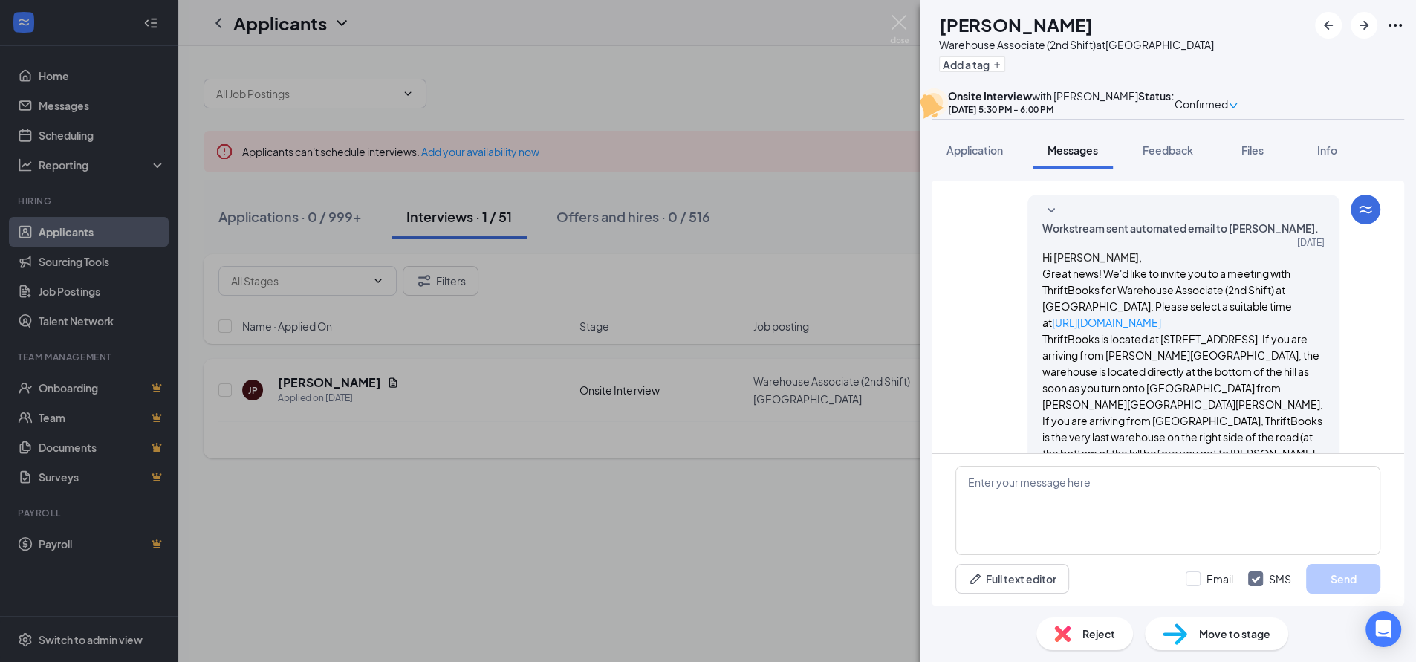
click at [1087, 635] on span "Reject" at bounding box center [1099, 634] width 33 height 16
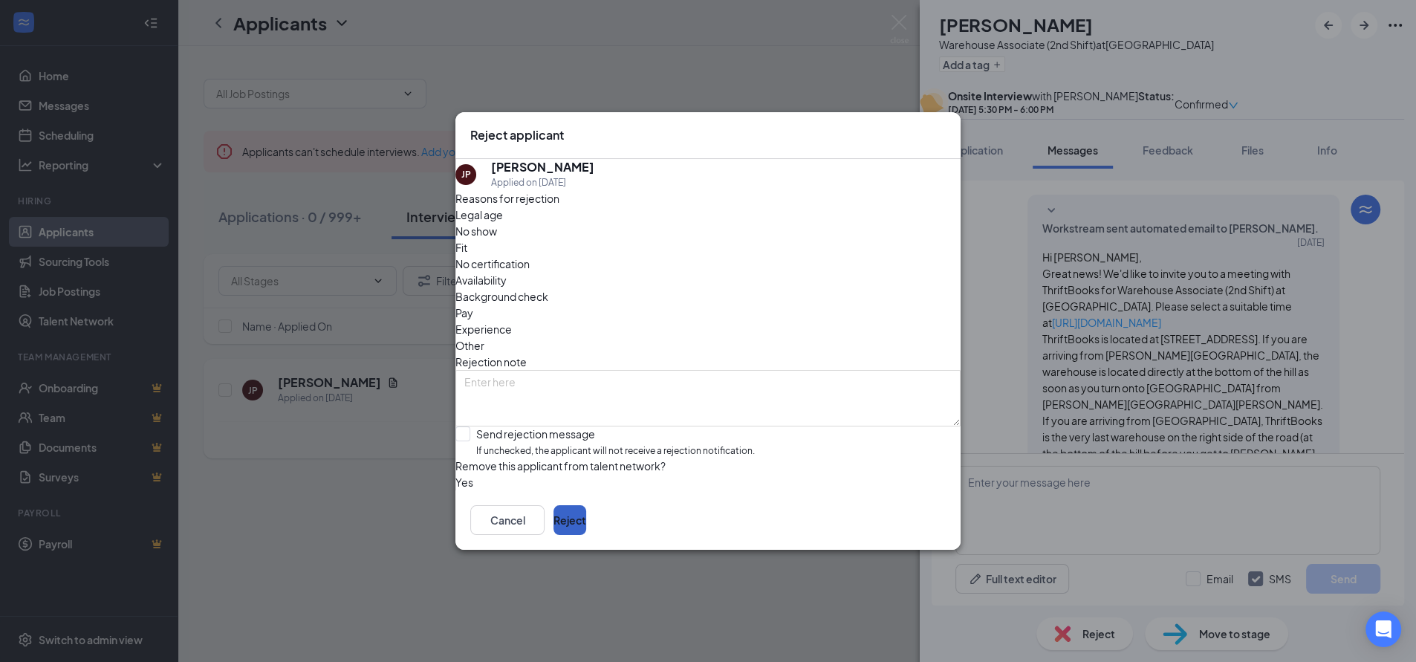
click at [586, 534] on button "Reject" at bounding box center [570, 520] width 33 height 30
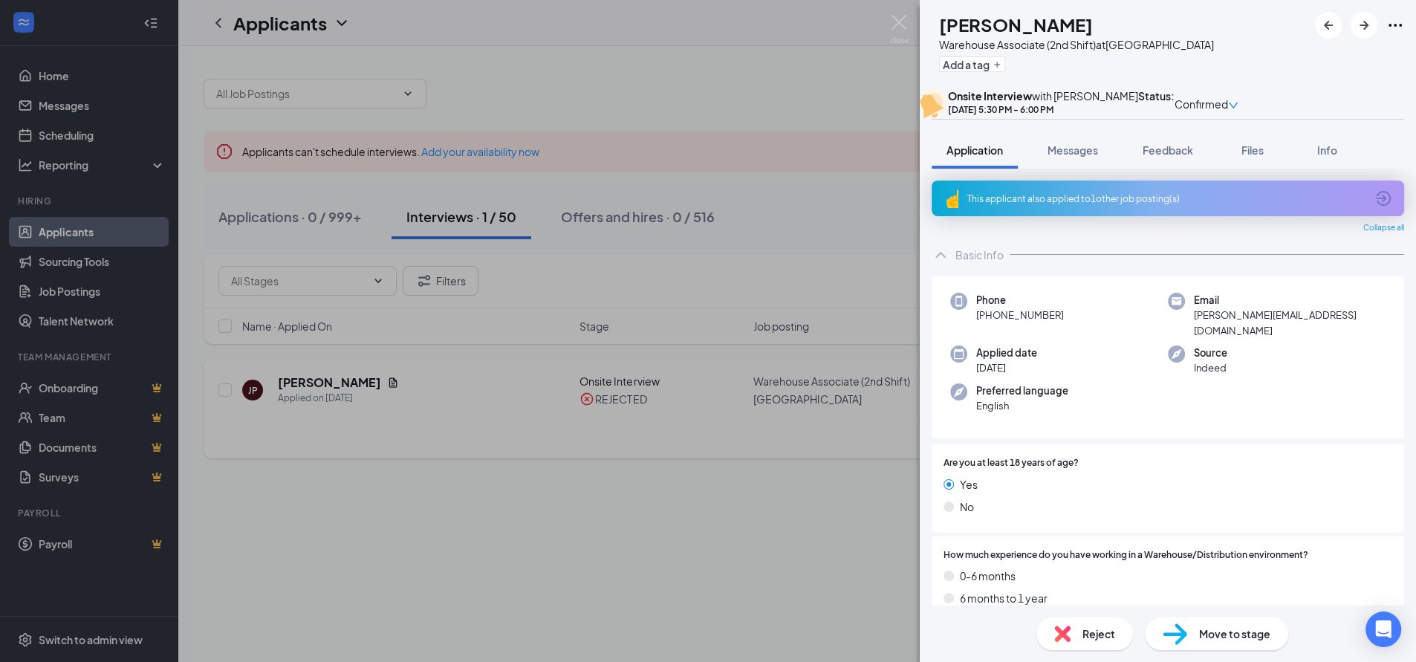
click at [836, 229] on div "[PERSON_NAME] Warehouse Associate (2nd Shift) at [GEOGRAPHIC_DATA] Add a tag On…" at bounding box center [708, 331] width 1416 height 662
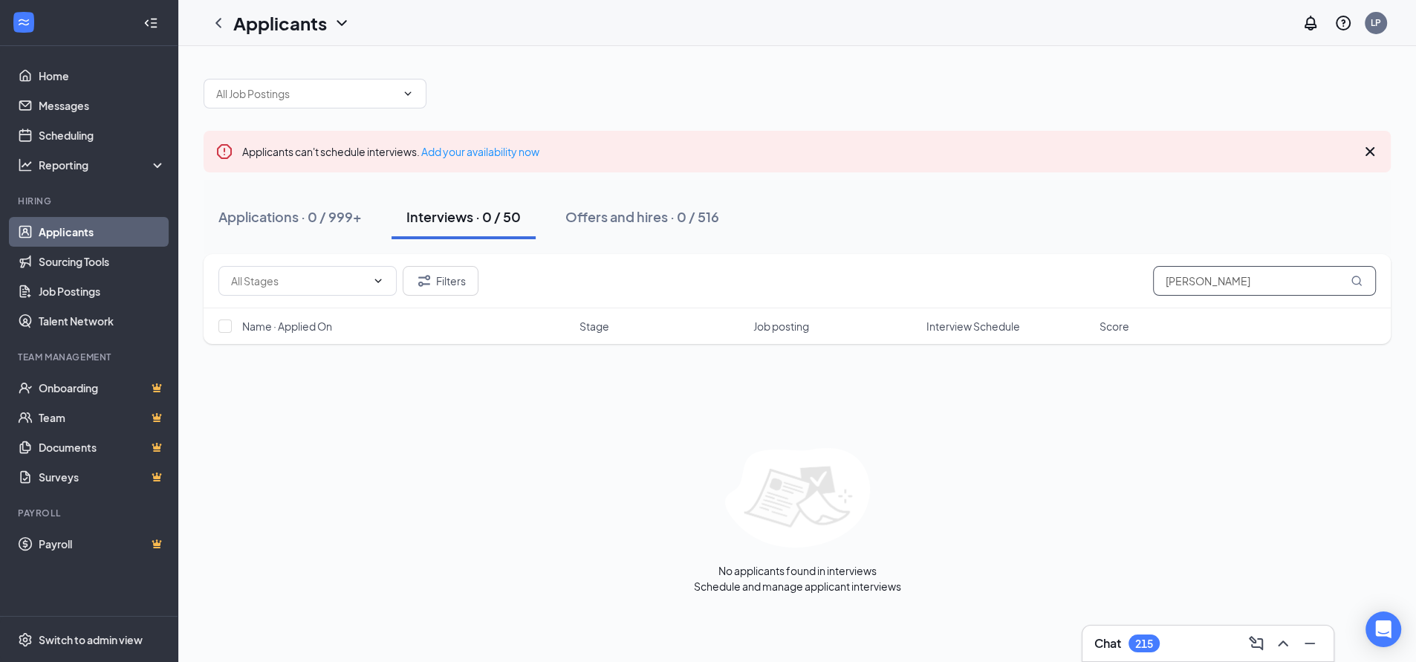
drag, startPoint x: 1269, startPoint y: 283, endPoint x: 1045, endPoint y: 282, distance: 224.4
click at [1045, 282] on div "Filters [PERSON_NAME]" at bounding box center [797, 281] width 1158 height 30
paste input "[PERSON_NAME]"
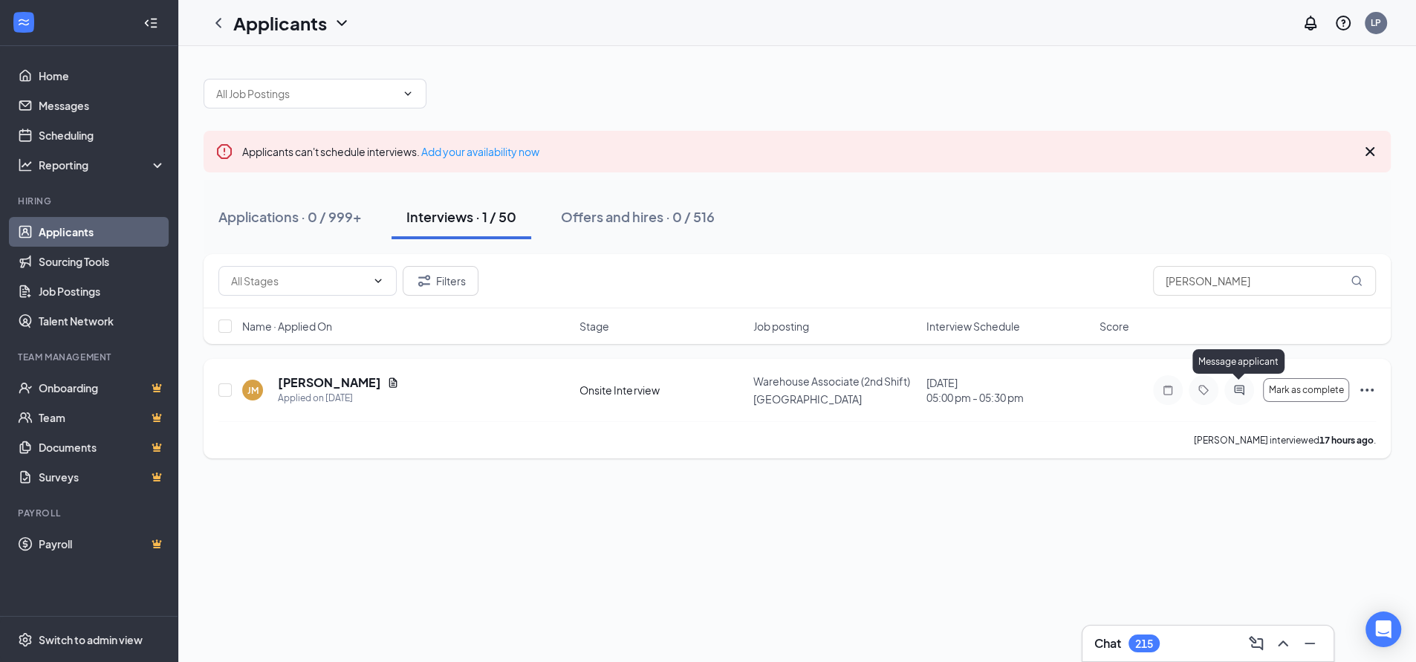
click at [1239, 389] on icon "ActiveChat" at bounding box center [1239, 390] width 10 height 10
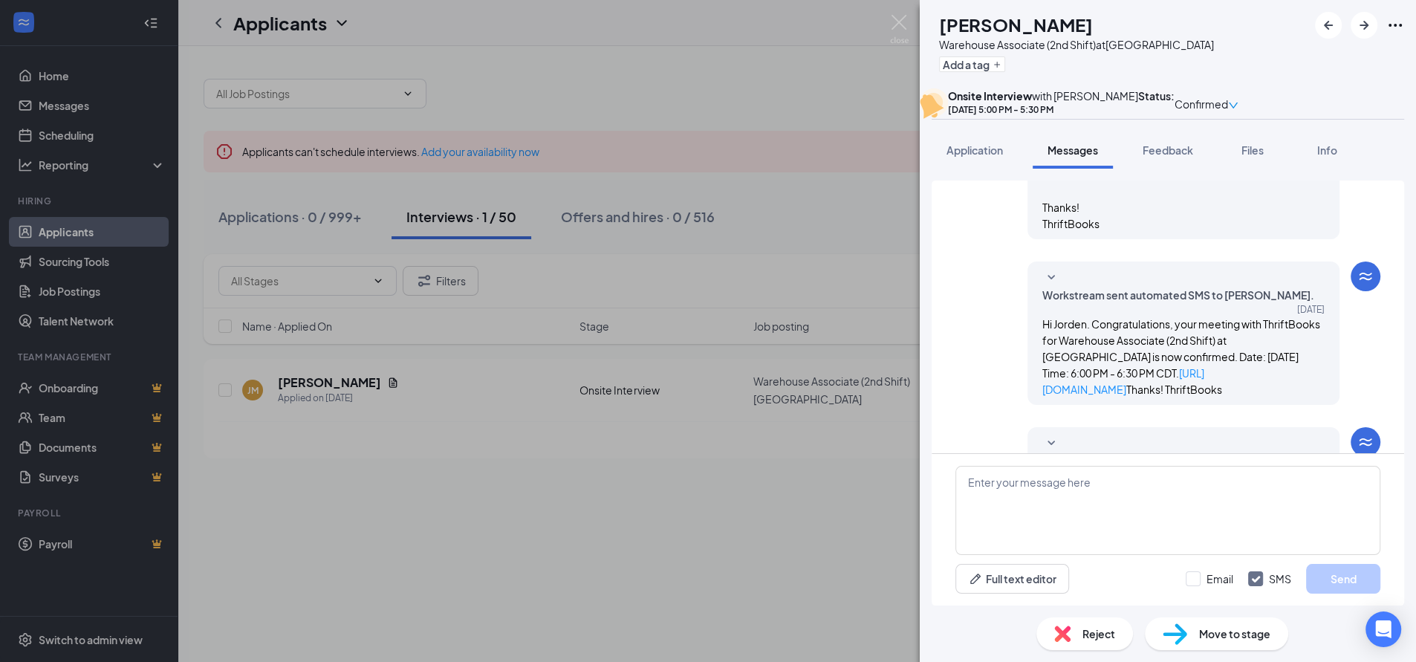
scroll to position [528, 0]
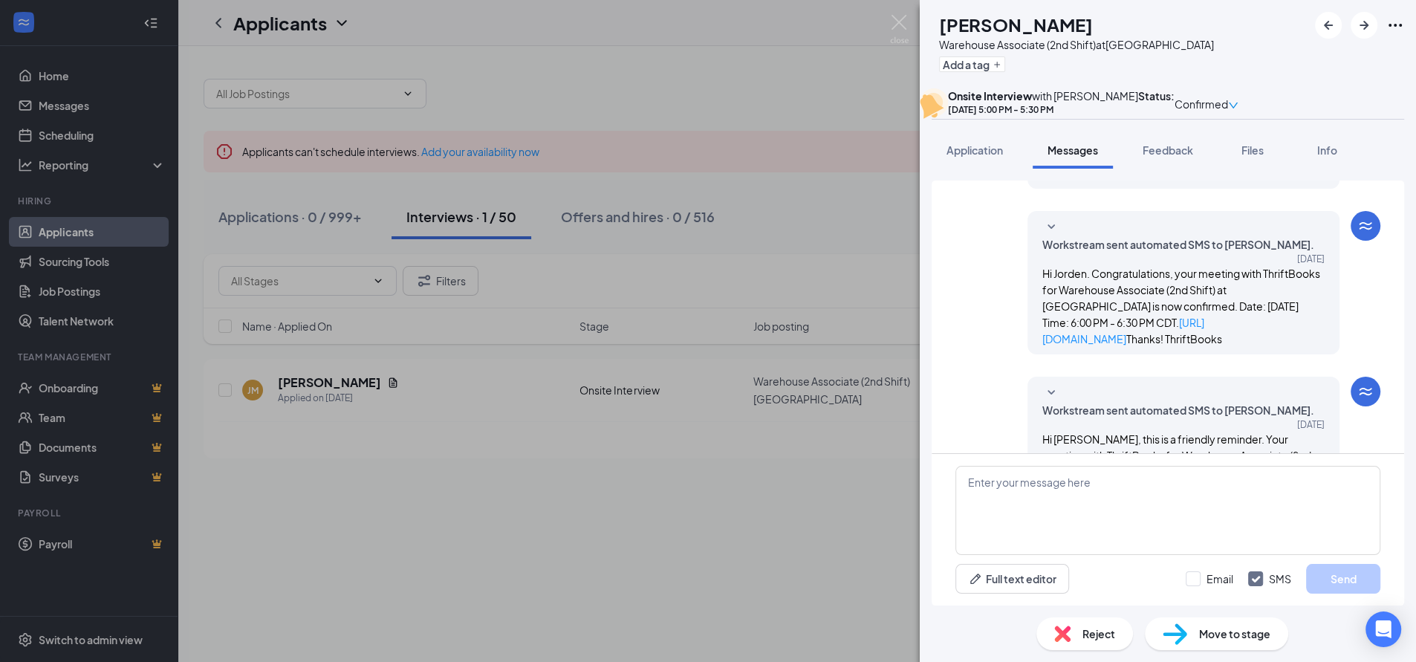
click at [1091, 636] on span "Reject" at bounding box center [1099, 634] width 33 height 16
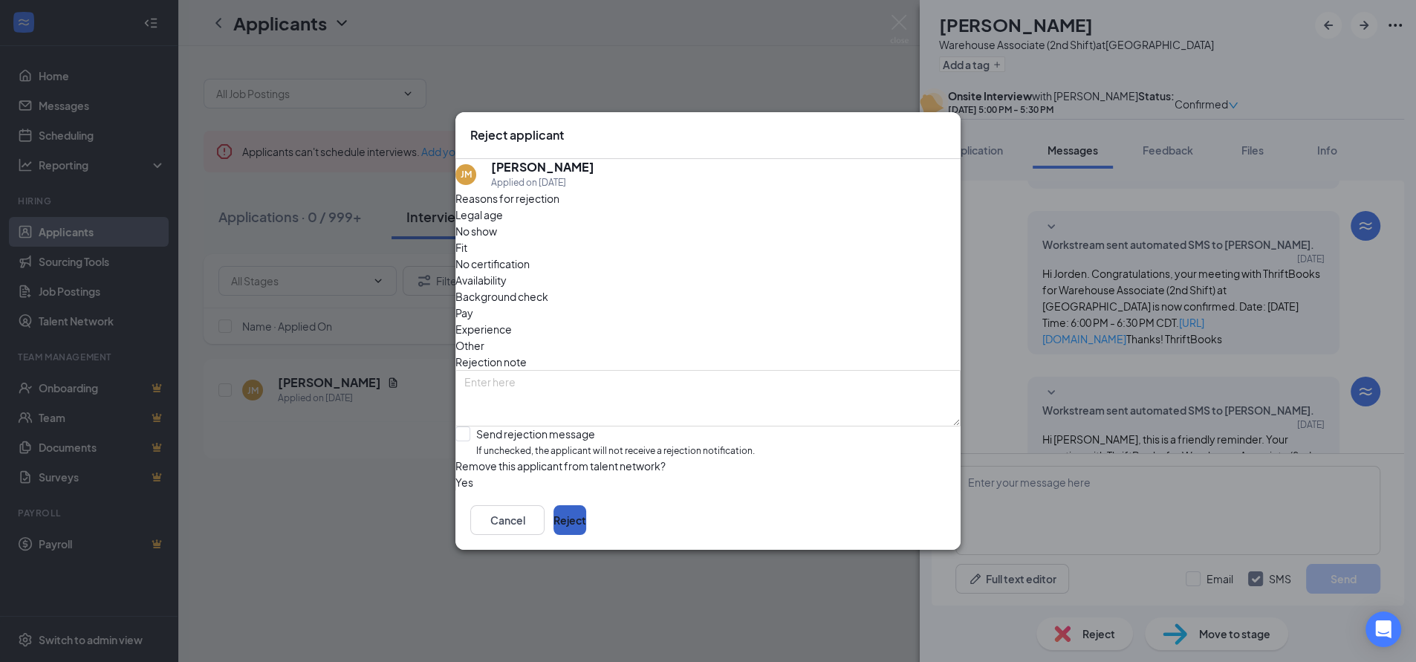
click at [586, 535] on button "Reject" at bounding box center [570, 520] width 33 height 30
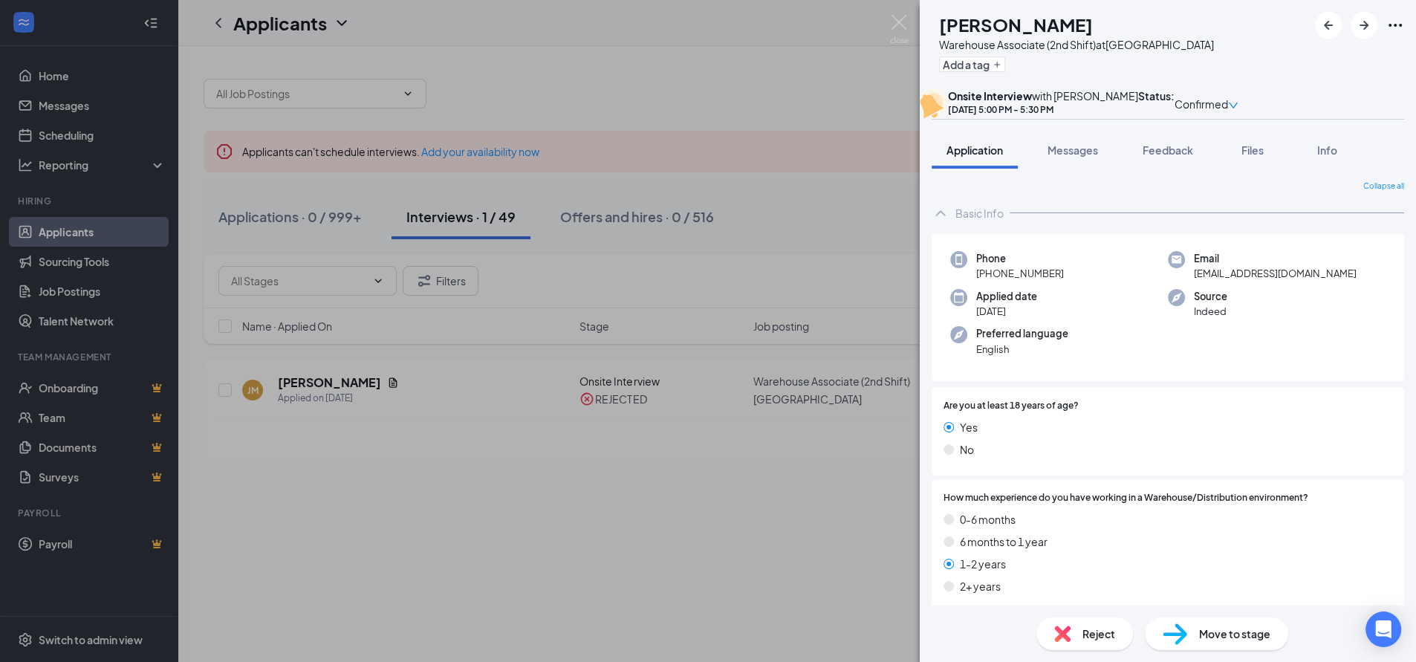
click at [836, 118] on div "[PERSON_NAME] Associate (2nd Shift) at [GEOGRAPHIC_DATA] Add a tag Onsite Inter…" at bounding box center [708, 331] width 1416 height 662
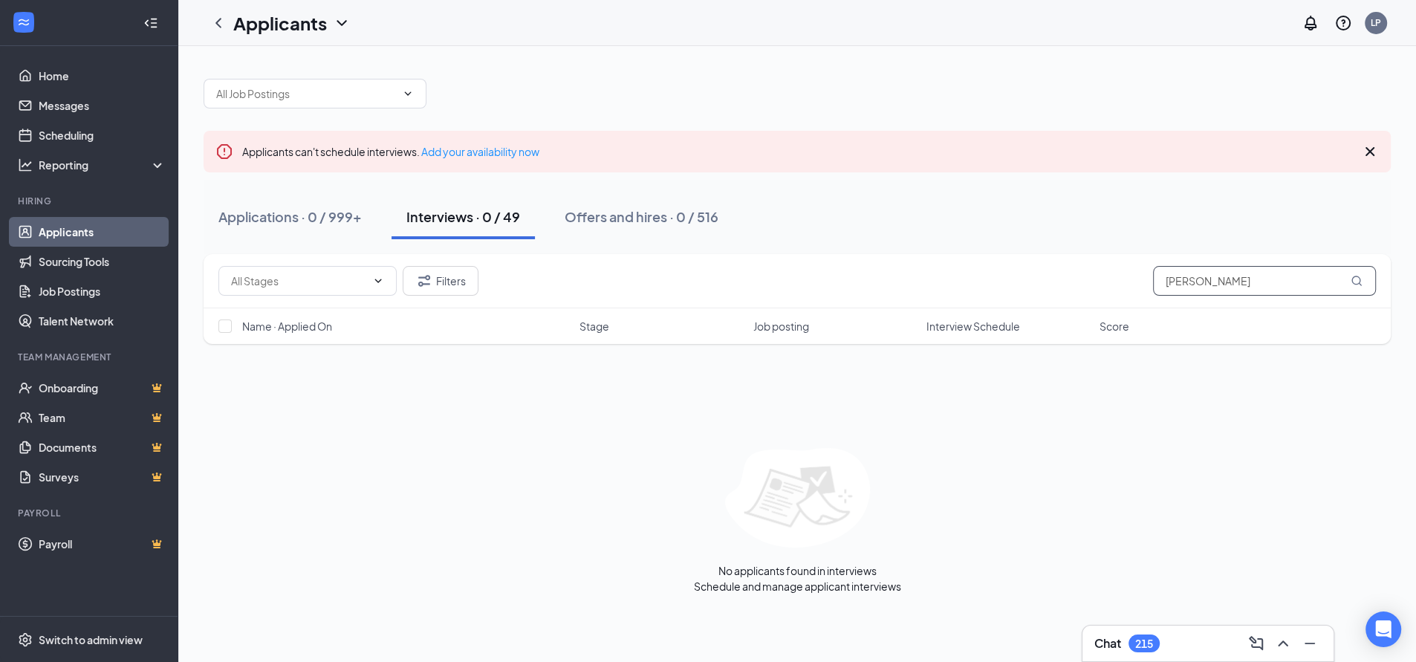
drag, startPoint x: 1259, startPoint y: 282, endPoint x: 1106, endPoint y: 288, distance: 153.2
click at [1106, 288] on div "Filters [PERSON_NAME]" at bounding box center [797, 281] width 1158 height 30
paste input "[PERSON_NAME]"
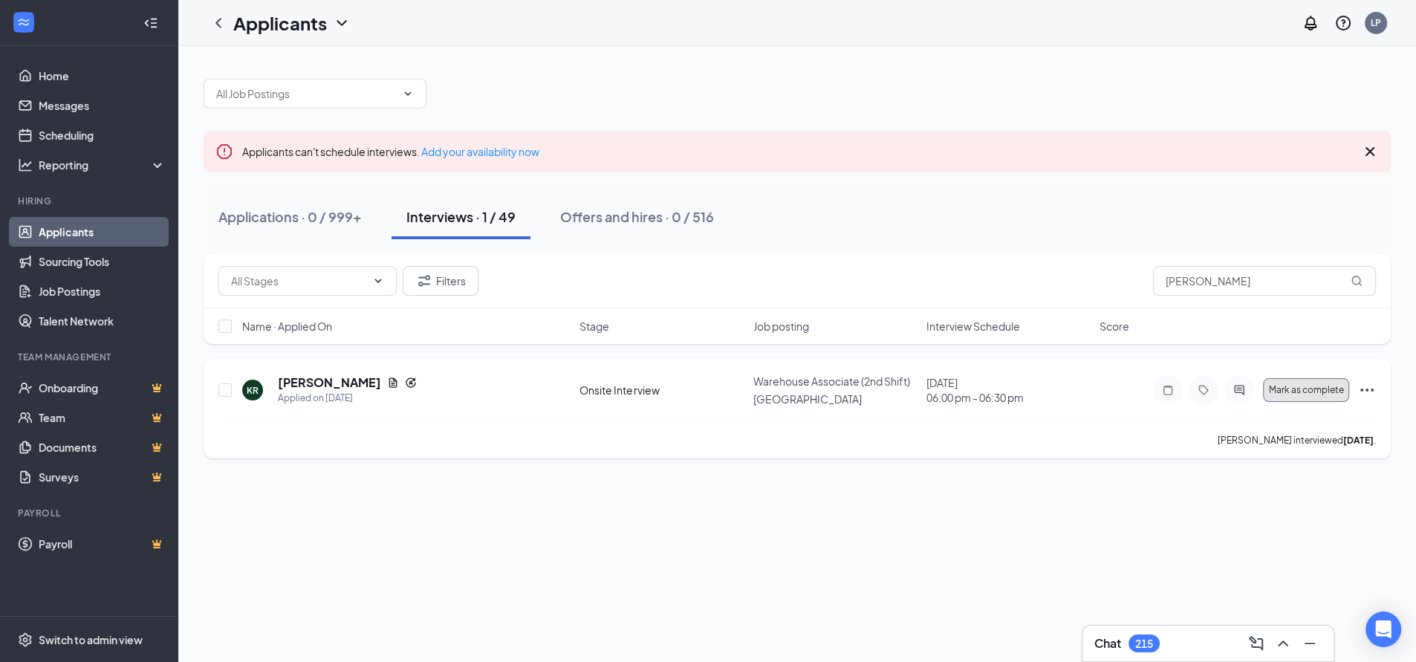
click at [1307, 391] on span "Mark as complete" at bounding box center [1306, 390] width 75 height 10
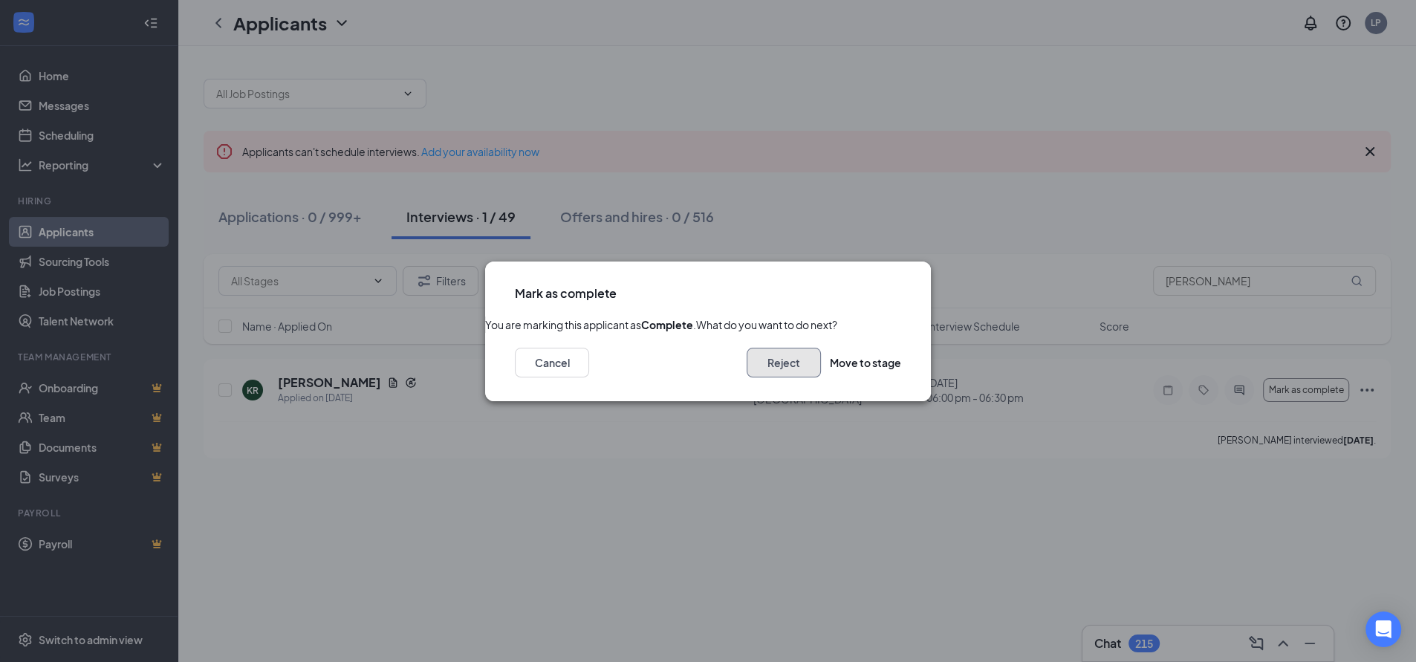
click at [757, 378] on button "Reject" at bounding box center [784, 363] width 74 height 30
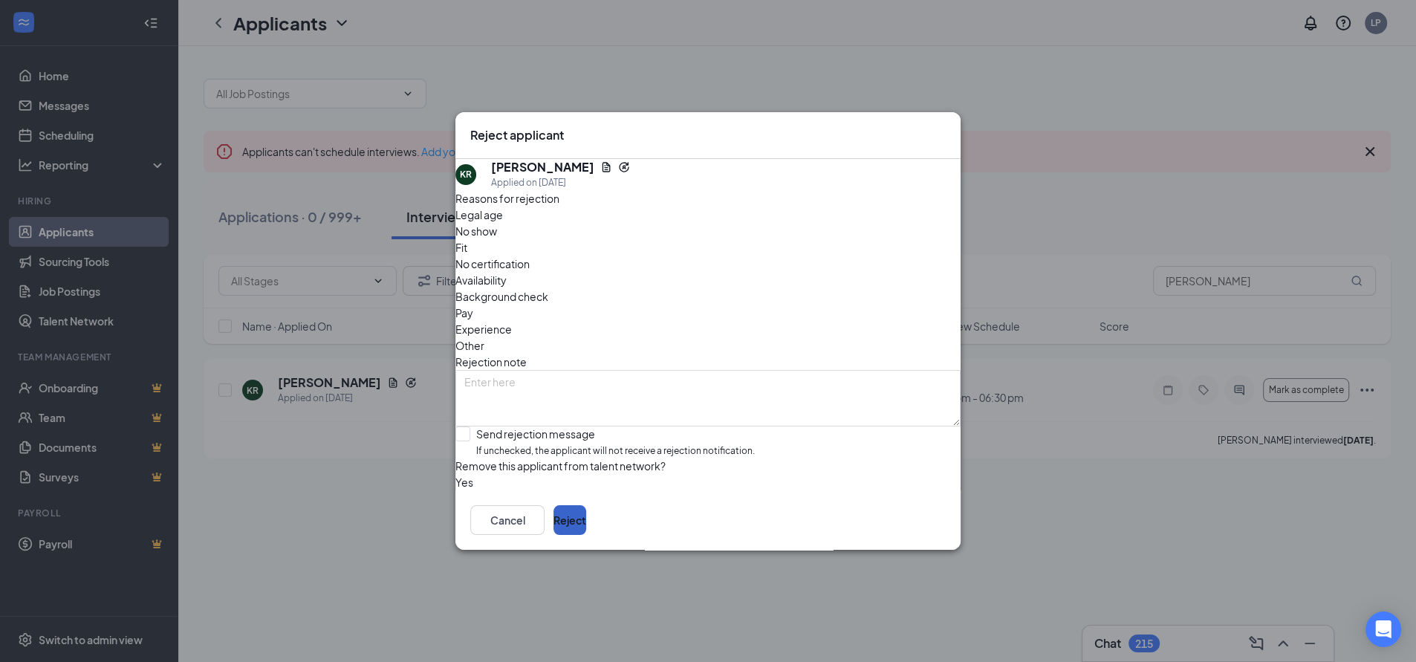
click at [586, 531] on button "Reject" at bounding box center [570, 520] width 33 height 30
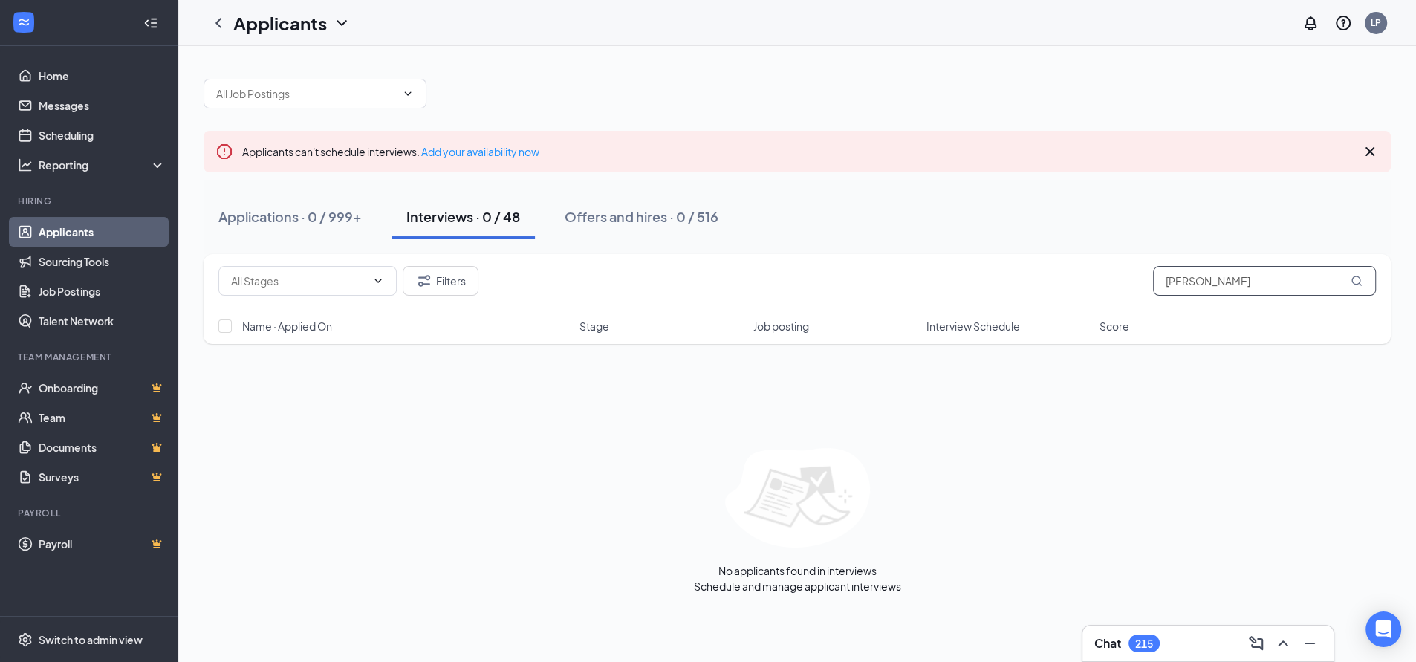
drag, startPoint x: 1242, startPoint y: 282, endPoint x: 1115, endPoint y: 282, distance: 127.1
click at [1115, 282] on div "Filters [PERSON_NAME]" at bounding box center [797, 281] width 1158 height 30
paste input "[PERSON_NAME]"
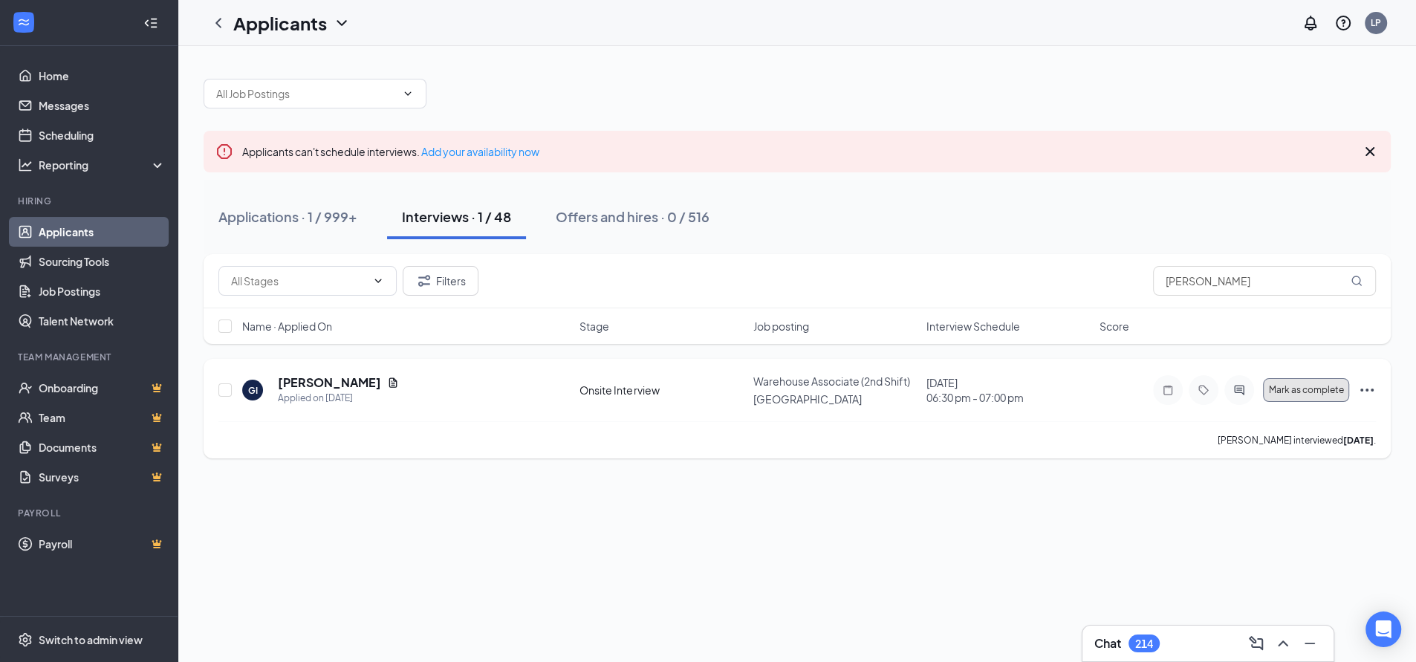
click at [1321, 389] on span "Mark as complete" at bounding box center [1306, 390] width 75 height 10
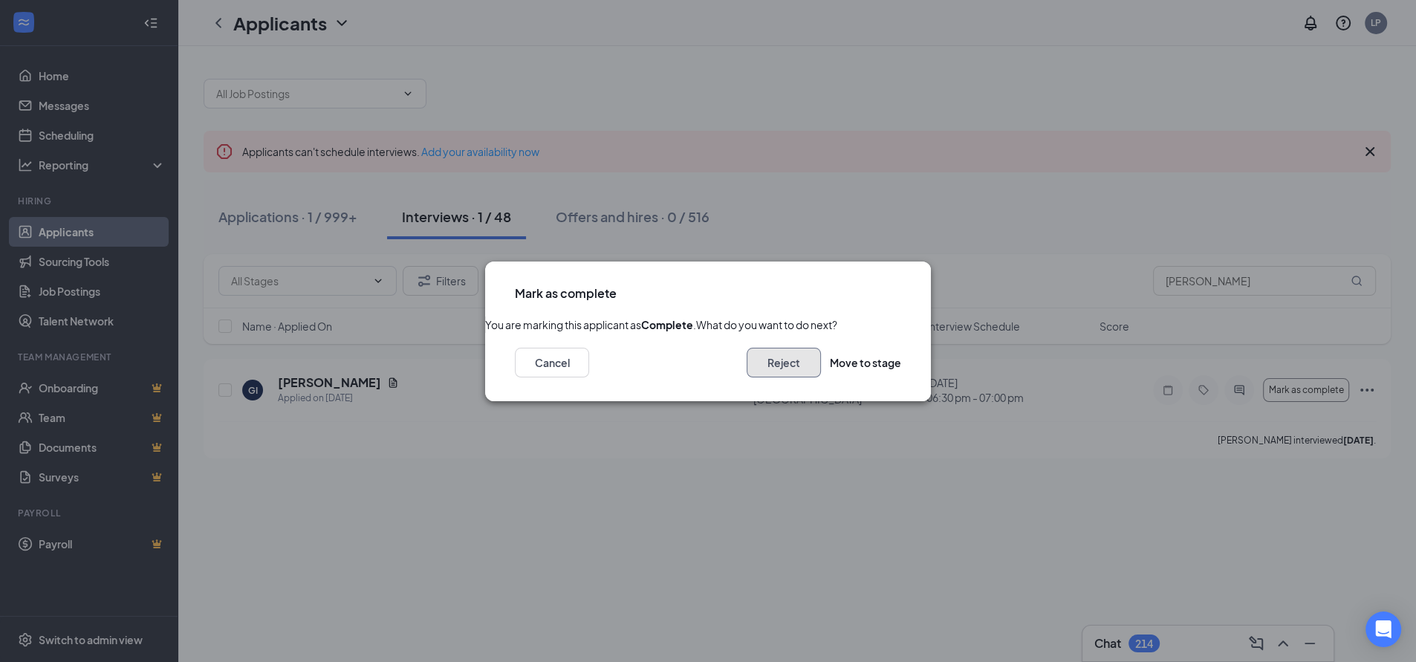
click at [768, 378] on button "Reject" at bounding box center [784, 363] width 74 height 30
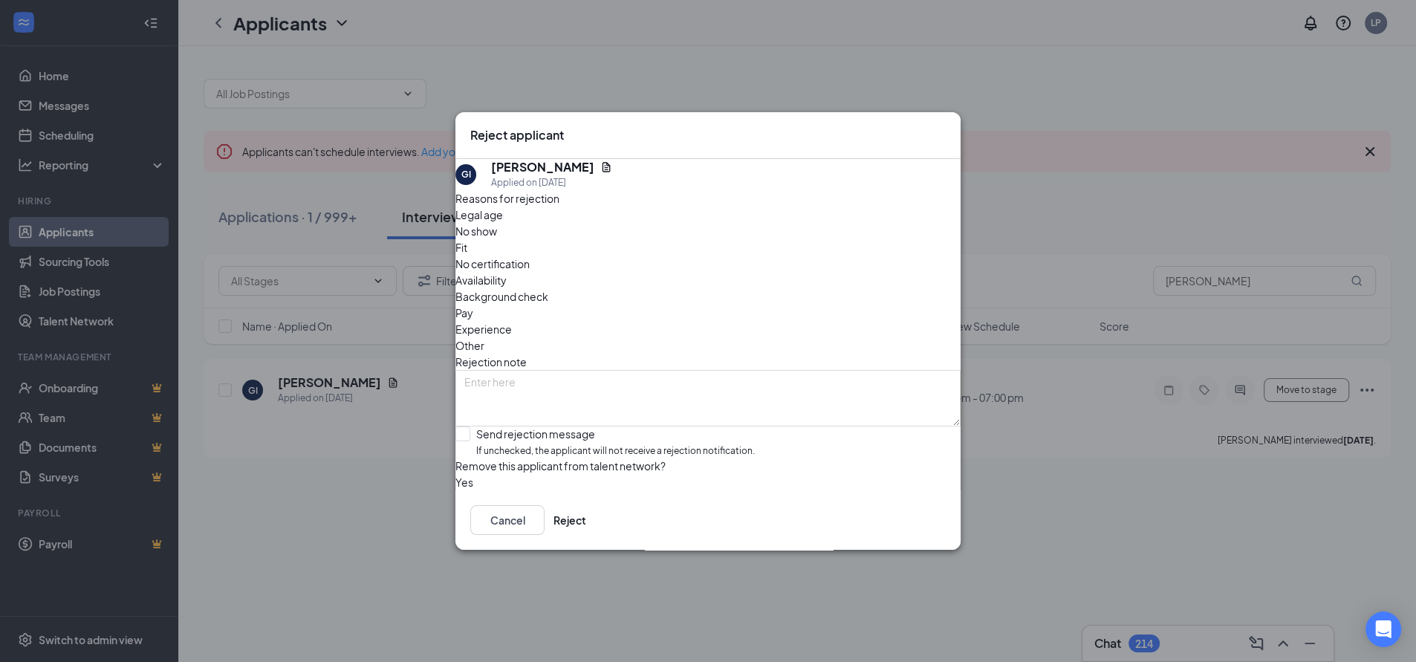
drag, startPoint x: 567, startPoint y: 239, endPoint x: 574, endPoint y: 256, distance: 19.3
click at [497, 239] on span "No show" at bounding box center [477, 231] width 42 height 16
click at [586, 535] on button "Reject" at bounding box center [570, 520] width 33 height 30
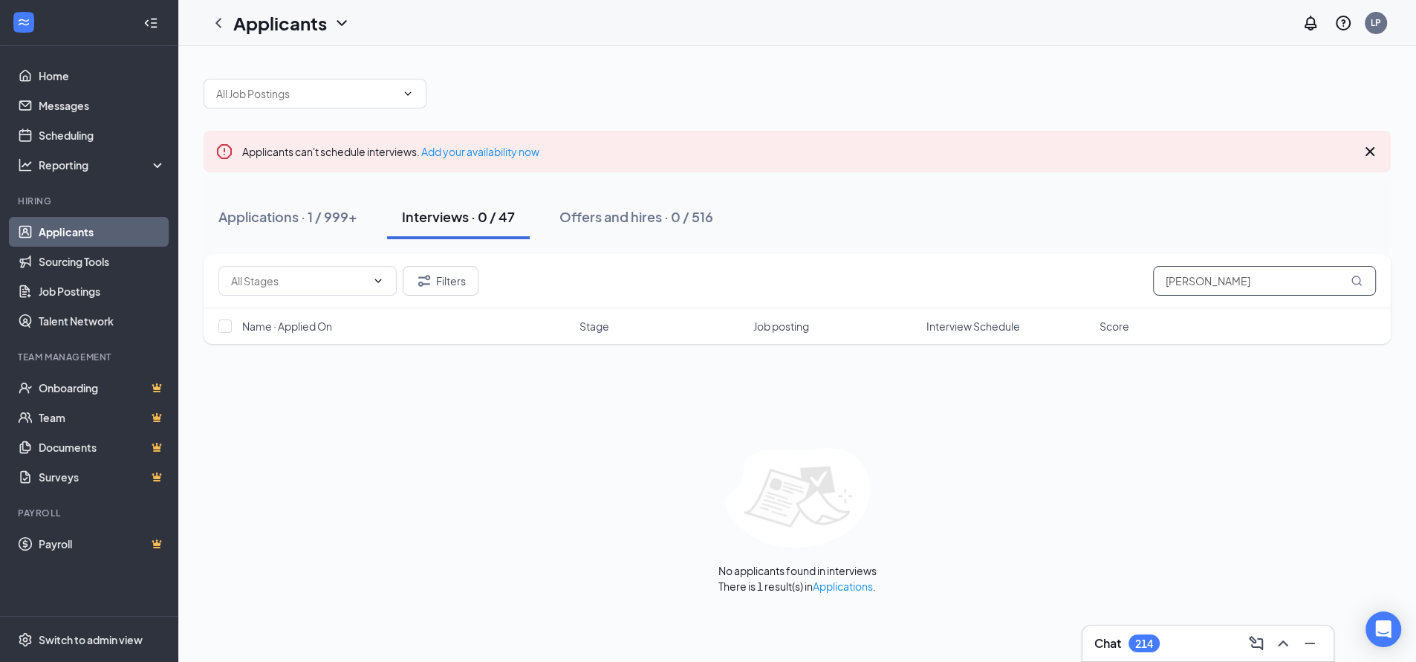
drag, startPoint x: 1257, startPoint y: 282, endPoint x: 1084, endPoint y: 285, distance: 172.4
click at [1084, 285] on div "Filters [PERSON_NAME]" at bounding box center [797, 281] width 1158 height 30
paste input "[PERSON_NAME]"
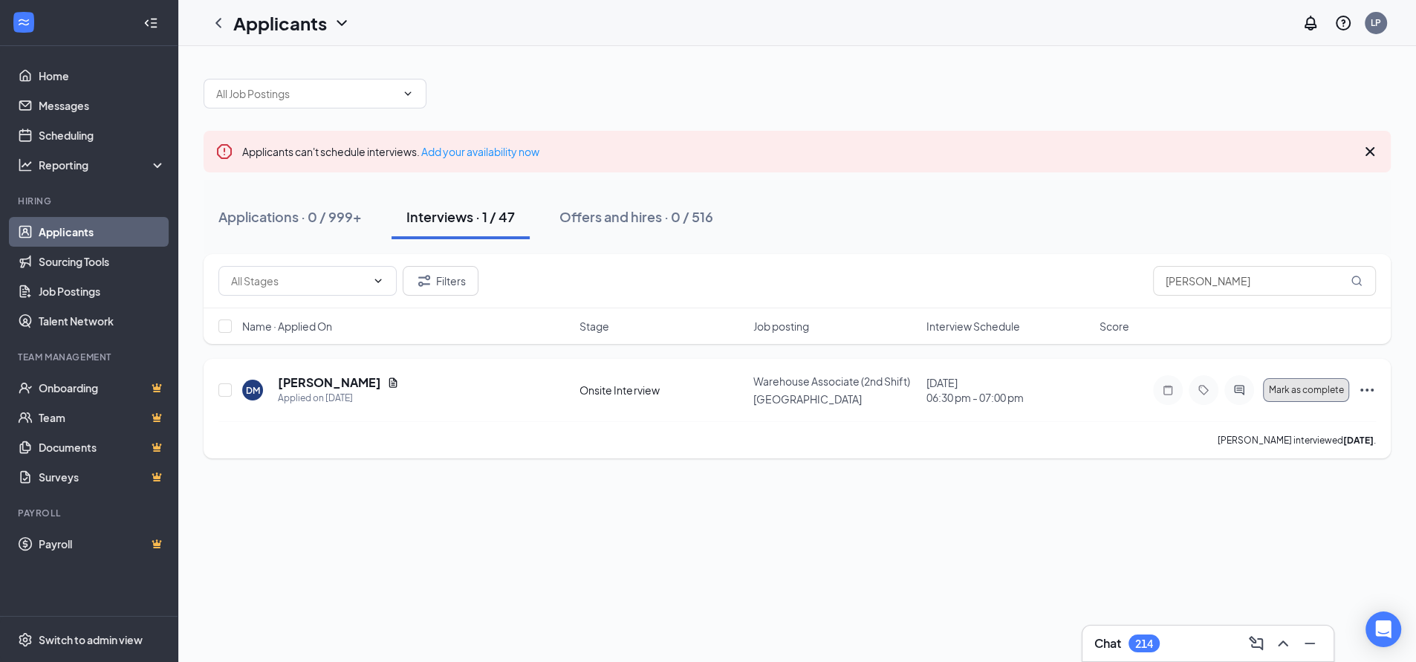
click at [1300, 388] on span "Mark as complete" at bounding box center [1306, 390] width 75 height 10
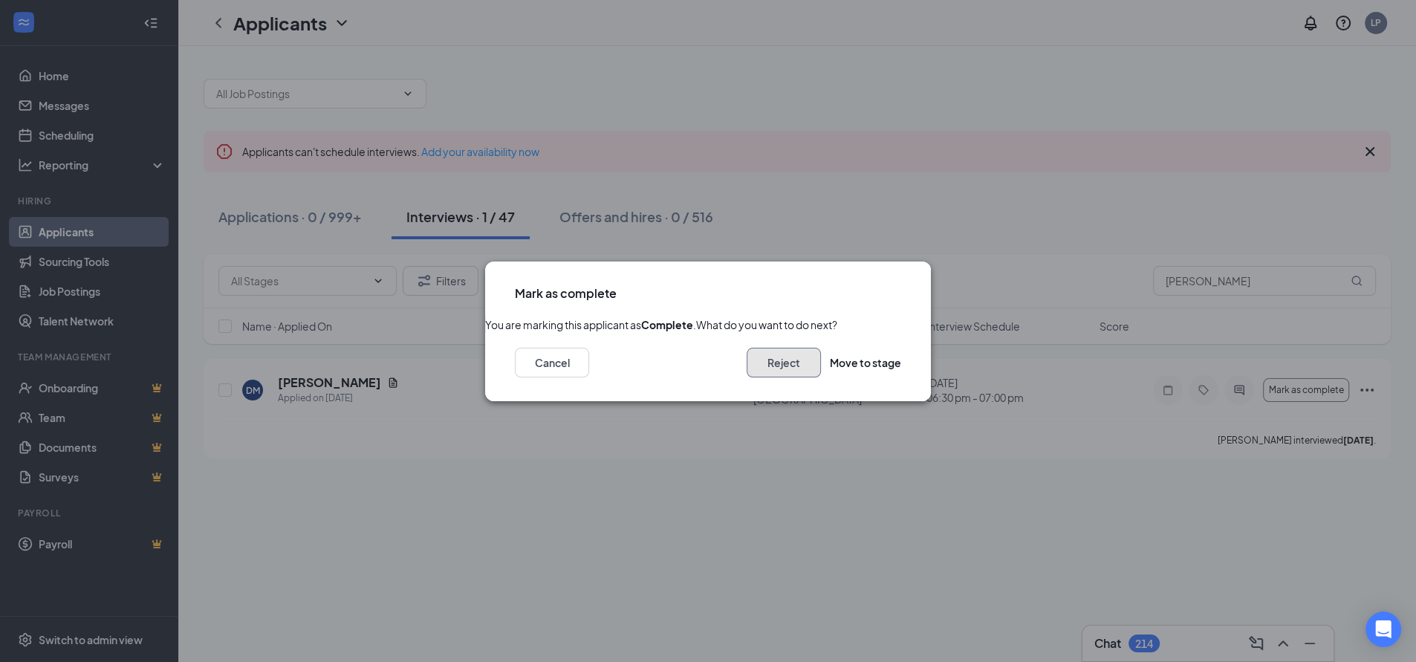
click at [759, 378] on button "Reject" at bounding box center [784, 363] width 74 height 30
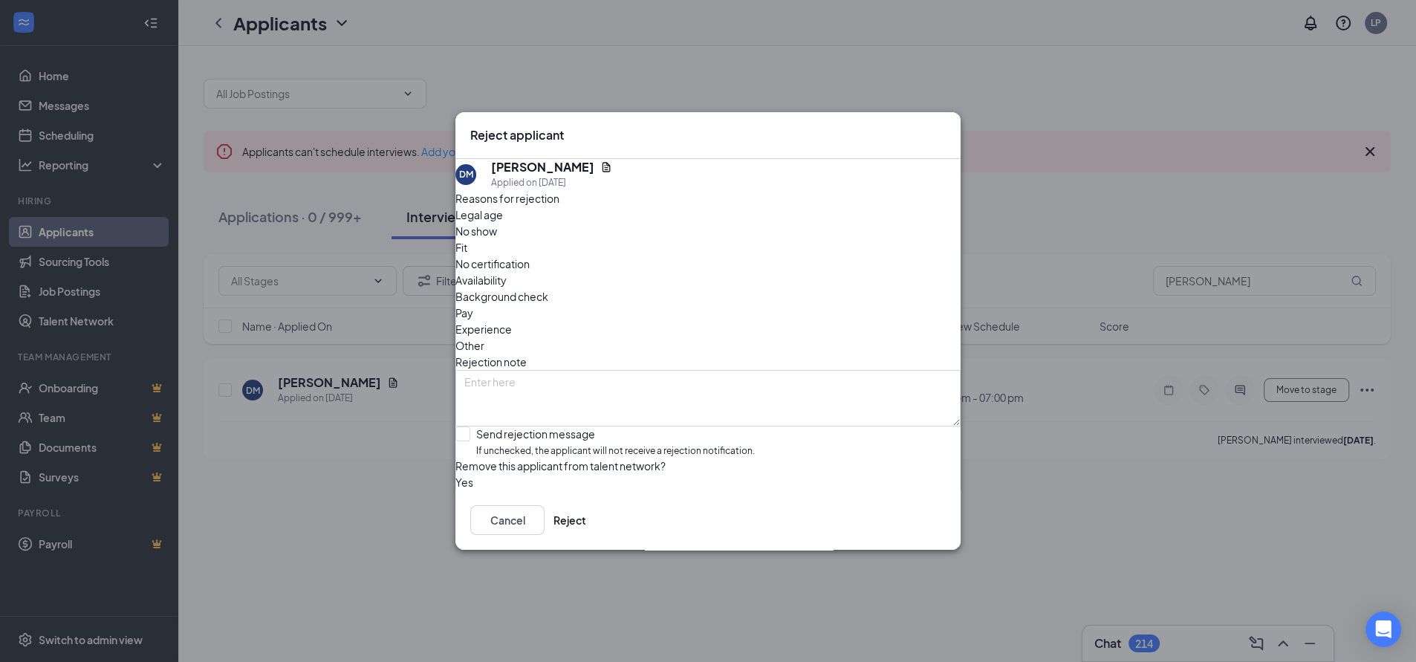
click at [497, 239] on span "No show" at bounding box center [477, 231] width 42 height 16
click at [586, 535] on button "Reject" at bounding box center [570, 520] width 33 height 30
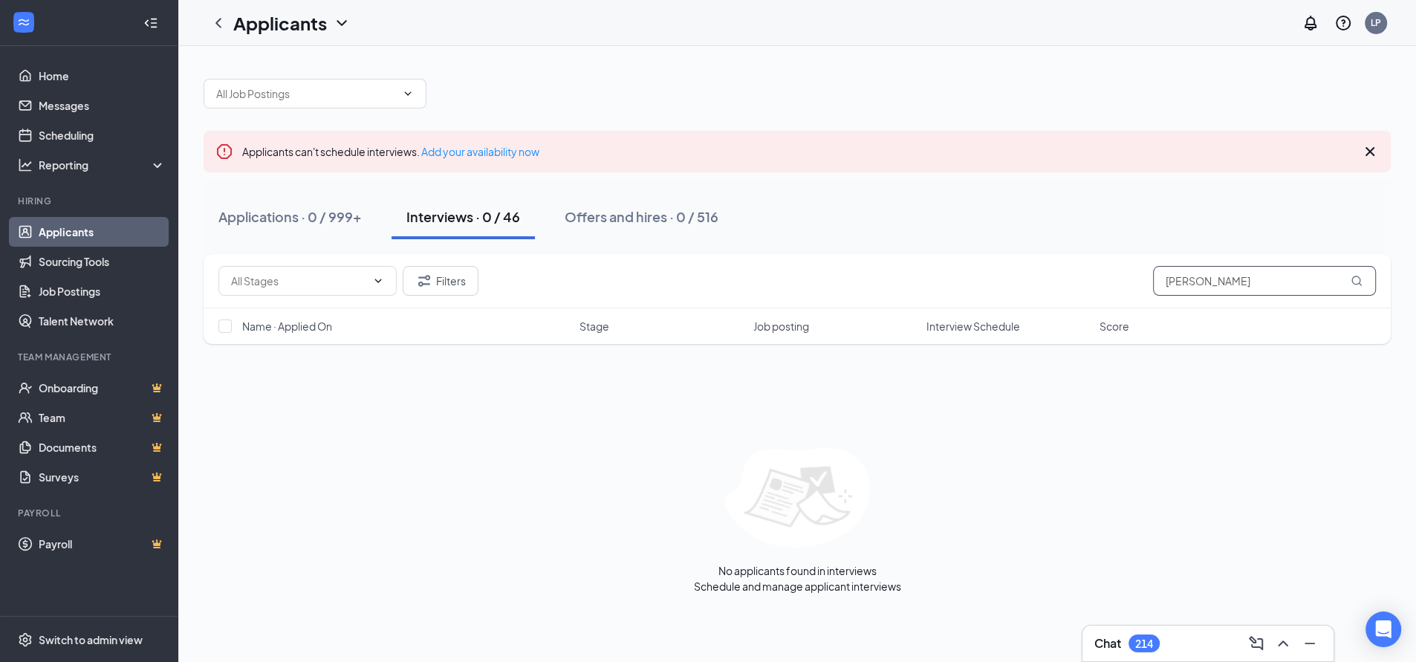
drag, startPoint x: 1254, startPoint y: 277, endPoint x: 1056, endPoint y: 282, distance: 198.5
click at [1056, 282] on div "Filters [PERSON_NAME]" at bounding box center [797, 281] width 1158 height 30
paste input "[PERSON_NAME]"
drag, startPoint x: 1151, startPoint y: 282, endPoint x: 1113, endPoint y: 279, distance: 38.0
click at [1098, 281] on div "Filters [PERSON_NAME]" at bounding box center [797, 281] width 1158 height 30
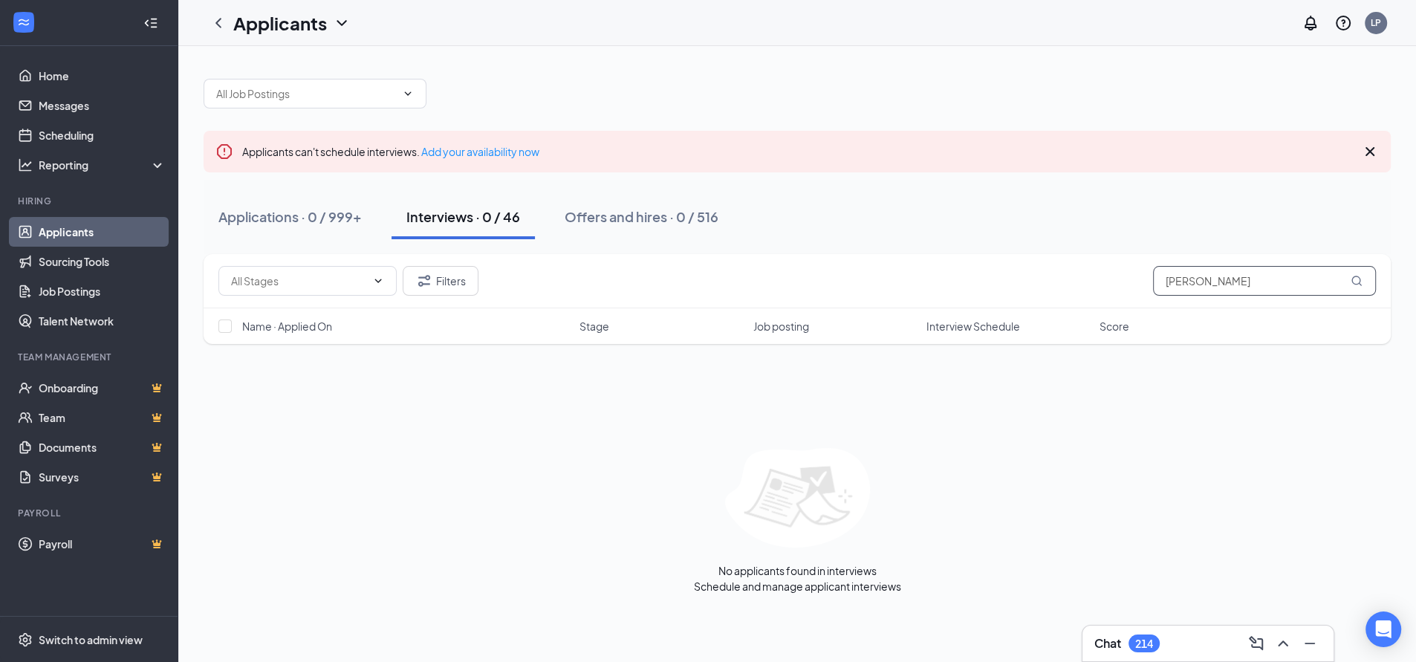
paste input "[PERSON_NAME]"
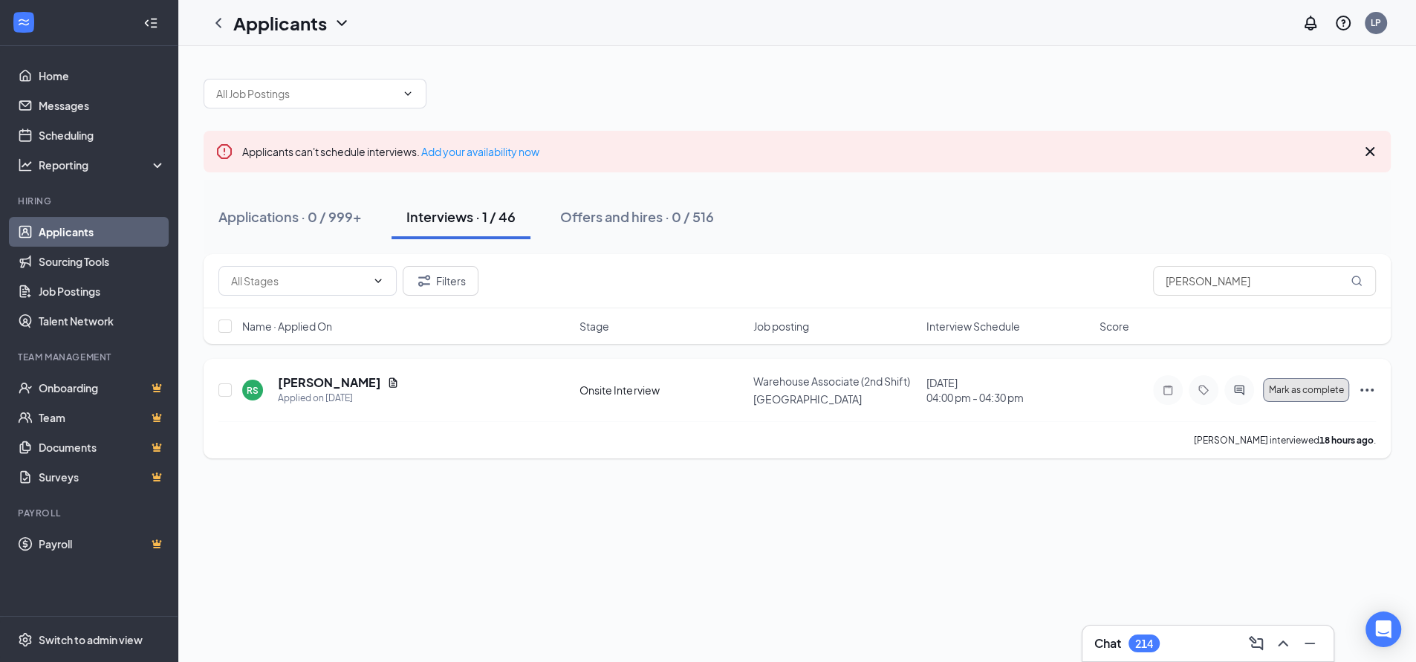
click at [1285, 389] on span "Mark as complete" at bounding box center [1306, 390] width 75 height 10
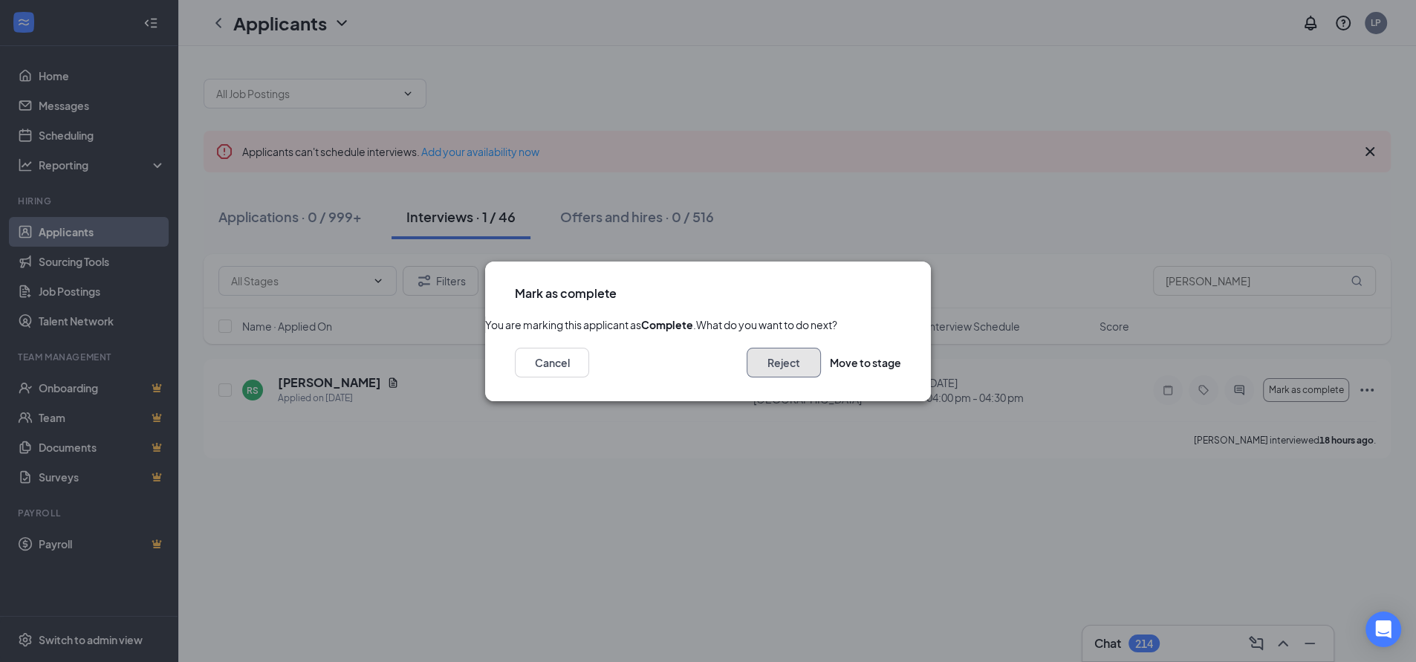
click at [788, 378] on button "Reject" at bounding box center [784, 363] width 74 height 30
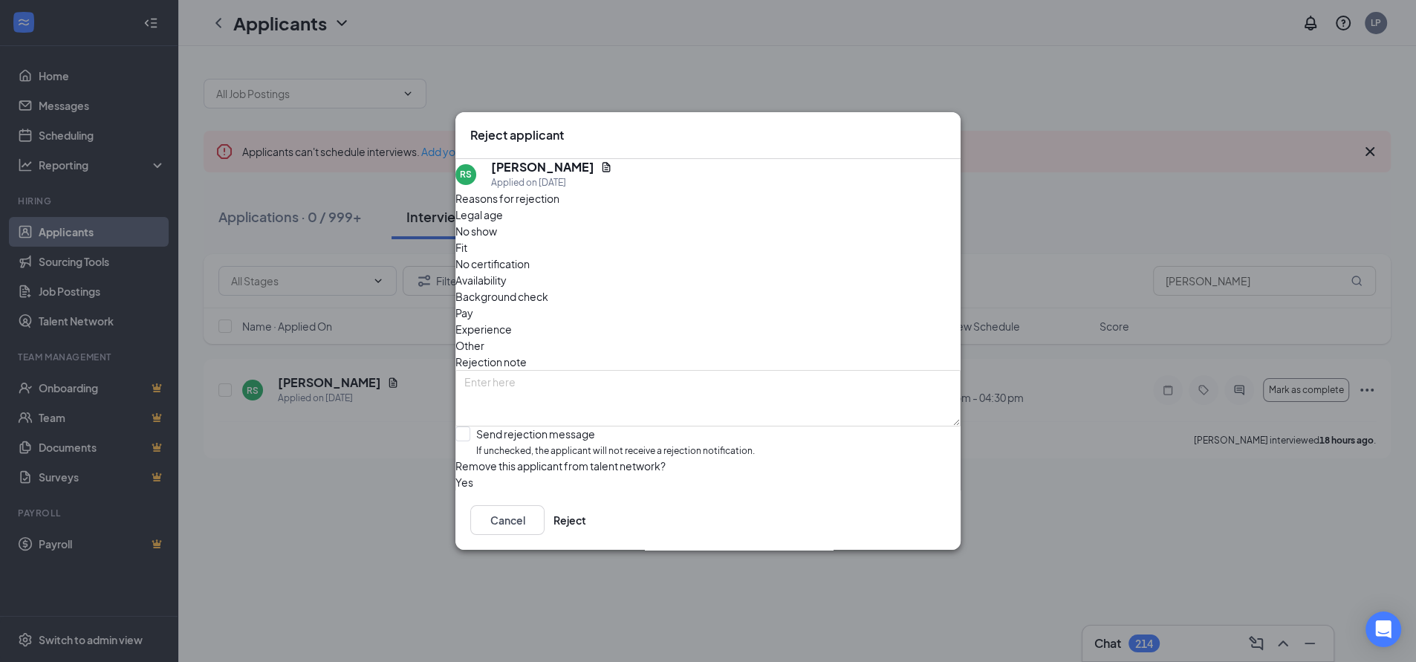
click at [497, 239] on span "No show" at bounding box center [477, 231] width 42 height 16
click at [586, 533] on button "Reject" at bounding box center [570, 520] width 33 height 30
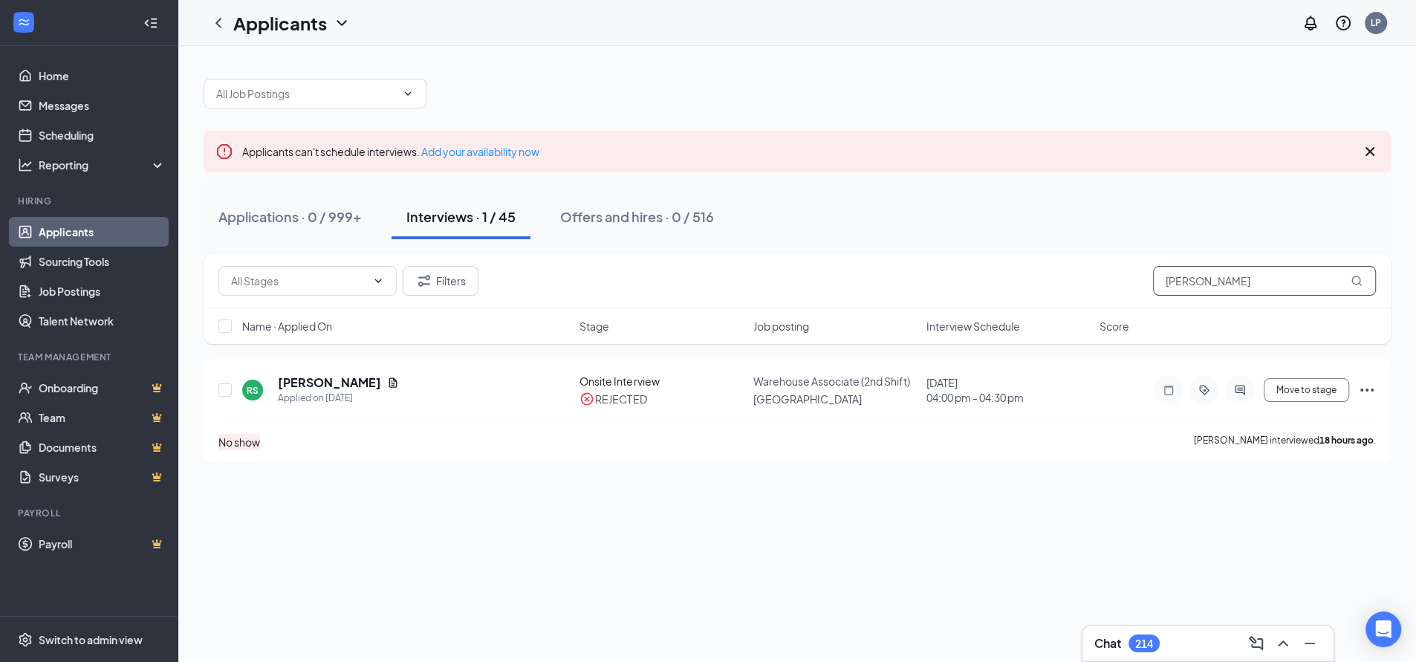
drag, startPoint x: 1242, startPoint y: 278, endPoint x: 1100, endPoint y: 281, distance: 142.0
click at [1100, 281] on div "Filters [PERSON_NAME]" at bounding box center [797, 281] width 1158 height 30
paste input "[PERSON_NAME]"
click at [1300, 390] on span "Mark as complete" at bounding box center [1306, 390] width 75 height 10
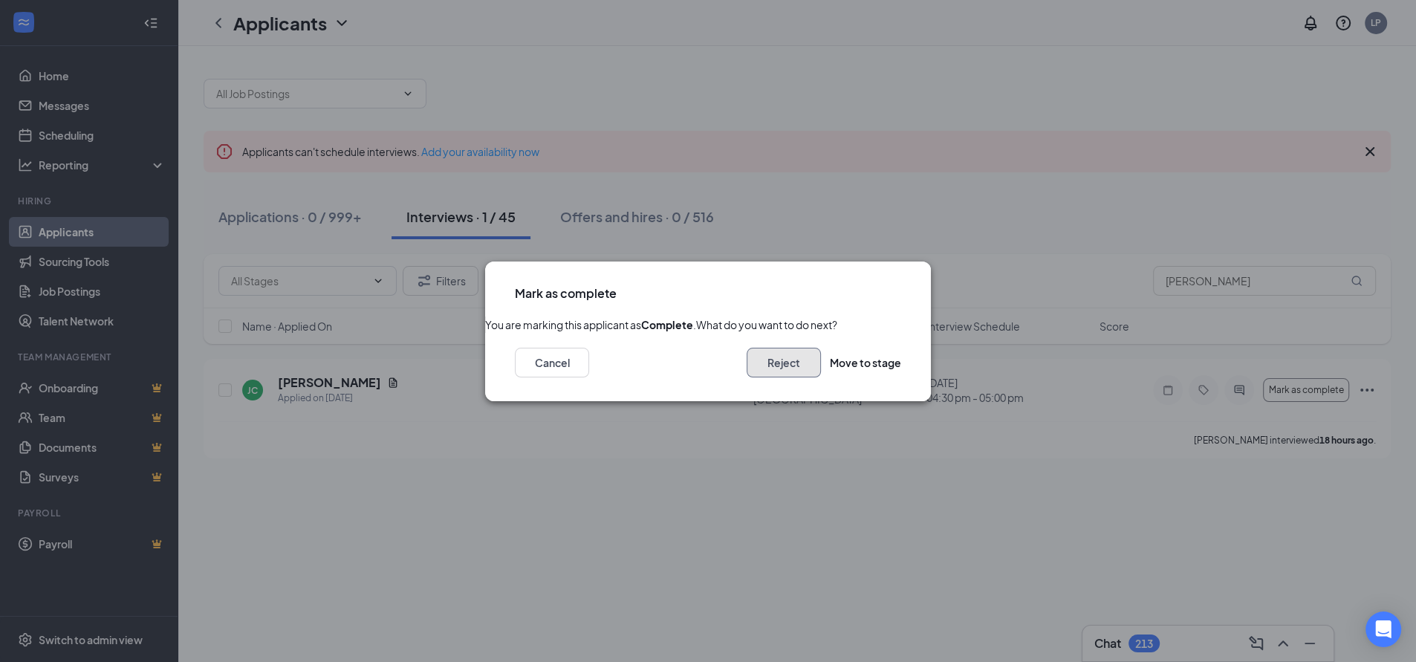
click at [751, 378] on button "Reject" at bounding box center [784, 363] width 74 height 30
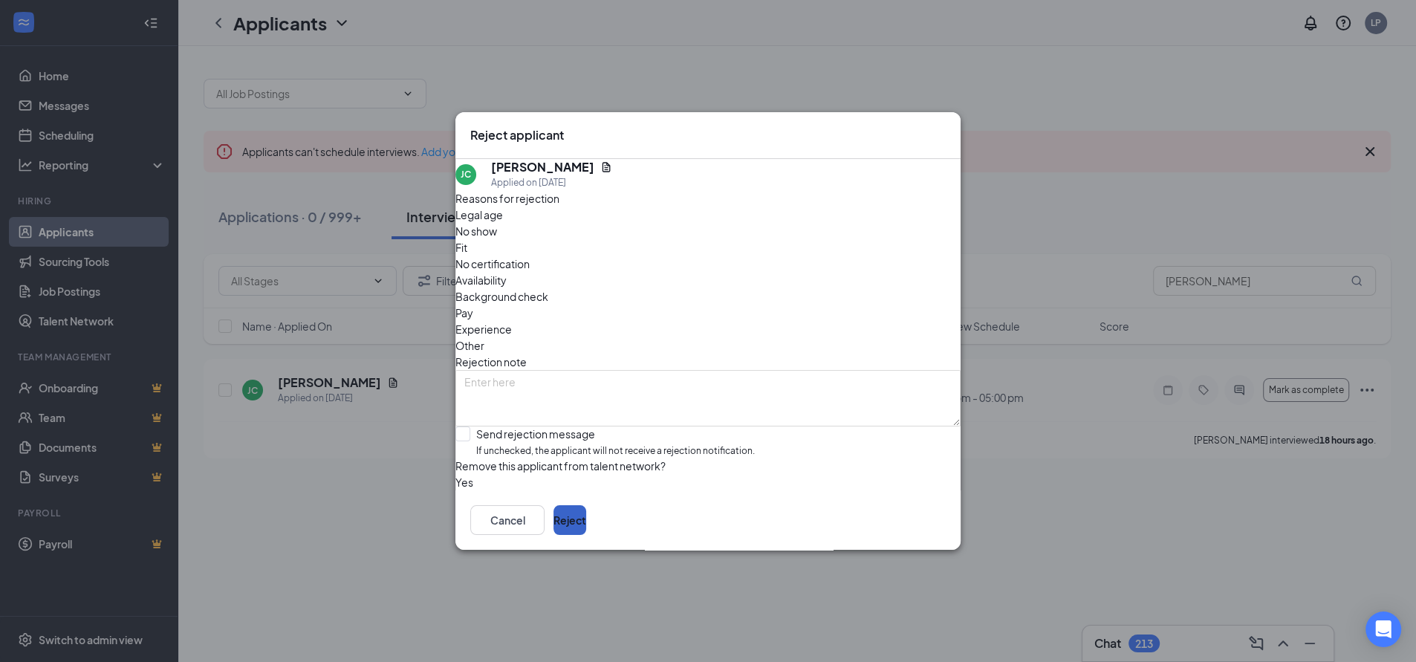
click at [586, 535] on button "Reject" at bounding box center [570, 520] width 33 height 30
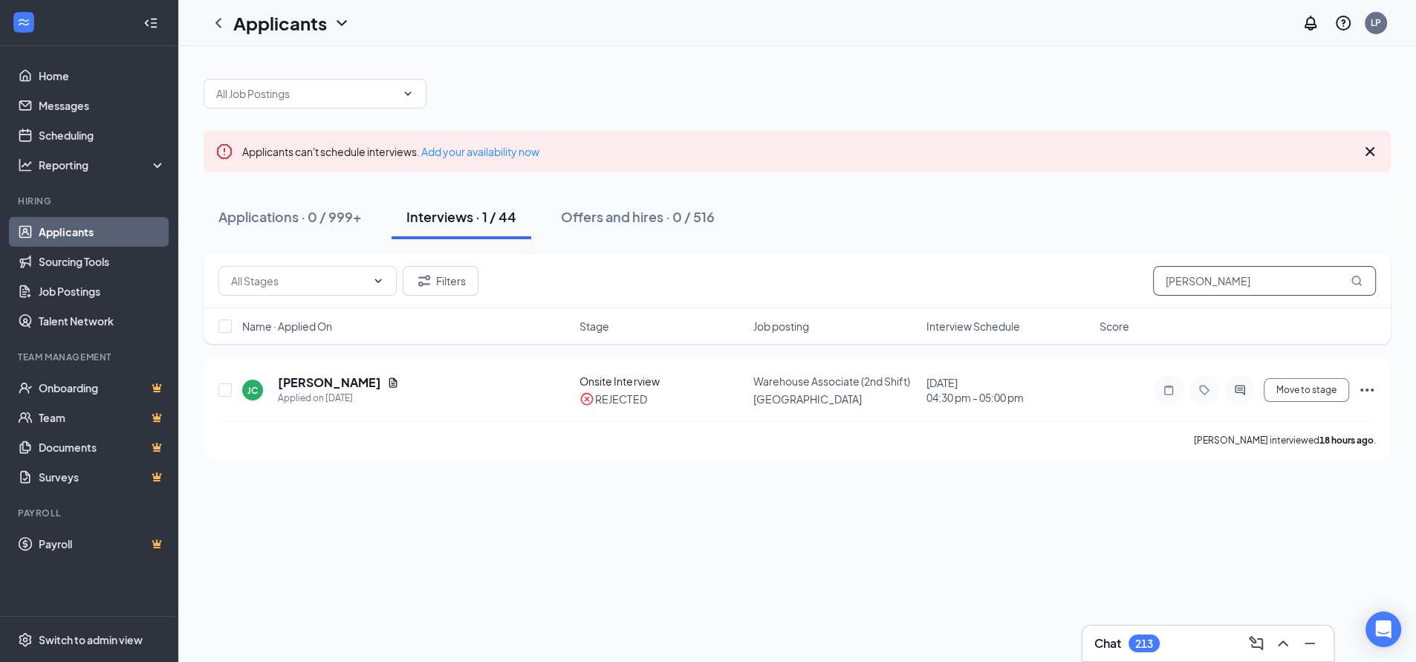
drag, startPoint x: 1225, startPoint y: 288, endPoint x: 1144, endPoint y: 287, distance: 81.0
click at [1144, 287] on div "Filters [PERSON_NAME]" at bounding box center [797, 281] width 1158 height 30
paste input "[PERSON_NAME]"
click at [1277, 389] on span "Mark as complete" at bounding box center [1306, 390] width 75 height 10
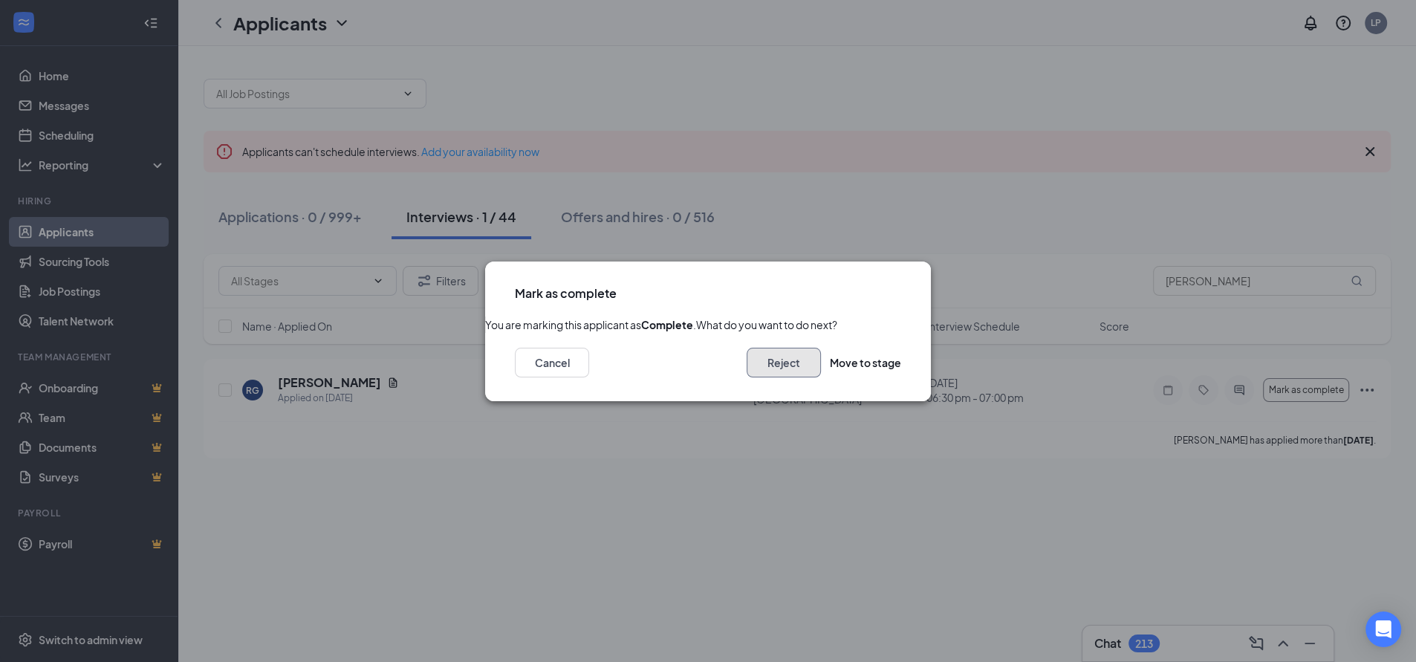
click at [747, 378] on button "Reject" at bounding box center [784, 363] width 74 height 30
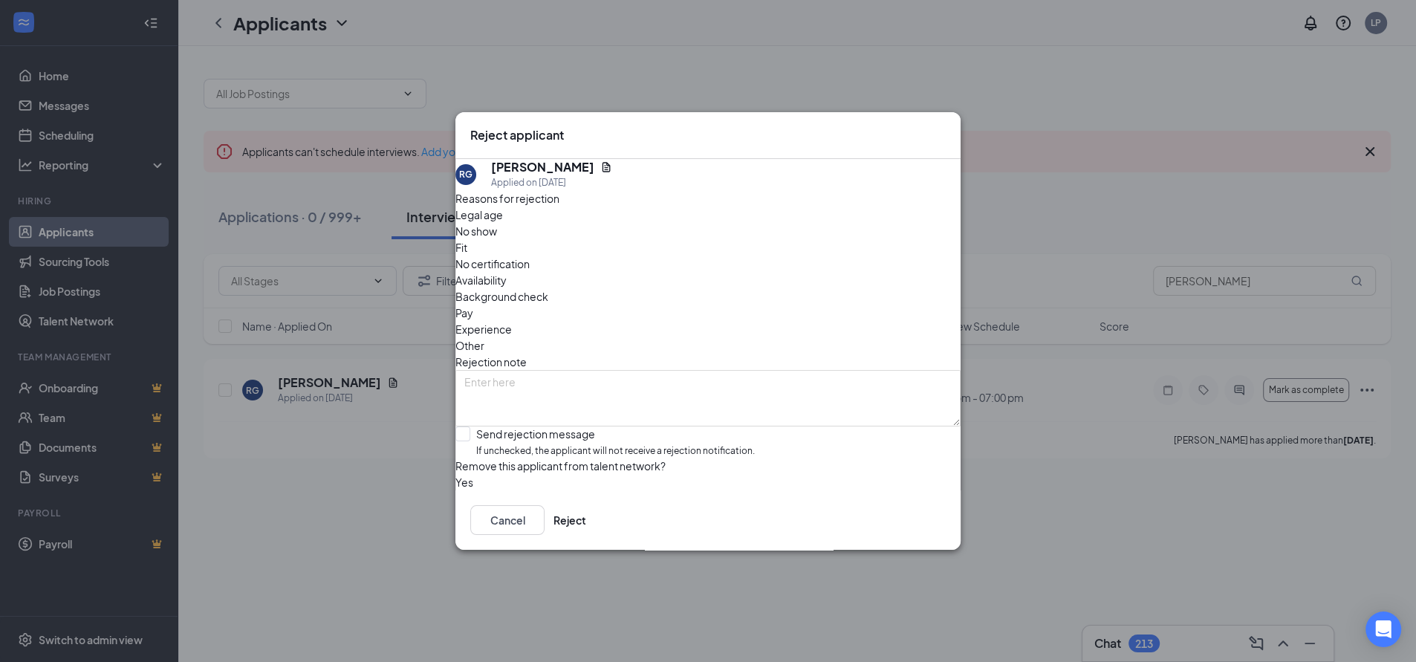
click at [497, 239] on span "No show" at bounding box center [477, 231] width 42 height 16
click at [586, 535] on button "Reject" at bounding box center [570, 520] width 33 height 30
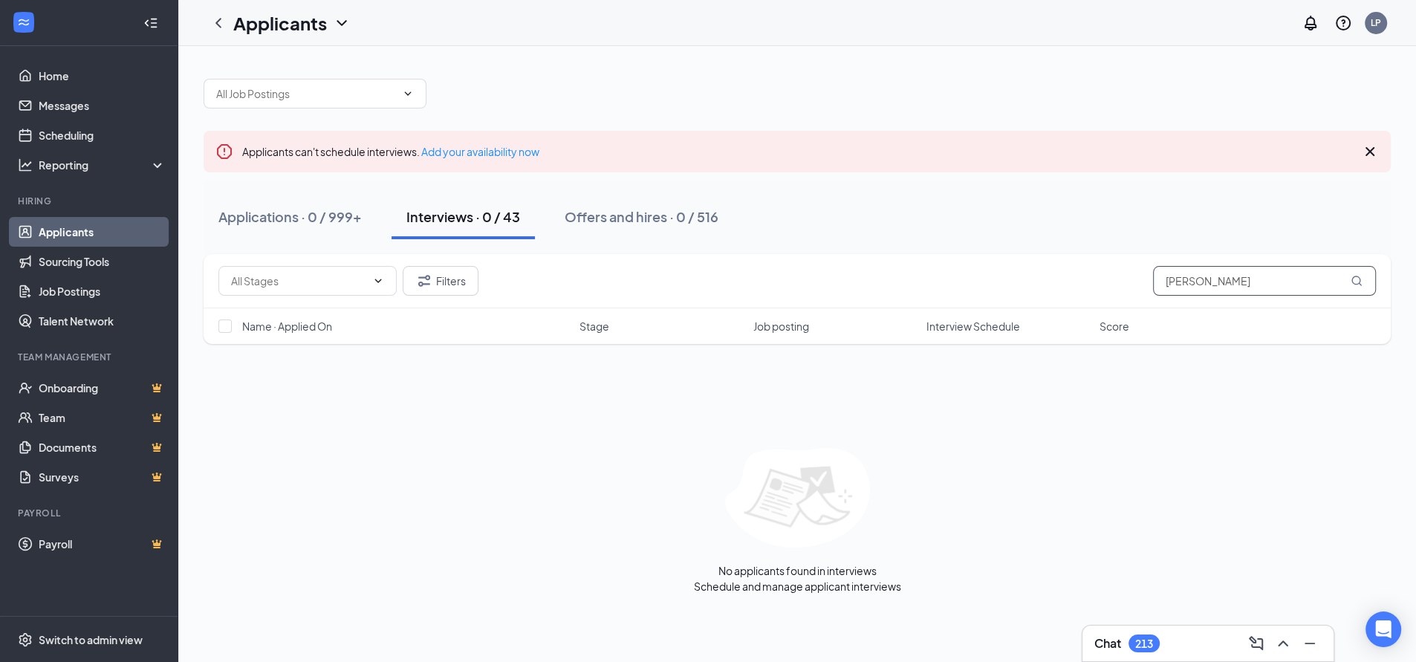
drag, startPoint x: 1169, startPoint y: 280, endPoint x: 1084, endPoint y: 274, distance: 84.9
click at [1081, 276] on div "Filters [PERSON_NAME]" at bounding box center [797, 281] width 1158 height 30
paste input "[PERSON_NAME]"
type input "[PERSON_NAME]"
